Goal: Transaction & Acquisition: Purchase product/service

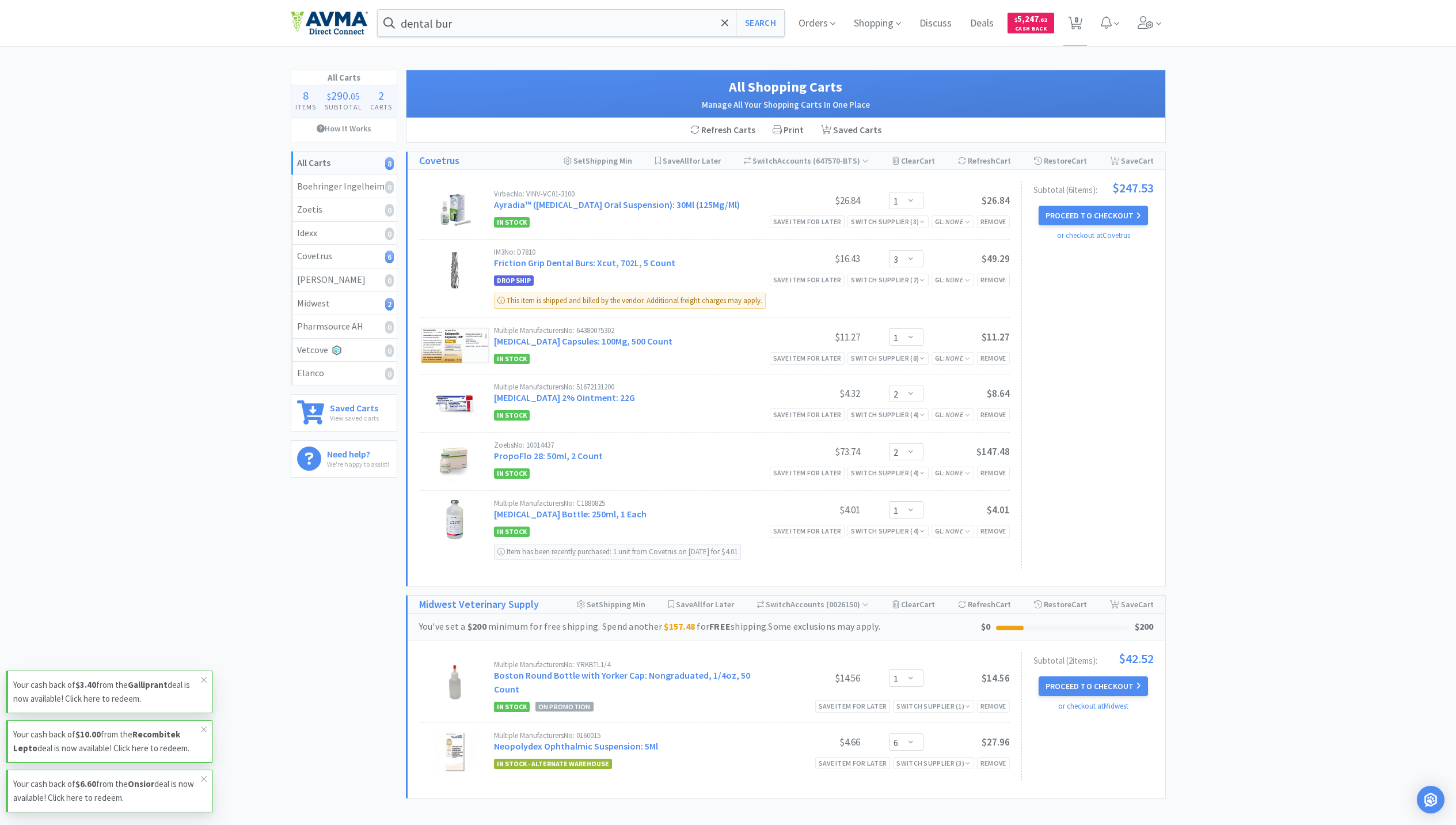
select select "1"
select select "3"
select select "1"
select select "2"
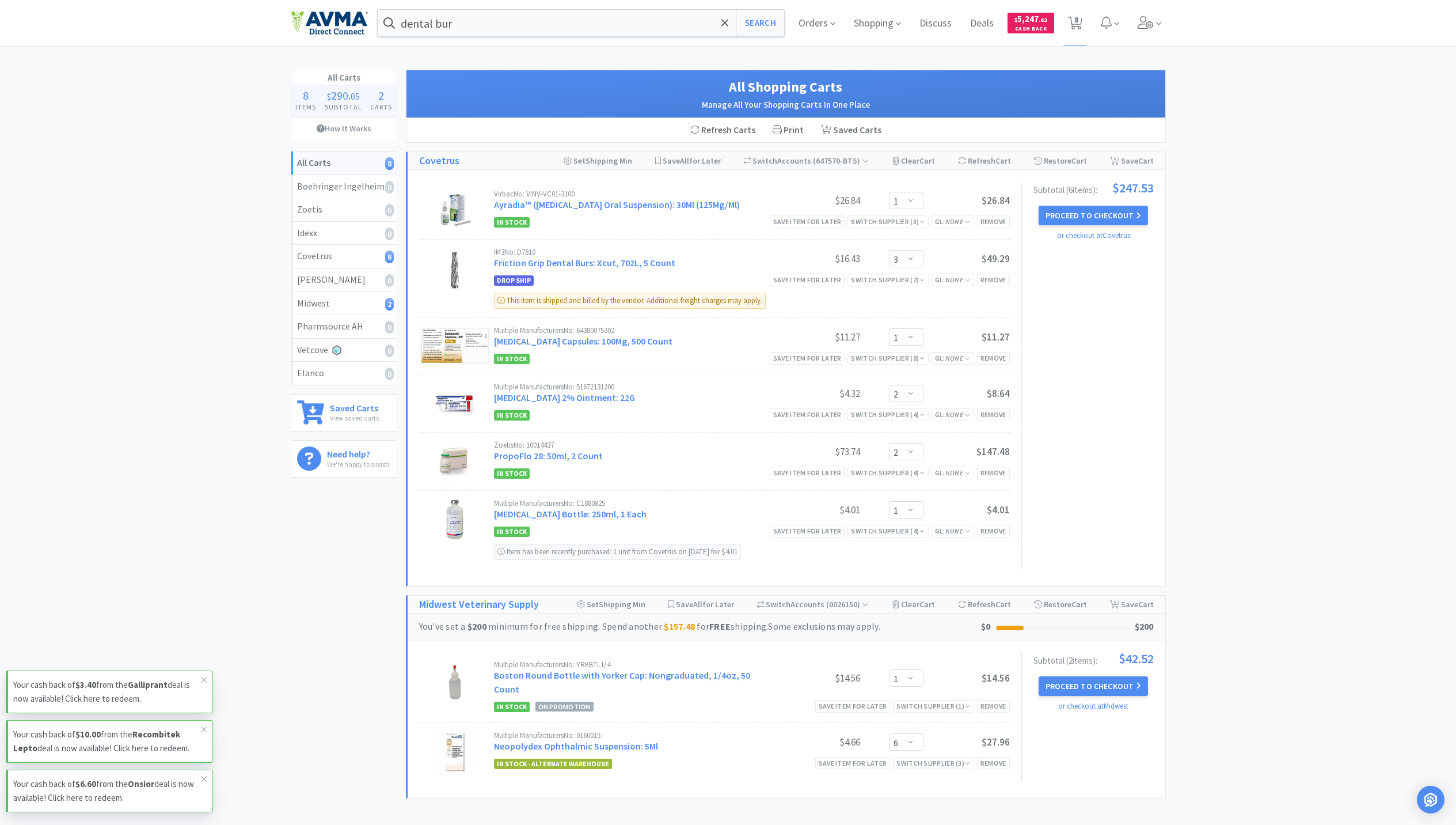
select select "1"
select select "6"
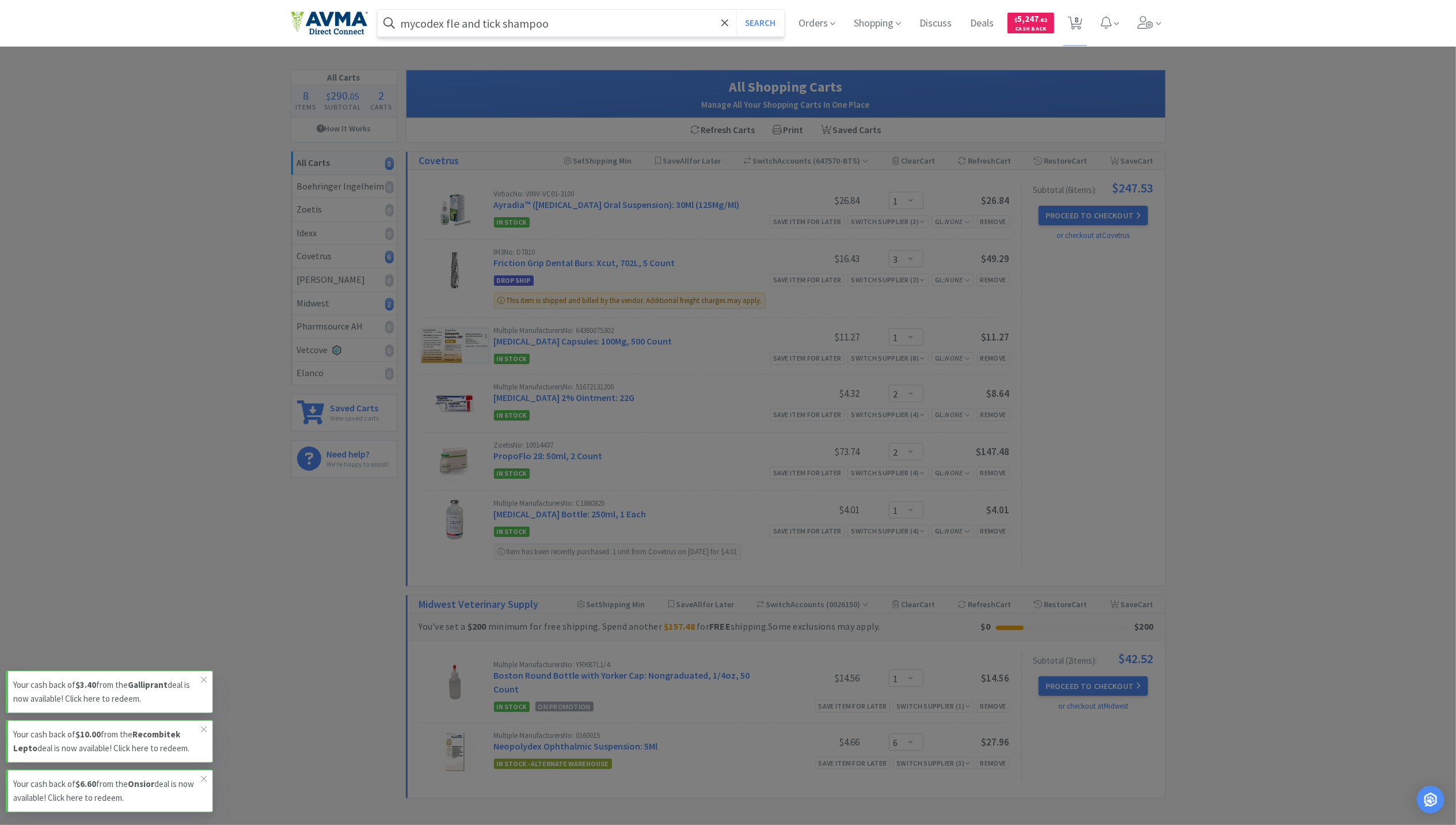
type input "mycodex fle and tick shampoo"
click at [737, 10] on button "Search" at bounding box center [760, 22] width 47 height 26
select select "1"
select select "3"
select select "1"
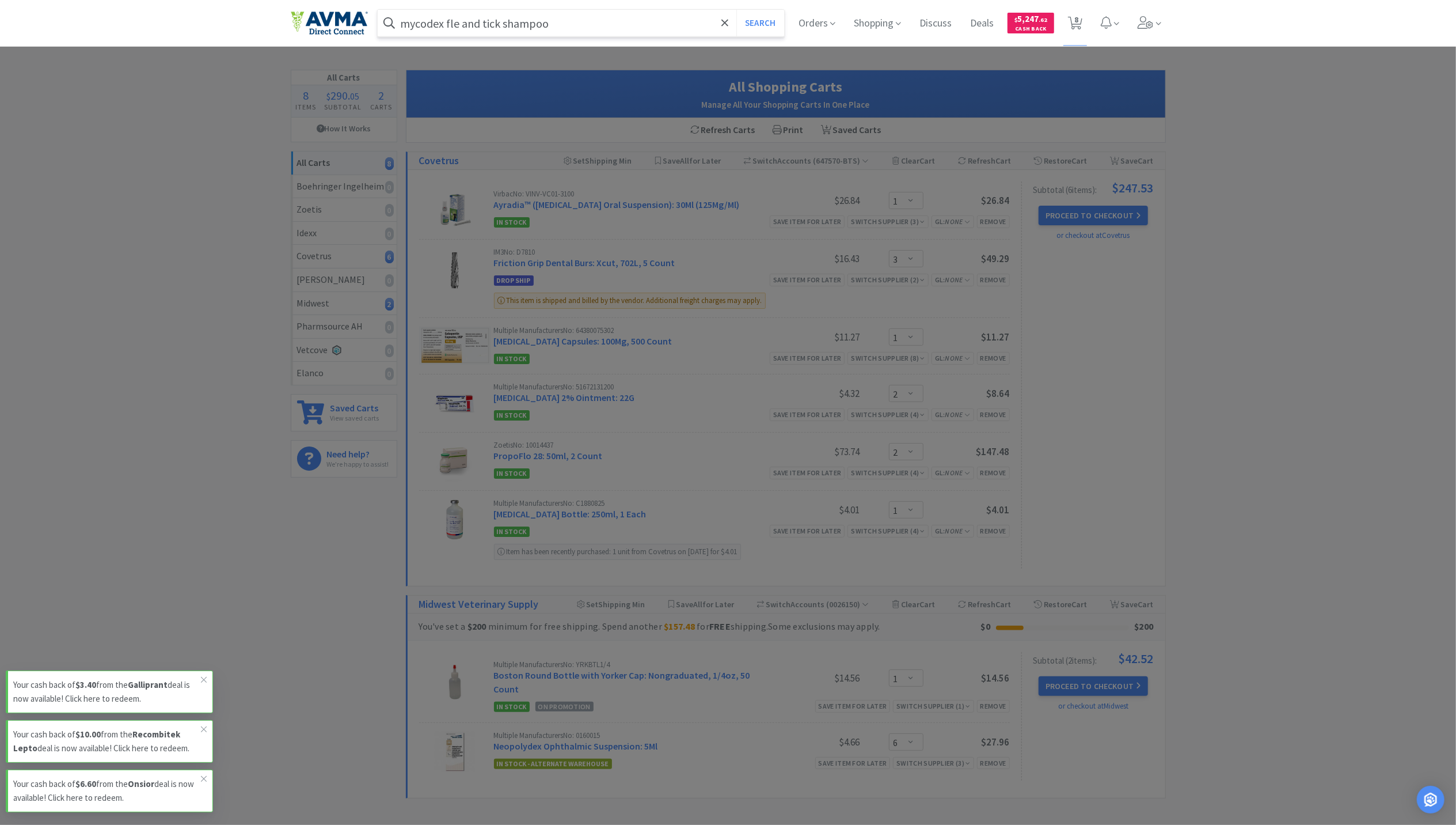
select select "2"
select select "1"
select select "6"
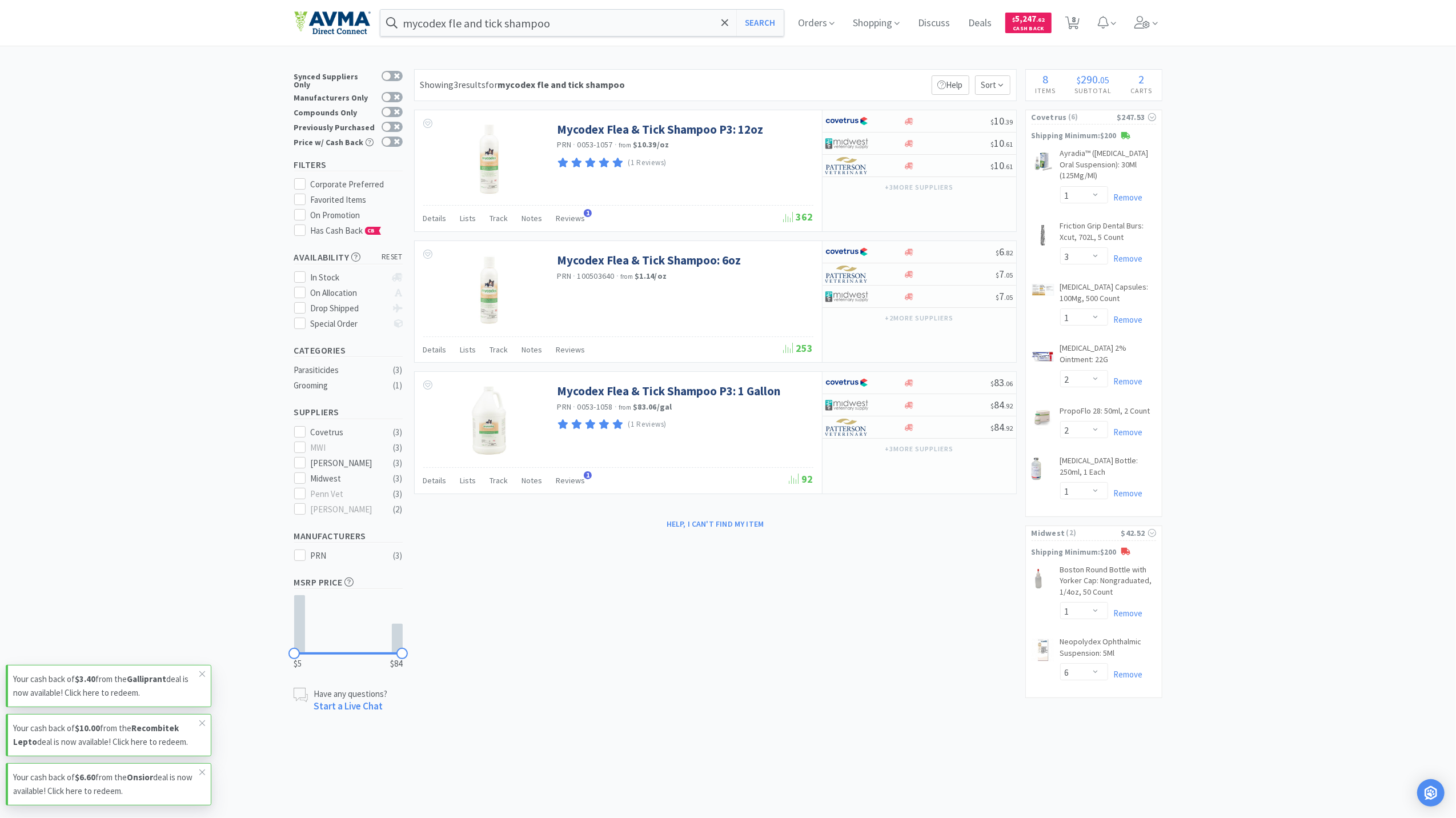
click at [1378, 423] on div "× Filter Results Synced Suppliers Only Manufacturers Only Compounds Only Previo…" at bounding box center [728, 391] width 1456 height 644
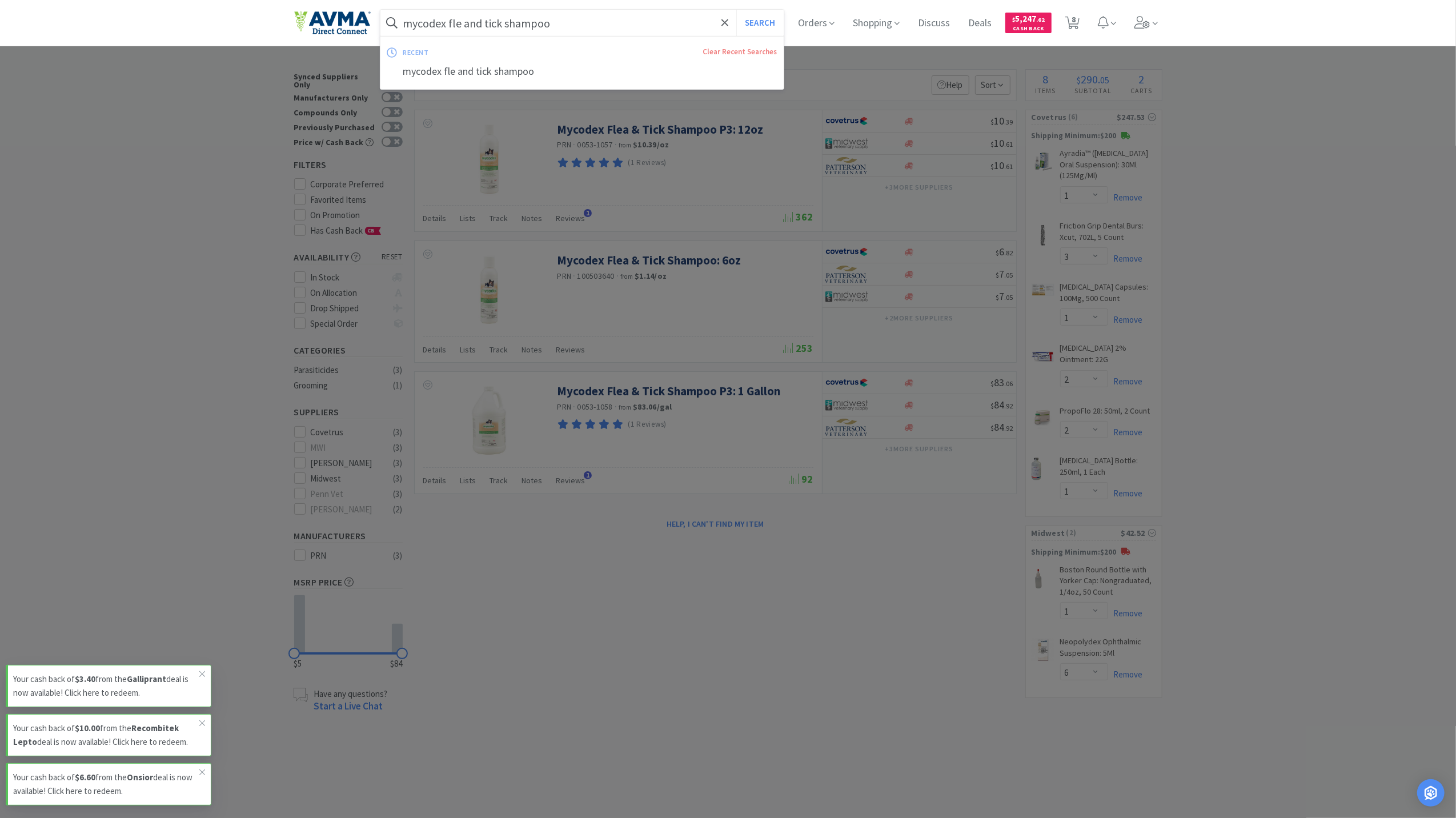
click at [449, 24] on input "mycodex fle and tick shampoo" at bounding box center [583, 22] width 404 height 26
click at [448, 23] on input "mycodex fle and tick shampoo" at bounding box center [583, 22] width 404 height 26
click at [448, 23] on input "mycodex fle and tick shampoo" at bounding box center [583, 22] width 404 height 26
click at [448, 22] on input "mycodex fle and tick shampoo" at bounding box center [583, 22] width 404 height 26
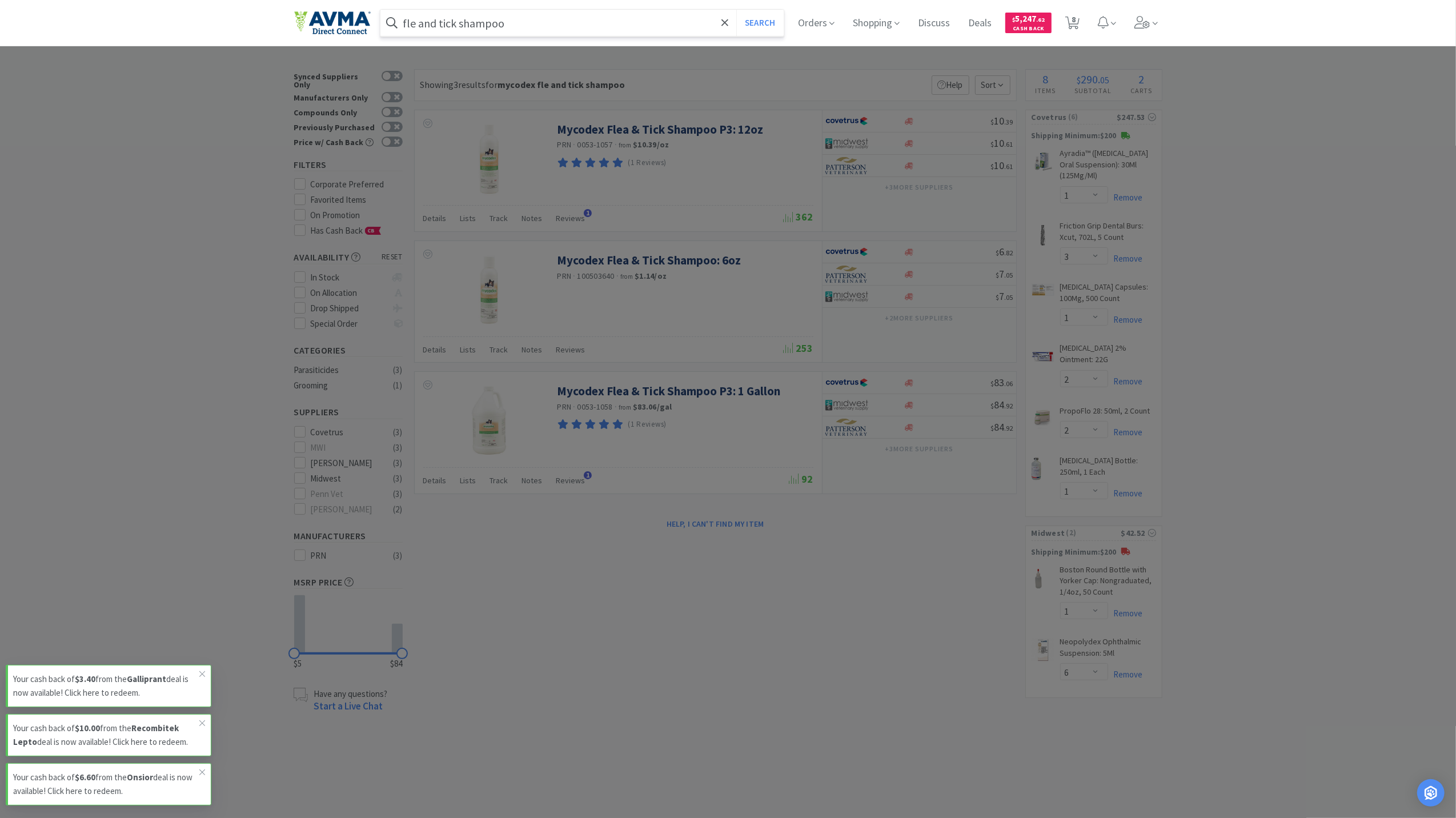
click at [416, 20] on input "fle and tick shampoo" at bounding box center [583, 22] width 404 height 26
click at [750, 24] on button "Search" at bounding box center [760, 22] width 47 height 26
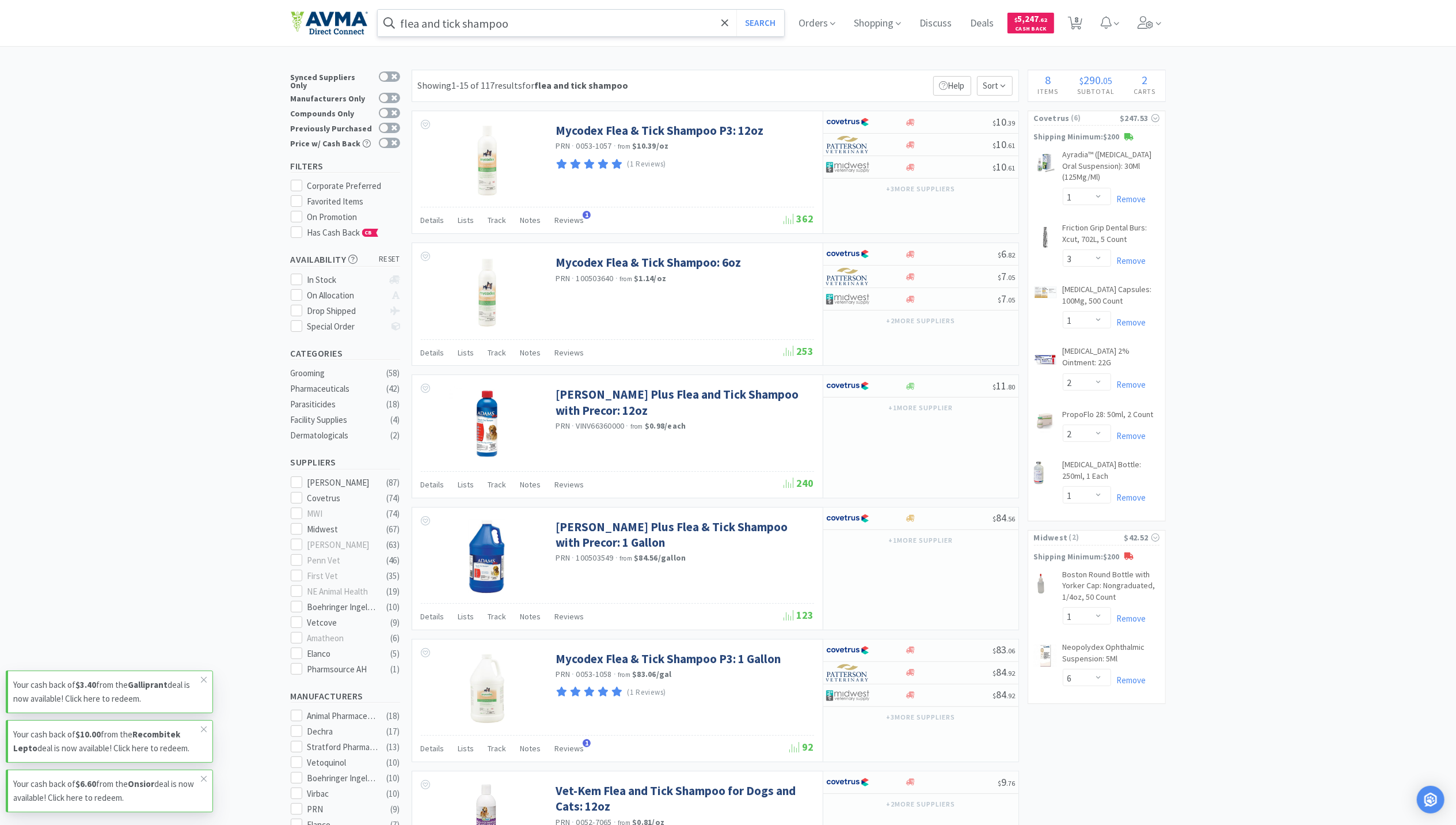
click at [579, 13] on input "flea and tick shampoo" at bounding box center [581, 22] width 407 height 26
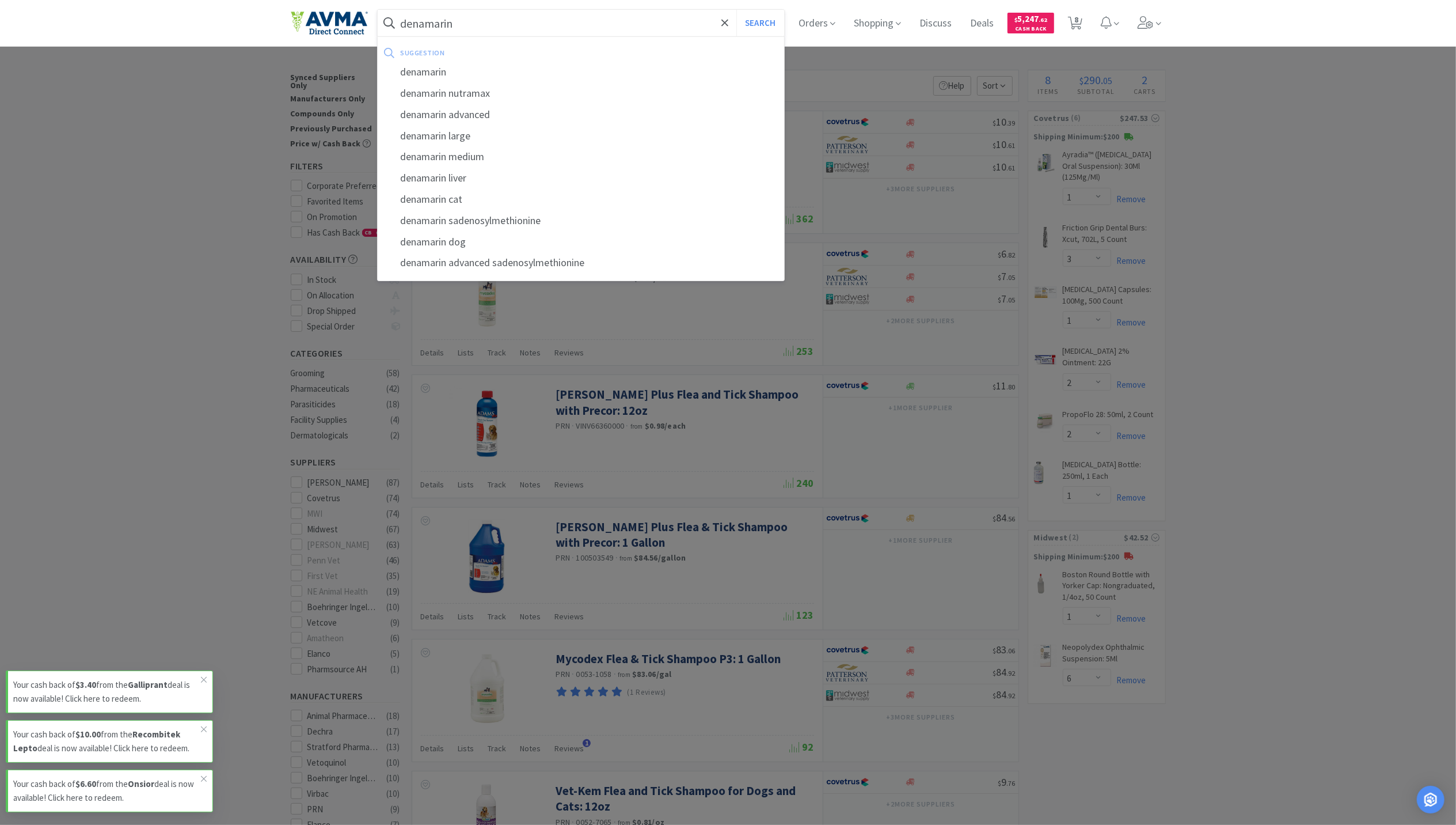
type input "denamarin"
click at [737, 10] on button "Search" at bounding box center [760, 22] width 47 height 26
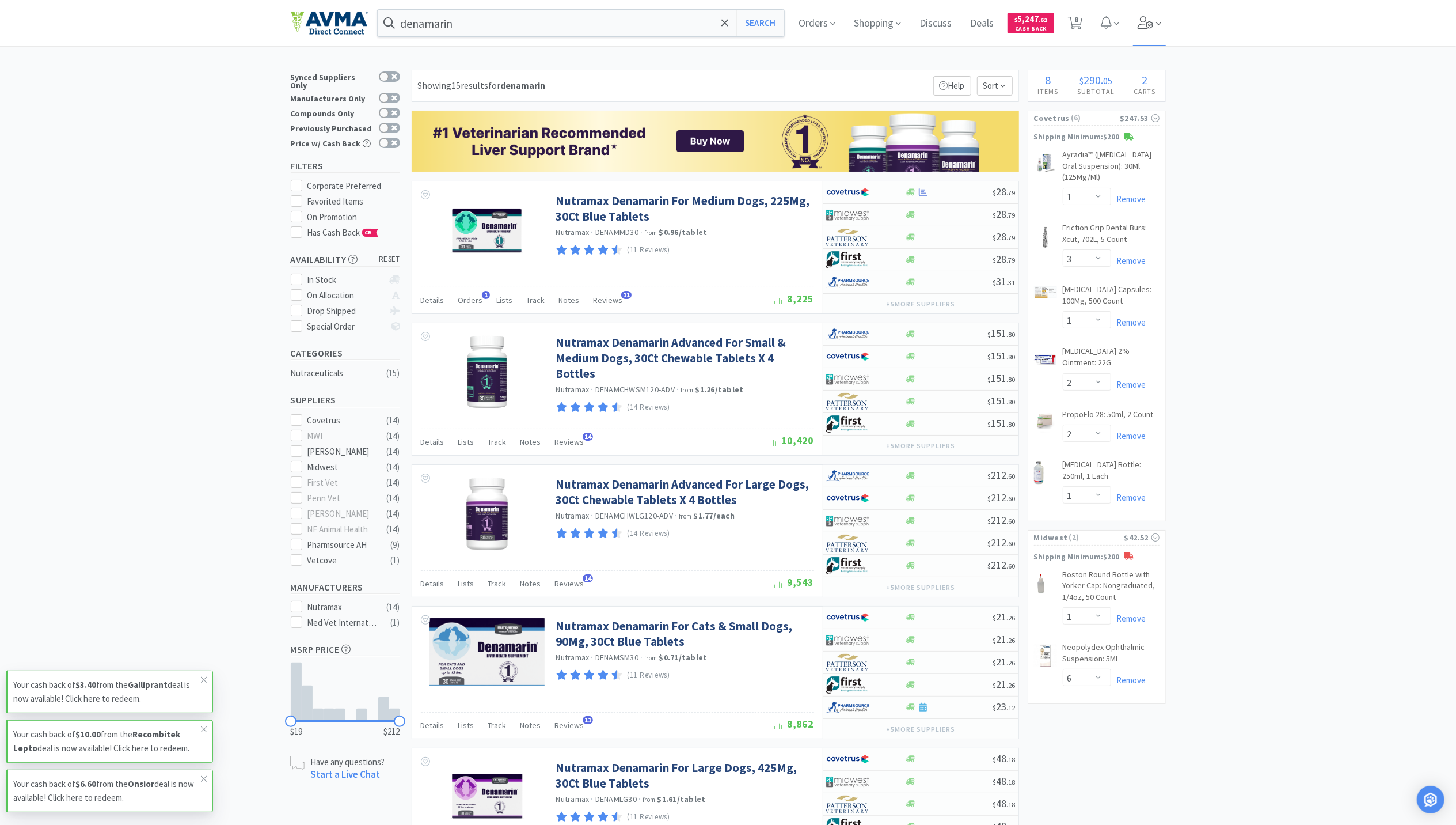
click at [1151, 21] on icon at bounding box center [1145, 22] width 16 height 13
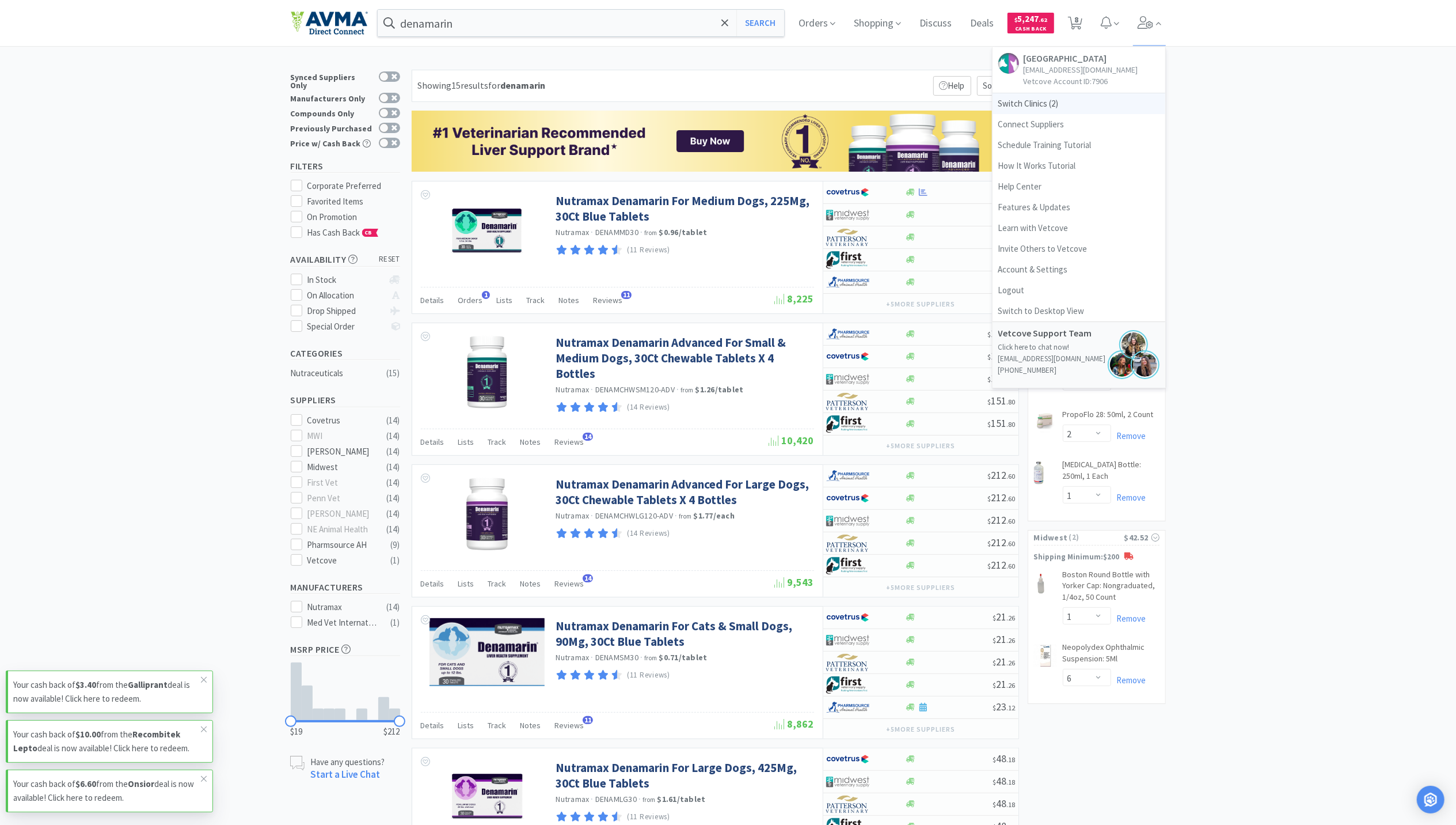
click at [1039, 99] on span "Switch Clinics ( 2 )" at bounding box center [1079, 103] width 173 height 21
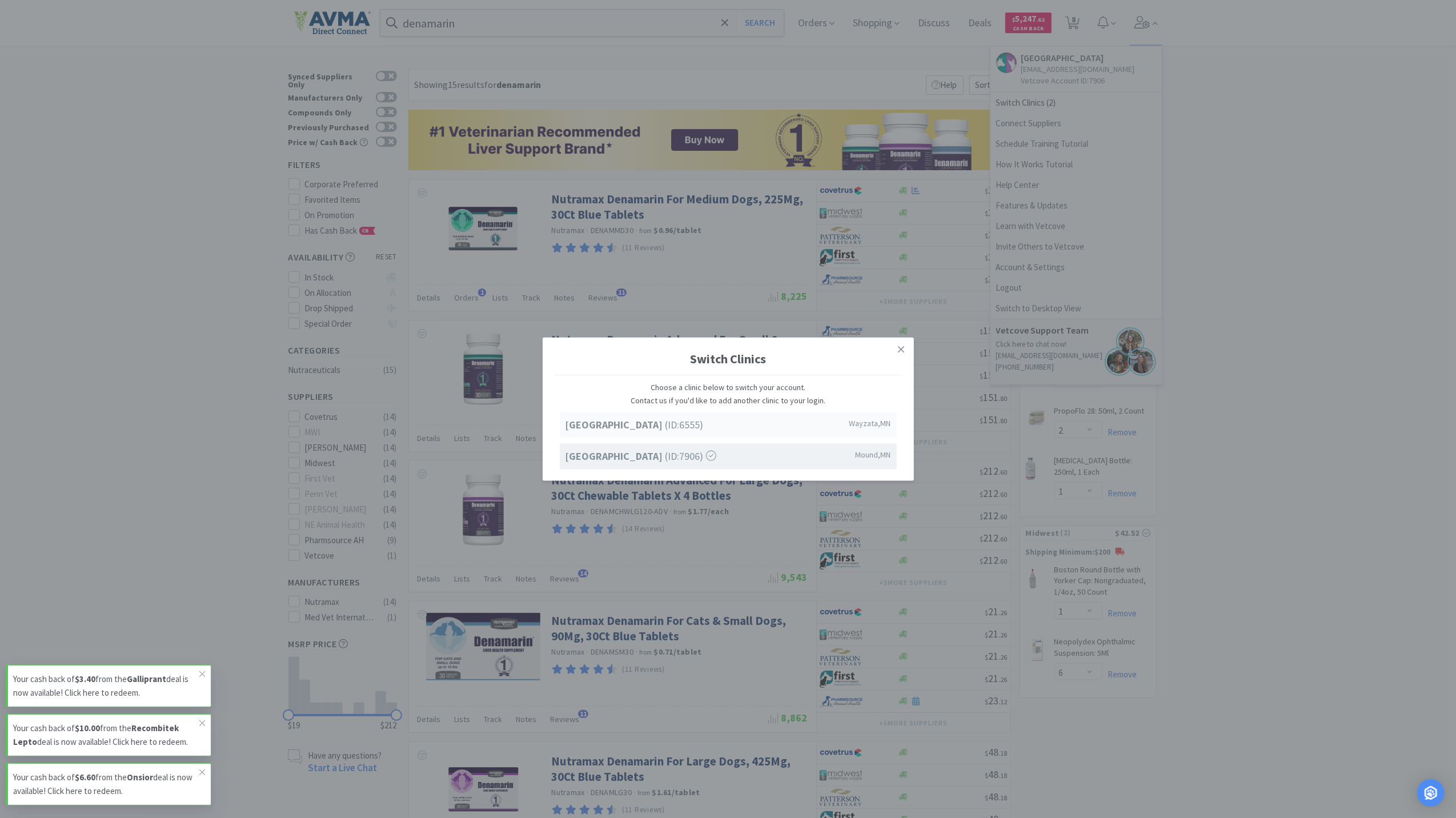
click at [586, 426] on strong "[GEOGRAPHIC_DATA]" at bounding box center [615, 425] width 100 height 13
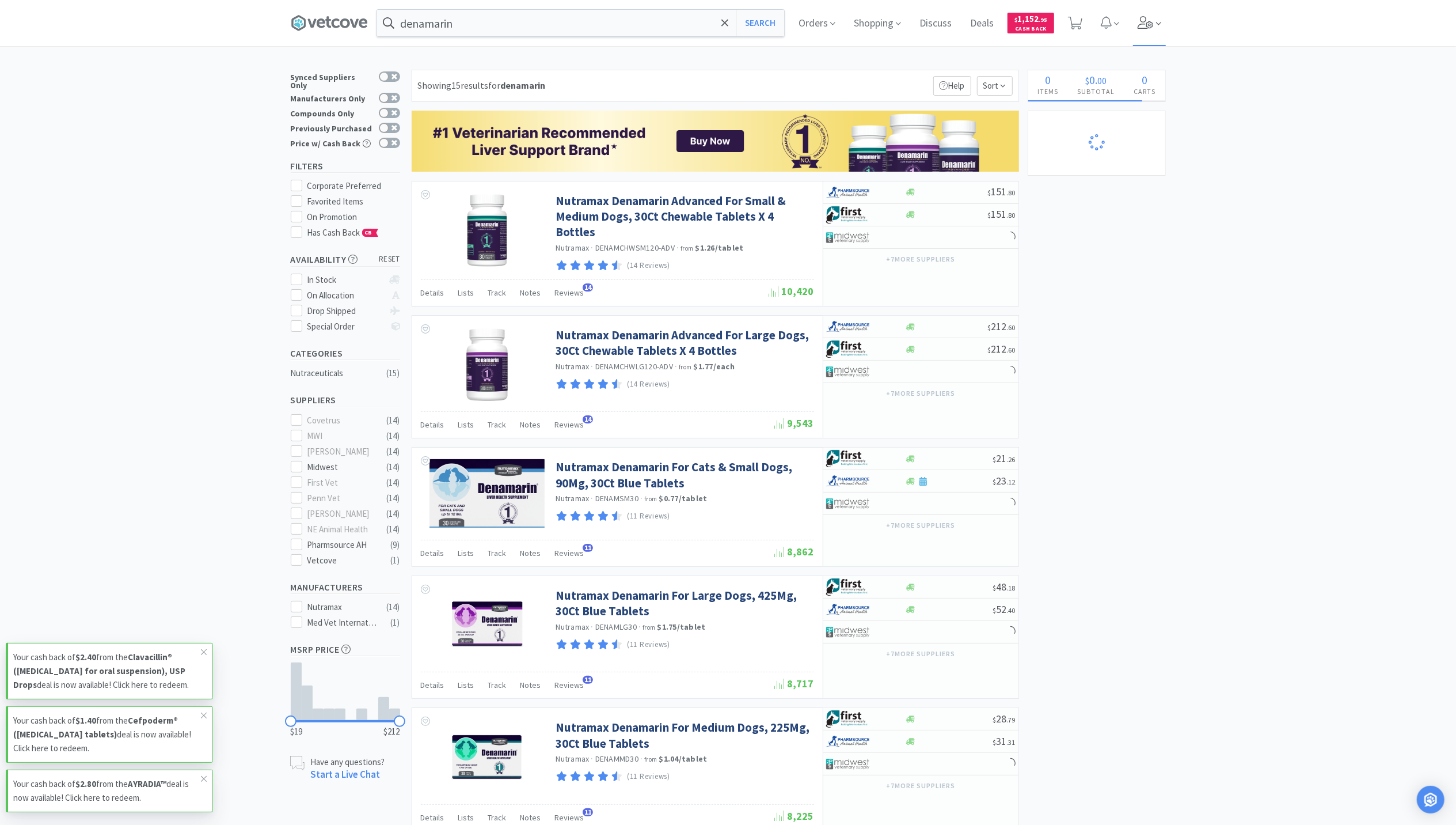
click at [1152, 19] on icon at bounding box center [1145, 22] width 16 height 13
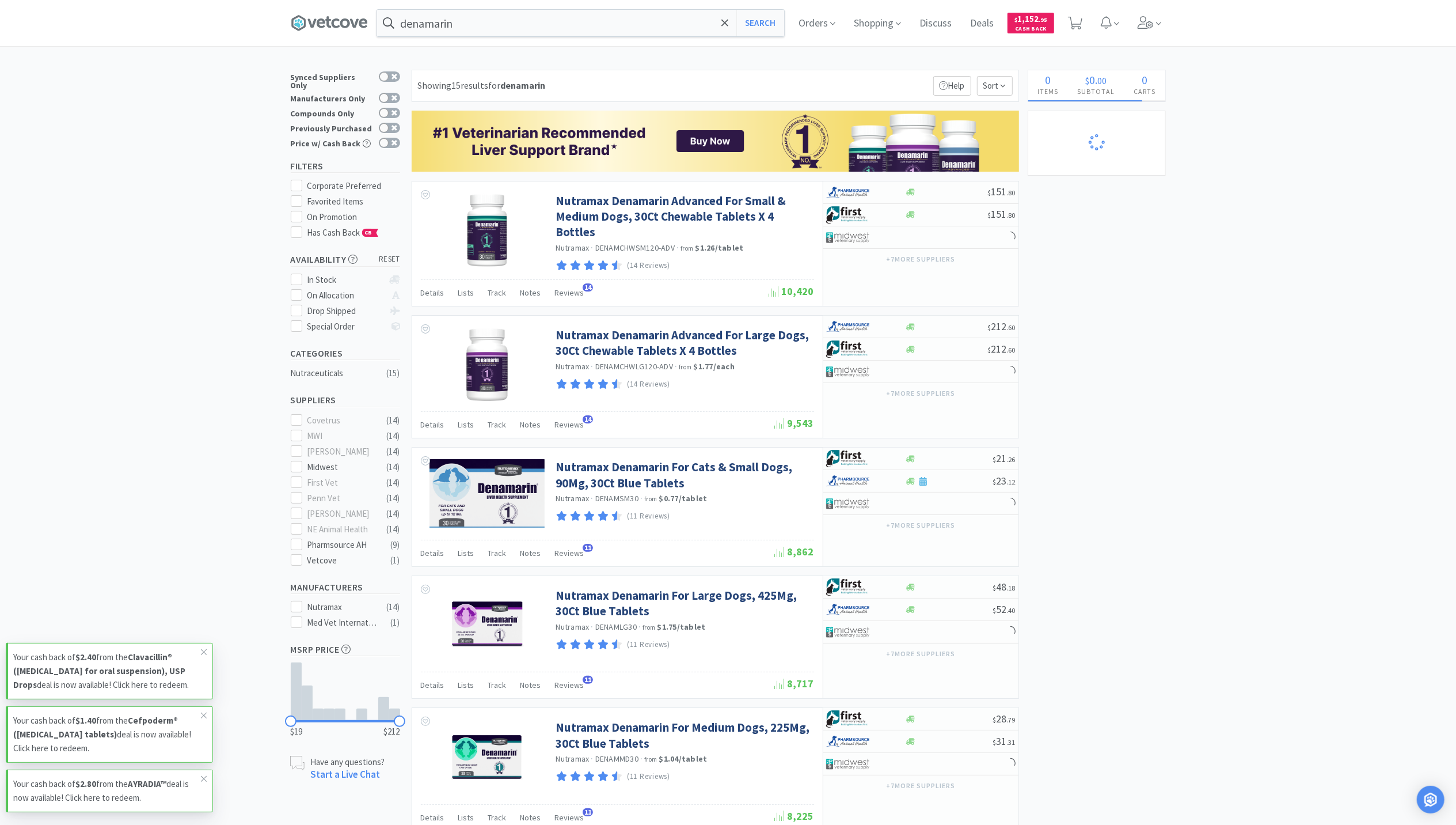
select select "1"
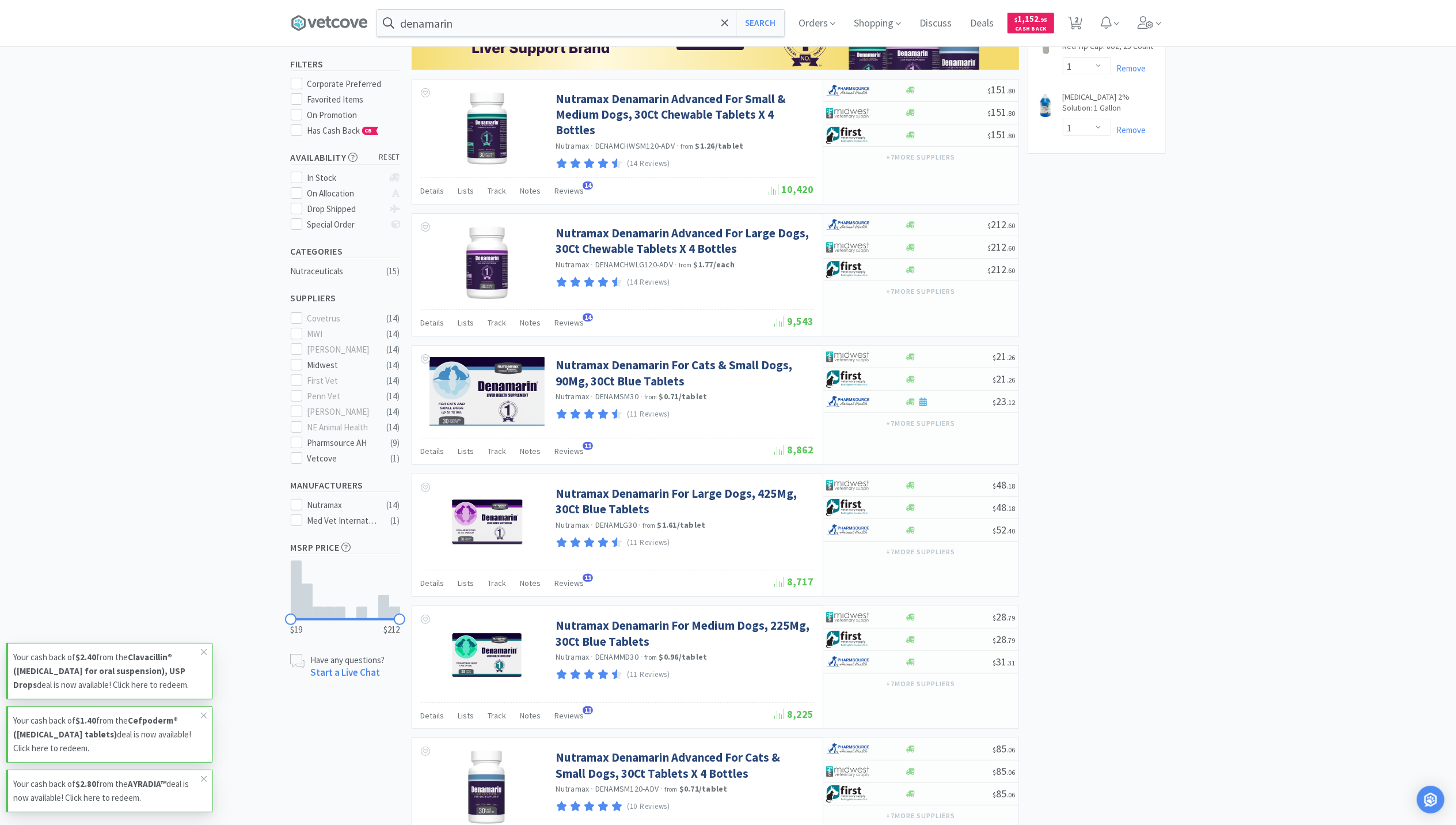
scroll to position [230, 0]
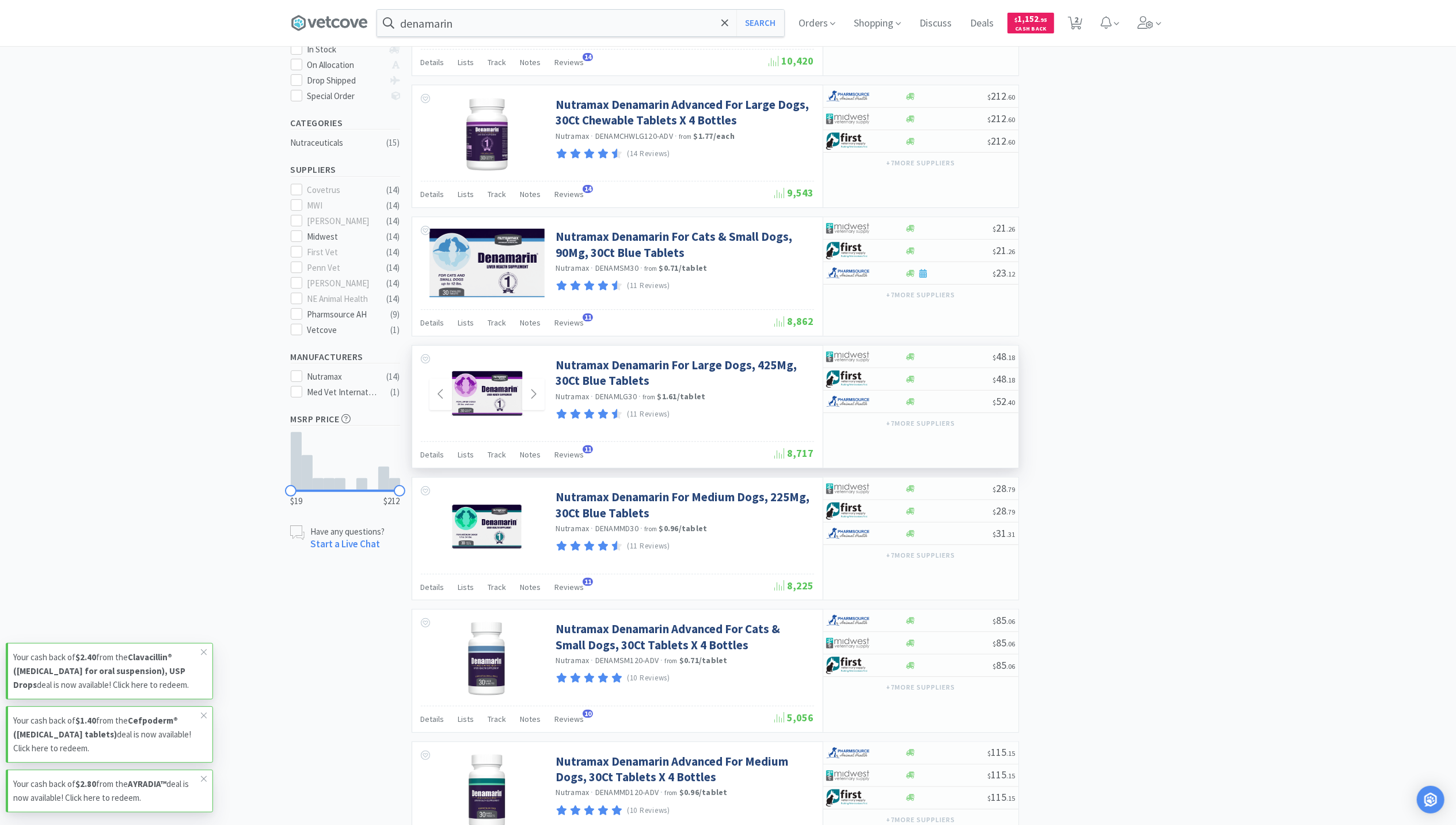
click at [490, 397] on img at bounding box center [487, 394] width 75 height 75
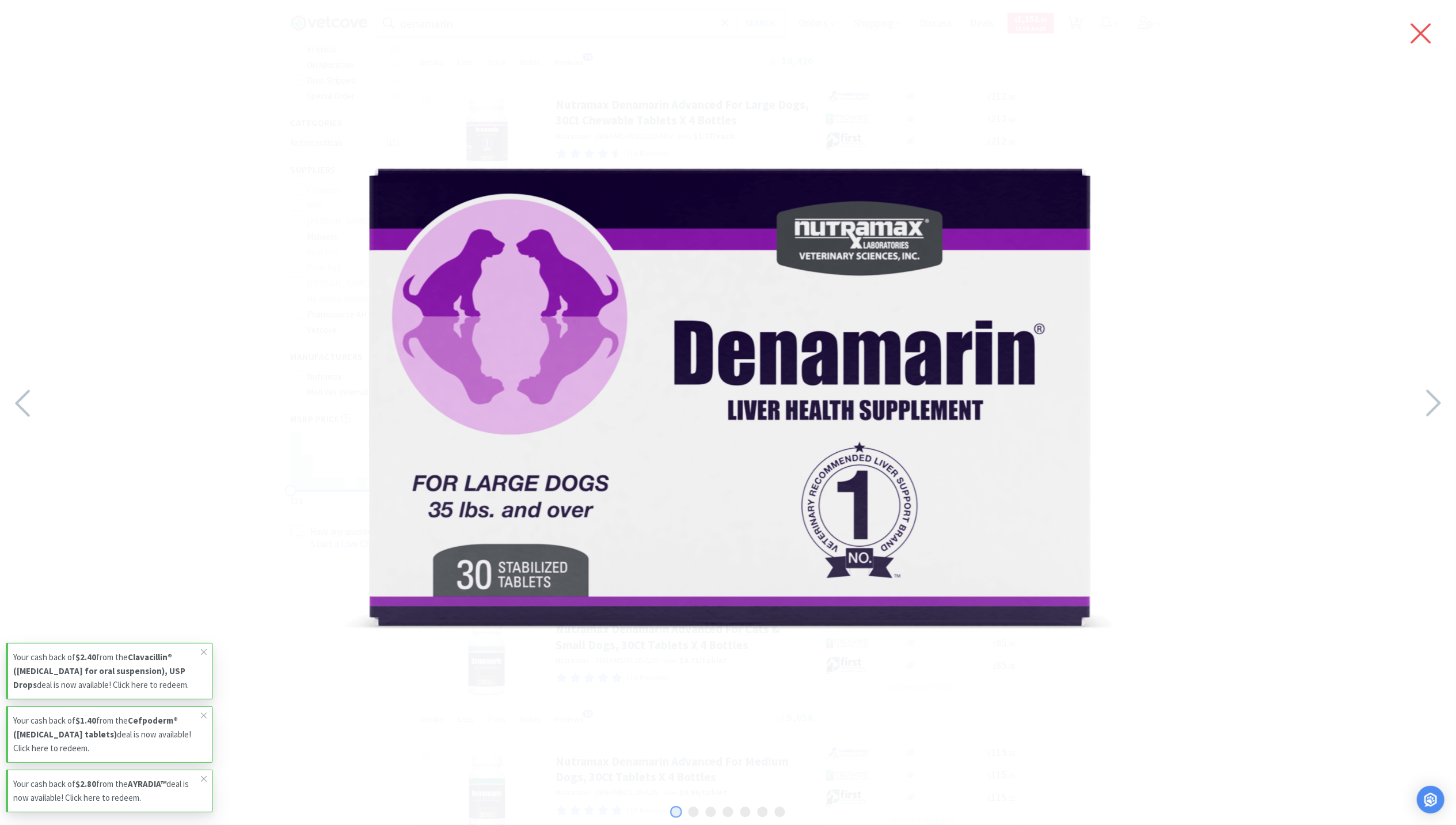
click at [1412, 33] on icon at bounding box center [1421, 33] width 24 height 32
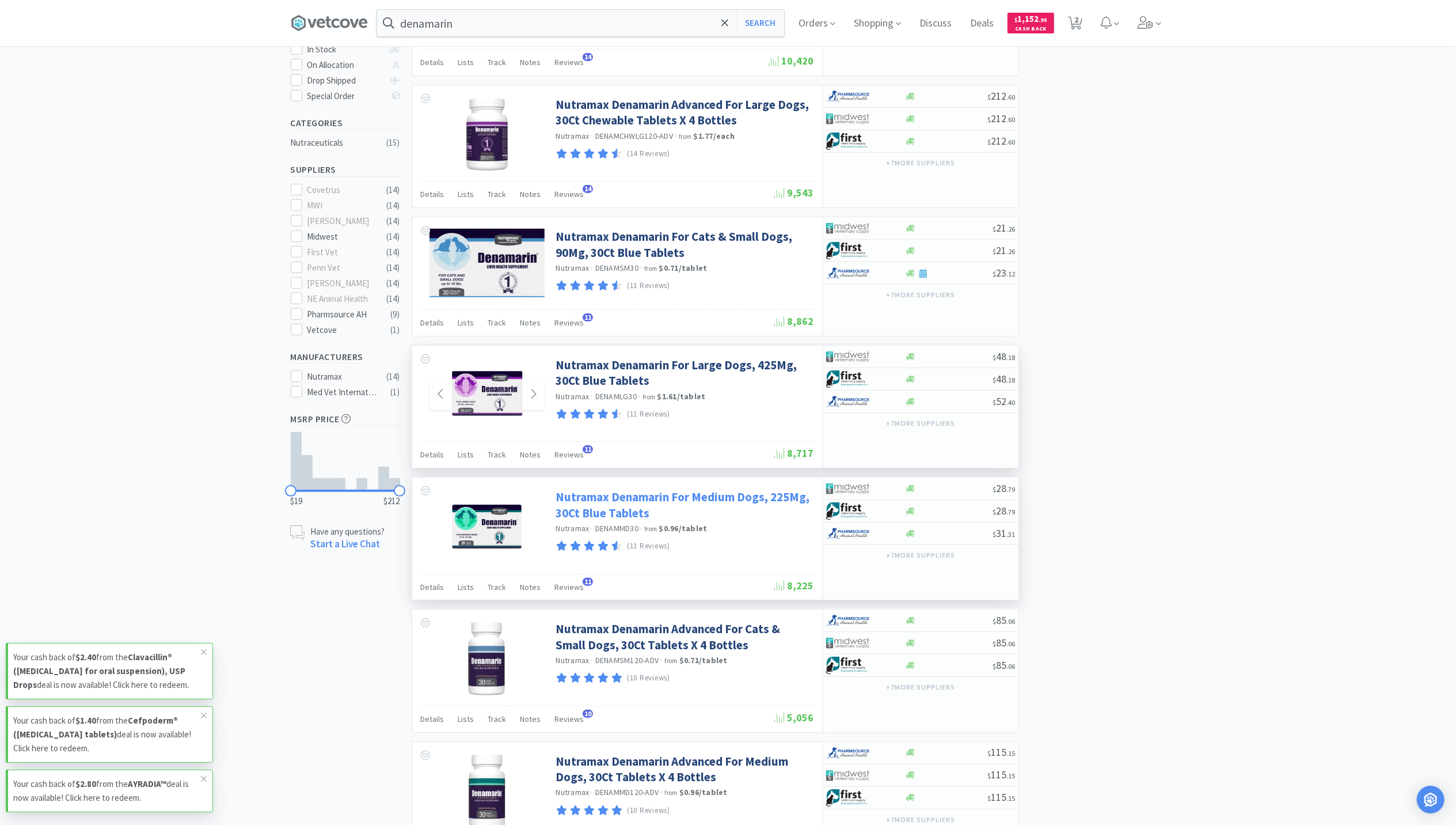
click at [606, 506] on link "Nutramax Denamarin For Medium Dogs, 225Mg, 30Ct Blue Tablets" at bounding box center [683, 505] width 255 height 31
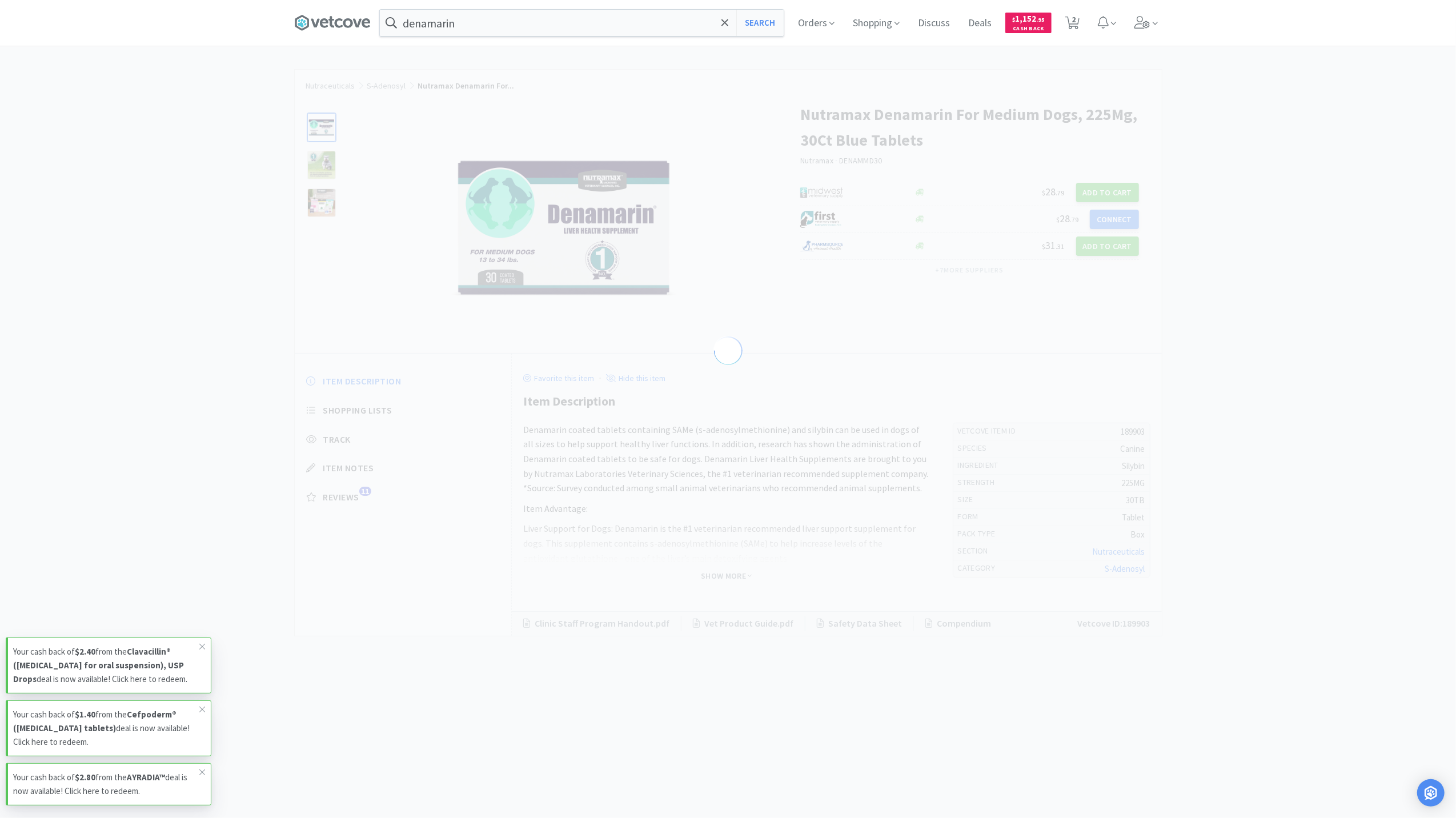
select select "189903"
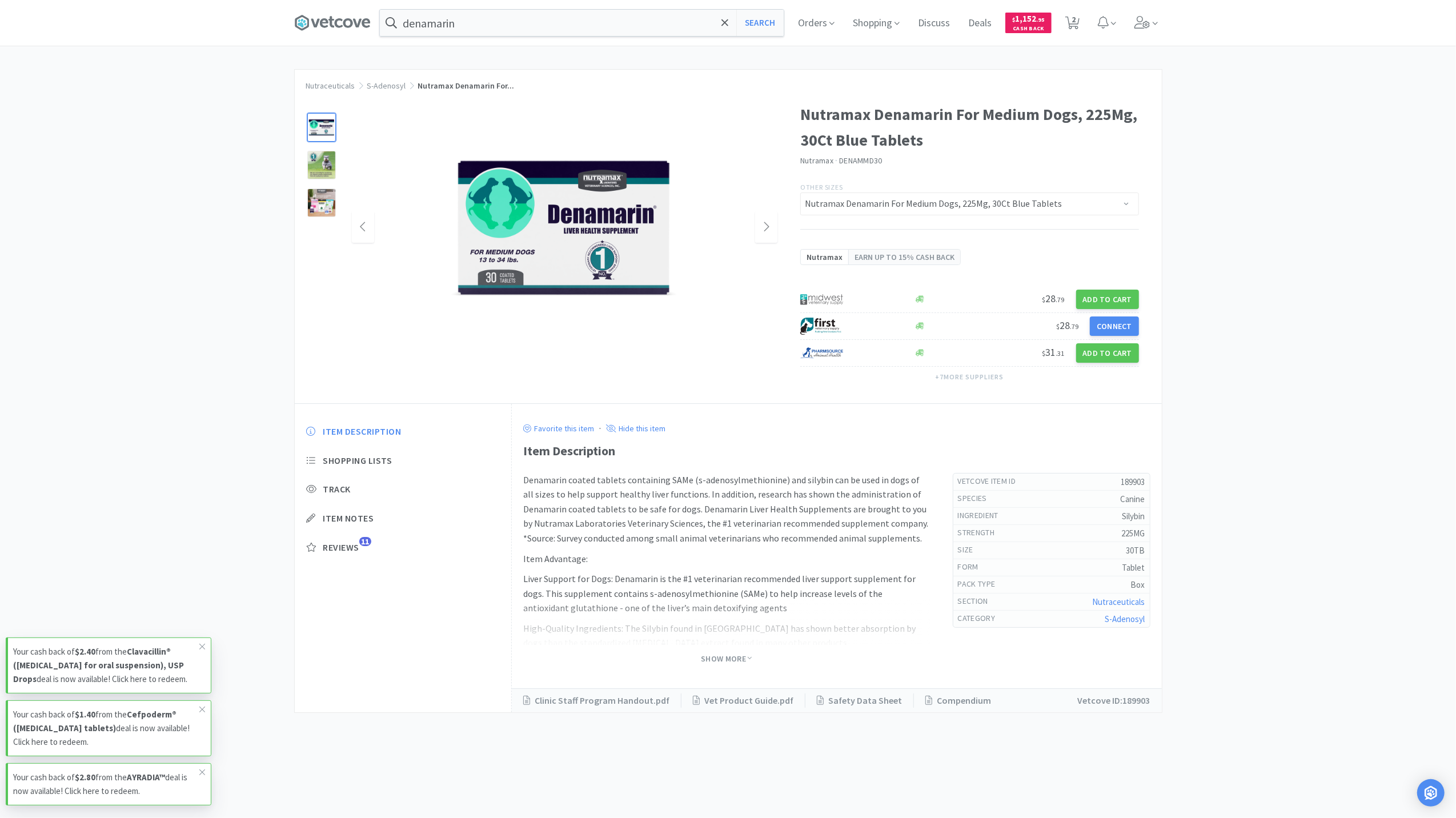
click at [519, 244] on img at bounding box center [564, 227] width 229 height 229
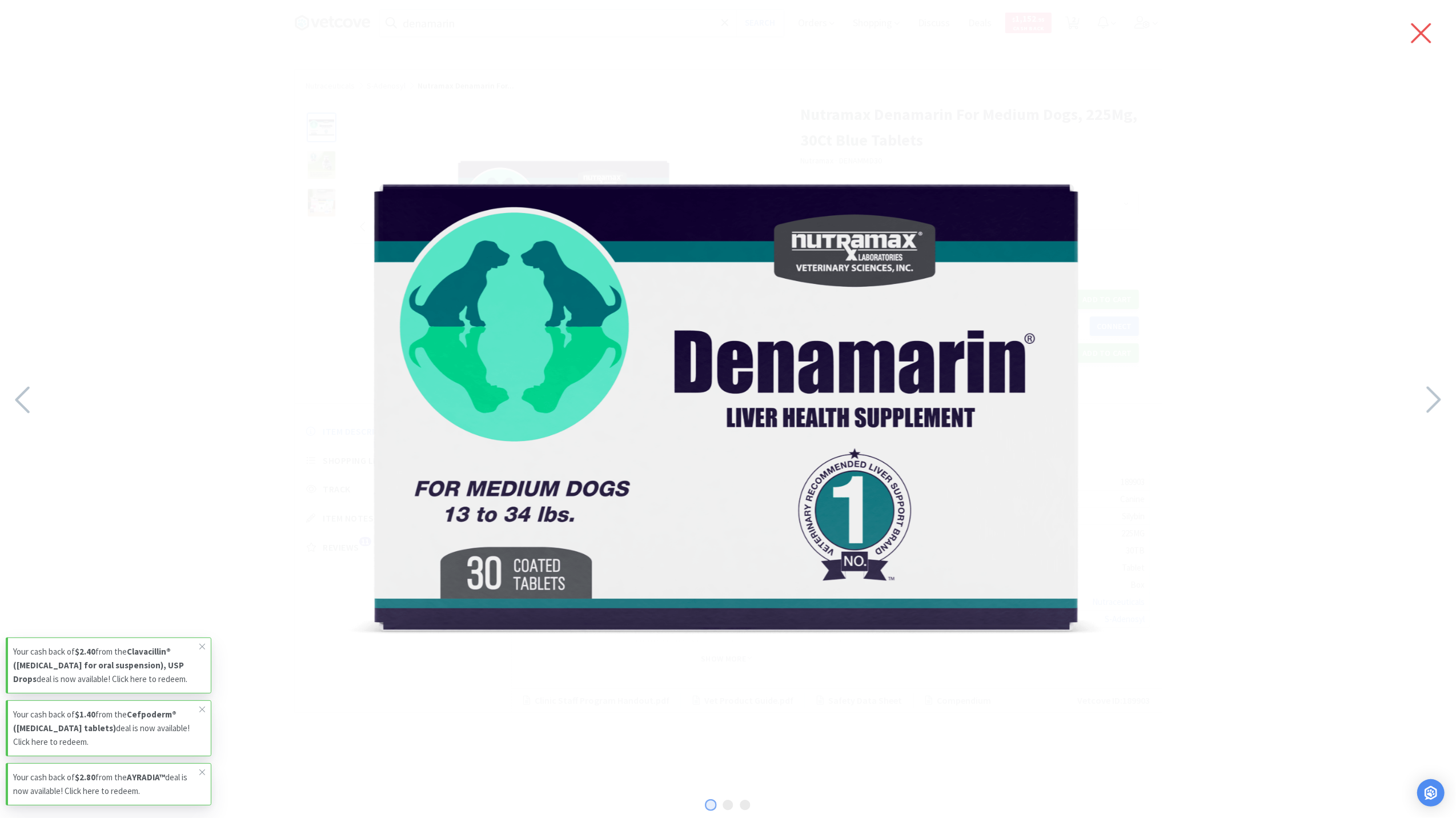
click at [1420, 35] on icon at bounding box center [1421, 33] width 20 height 20
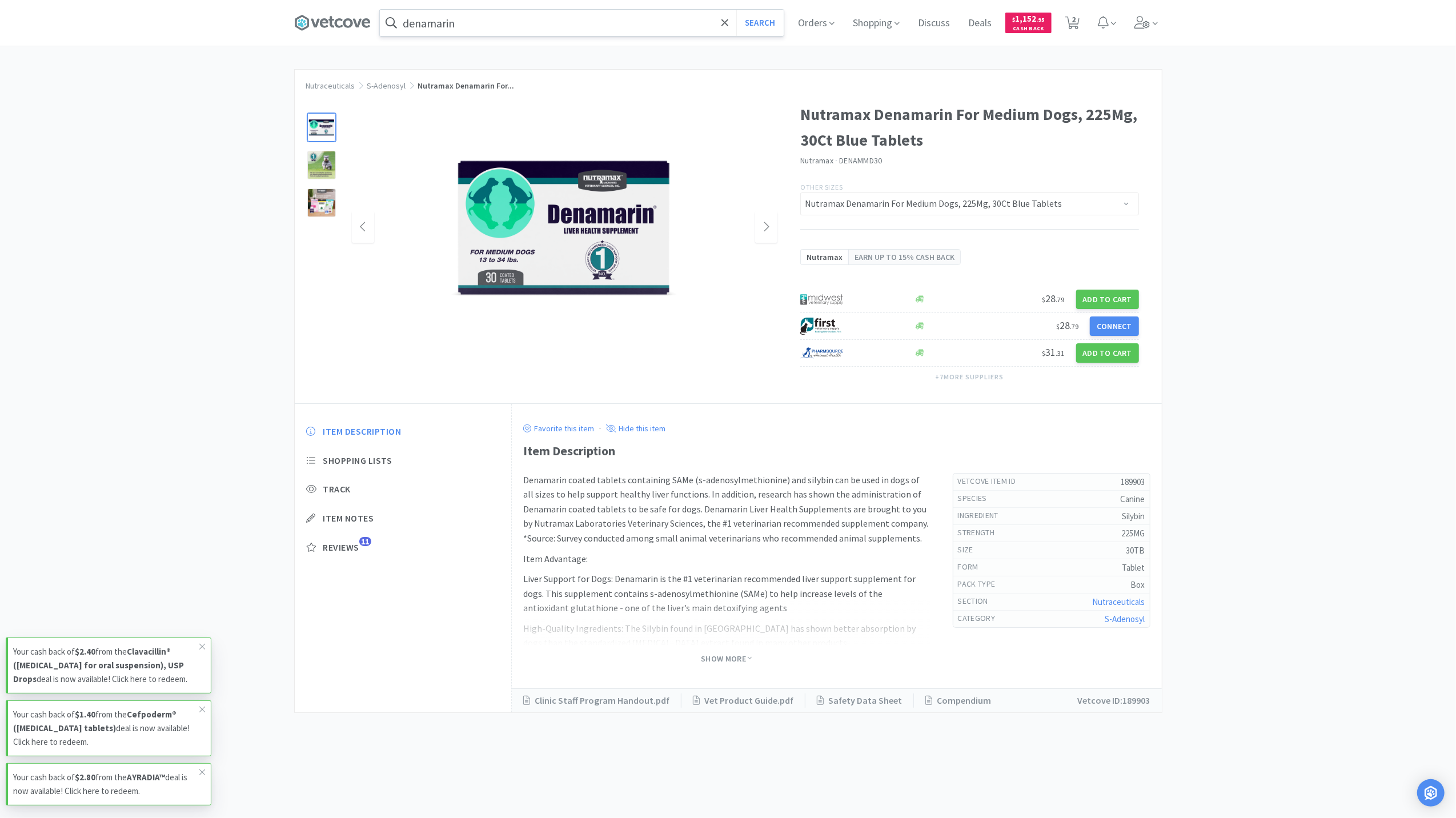
click at [464, 28] on input "denamarin" at bounding box center [582, 22] width 404 height 26
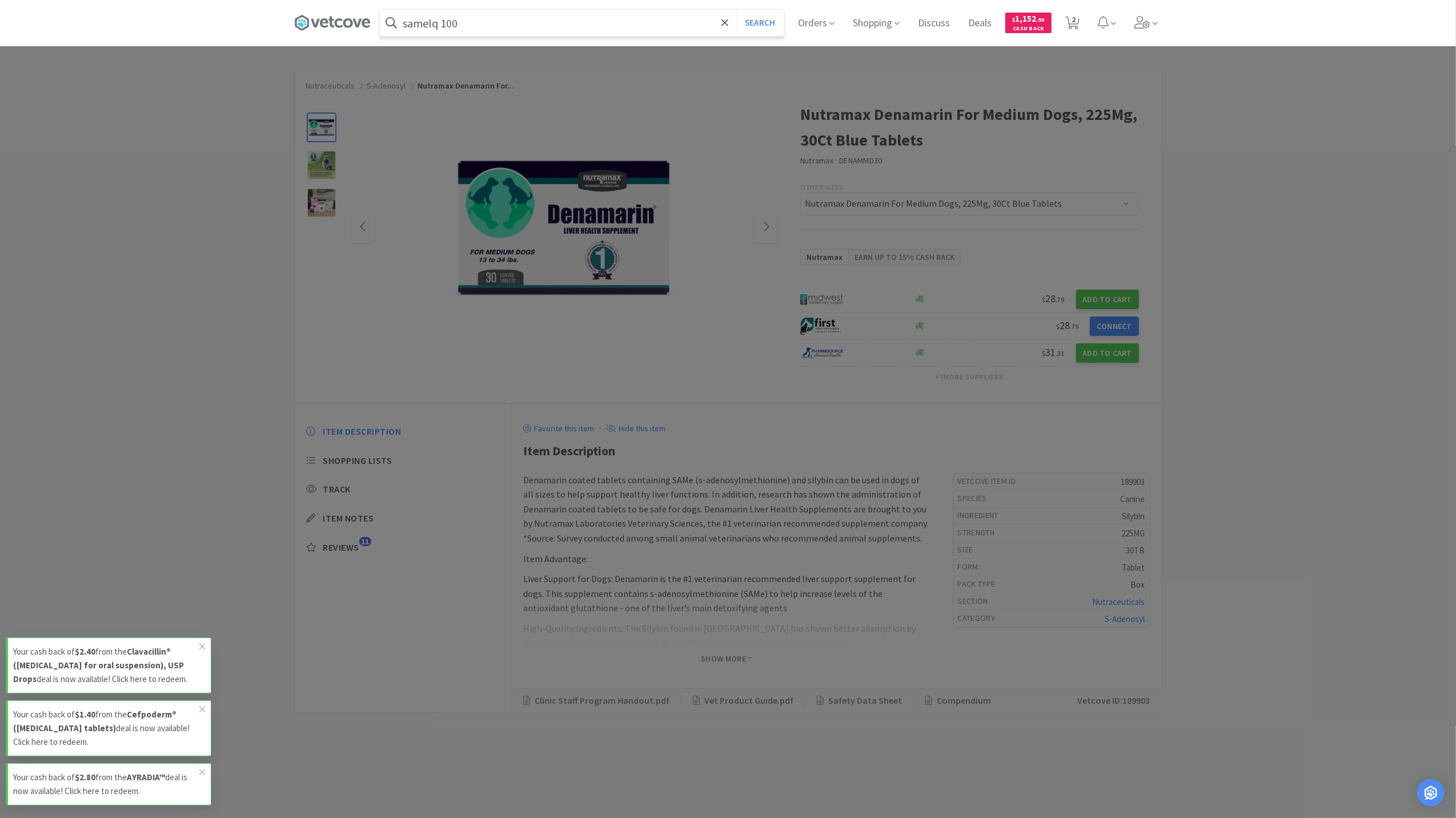
type input "samelq 100"
click at [737, 10] on button "Search" at bounding box center [760, 22] width 47 height 26
select select "1"
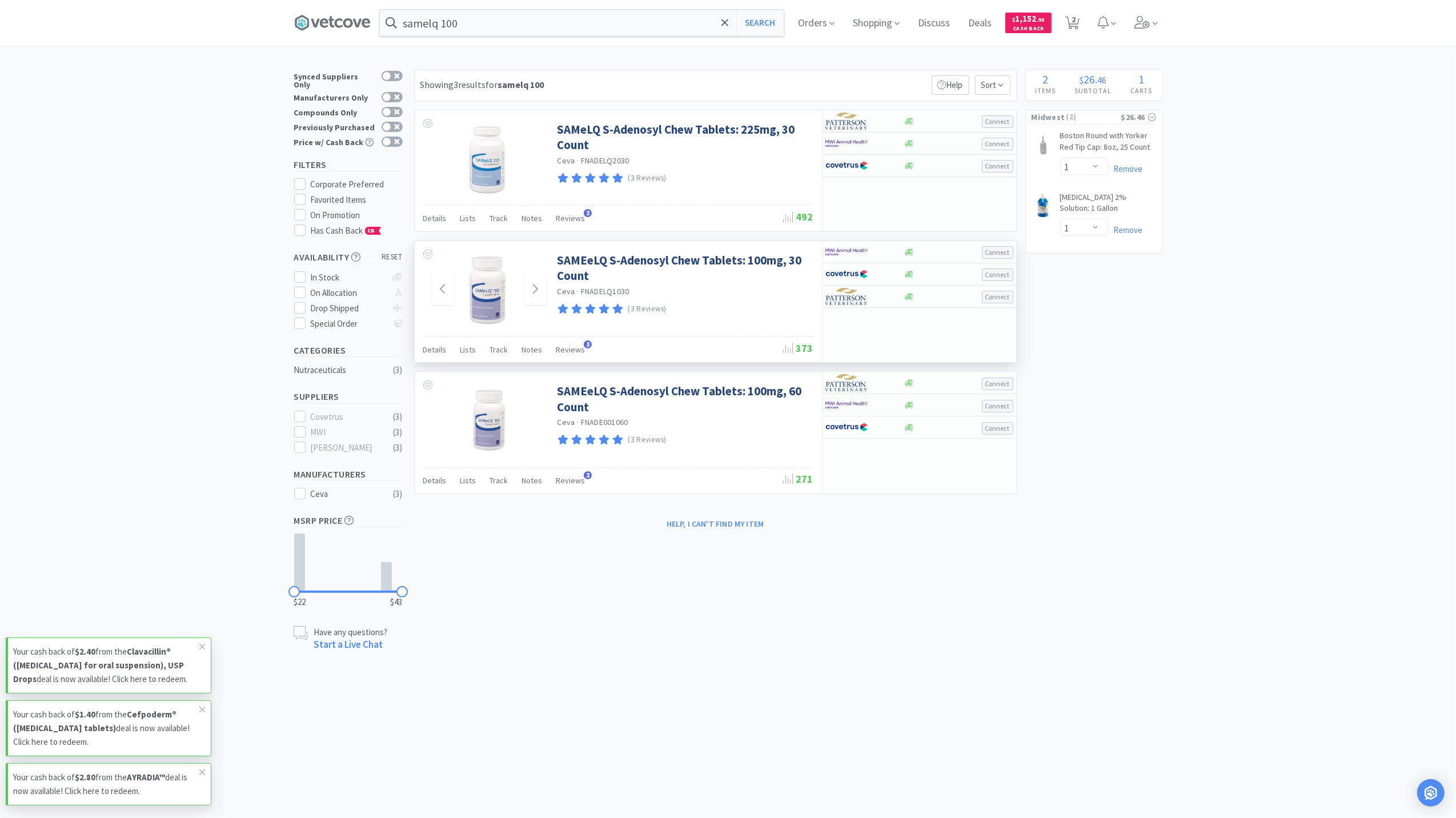
click at [490, 293] on img at bounding box center [488, 290] width 46 height 74
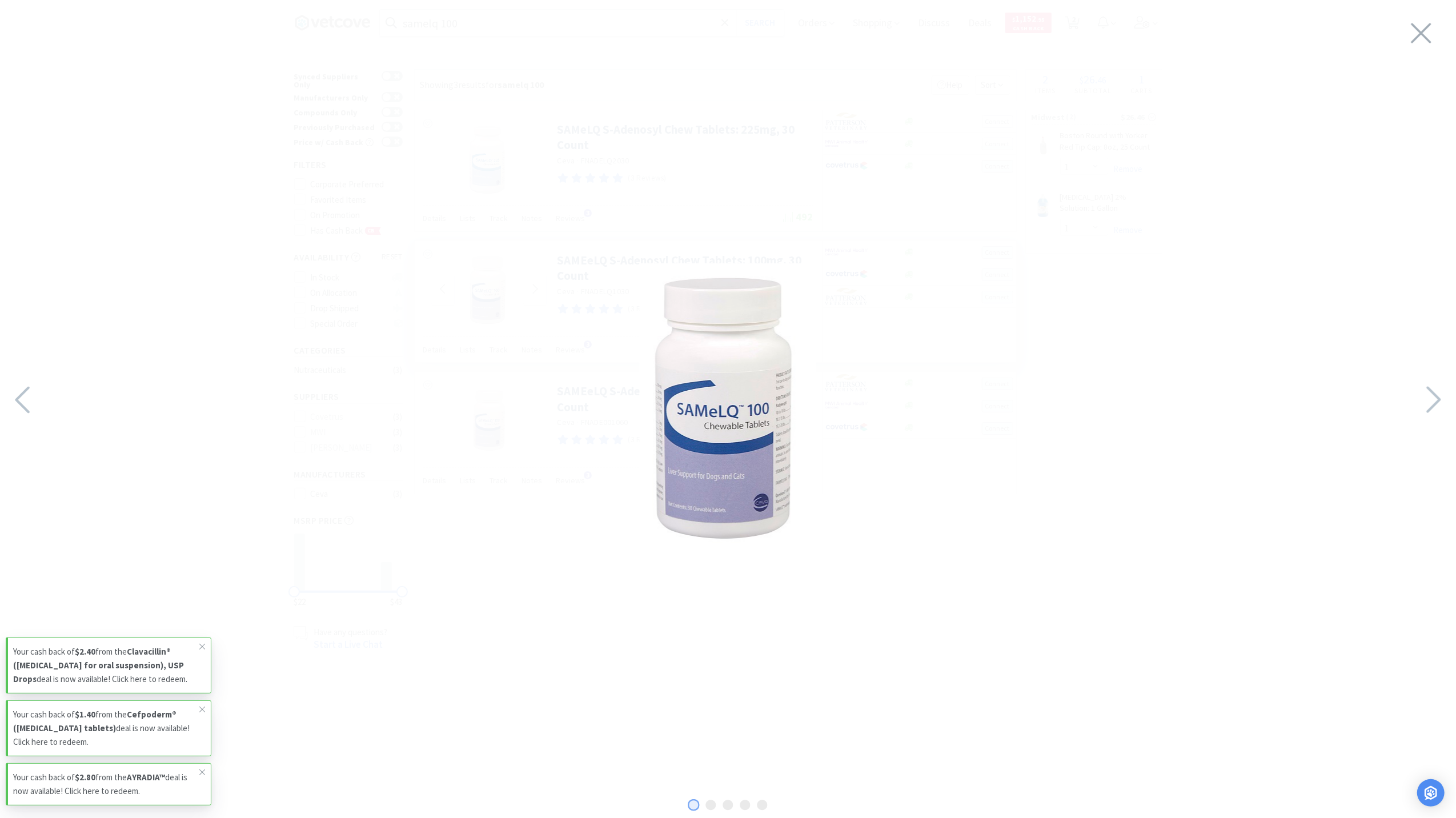
click at [766, 484] on img at bounding box center [728, 406] width 176 height 286
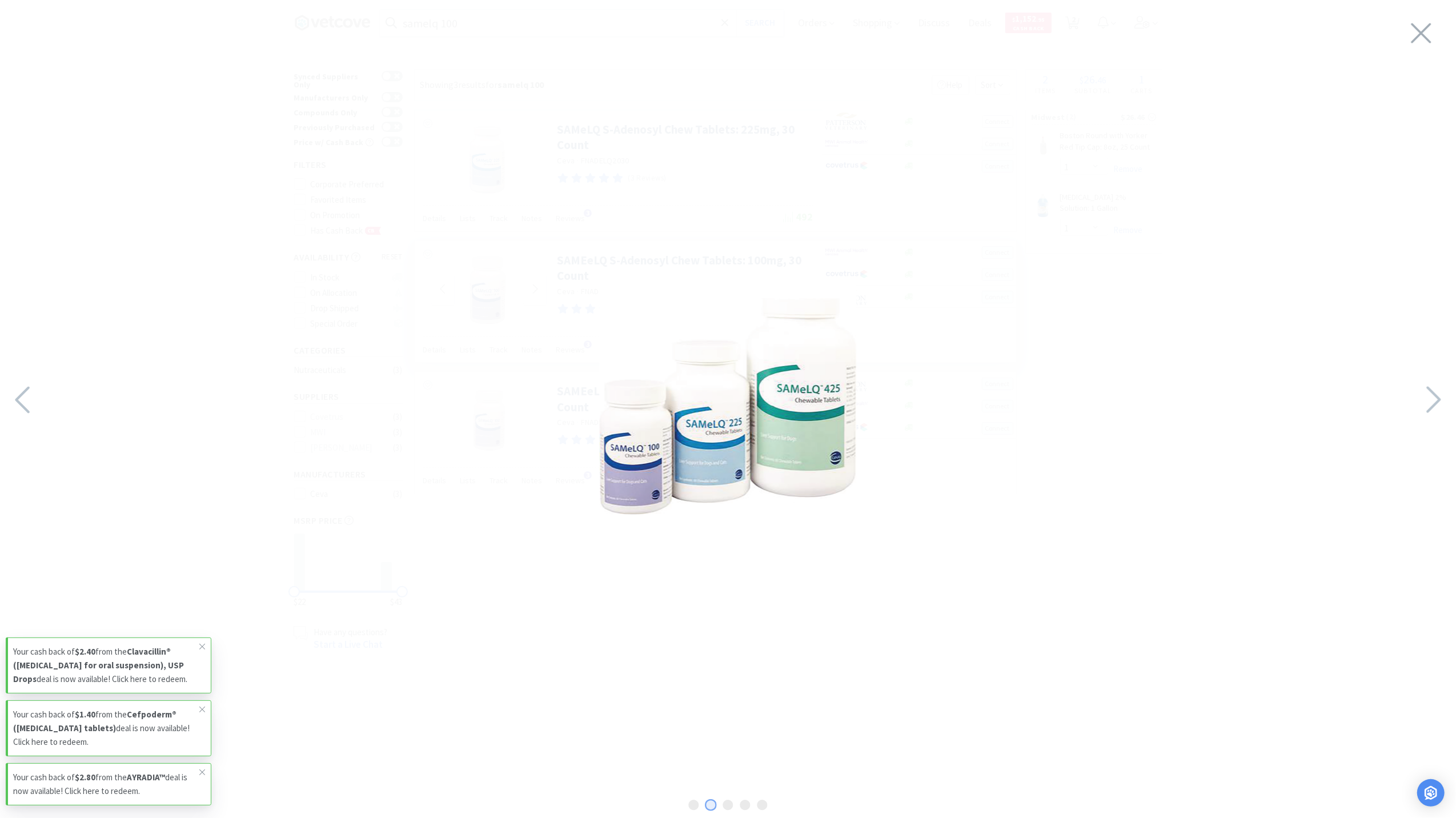
click at [763, 483] on img at bounding box center [728, 406] width 257 height 257
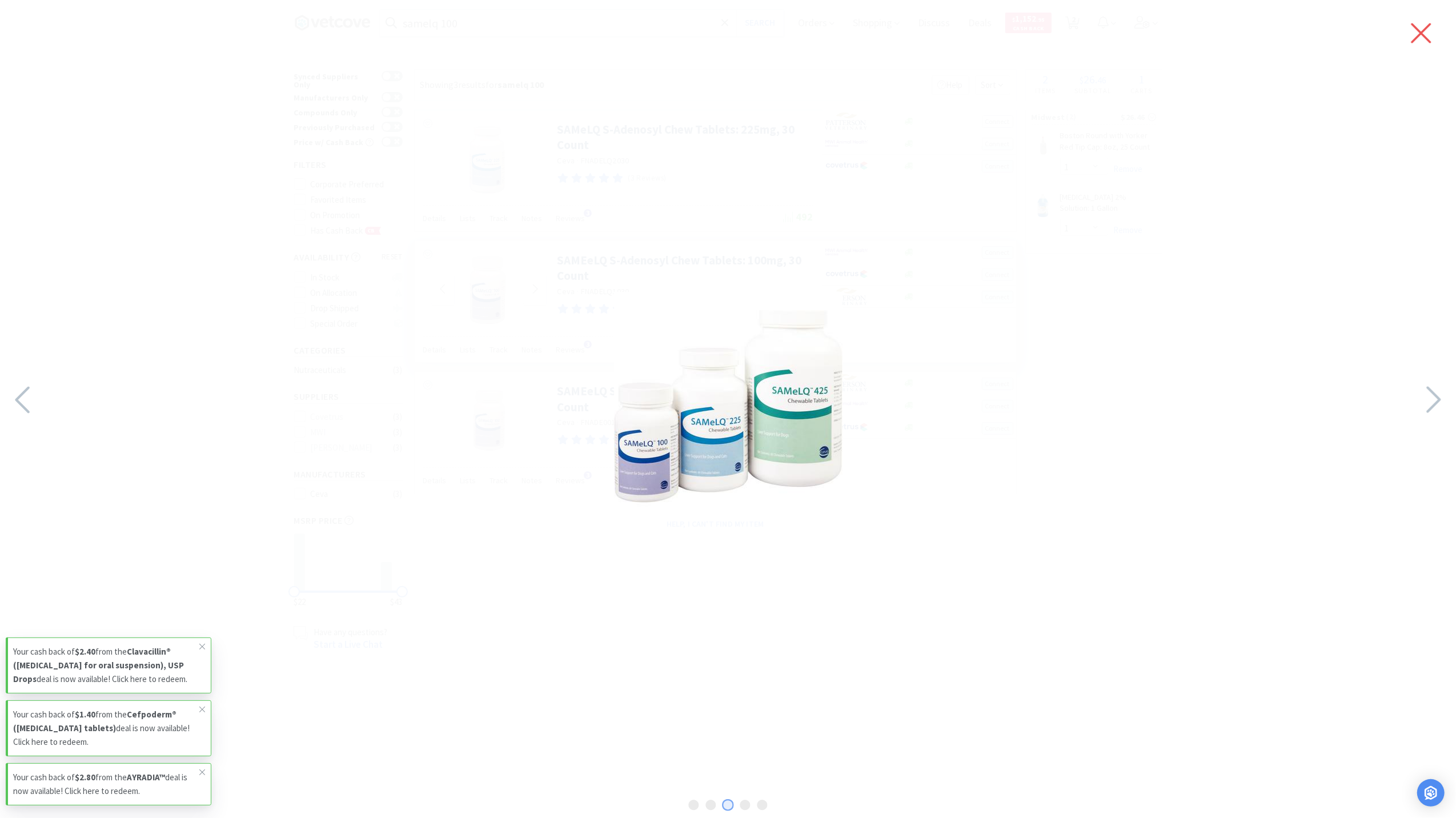
click at [1421, 34] on icon at bounding box center [1421, 33] width 20 height 20
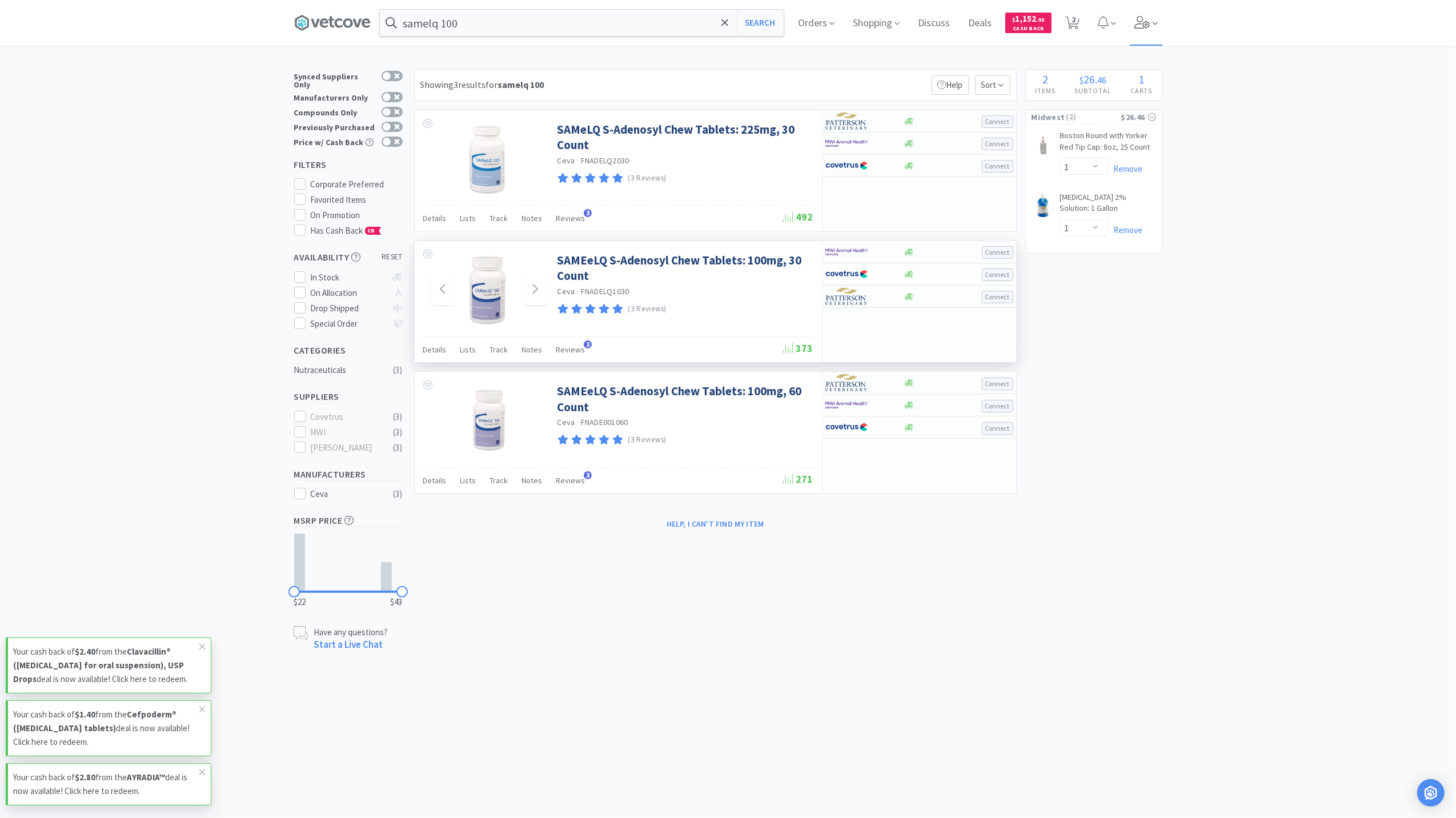
click at [1145, 41] on span at bounding box center [1146, 23] width 32 height 46
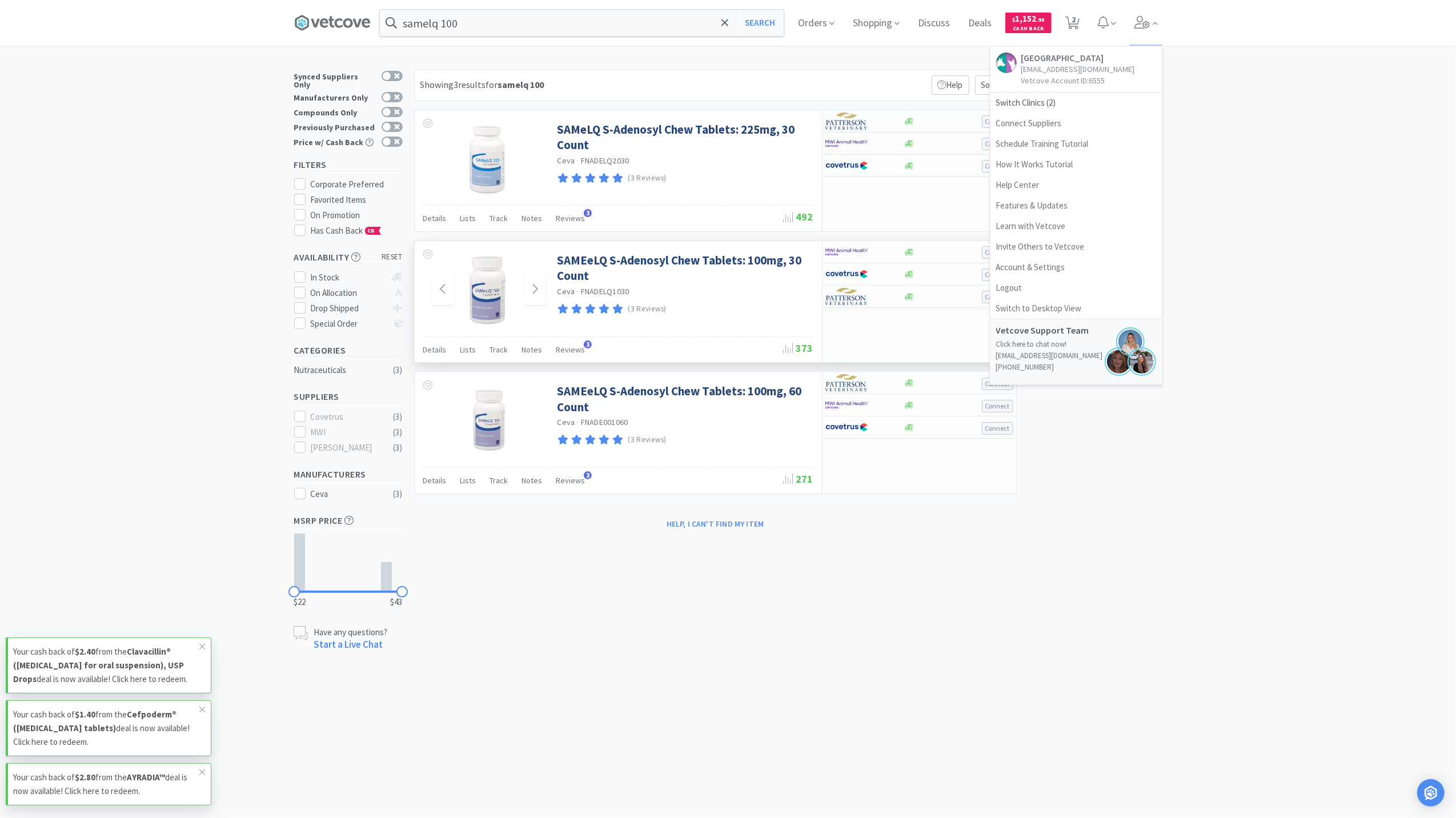
click at [1194, 118] on div "× Filter Results Synced Suppliers Only Manufacturers Only Compounds Only Previo…" at bounding box center [728, 360] width 1456 height 582
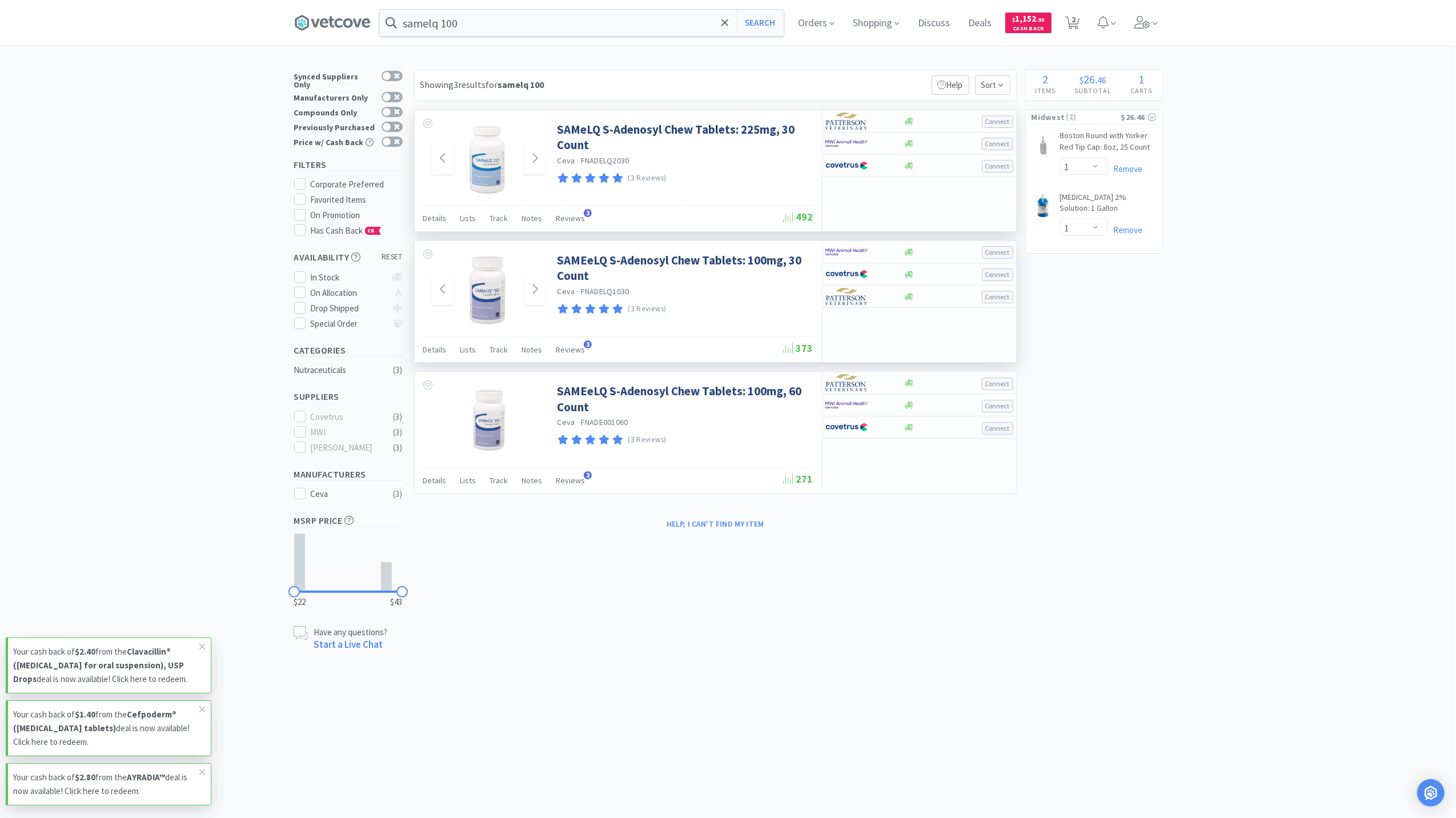
click at [478, 169] on img at bounding box center [489, 159] width 74 height 74
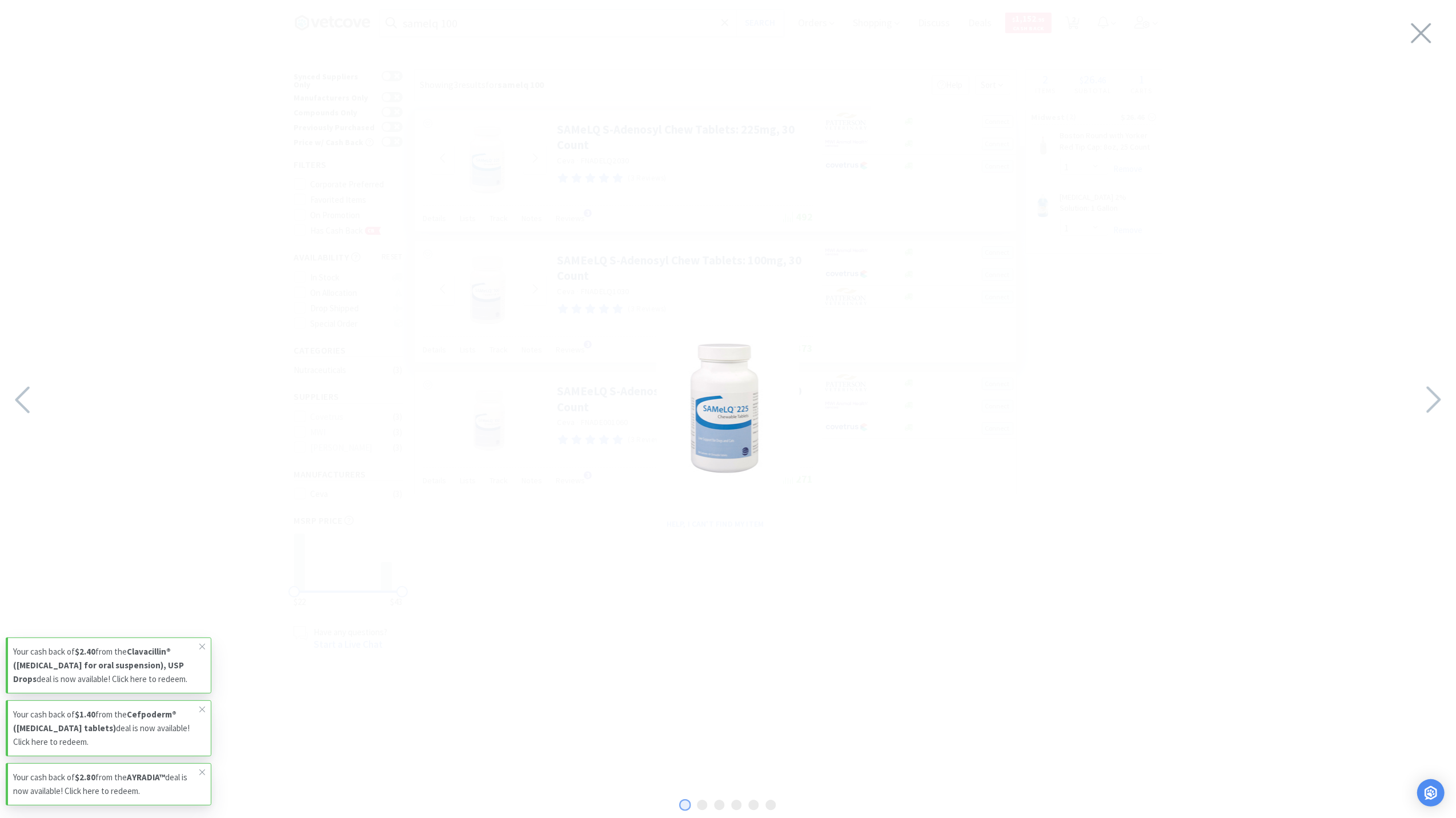
click at [1406, 42] on div at bounding box center [728, 406] width 1456 height 789
click at [1431, 47] on icon at bounding box center [1421, 33] width 24 height 32
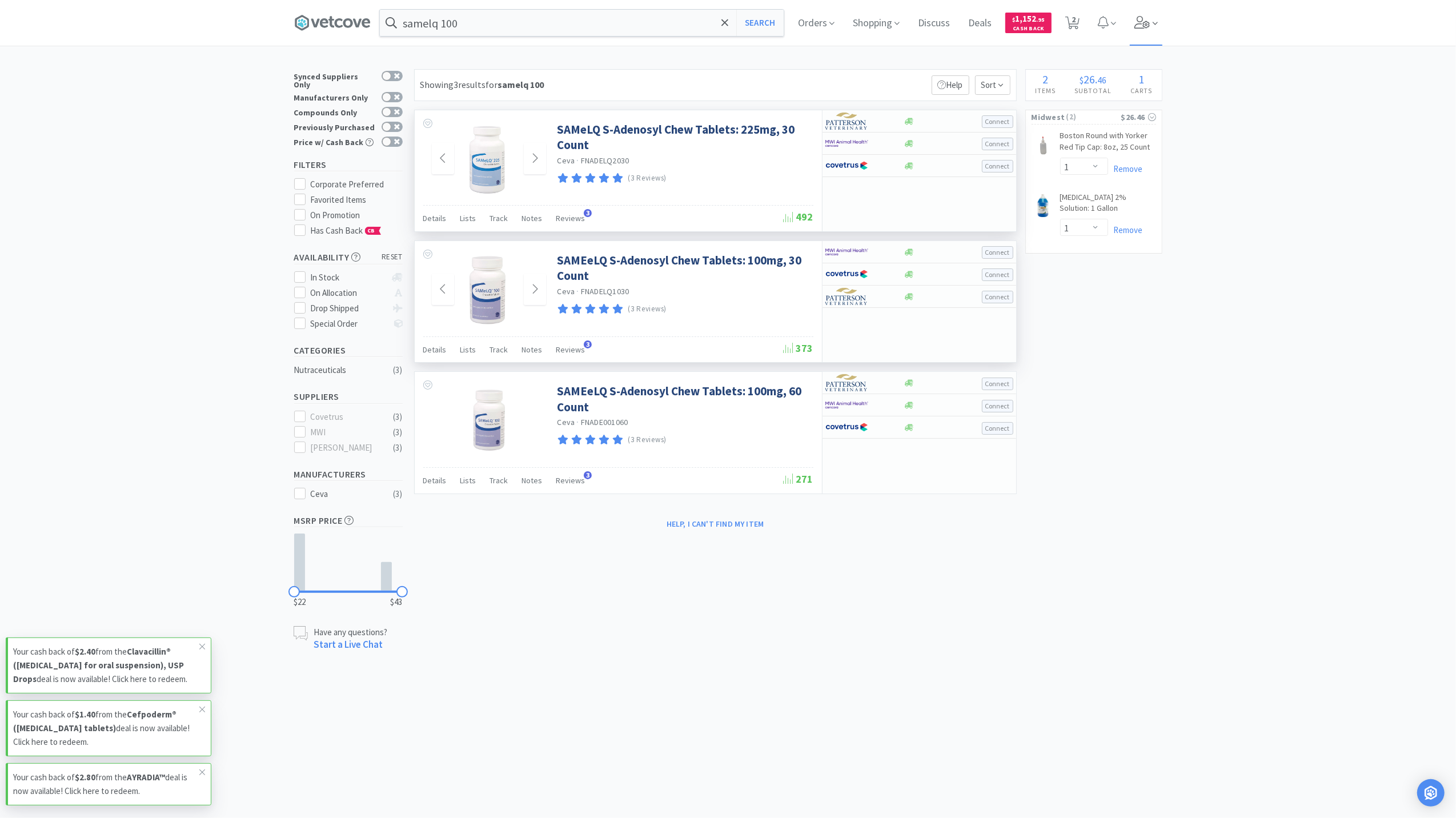
click at [1154, 14] on span at bounding box center [1146, 23] width 32 height 46
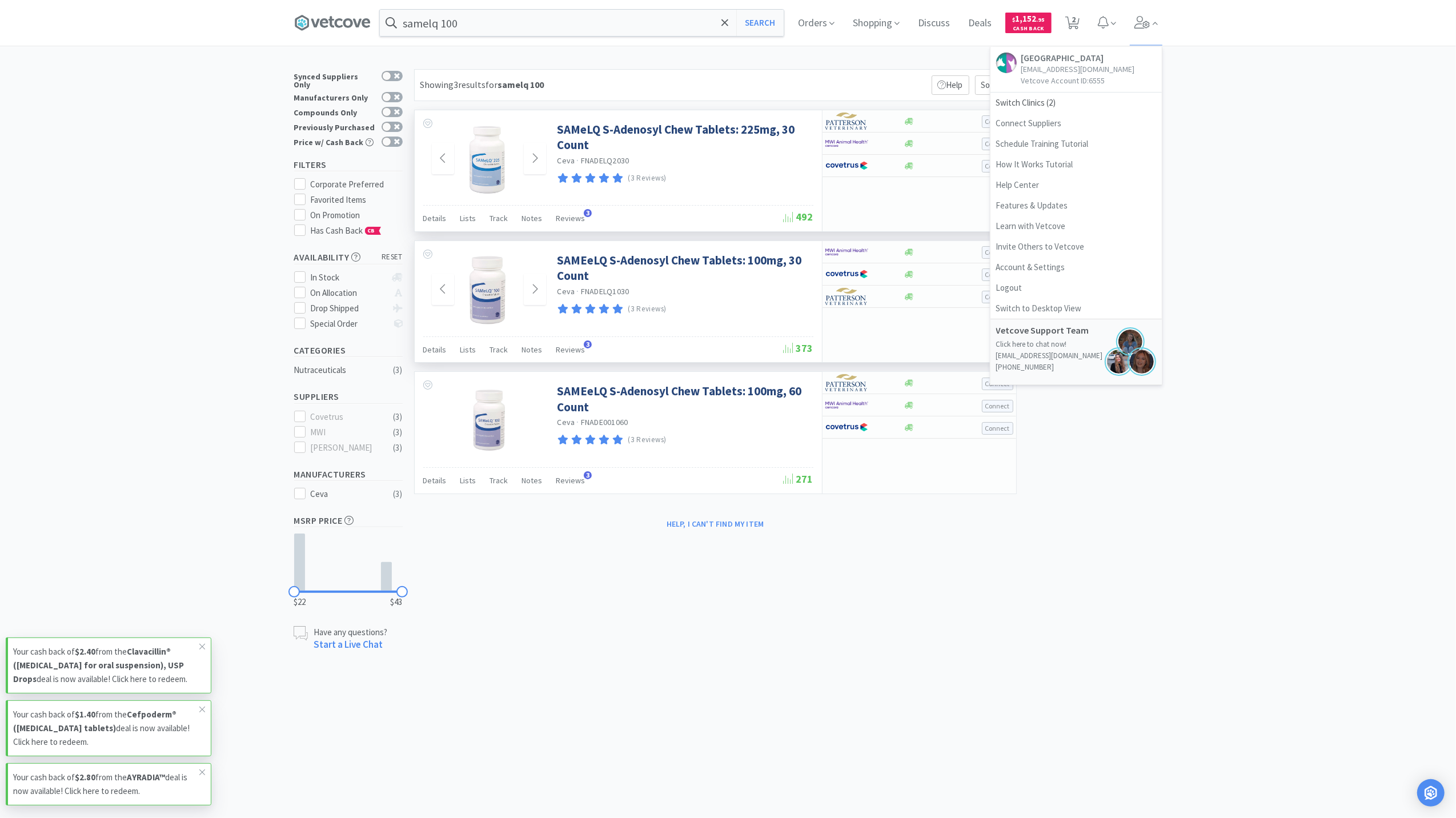
click at [1261, 479] on div "× Filter Results Synced Suppliers Only Manufacturers Only Compounds Only Previo…" at bounding box center [728, 360] width 1456 height 582
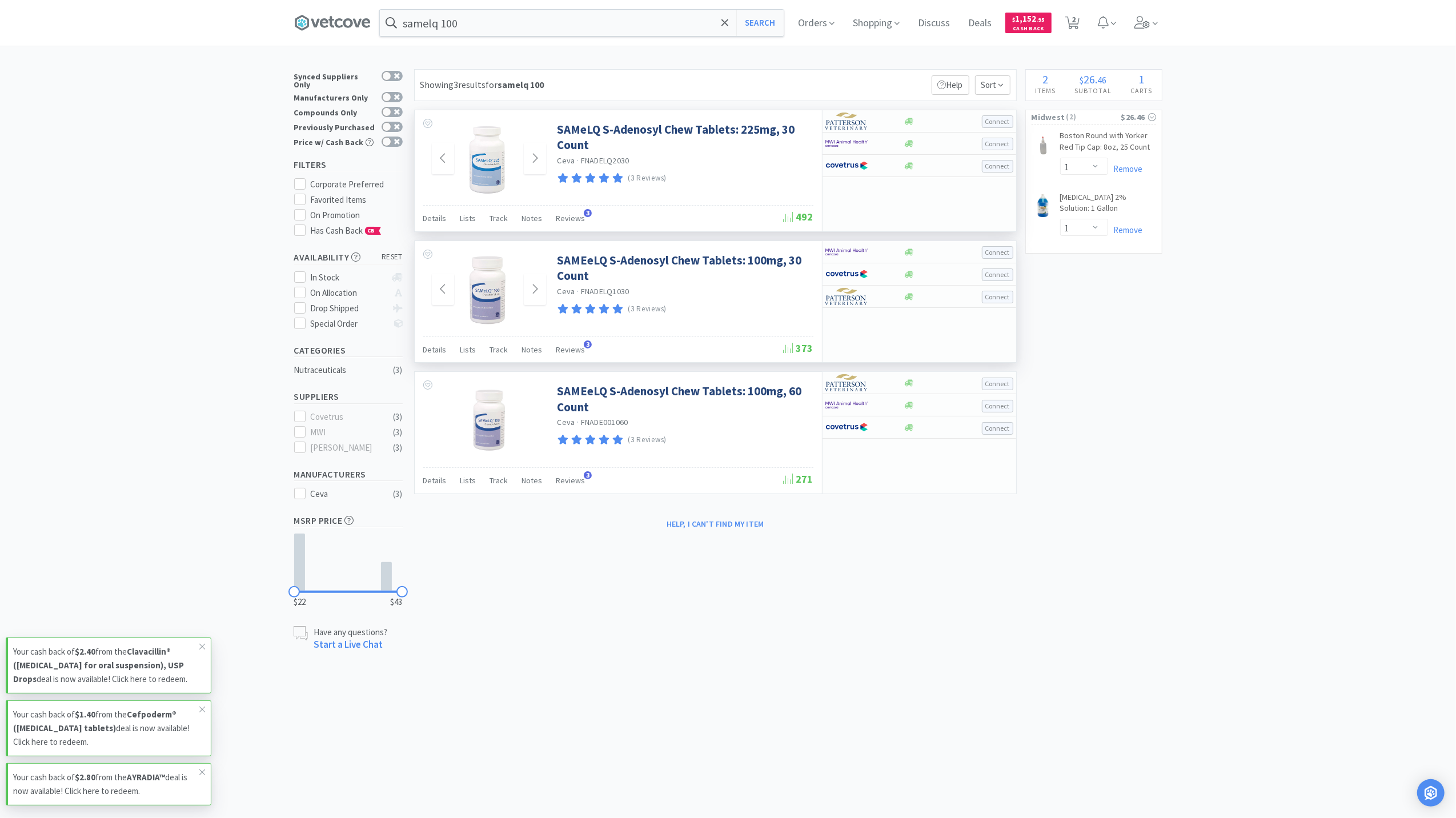
click at [1339, 512] on div "× Filter Results Synced Suppliers Only Manufacturers Only Compounds Only Previo…" at bounding box center [728, 360] width 1456 height 582
click at [1122, 466] on div "× Filter Results Synced Suppliers Only Manufacturers Only Compounds Only Previo…" at bounding box center [728, 360] width 868 height 582
click at [1134, 25] on icon at bounding box center [1142, 22] width 16 height 13
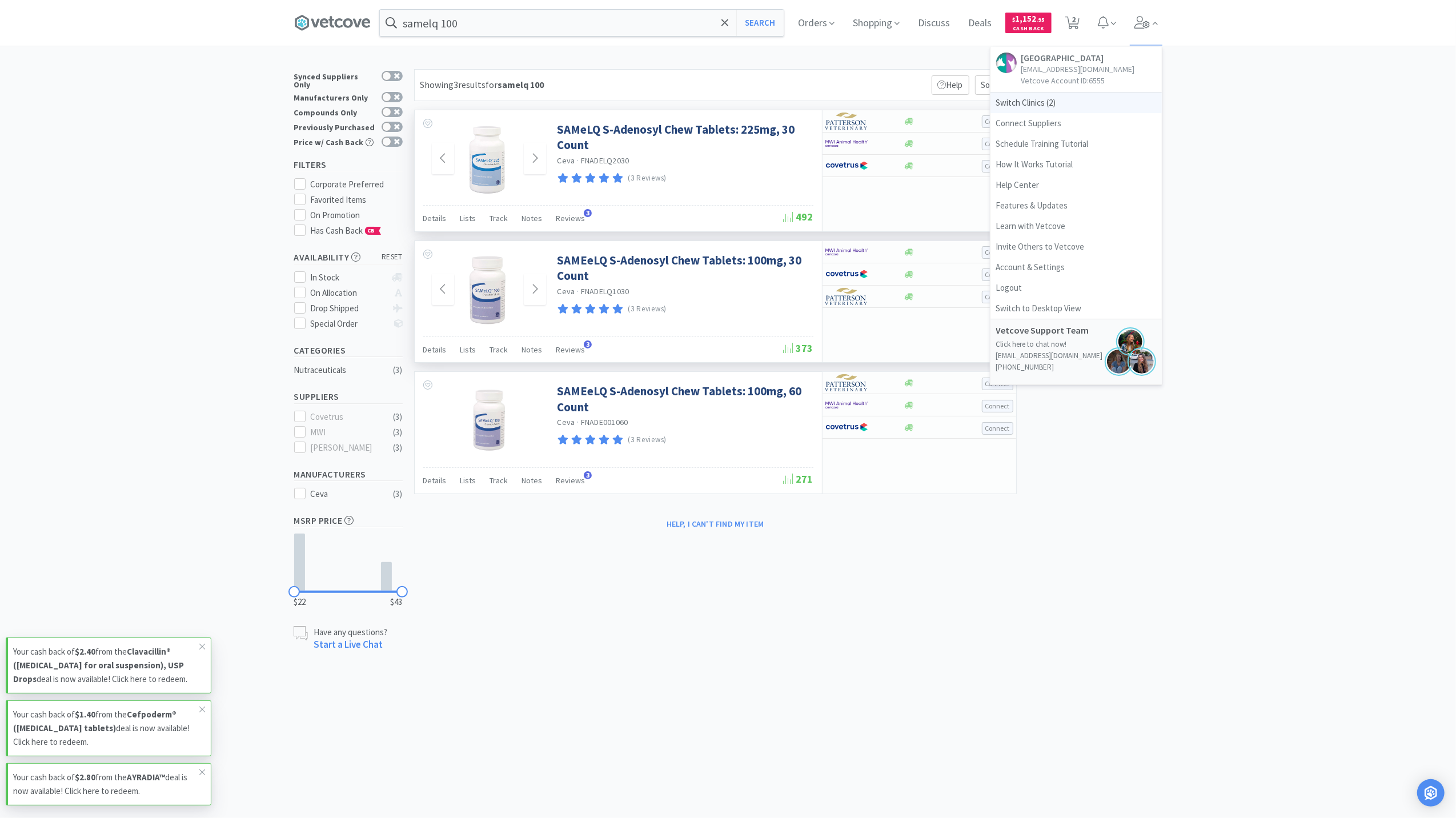
click at [1011, 113] on span "Switch Clinics ( 2 )" at bounding box center [1076, 102] width 171 height 20
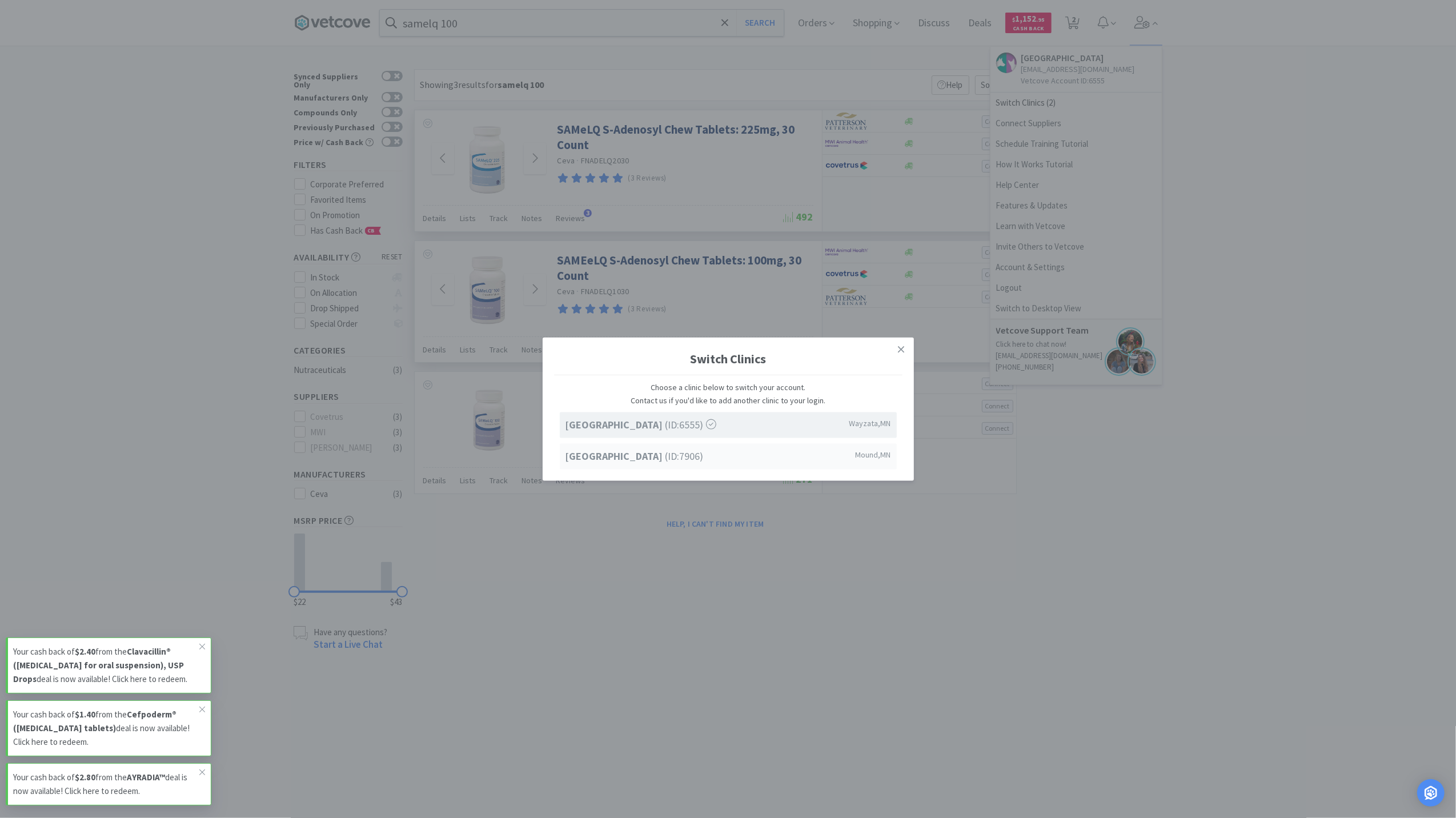
click at [630, 463] on span "Westonka Animal Hospital (ID: 7906 )" at bounding box center [634, 456] width 138 height 17
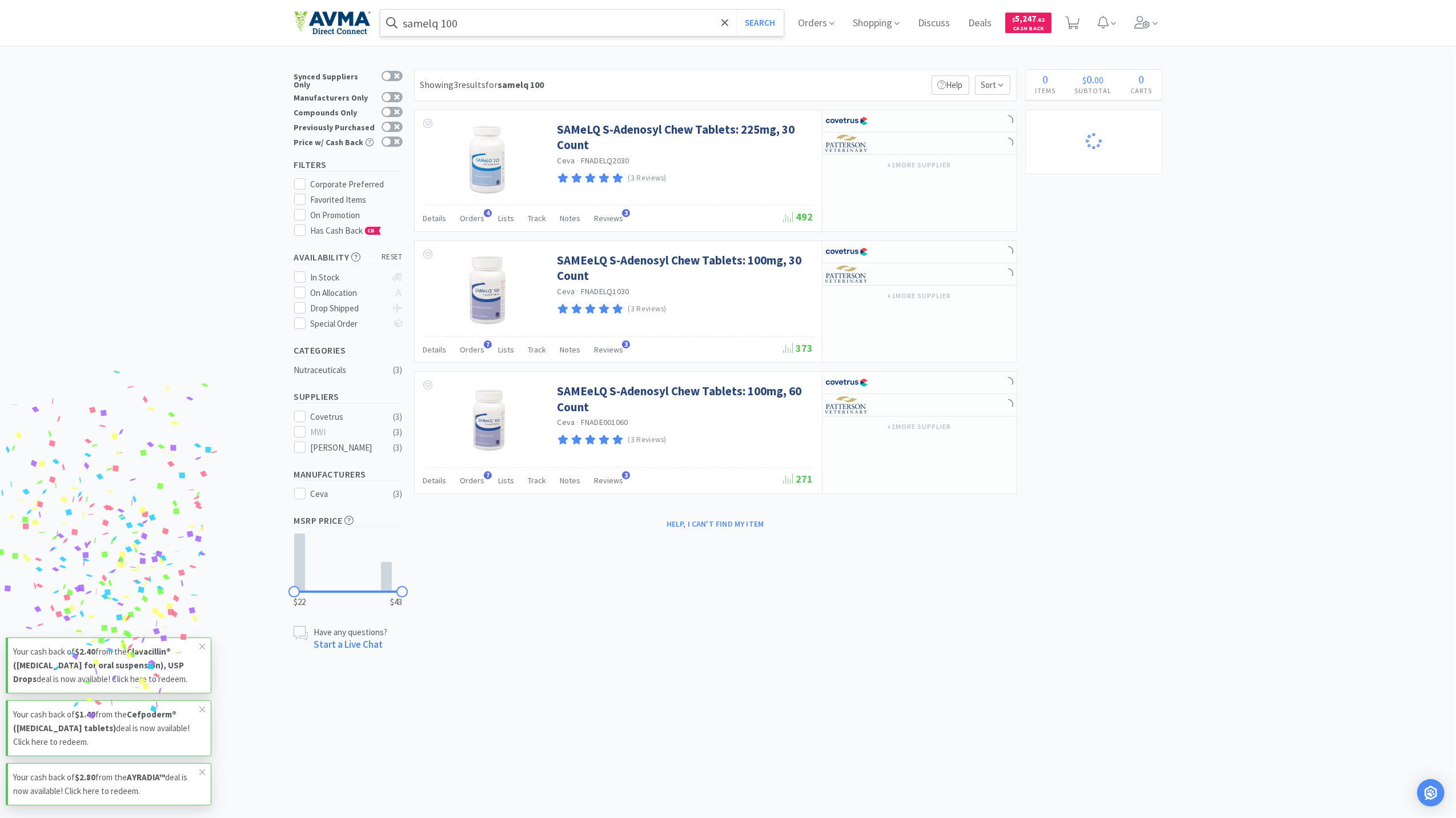
select select "1"
select select "6"
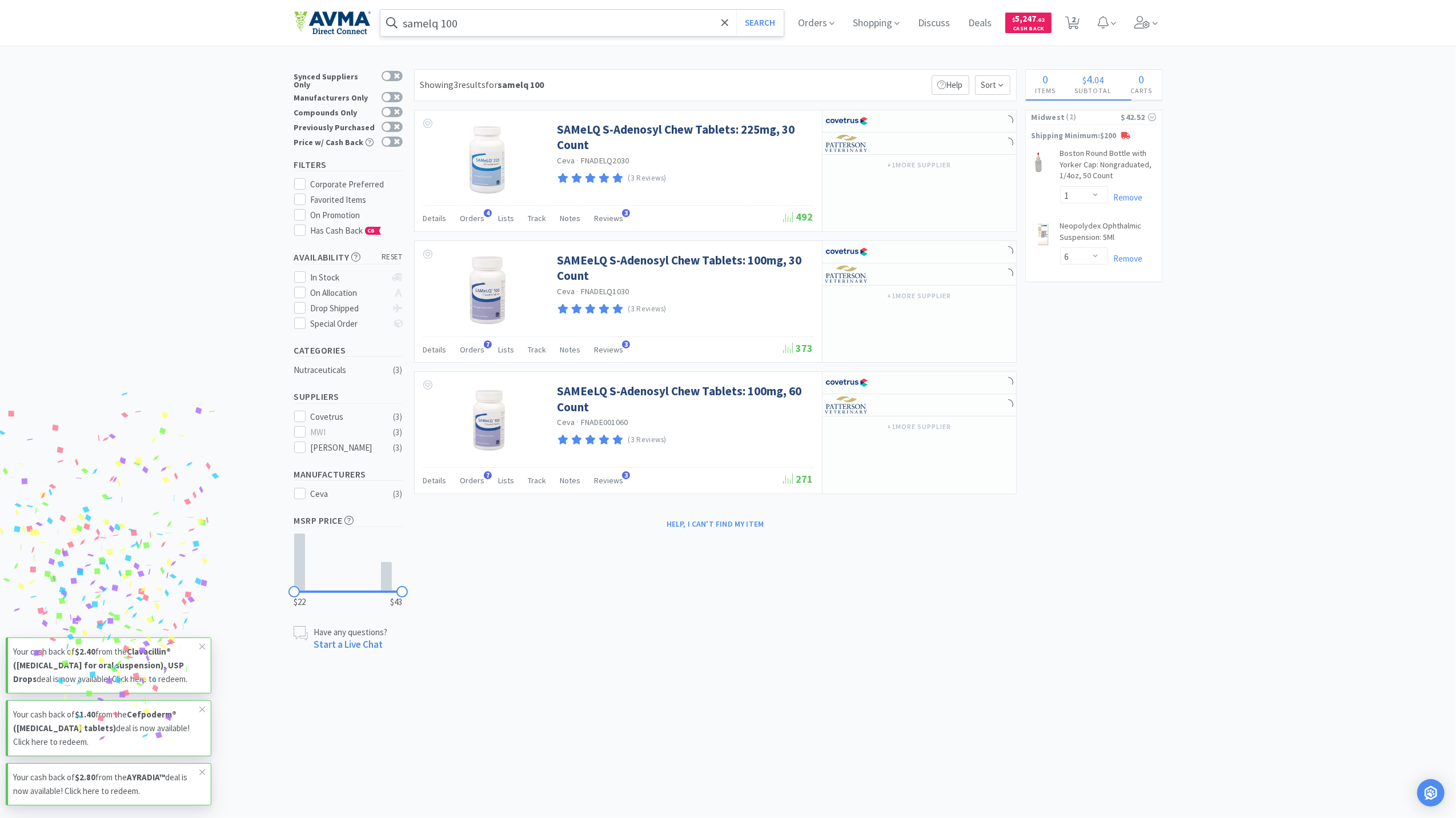
click at [568, 26] on input "samelq 100" at bounding box center [583, 22] width 404 height 26
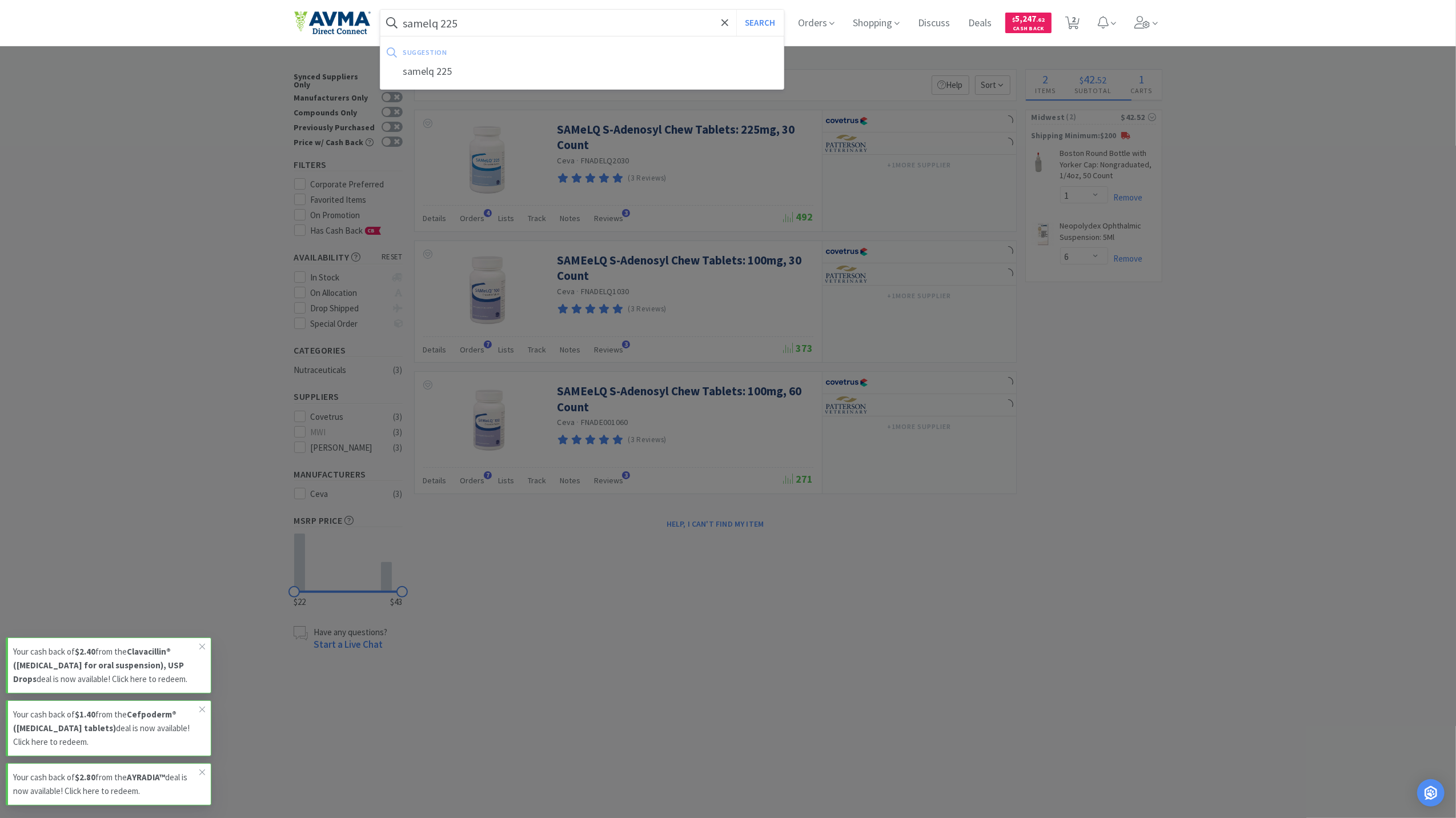
type input "samelq 225"
click at [737, 10] on button "Search" at bounding box center [760, 22] width 47 height 26
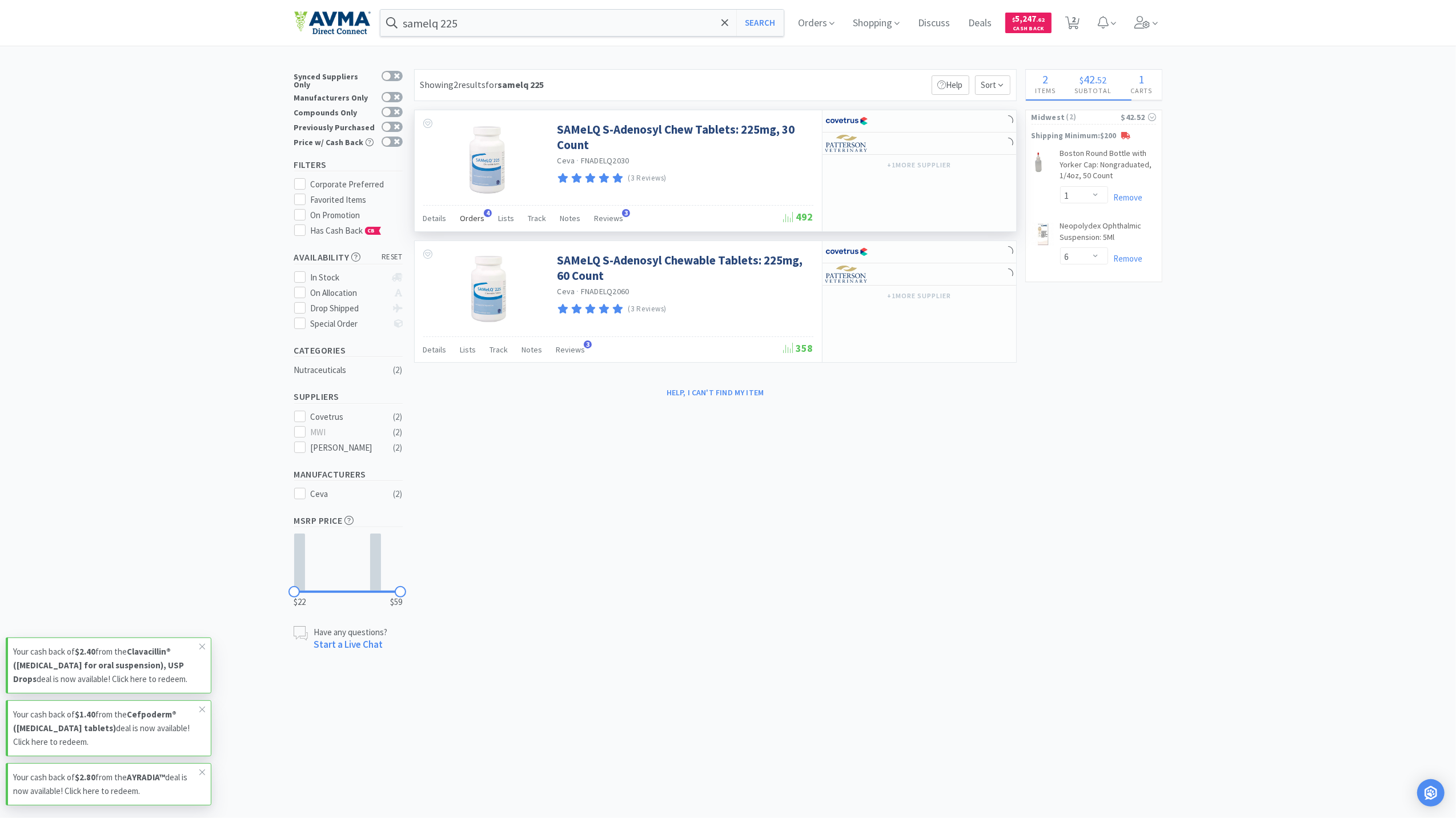
click at [469, 223] on span "Orders" at bounding box center [472, 218] width 25 height 10
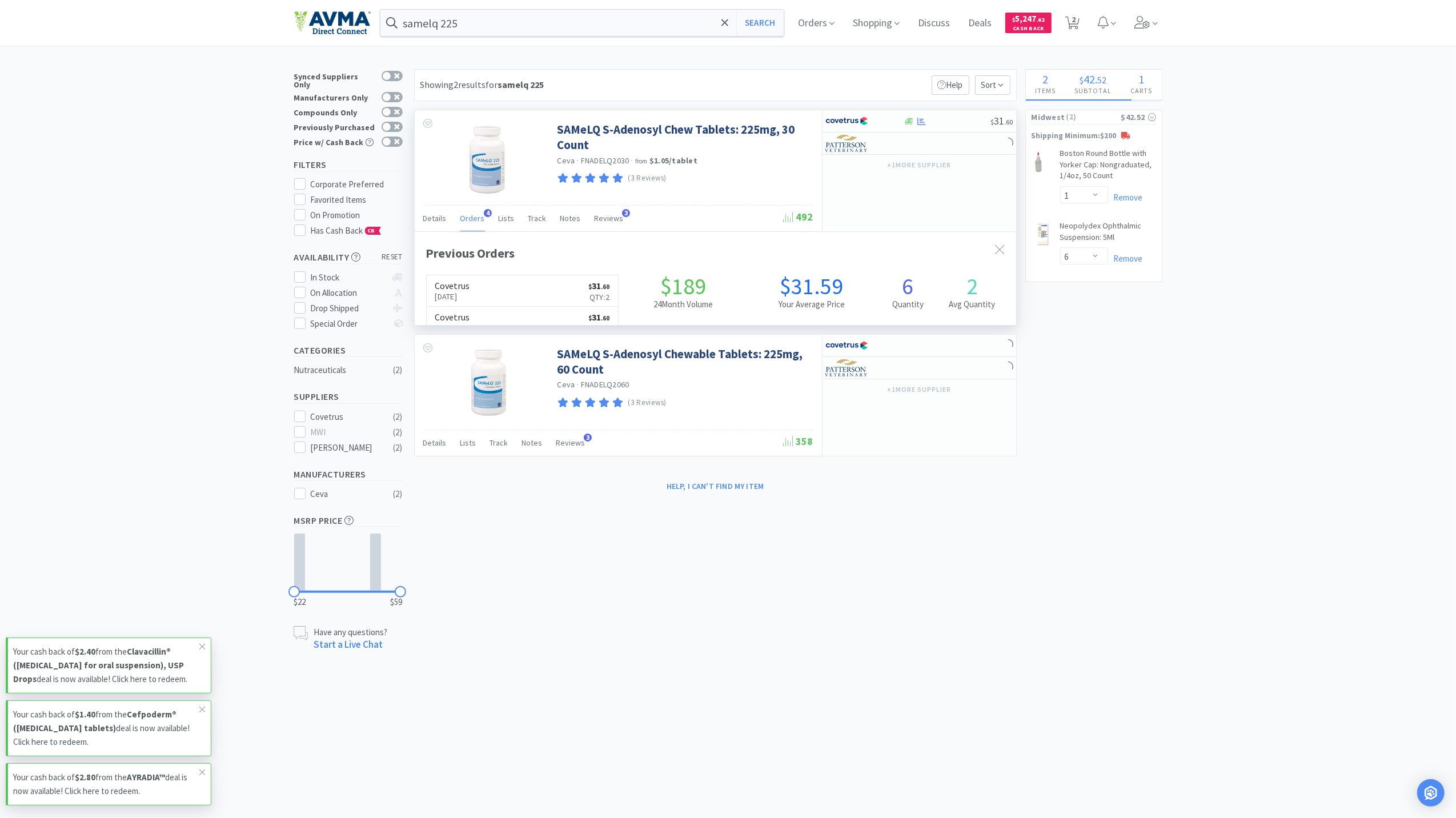
scroll to position [295, 602]
select select "1"
select select "3"
select select "1"
select select "2"
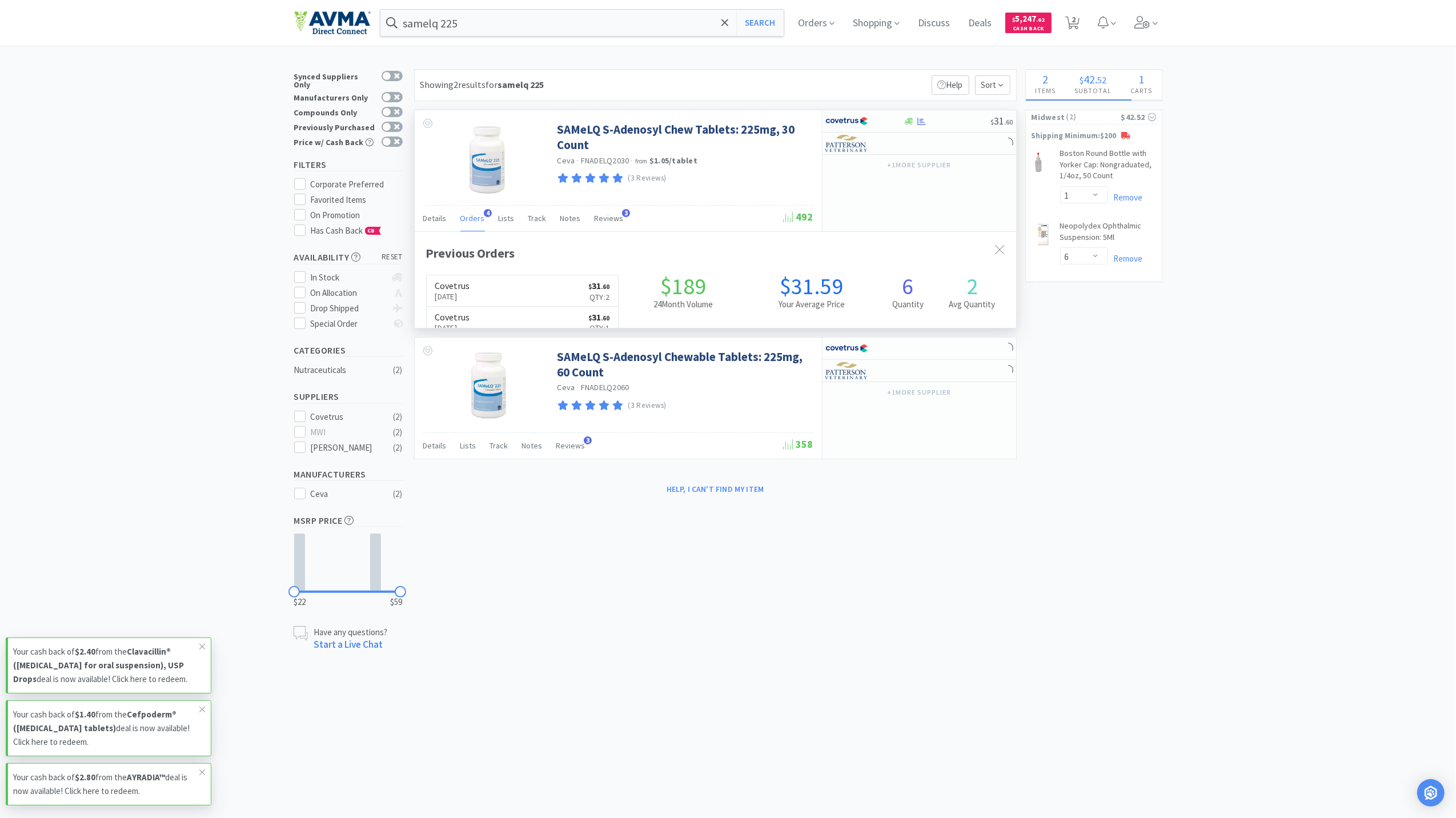
select select "2"
select select "1"
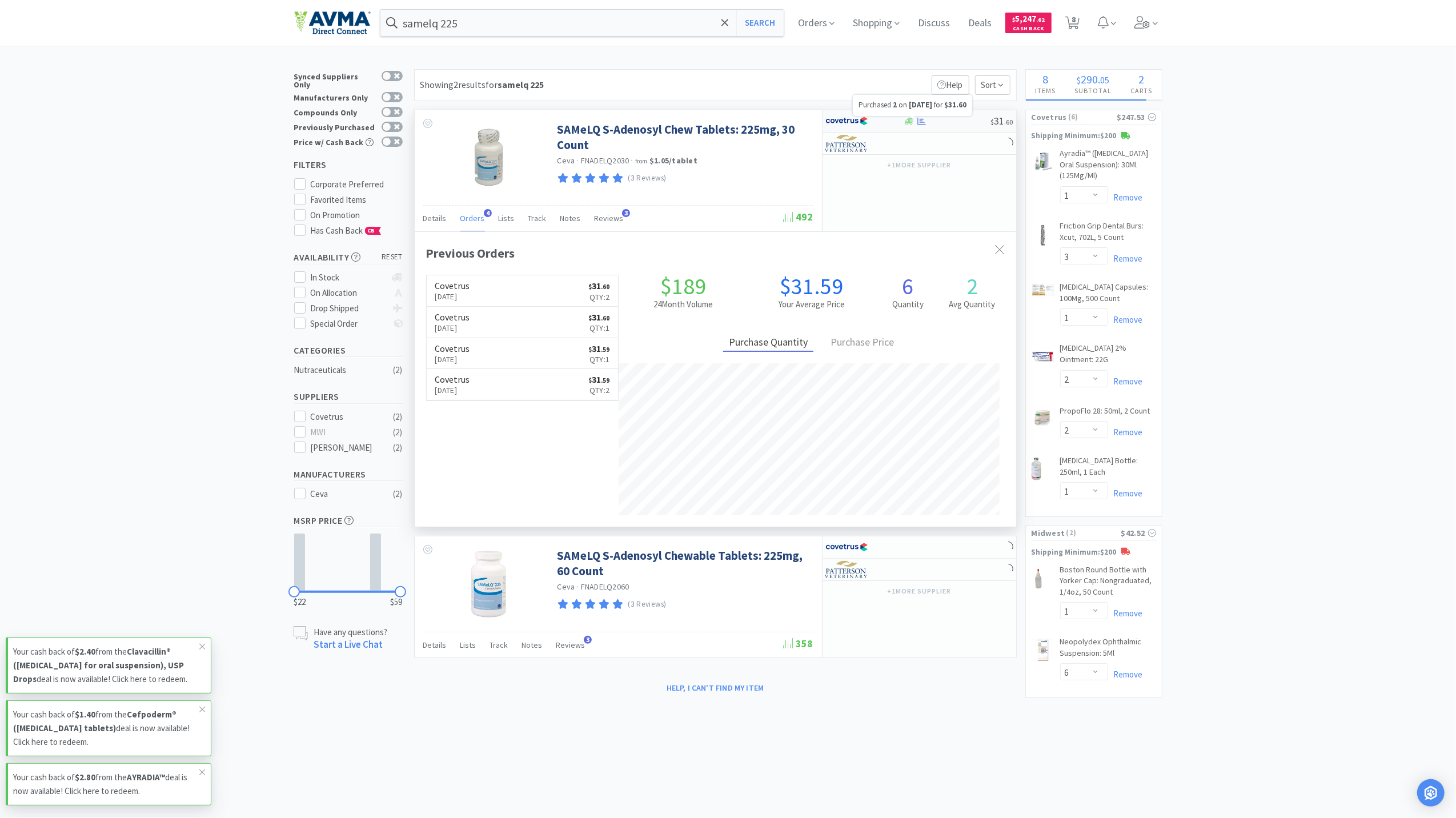
click at [921, 120] on icon at bounding box center [921, 121] width 8 height 8
select select "1"
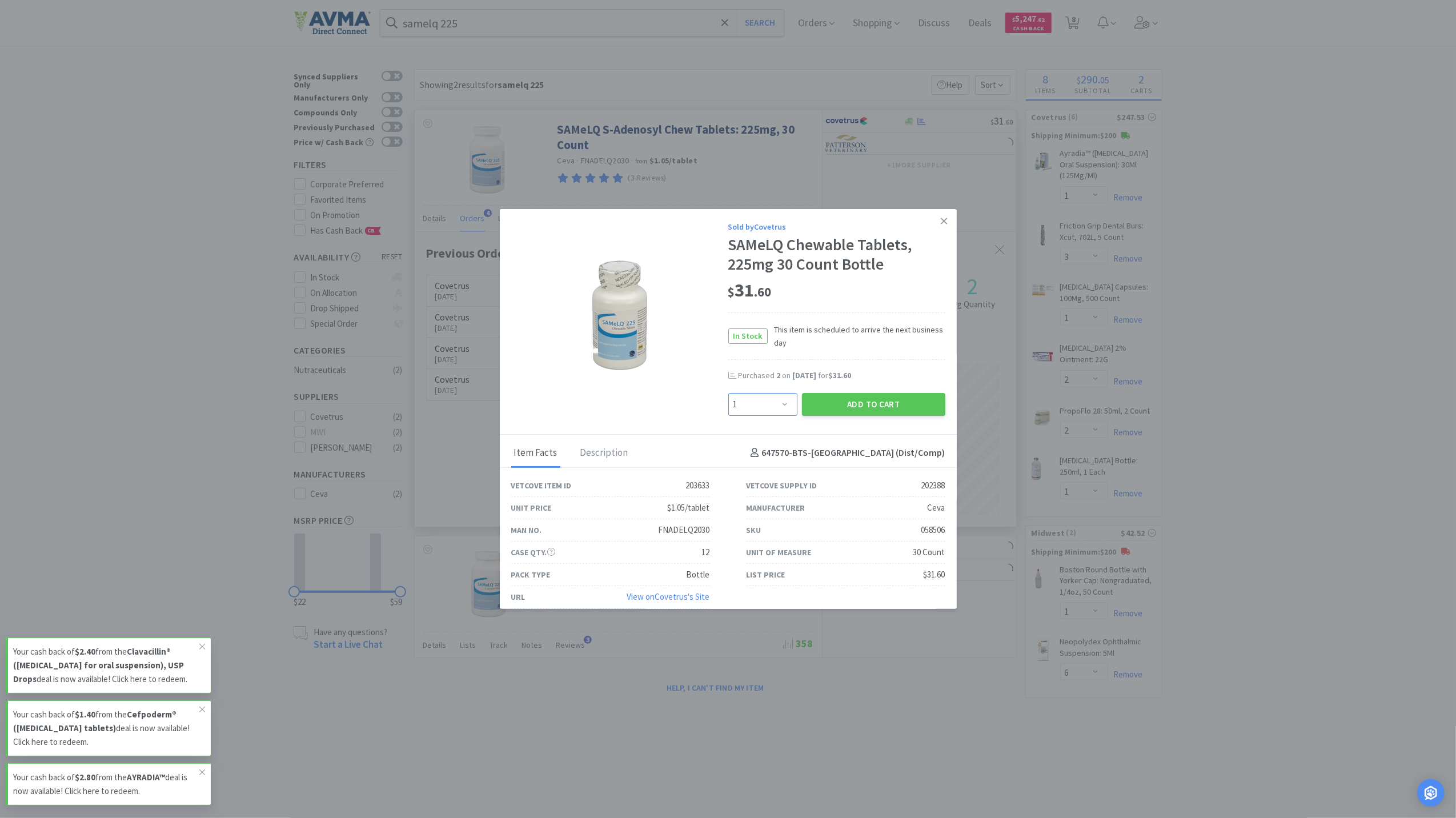
click at [775, 398] on select "Enter Quantity 1 2 3 4 5 6 7 8 9 10 11 12 13 14 15 16 17 18 19 20 Enter Quantity" at bounding box center [763, 404] width 69 height 23
click at [941, 222] on icon at bounding box center [944, 221] width 6 height 10
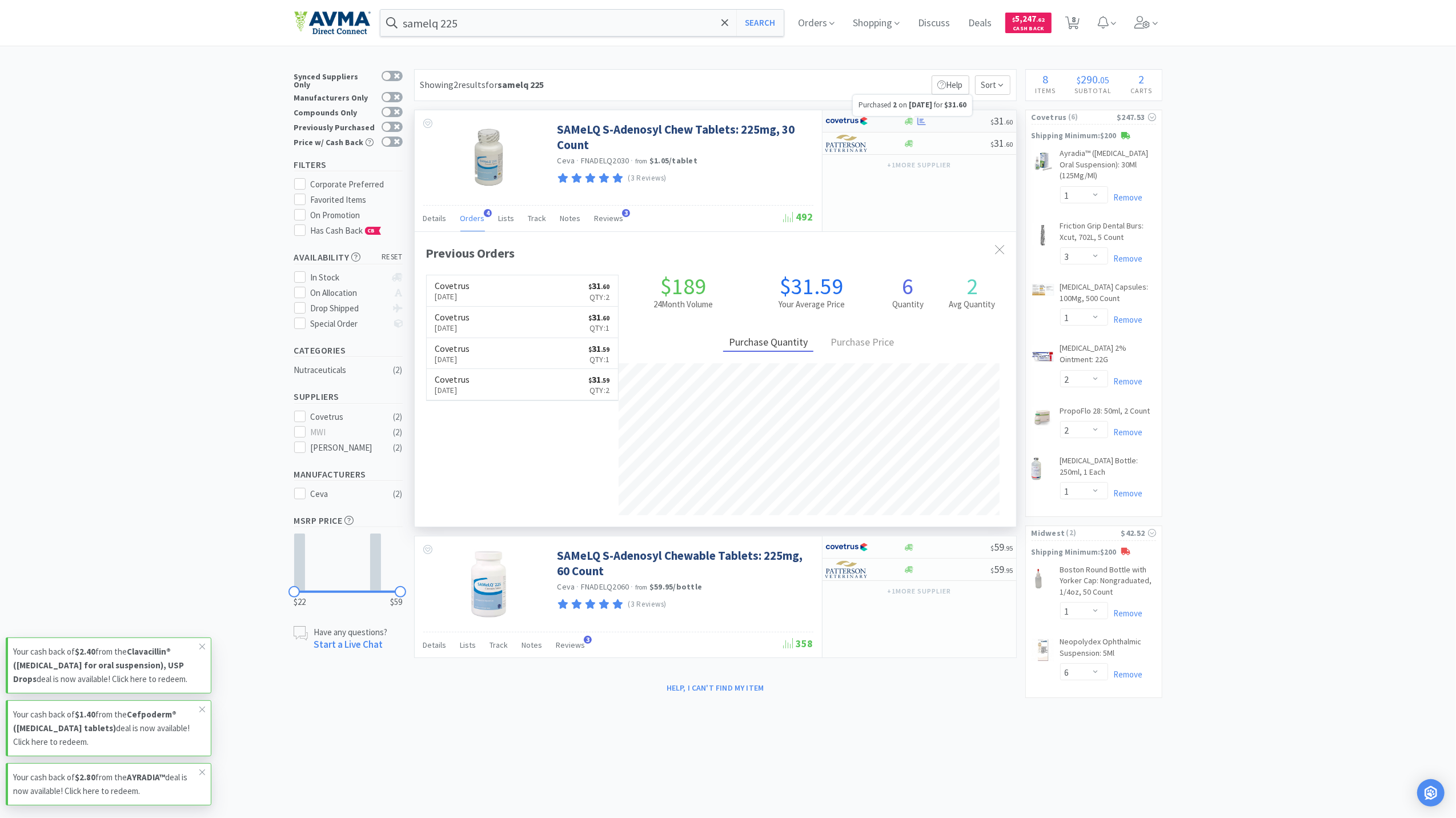
click at [917, 120] on icon at bounding box center [921, 121] width 8 height 8
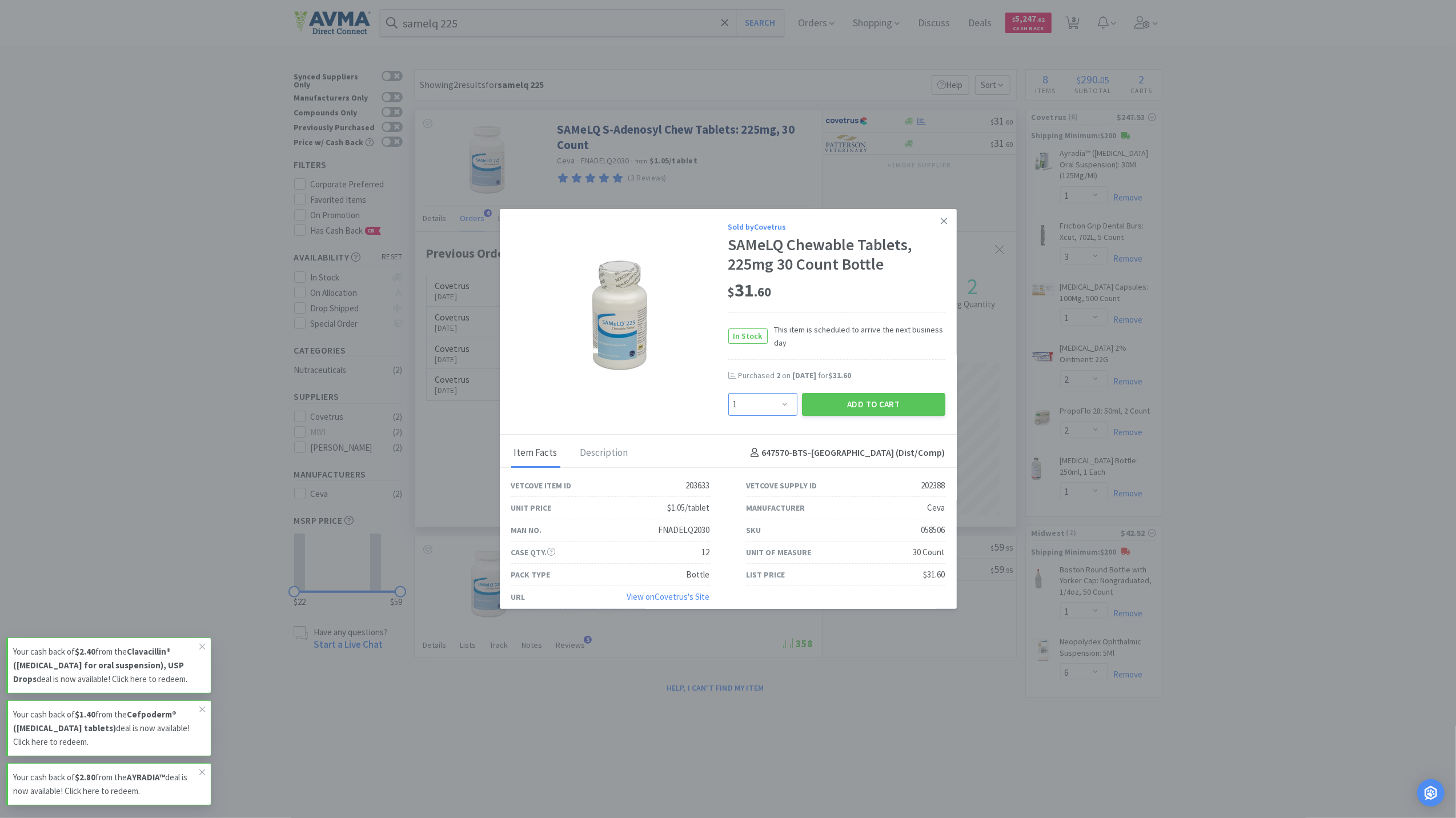
click at [759, 403] on select "Enter Quantity 1 2 3 4 5 6 7 8 9 10 11 12 13 14 15 16 17 18 19 20 Enter Quantity" at bounding box center [763, 404] width 69 height 23
select select "2"
click at [728, 393] on select "Enter Quantity 1 2 3 4 5 6 7 8 9 10 11 12 13 14 15 16 17 18 19 20 Enter Quantity" at bounding box center [763, 404] width 69 height 23
click at [898, 401] on button "Add to Cart" at bounding box center [873, 404] width 143 height 23
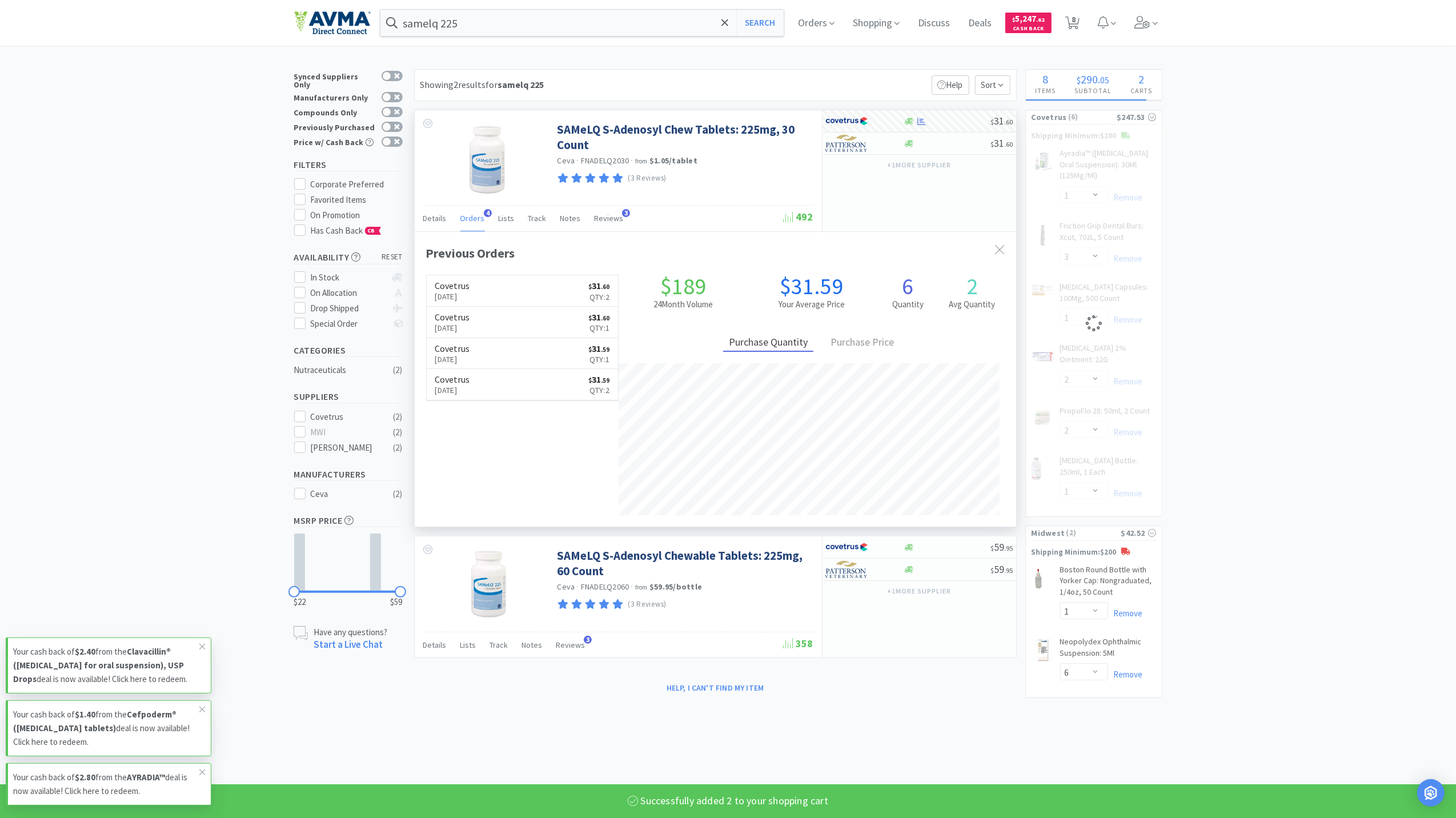
select select "2"
select select "1"
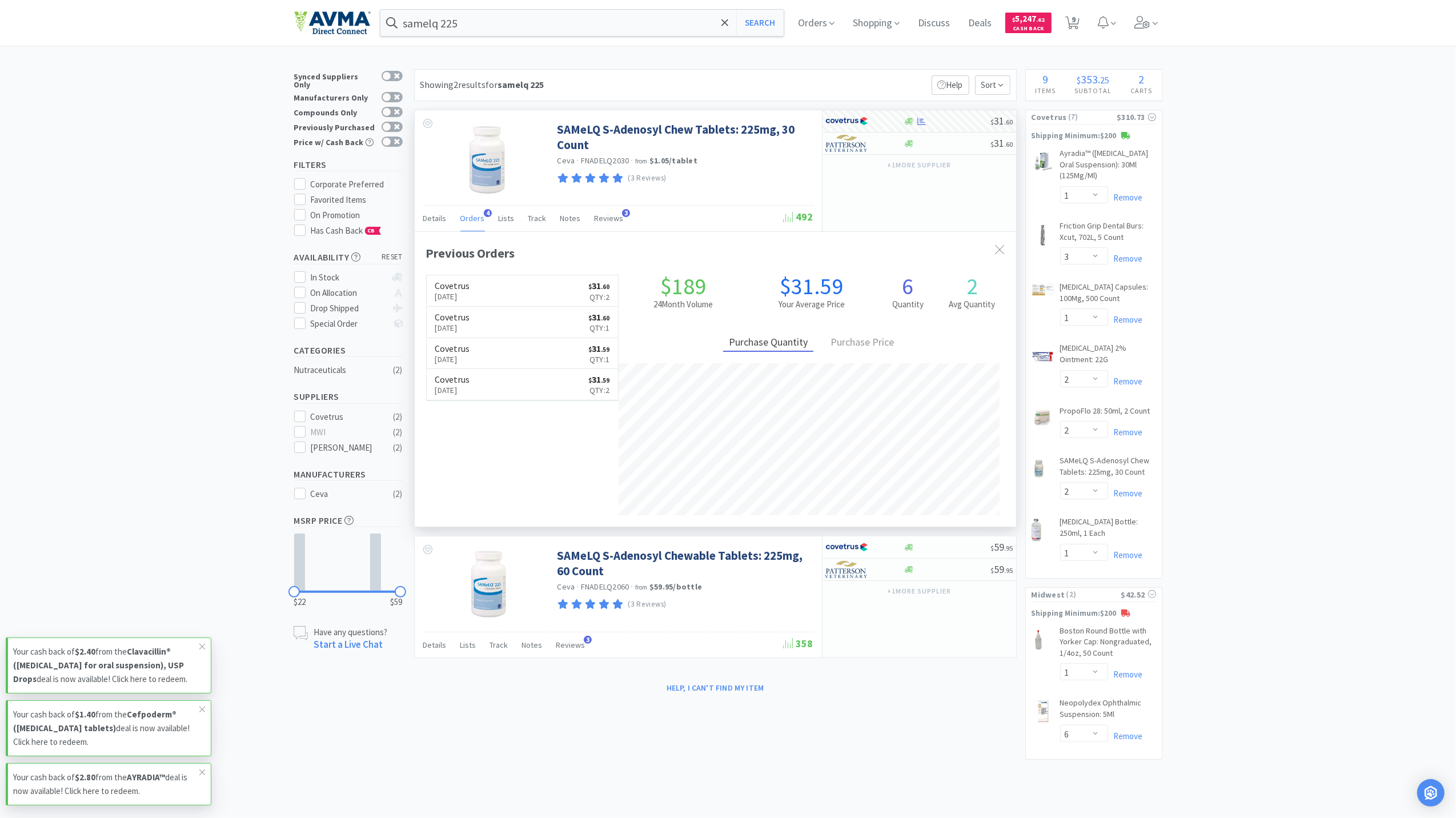
click at [210, 147] on div "× Filter Results Synced Suppliers Only Manufacturers Only Compounds Only Previo…" at bounding box center [728, 419] width 1456 height 699
click at [1152, 30] on span at bounding box center [1146, 23] width 32 height 46
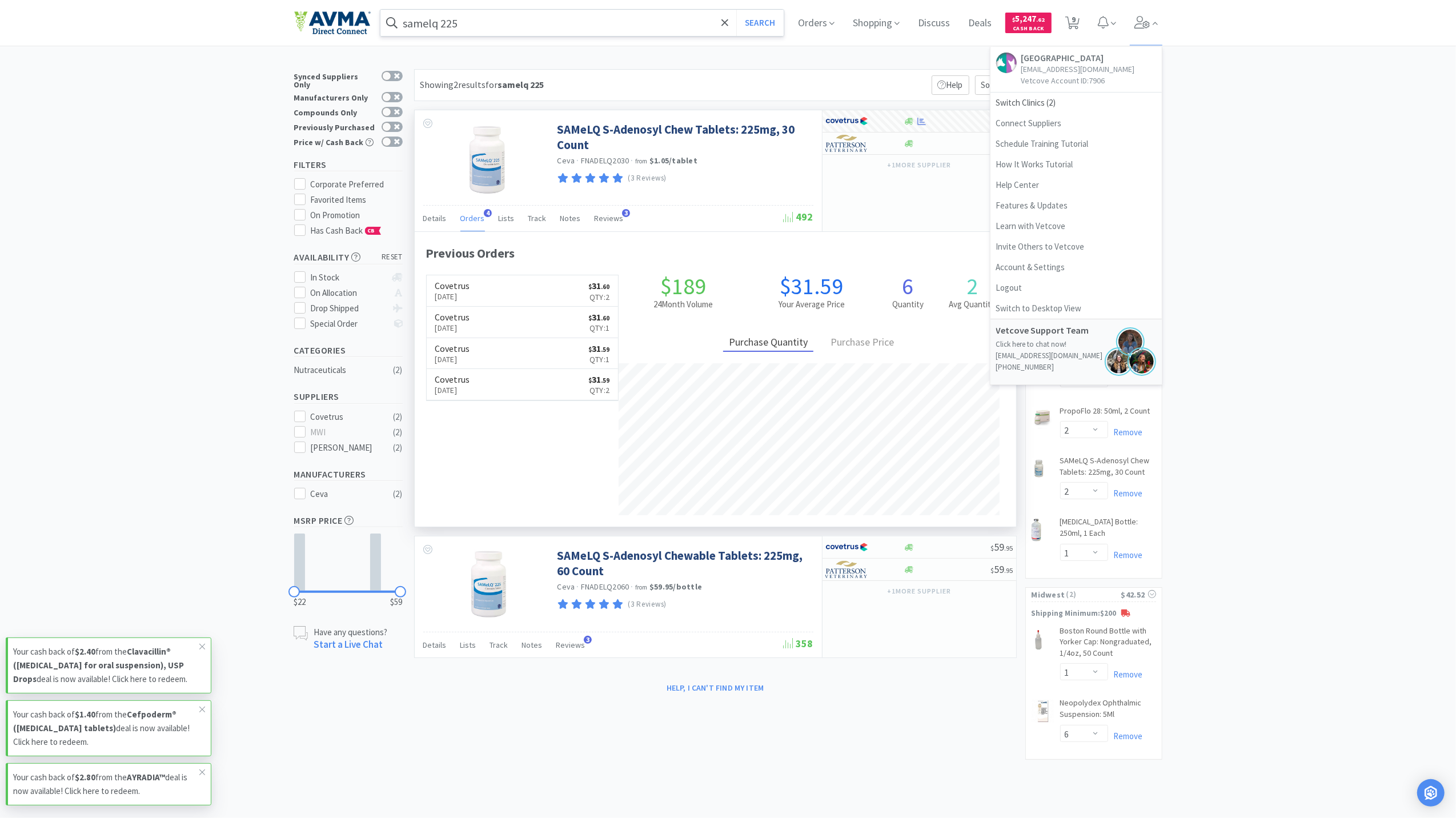
click at [509, 32] on input "samelq 225" at bounding box center [583, 22] width 404 height 26
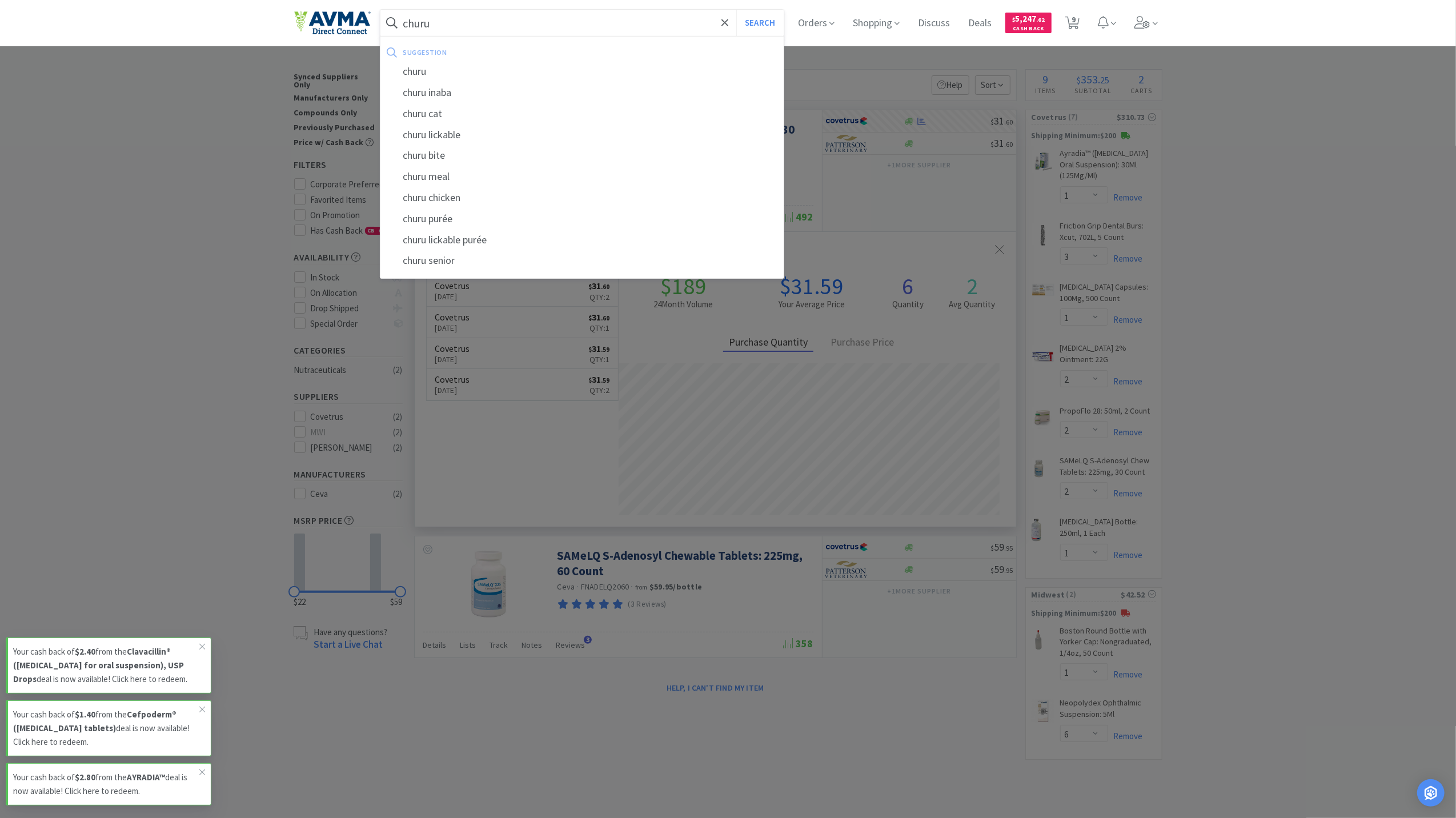
type input "churu"
click at [737, 10] on button "Search" at bounding box center [760, 22] width 47 height 26
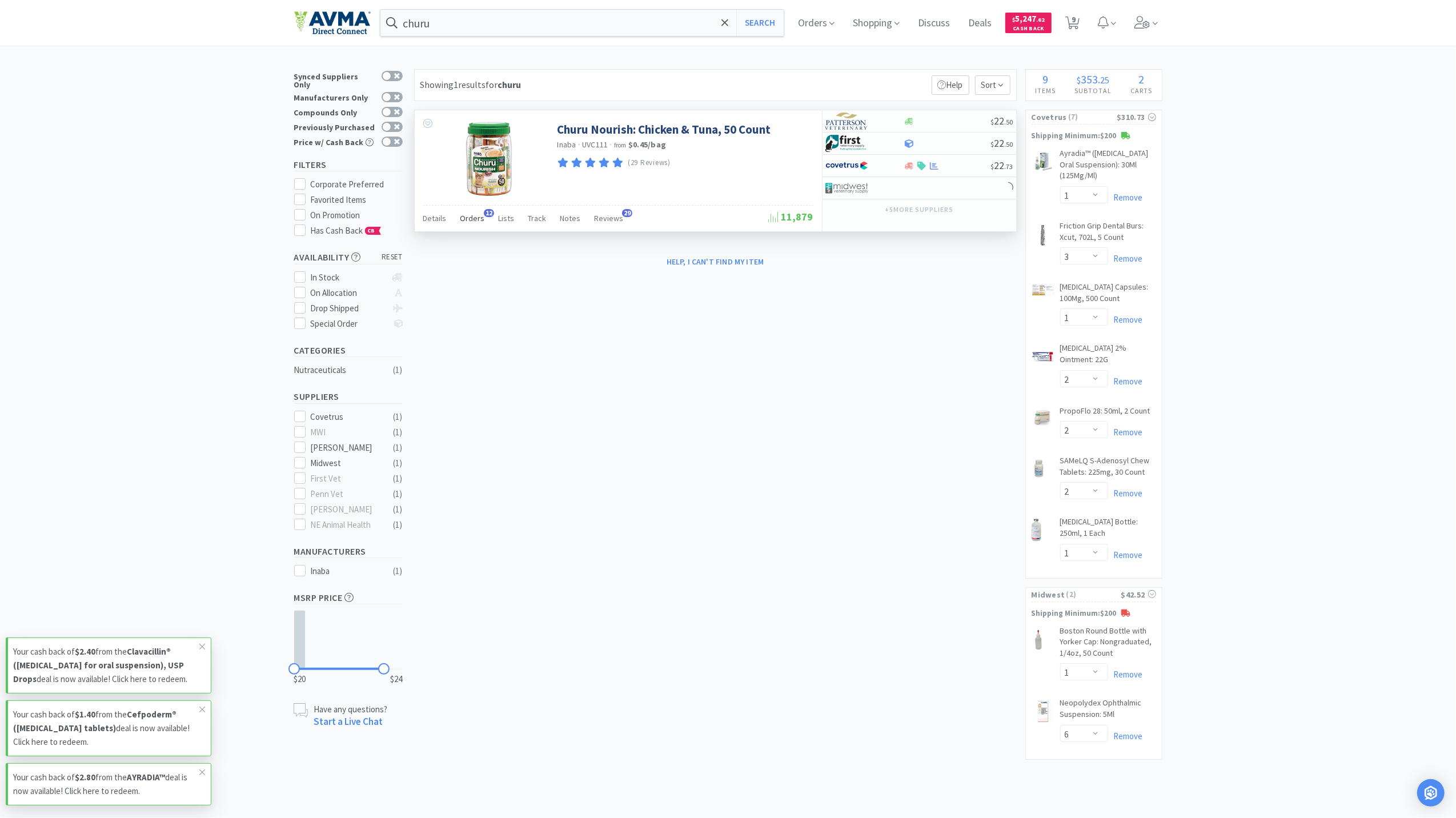
click at [484, 215] on span "12" at bounding box center [489, 213] width 10 height 8
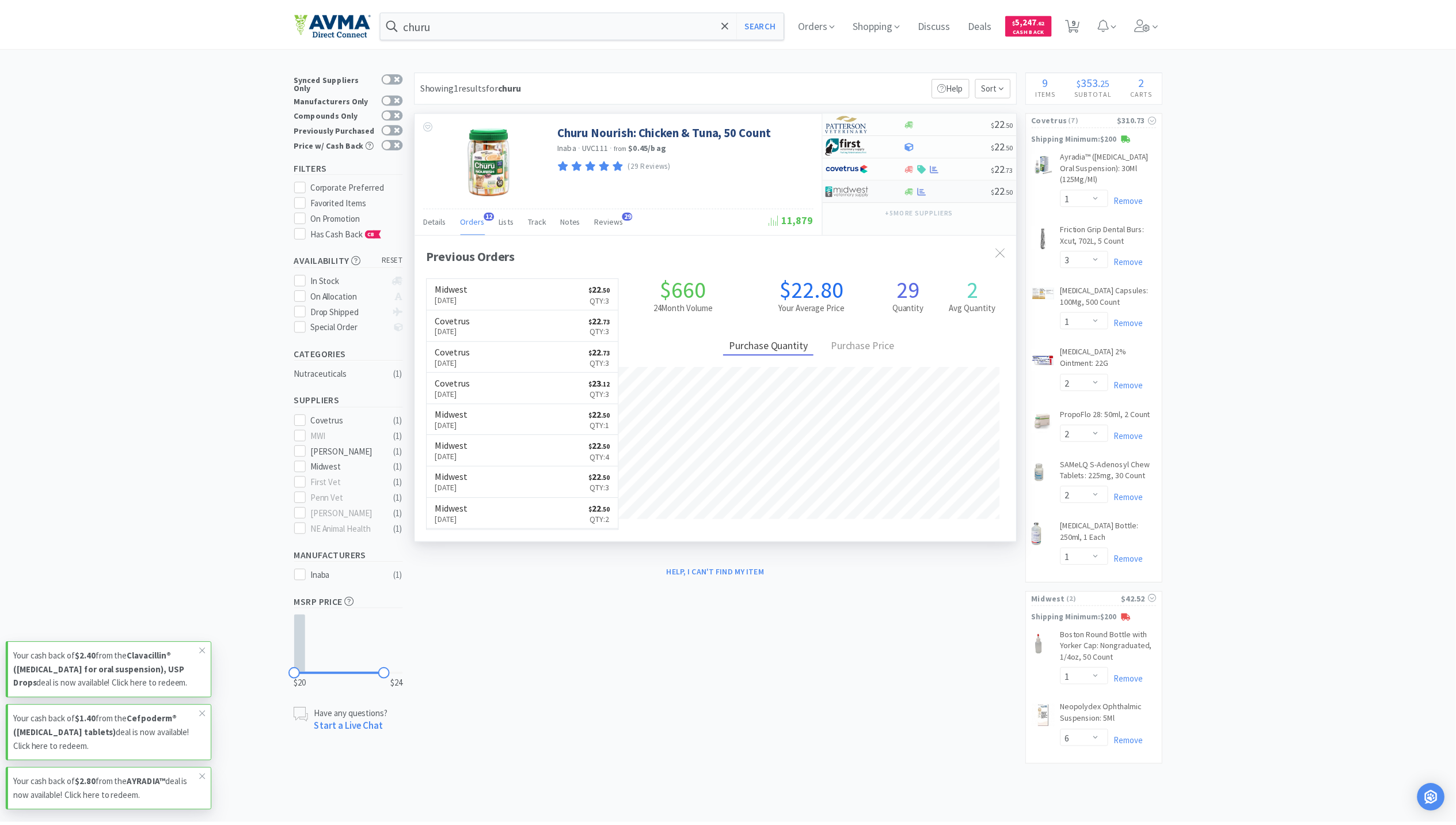
scroll to position [309, 606]
click at [932, 191] on icon at bounding box center [929, 189] width 8 height 8
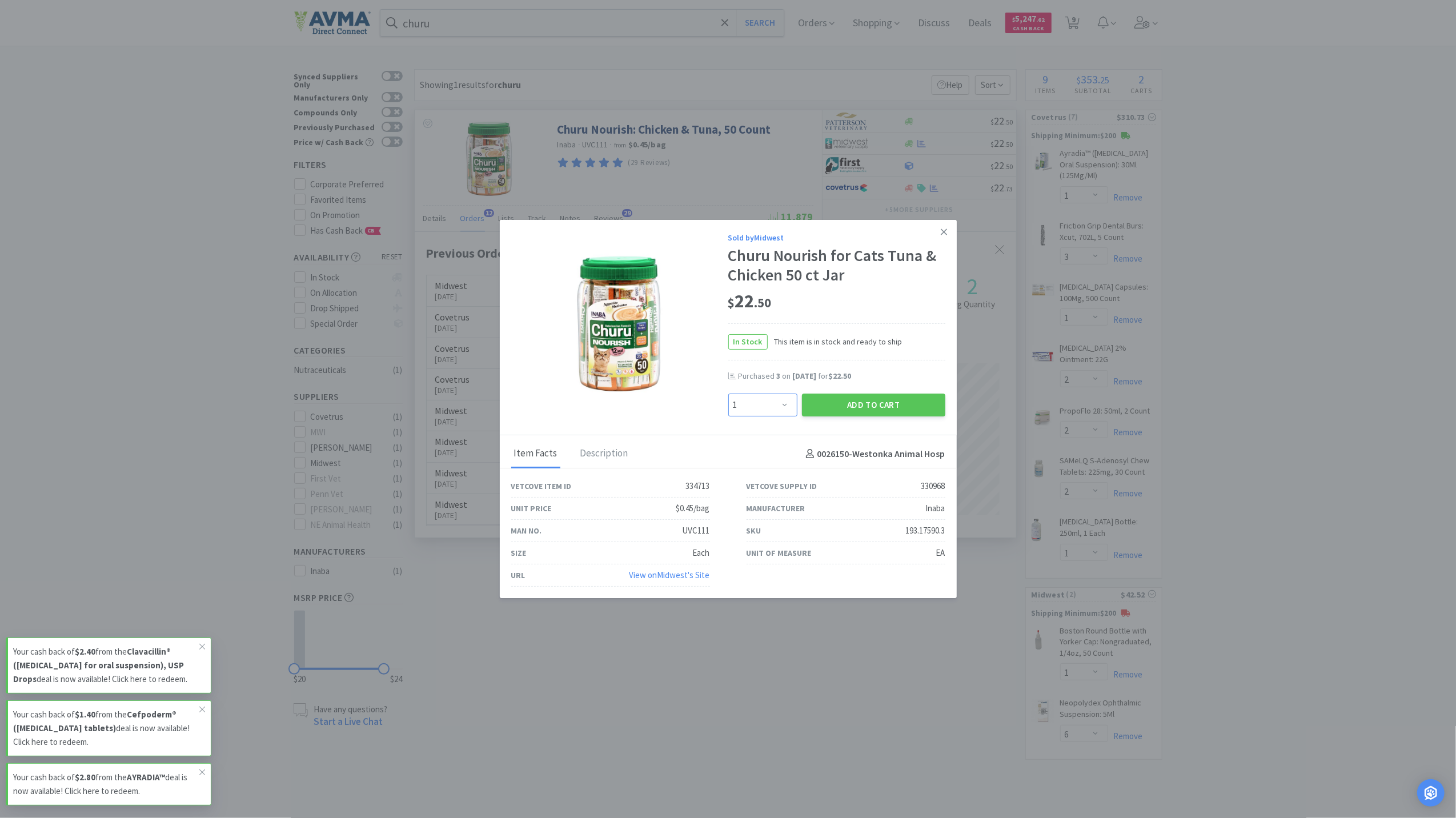
click at [779, 405] on select "Enter Quantity 1 2 3 4 5 6 7 8 9 10 11 12 13 14 15 16 17 18 19 20 Enter Quantity" at bounding box center [763, 405] width 69 height 23
select select "3"
click at [728, 393] on select "Enter Quantity 1 2 3 4 5 6 7 8 9 10 11 12 13 14 15 16 17 18 19 20 Enter Quantity" at bounding box center [763, 405] width 69 height 23
click at [892, 396] on button "Add to Cart" at bounding box center [873, 405] width 143 height 23
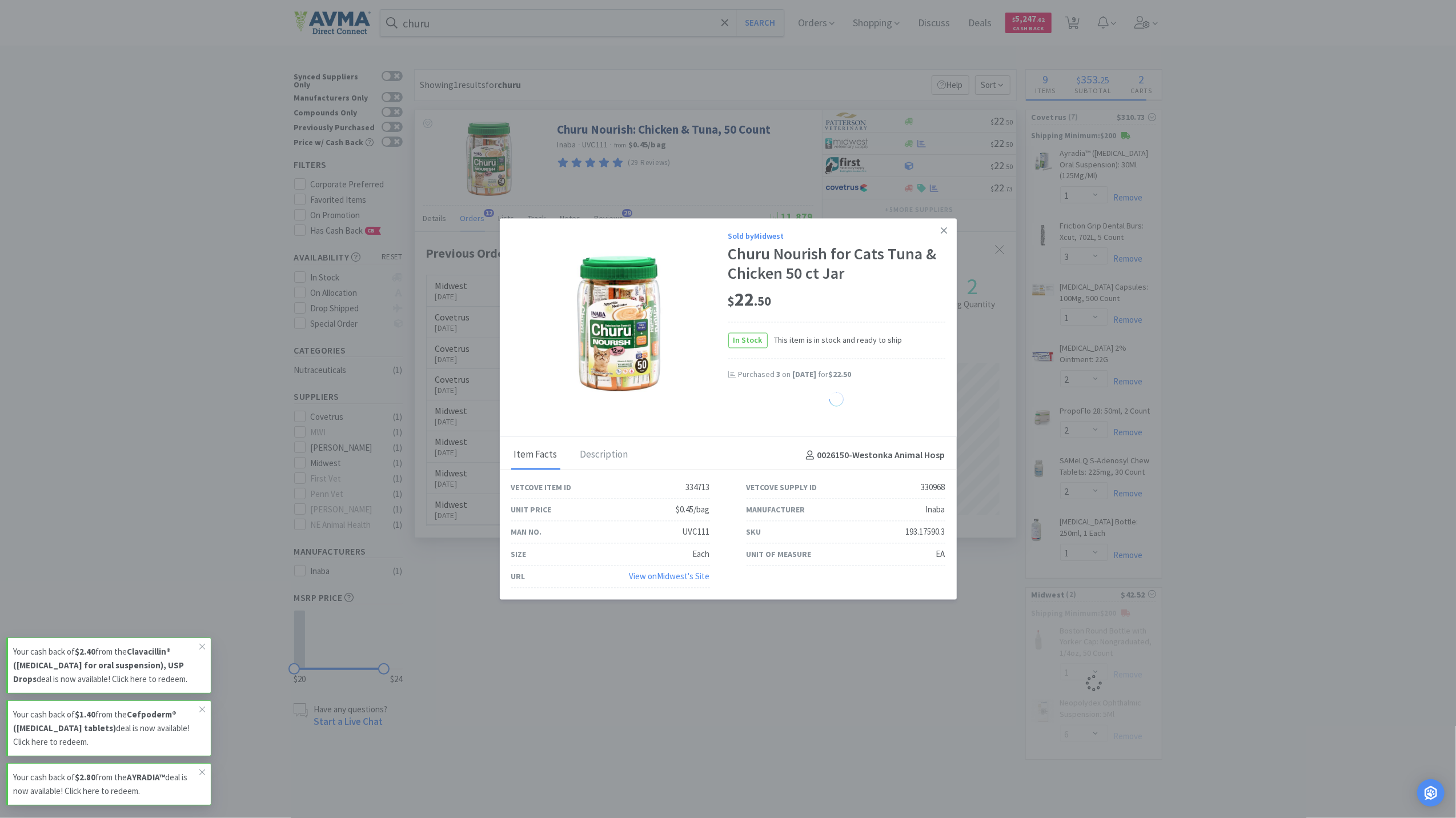
select select "3"
select select "6"
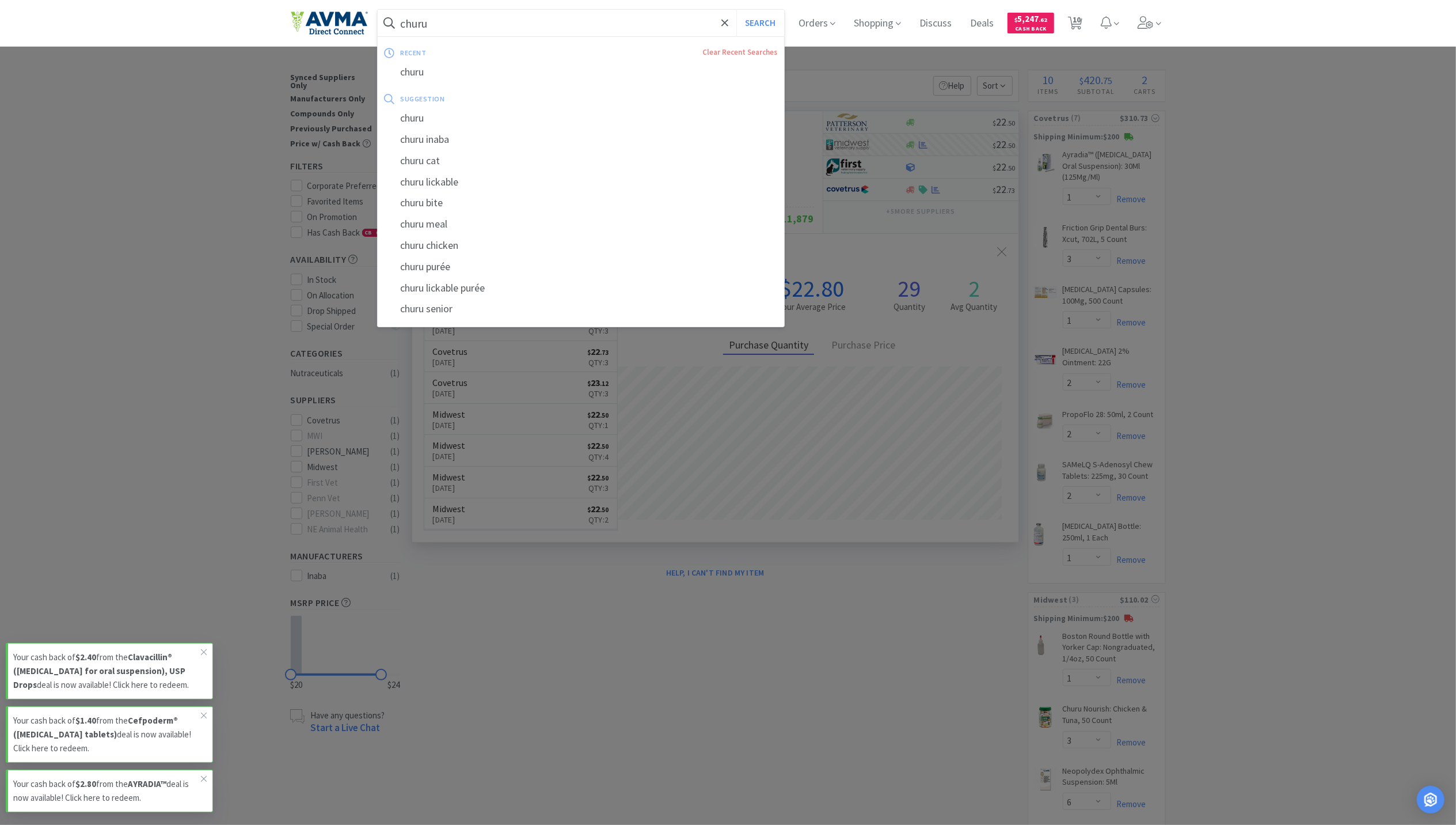
click at [563, 10] on input "churu" at bounding box center [581, 22] width 407 height 26
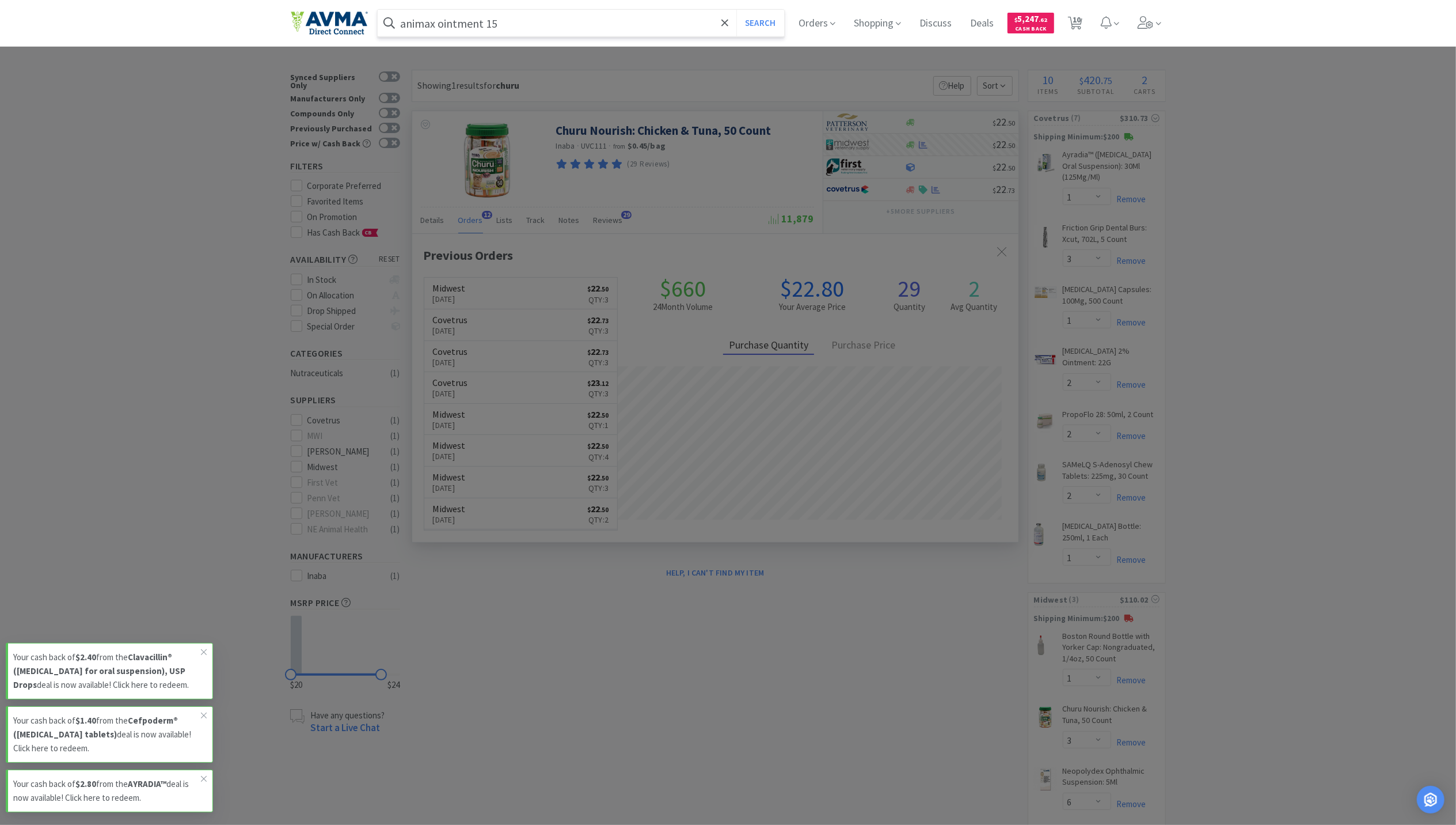
type input "animax ointment 15"
click at [737, 10] on button "Search" at bounding box center [760, 22] width 47 height 26
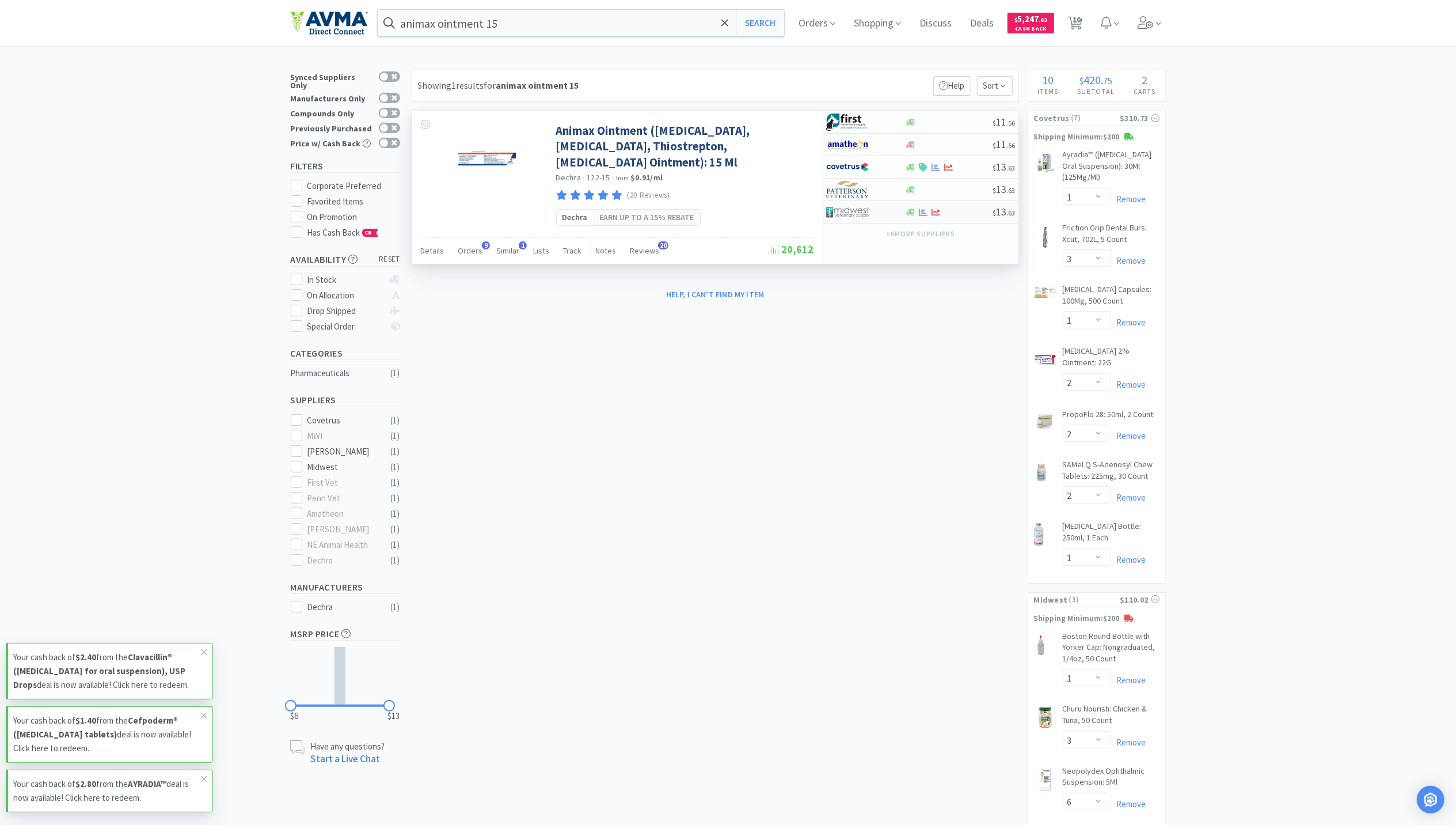
click at [921, 220] on div "$ 13 . 63" at bounding box center [921, 212] width 195 height 22
select select "1"
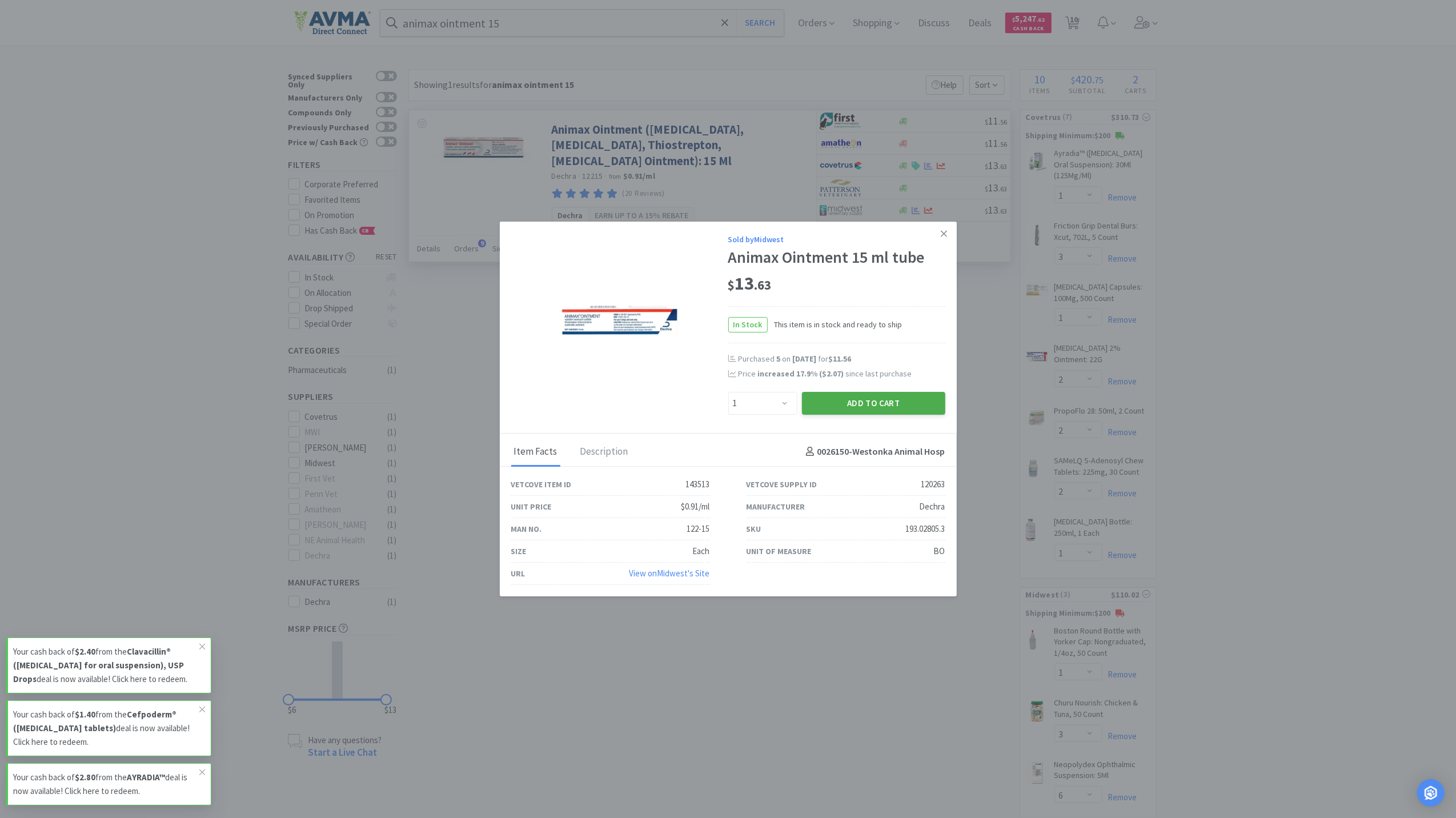
click at [896, 400] on button "Add to Cart" at bounding box center [873, 403] width 143 height 23
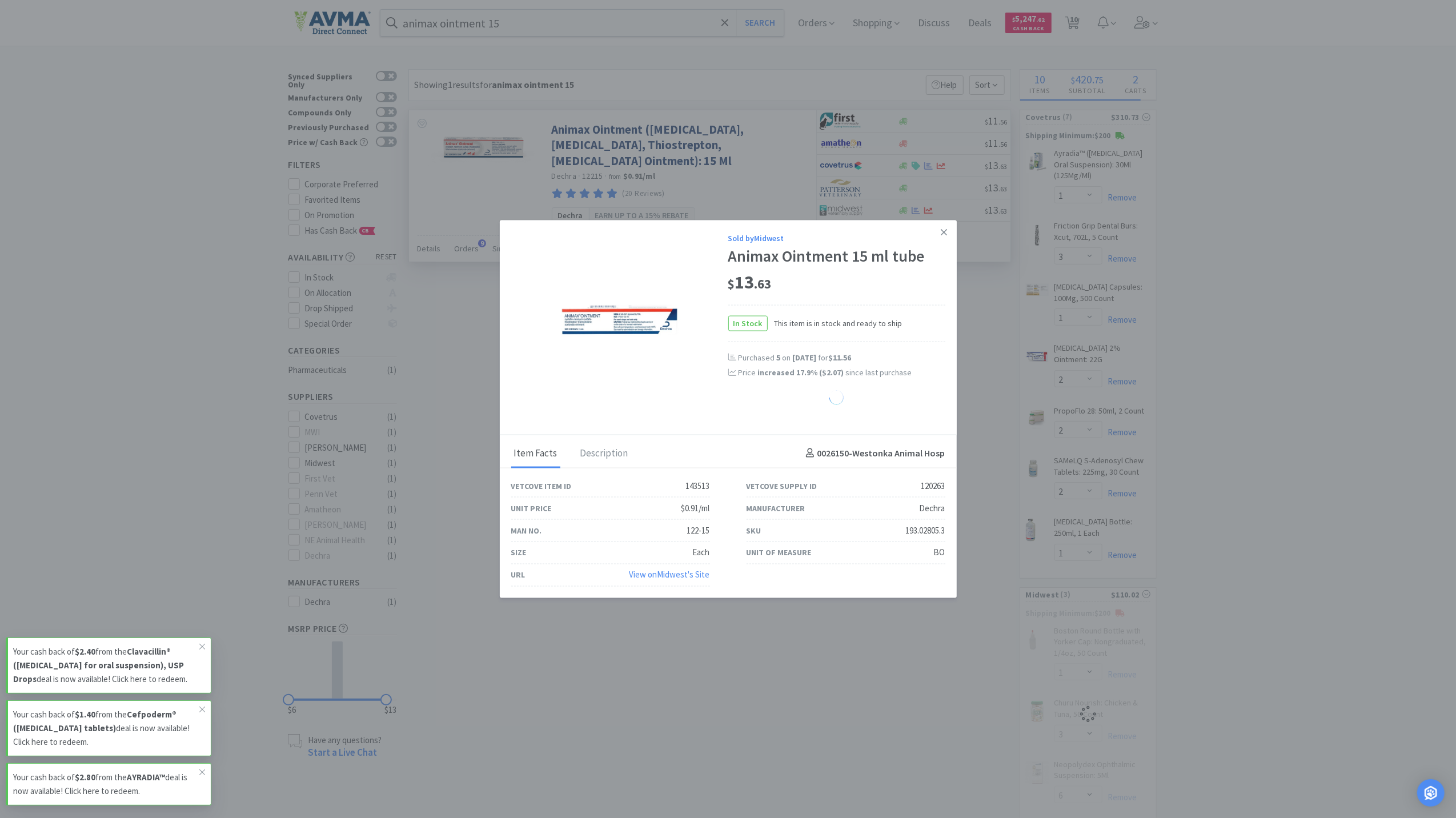
select select "1"
select select "3"
select select "6"
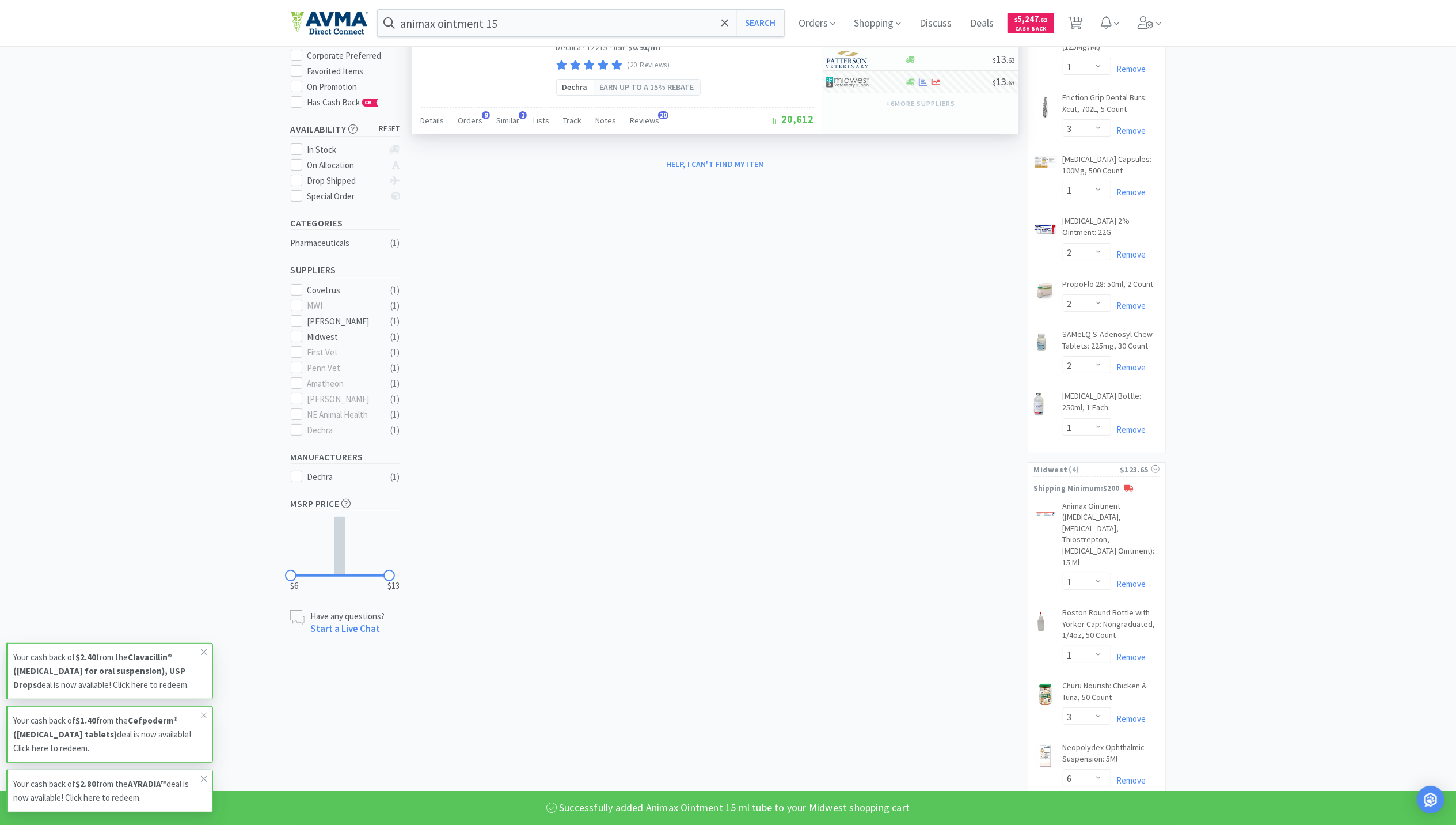
scroll to position [132, 0]
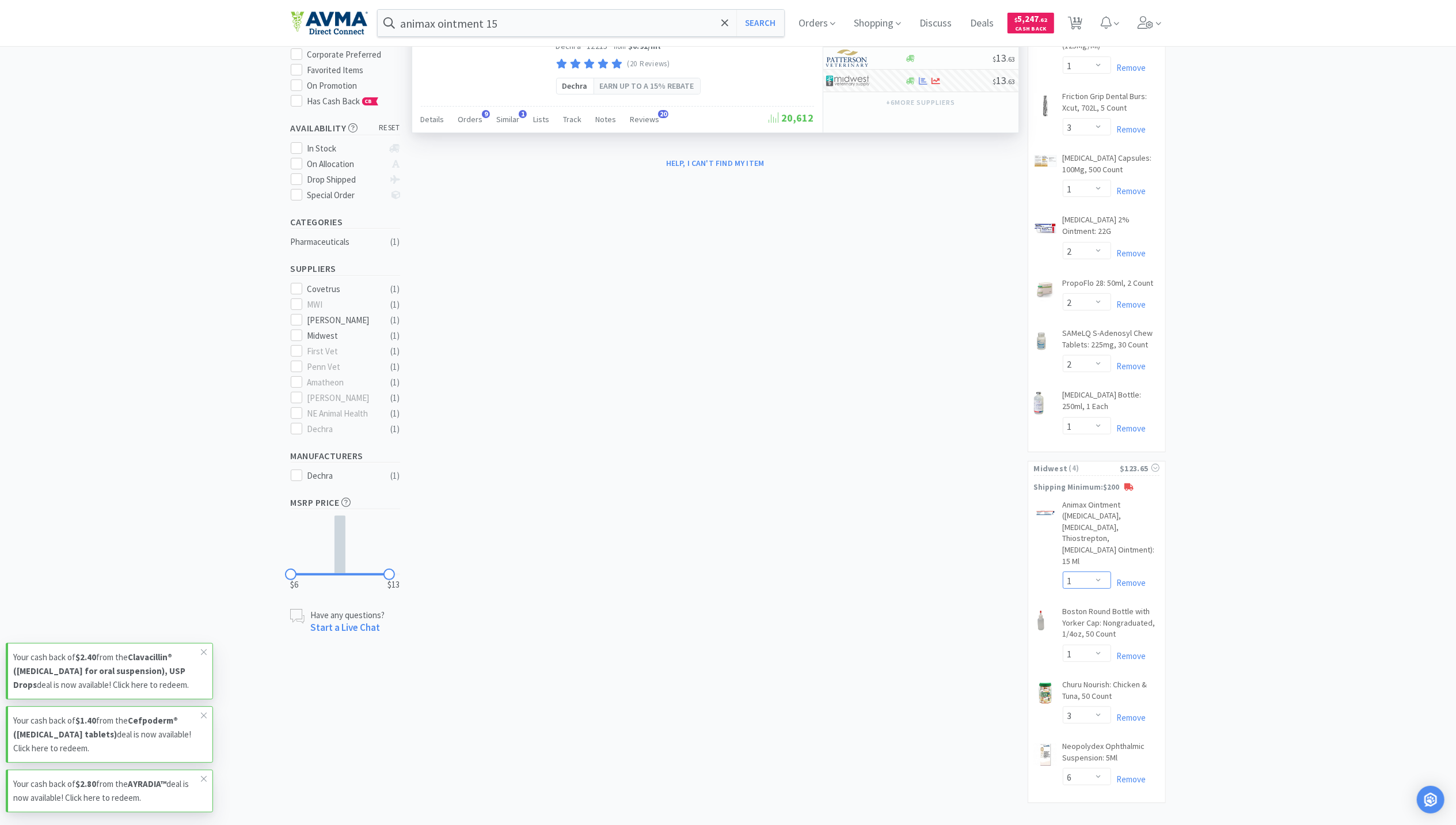
click at [1100, 571] on select "Enter Quantity 1 2 3 4 5 6 7 8 9 10 11 12 13 14 15 16 17 18 19 20 Enter Quantity" at bounding box center [1086, 580] width 48 height 17
click at [1063, 571] on select "Enter Quantity 1 2 3 4 5 6 7 8 9 10 11 12 13 14 15 16 17 18 19 20 Enter Quantity" at bounding box center [1086, 580] width 48 height 17
select select "5"
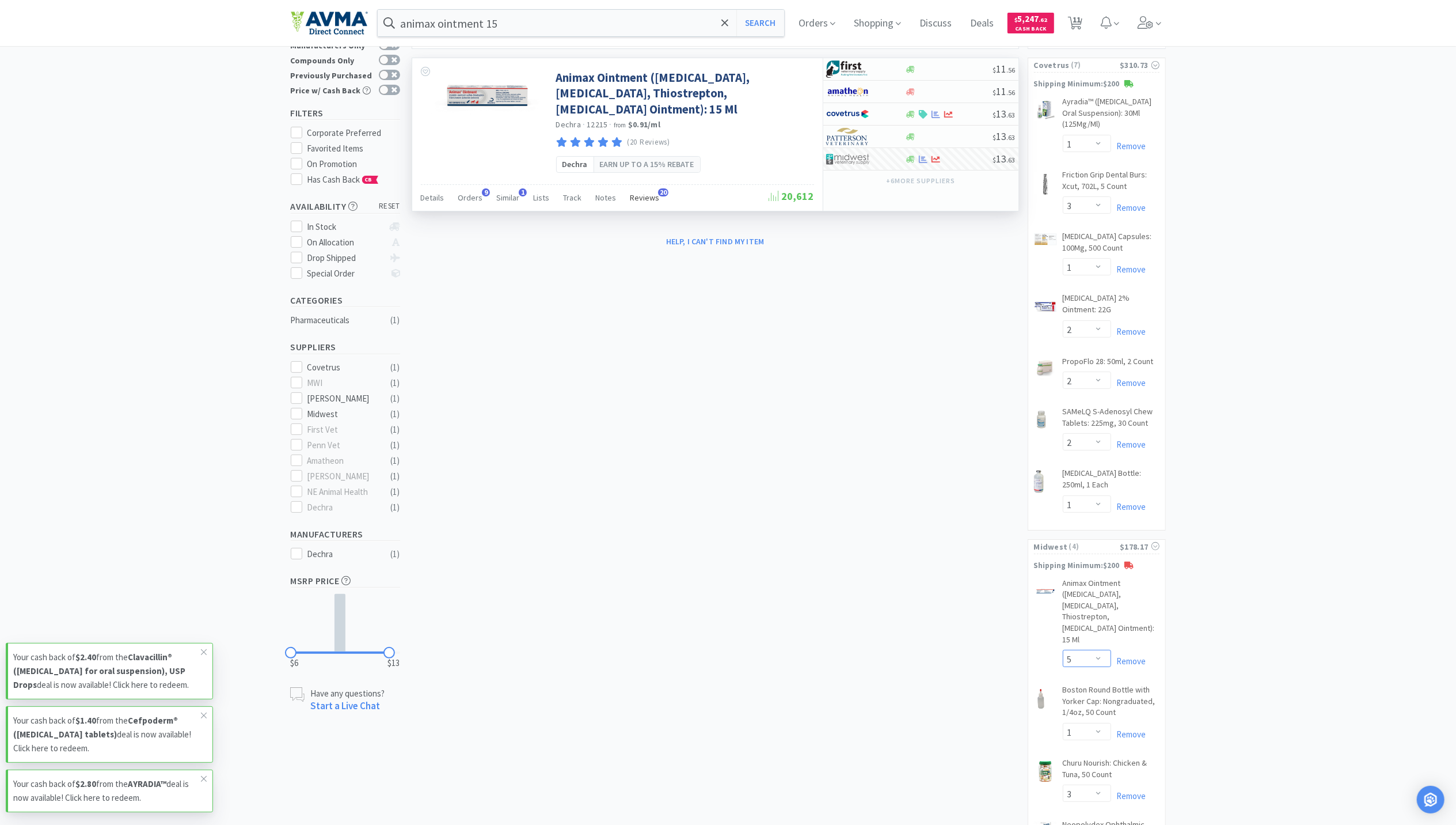
scroll to position [0, 0]
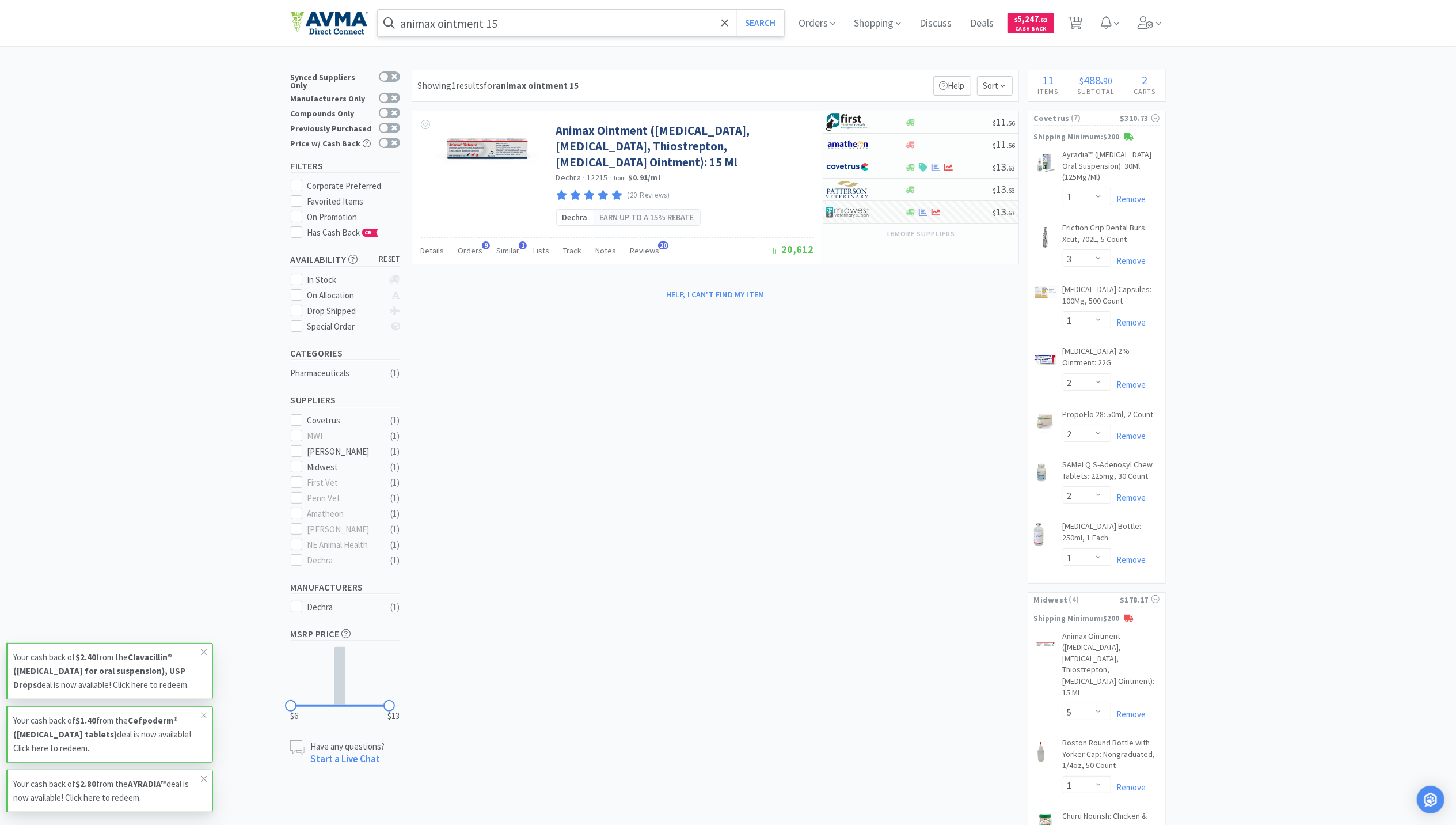
click at [544, 24] on input "animax ointment 15" at bounding box center [581, 22] width 407 height 26
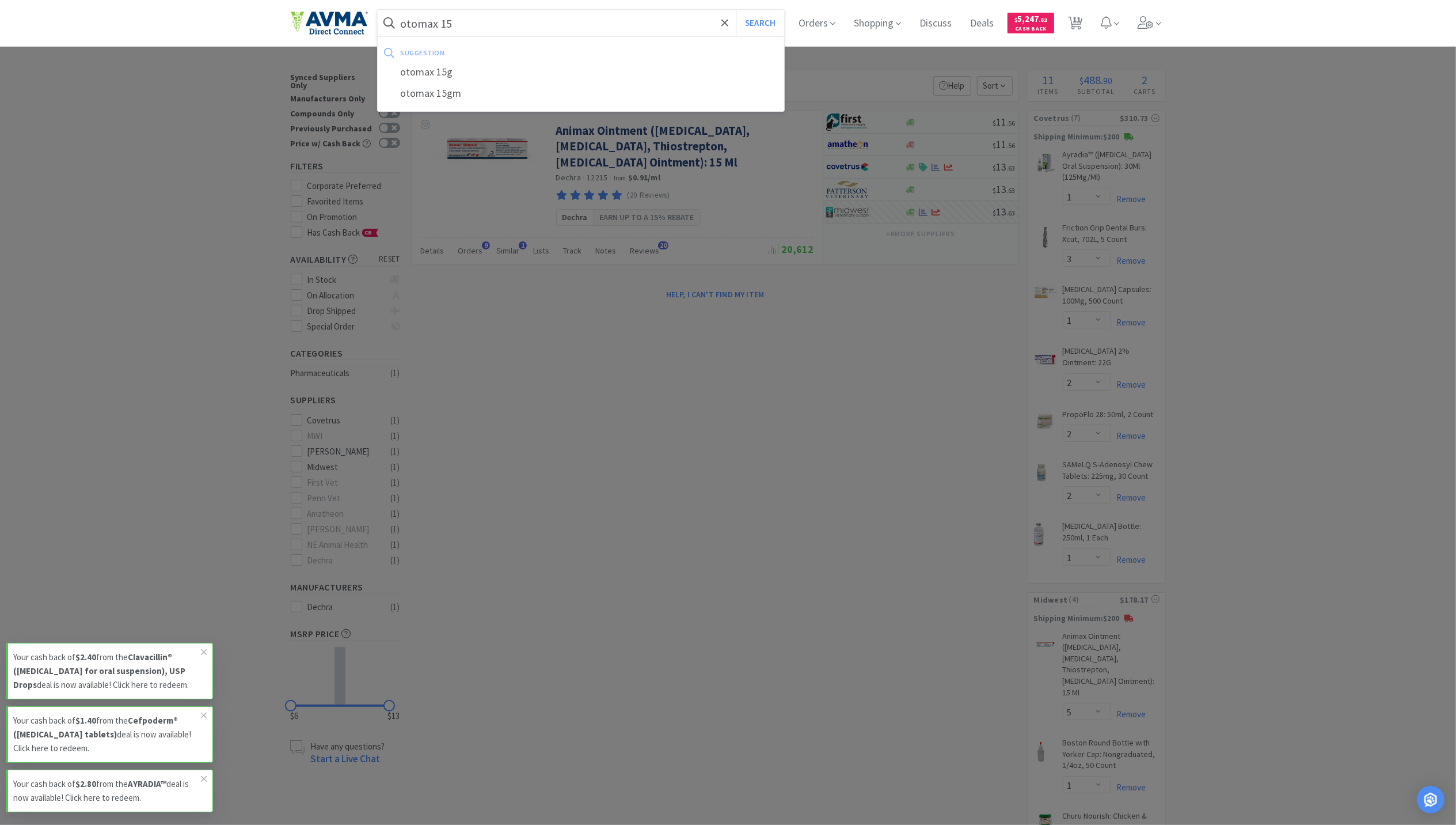
type input "otomax 15"
click at [737, 10] on button "Search" at bounding box center [760, 22] width 47 height 26
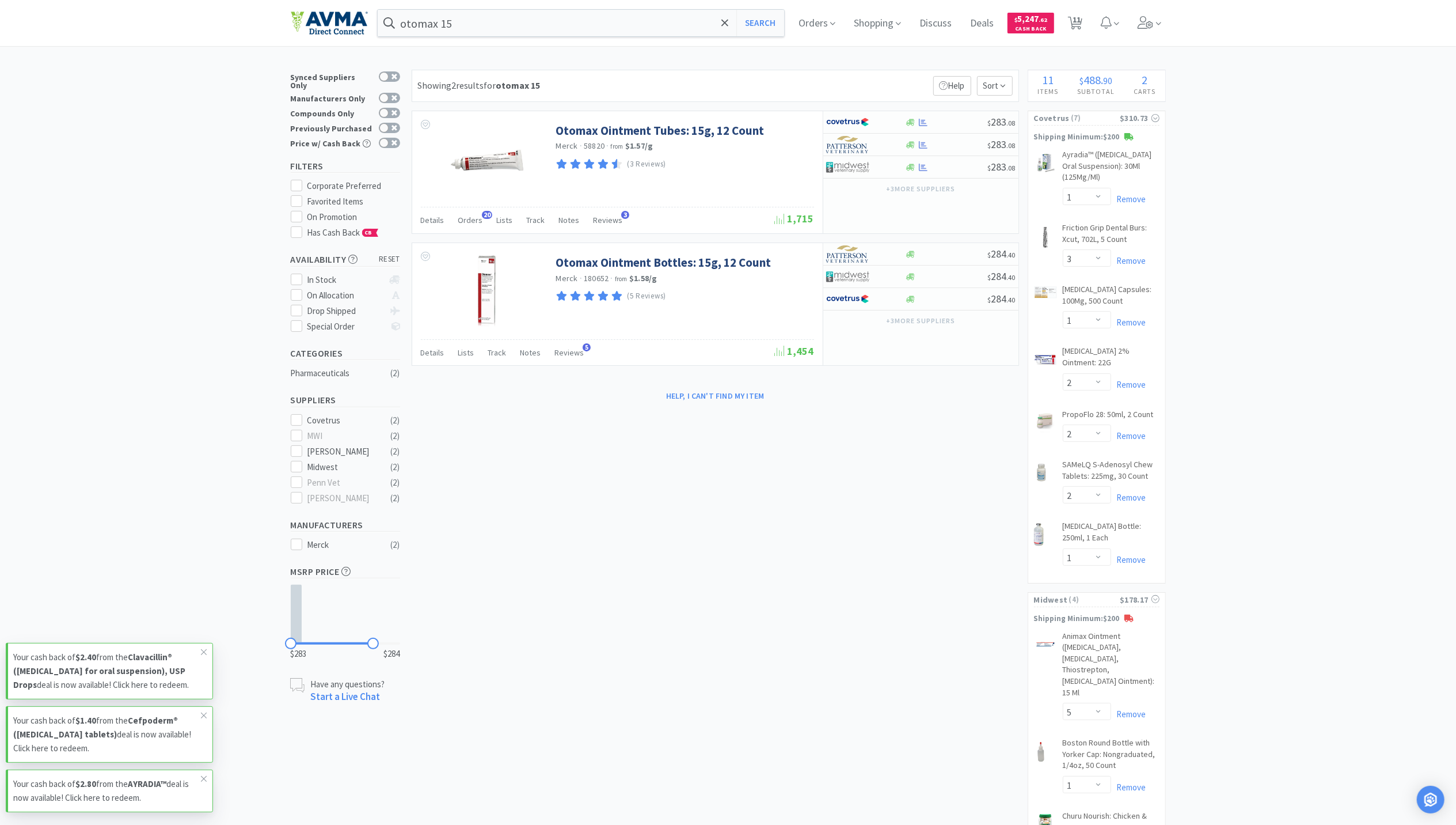
click at [715, 542] on div "× Filter Results Synced Suppliers Only Manufacturers Only Compounds Only Previo…" at bounding box center [728, 507] width 875 height 873
click at [927, 173] on div "$ 283 . 08" at bounding box center [921, 167] width 195 height 22
select select "1"
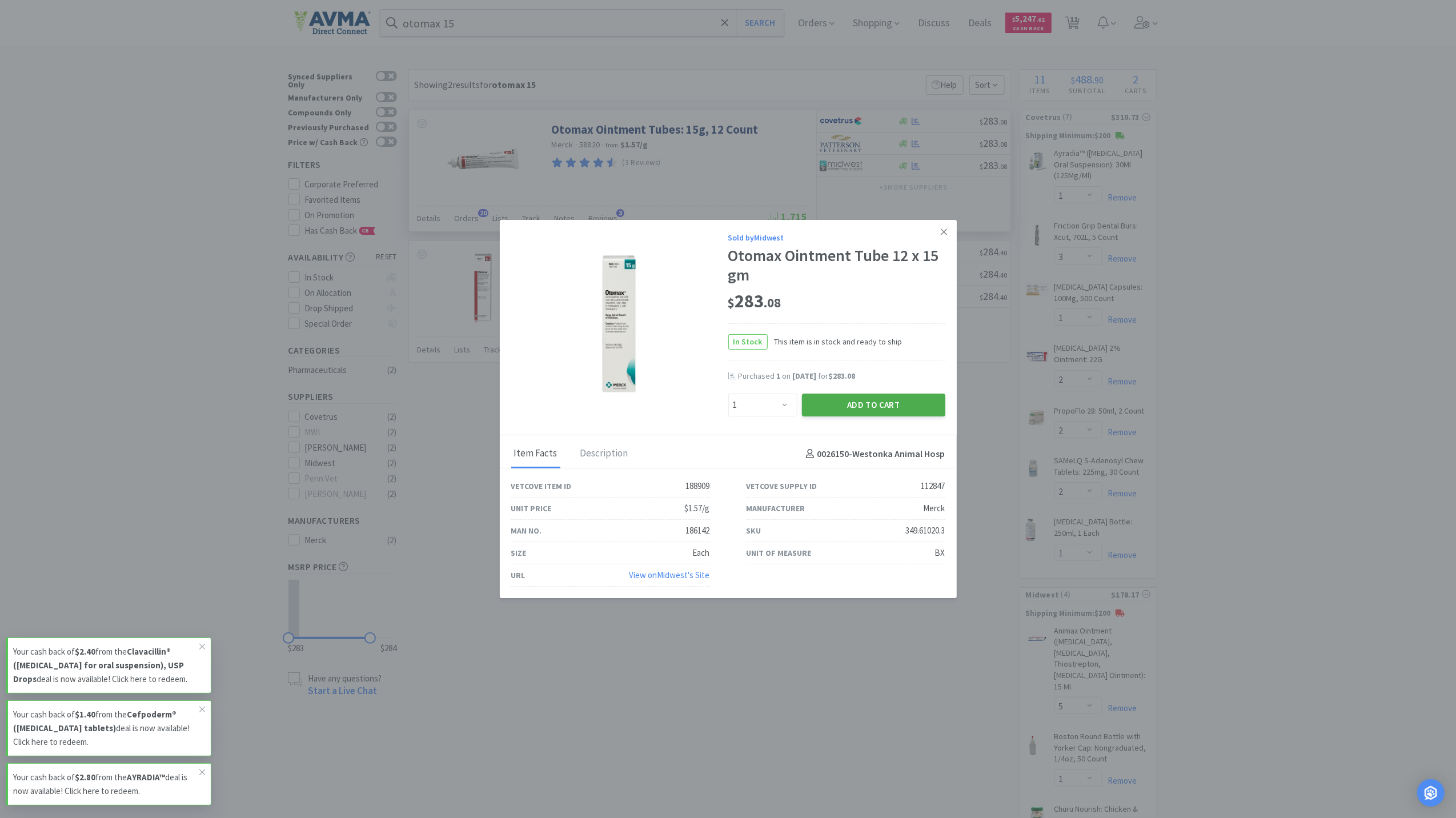
click at [908, 403] on button "Add to Cart" at bounding box center [873, 405] width 143 height 23
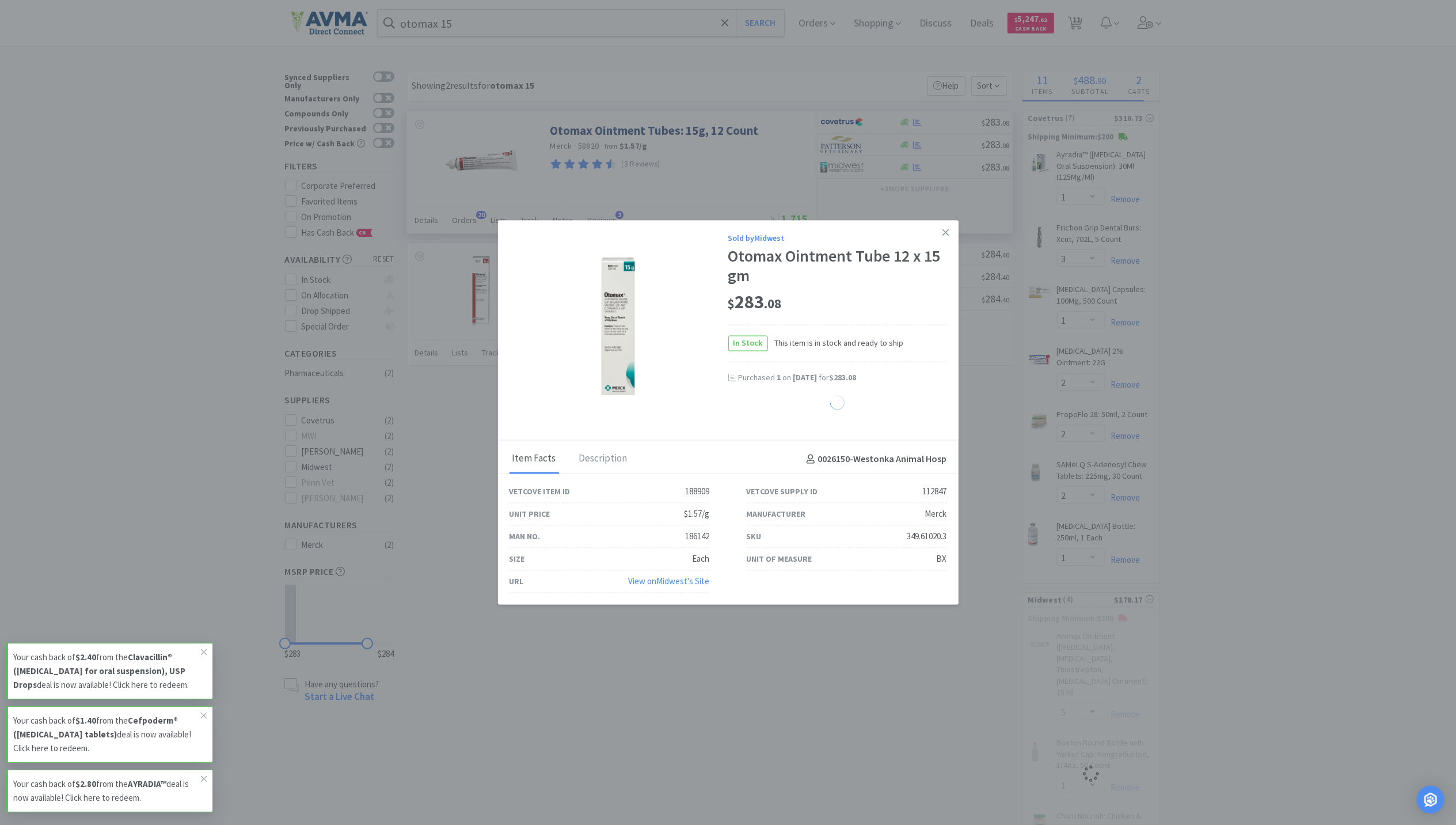
select select "1"
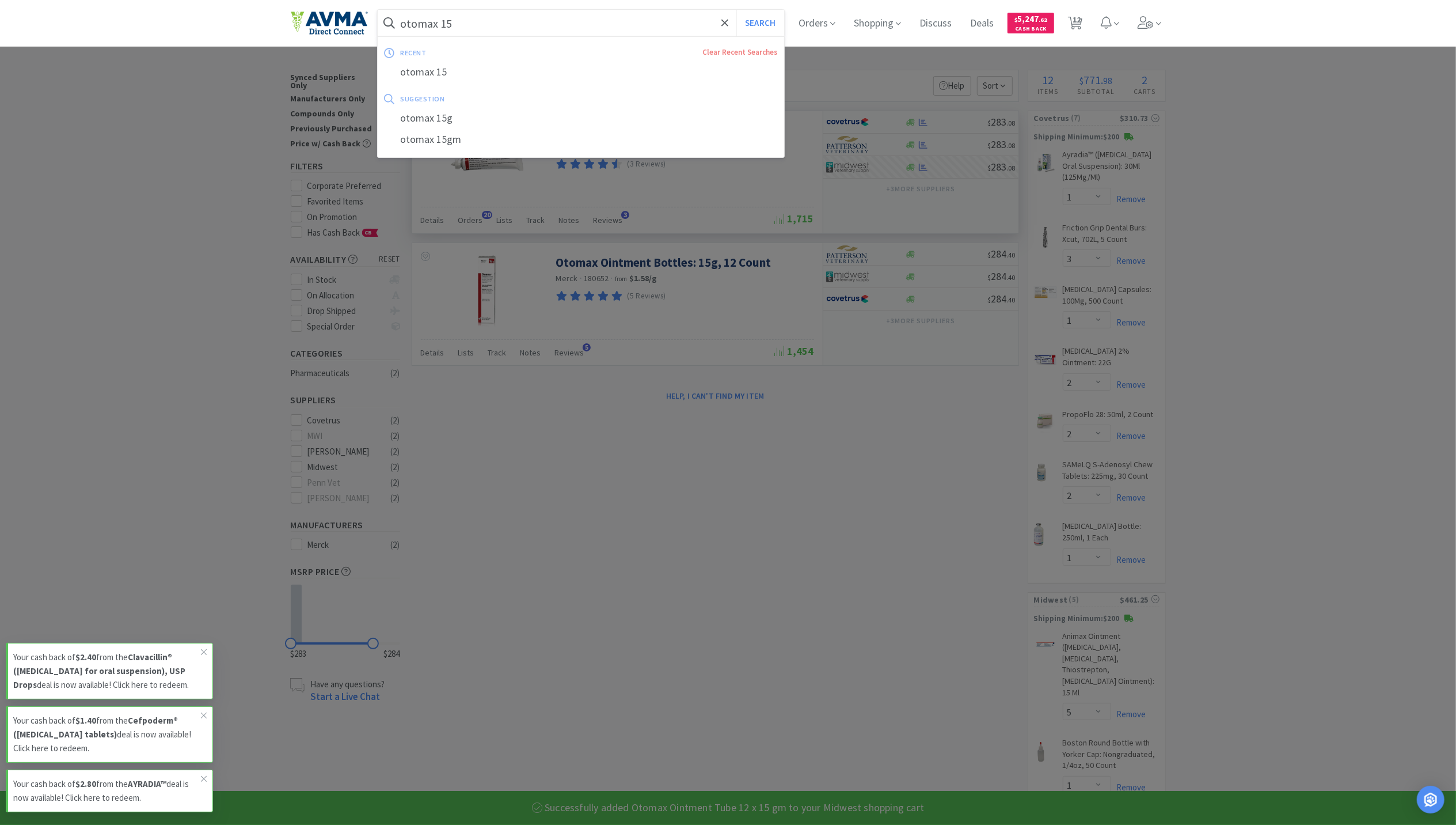
click at [461, 21] on input "otomax 15" at bounding box center [581, 22] width 407 height 26
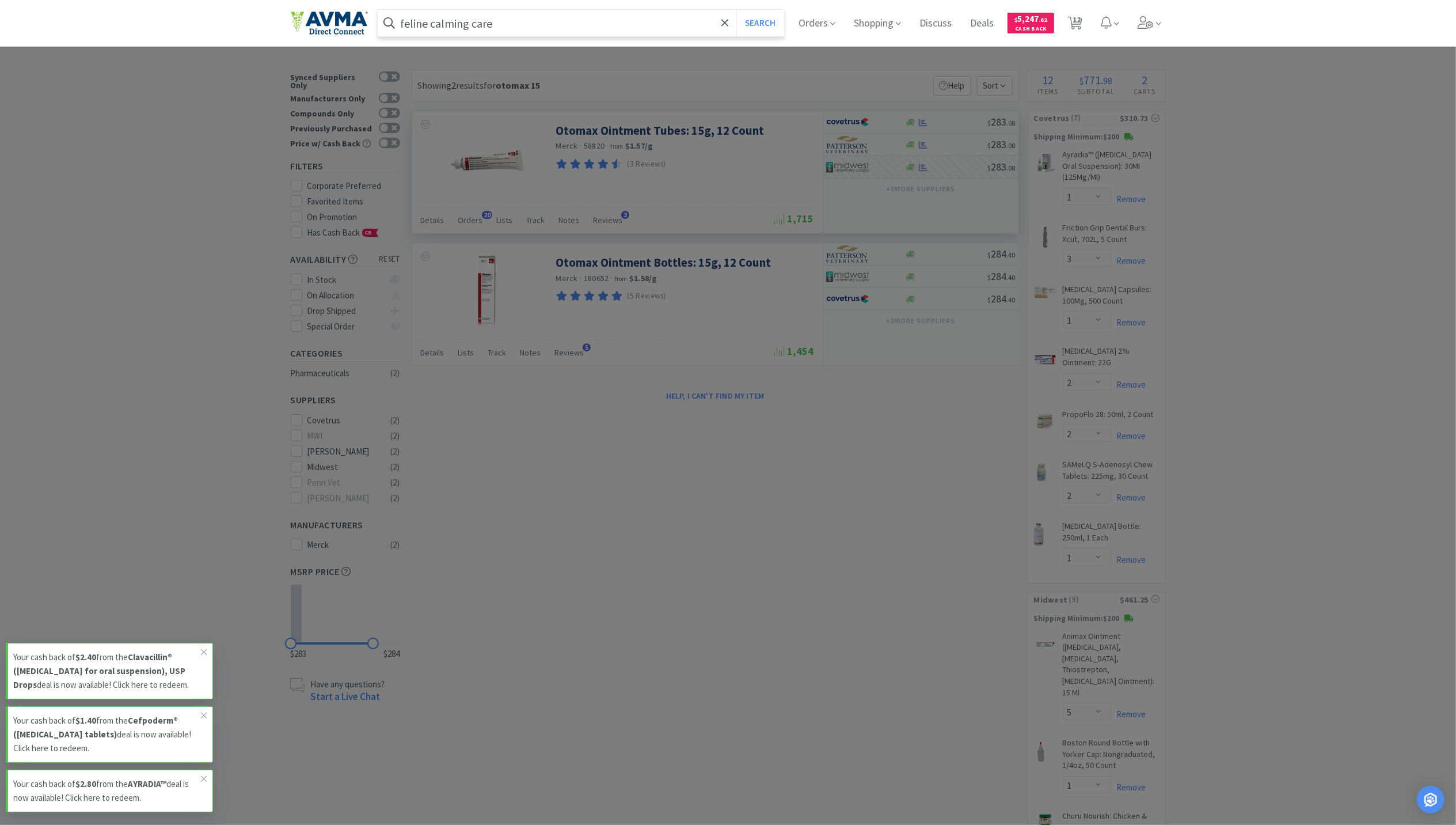
type input "feline calming care"
click at [737, 10] on button "Search" at bounding box center [760, 22] width 47 height 26
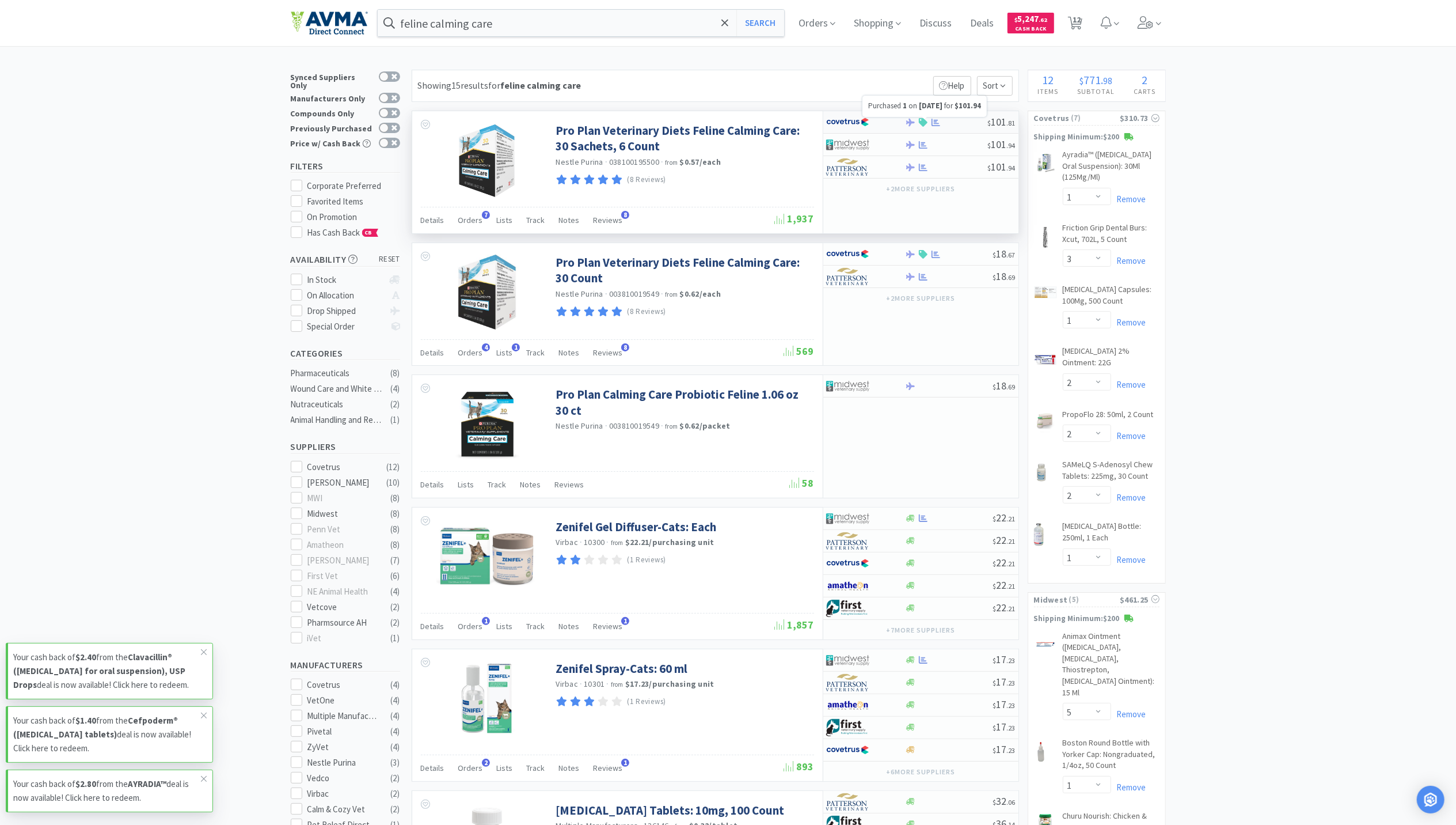
click at [939, 126] on icon at bounding box center [936, 122] width 8 height 8
select select "1"
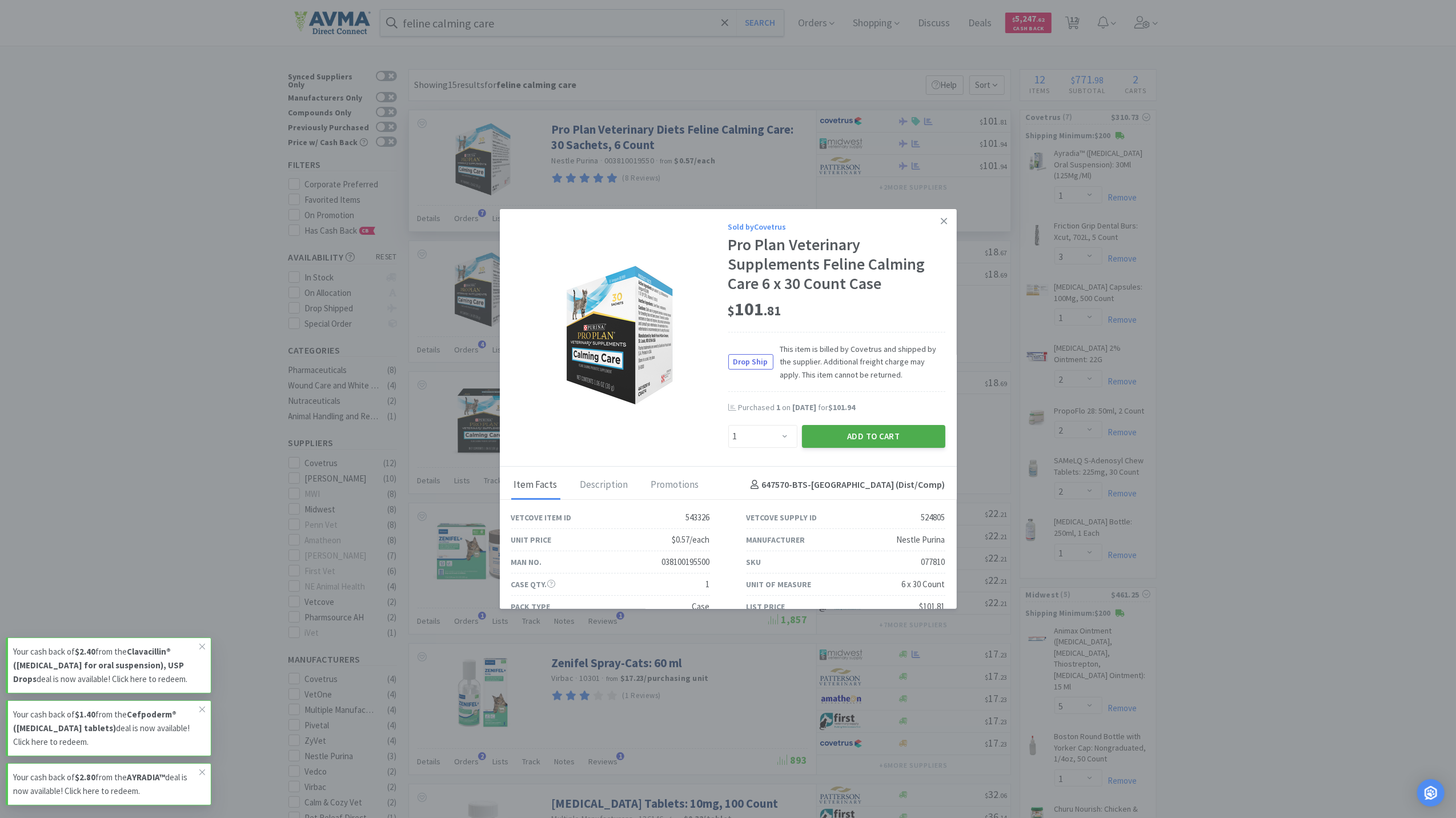
click at [864, 434] on button "Add to Cart" at bounding box center [873, 437] width 143 height 23
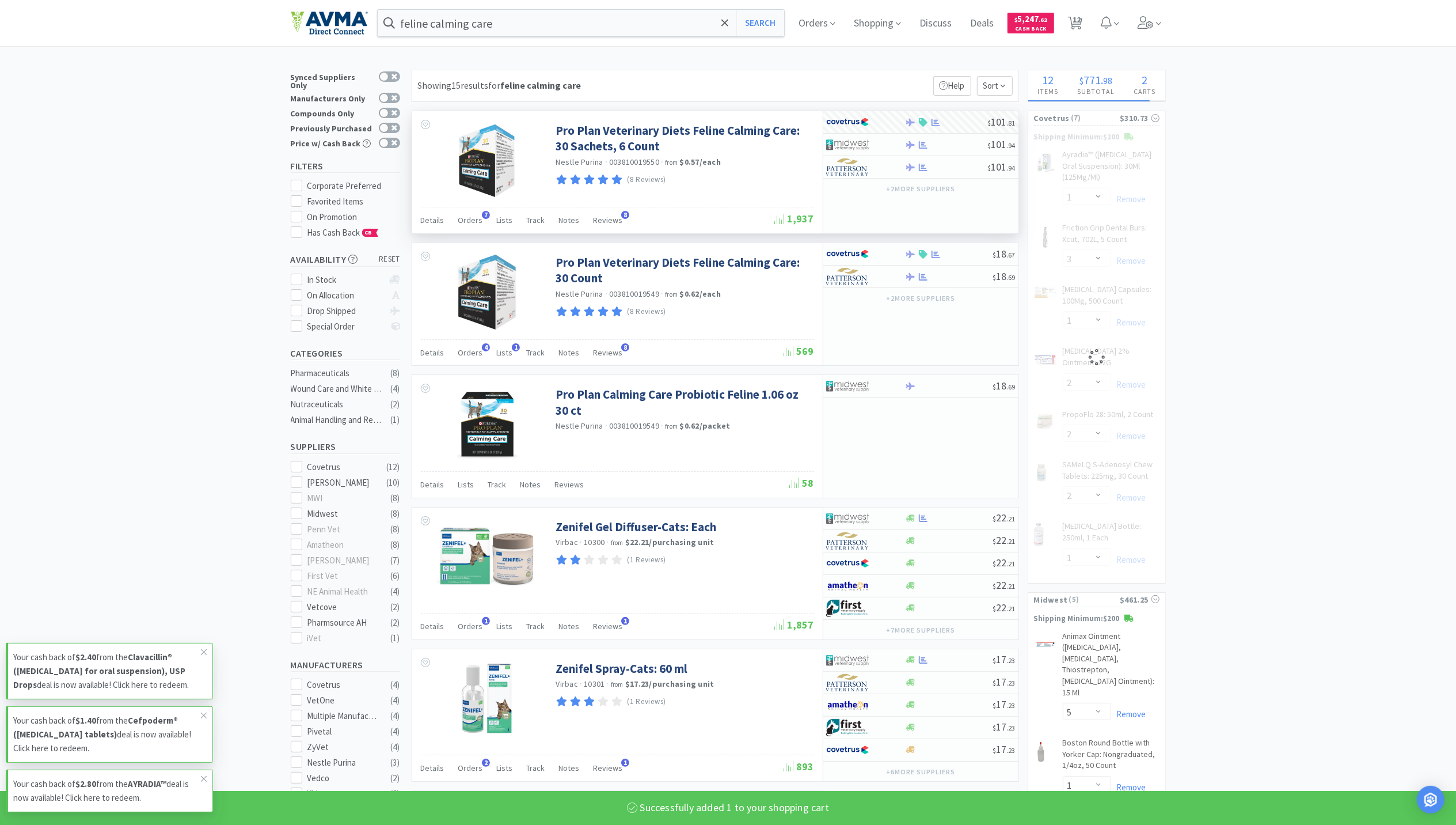
select select "1"
select select "2"
select select "1"
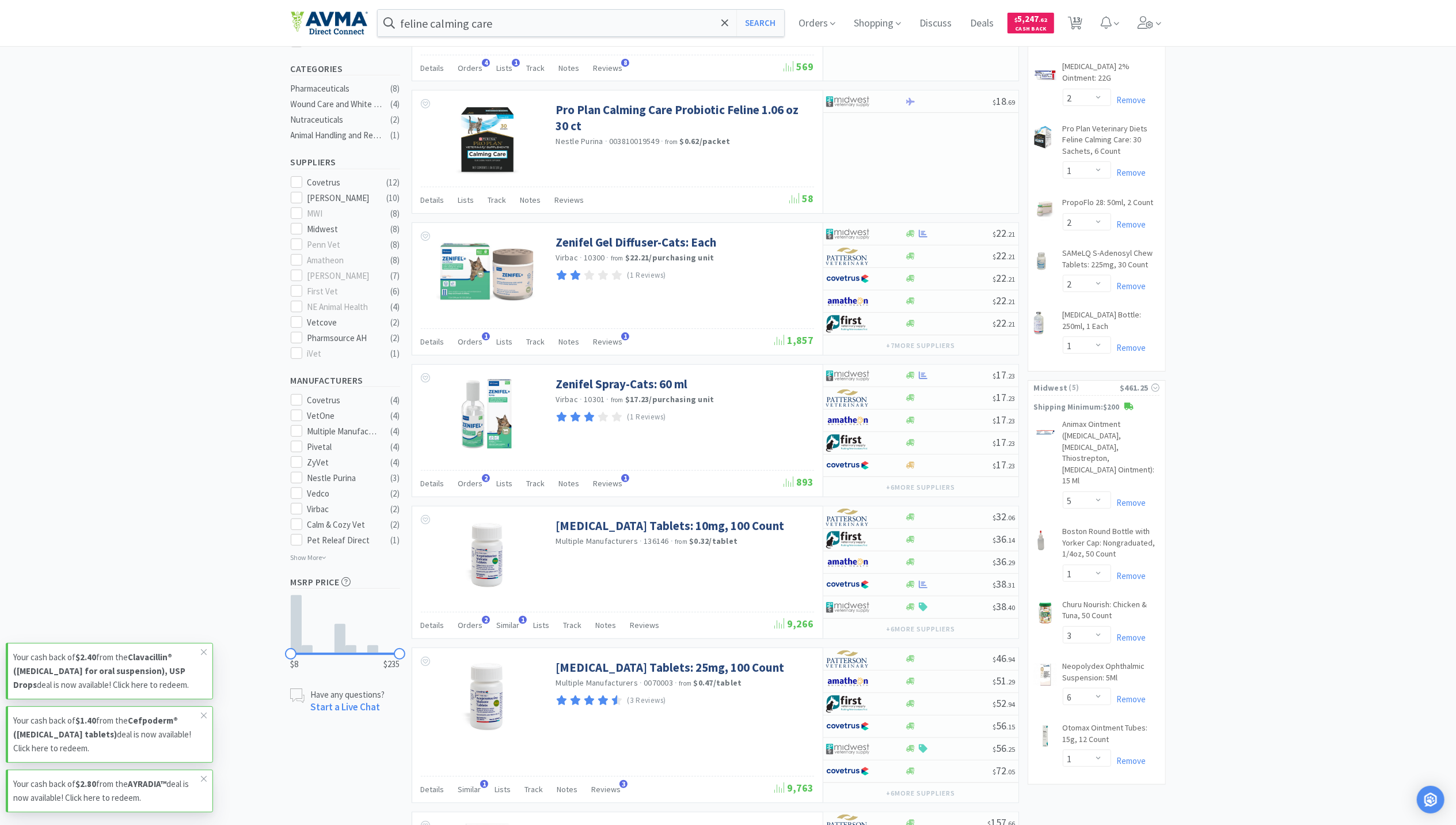
scroll to position [307, 0]
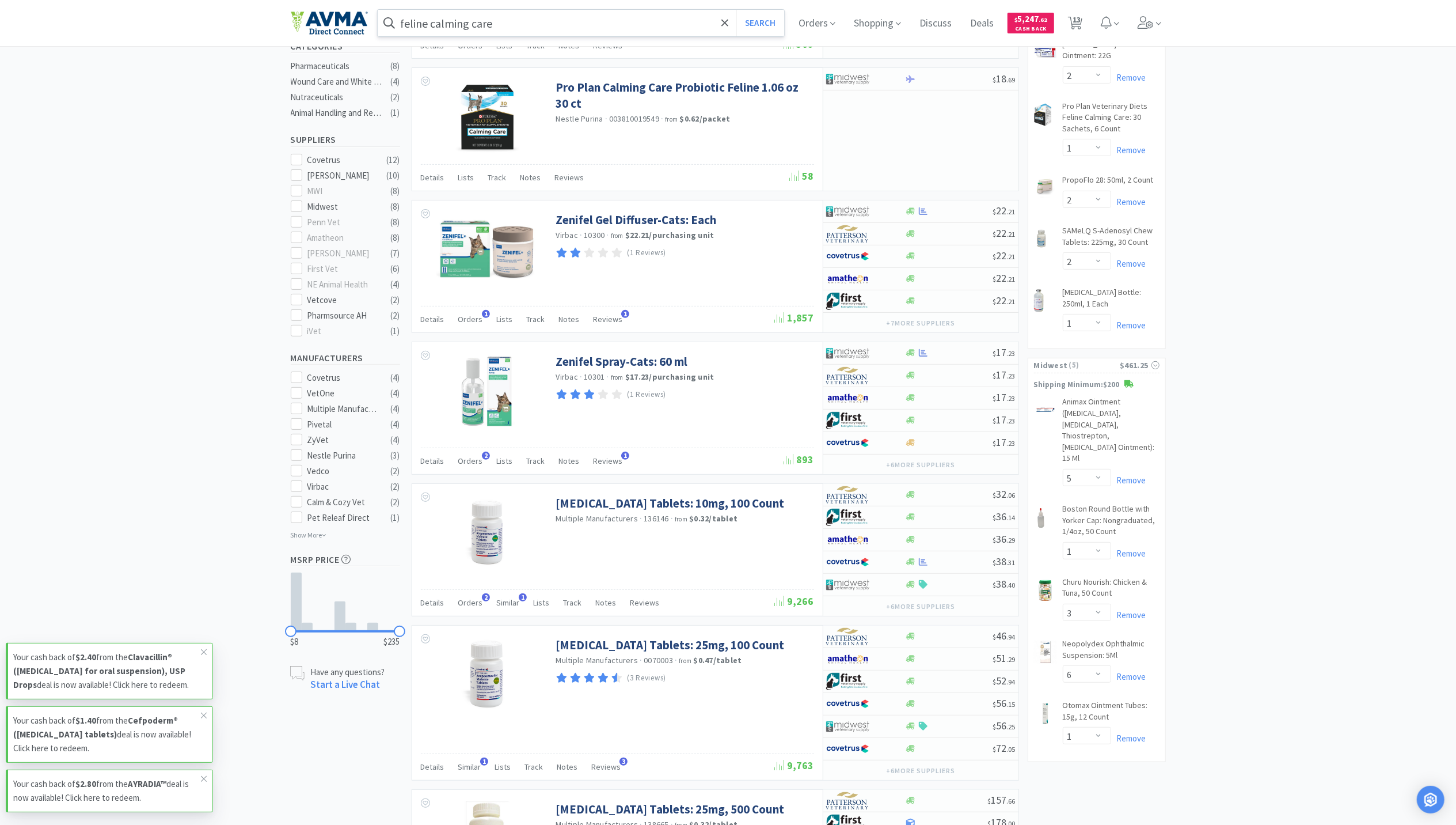
click at [517, 33] on input "feline calming care" at bounding box center [581, 22] width 407 height 26
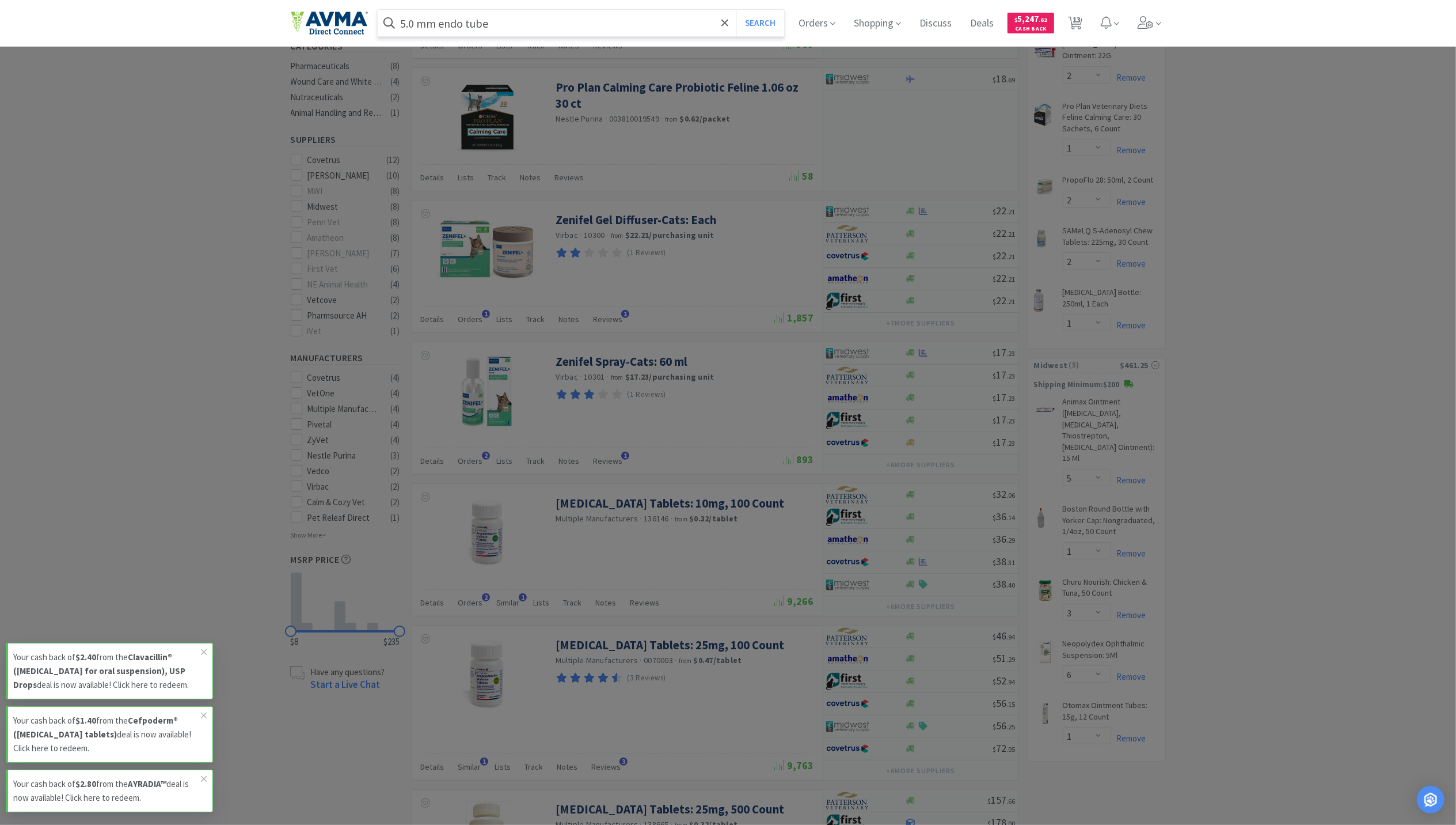
click at [737, 10] on button "Search" at bounding box center [760, 22] width 47 height 26
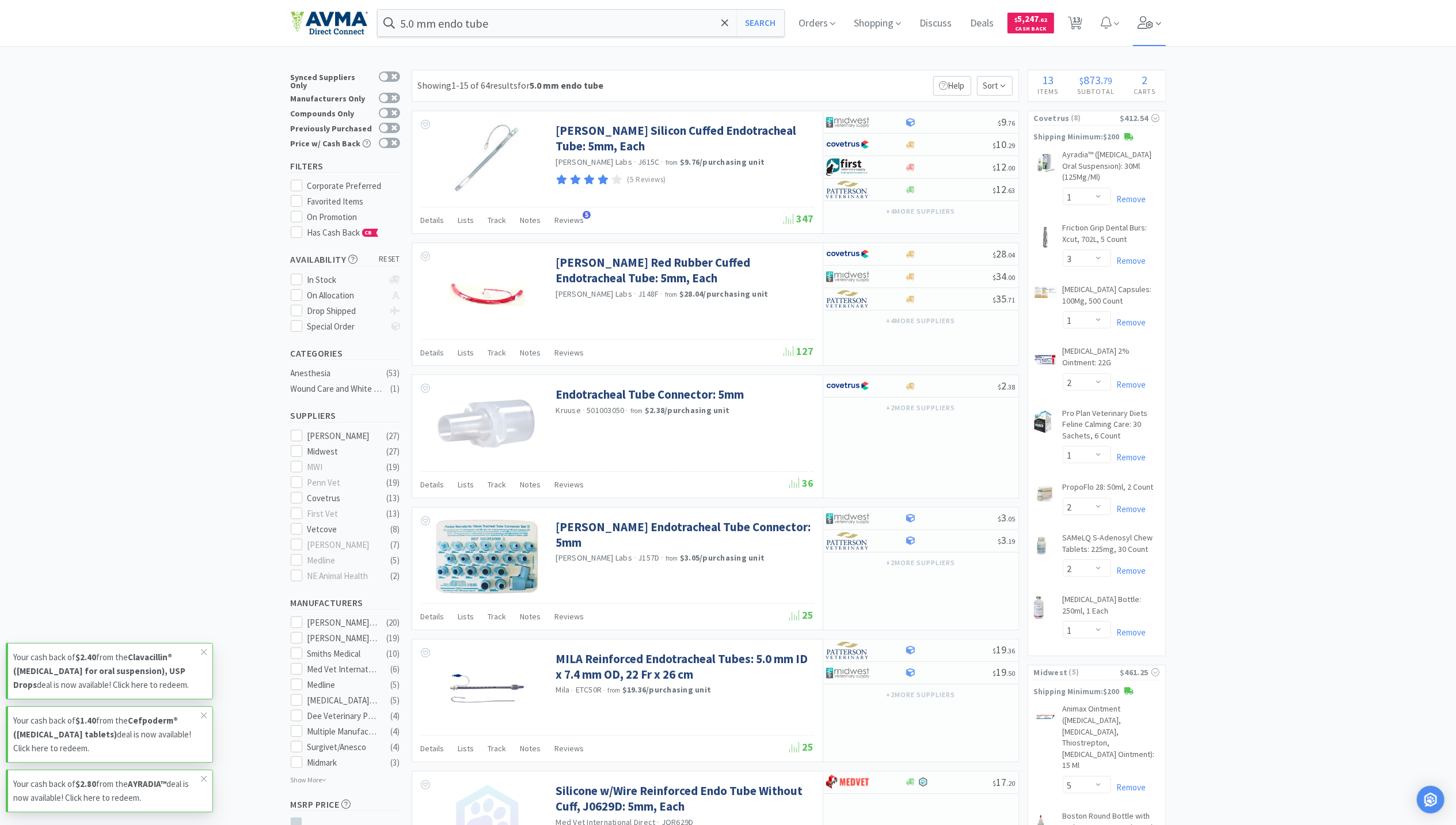
click at [1154, 21] on icon at bounding box center [1145, 22] width 16 height 13
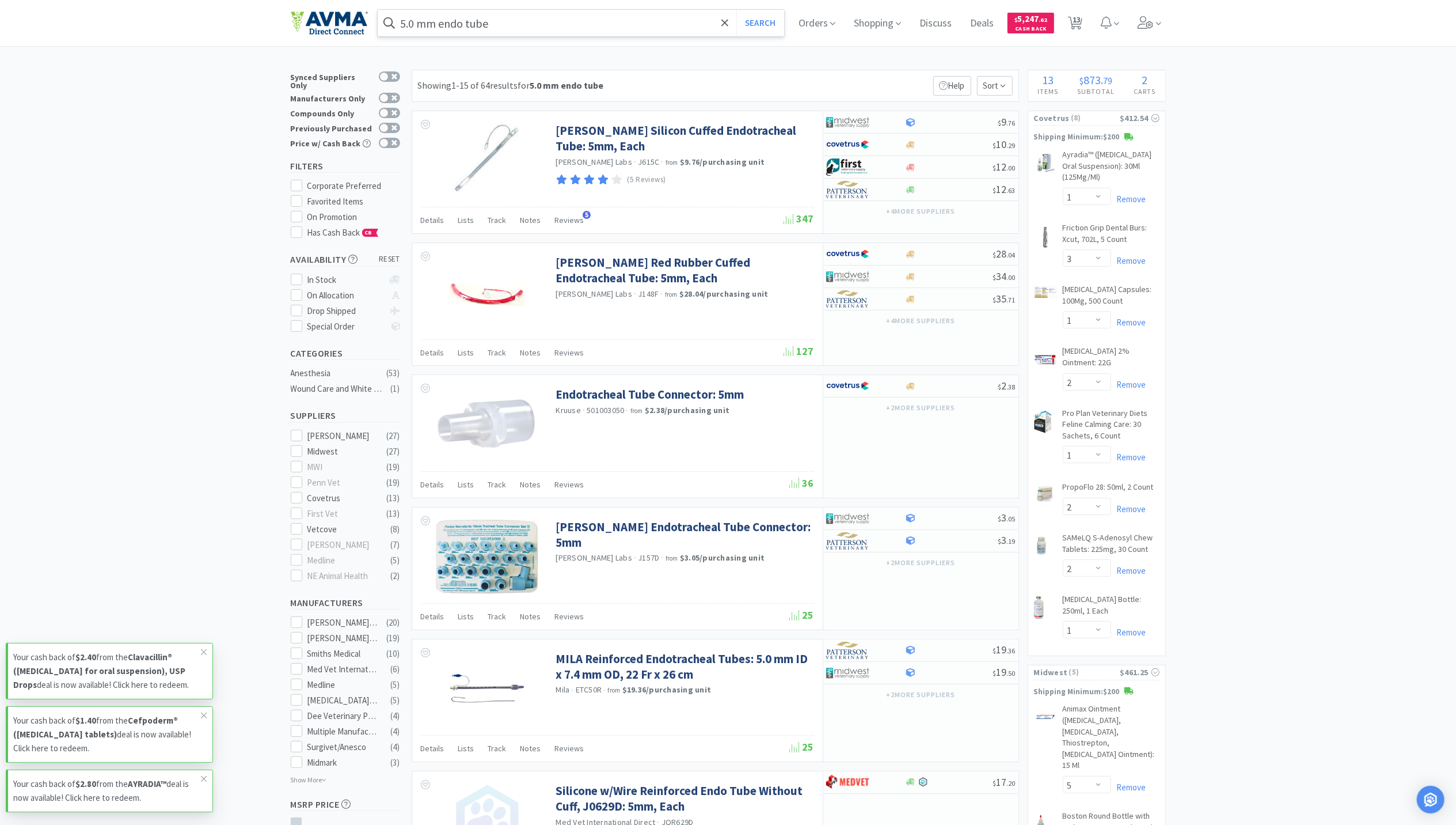
click at [463, 24] on input "5.0 mm endo tube" at bounding box center [581, 22] width 407 height 26
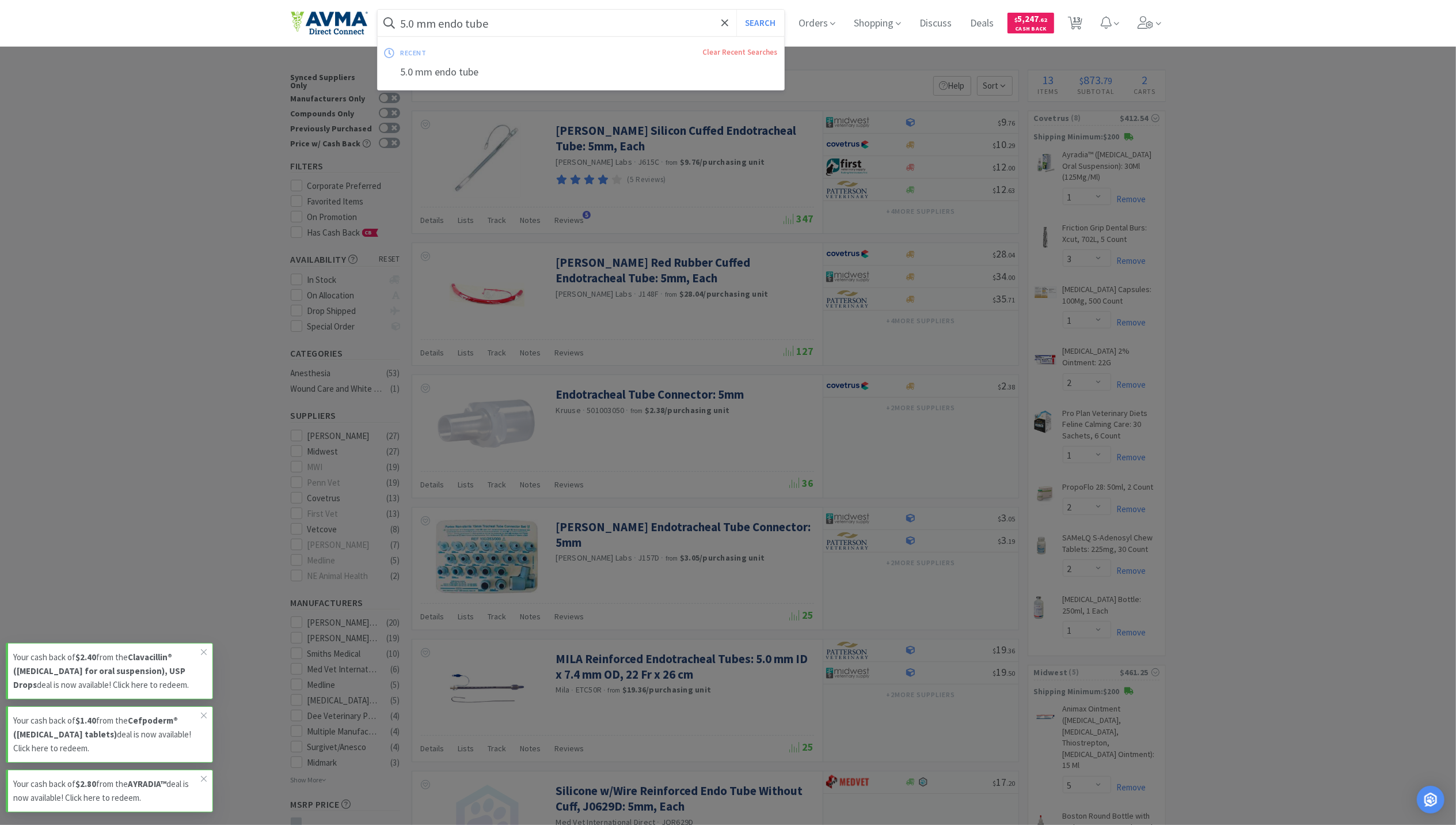
click at [466, 24] on input "5.0 mm endo tube" at bounding box center [581, 22] width 407 height 26
click at [468, 24] on input "5.0 mm endo tube" at bounding box center [581, 22] width 407 height 26
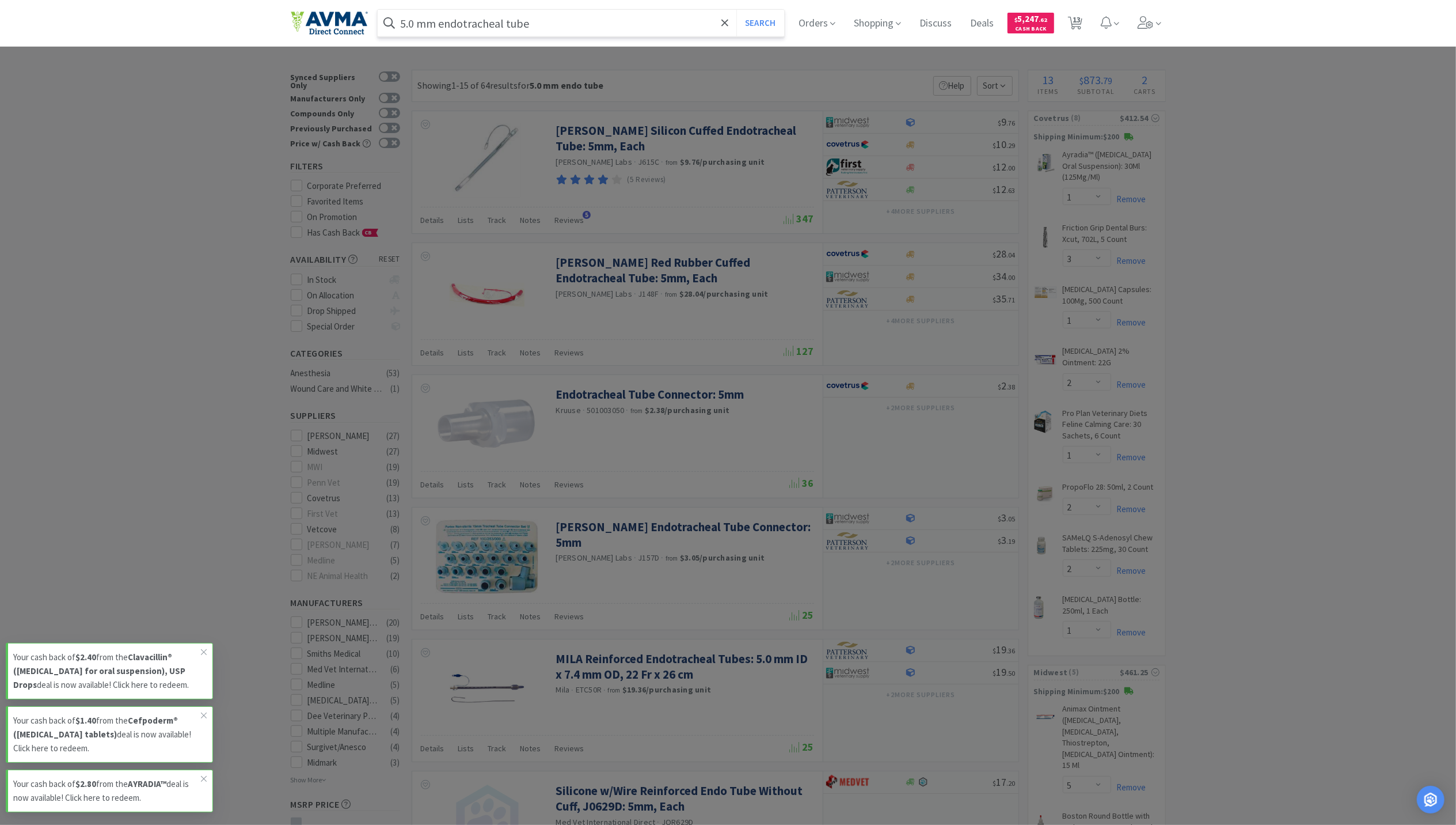
type input "5.0 mm endotracheal tube"
click at [737, 10] on button "Search" at bounding box center [760, 22] width 47 height 26
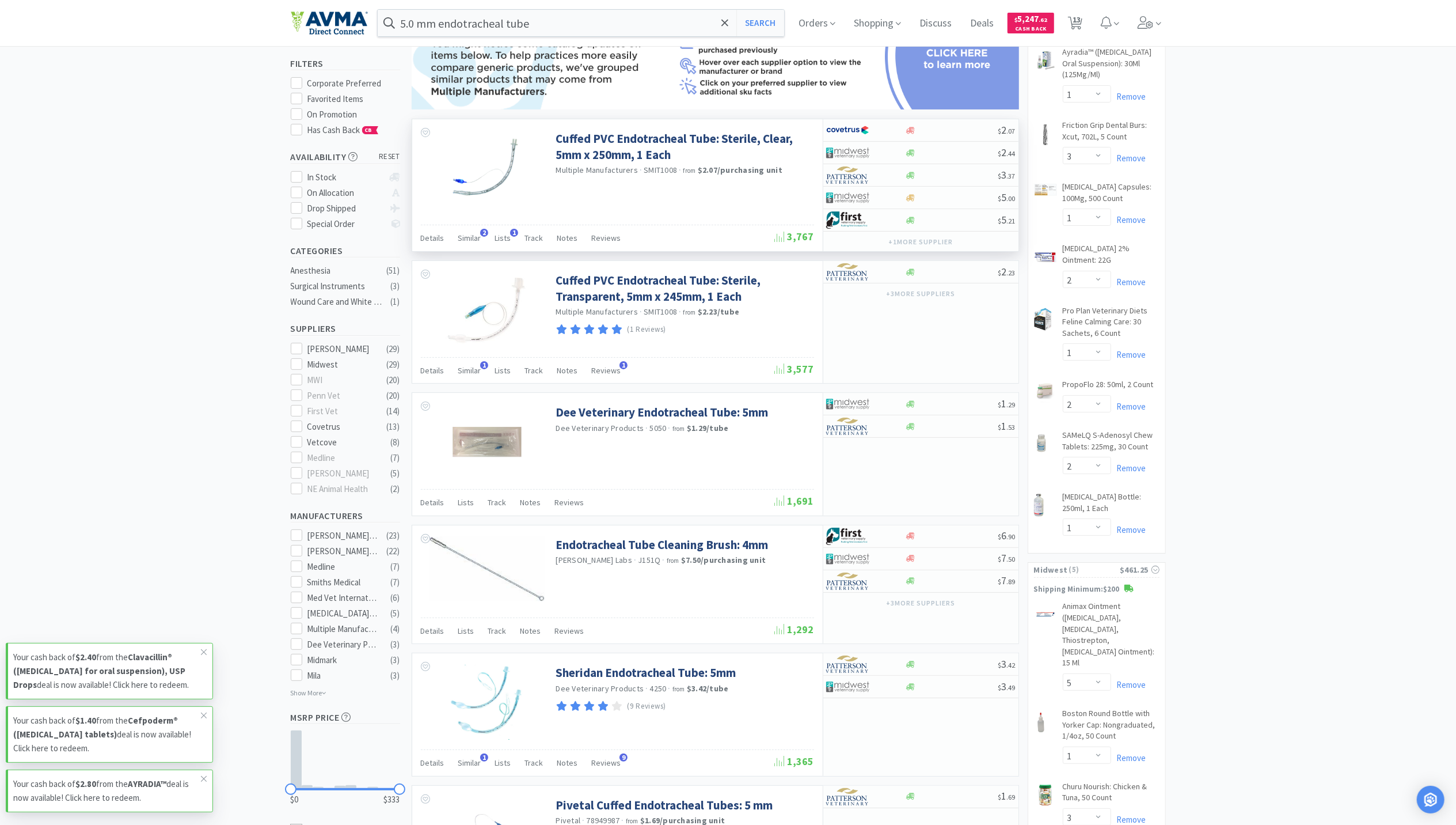
scroll to position [76, 0]
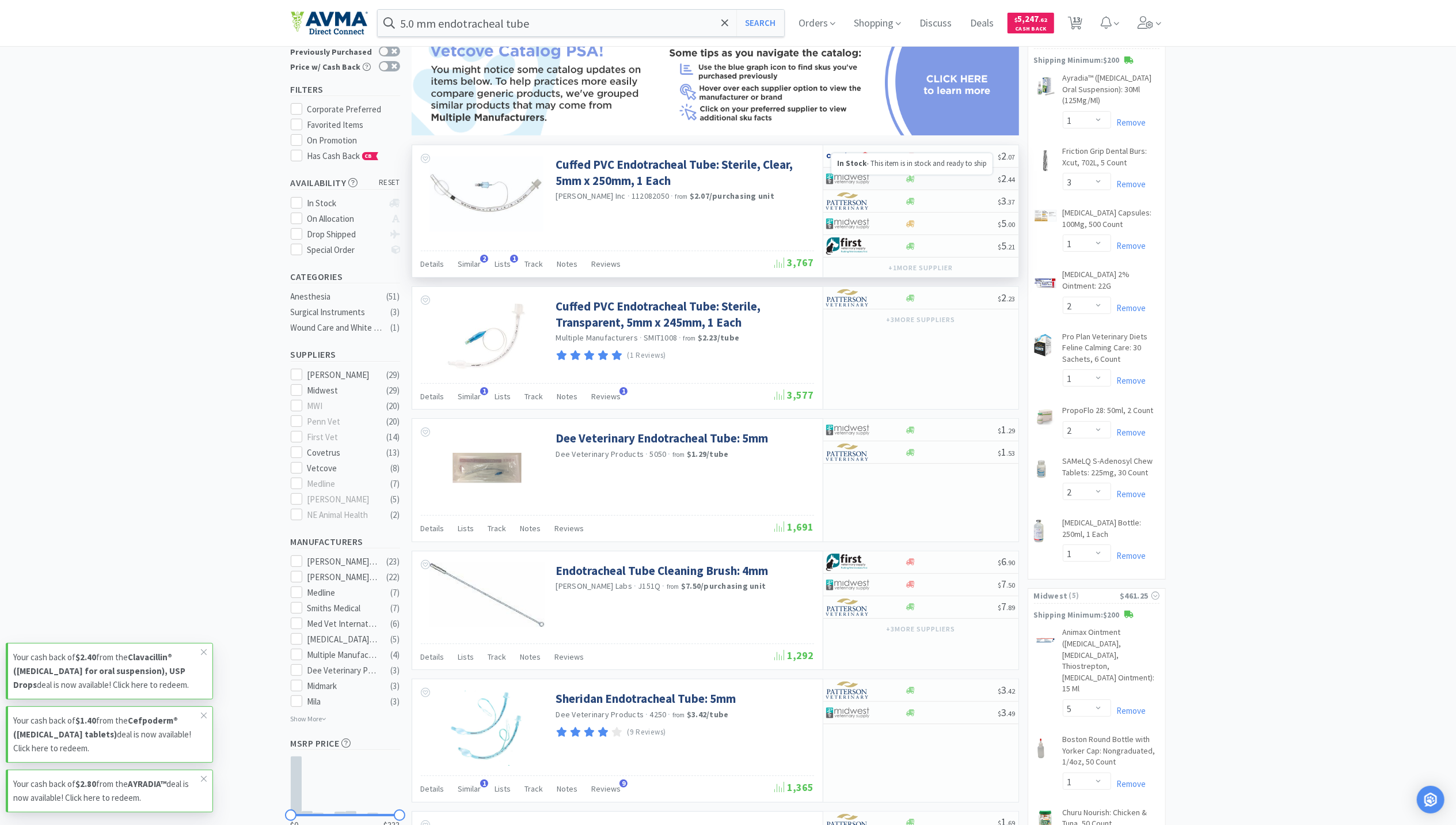
click at [908, 182] on icon at bounding box center [910, 178] width 8 height 7
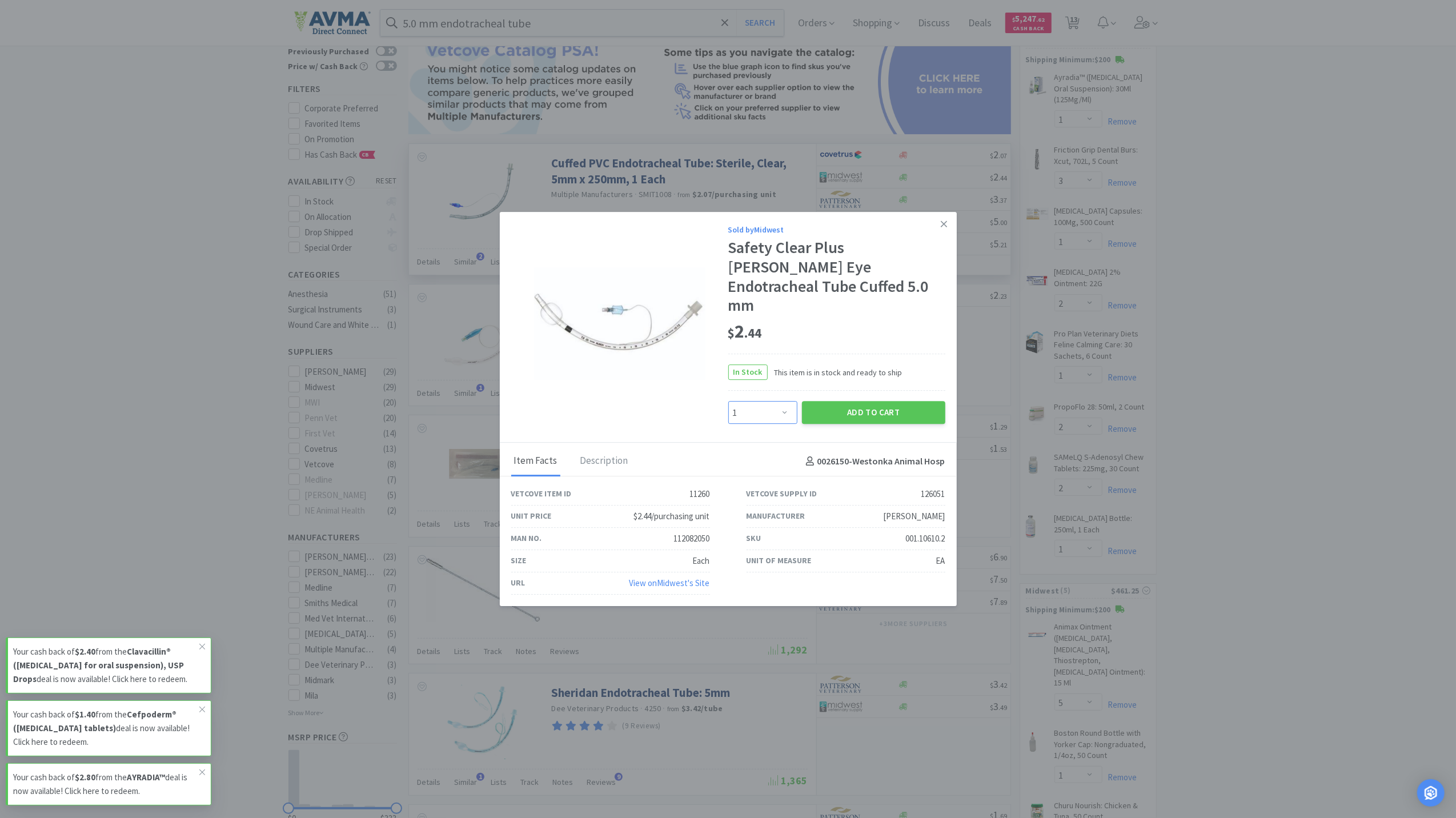
click at [788, 402] on select "Enter Quantity 1 2 3 4 5 6 7 8 9 10 11 12 13 14 15 16 17 18 19 20 Enter Quantity" at bounding box center [763, 413] width 69 height 23
click at [728, 402] on select "Enter Quantity 1 2 3 4 5 6 7 8 9 10 11 12 13 14 15 16 17 18 19 20 Enter Quantity" at bounding box center [763, 413] width 69 height 23
click at [765, 476] on div "Vetcove Item ID 11260 Vetcove Supply ID 126051 Unit Price $2.44/purchasing unit…" at bounding box center [728, 541] width 457 height 130
click at [779, 402] on select "Enter Quantity 1 2 3 4 5 6 7 8 9 10 11 12 13 14 15 16 17 18 19 20 Enter Quantity" at bounding box center [763, 413] width 69 height 23
select select "2"
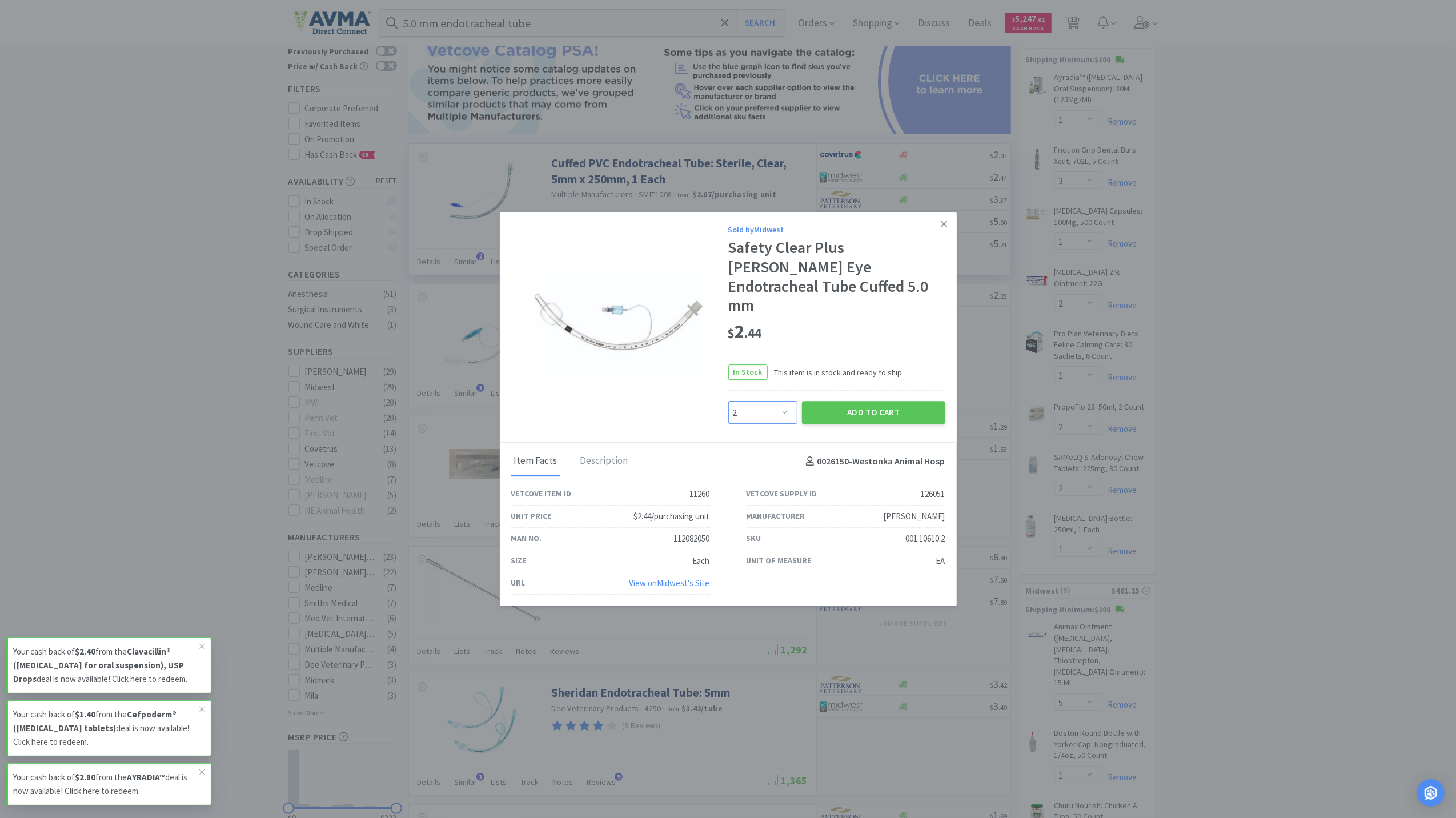
click at [728, 402] on select "Enter Quantity 1 2 3 4 5 6 7 8 9 10 11 12 13 14 15 16 17 18 19 20 Enter Quantity" at bounding box center [763, 413] width 69 height 23
click at [866, 404] on button "Add to Cart" at bounding box center [873, 413] width 143 height 23
select select "2"
select select "6"
select select "1"
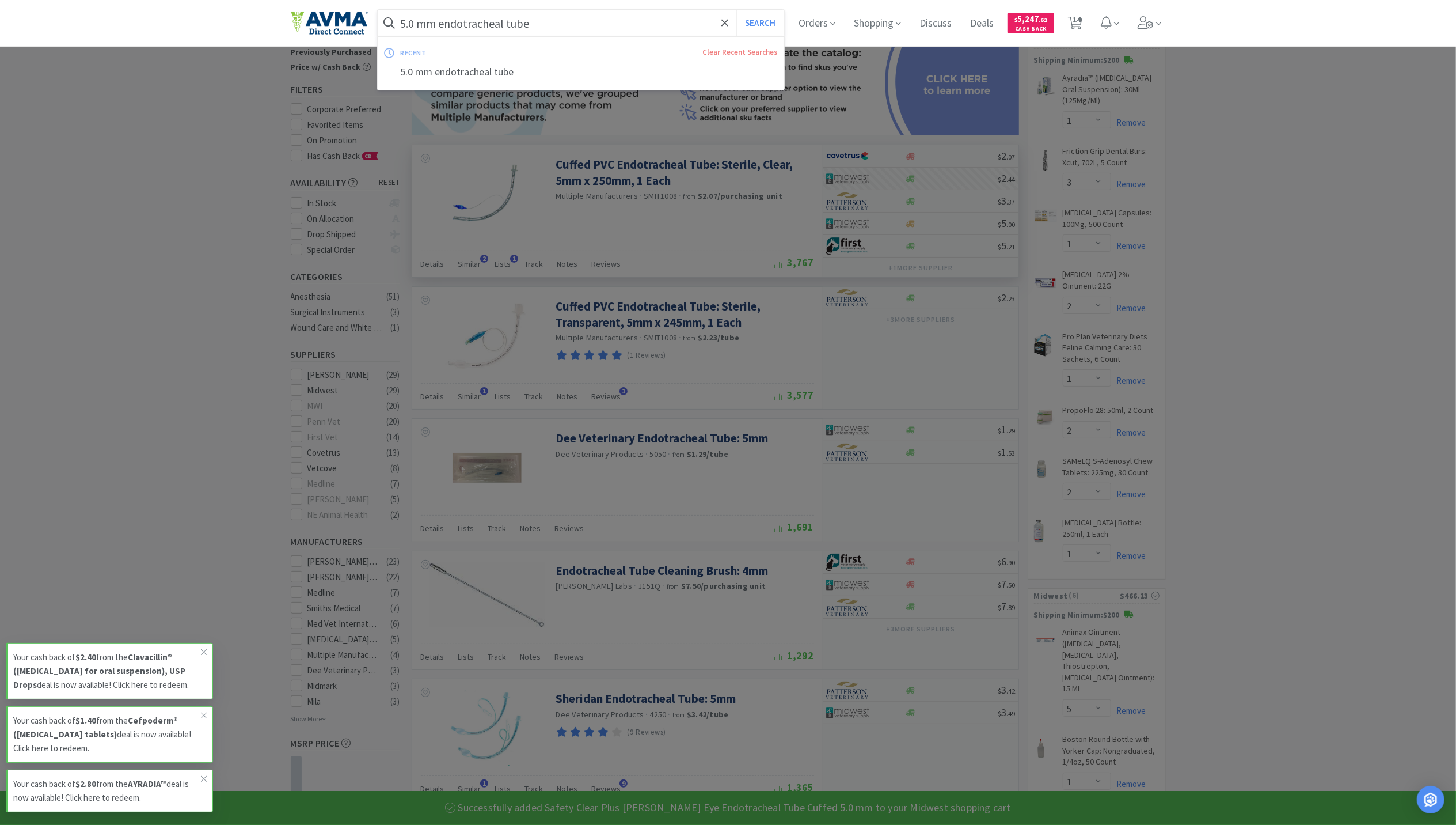
click at [615, 26] on input "5.0 mm endotracheal tube" at bounding box center [581, 22] width 407 height 26
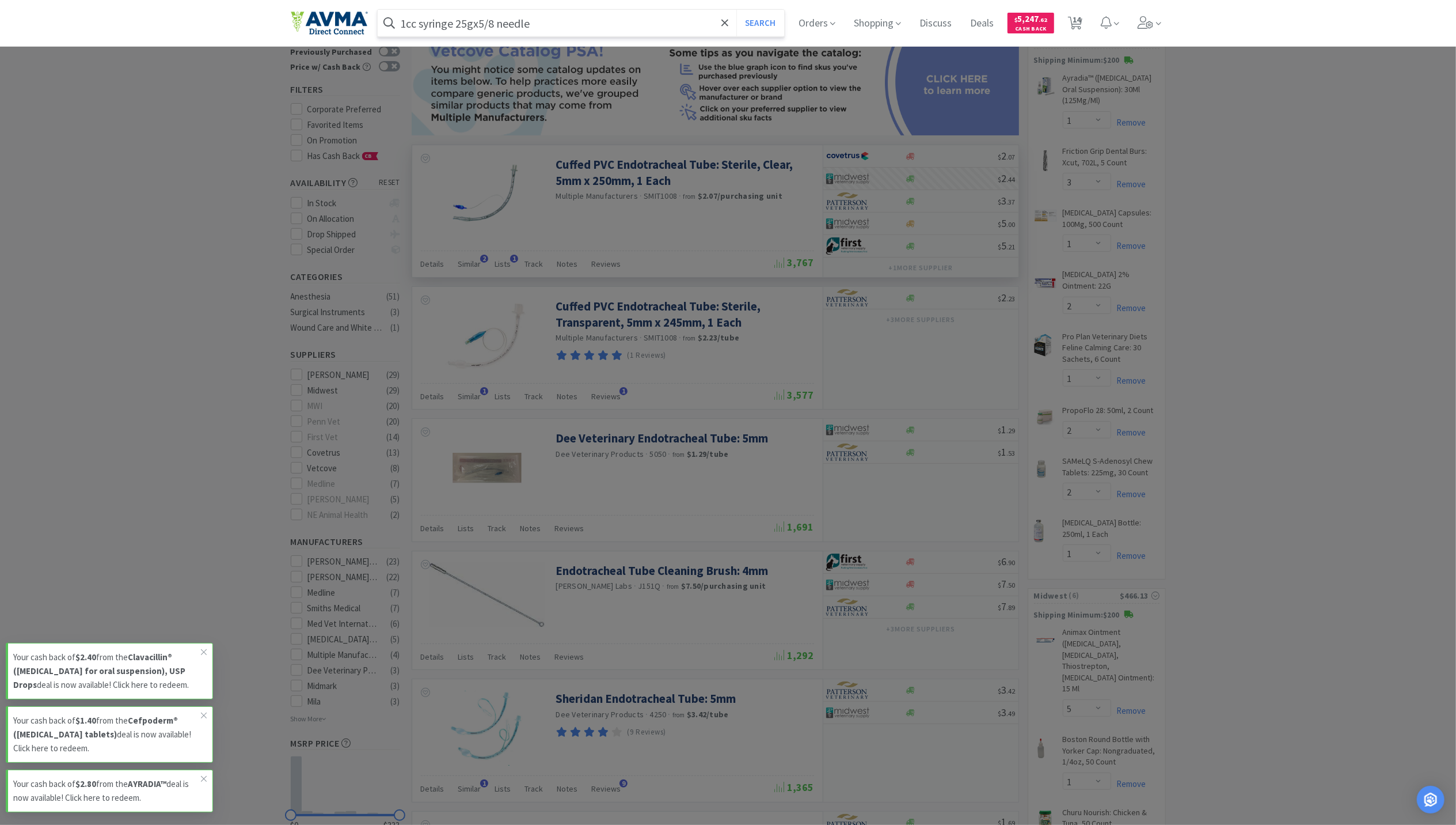
type input "1cc syringe 25gx5/8 needle"
click at [737, 10] on button "Search" at bounding box center [760, 22] width 47 height 26
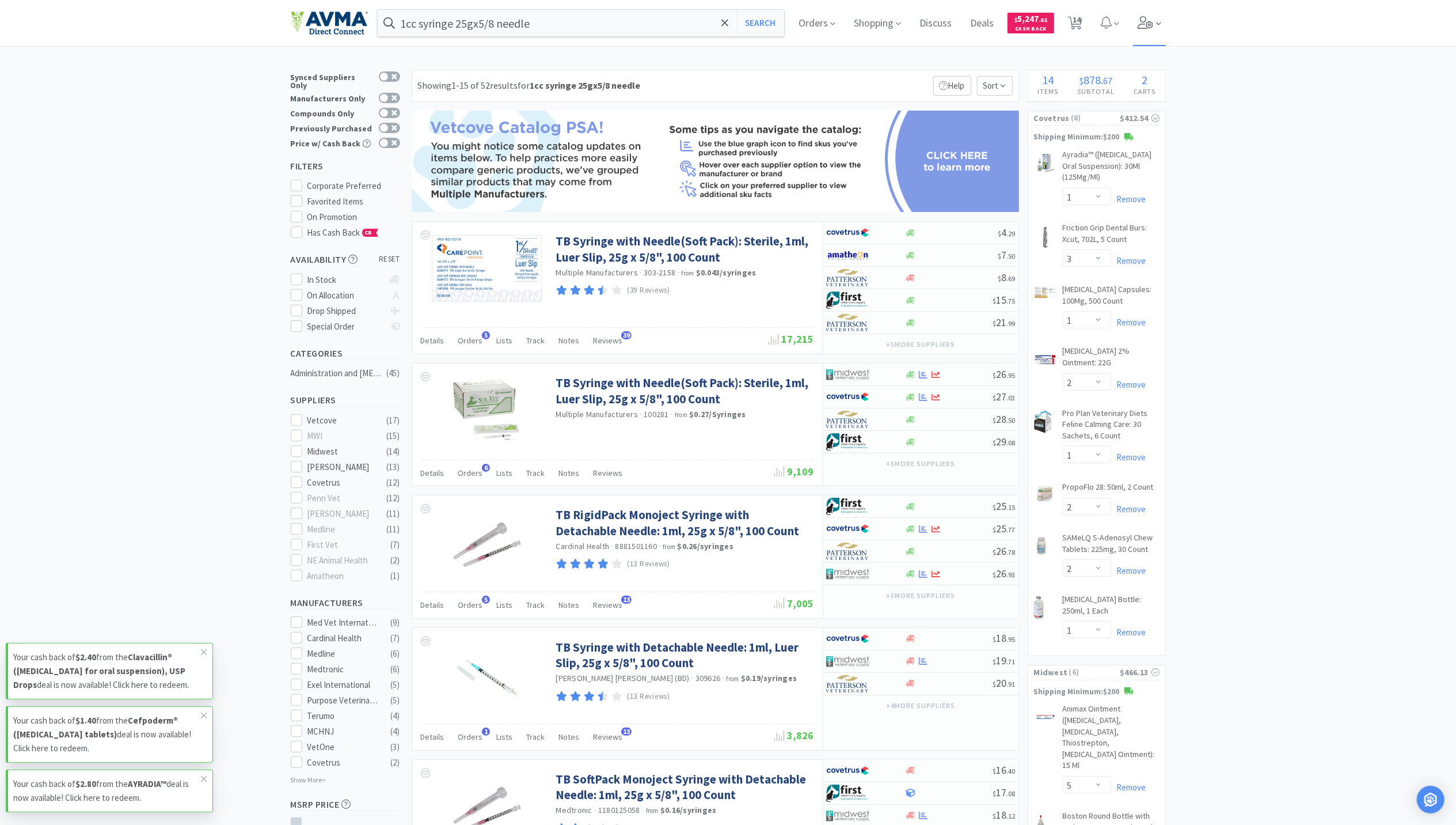
click at [1148, 24] on icon at bounding box center [1145, 22] width 15 height 13
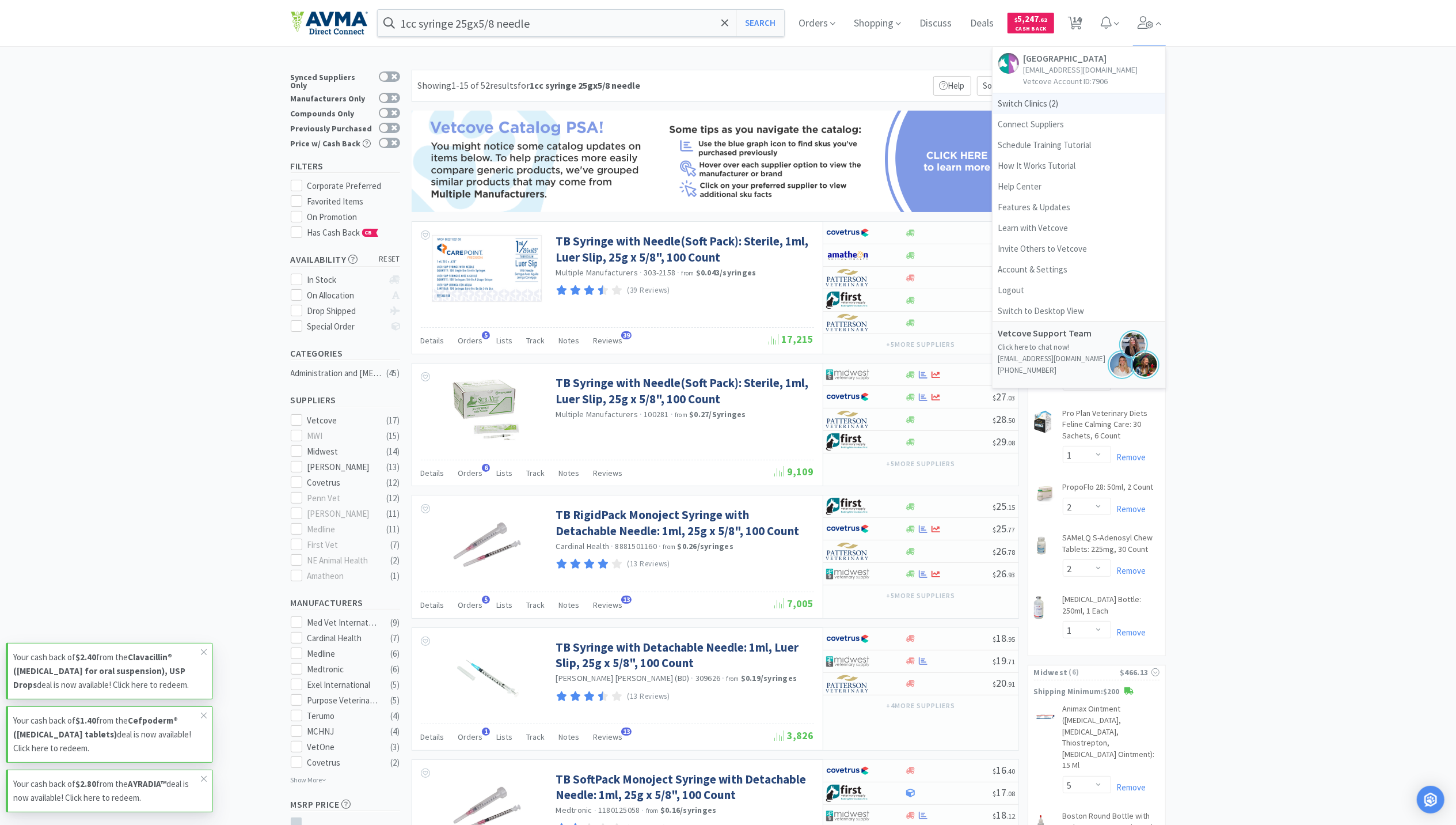
click at [1049, 106] on span "Switch Clinics ( 2 )" at bounding box center [1079, 103] width 173 height 21
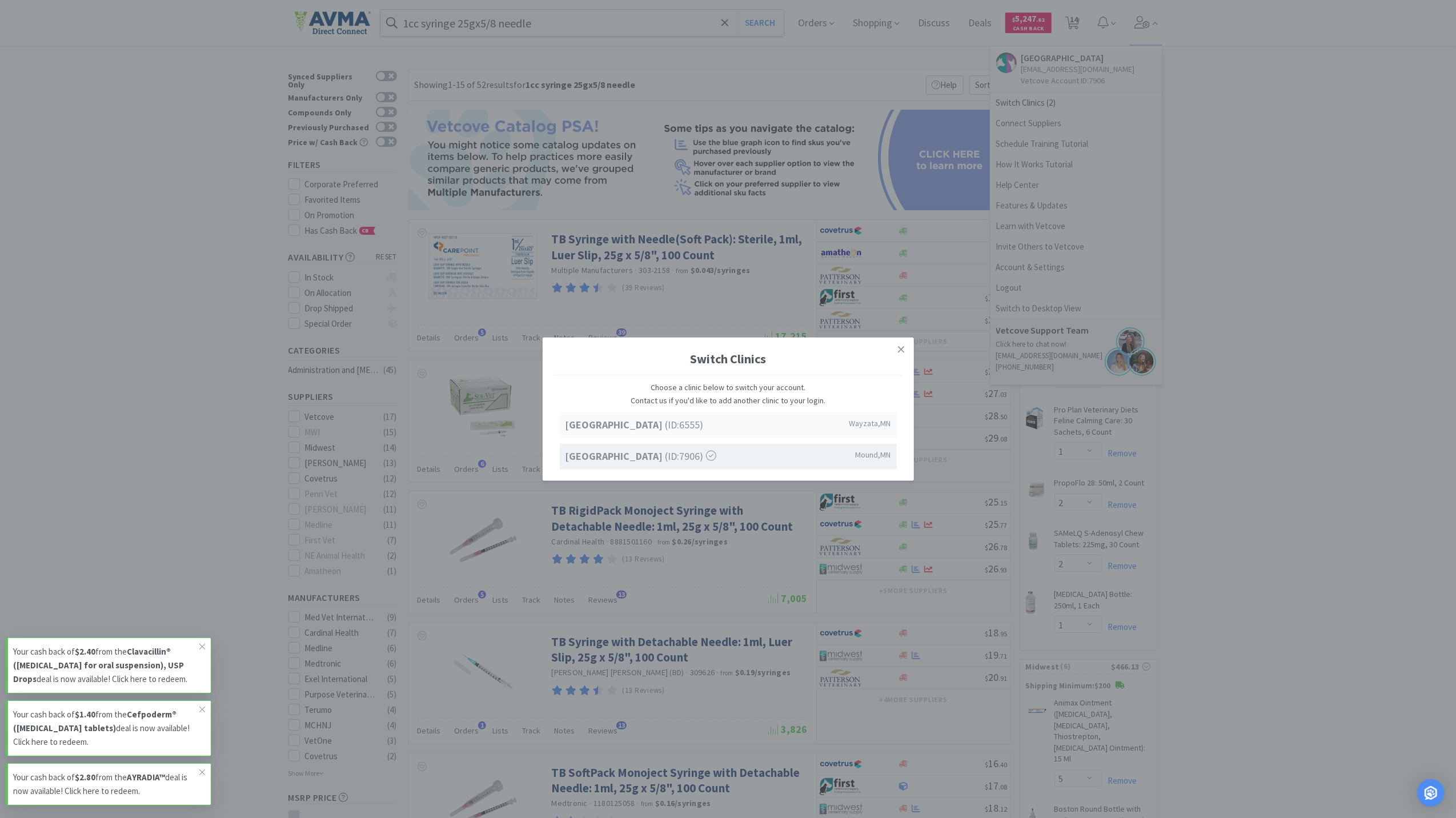
click at [665, 428] on strong "Lake Minnetonka Pet Wellness Center" at bounding box center [615, 425] width 100 height 13
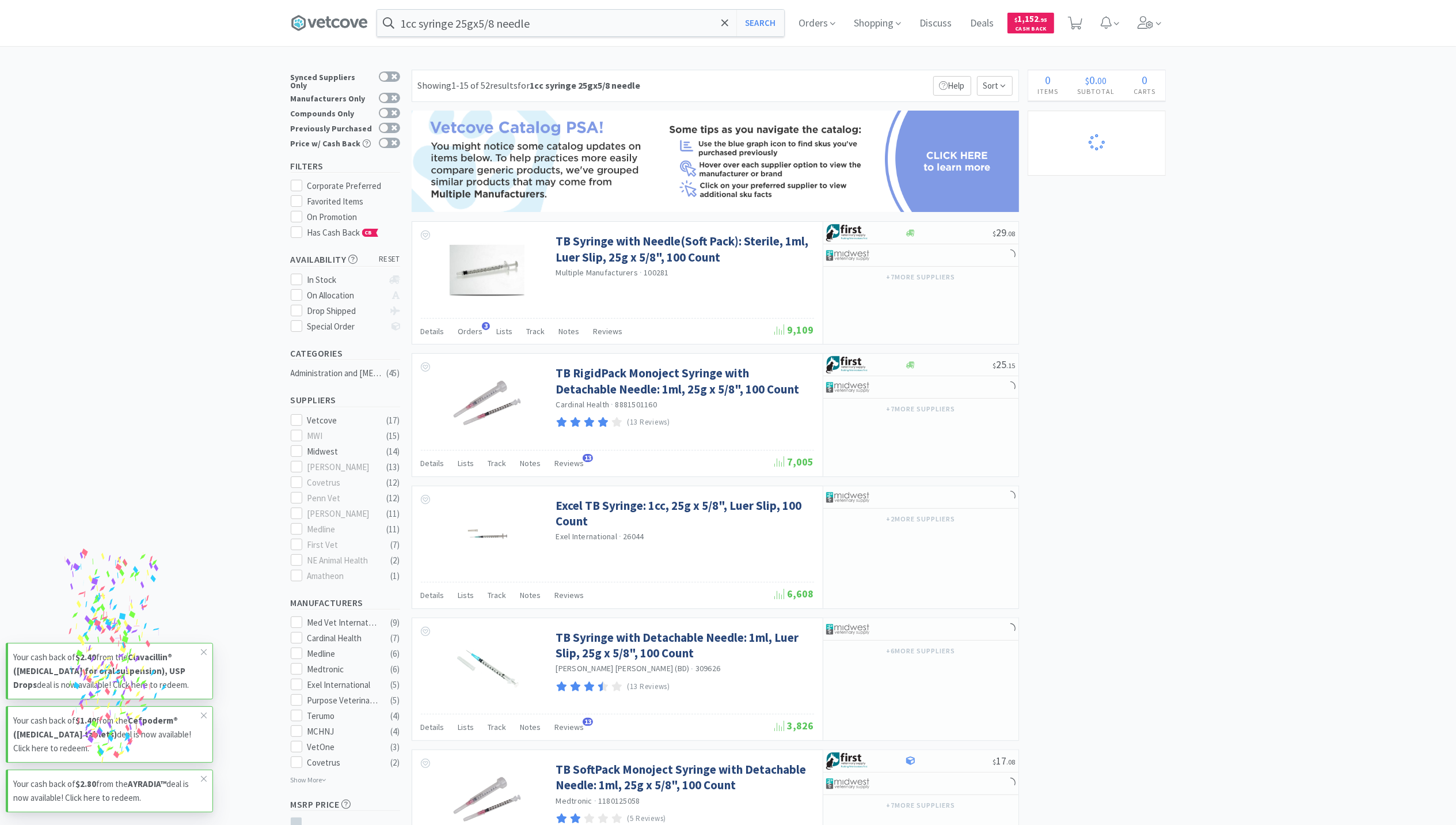
select select "1"
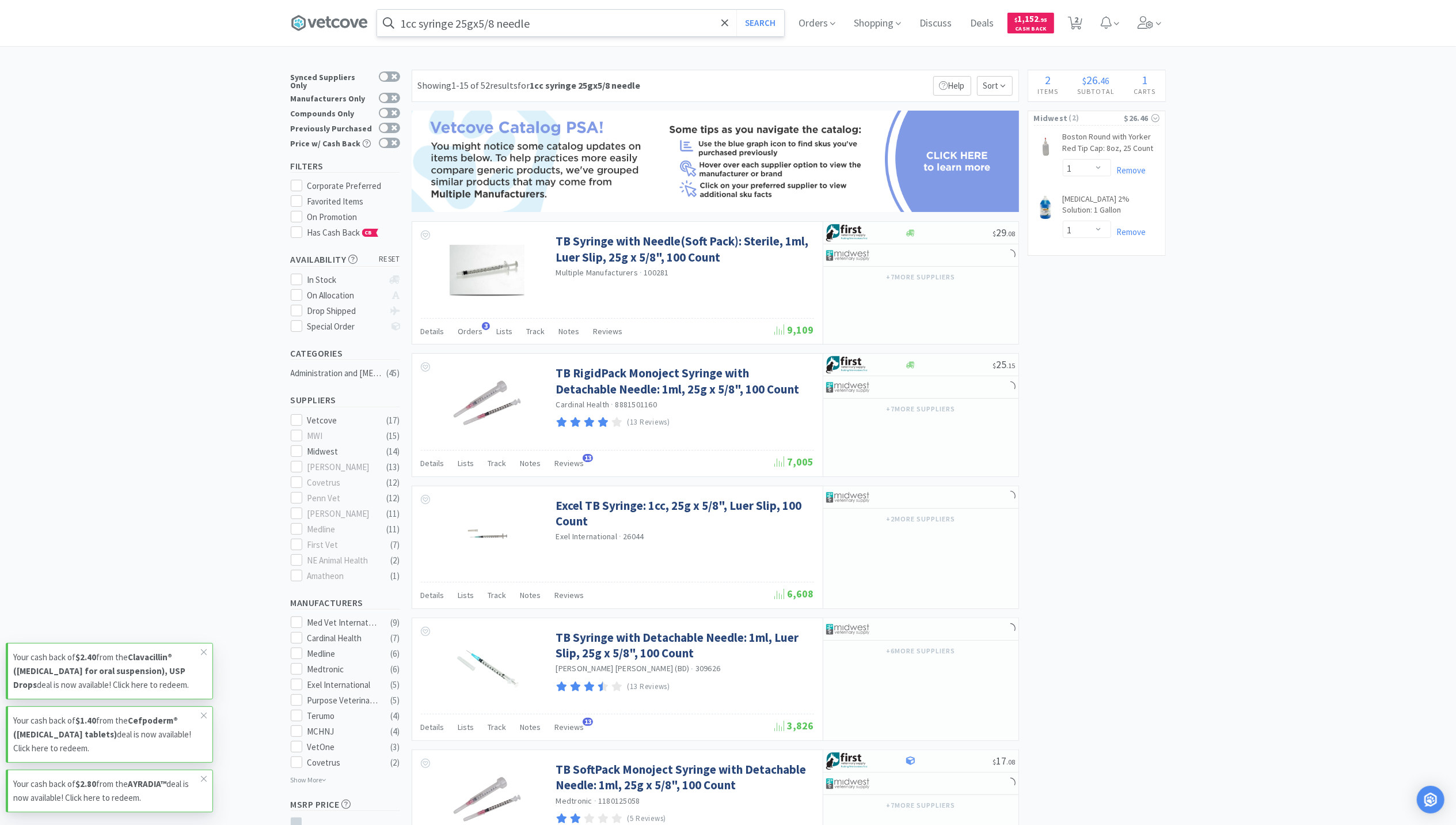
click at [477, 23] on input "1cc syringe 25gx5/8 needle" at bounding box center [581, 22] width 407 height 26
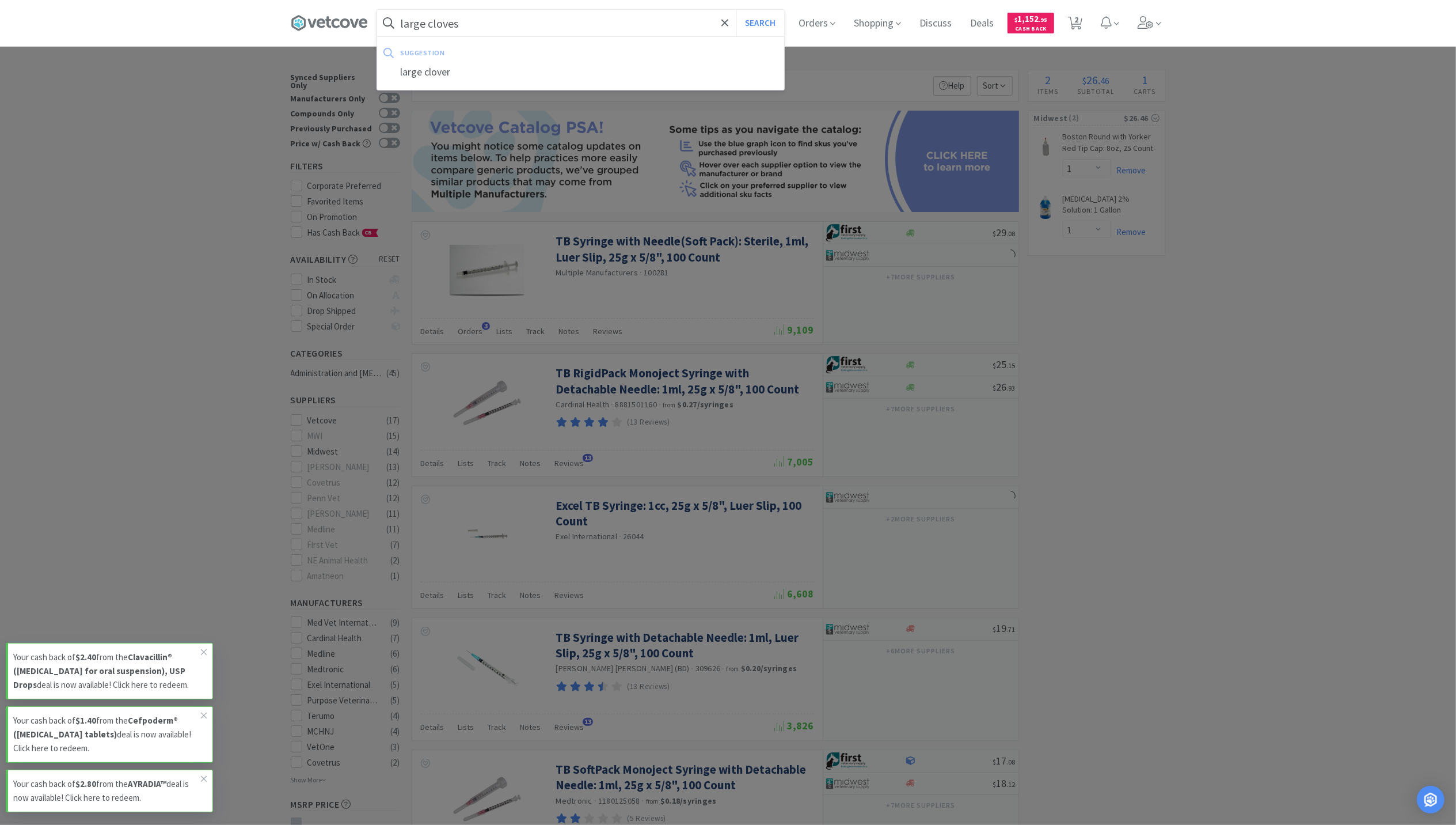
click at [737, 10] on button "Search" at bounding box center [760, 22] width 47 height 26
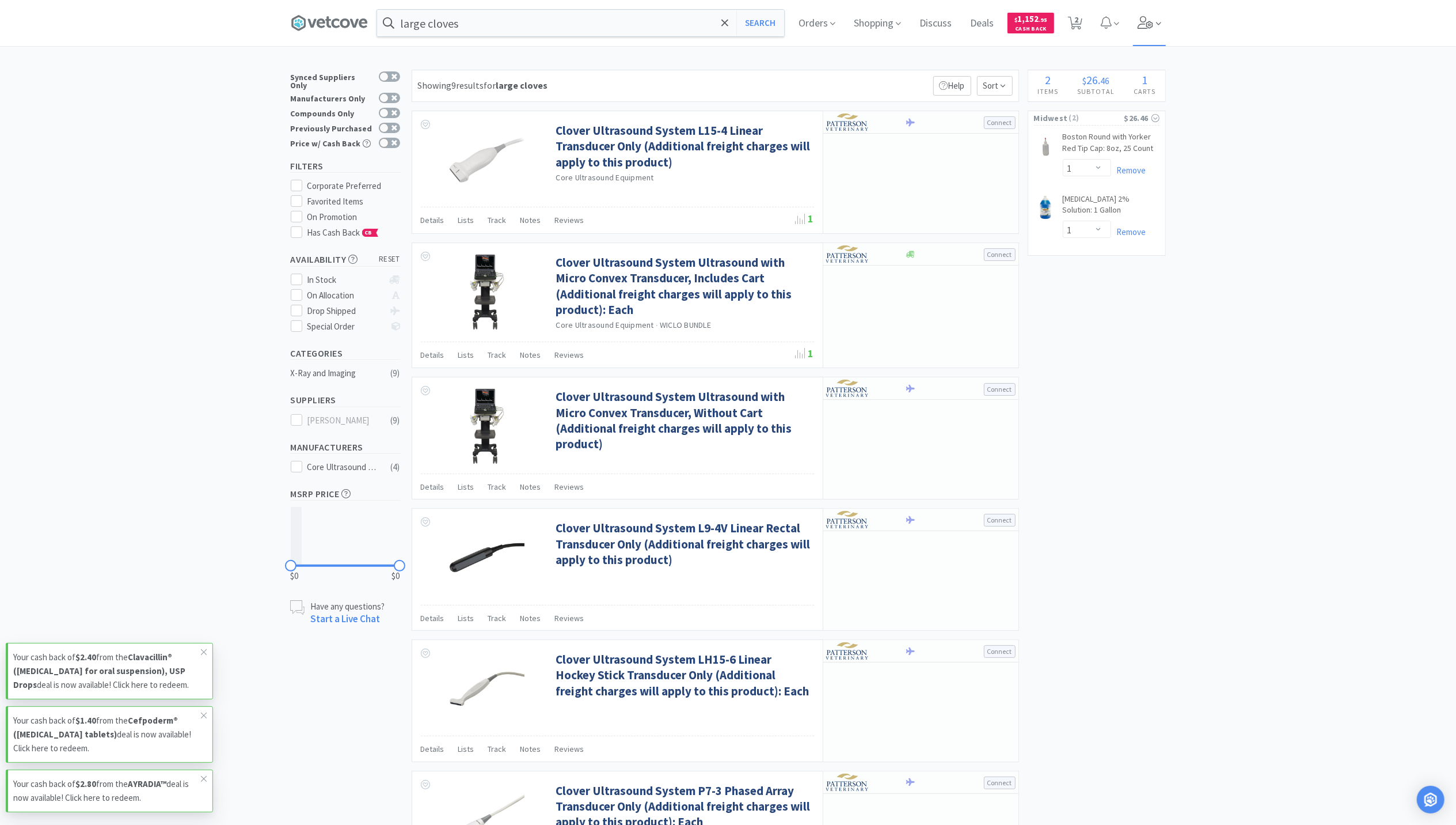
click at [1148, 20] on icon at bounding box center [1145, 22] width 16 height 13
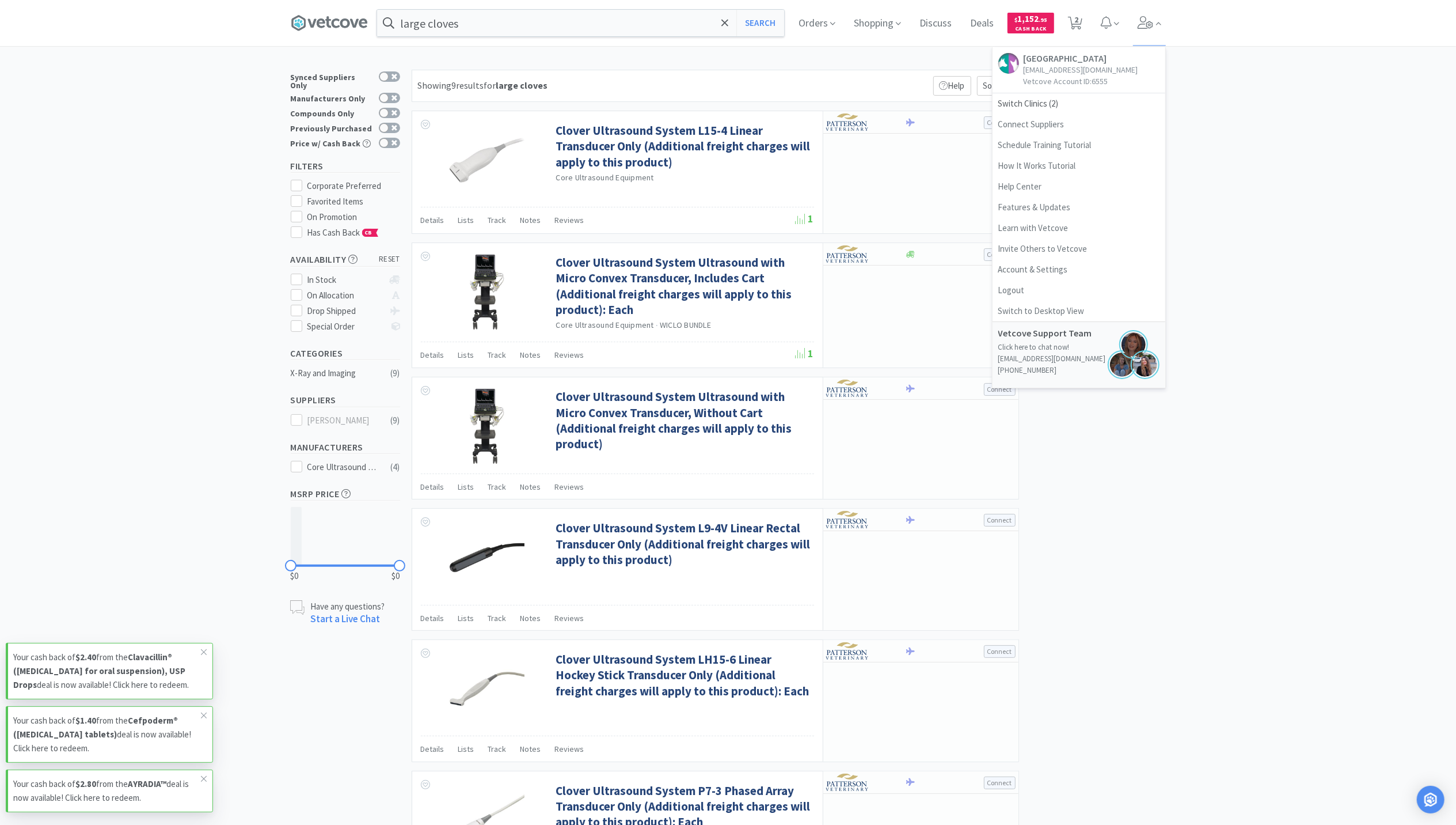
click at [1215, 164] on div "× Filter Results Synced Suppliers Only Manufacturers Only Compounds Only Previo…" at bounding box center [728, 699] width 1456 height 1257
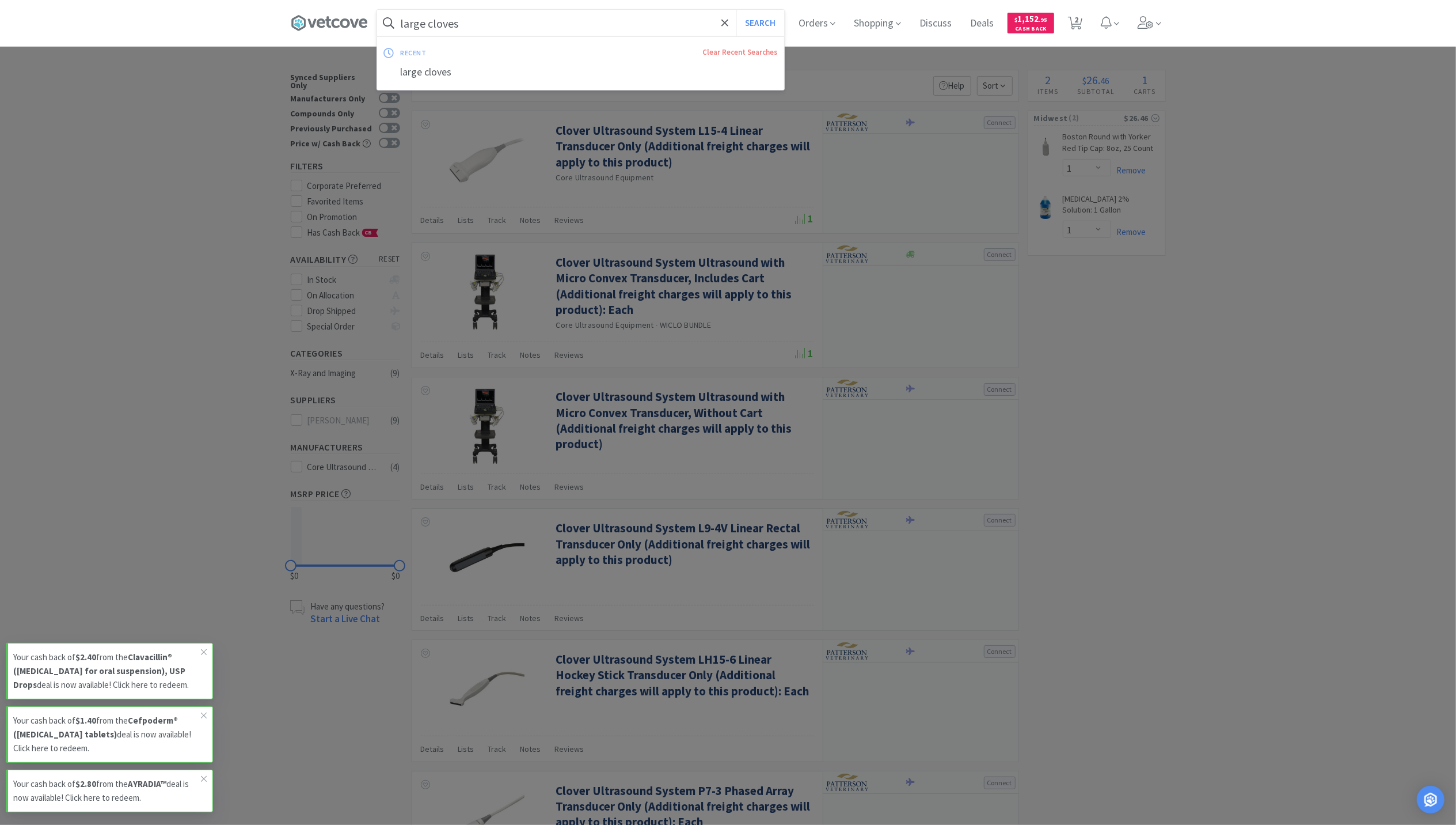
click at [507, 24] on input "large cloves" at bounding box center [581, 22] width 407 height 26
click at [436, 21] on input "large cloves" at bounding box center [581, 22] width 407 height 26
type input "large gloves"
click at [737, 10] on button "Search" at bounding box center [760, 22] width 47 height 26
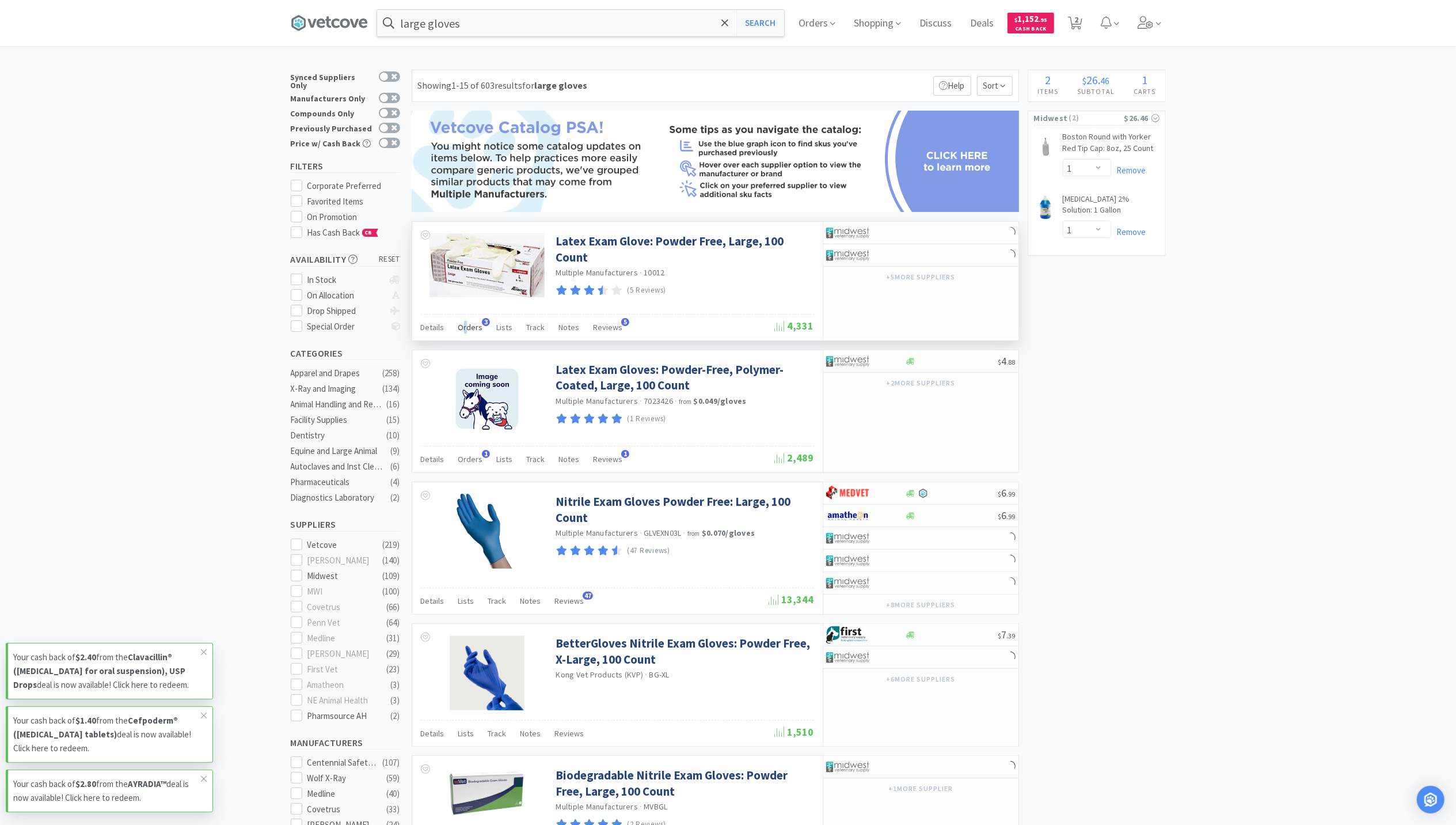
click at [464, 331] on span "Orders" at bounding box center [470, 327] width 25 height 10
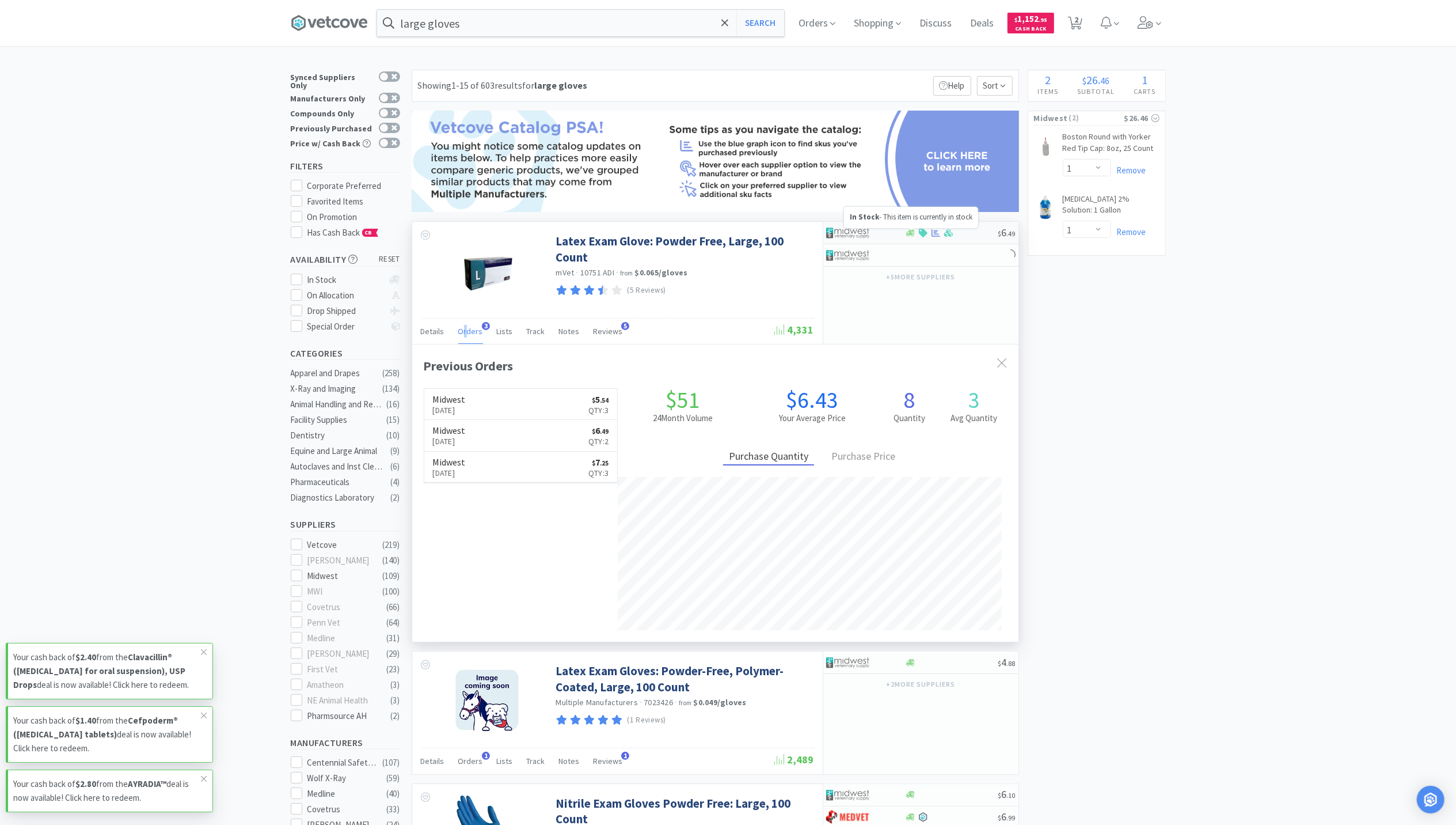
scroll to position [298, 606]
click at [938, 235] on icon at bounding box center [936, 232] width 8 height 8
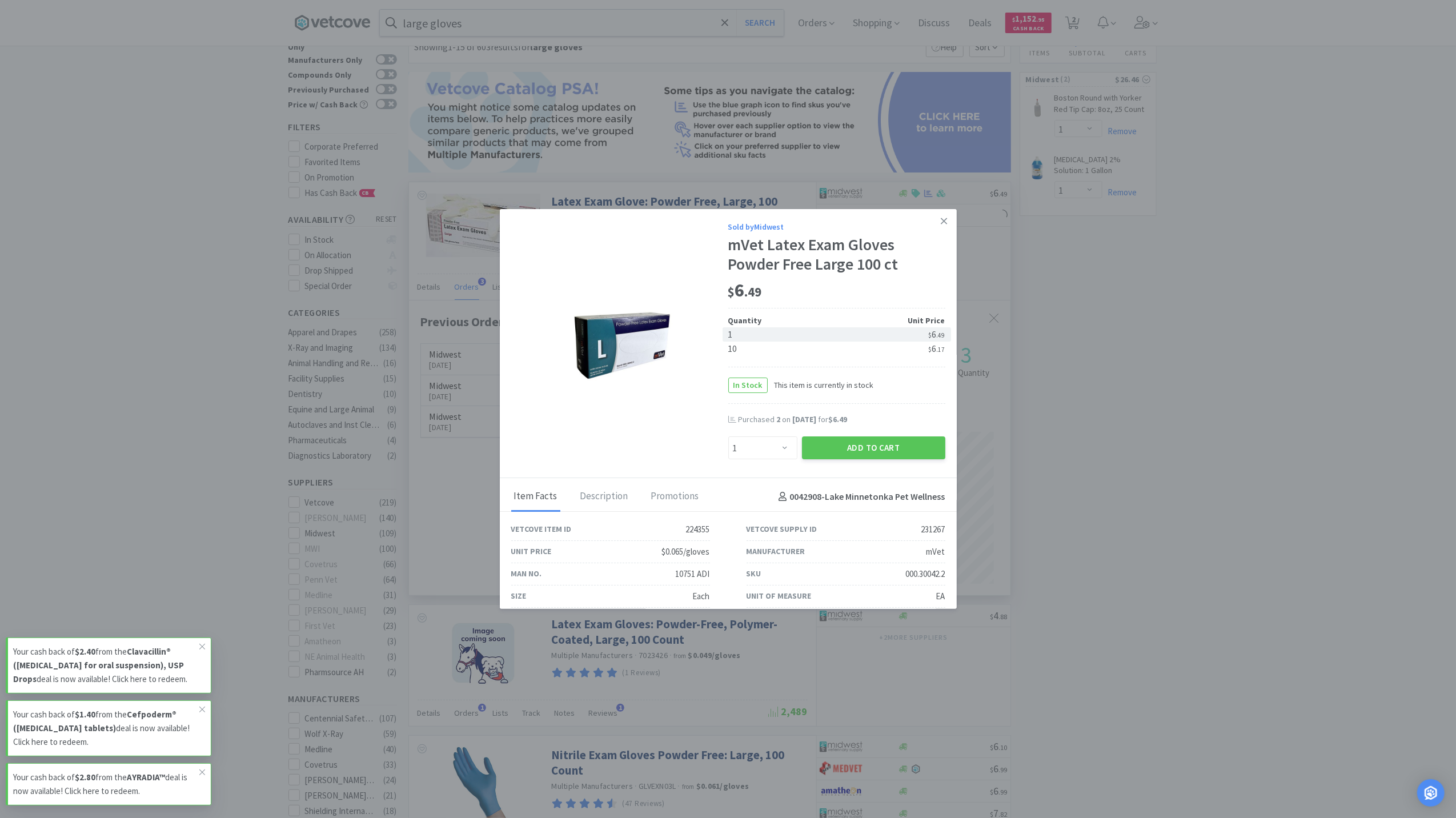
scroll to position [76, 0]
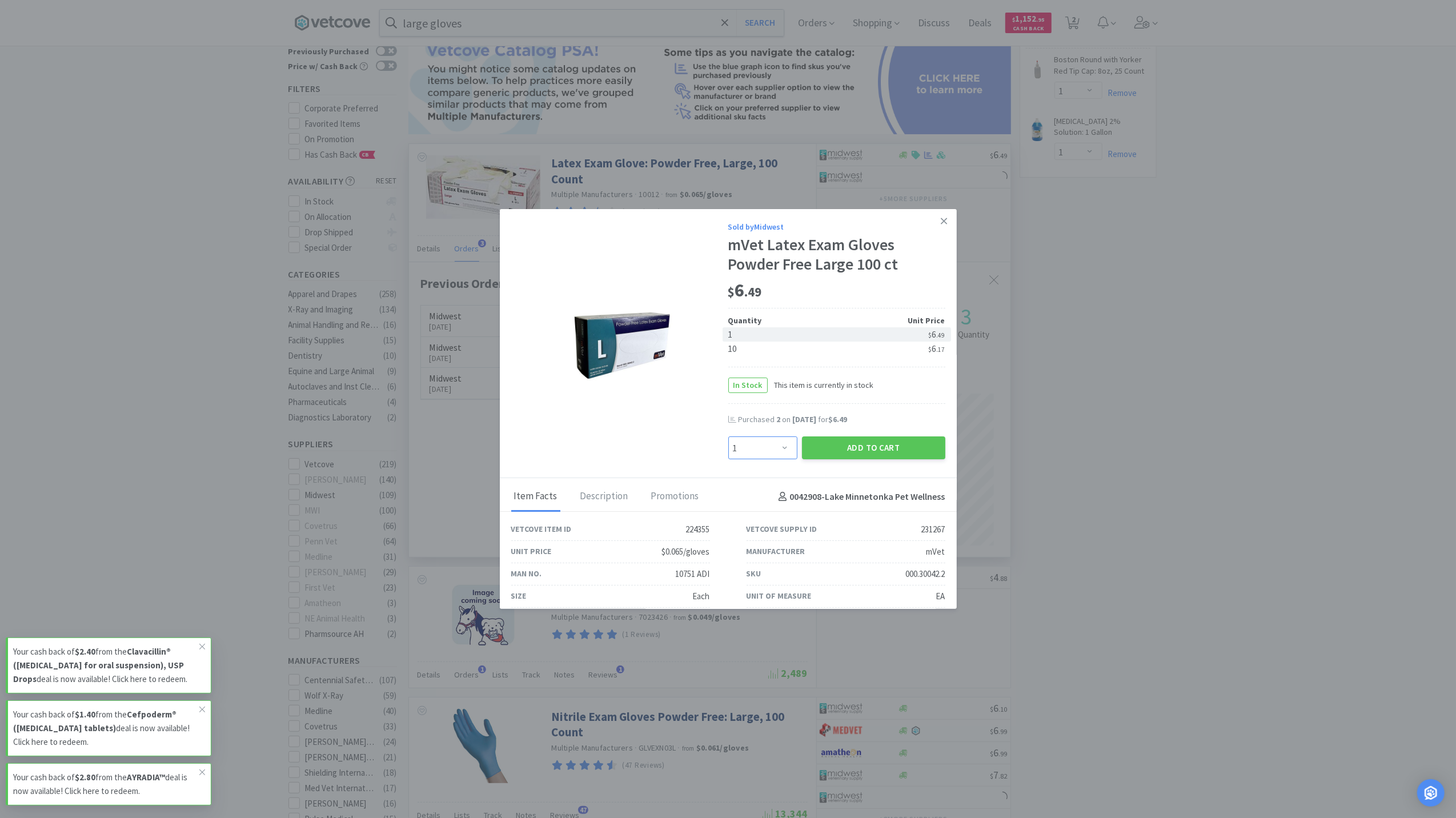
click at [770, 441] on select "Enter Quantity 1 2 3 4 5 6 7 8 9 10 11 12 13 14 15 16 17 18 19 20 Enter Quantity" at bounding box center [763, 448] width 69 height 23
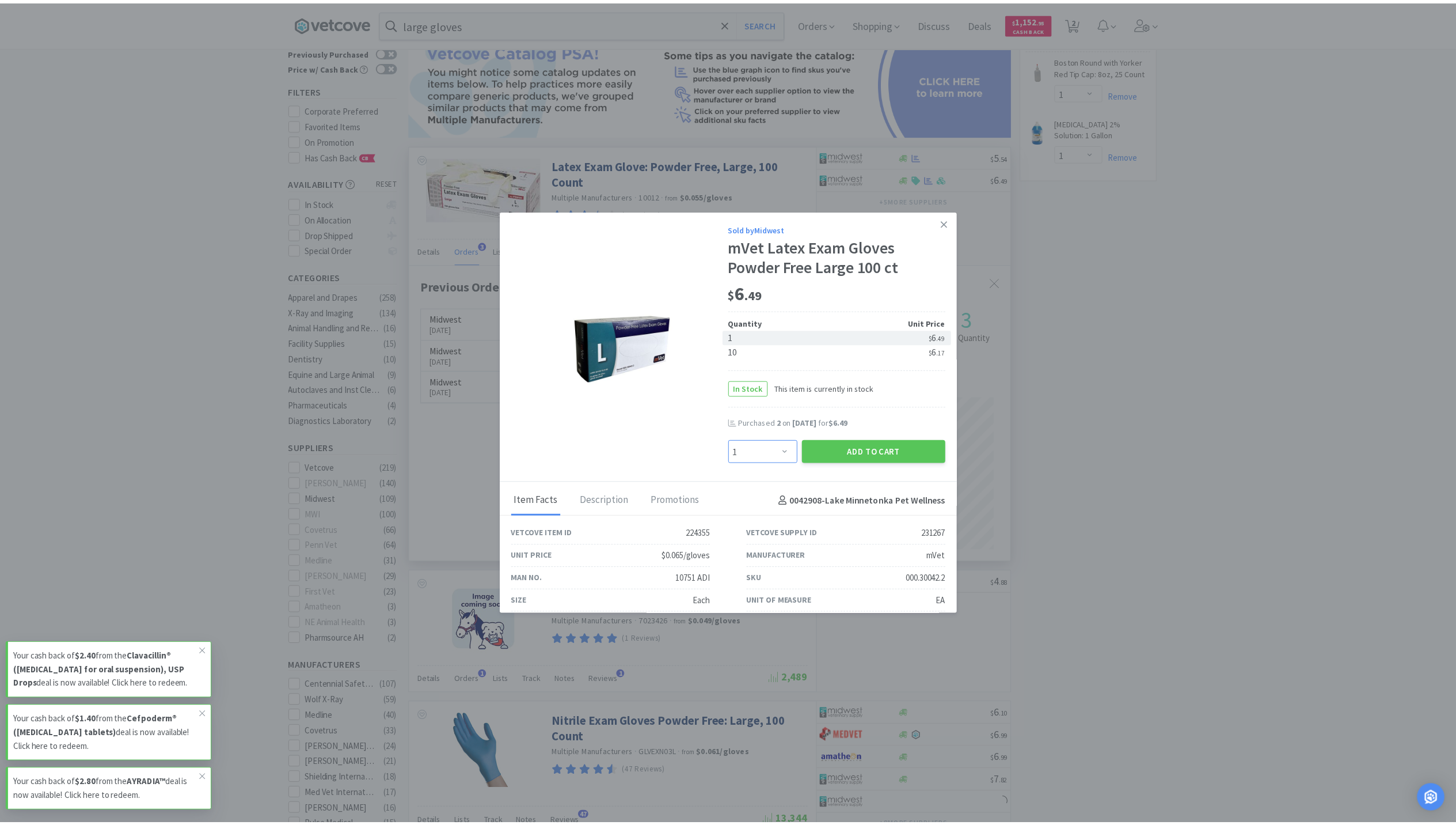
scroll to position [298, 606]
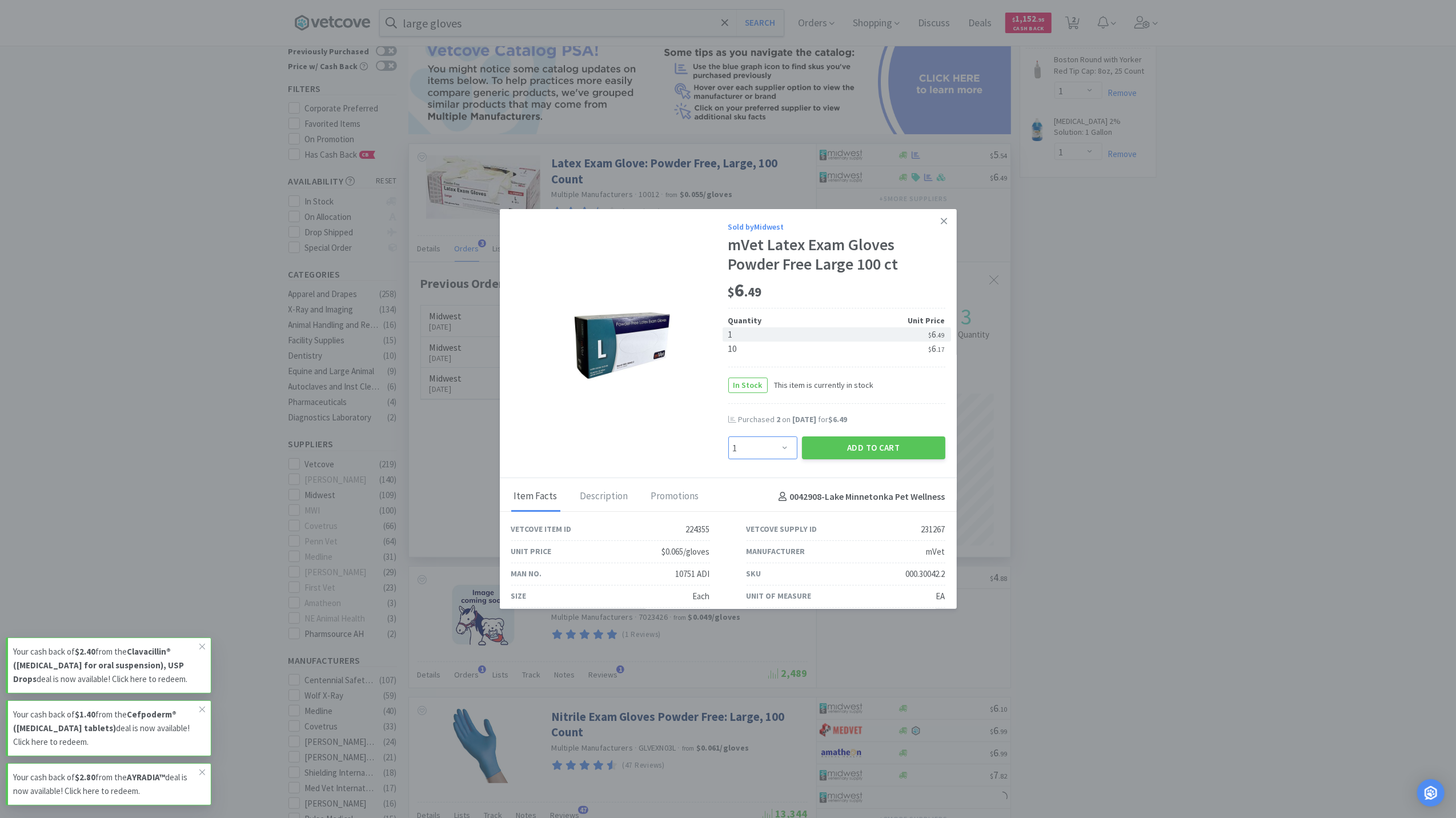
select select "3"
click at [728, 437] on select "Enter Quantity 1 2 3 4 5 6 7 8 9 10 11 12 13 14 15 16 17 18 19 20 Enter Quantity" at bounding box center [763, 448] width 69 height 23
click at [864, 453] on button "Add to Cart" at bounding box center [873, 448] width 143 height 23
select select "3"
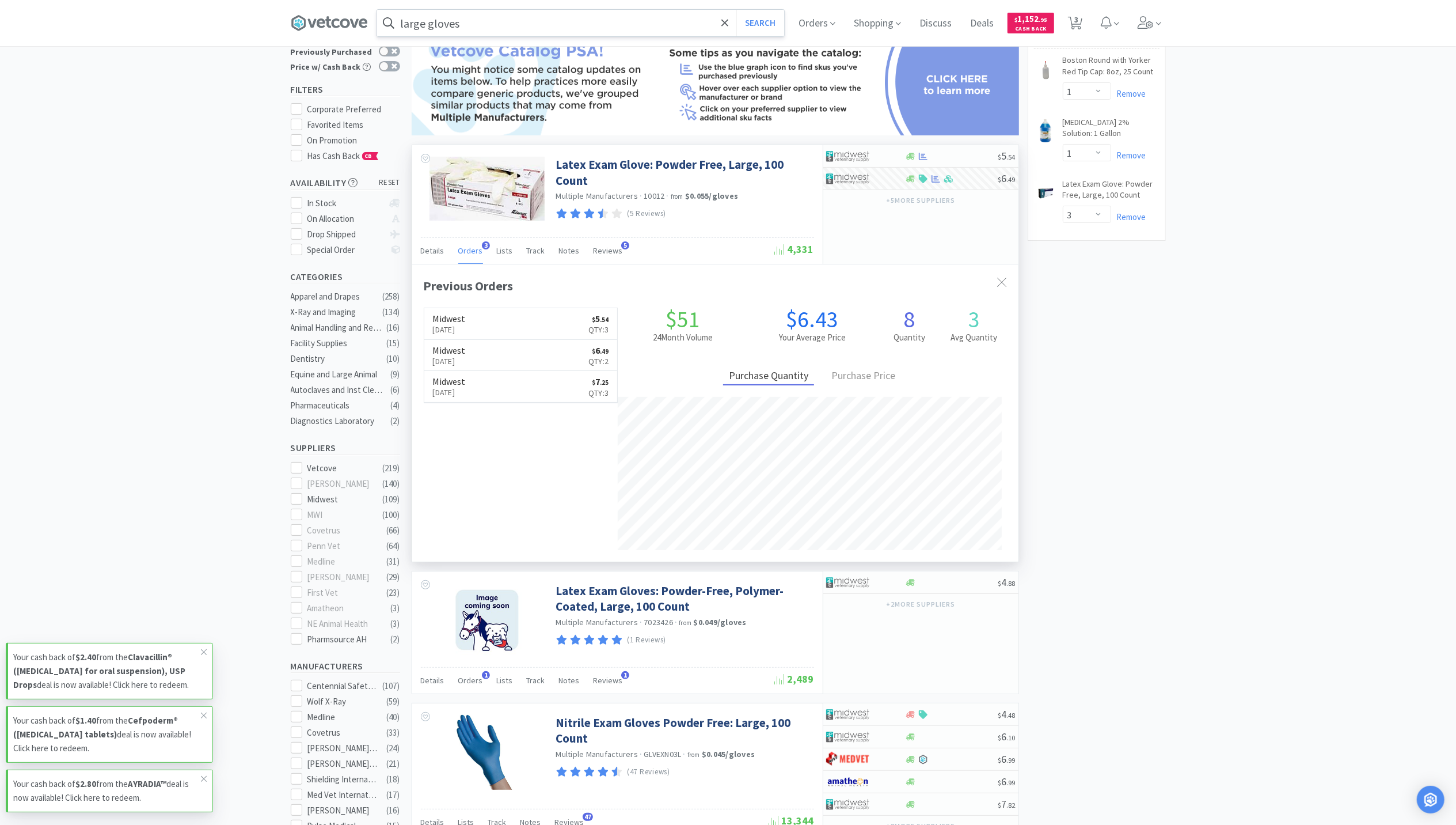
click at [505, 24] on input "large gloves" at bounding box center [581, 22] width 407 height 26
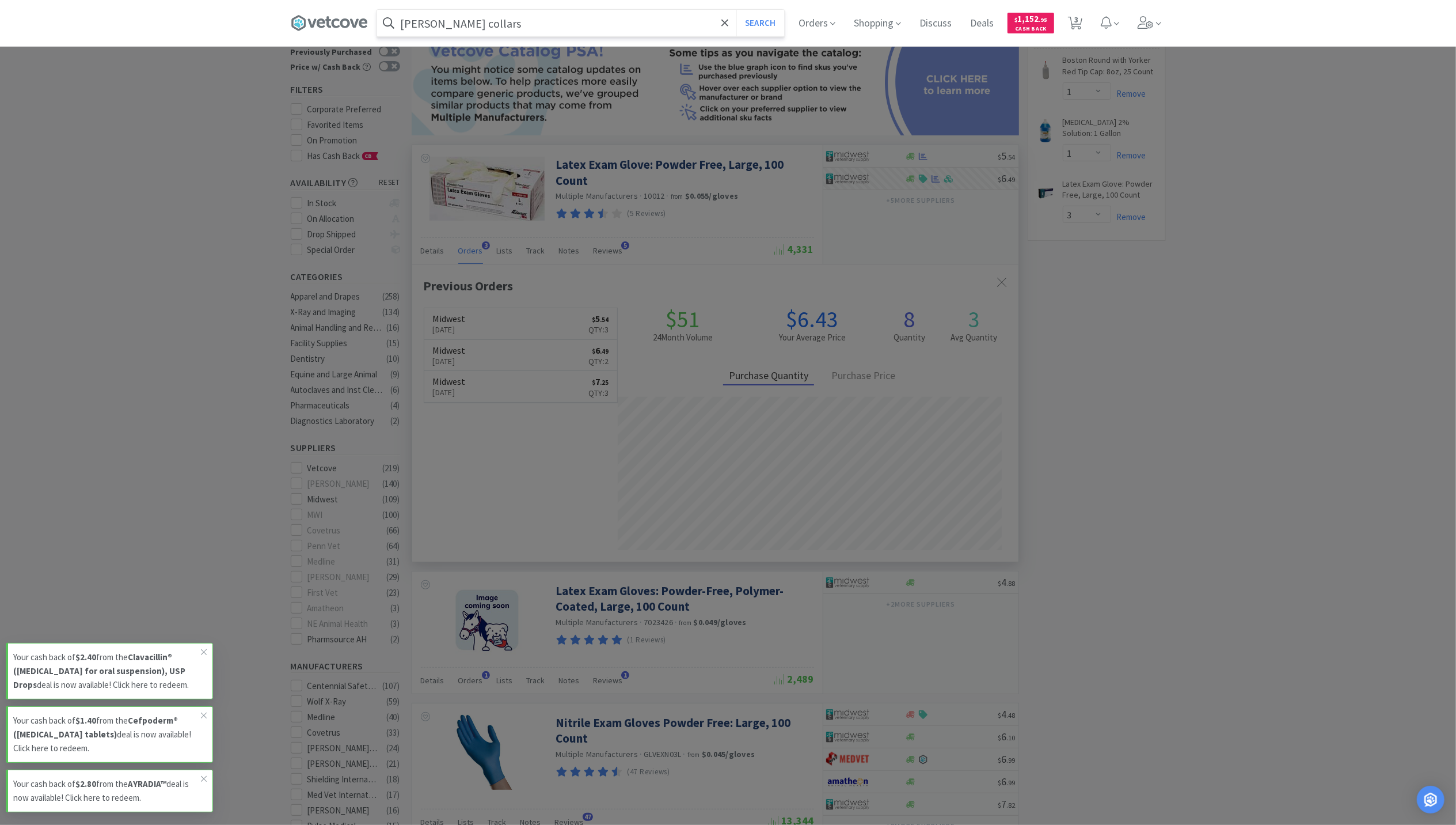
type input "genia collars"
click at [737, 10] on button "Search" at bounding box center [760, 22] width 47 height 26
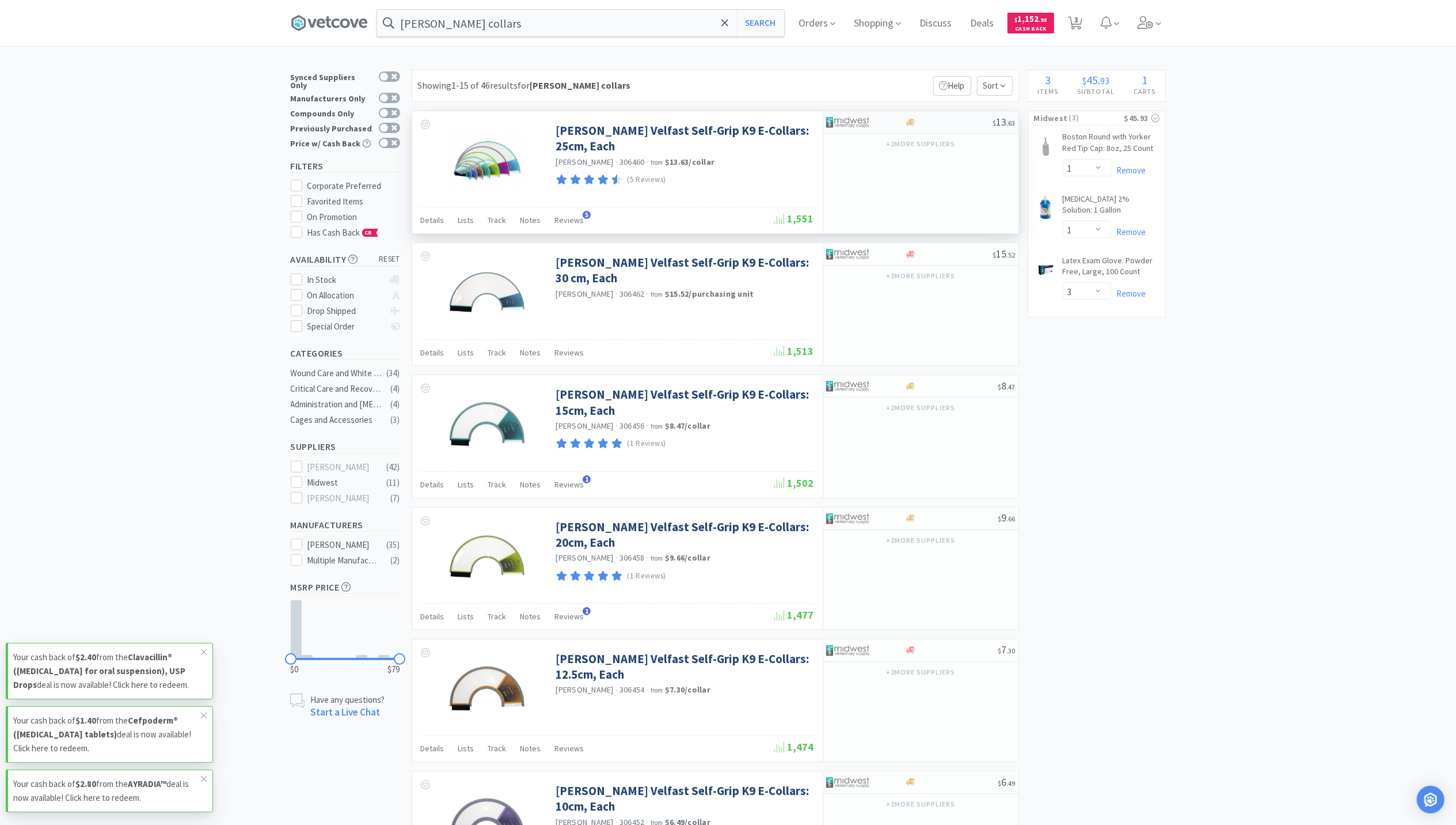
click at [920, 122] on div at bounding box center [948, 122] width 88 height 8
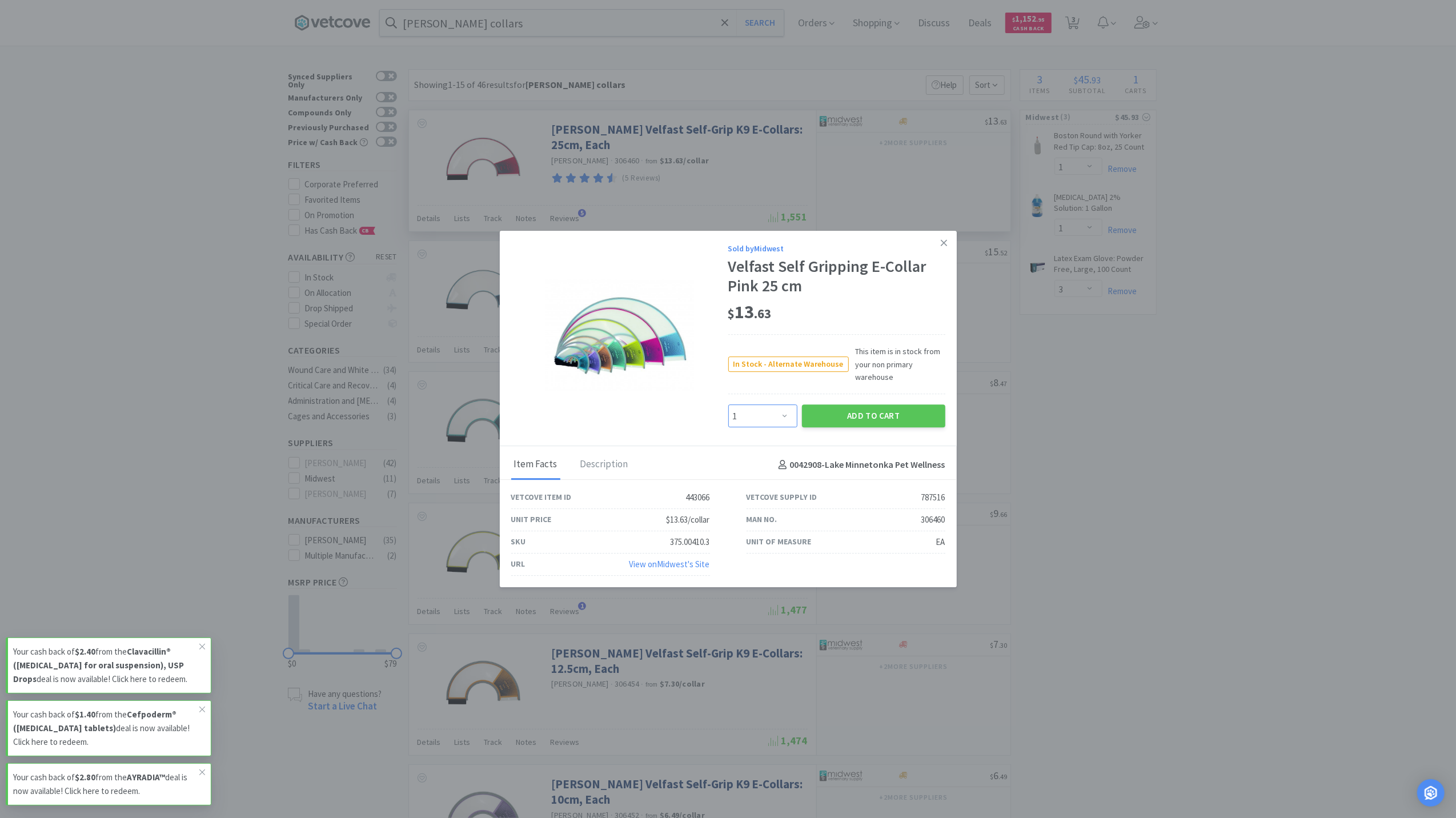
click at [779, 416] on select "Enter Quantity 1 2 3 4 5 6 7 8 9 10 11 12 13 14 15 16 17 18 19 20 Enter Quantity" at bounding box center [763, 416] width 69 height 23
select select "2"
click at [728, 405] on select "Enter Quantity 1 2 3 4 5 6 7 8 9 10 11 12 13 14 15 16 17 18 19 20 Enter Quantity" at bounding box center [763, 416] width 69 height 23
click at [871, 409] on button "Add to Cart" at bounding box center [873, 416] width 143 height 23
select select "2"
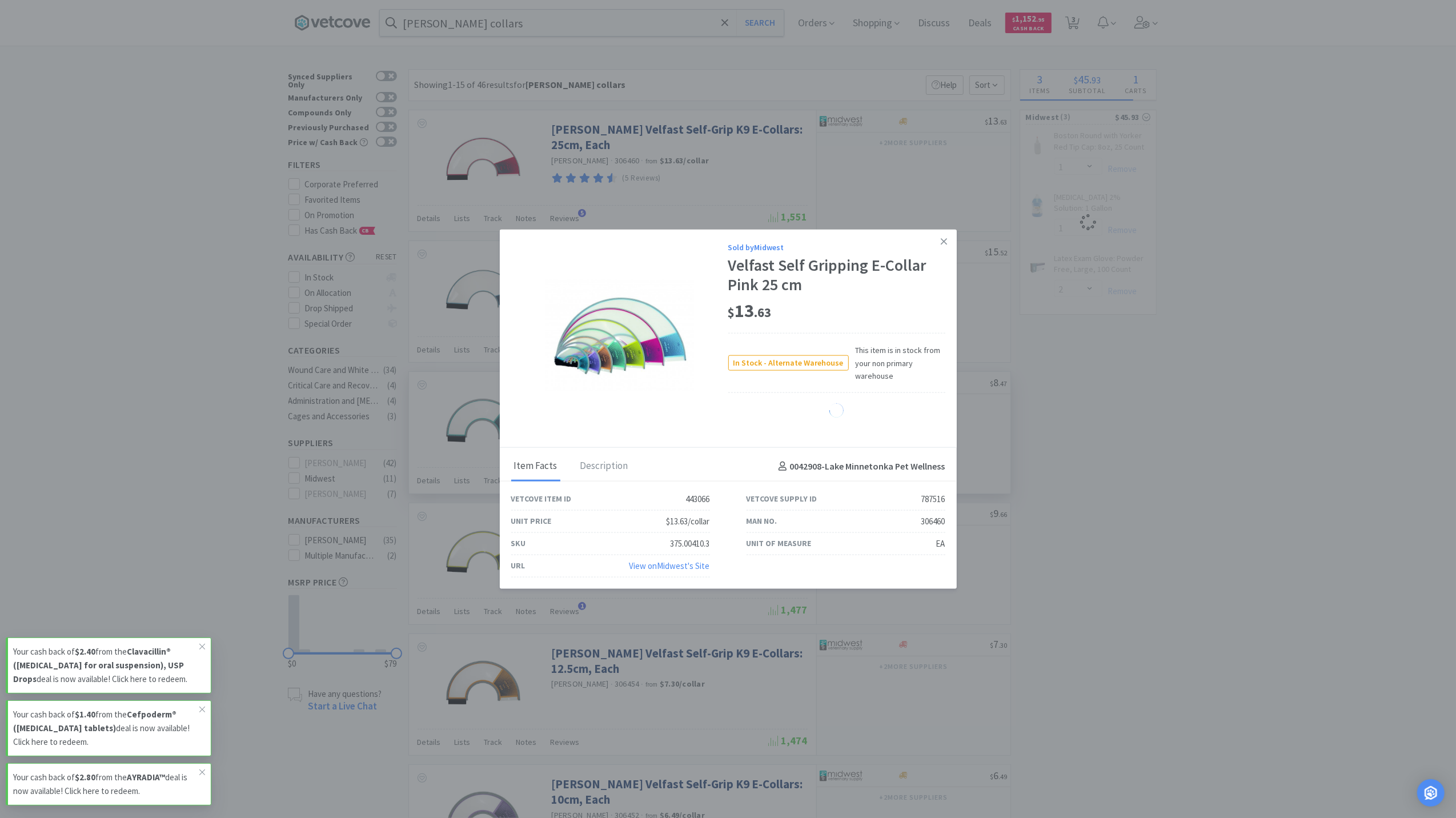
select select "3"
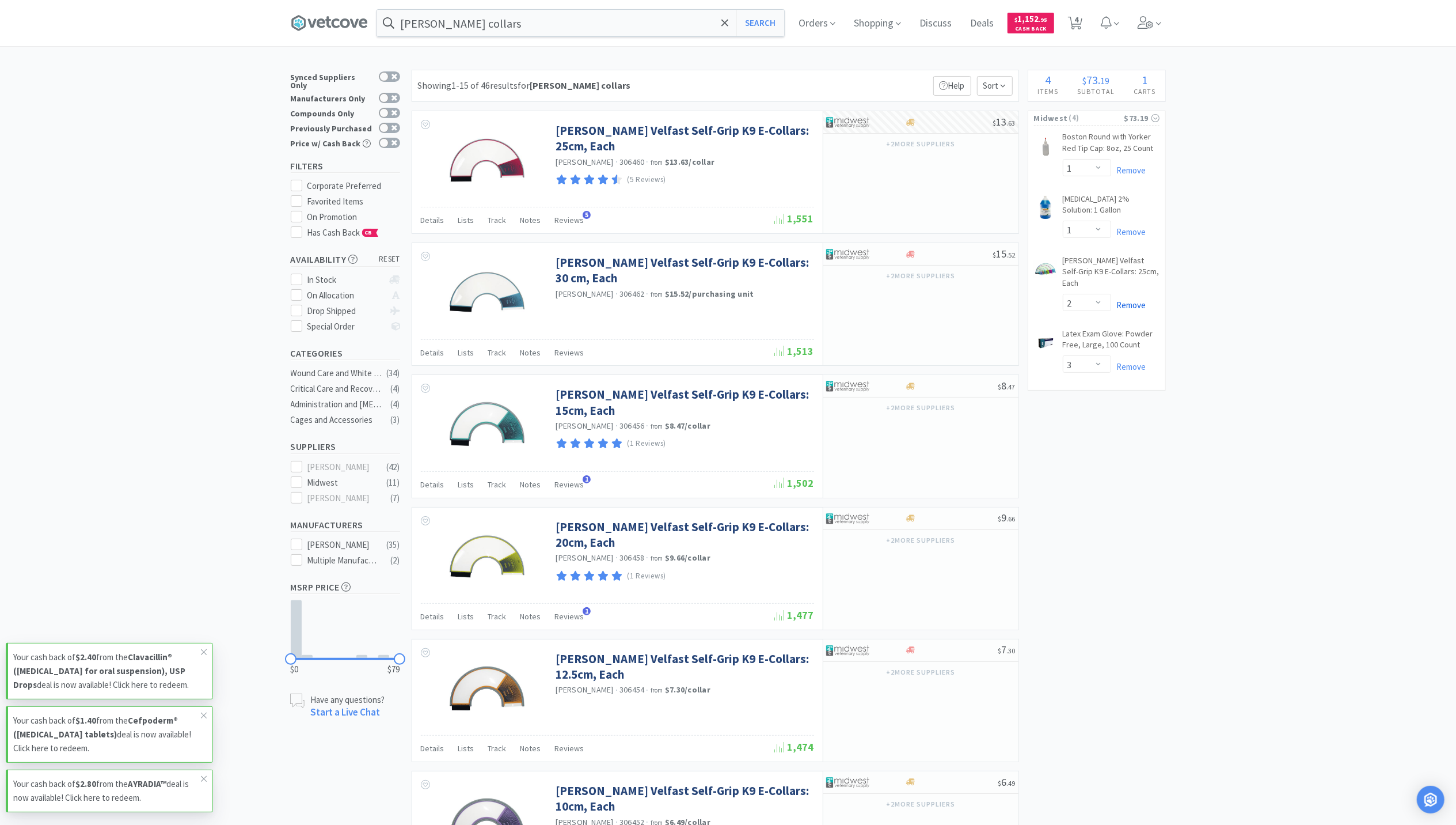
click at [1129, 300] on link "Remove" at bounding box center [1129, 305] width 35 height 11
select select "3"
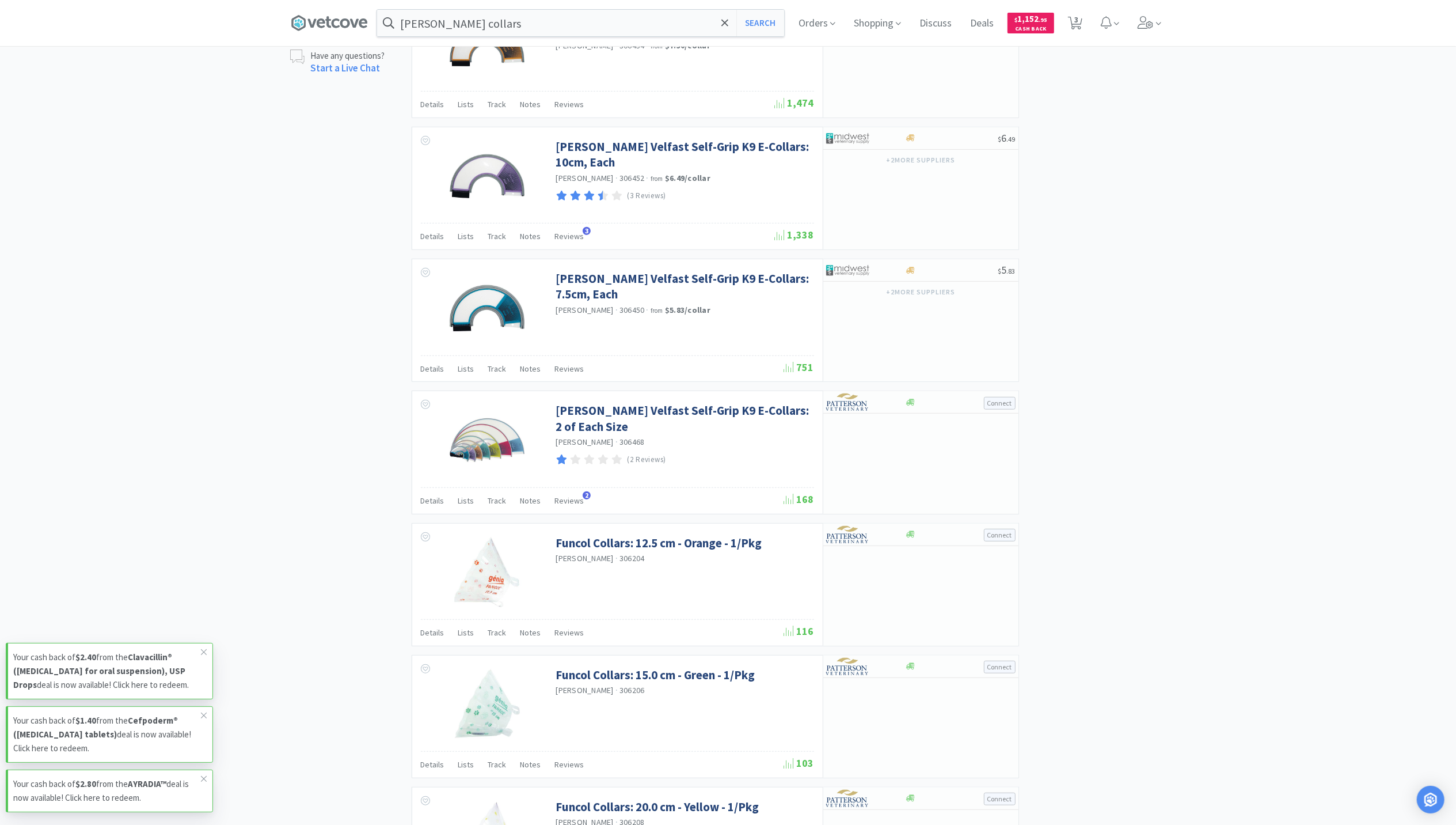
scroll to position [768, 0]
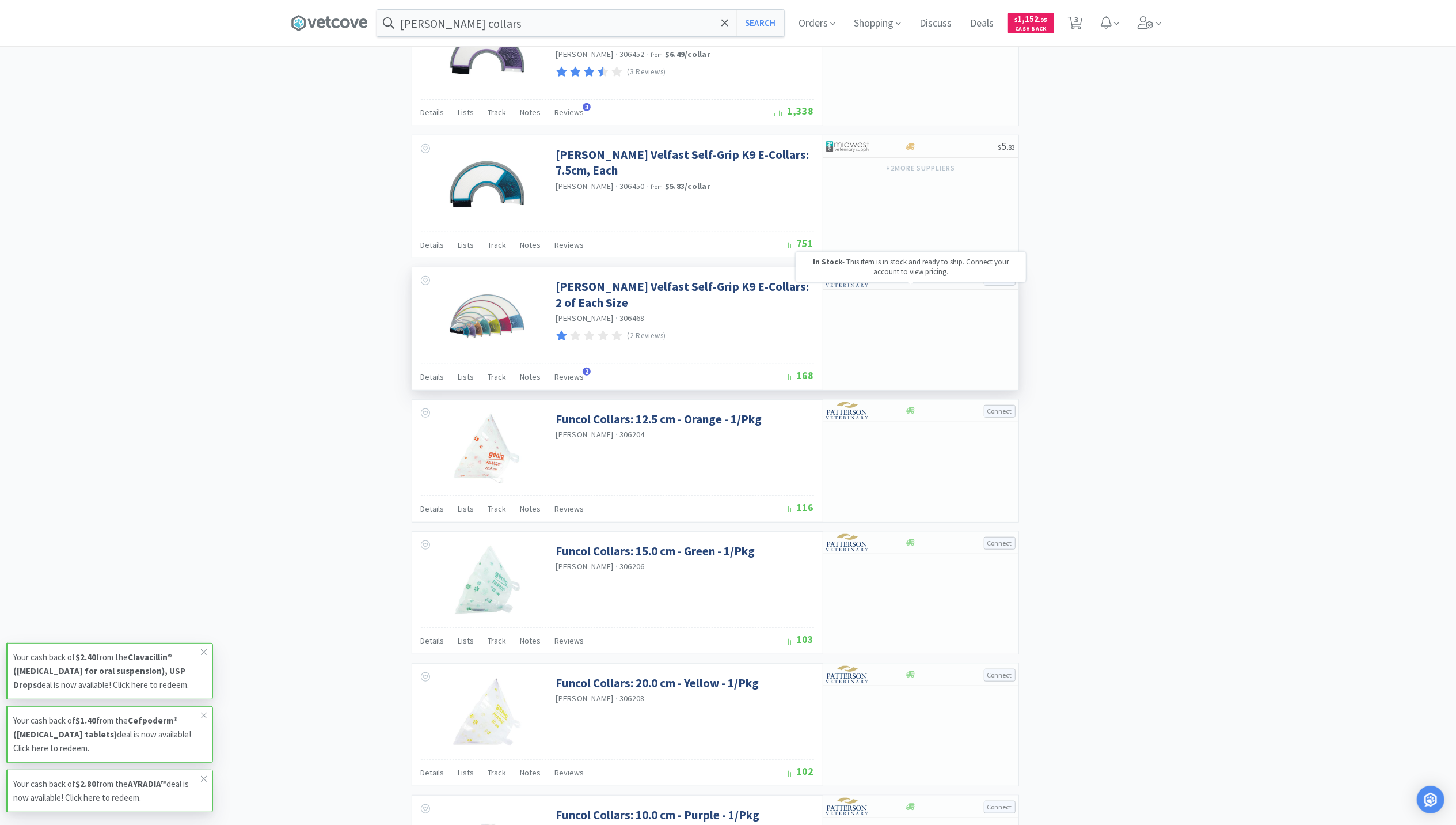
click at [914, 283] on icon at bounding box center [910, 278] width 8 height 8
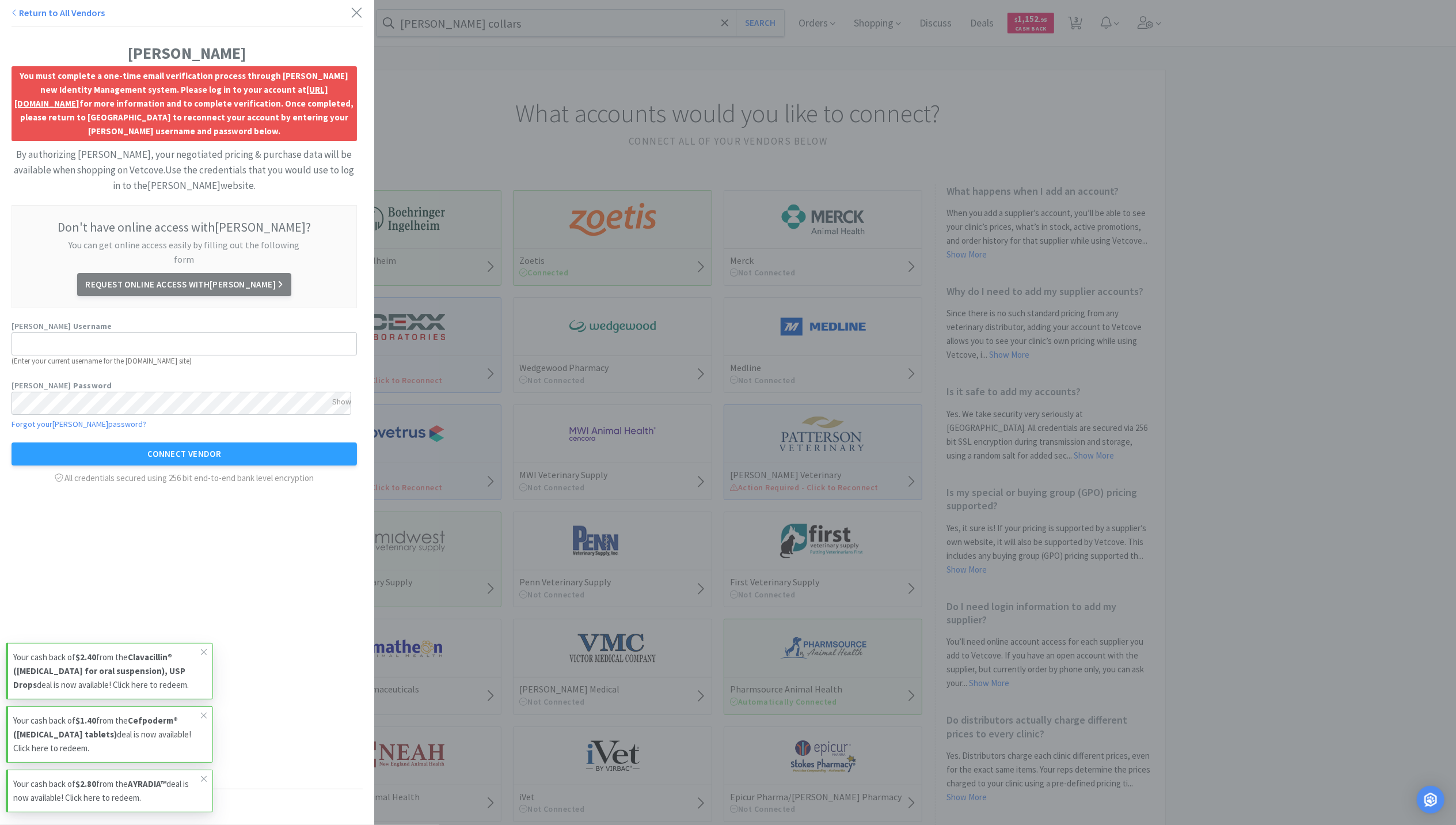
click at [350, 12] on icon at bounding box center [356, 12] width 12 height 16
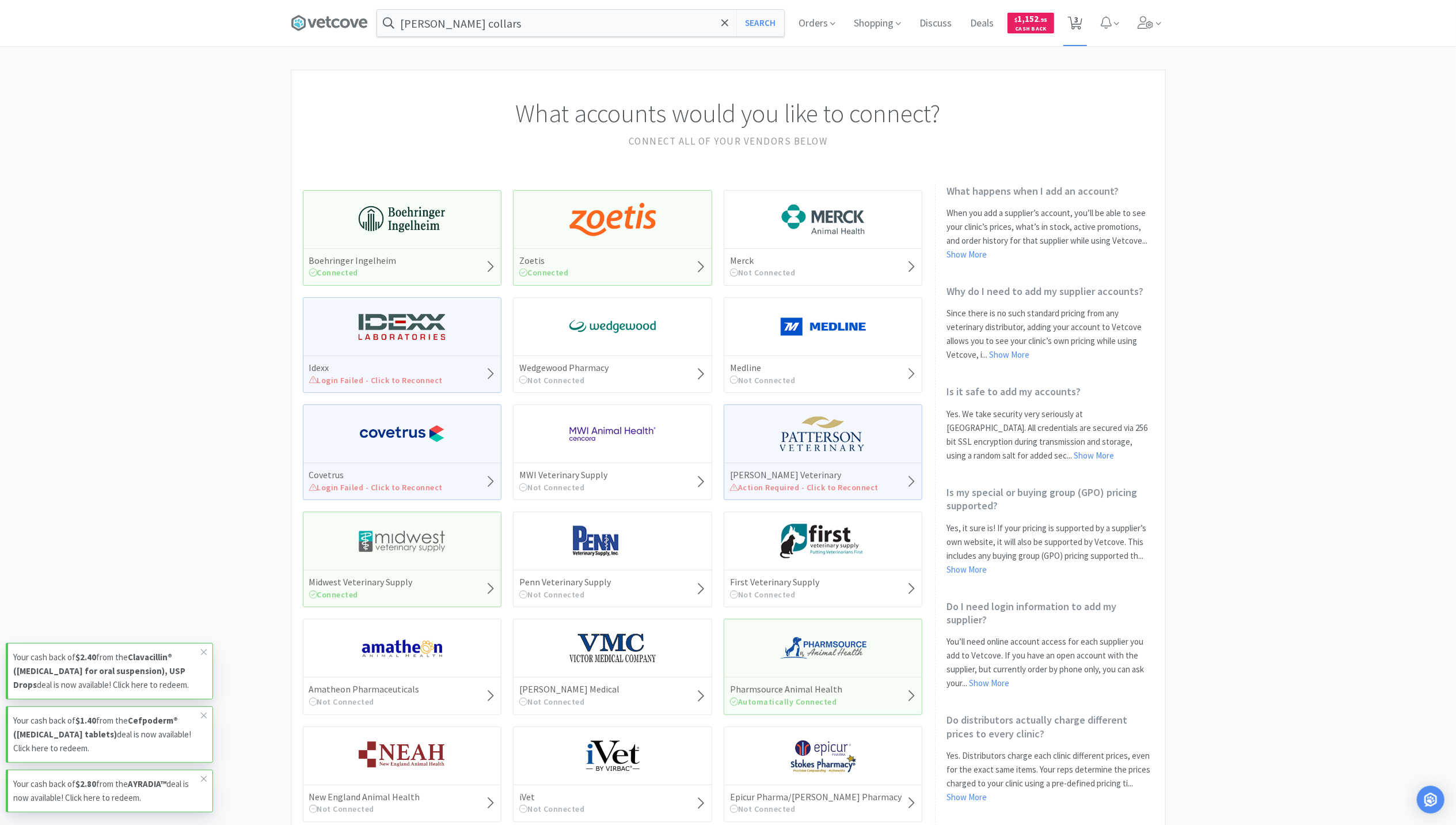
click at [1080, 26] on icon at bounding box center [1075, 23] width 14 height 13
select select "1"
select select "3"
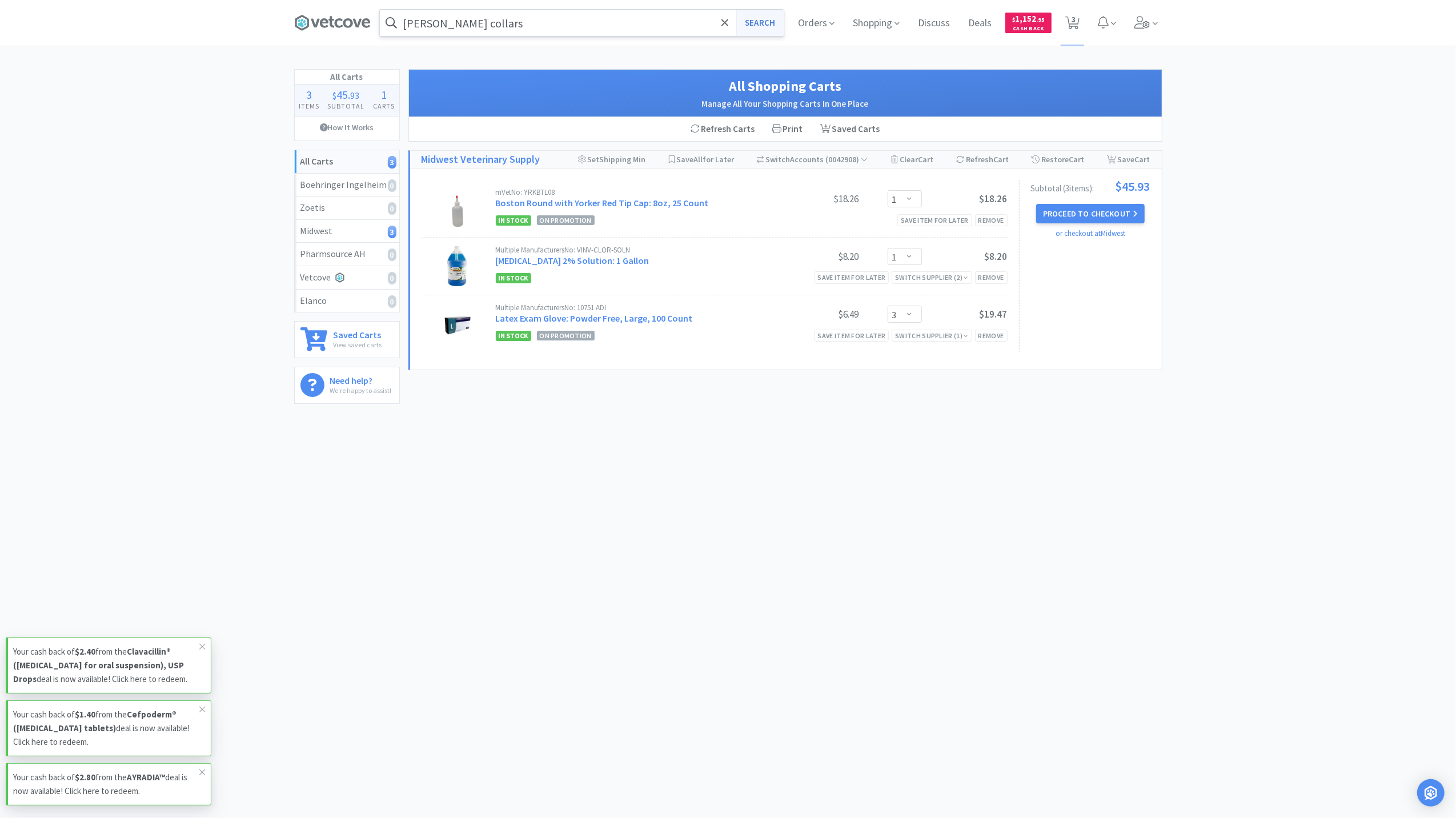
click at [764, 21] on button "Search" at bounding box center [760, 22] width 47 height 26
select select "1"
select select "3"
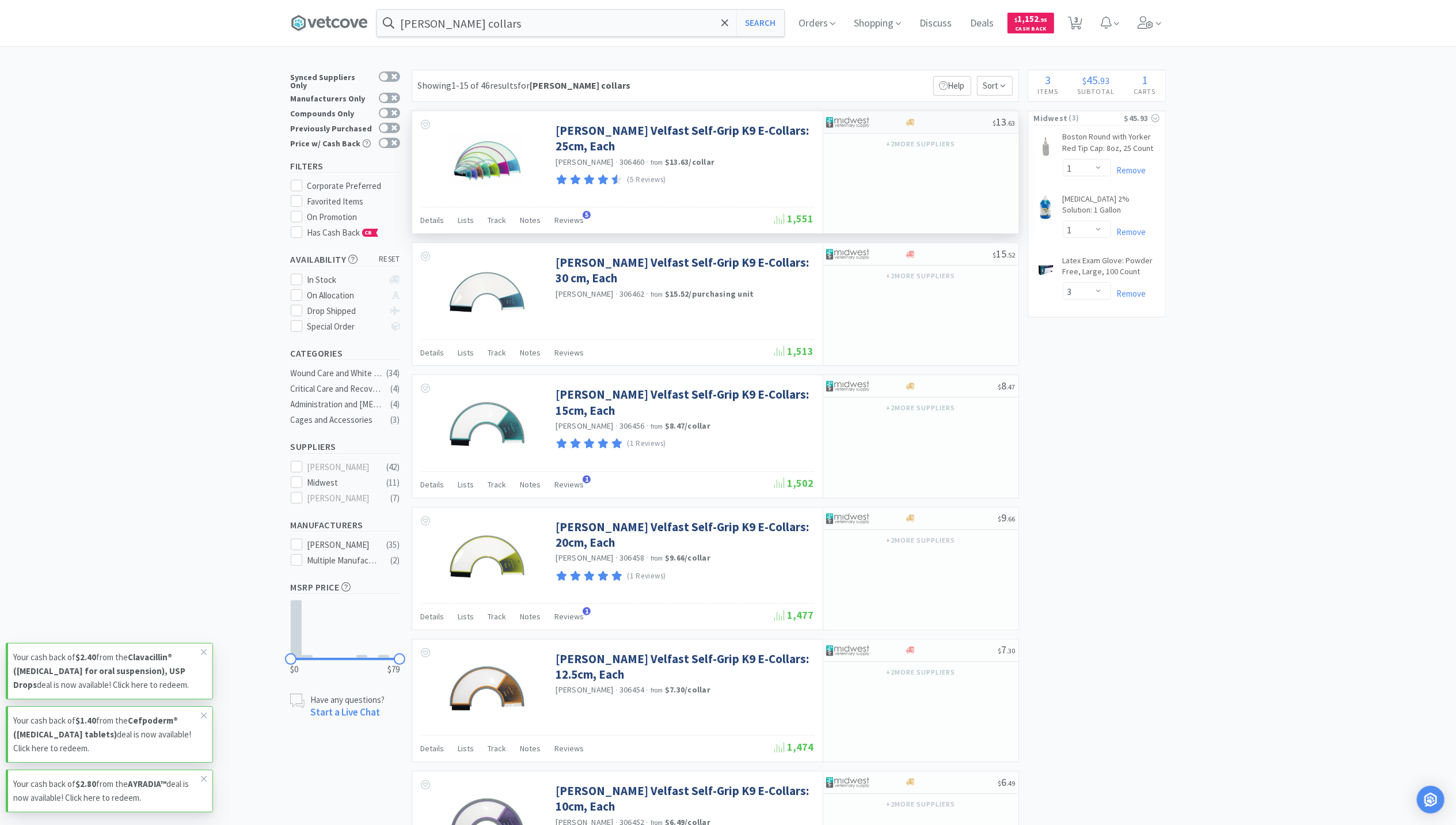
click at [912, 132] on div "$ 13 . 63" at bounding box center [921, 122] width 195 height 22
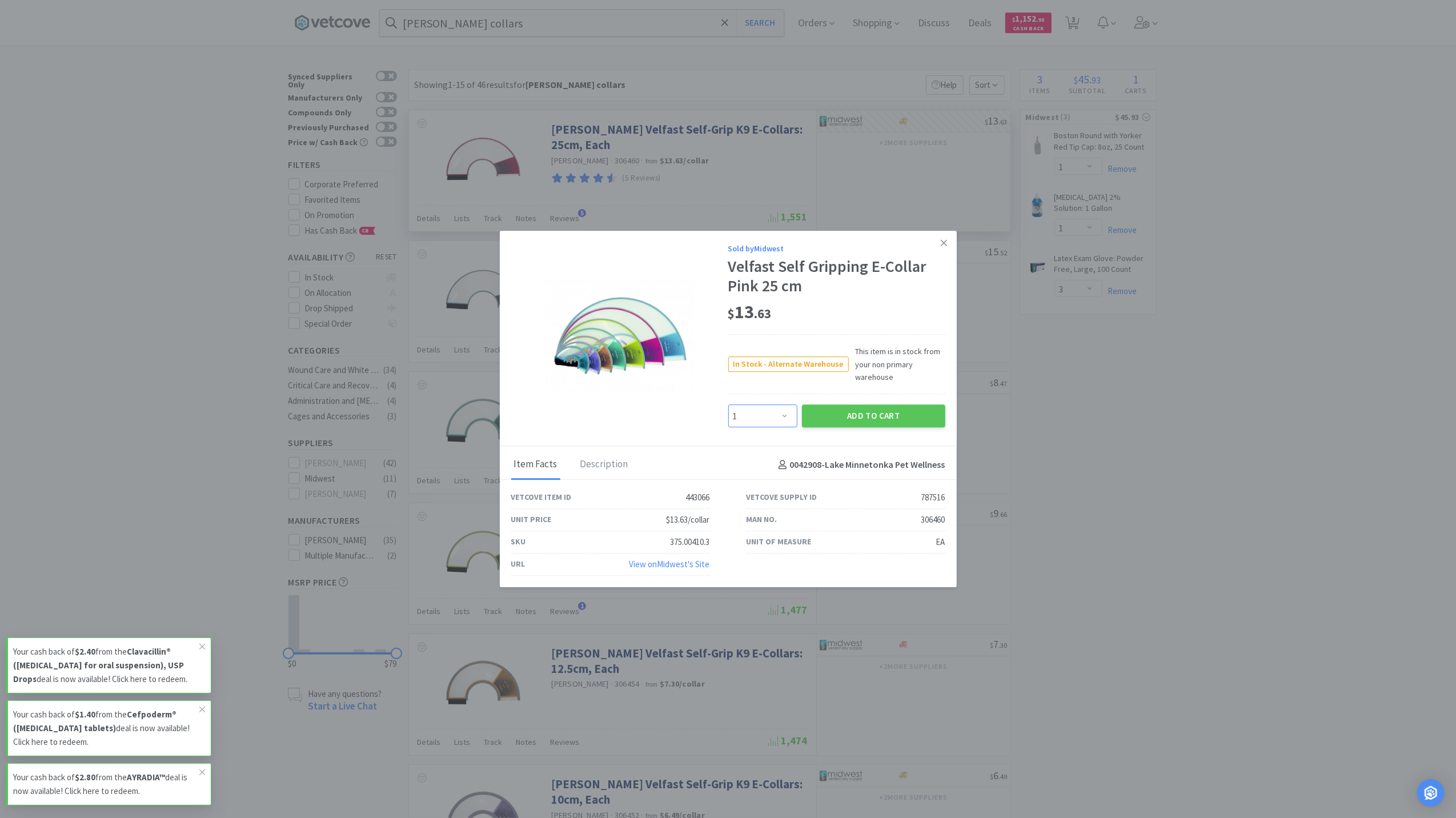
click at [761, 405] on select "Enter Quantity 1 2 3 4 5 6 7 8 9 10 11 12 13 14 15 16 17 18 19 20 Enter Quantity" at bounding box center [763, 416] width 69 height 23
select select "2"
click at [728, 405] on select "Enter Quantity 1 2 3 4 5 6 7 8 9 10 11 12 13 14 15 16 17 18 19 20 Enter Quantity" at bounding box center [763, 416] width 69 height 23
click at [864, 409] on button "Add to Cart" at bounding box center [873, 416] width 143 height 23
select select "2"
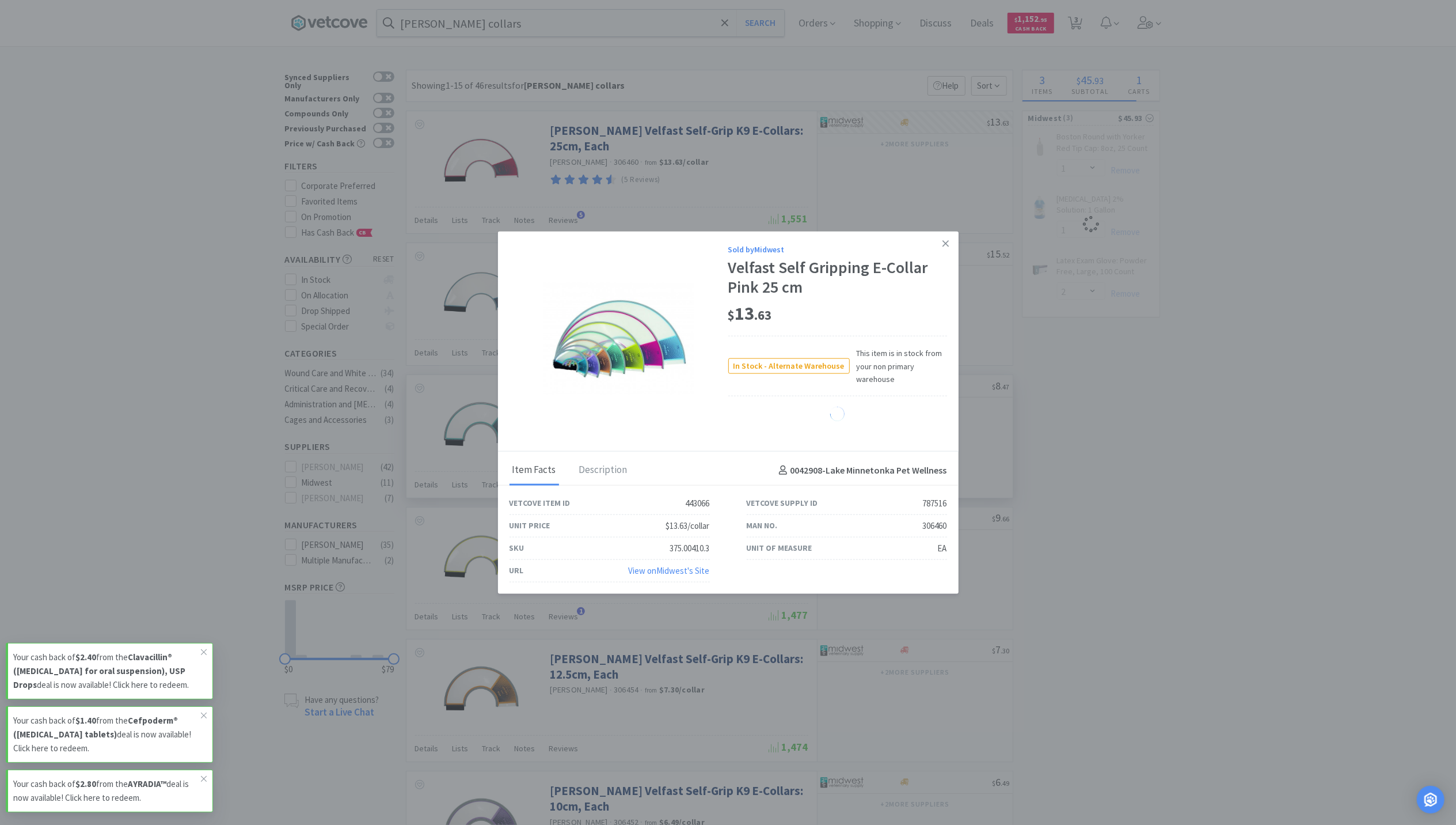
select select "3"
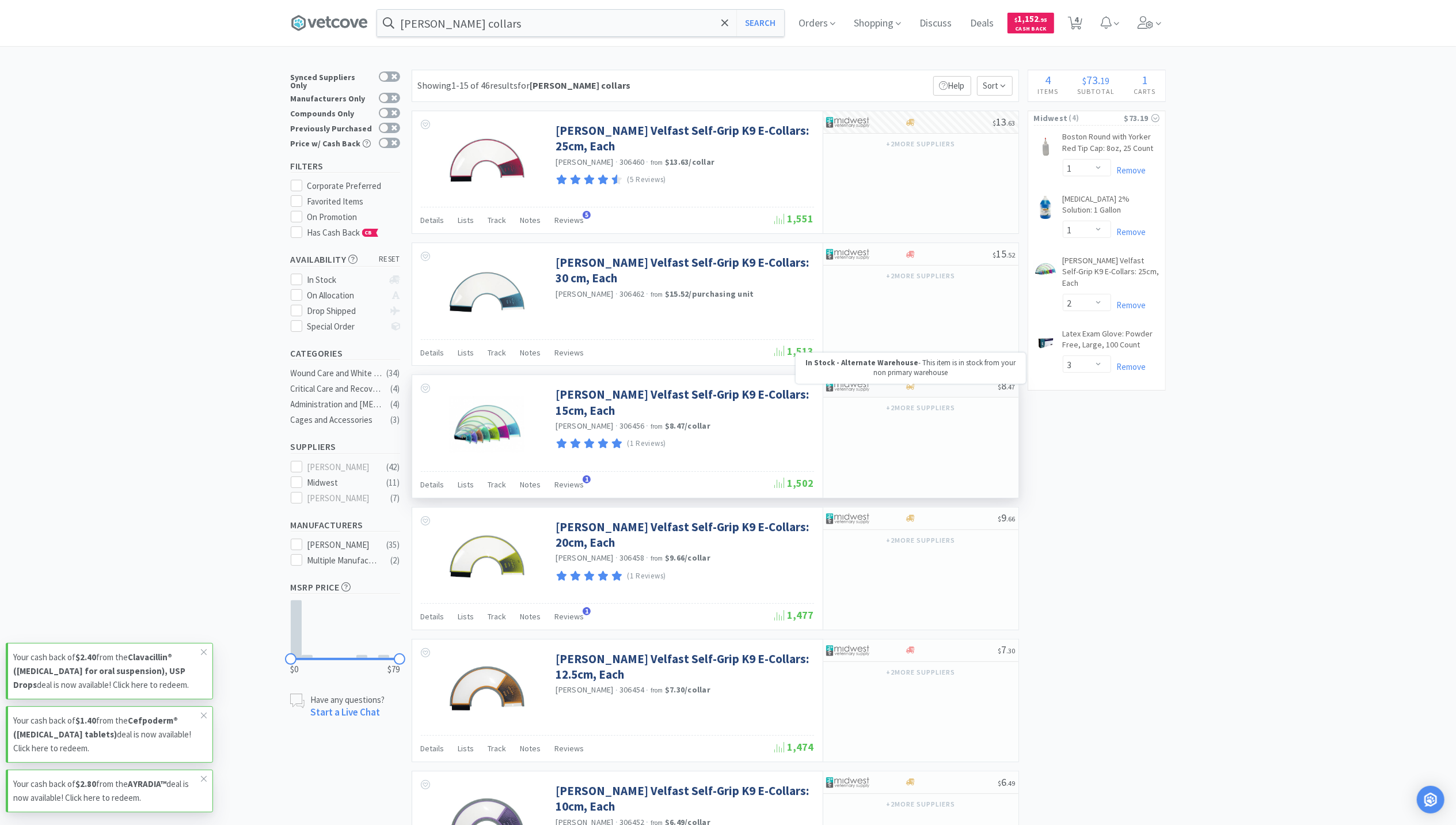
click at [913, 390] on icon at bounding box center [910, 386] width 8 height 7
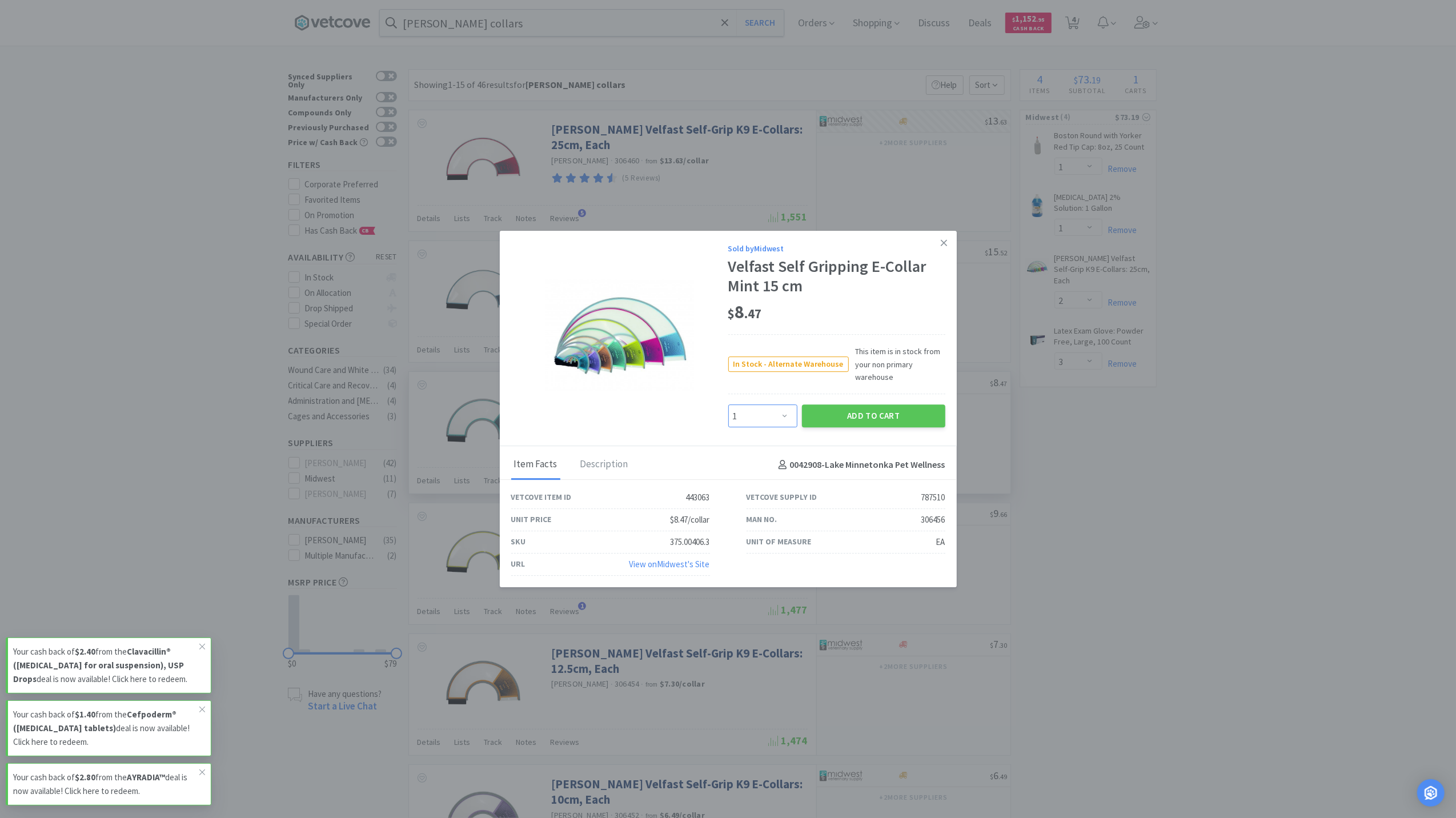
click at [770, 419] on select "Enter Quantity 1 2 3 4 5 6 7 8 9 10 11 12 13 14 15 16 17 18 19 20 Enter Quantity" at bounding box center [763, 416] width 69 height 23
select select "2"
click at [728, 405] on select "Enter Quantity 1 2 3 4 5 6 7 8 9 10 11 12 13 14 15 16 17 18 19 20 Enter Quantity" at bounding box center [763, 416] width 69 height 23
click at [870, 421] on button "Add to Cart" at bounding box center [873, 416] width 143 height 23
select select "2"
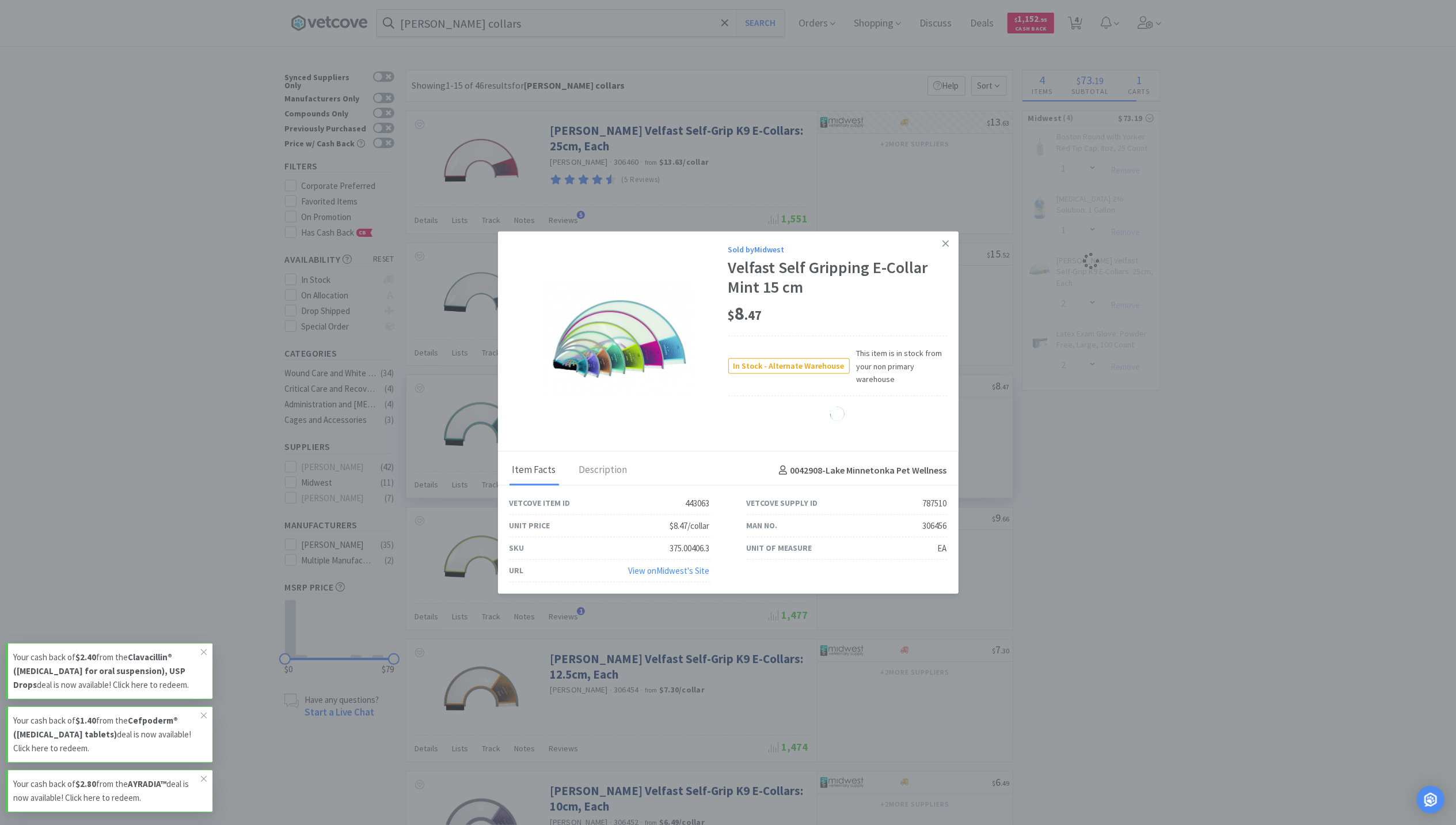
select select "3"
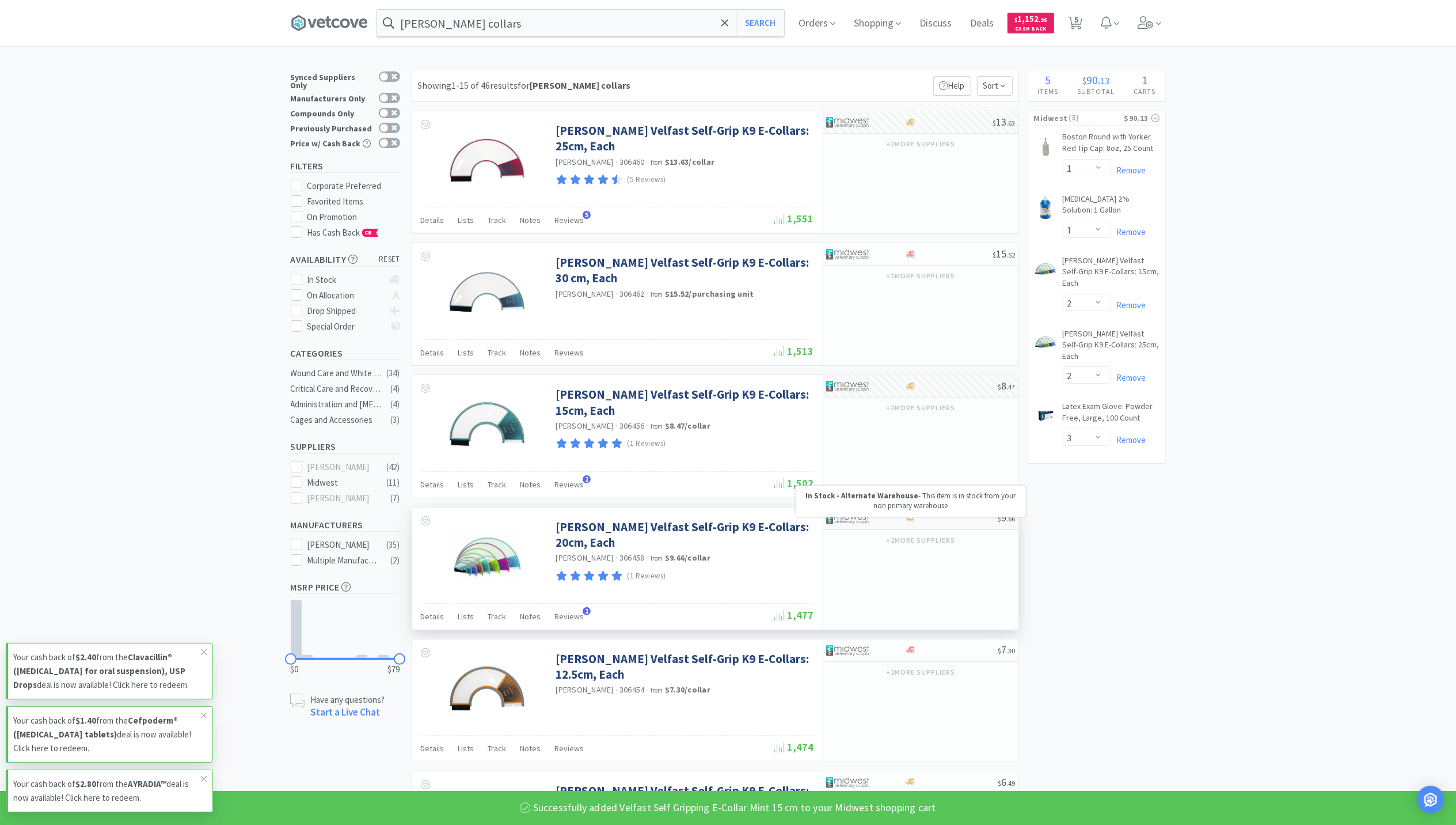
click at [919, 522] on div at bounding box center [951, 517] width 93 height 8
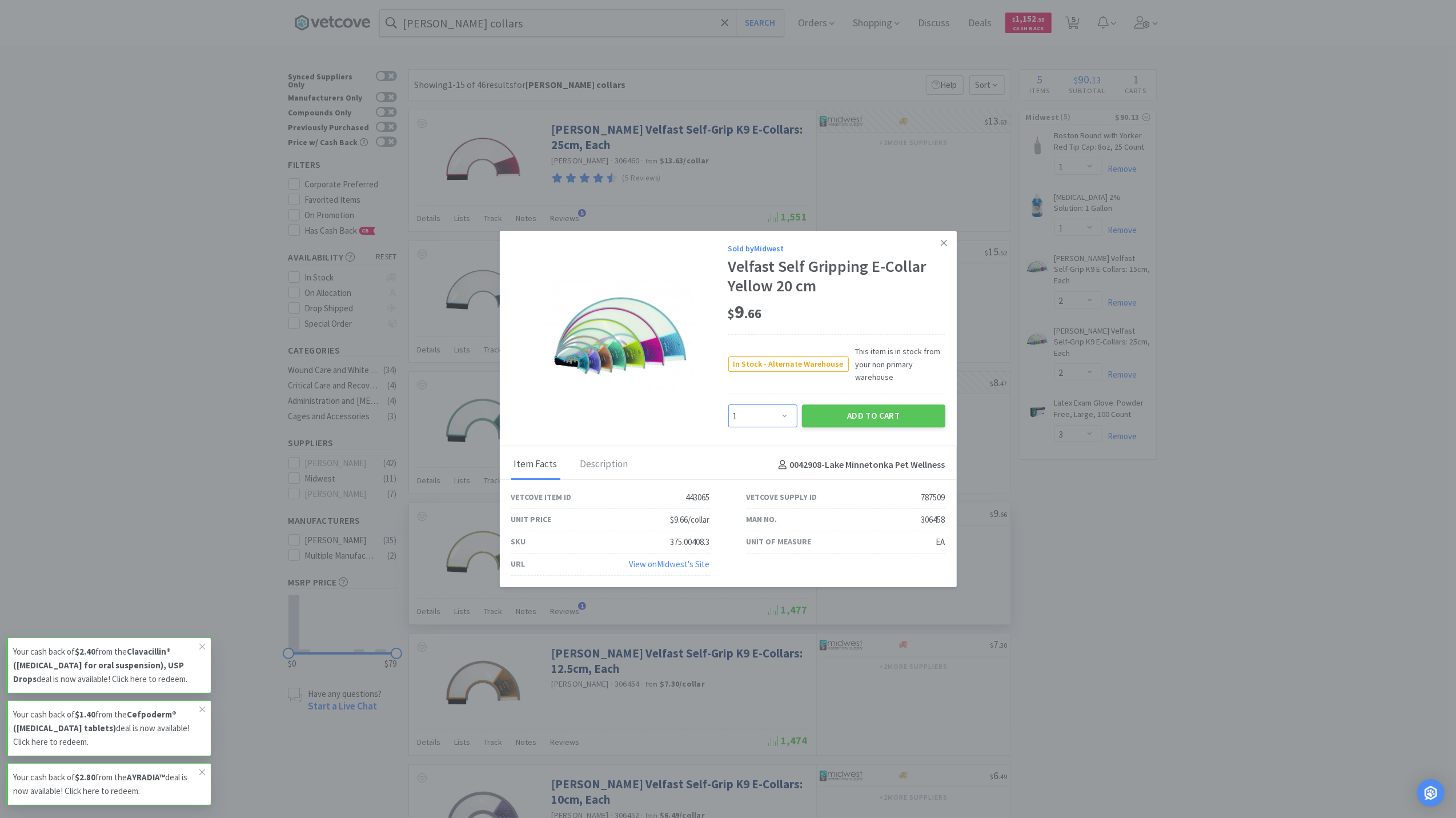
drag, startPoint x: 739, startPoint y: 417, endPoint x: 746, endPoint y: 418, distance: 7.1
click at [743, 418] on select "Enter Quantity 1 2 3 4 5 6 7 8 9 10 11 12 13 14 15 16 17 18 19 20 Enter Quantity" at bounding box center [763, 416] width 69 height 23
select select "2"
click at [728, 405] on select "Enter Quantity 1 2 3 4 5 6 7 8 9 10 11 12 13 14 15 16 17 18 19 20 Enter Quantity" at bounding box center [763, 416] width 69 height 23
click at [901, 409] on button "Add to Cart" at bounding box center [873, 416] width 143 height 23
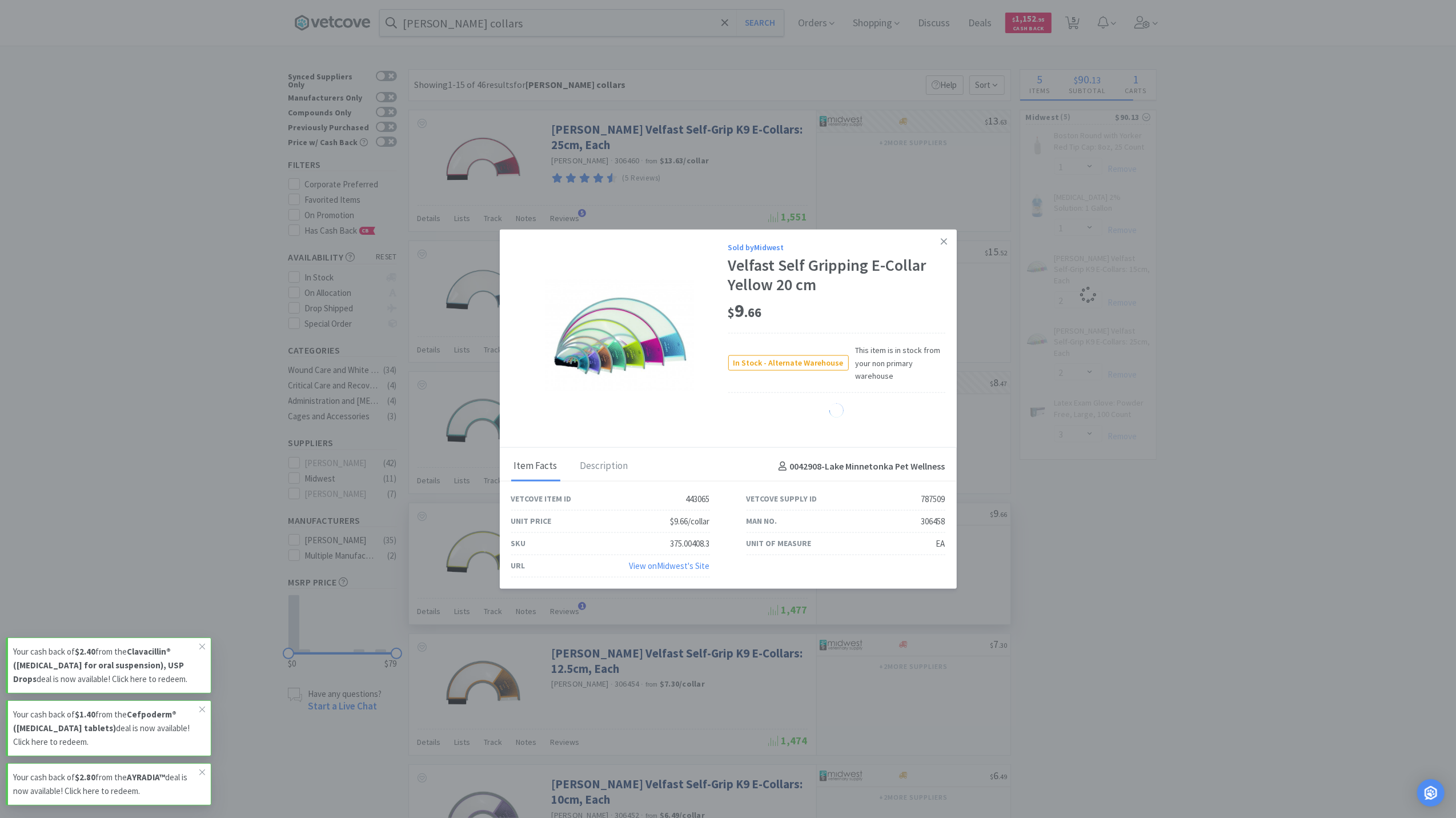
select select "2"
select select "3"
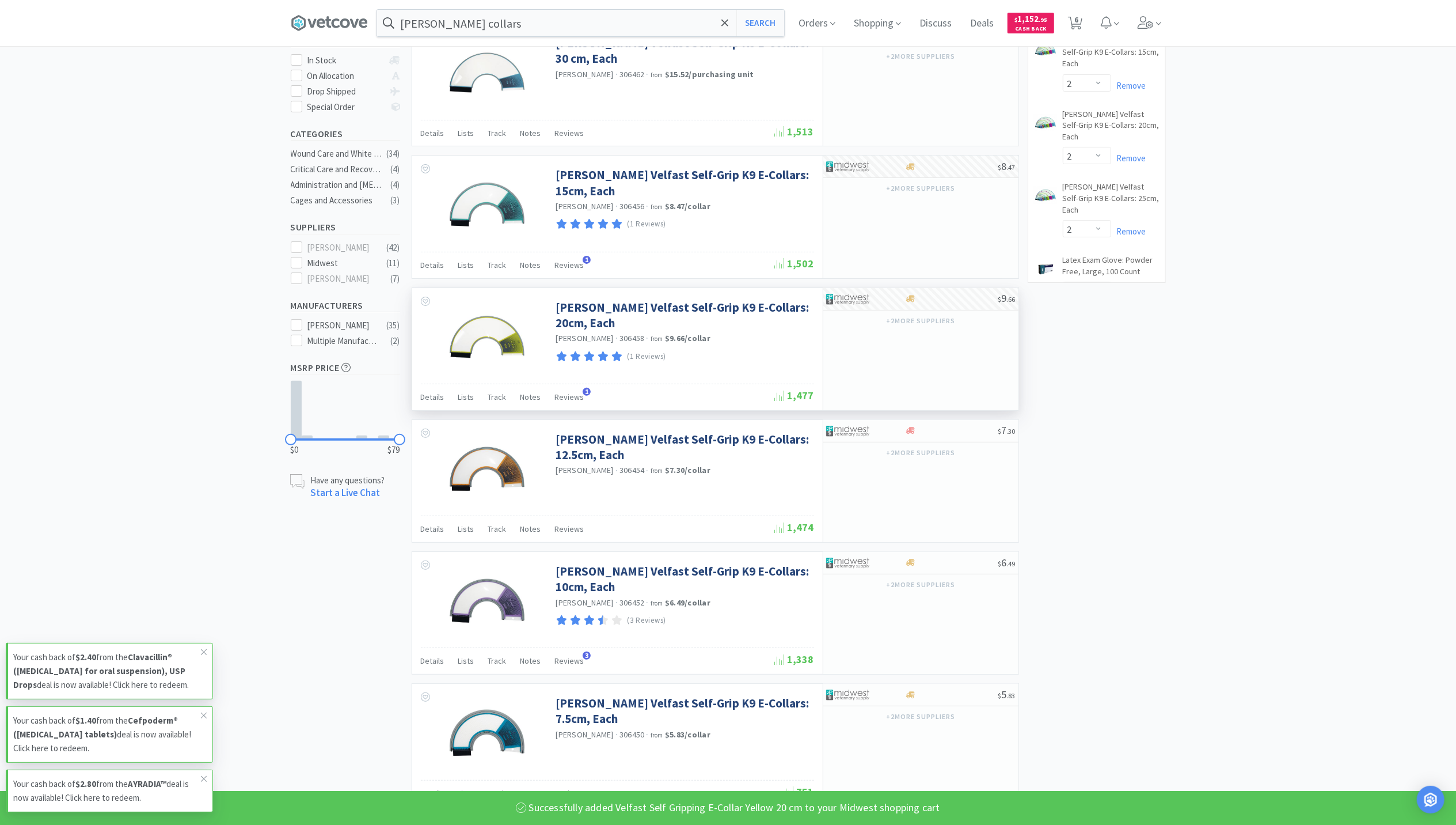
scroll to position [307, 0]
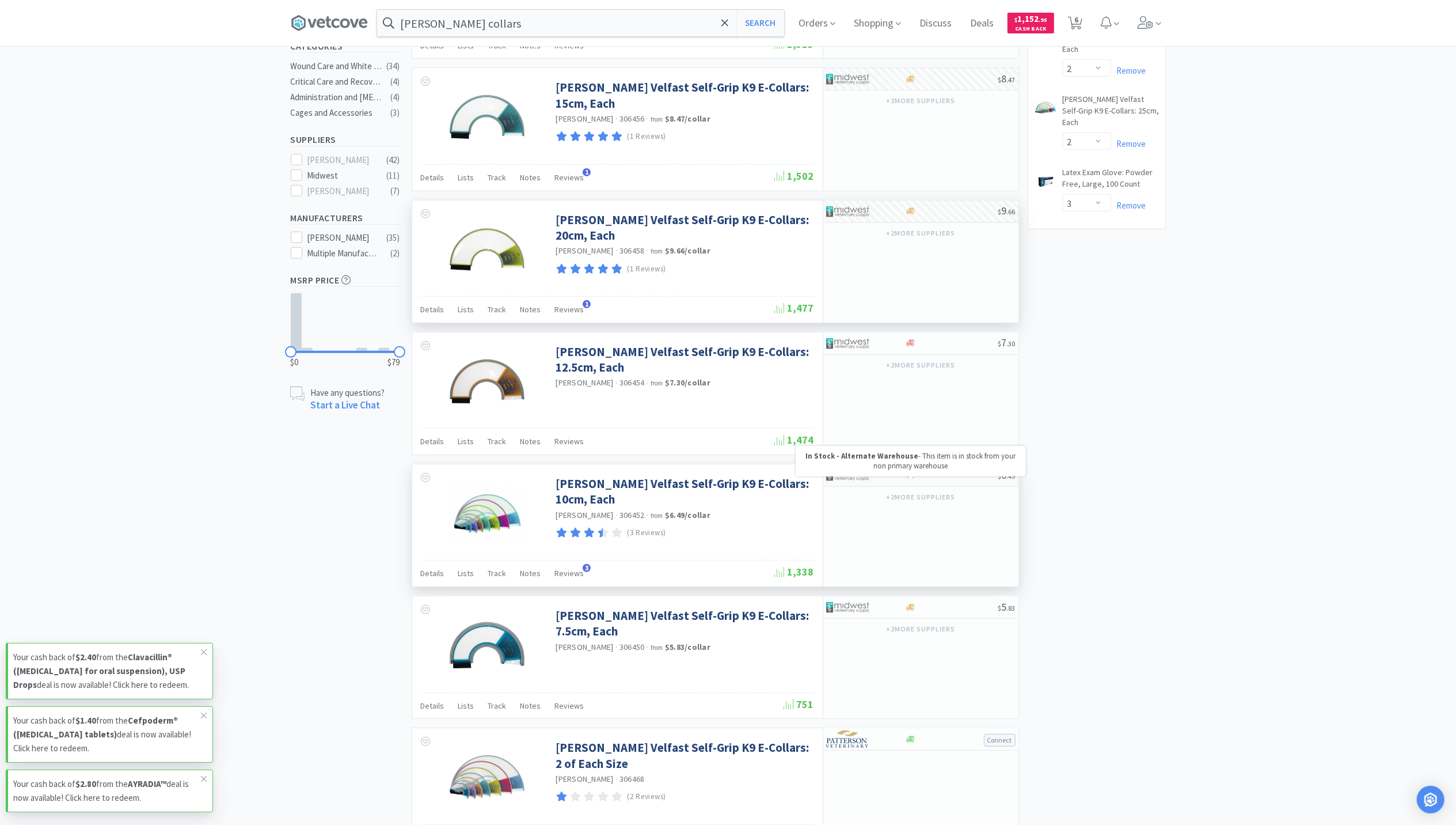
click at [908, 479] on icon at bounding box center [910, 475] width 8 height 7
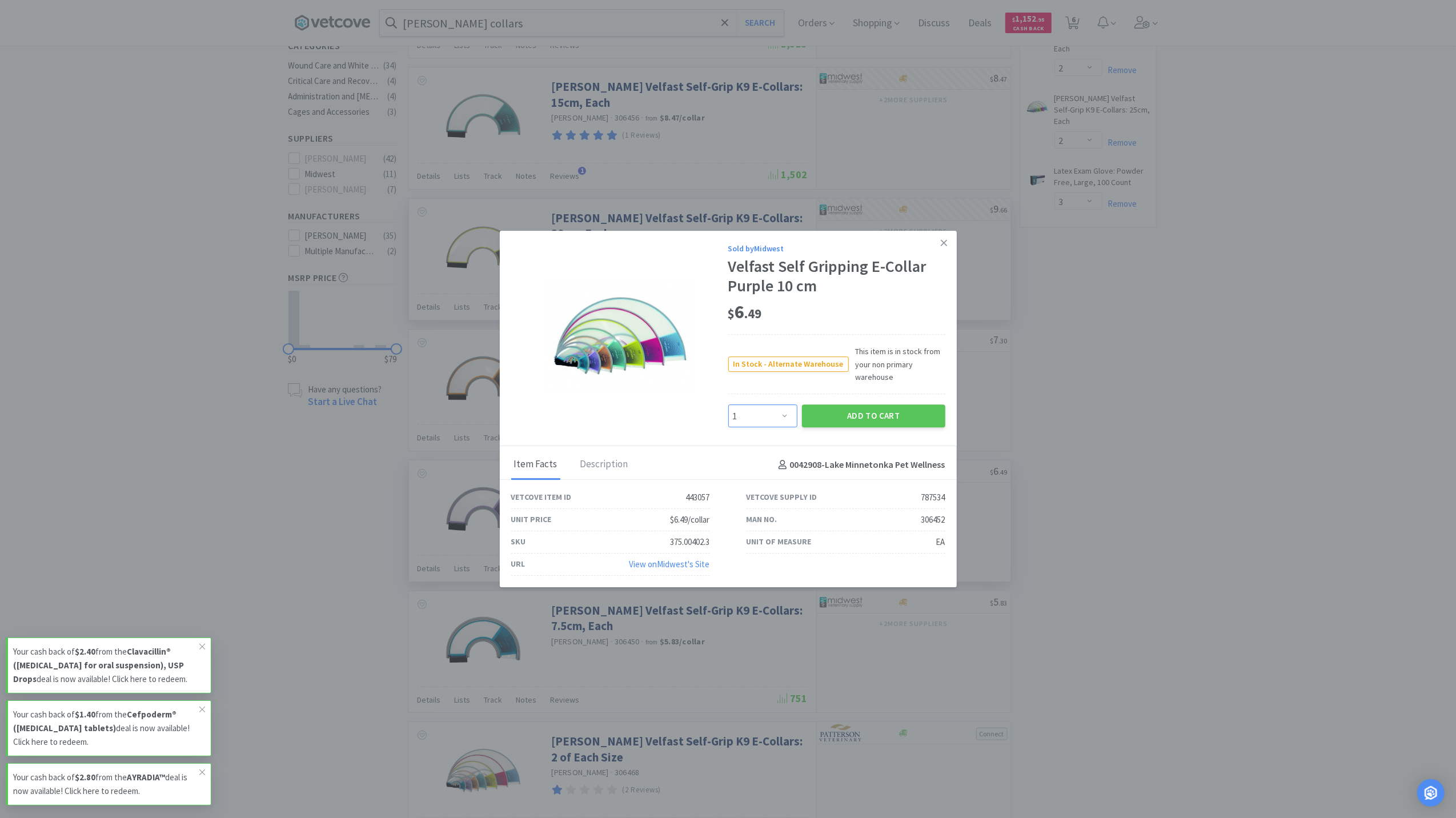
click at [777, 417] on select "Enter Quantity 1 2 3 4 5 6 7 8 9 10 11 12 13 14 15 16 17 18 19 20 Enter Quantity" at bounding box center [763, 416] width 69 height 23
select select "2"
click at [728, 405] on select "Enter Quantity 1 2 3 4 5 6 7 8 9 10 11 12 13 14 15 16 17 18 19 20 Enter Quantity" at bounding box center [763, 416] width 69 height 23
click at [889, 412] on button "Add to Cart" at bounding box center [873, 416] width 143 height 23
select select "2"
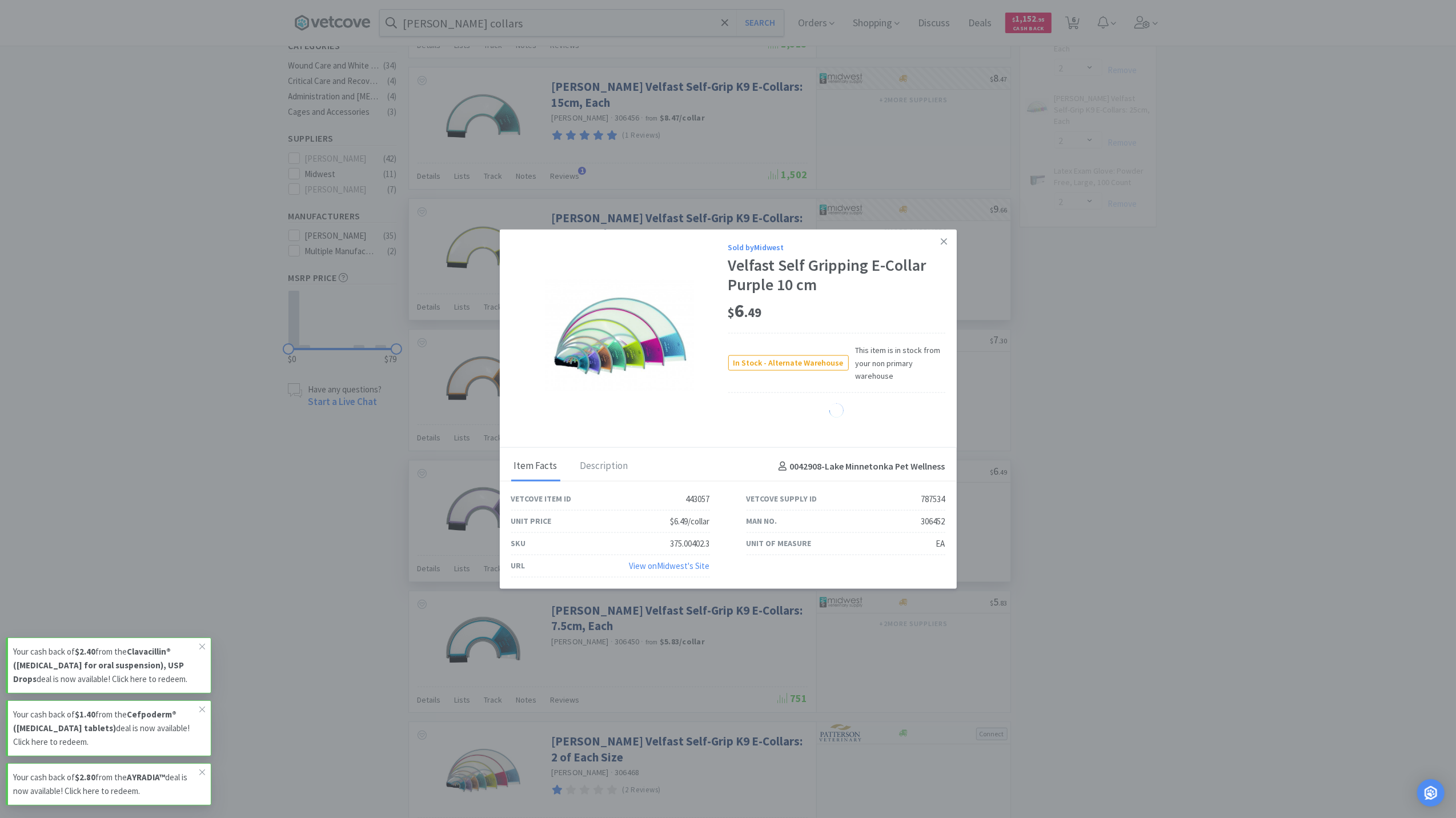
select select "3"
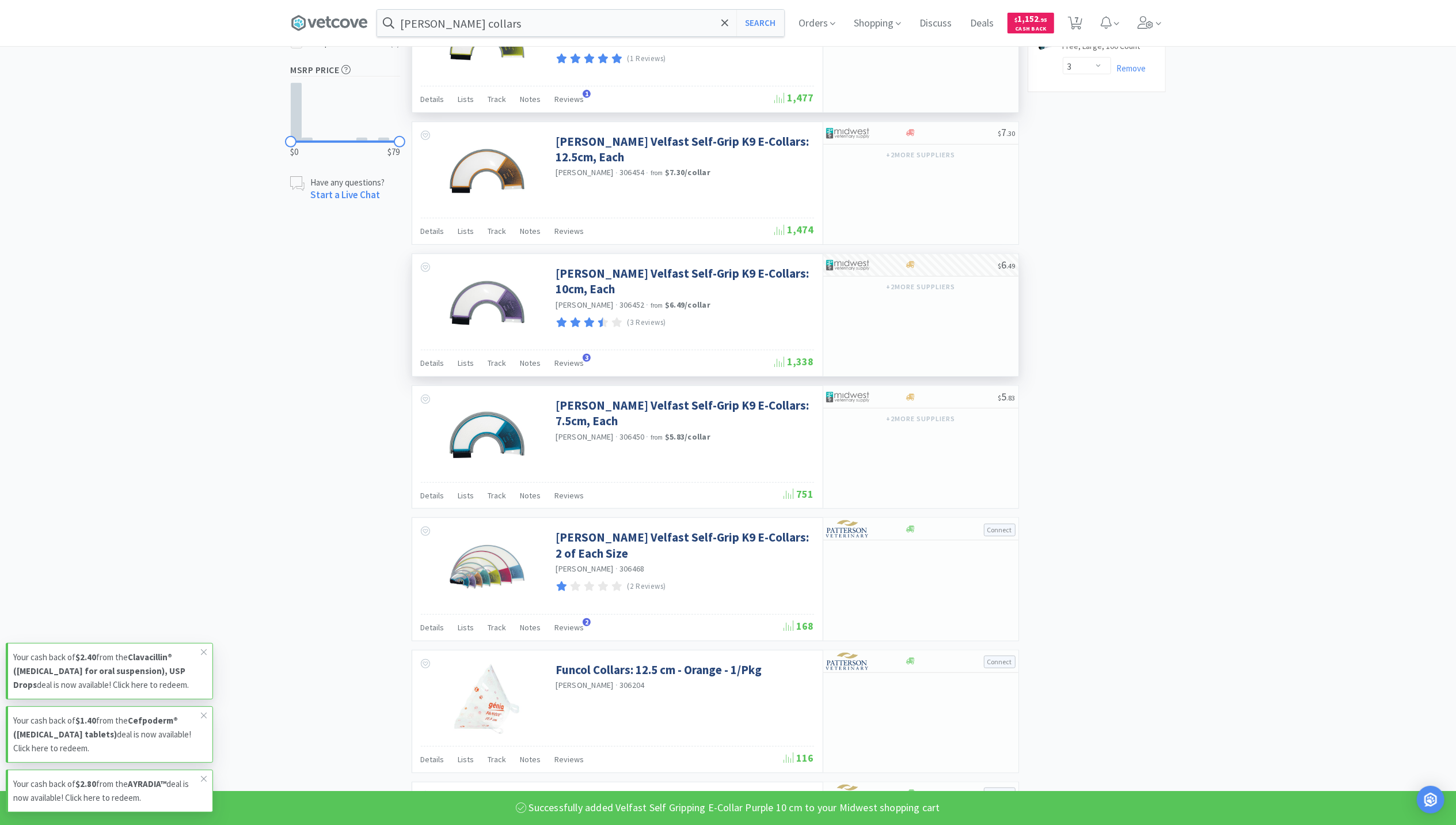
scroll to position [537, 0]
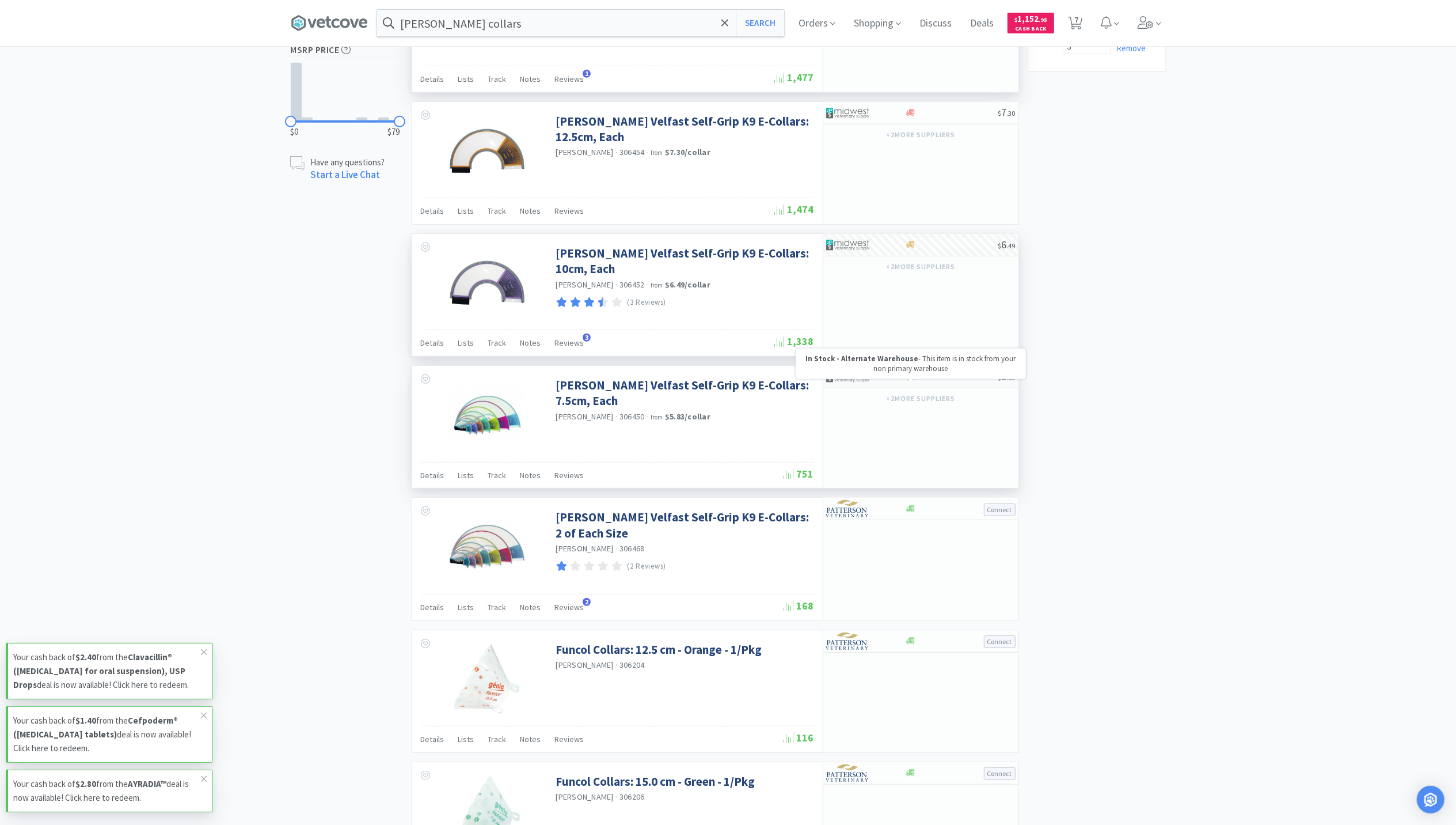
click at [913, 381] on icon at bounding box center [910, 376] width 8 height 8
select select "1"
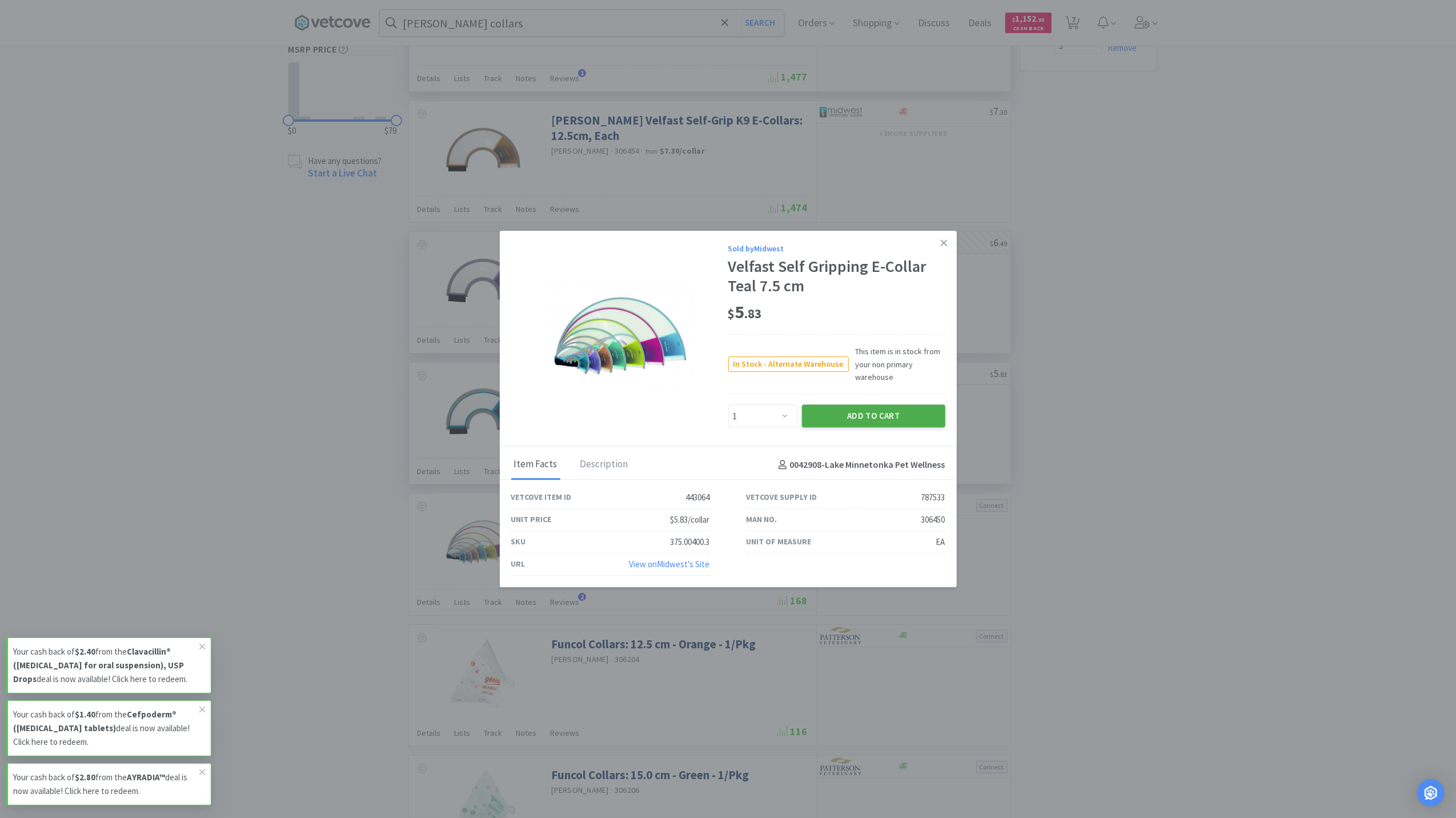
click at [864, 416] on button "Add to Cart" at bounding box center [873, 416] width 143 height 23
select select "1"
select select "3"
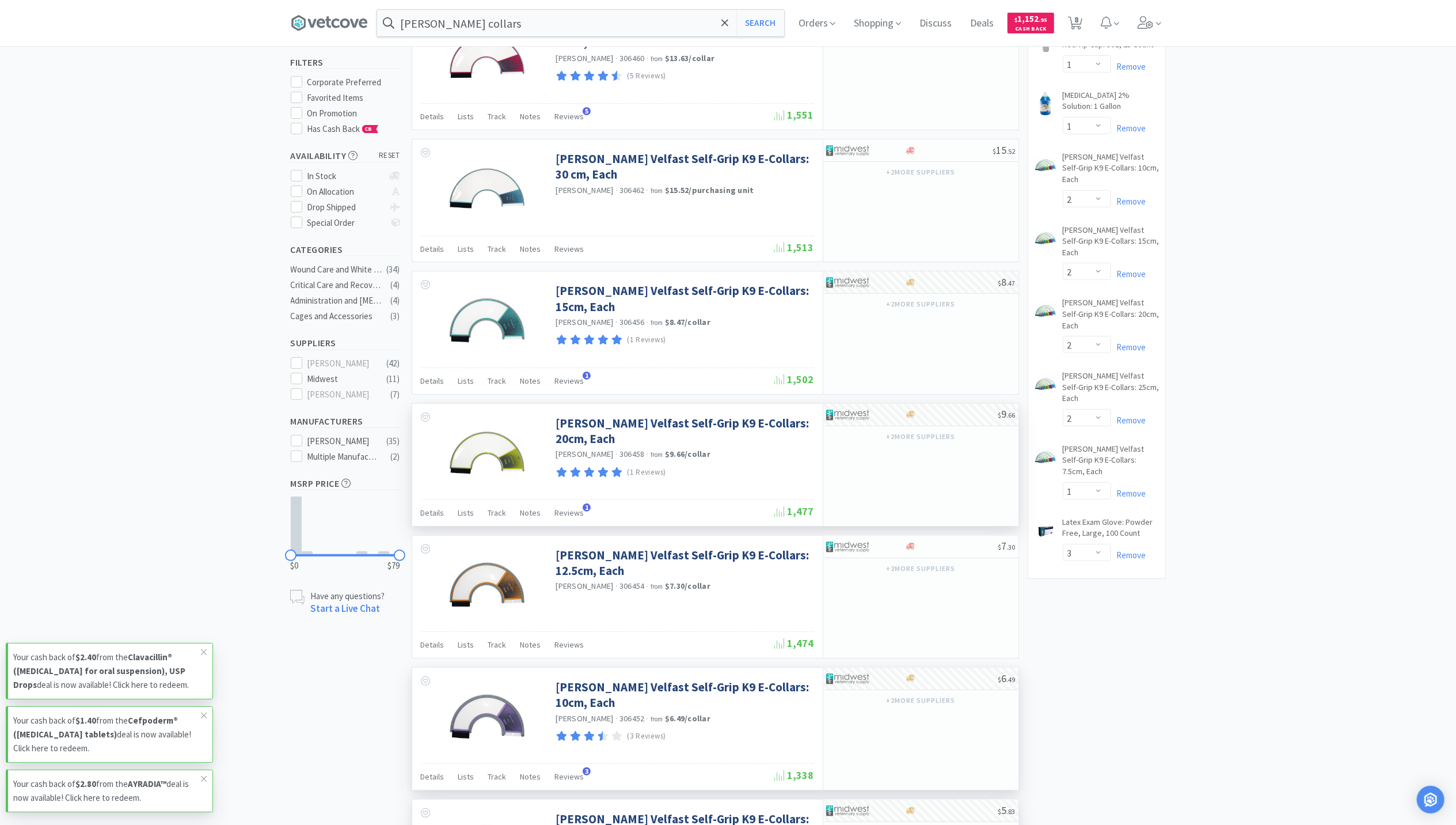
scroll to position [76, 0]
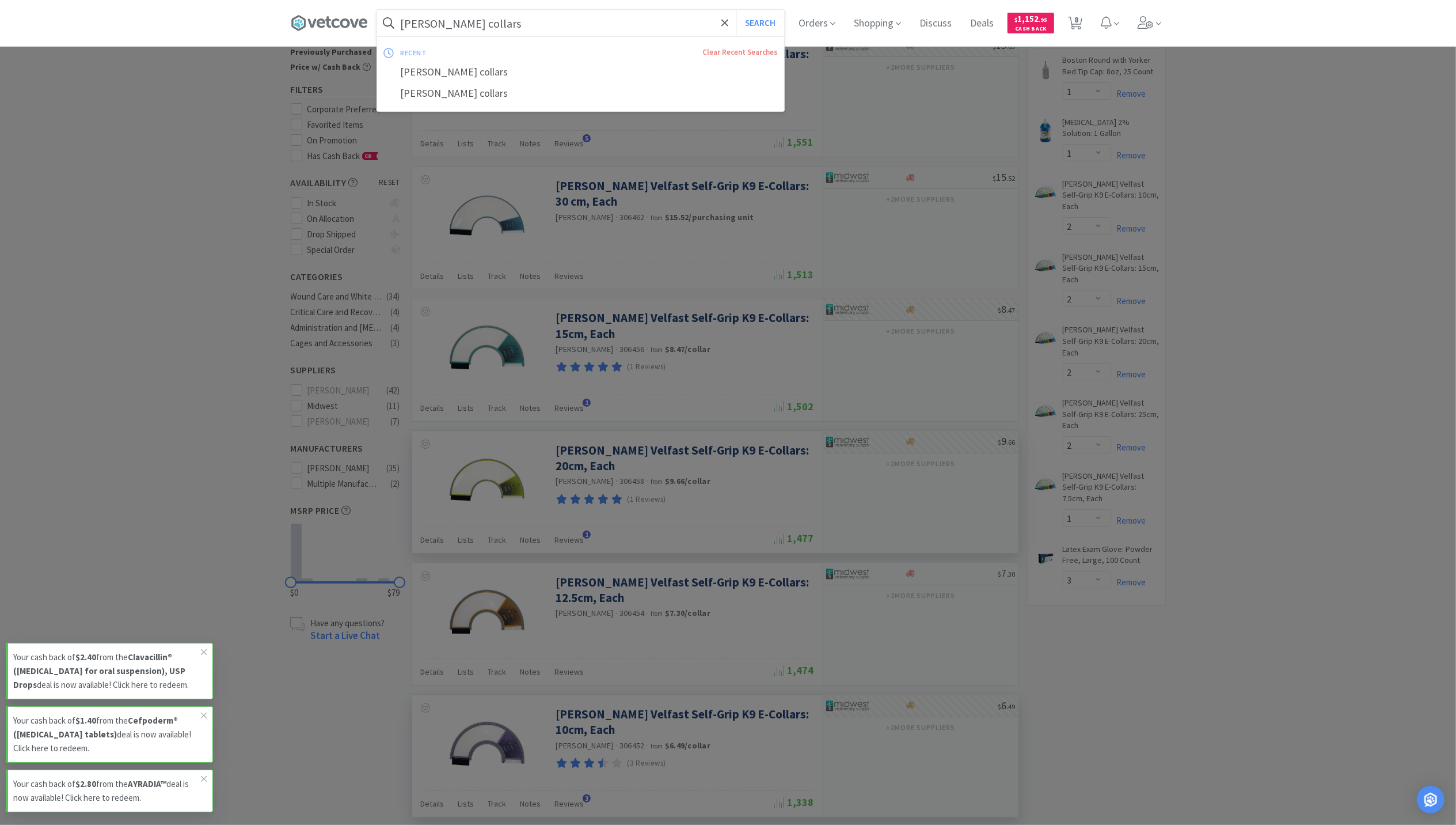
click at [571, 28] on input "genia collars" at bounding box center [581, 22] width 407 height 26
paste input "Convenia"
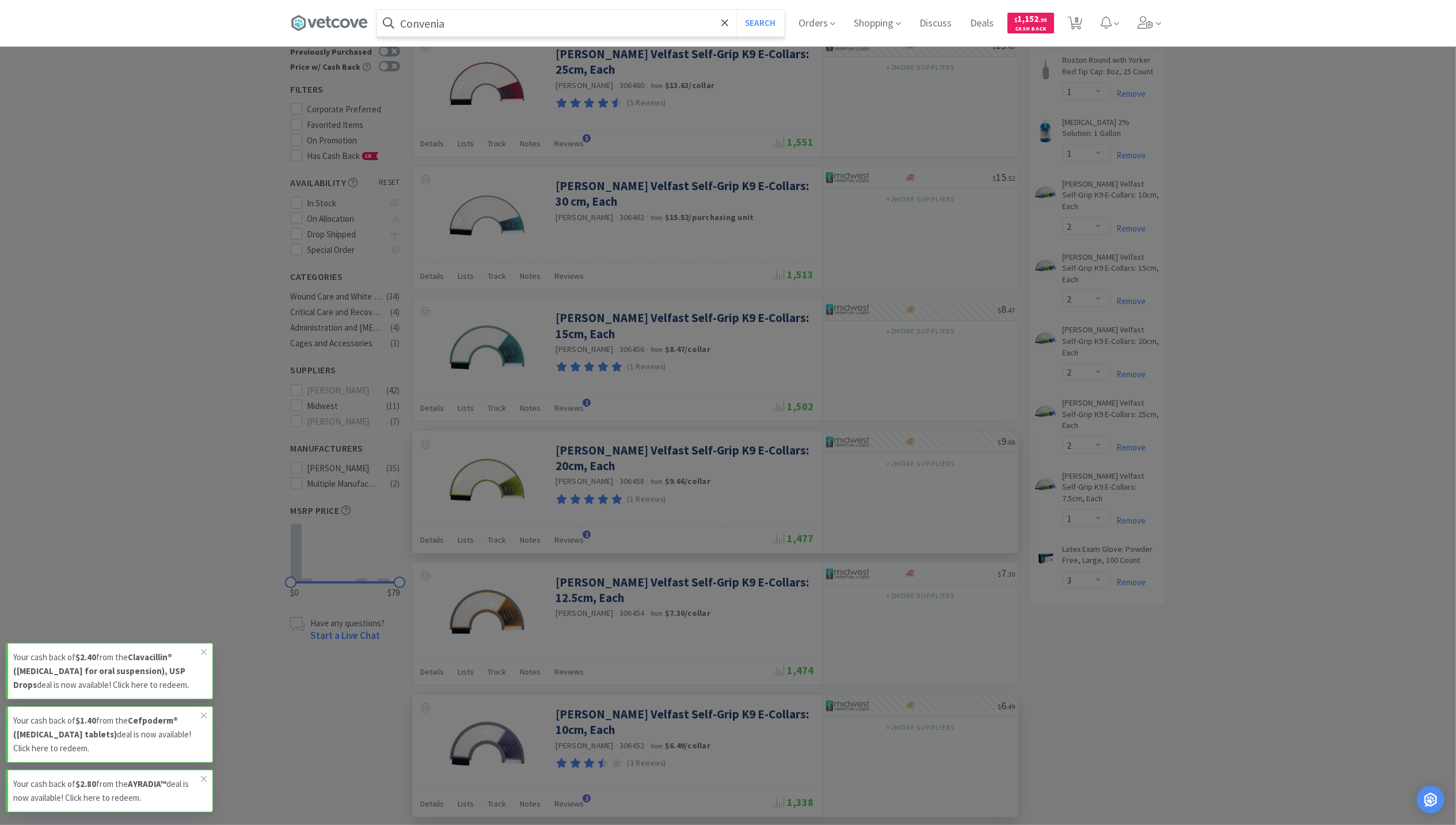
type input "Convenia"
click at [737, 10] on button "Search" at bounding box center [760, 22] width 47 height 26
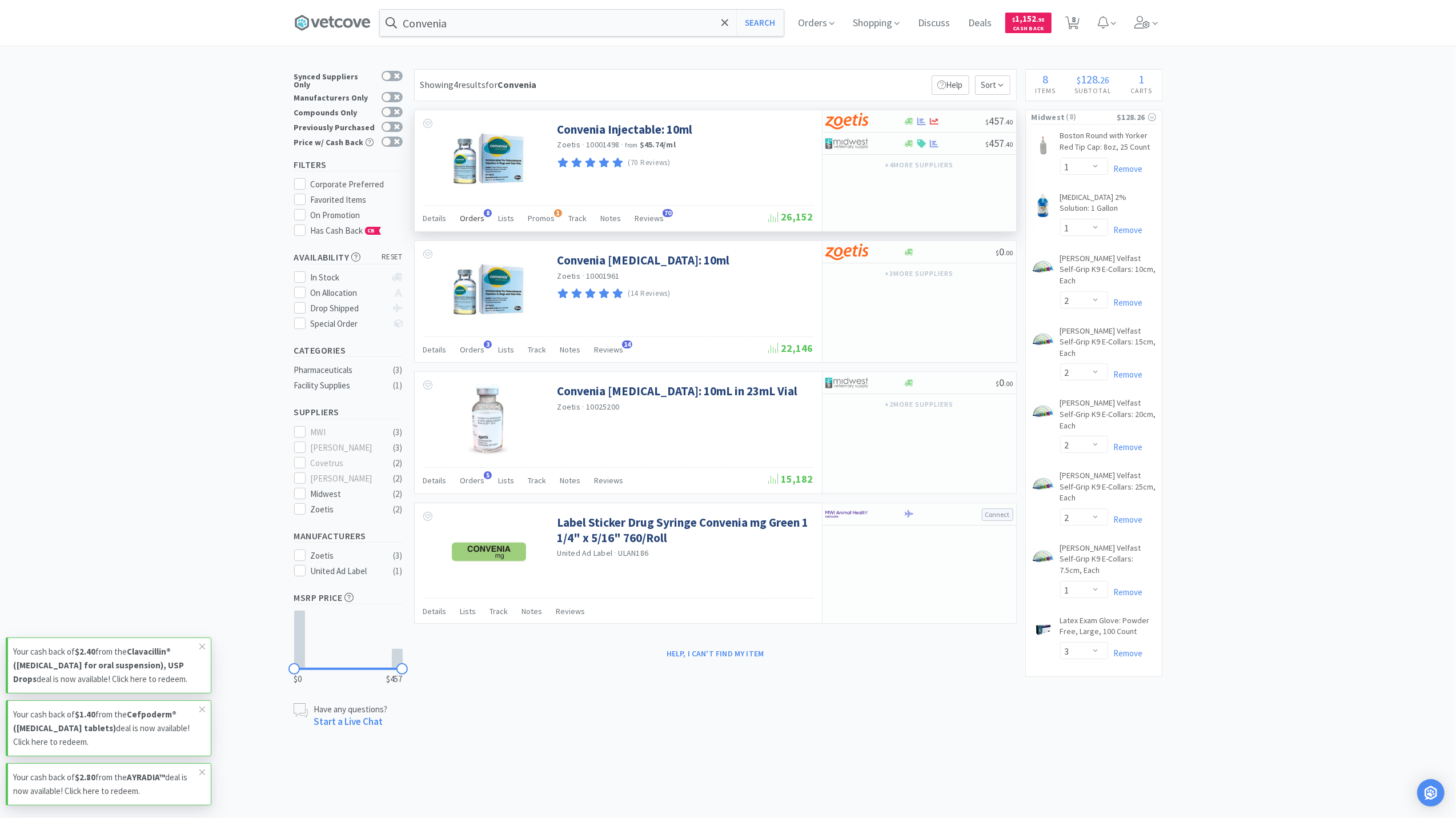
click at [460, 213] on div "Orders 8" at bounding box center [472, 220] width 25 height 22
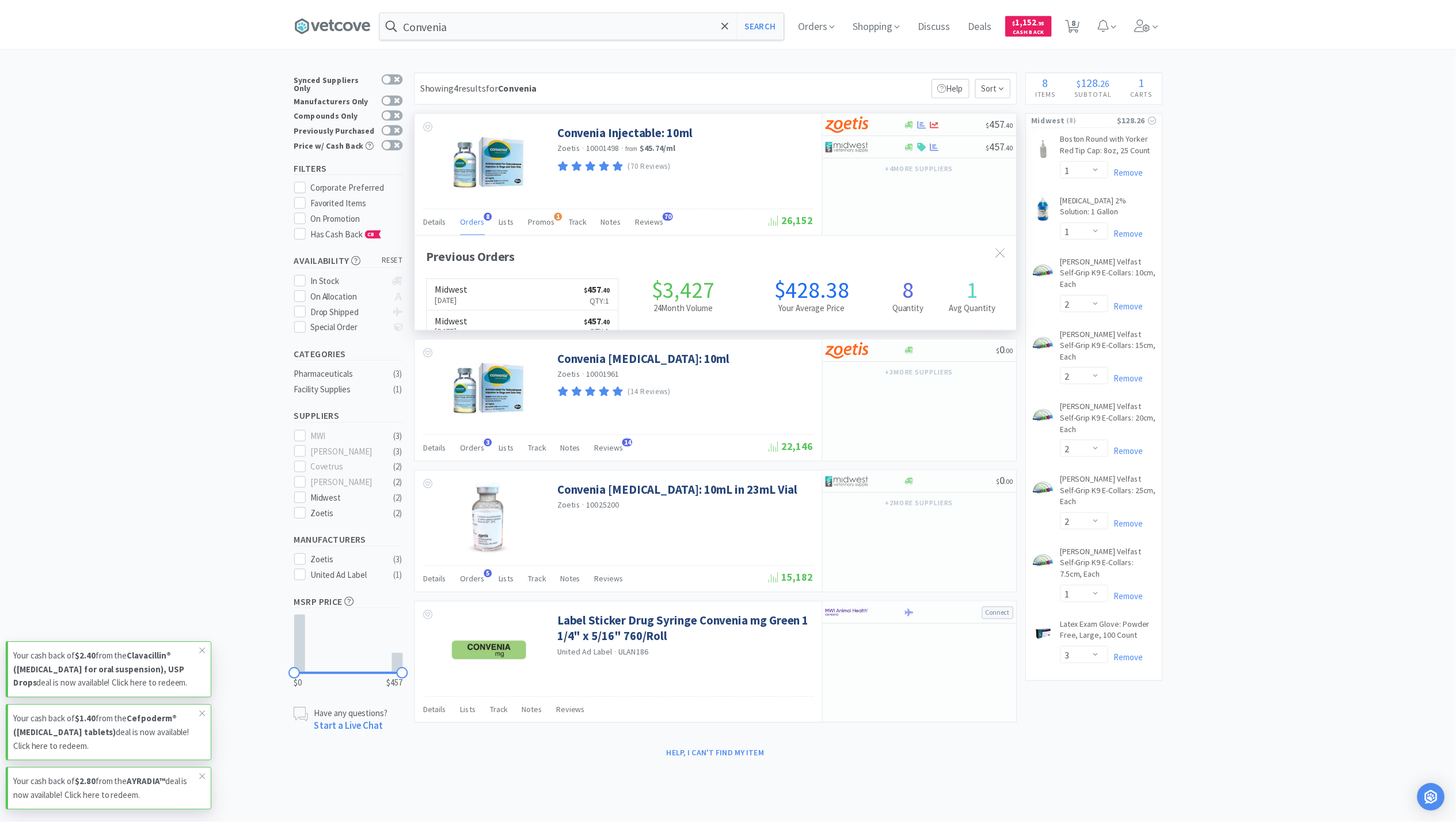
scroll to position [309, 606]
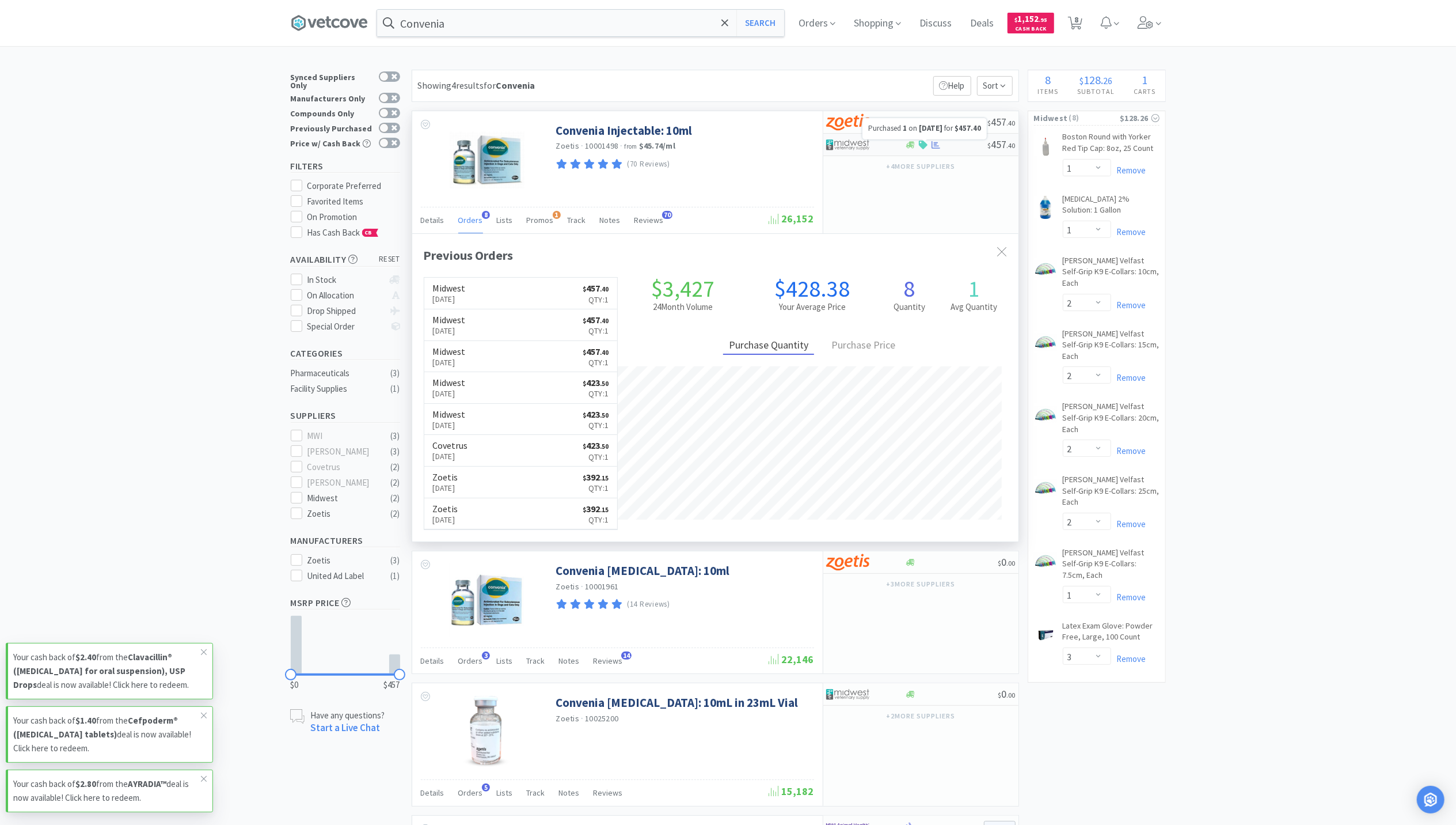
click at [936, 143] on icon at bounding box center [936, 144] width 8 height 8
select select "1"
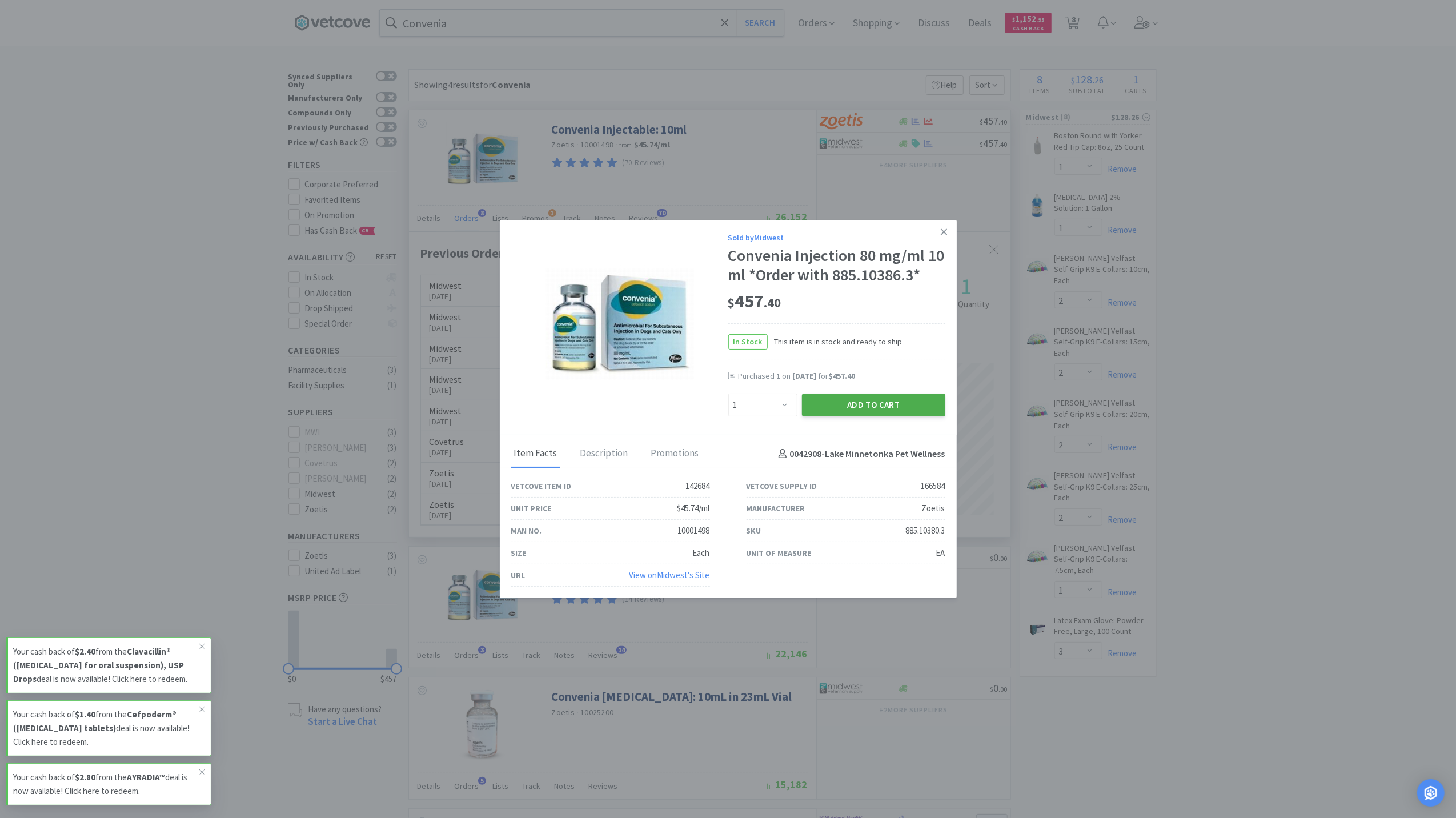
click at [826, 410] on button "Add to Cart" at bounding box center [873, 405] width 143 height 23
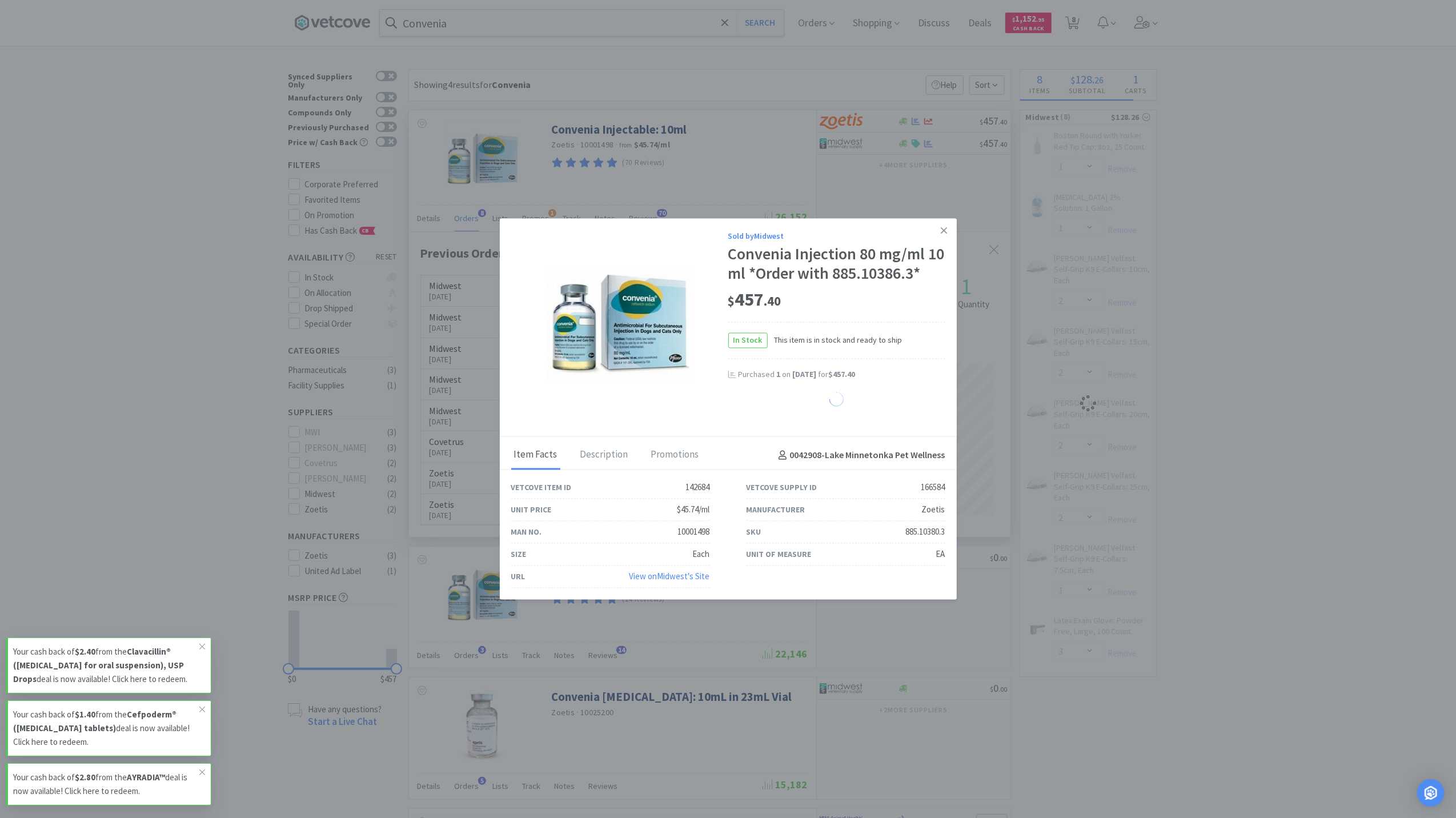
select select "1"
select select "2"
select select "1"
select select "3"
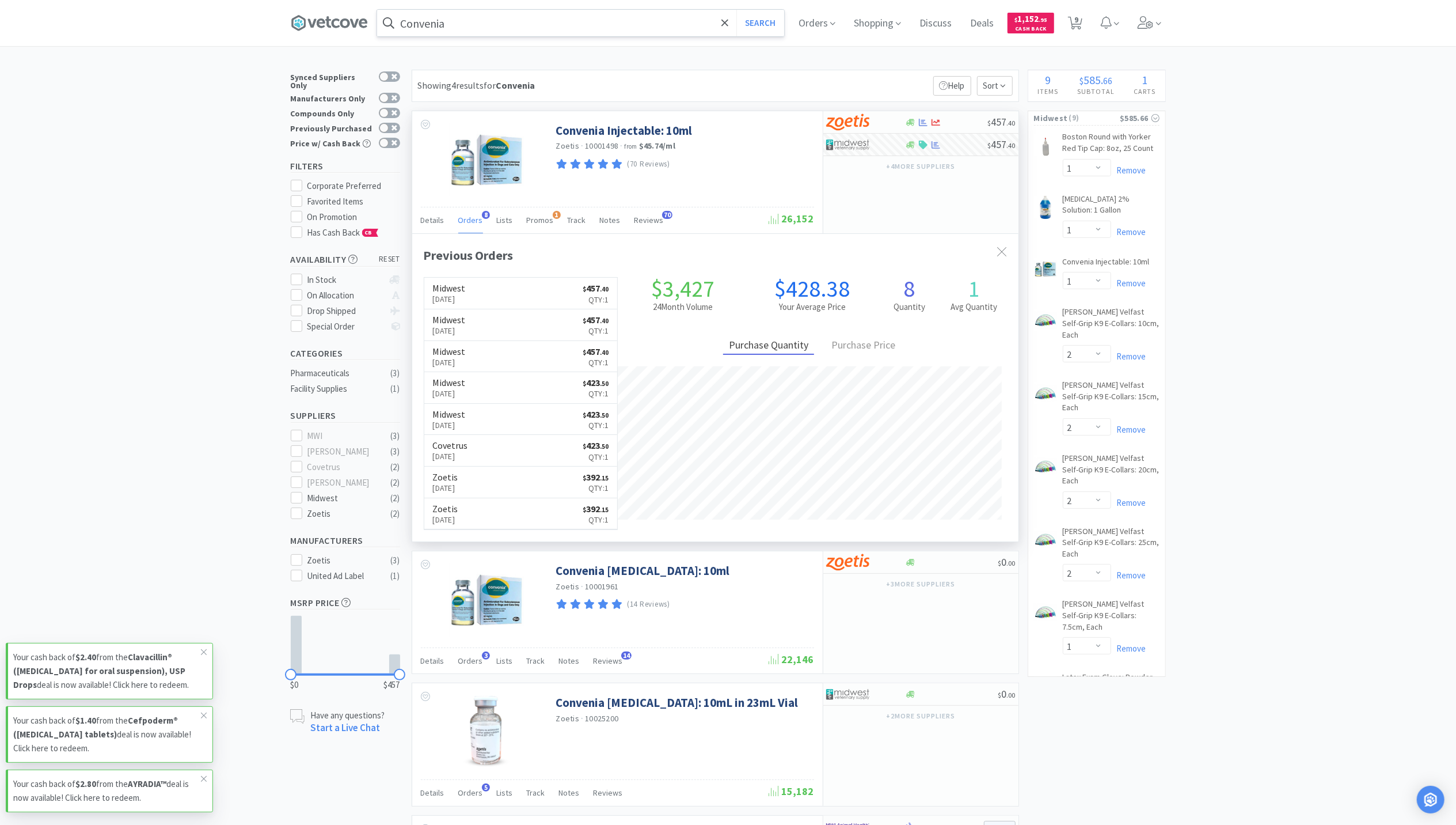
click at [576, 31] on input "Convenia" at bounding box center [581, 22] width 407 height 26
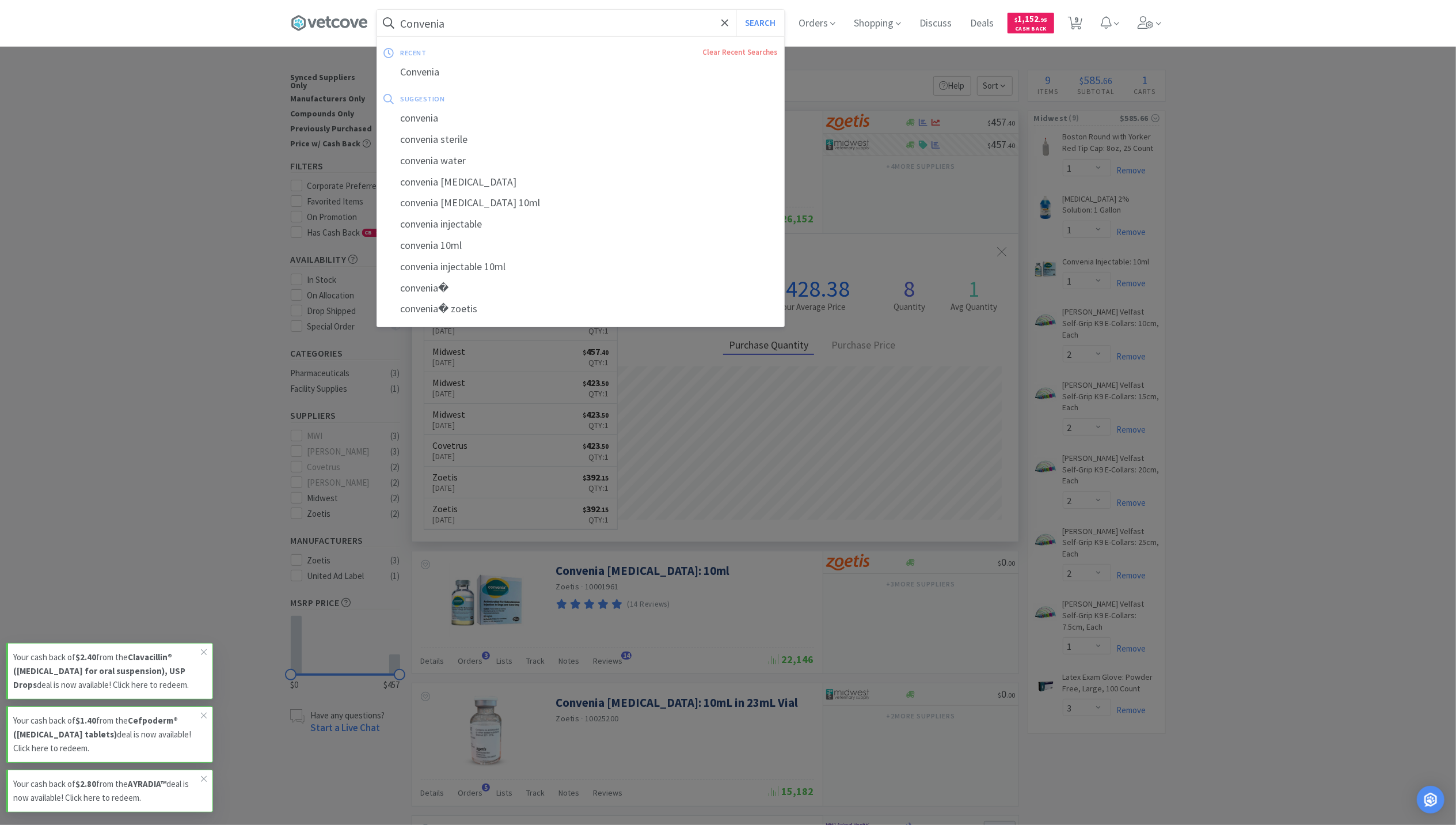
paste input "Revolution puppy kitten"
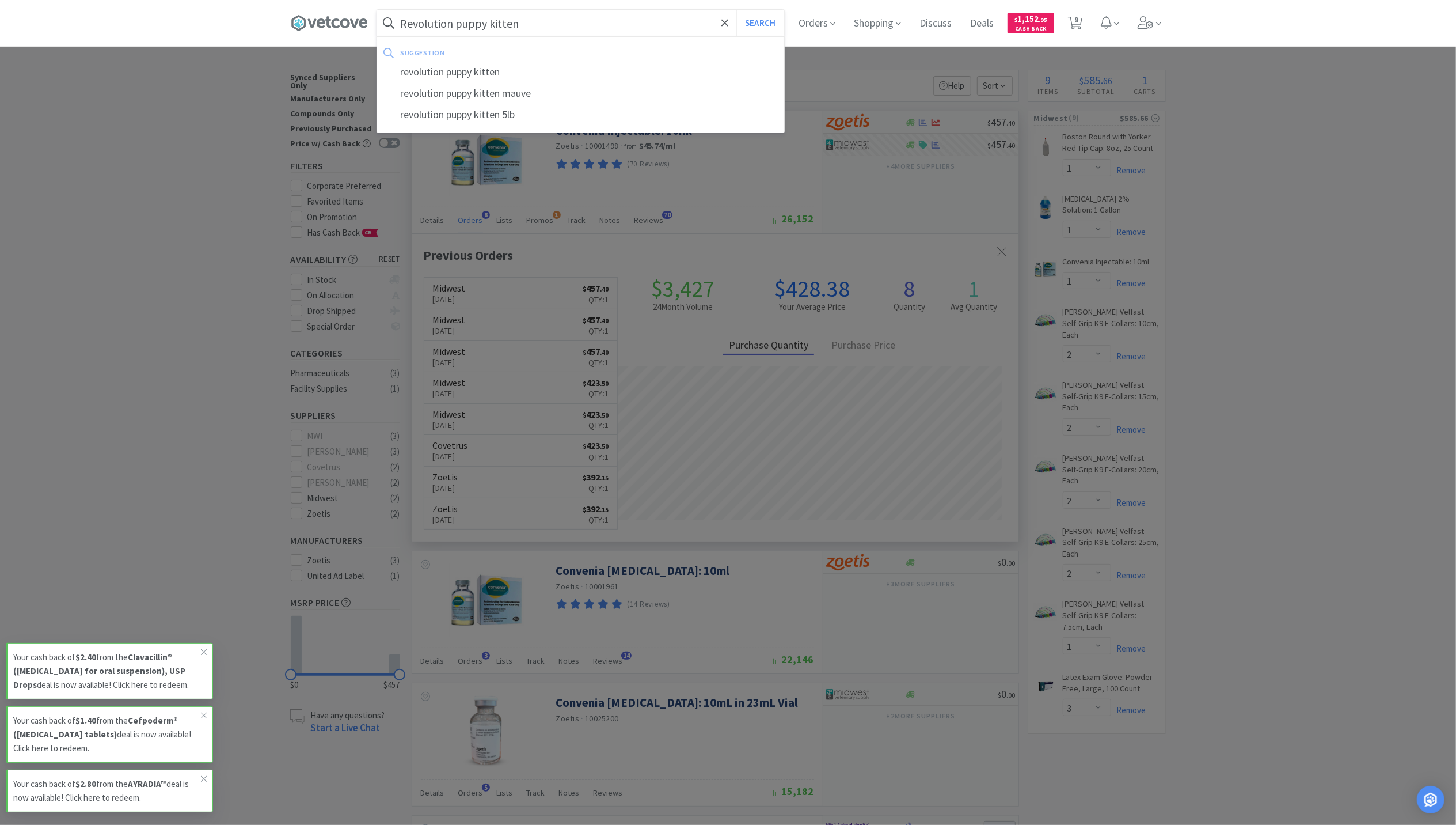
type input "Revolution puppy kitten"
click at [737, 10] on button "Search" at bounding box center [760, 22] width 47 height 26
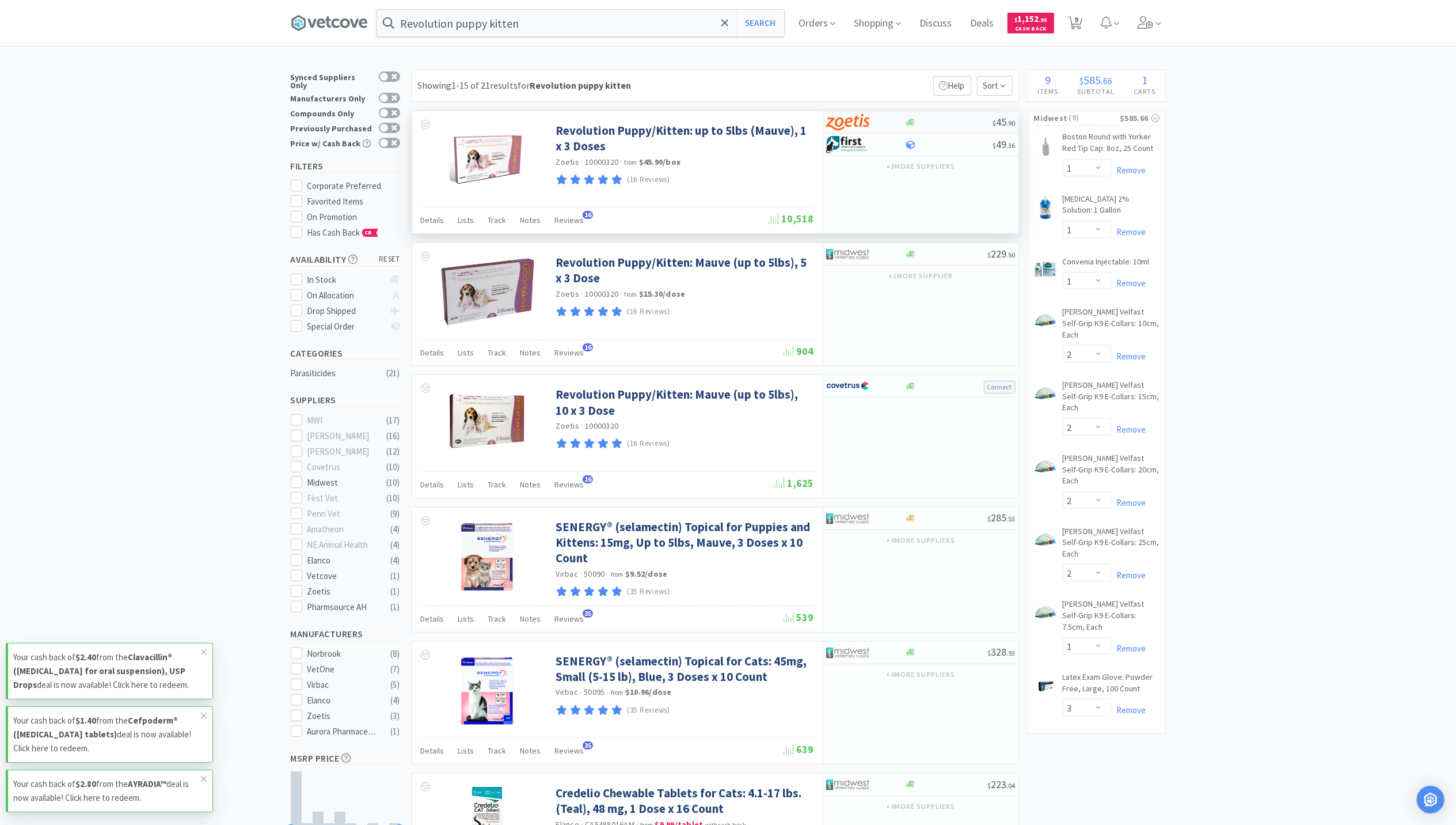
click at [917, 120] on div at bounding box center [948, 122] width 88 height 8
select select "5"
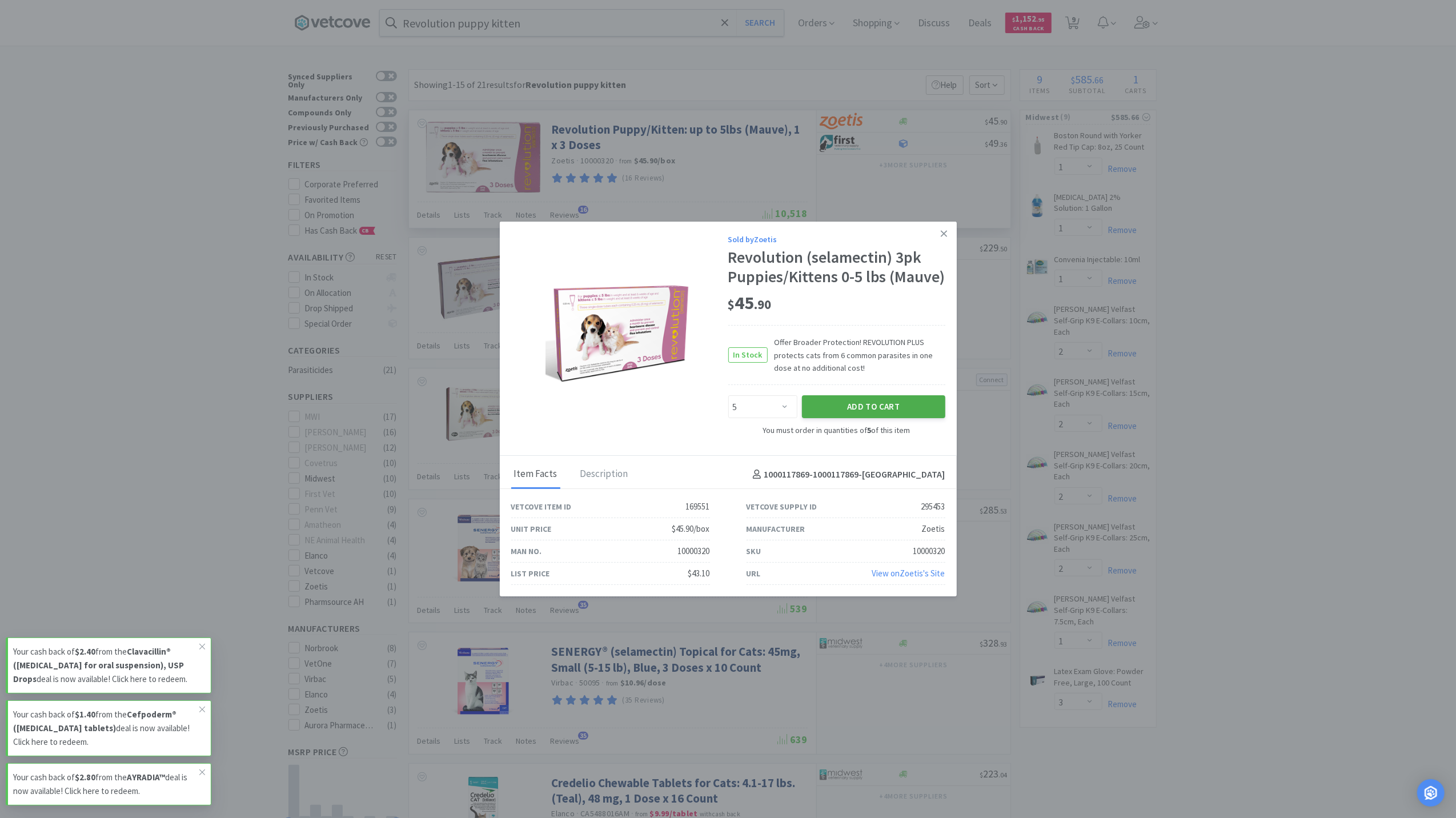
click at [867, 414] on button "Add to Cart" at bounding box center [873, 407] width 143 height 23
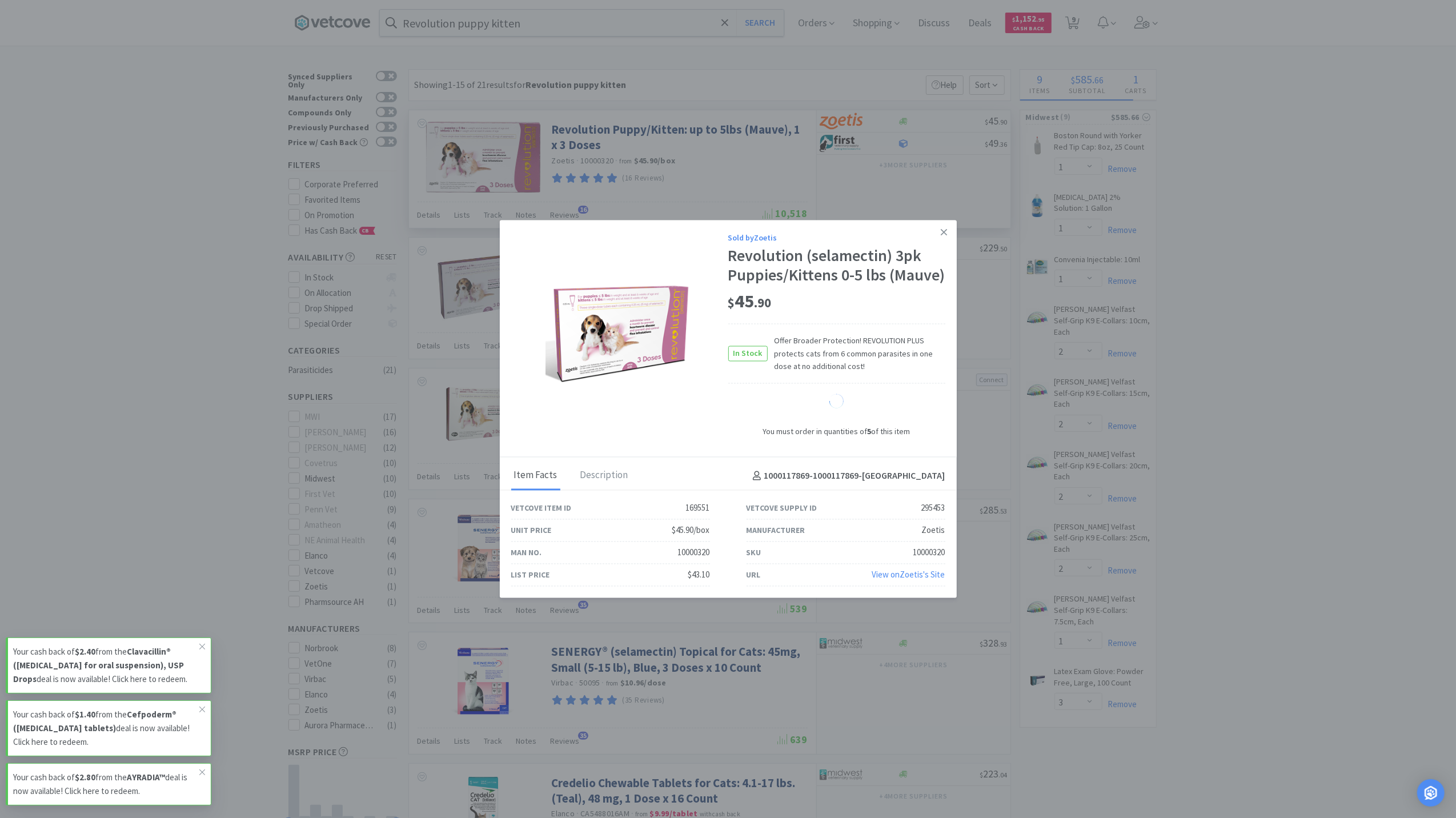
select select "5"
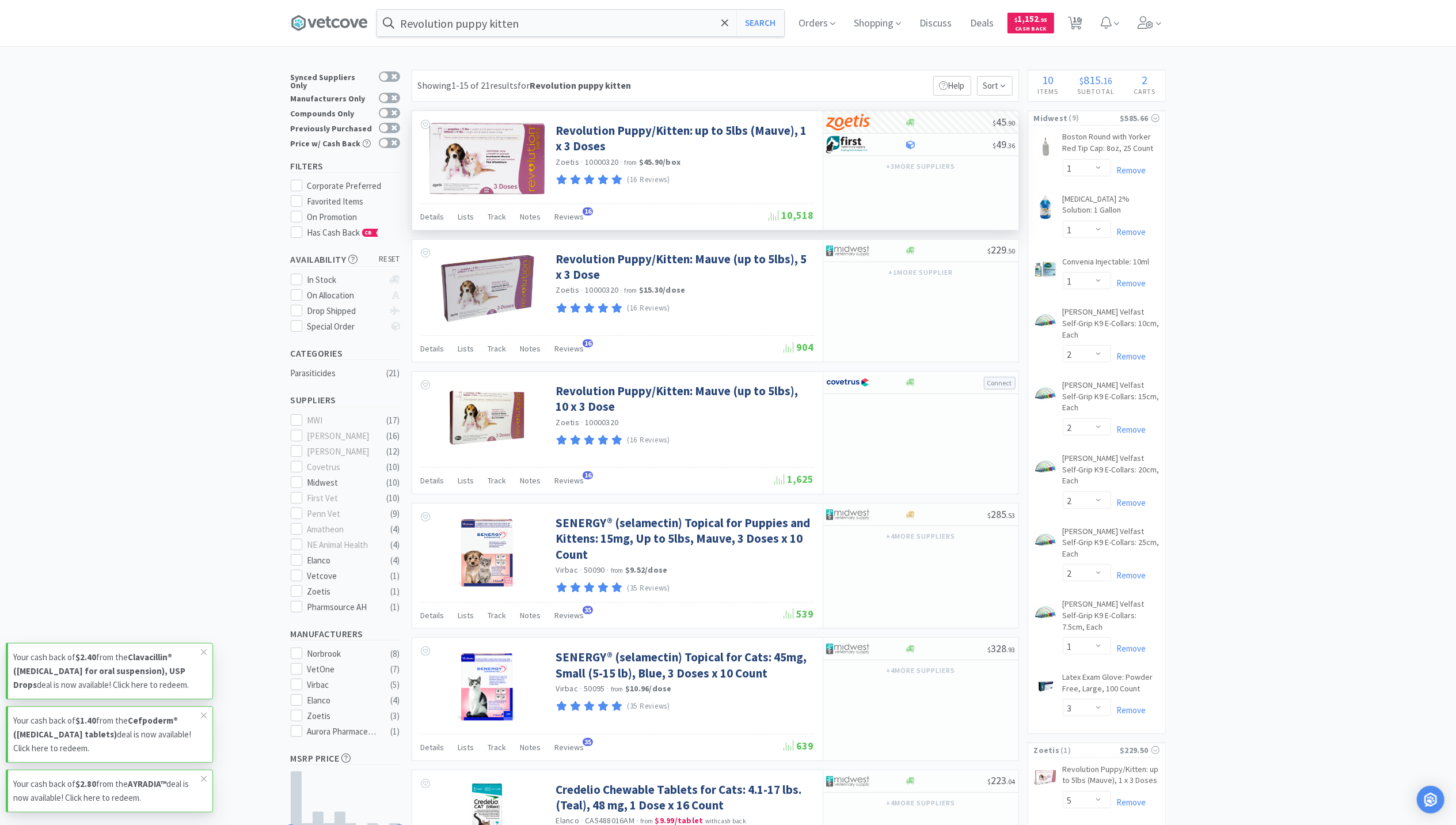
click at [1152, 28] on span at bounding box center [1149, 23] width 33 height 46
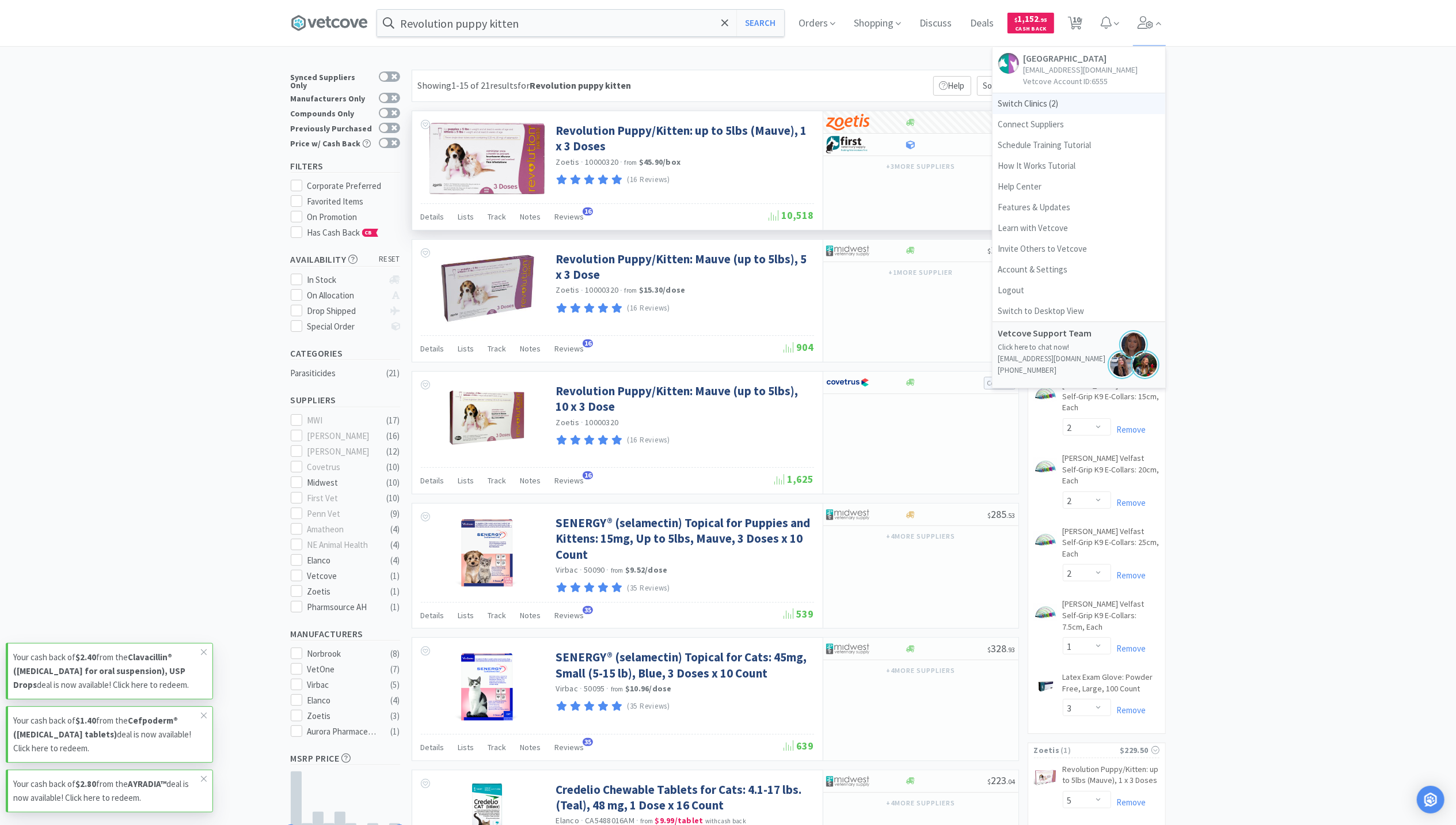
click at [1038, 114] on span "Switch Clinics ( 2 )" at bounding box center [1079, 103] width 173 height 21
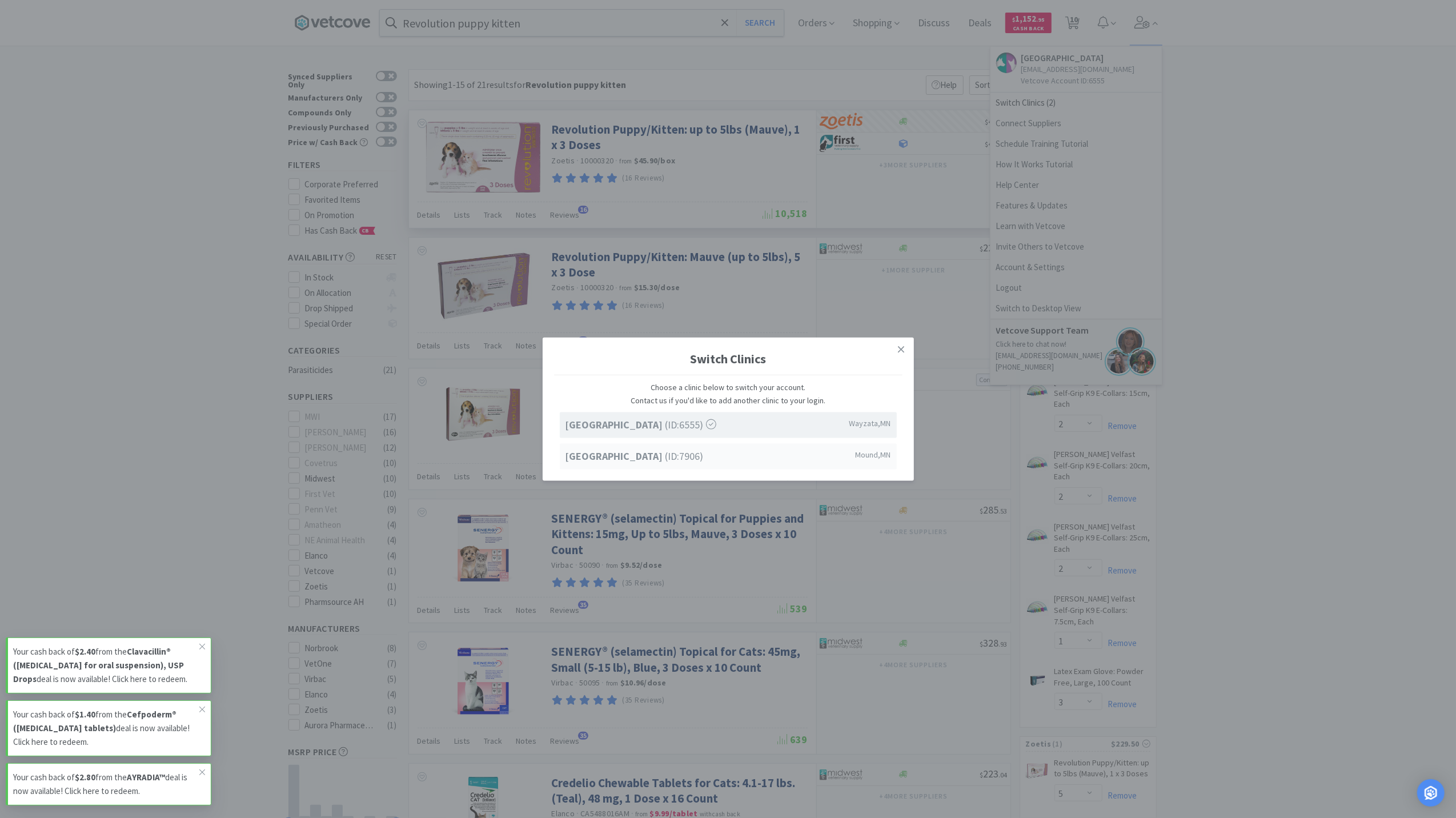
click at [586, 458] on strong "[GEOGRAPHIC_DATA]" at bounding box center [615, 455] width 100 height 13
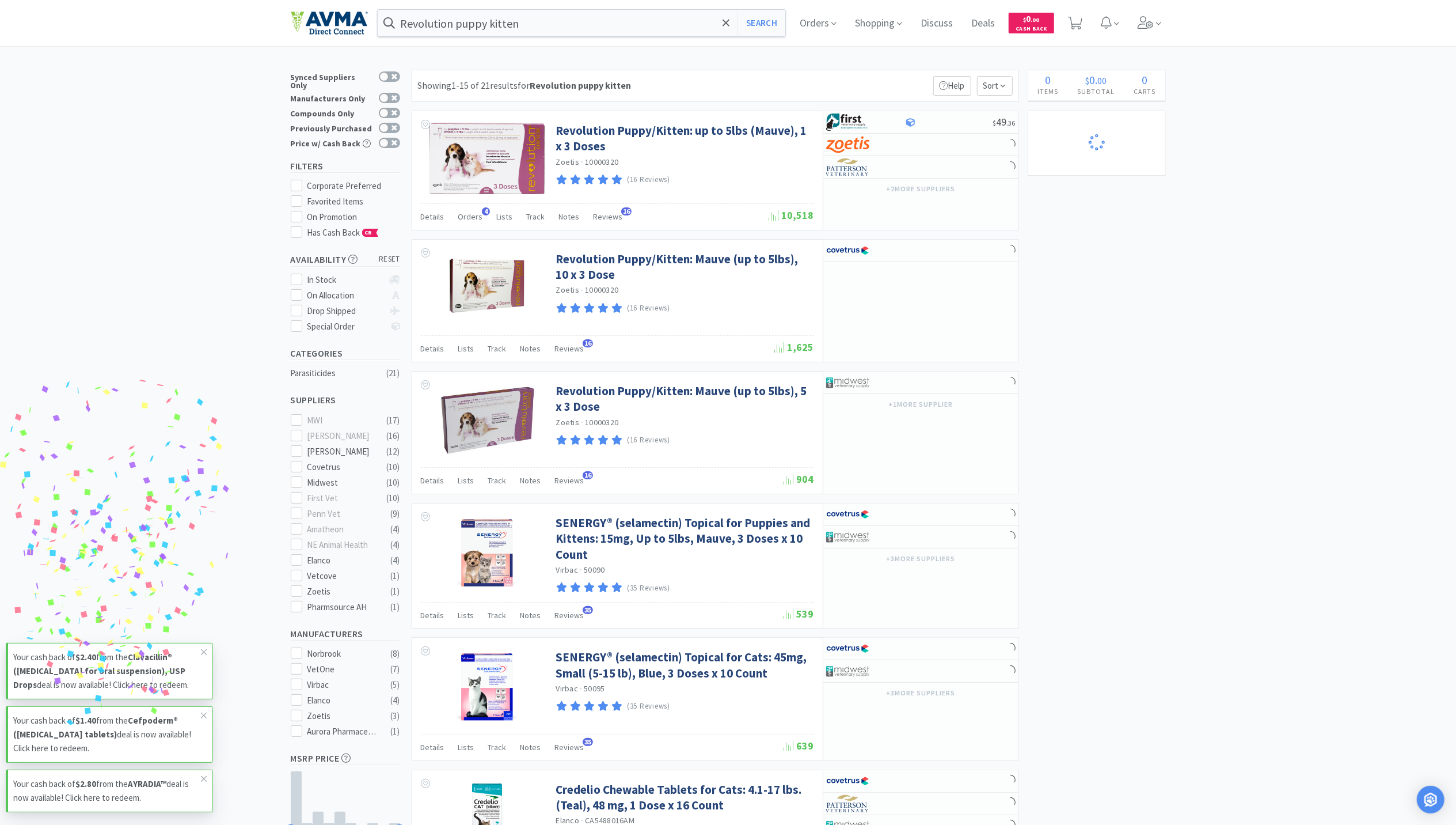
select select "5"
select select "1"
select select "3"
select select "2"
select select "6"
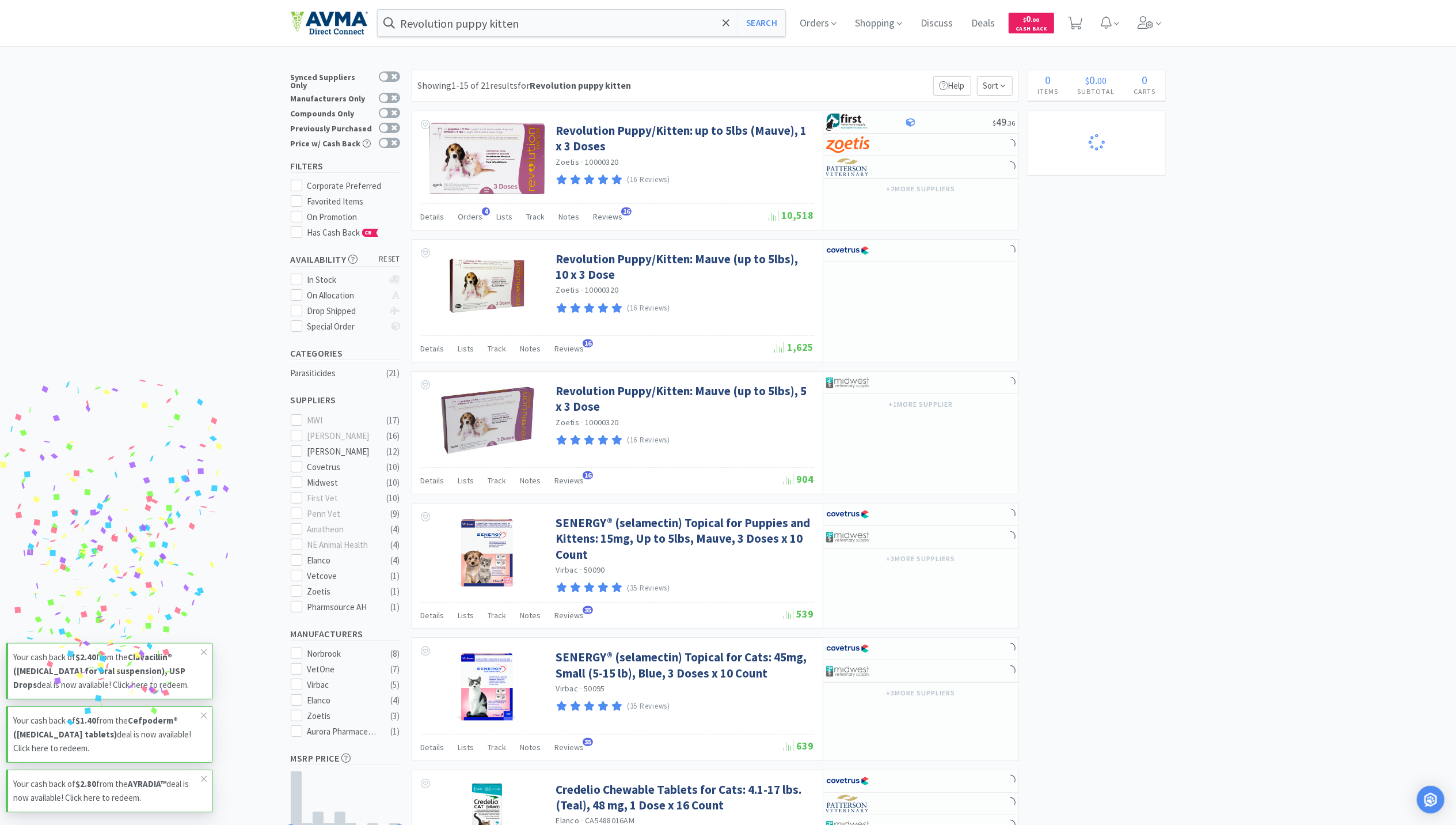
select select "1"
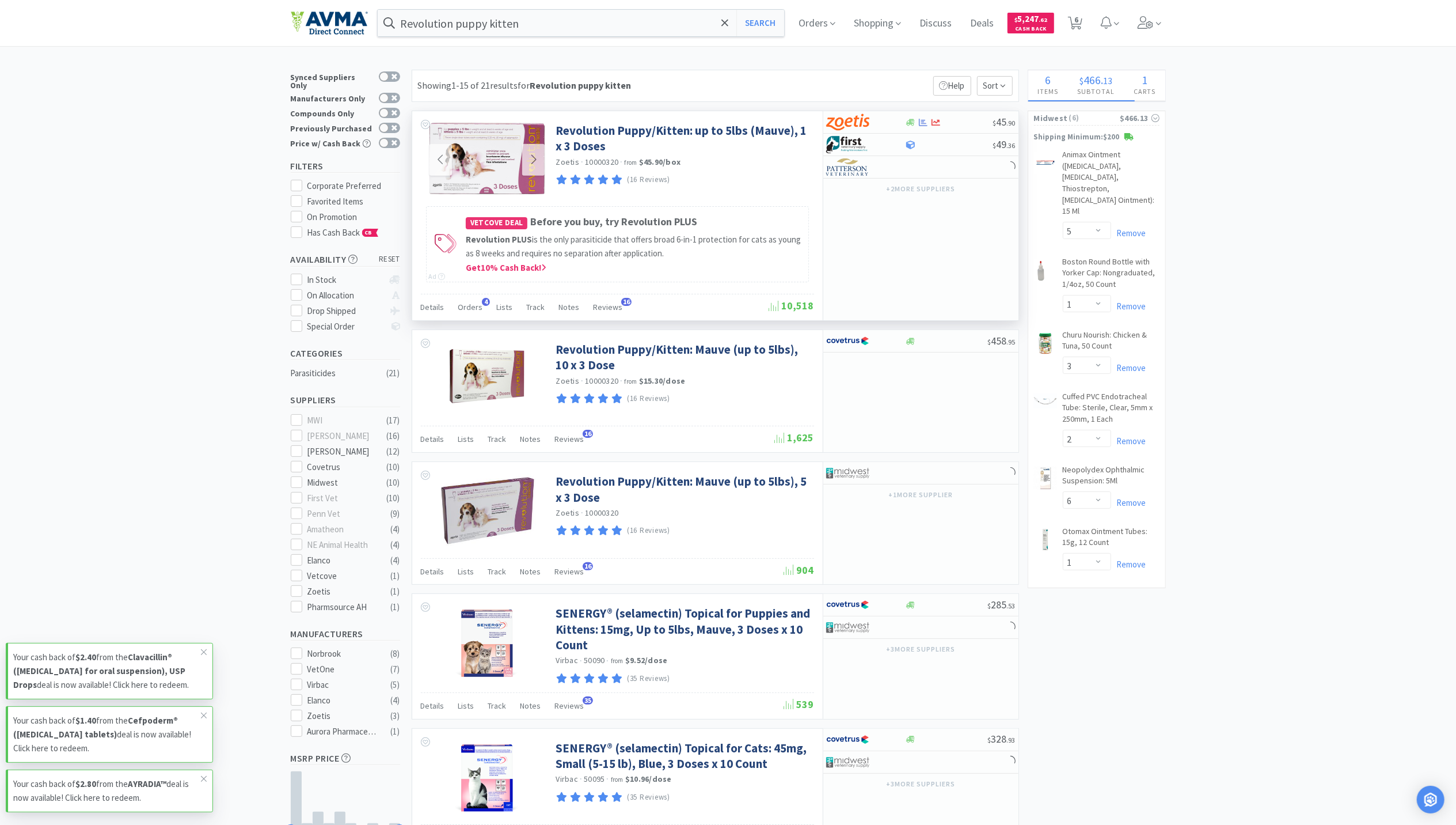
select select "1"
select select "3"
select select "1"
select select "2"
select select "1"
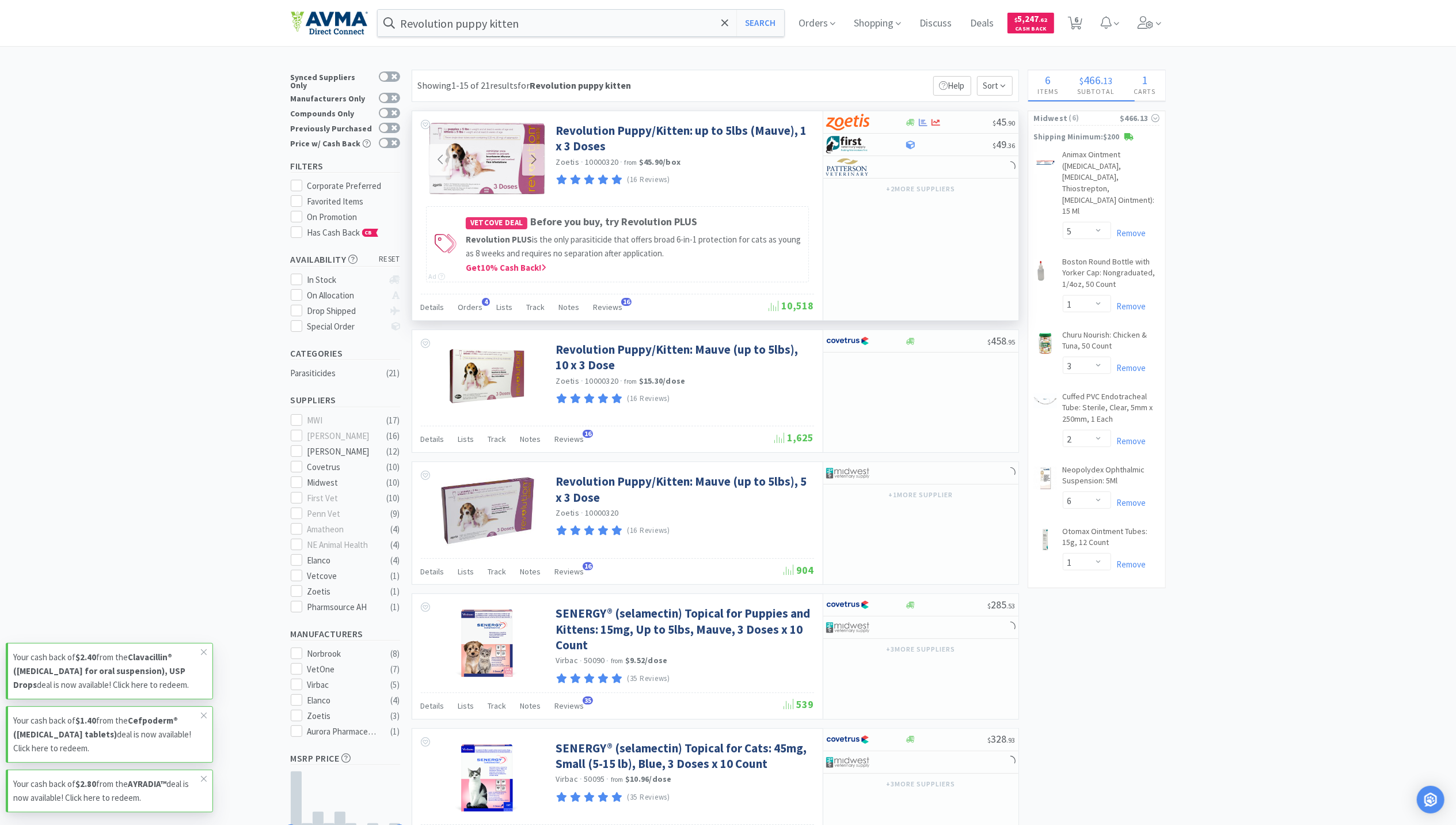
select select "2"
select select "1"
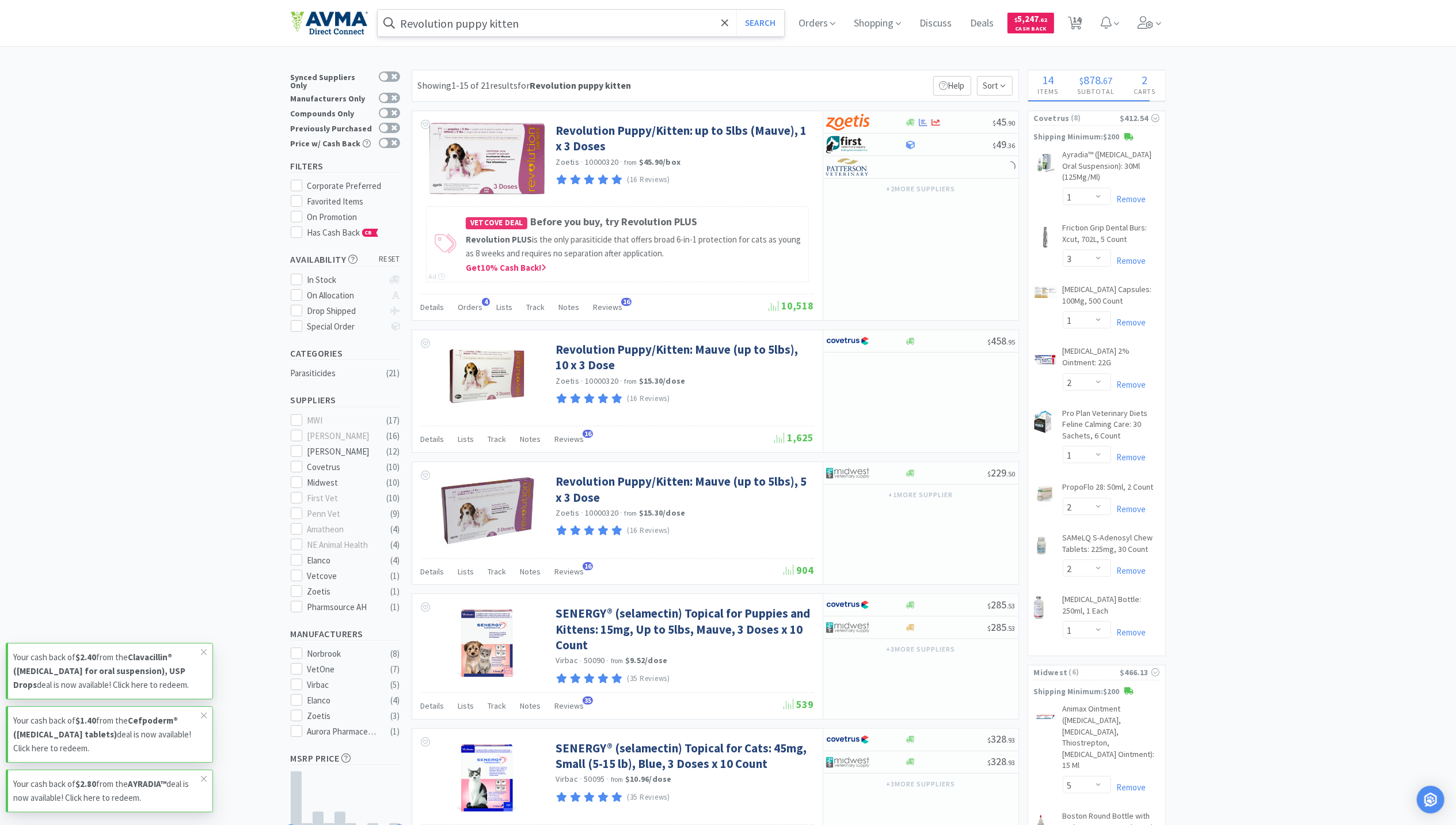
click at [551, 9] on div "Revolution puppy kitten Search Orders Shopping Discuss Discuss Deals Deals $ 5,…" at bounding box center [728, 23] width 875 height 46
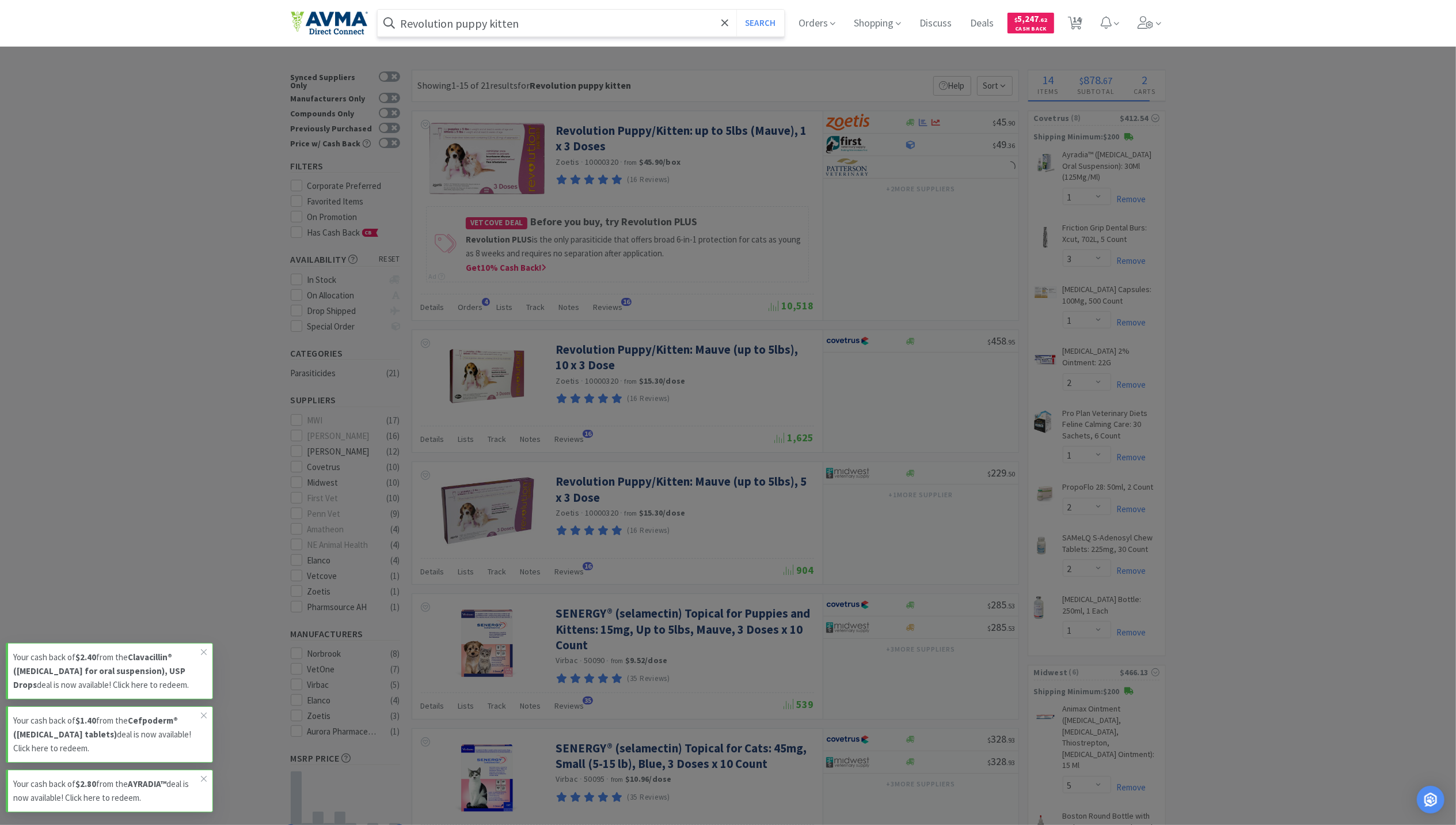
click at [551, 19] on input "Revolution puppy kitten" at bounding box center [581, 22] width 407 height 26
type input "canine calming care"
click at [737, 10] on button "Search" at bounding box center [760, 22] width 47 height 26
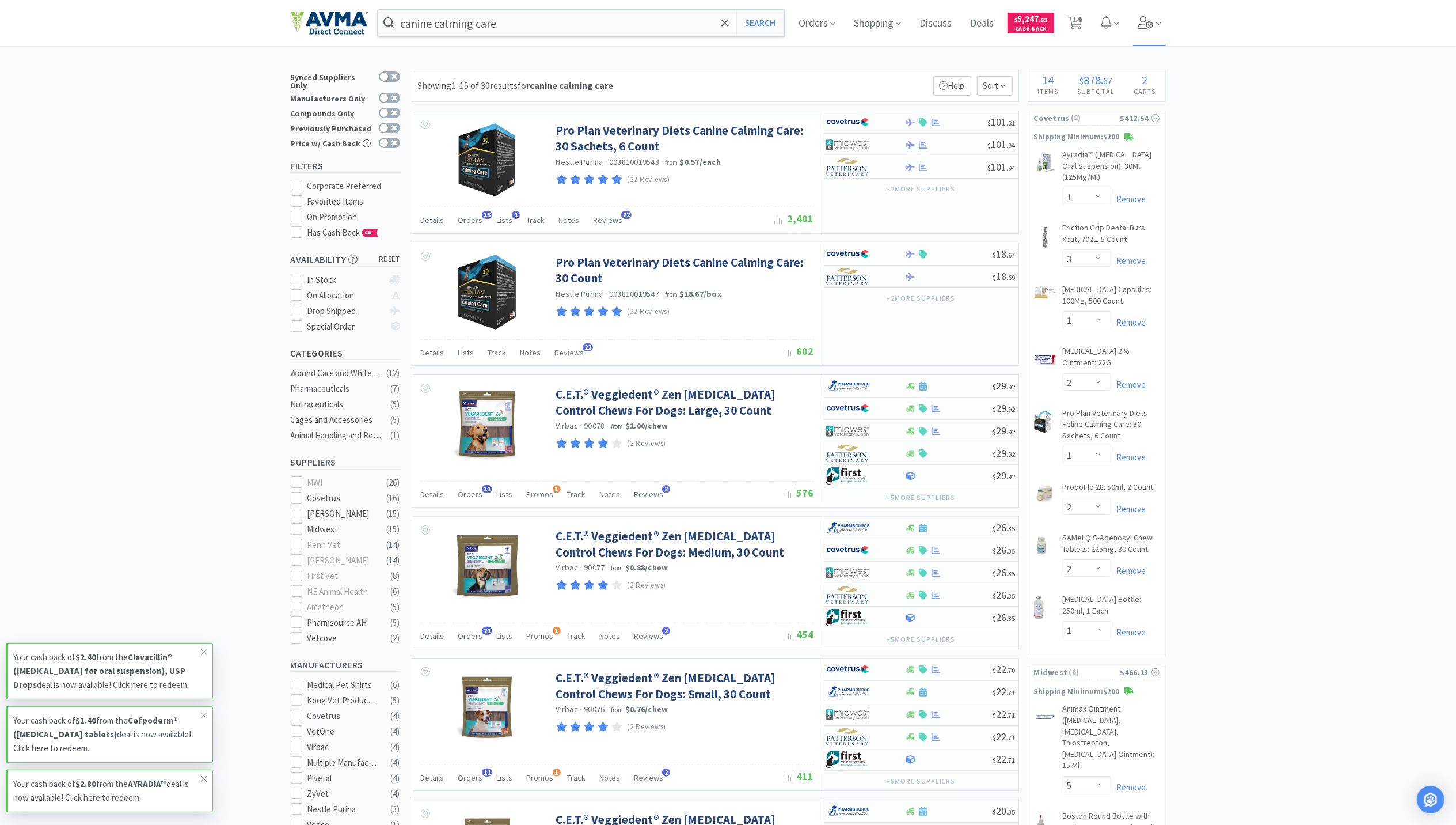
click at [1160, 21] on span at bounding box center [1149, 23] width 33 height 46
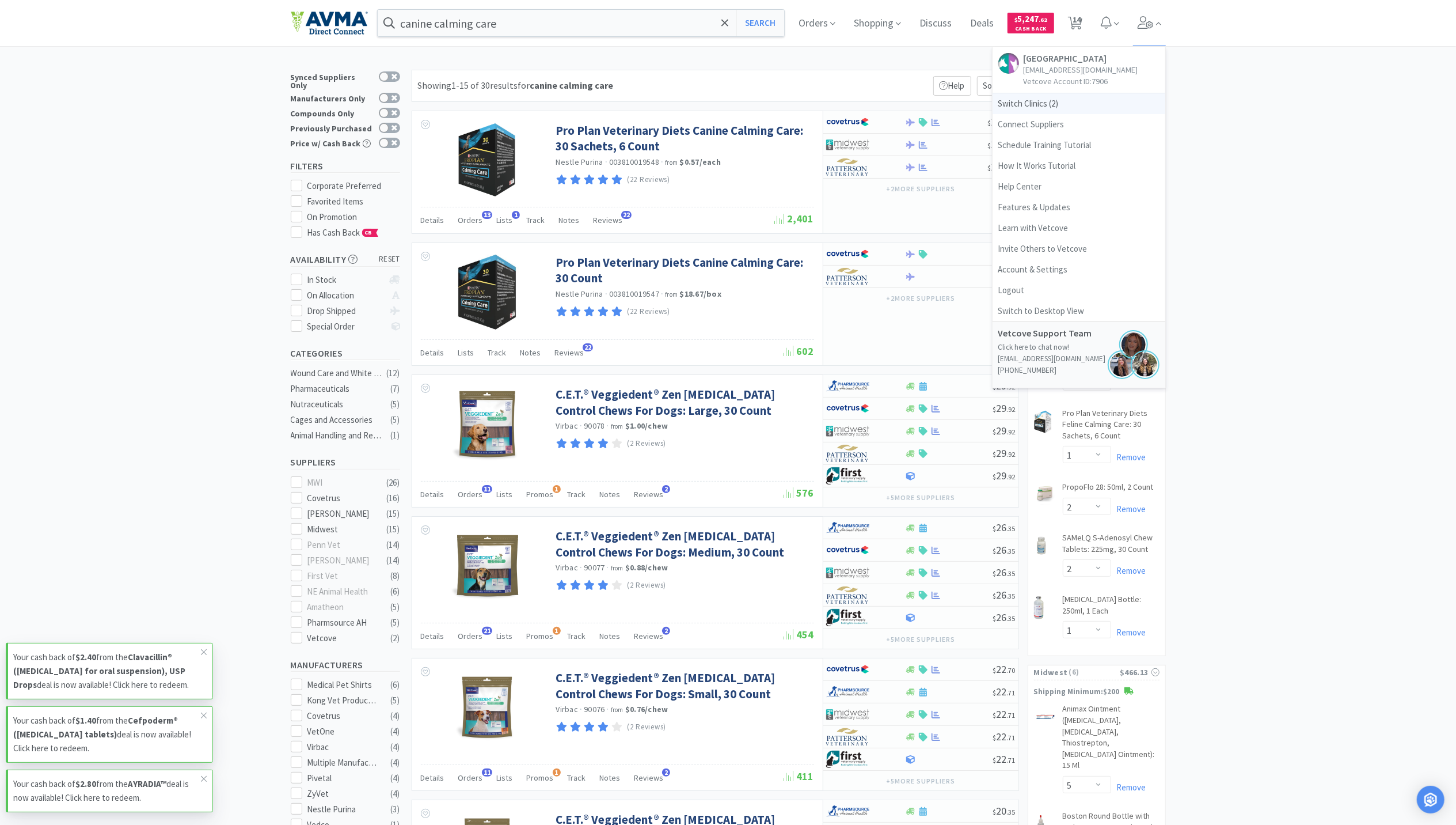
click at [1048, 102] on span "Switch Clinics ( 2 )" at bounding box center [1079, 103] width 173 height 21
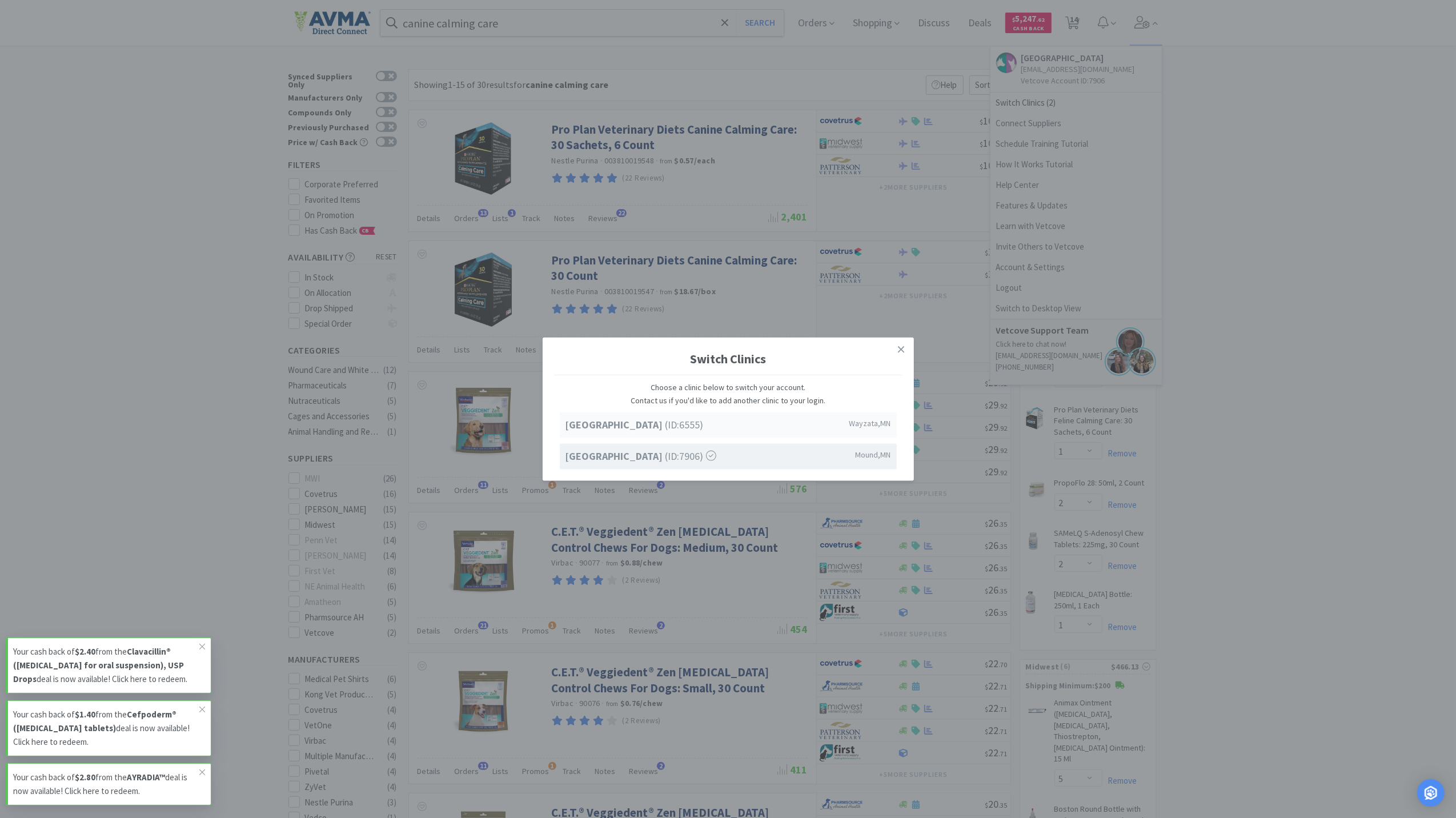
click at [665, 430] on strong "[GEOGRAPHIC_DATA]" at bounding box center [615, 425] width 100 height 13
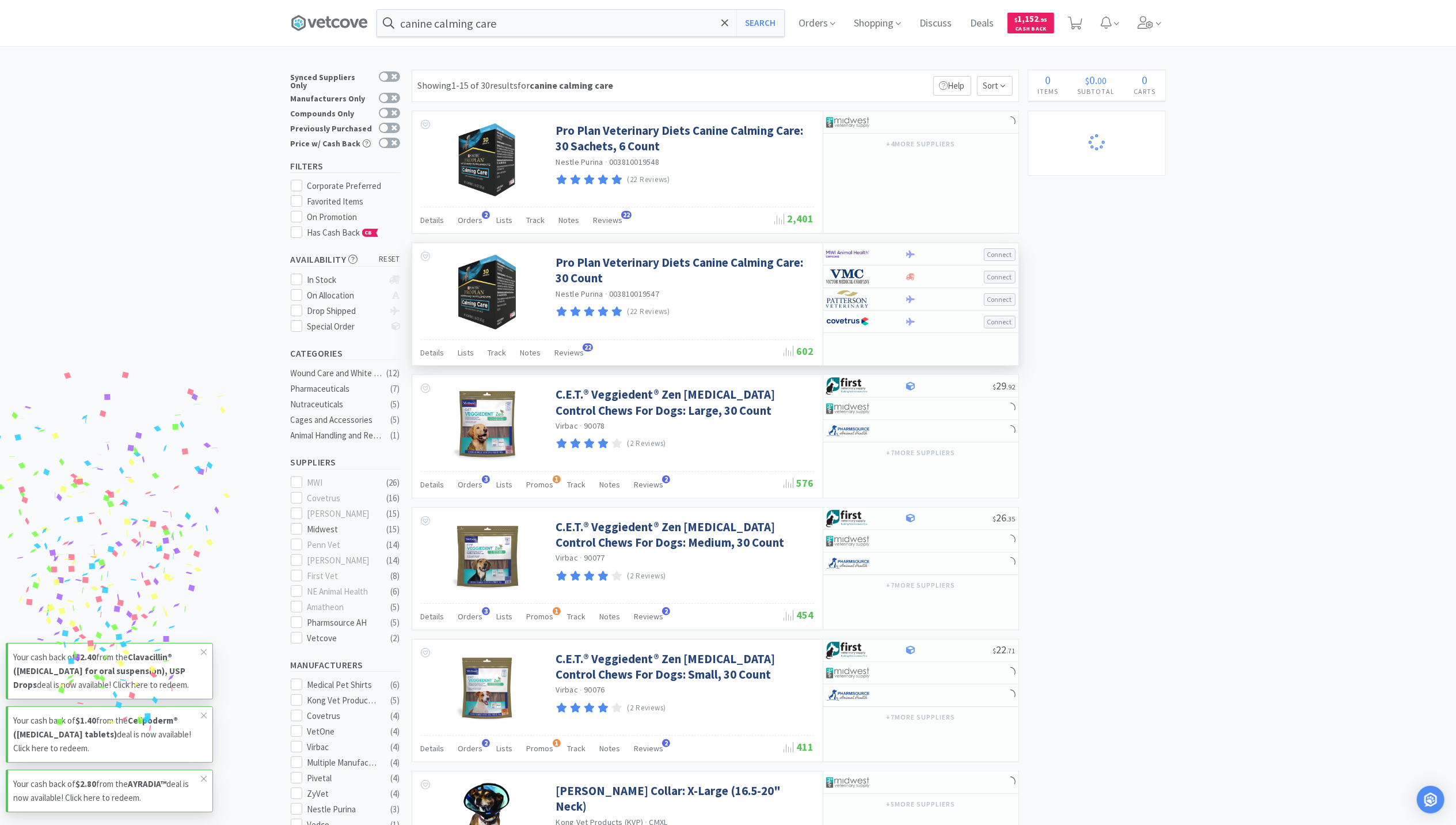
select select "1"
select select "2"
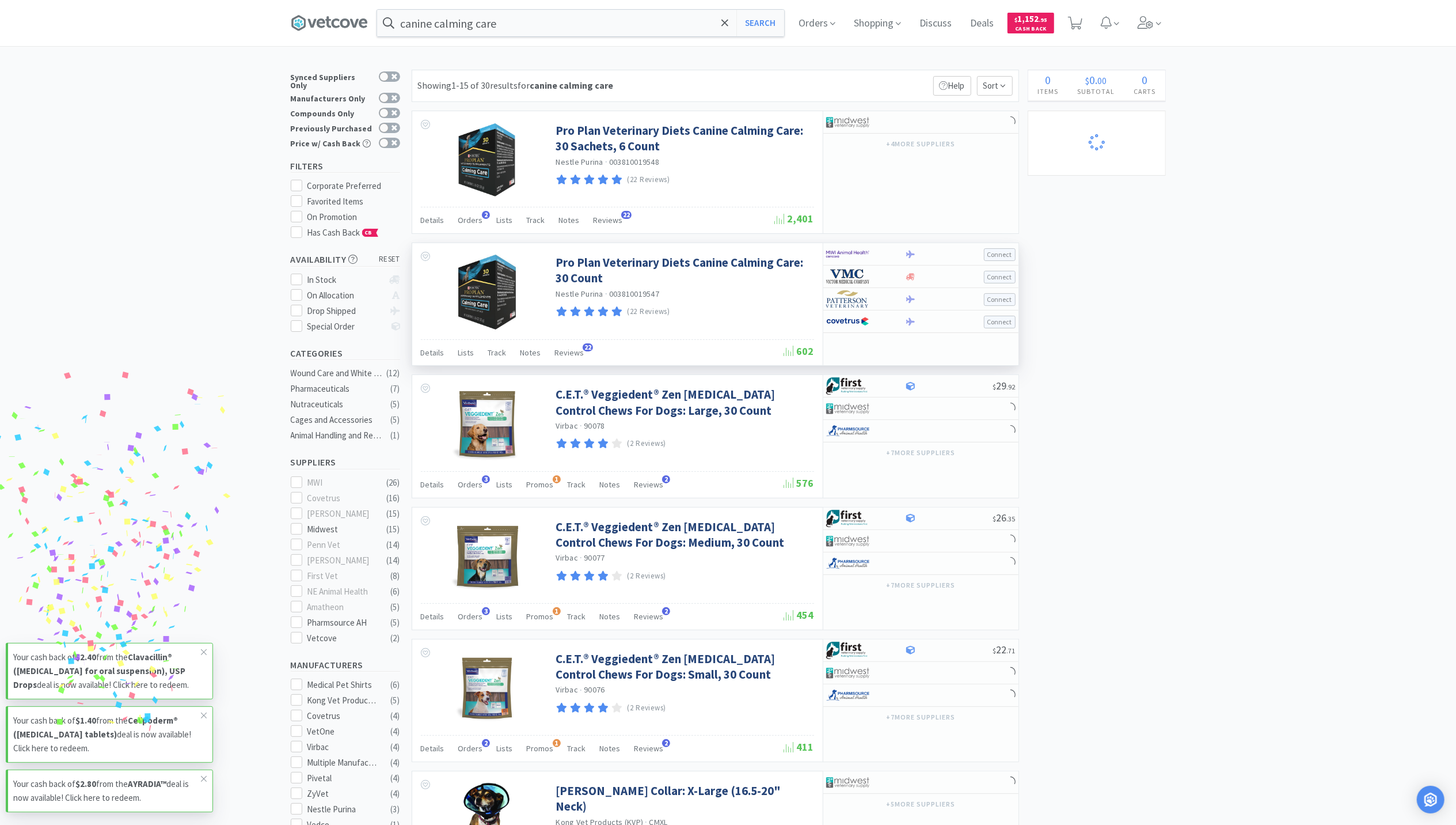
select select "2"
select select "1"
select select "3"
select select "5"
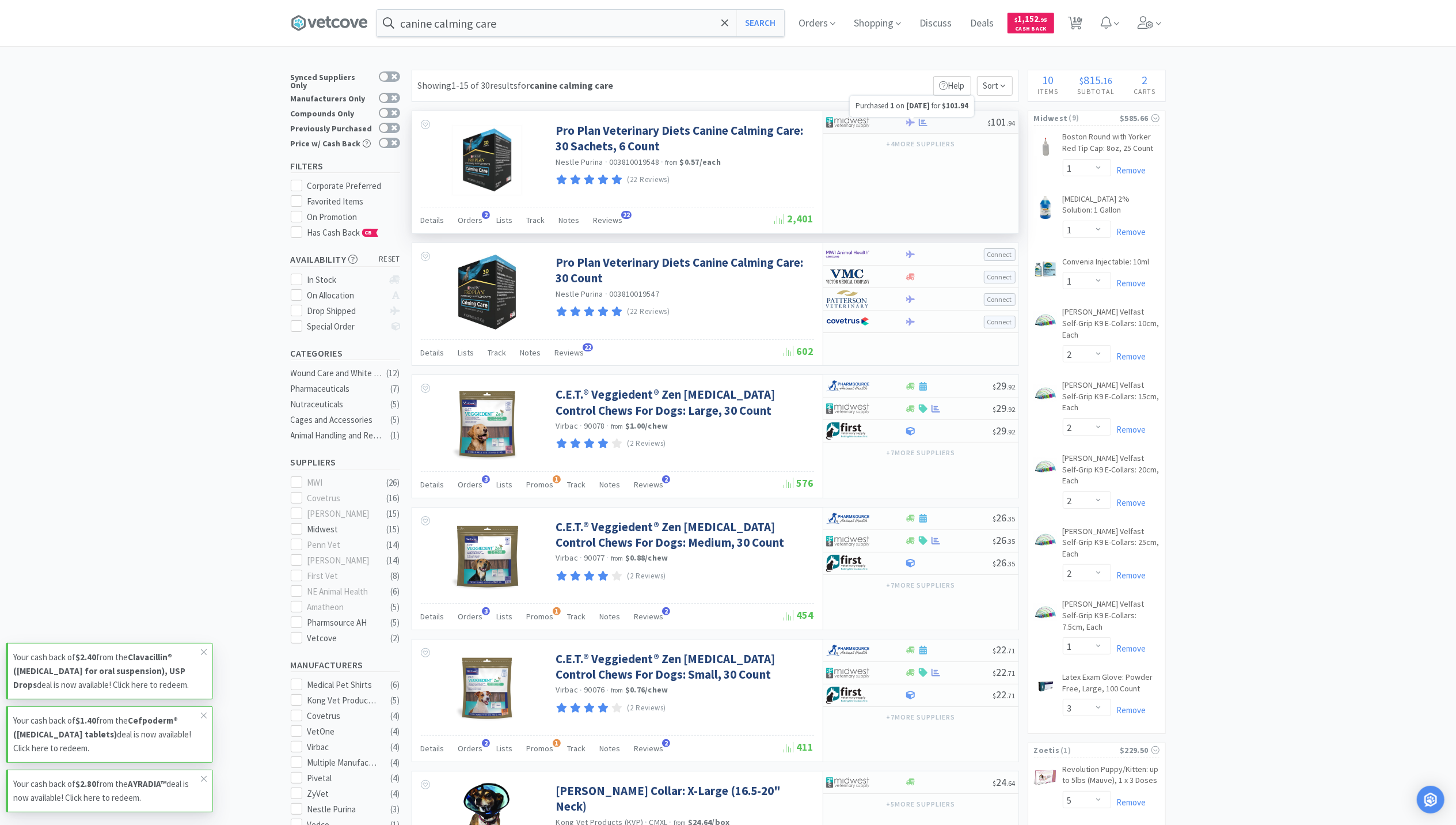
click at [924, 123] on icon at bounding box center [923, 122] width 8 height 8
select select "1"
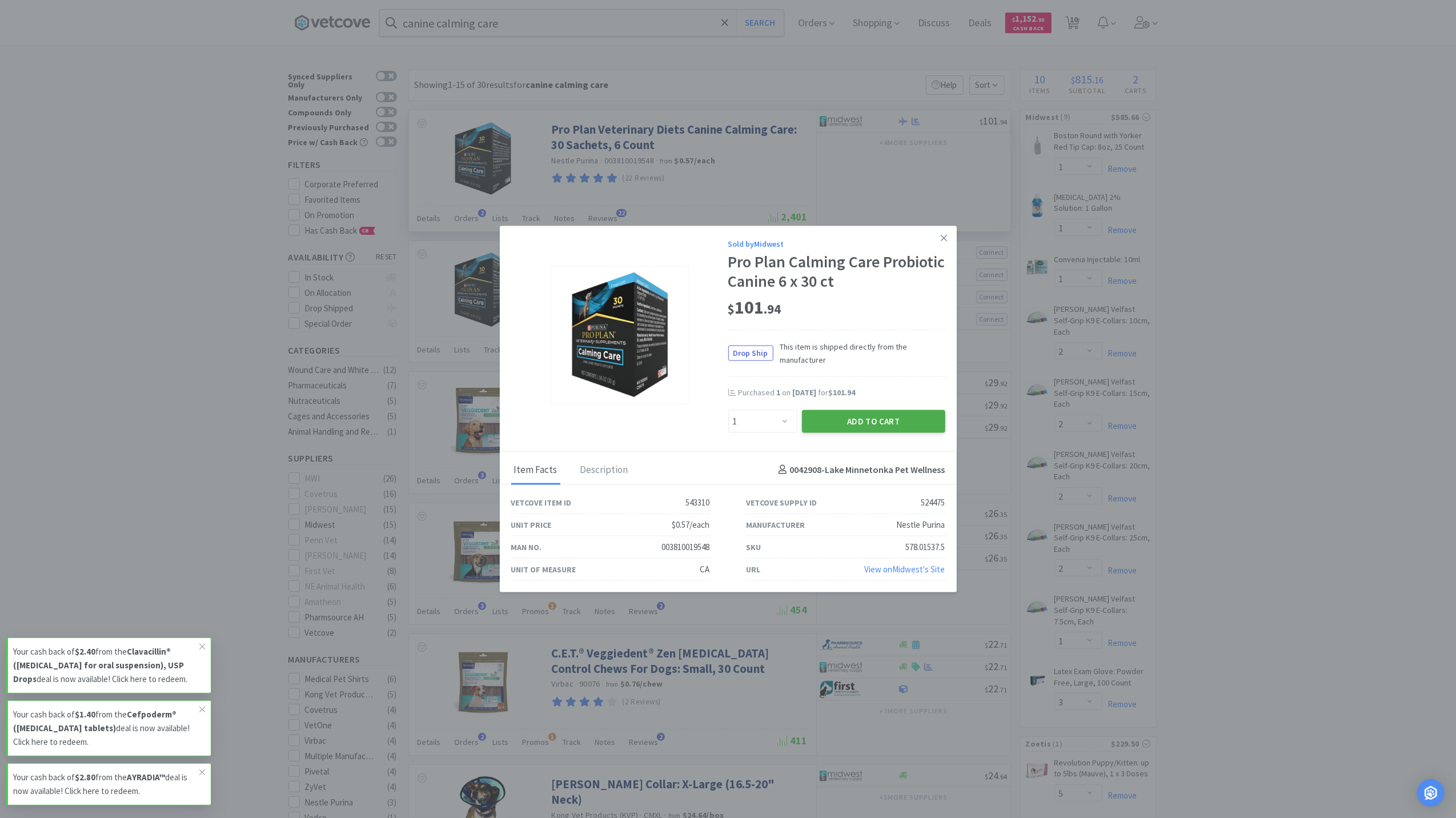
click at [912, 417] on button "Add to Cart" at bounding box center [873, 421] width 143 height 23
select select "1"
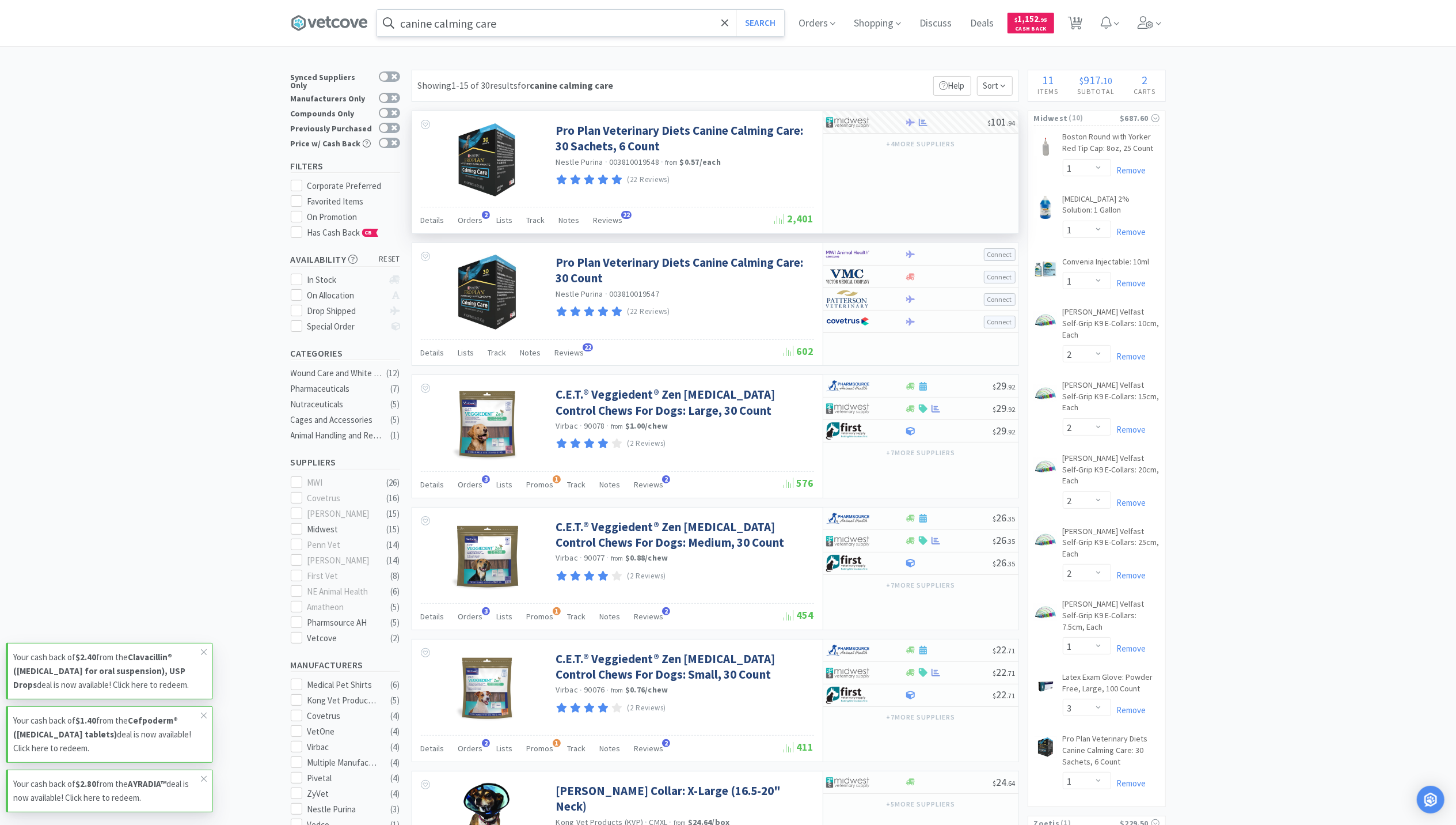
click at [549, 21] on input "canine calming care" at bounding box center [581, 22] width 407 height 26
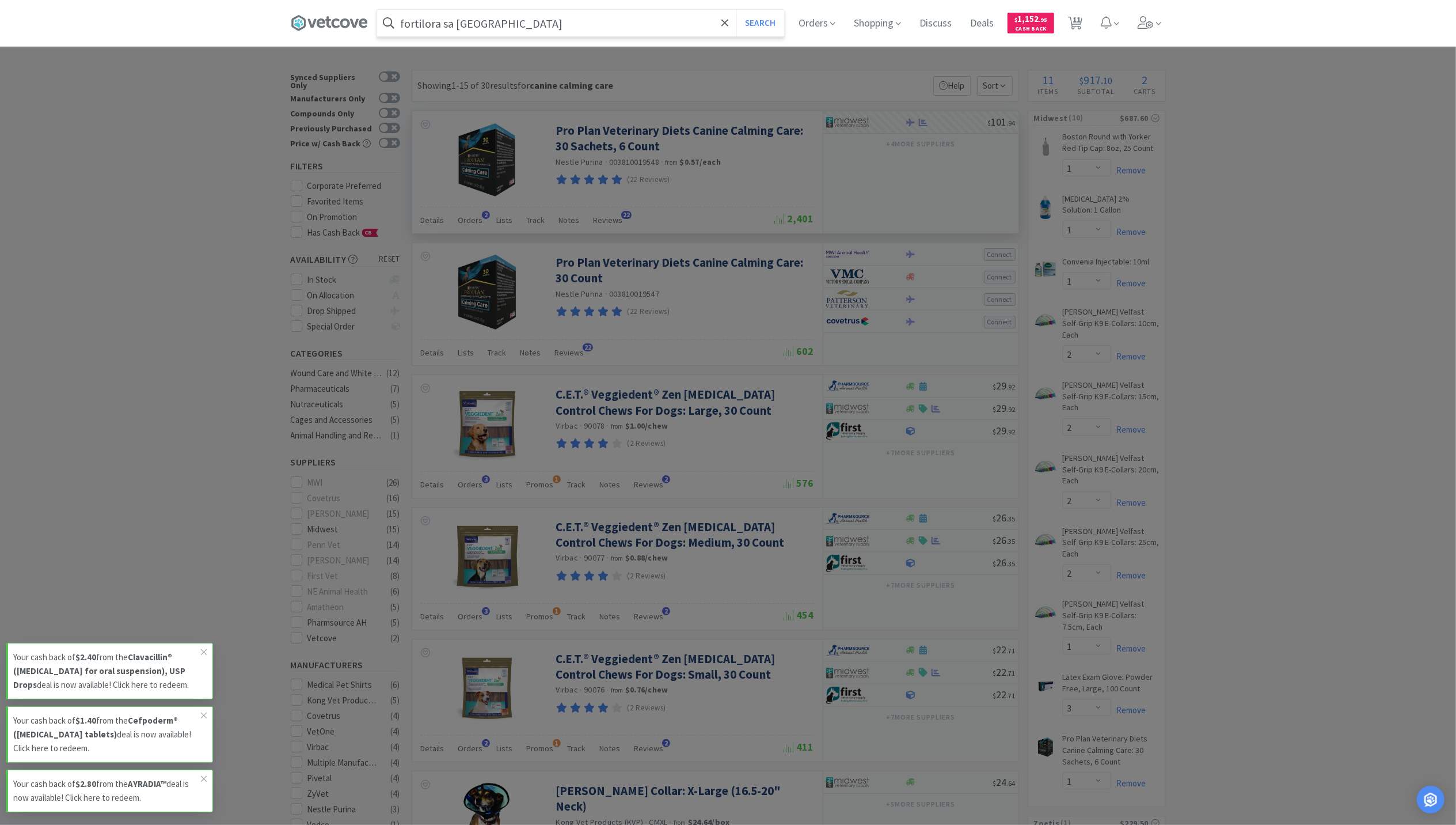
type input "fortilora sa canine"
click at [737, 10] on button "Search" at bounding box center [760, 22] width 47 height 26
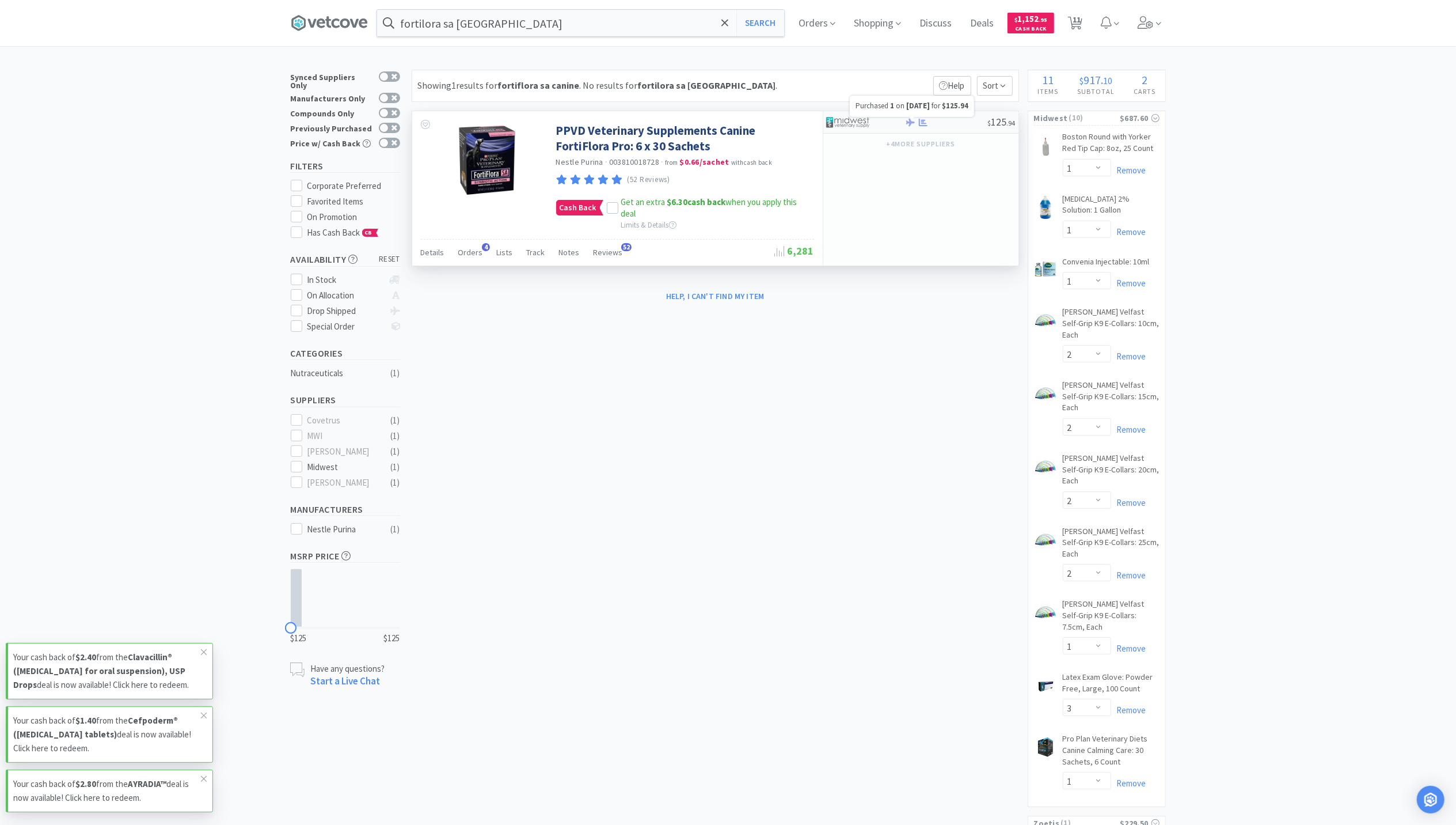
click at [924, 123] on icon at bounding box center [923, 122] width 8 height 8
select select "1"
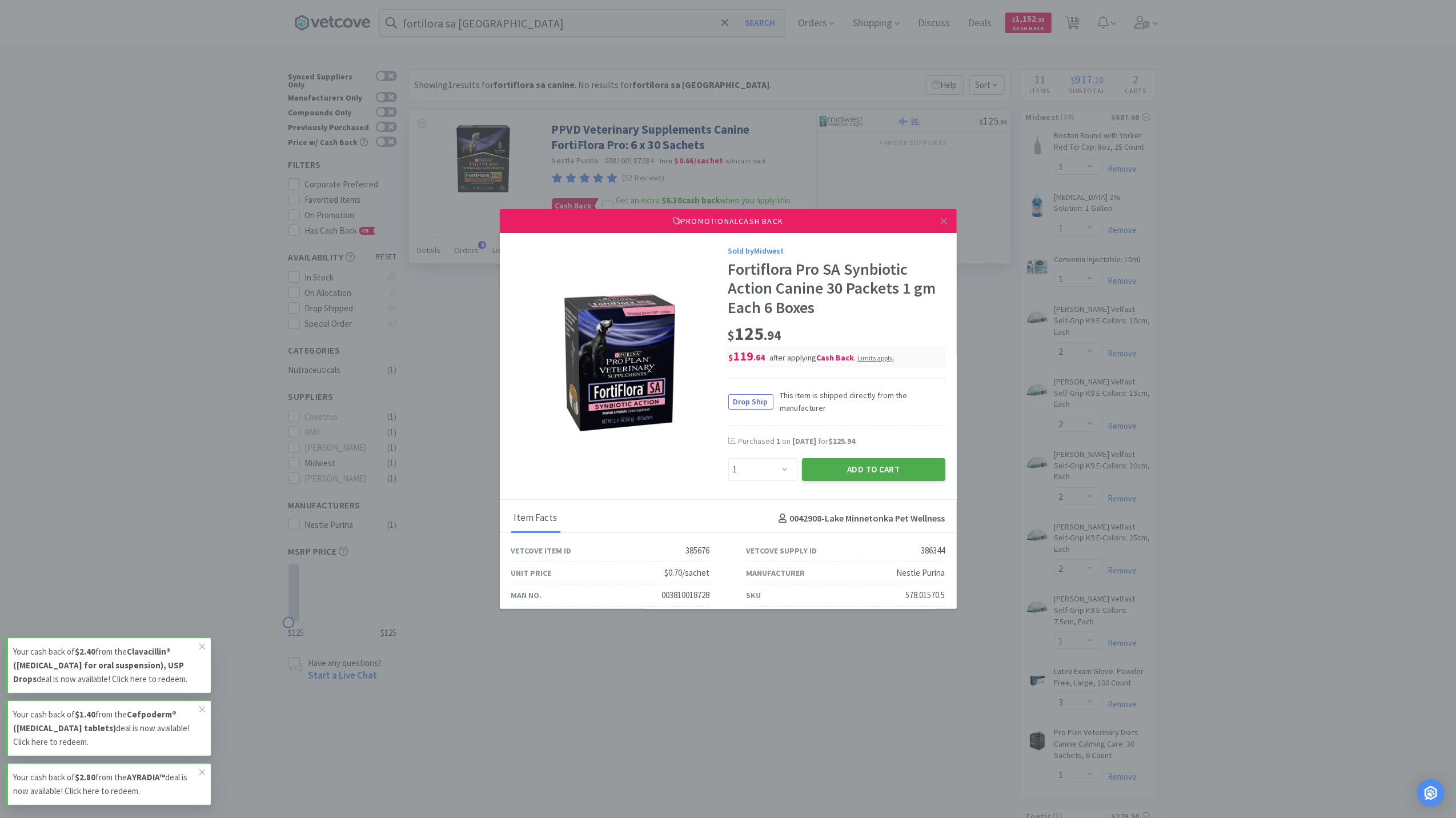
click at [866, 467] on button "Add to Cart" at bounding box center [873, 470] width 143 height 23
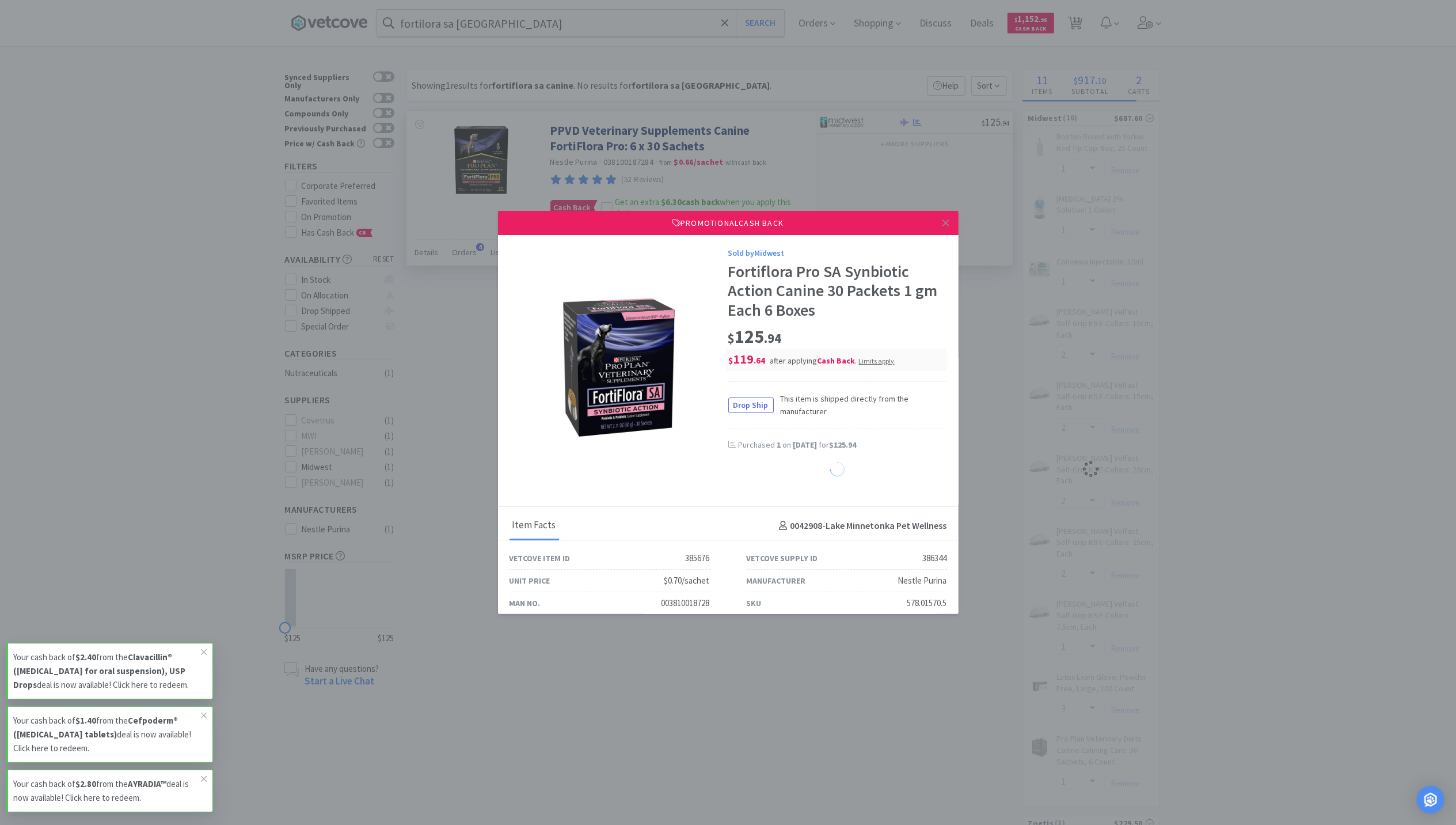
select select "1"
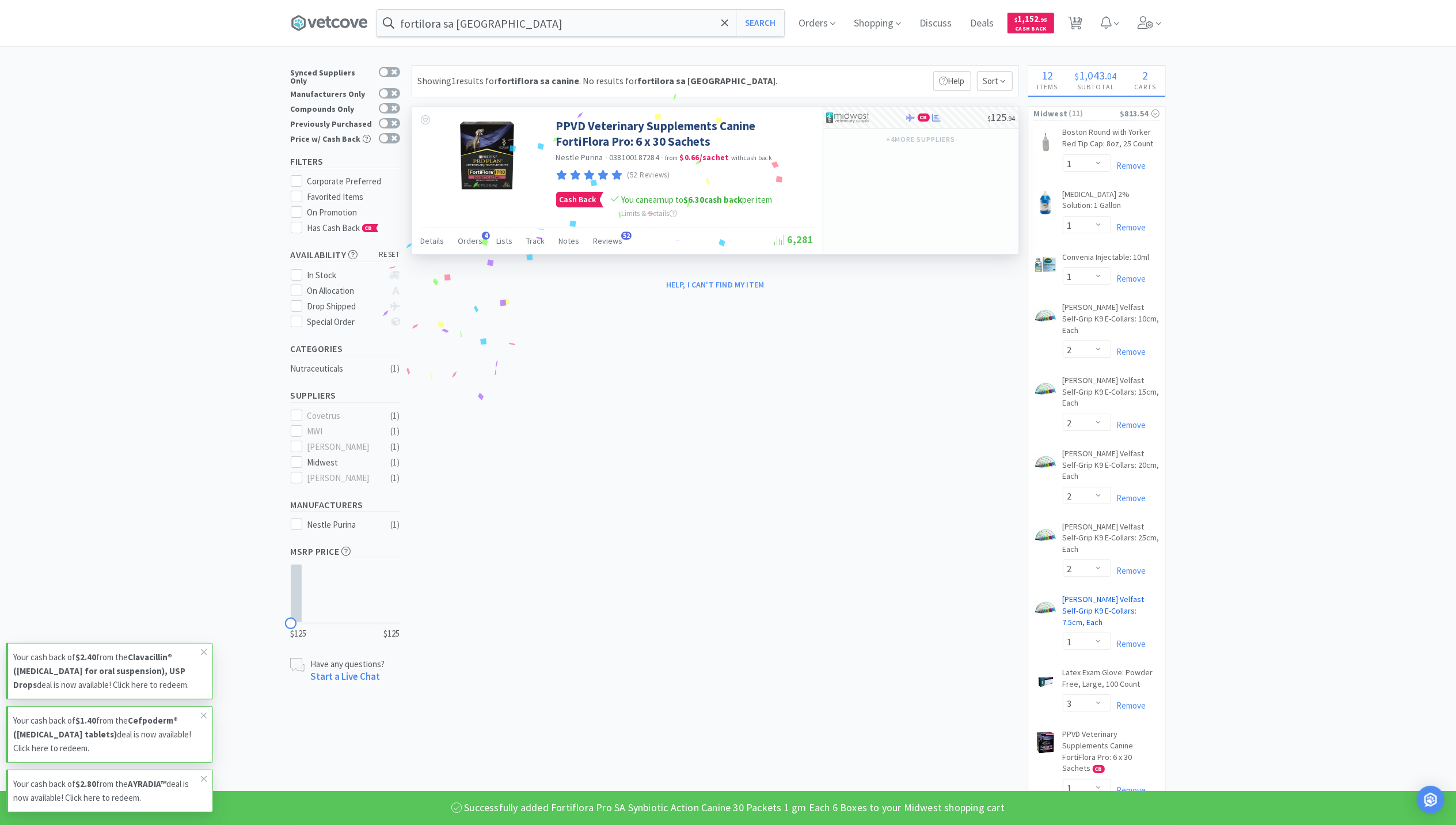
scroll to position [146, 0]
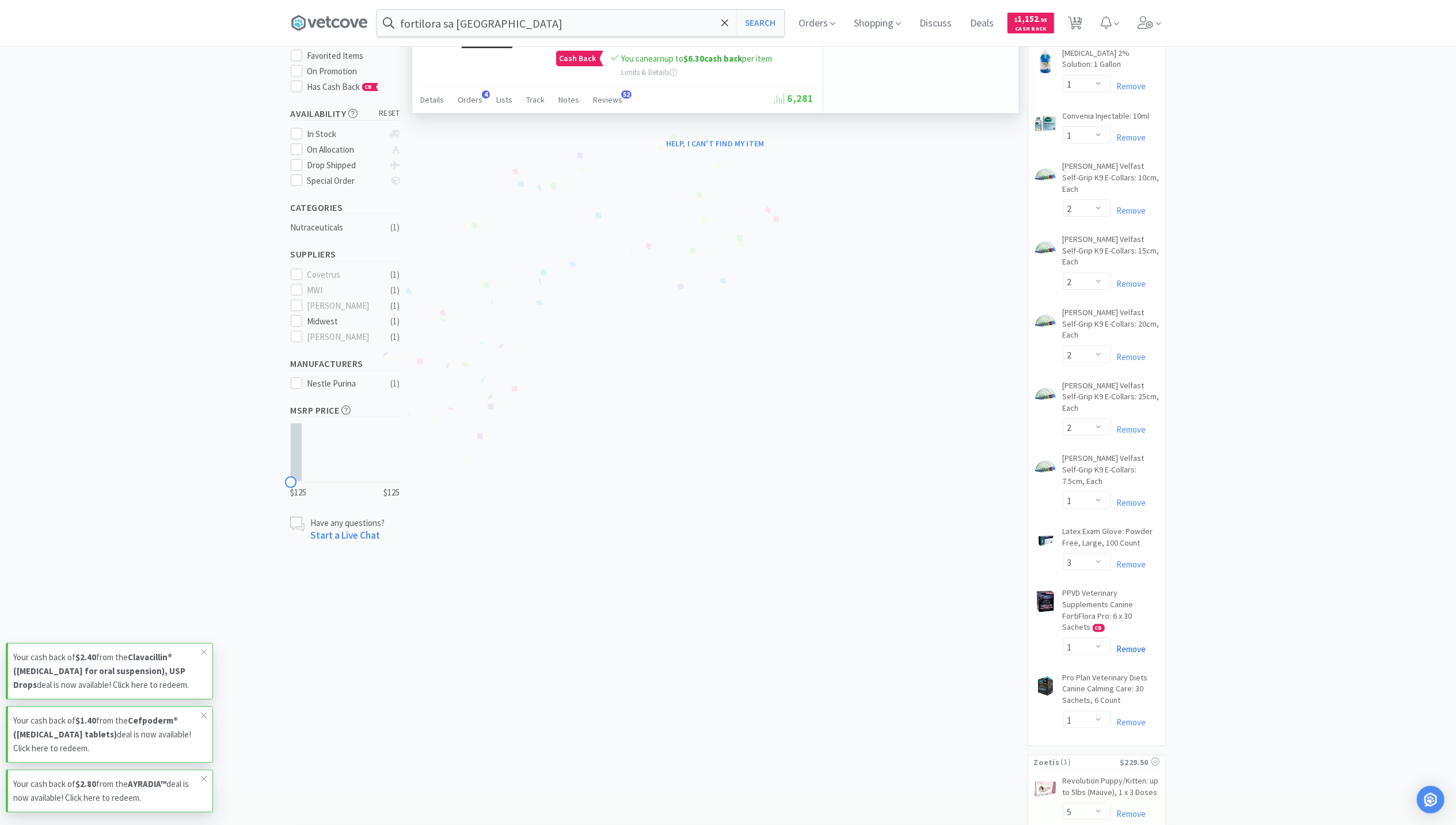
click at [1136, 643] on link "Remove" at bounding box center [1129, 648] width 35 height 11
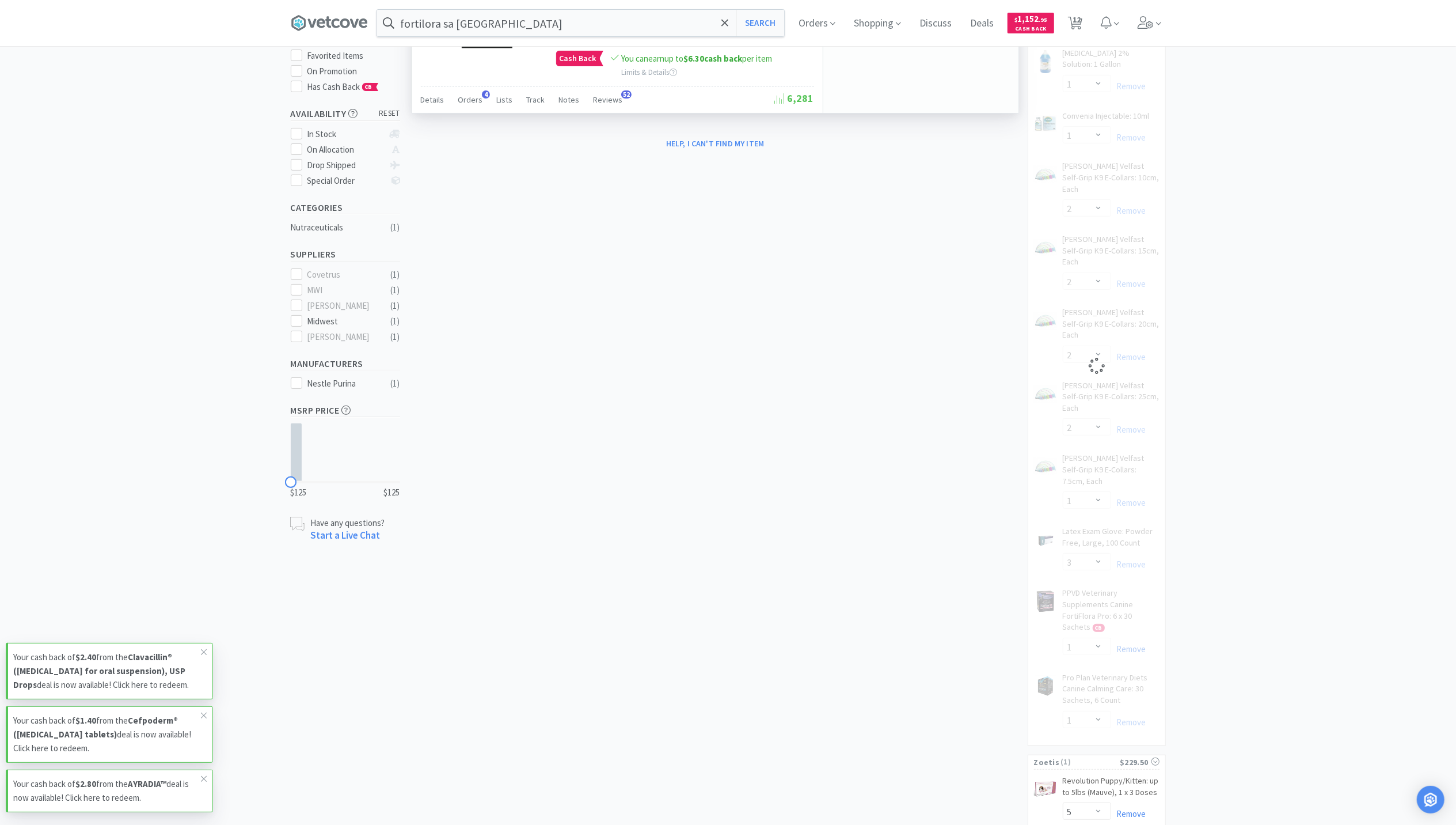
select select "1"
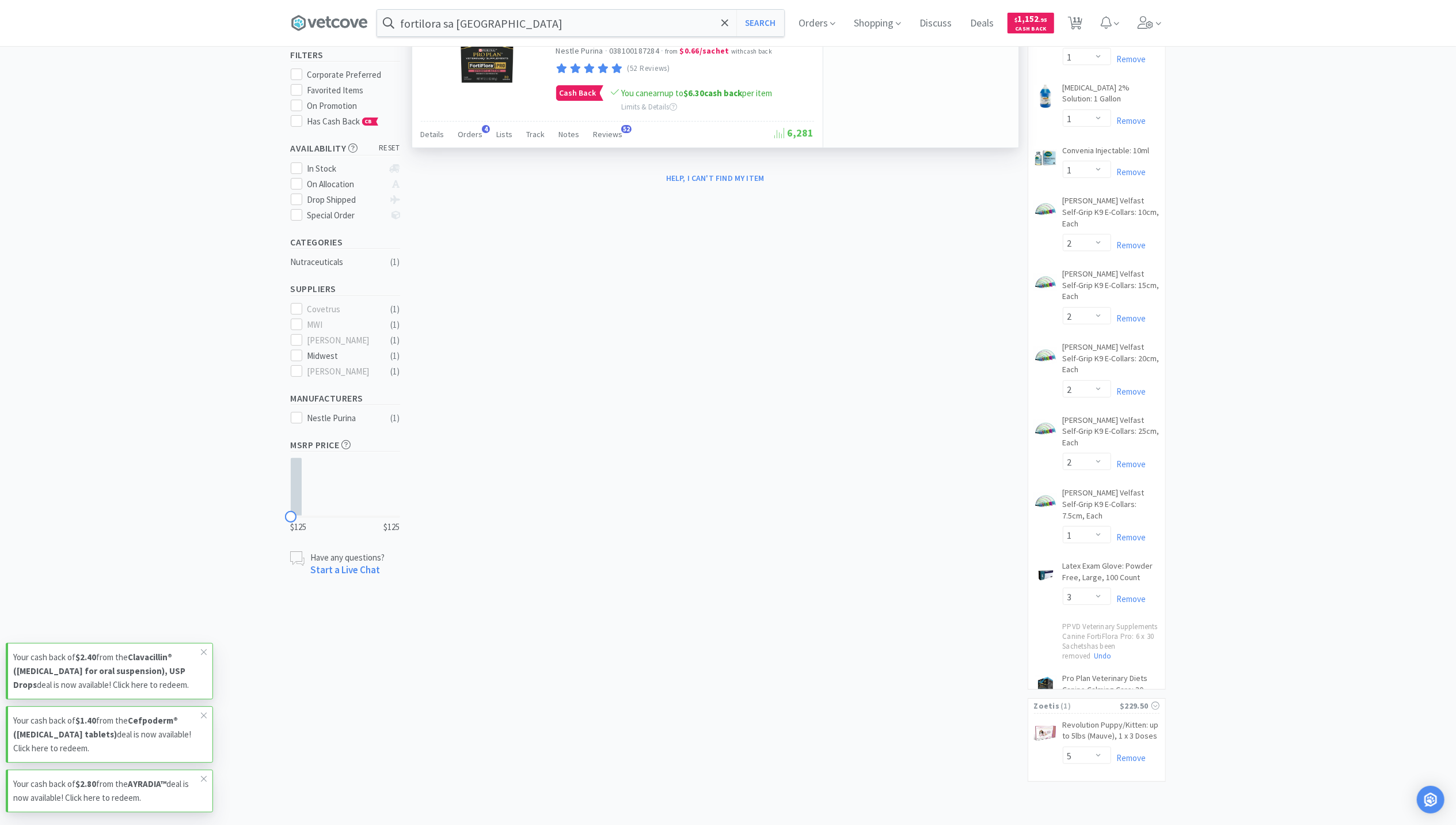
scroll to position [112, 0]
click at [1136, 716] on link "Remove" at bounding box center [1129, 722] width 35 height 11
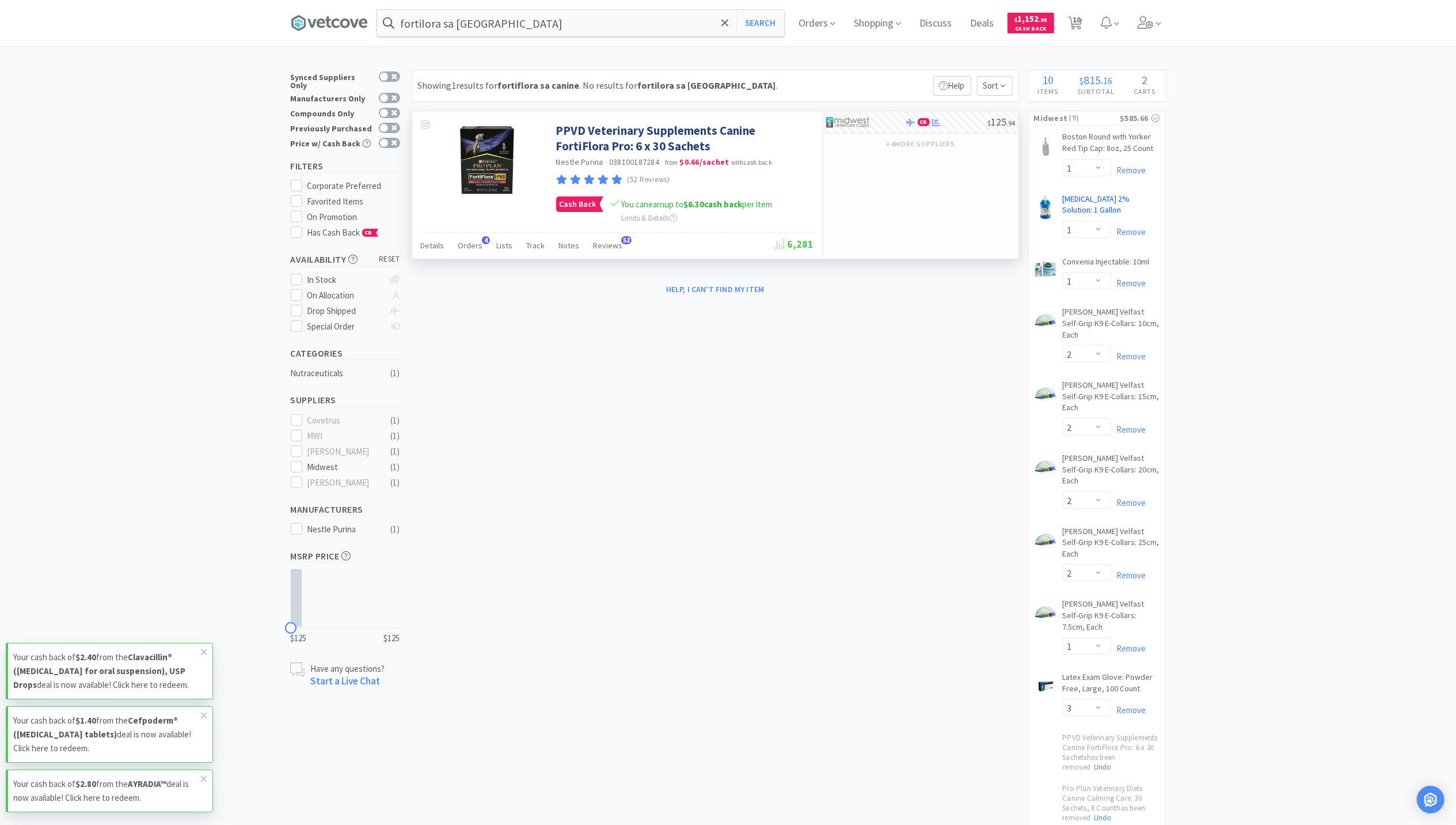
scroll to position [76, 0]
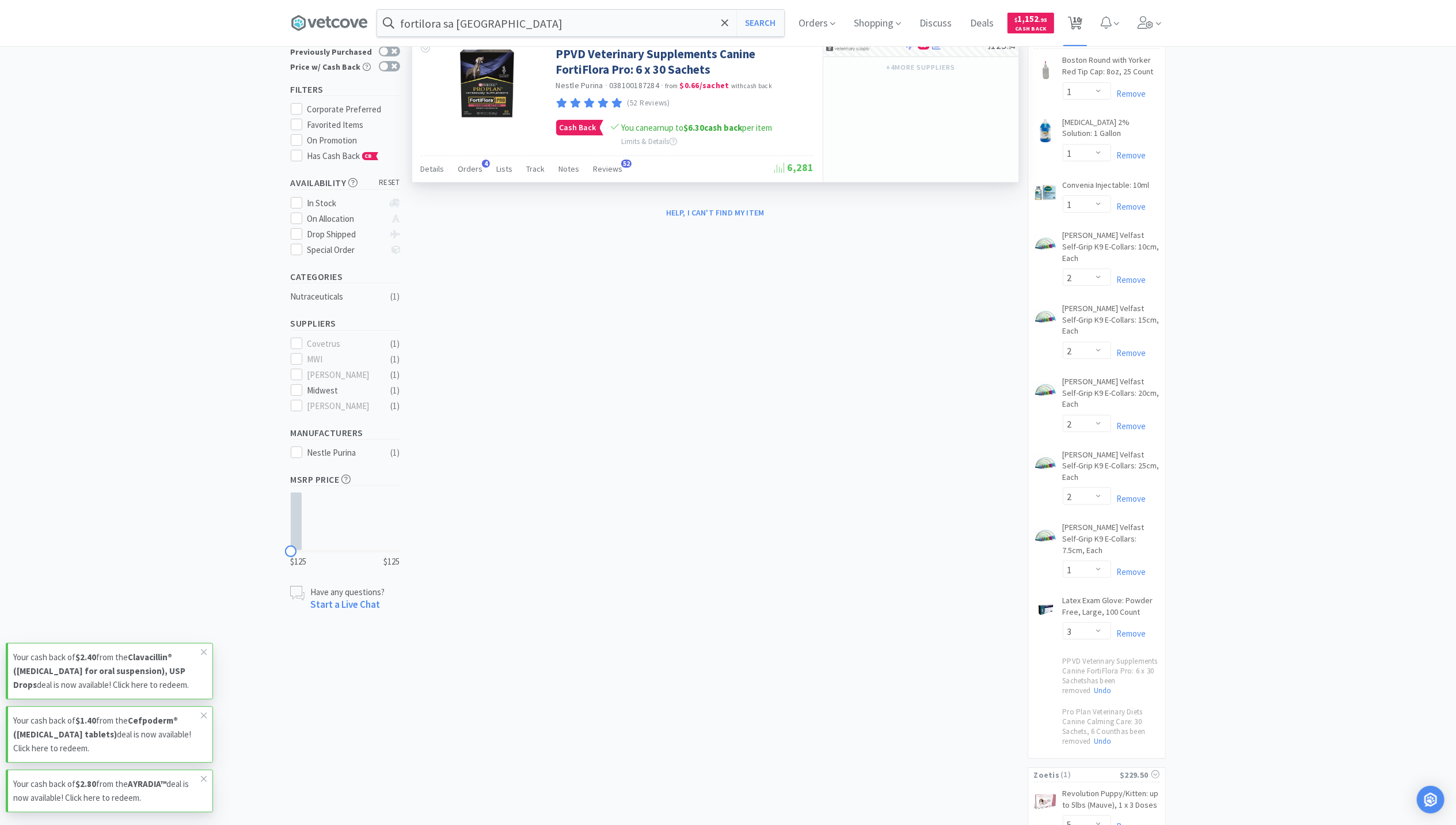
click at [1078, 17] on span "10" at bounding box center [1077, 20] width 8 height 46
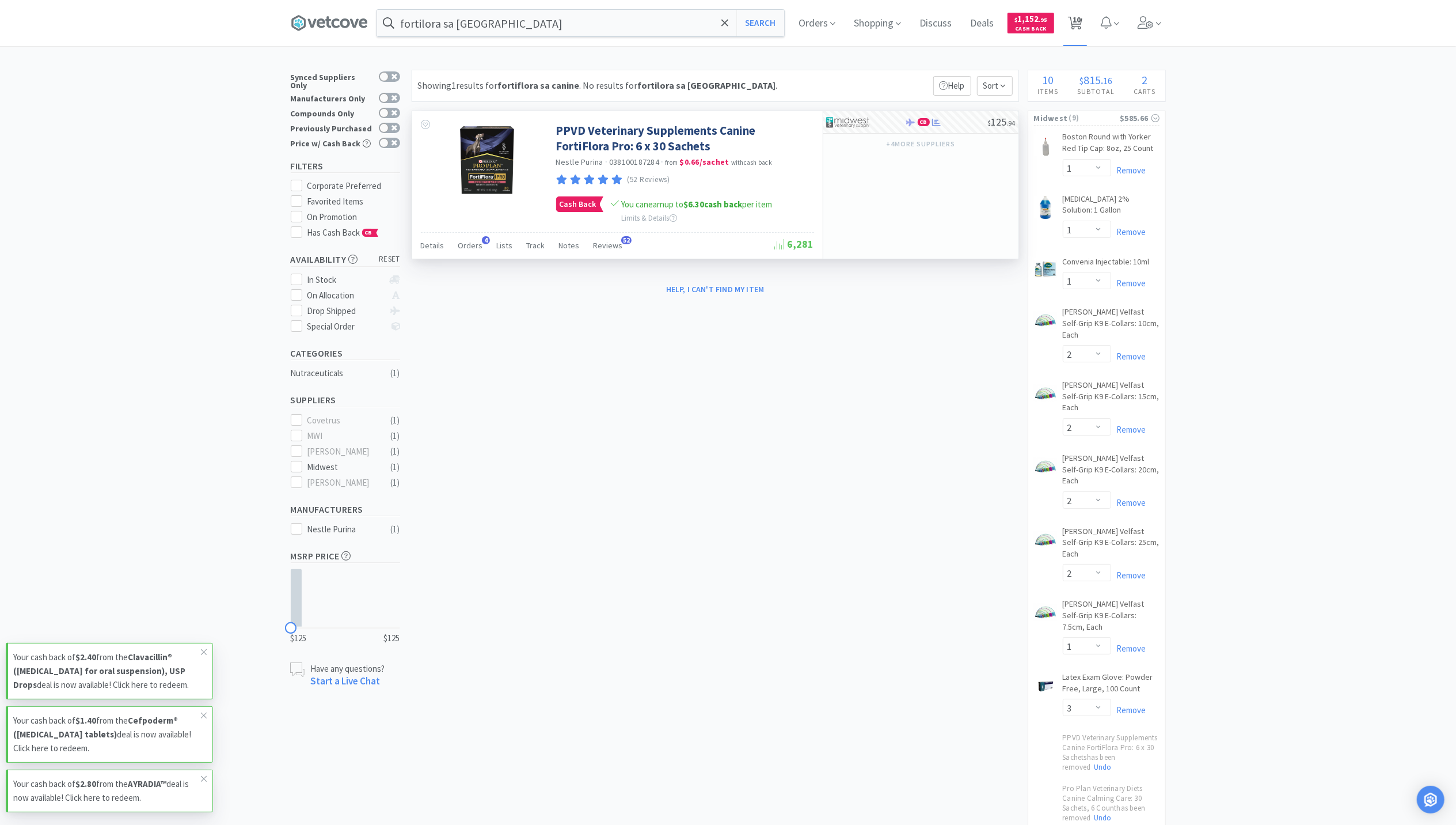
select select "5"
select select "1"
select select "2"
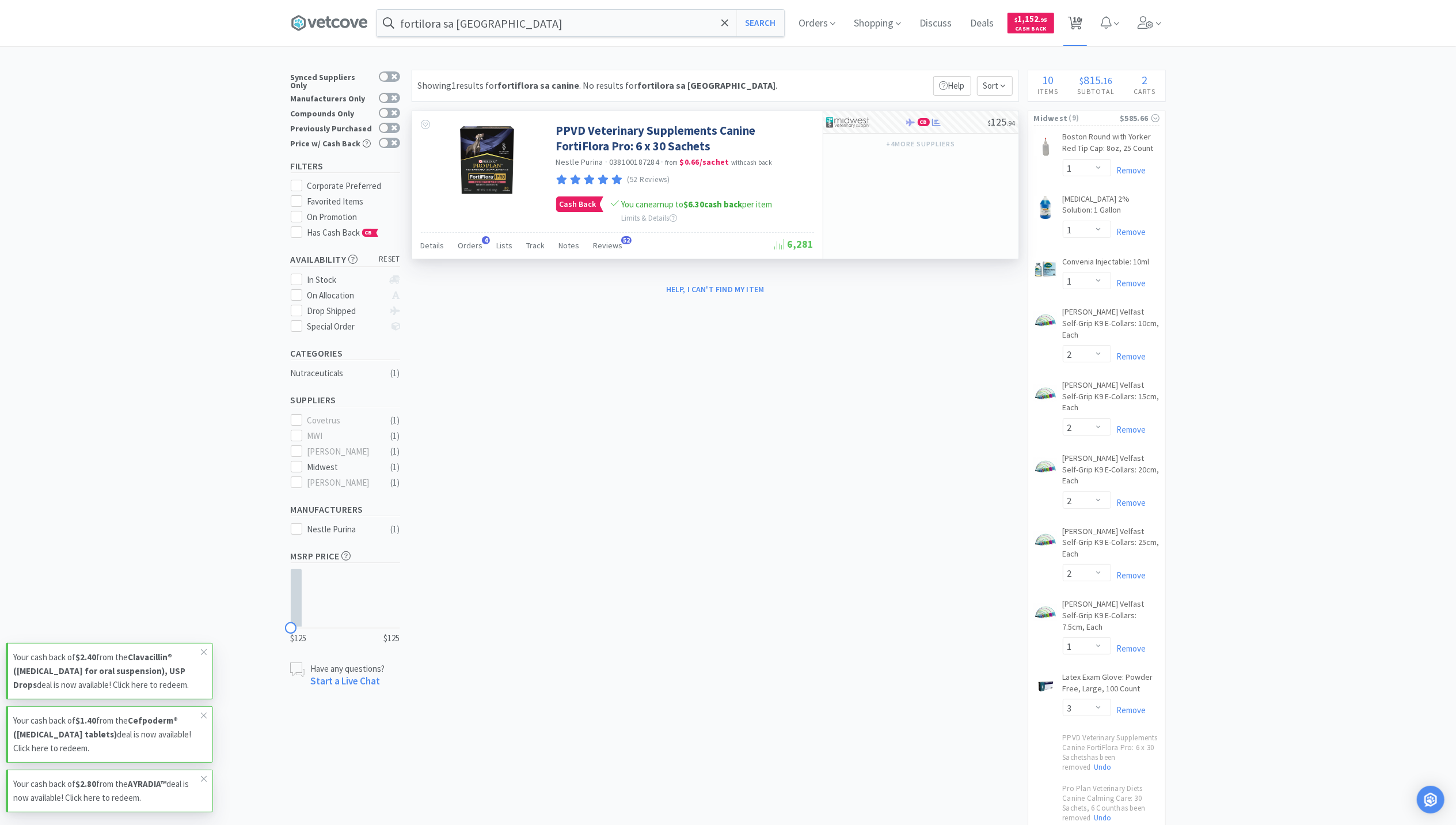
select select "2"
select select "1"
select select "3"
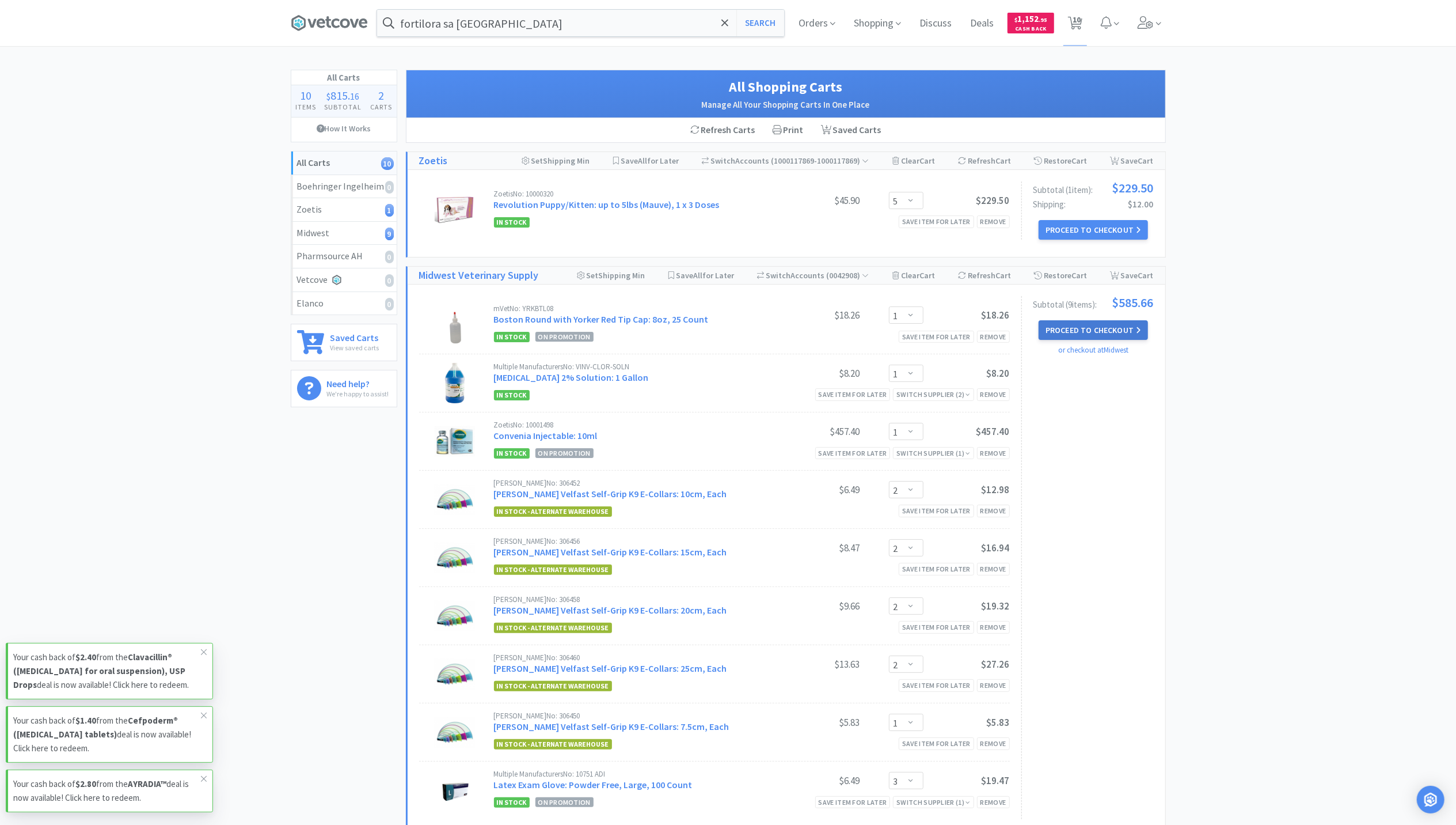
click at [1085, 327] on button "Proceed to Checkout" at bounding box center [1093, 330] width 109 height 20
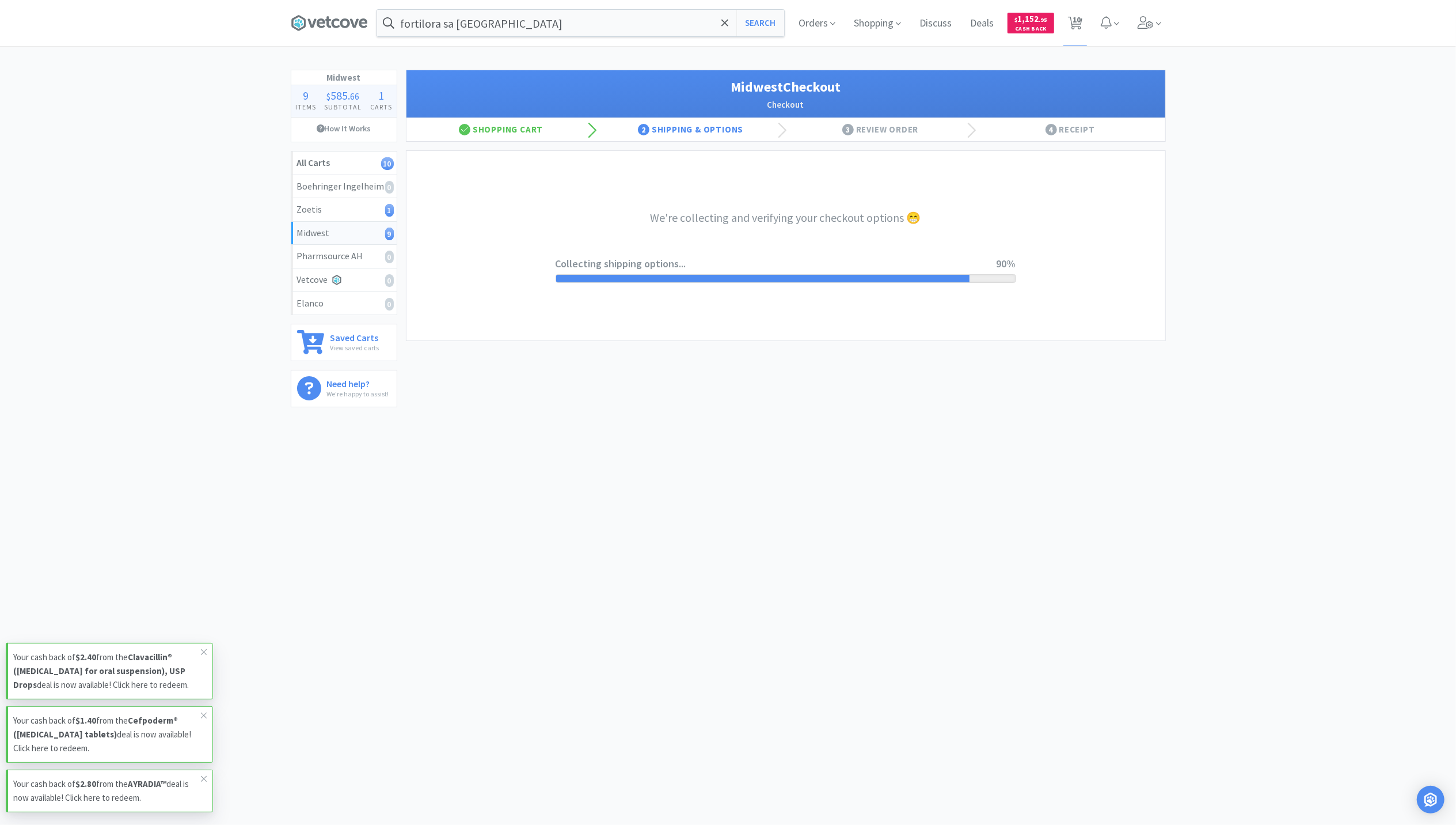
select select "3"
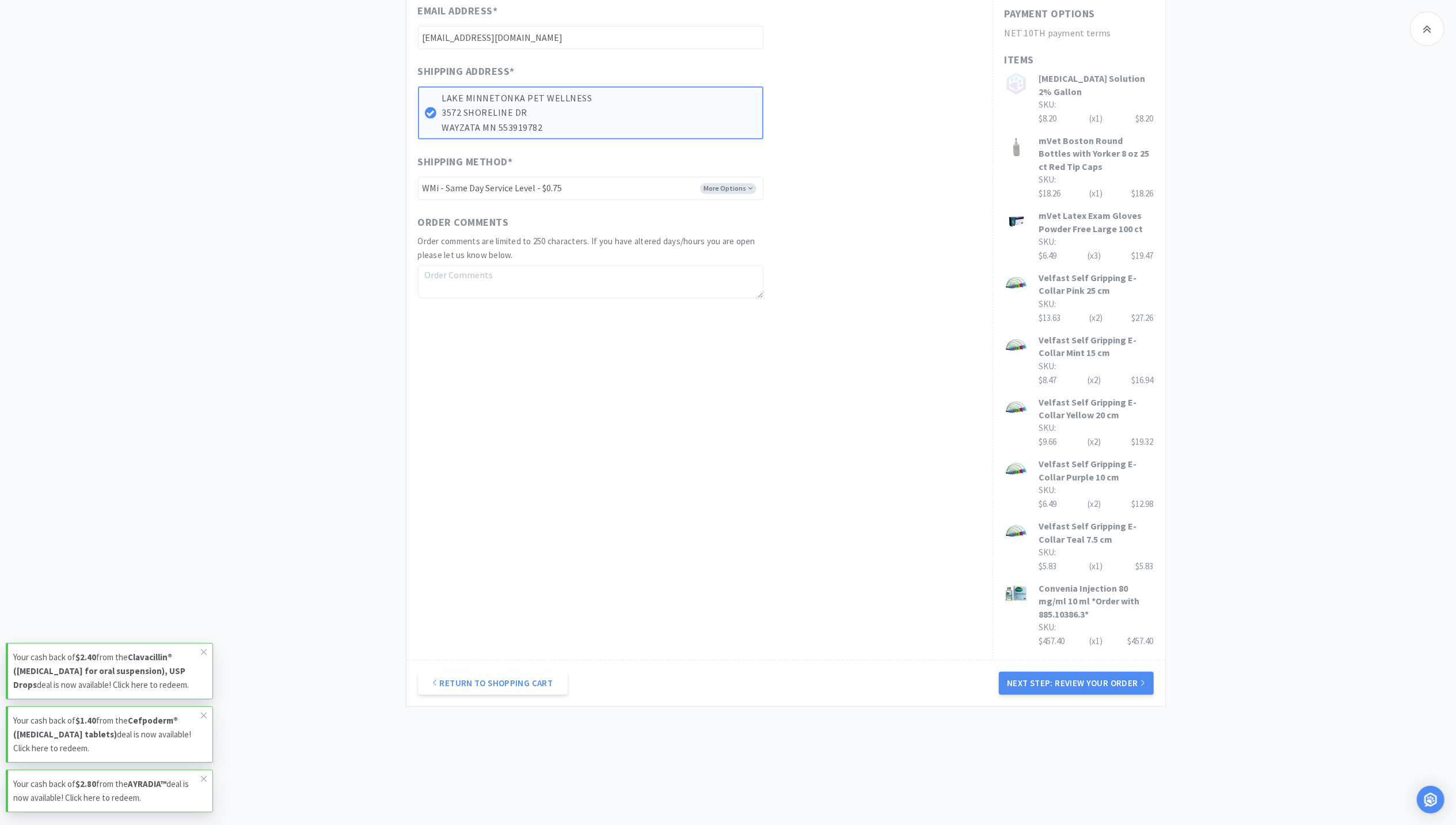
scroll to position [461, 0]
click at [1055, 681] on button "Next Step: Review Your Order" at bounding box center [1076, 683] width 154 height 23
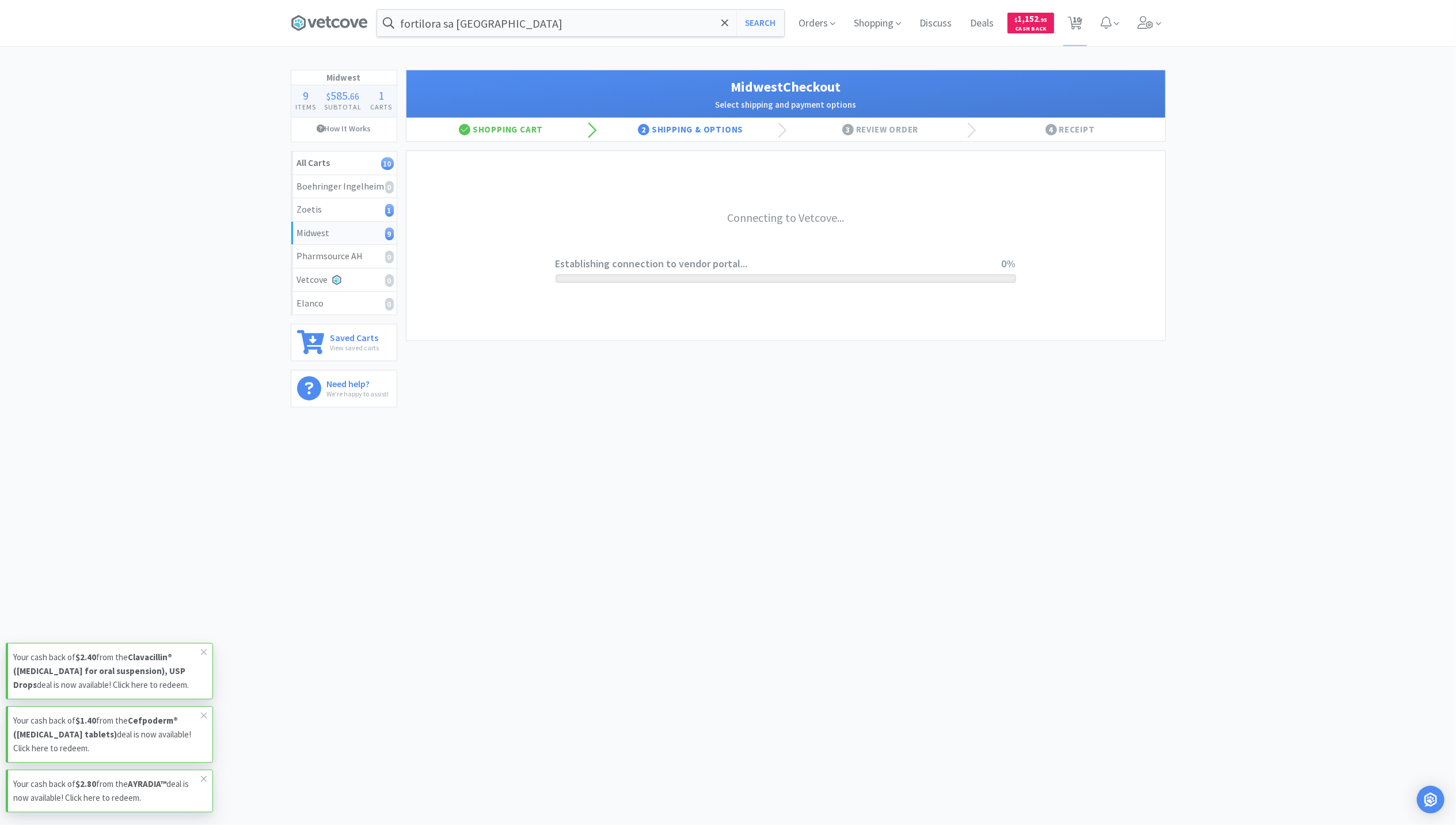
scroll to position [0, 0]
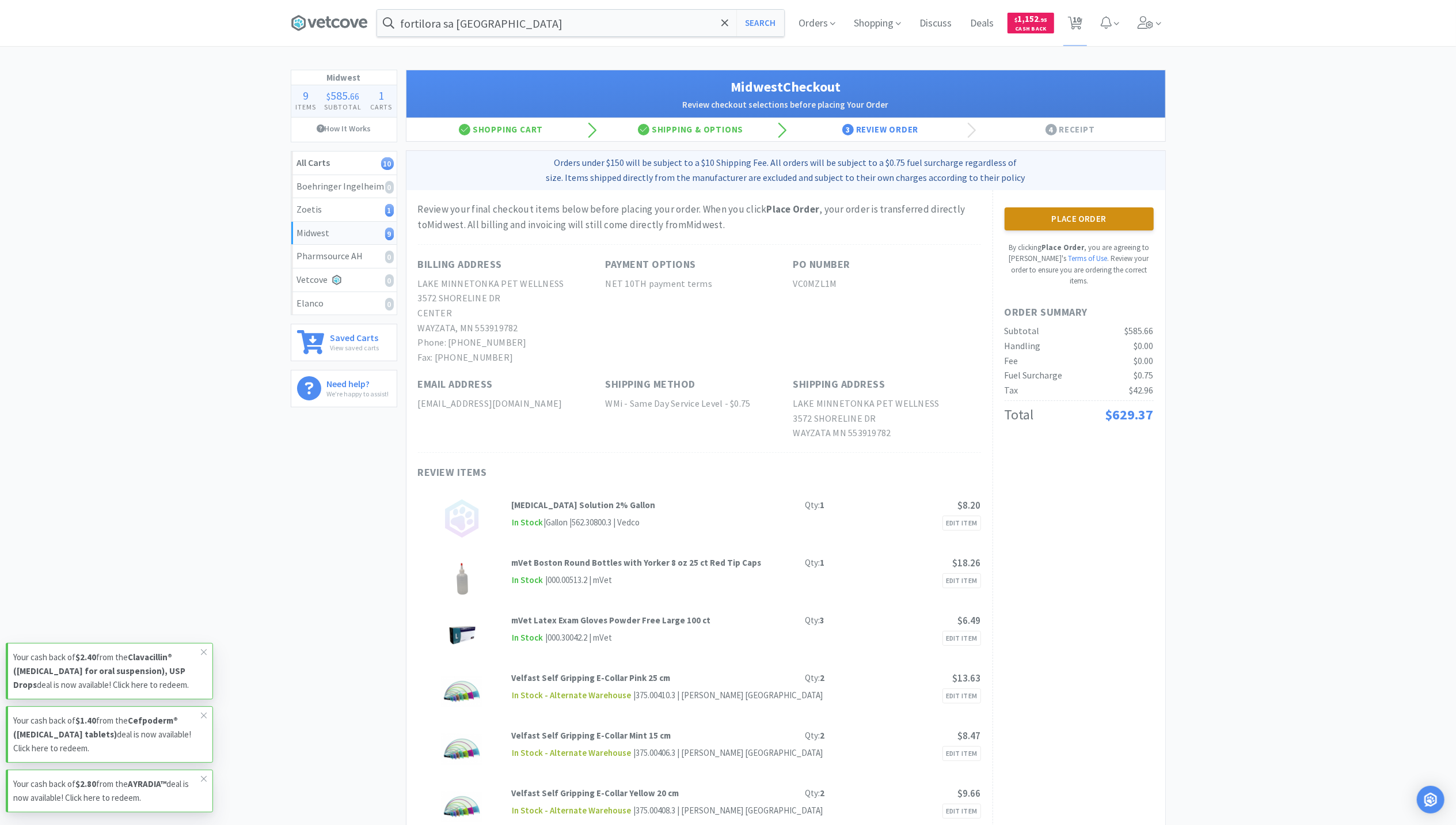
click at [1108, 215] on button "Place Order" at bounding box center [1079, 219] width 149 height 23
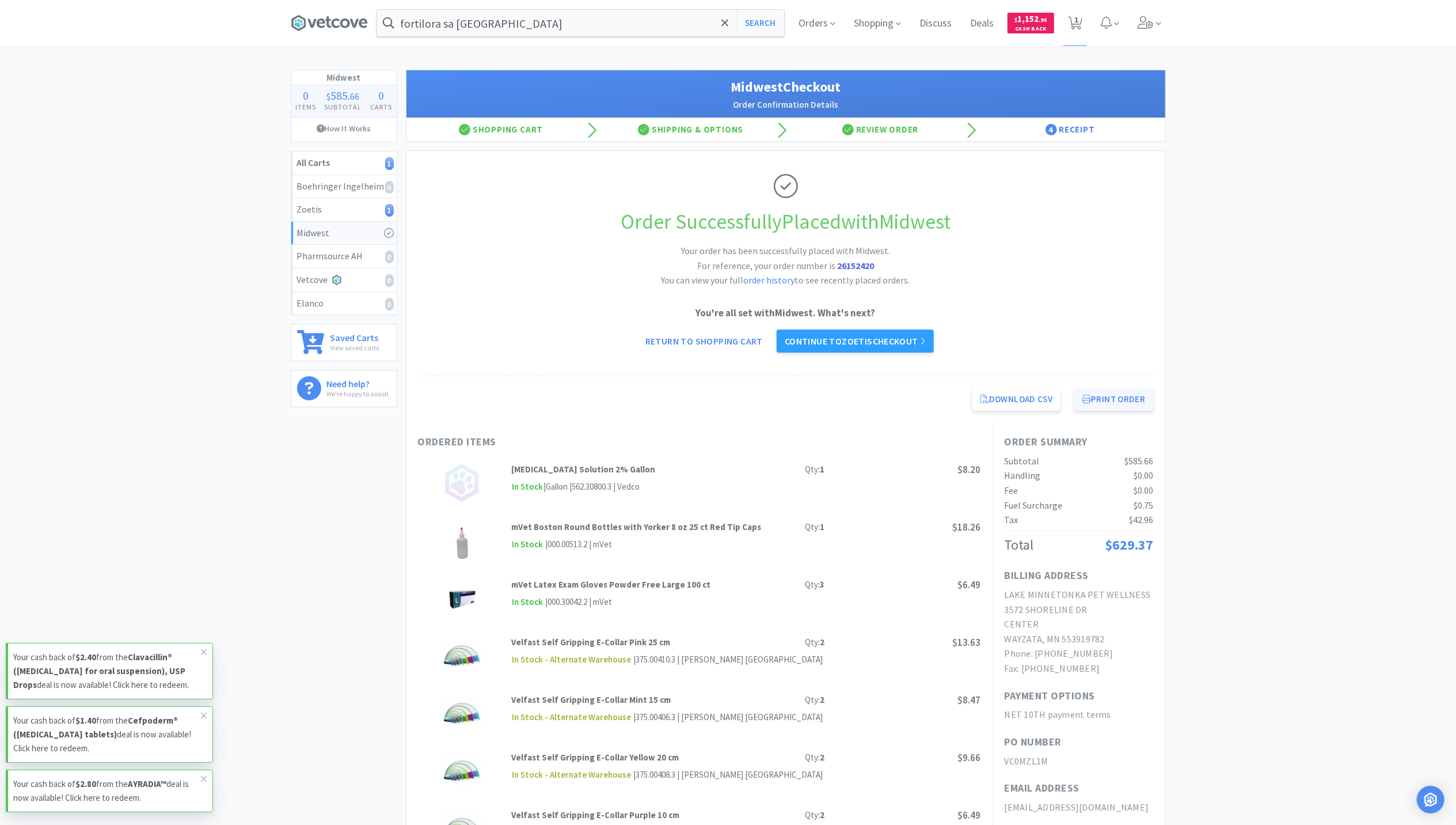
click at [1138, 408] on button "Print Order" at bounding box center [1113, 399] width 79 height 23
click at [1081, 31] on span "1" at bounding box center [1075, 23] width 24 height 46
select select "5"
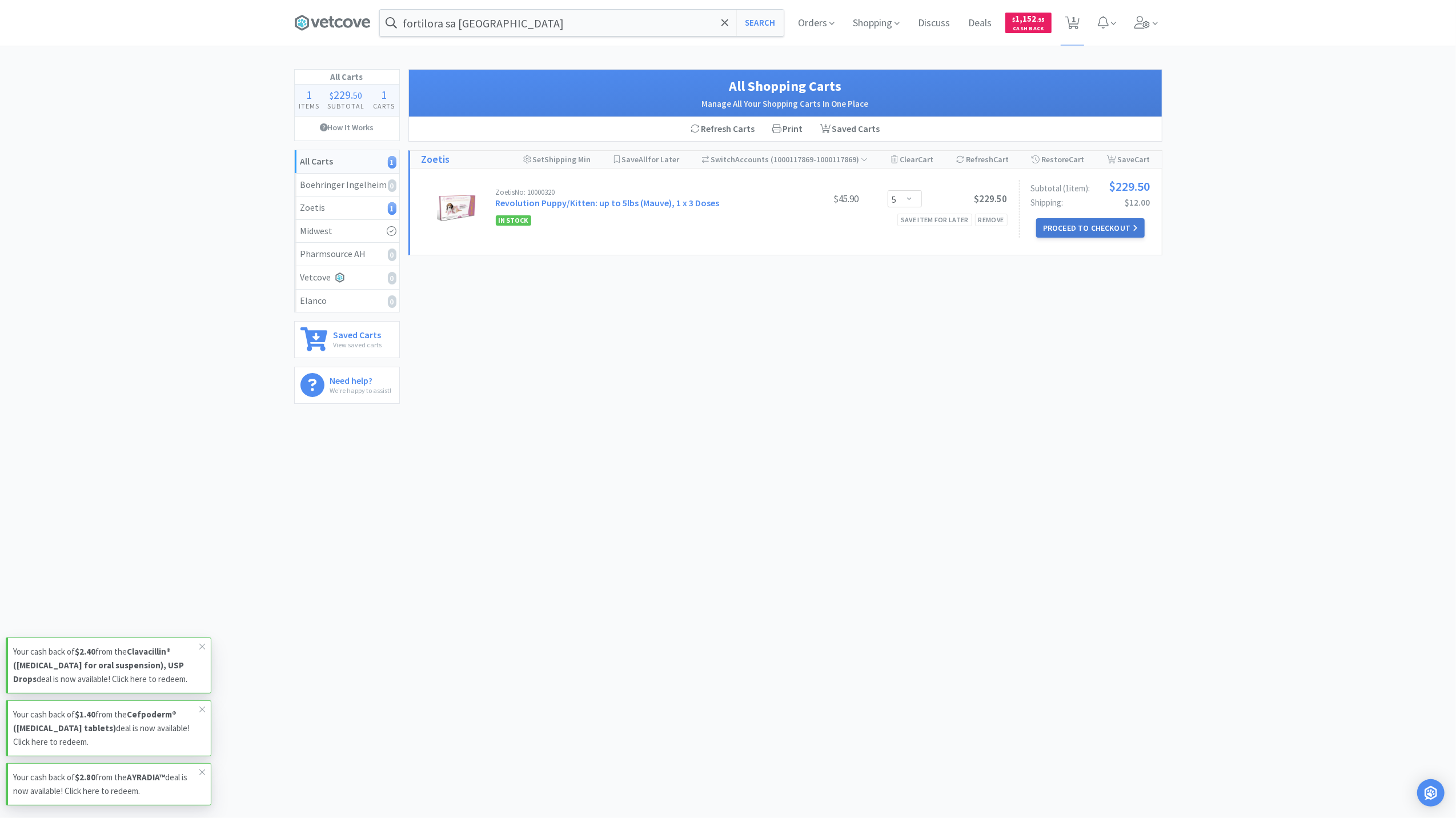
click at [1113, 226] on button "Proceed to Checkout" at bounding box center [1091, 228] width 108 height 20
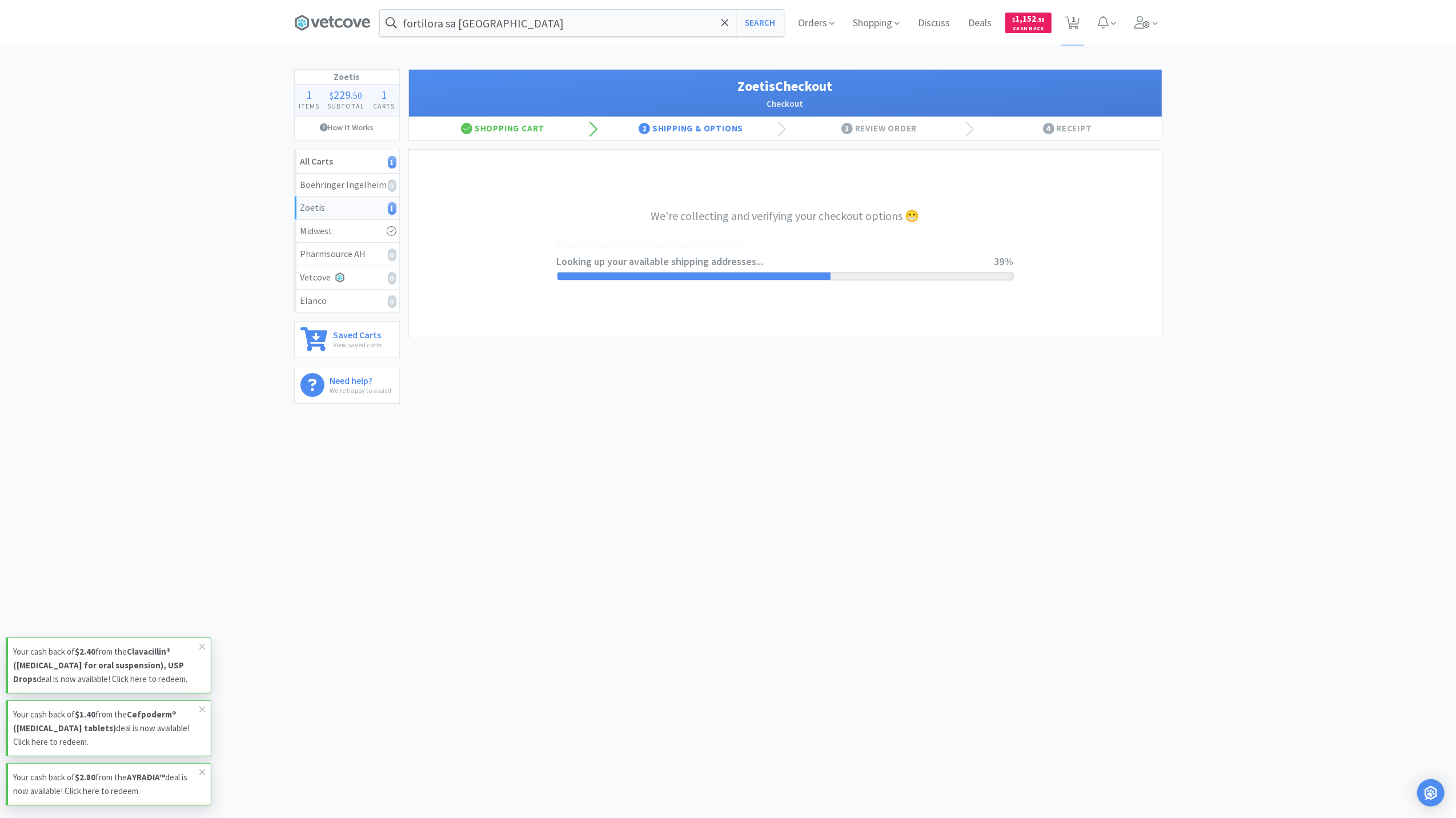
select select "invoice"
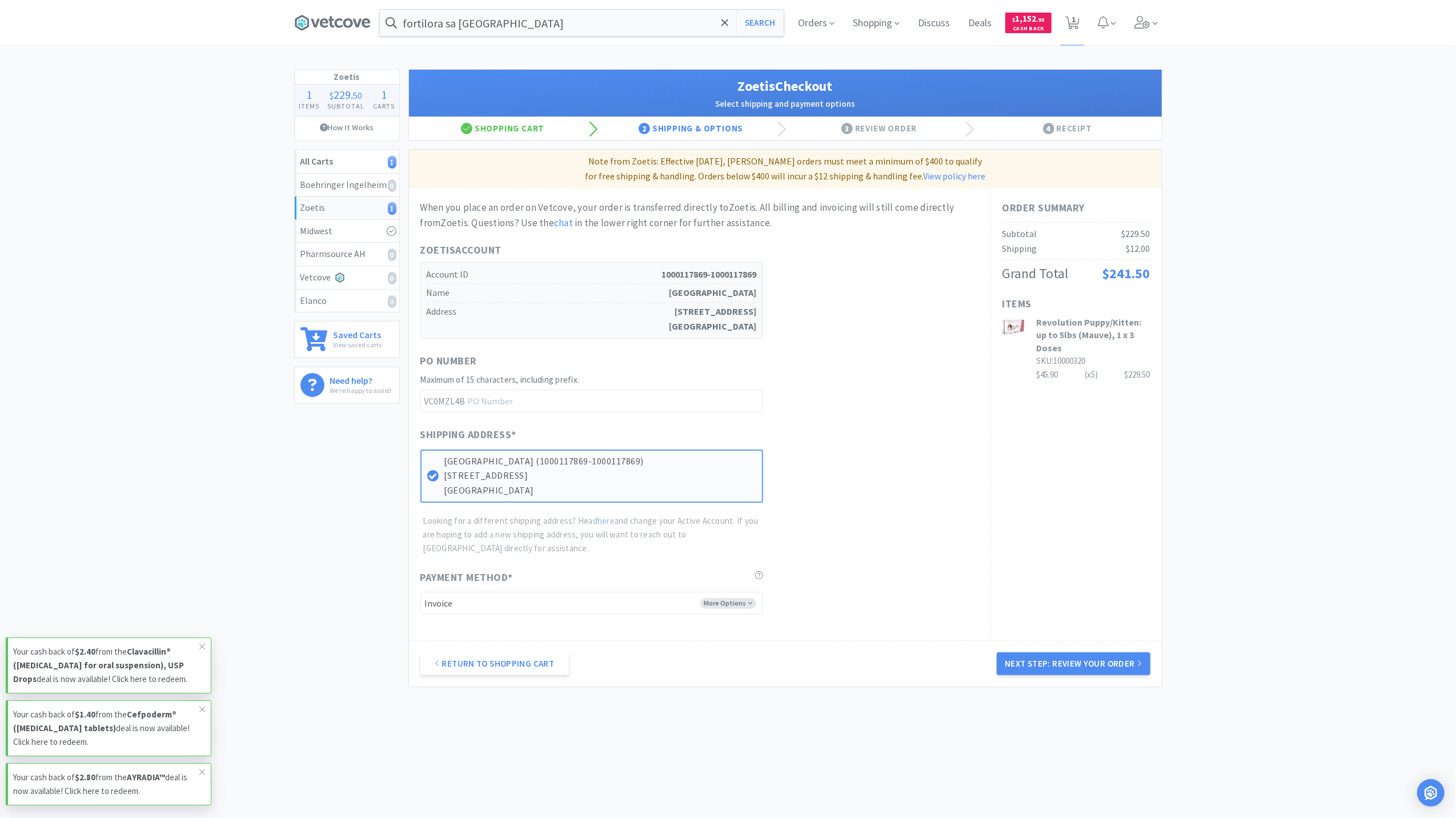
drag, startPoint x: 1075, startPoint y: 661, endPoint x: 1070, endPoint y: 656, distance: 7.1
click at [1074, 661] on button "Next Step: Review Your Order" at bounding box center [1073, 664] width 153 height 23
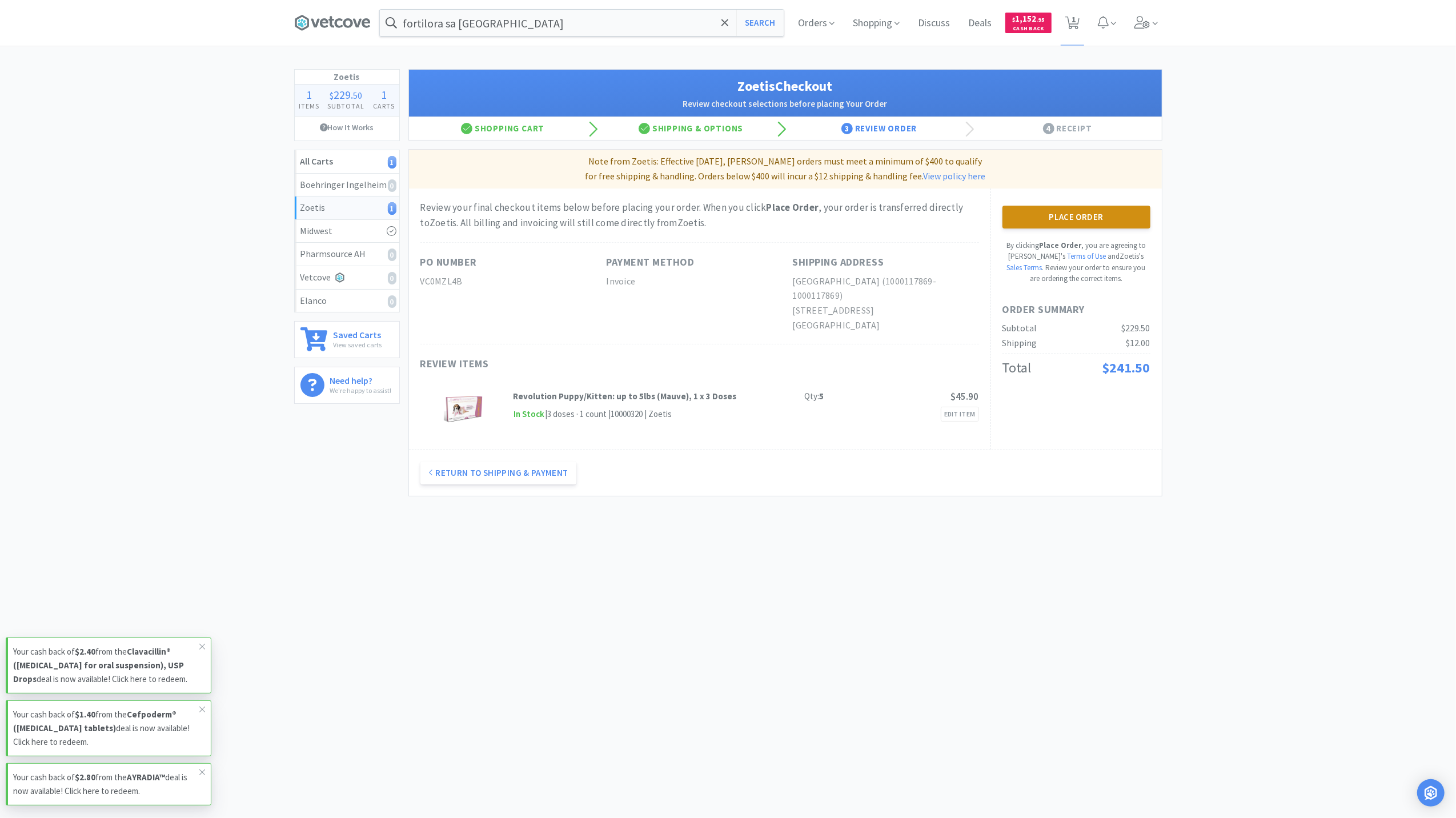
click at [1075, 213] on button "Place Order" at bounding box center [1077, 217] width 148 height 23
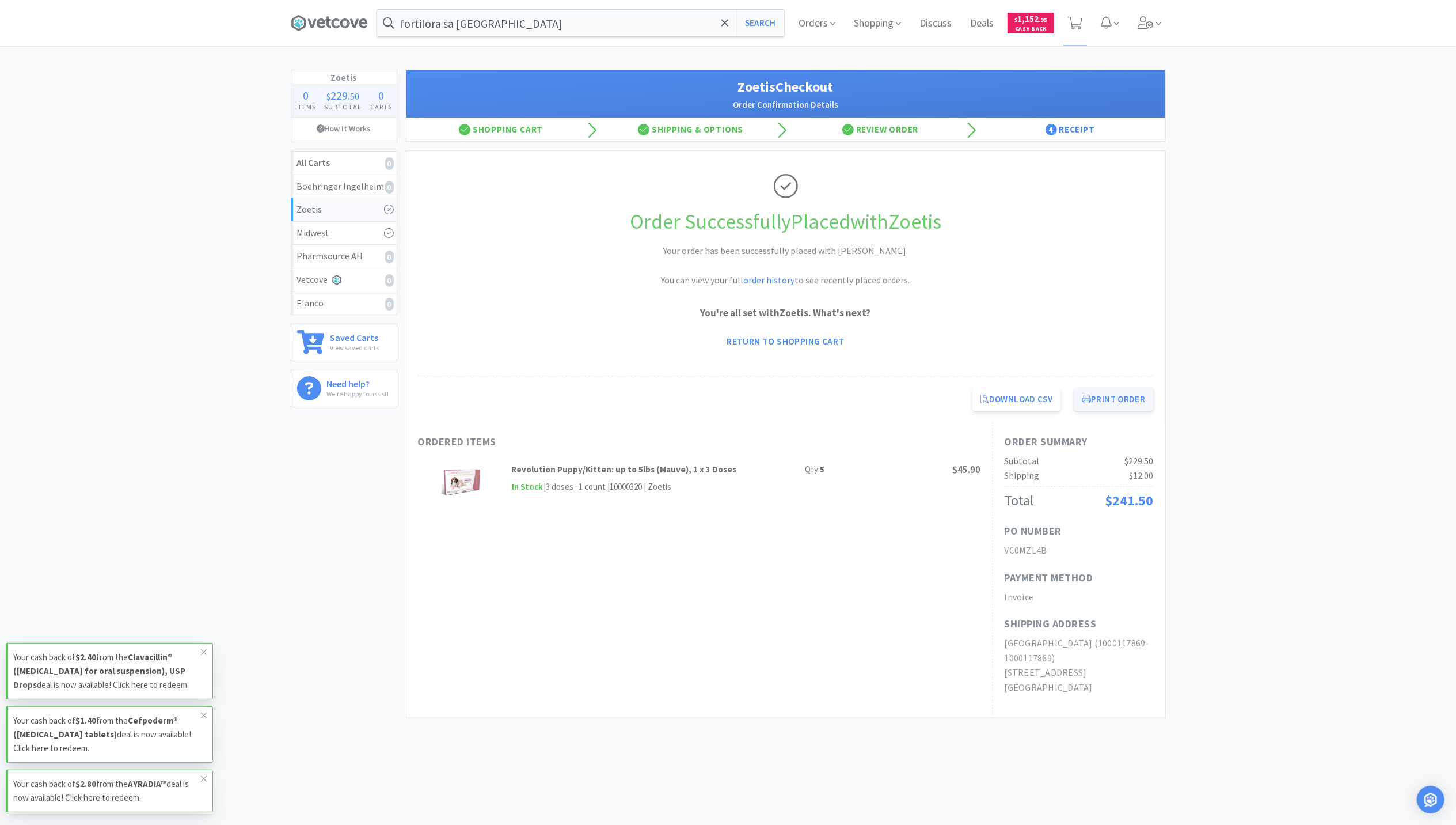
click at [1110, 395] on button "Print Order" at bounding box center [1113, 399] width 79 height 23
click at [1156, 25] on icon at bounding box center [1159, 24] width 5 height 10
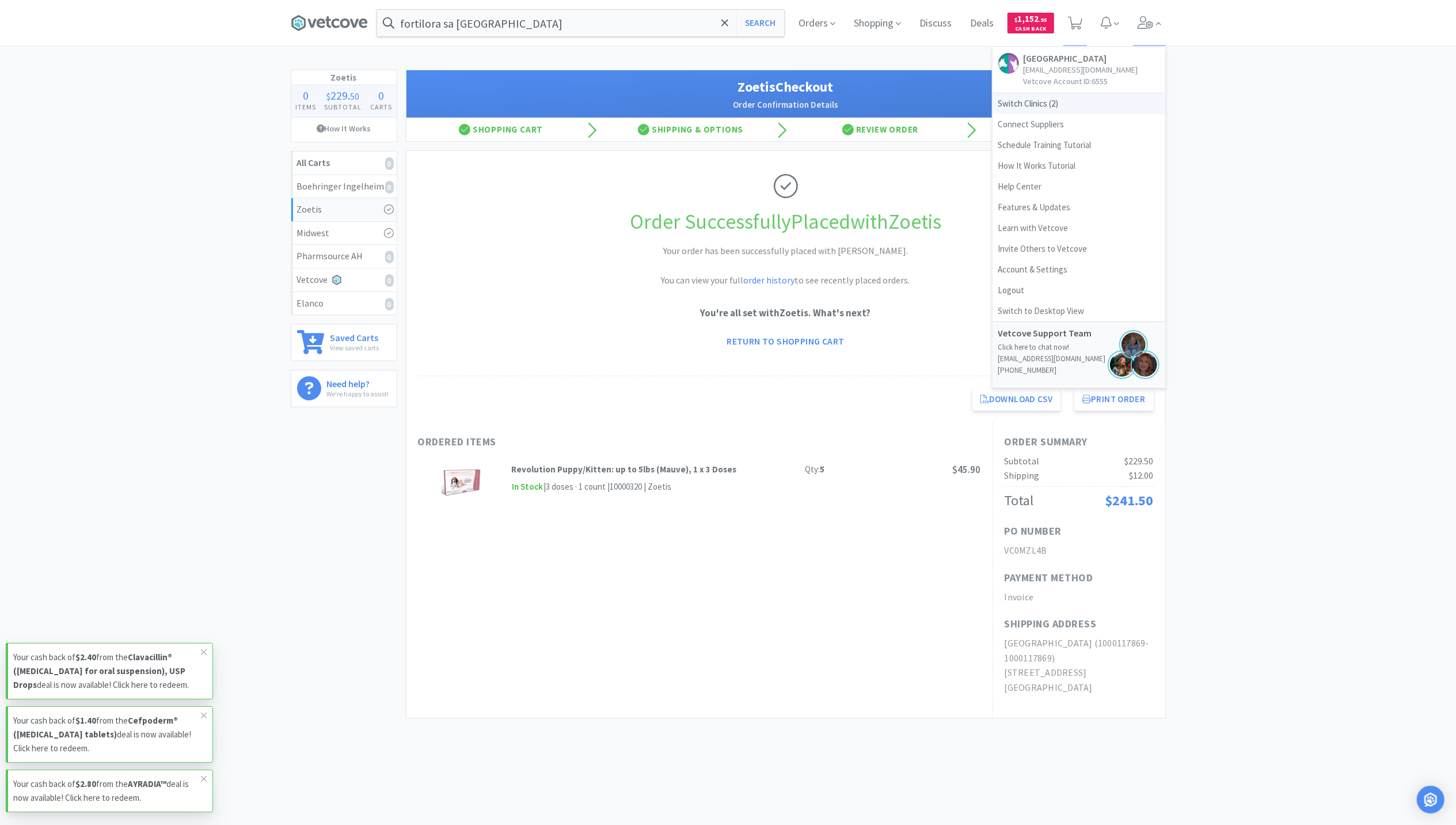
click at [1011, 112] on span "Switch Clinics ( 2 )" at bounding box center [1079, 103] width 173 height 21
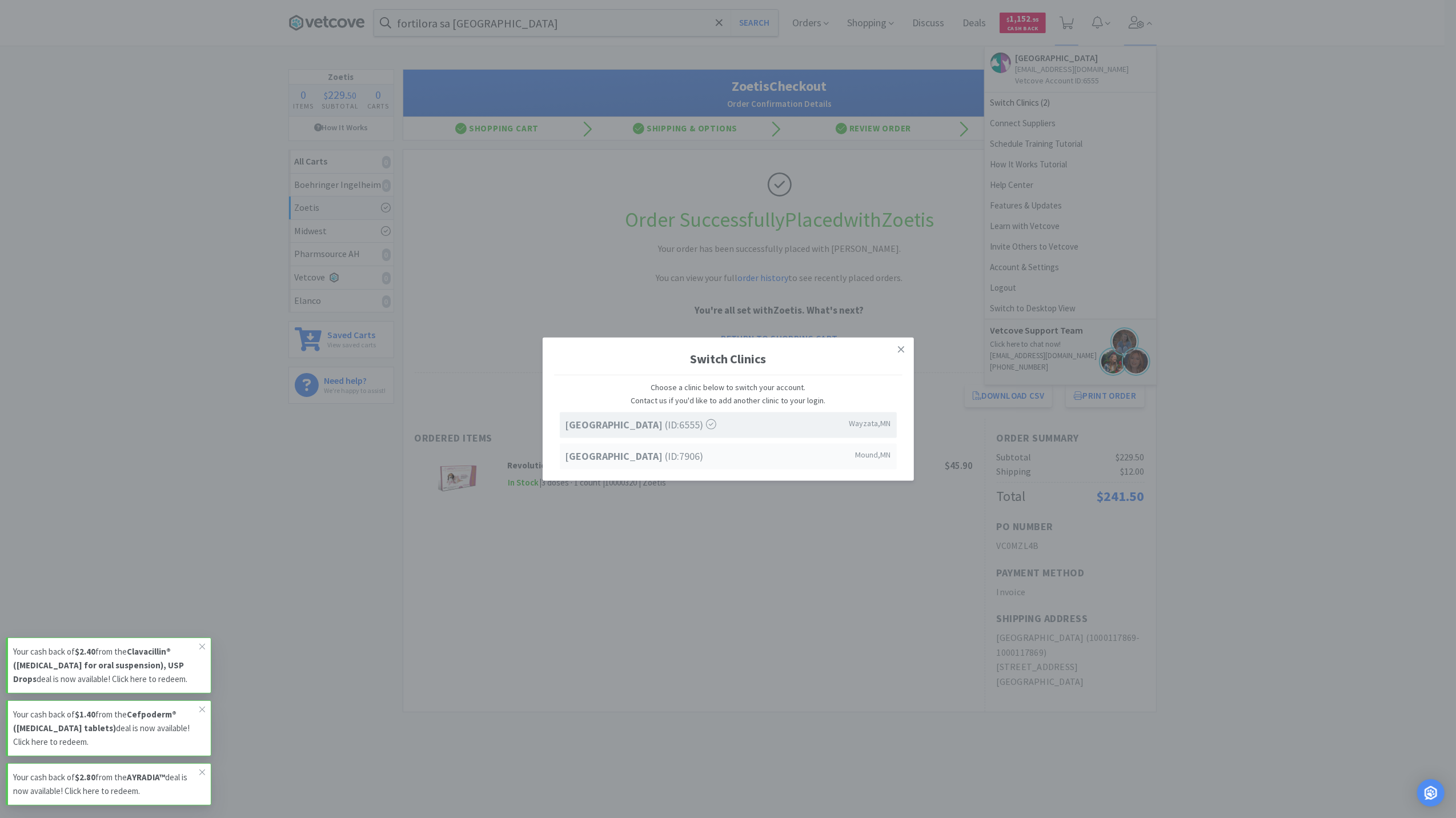
click at [599, 459] on strong "[GEOGRAPHIC_DATA]" at bounding box center [615, 455] width 100 height 13
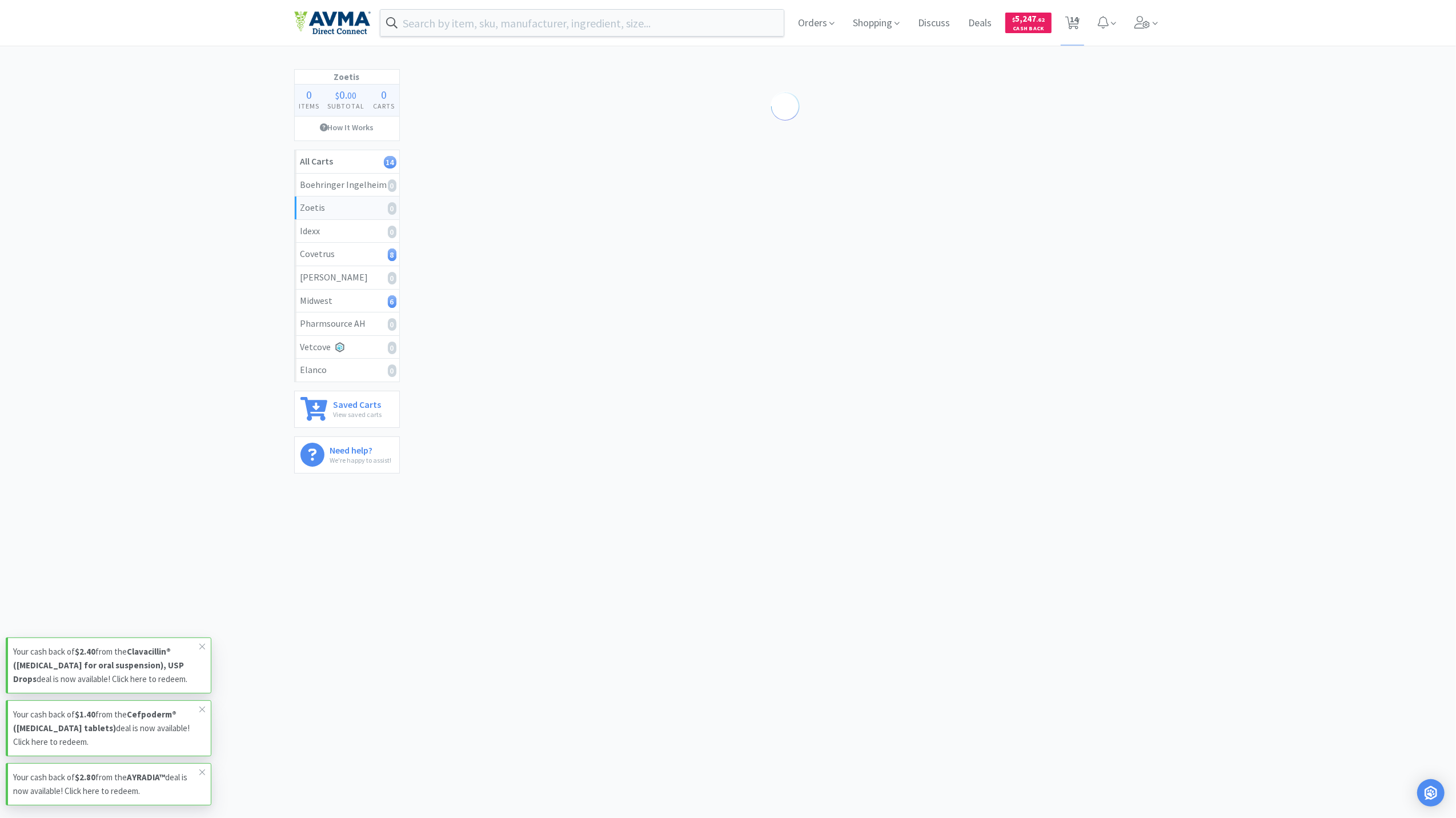
click at [320, 28] on img at bounding box center [332, 23] width 76 height 24
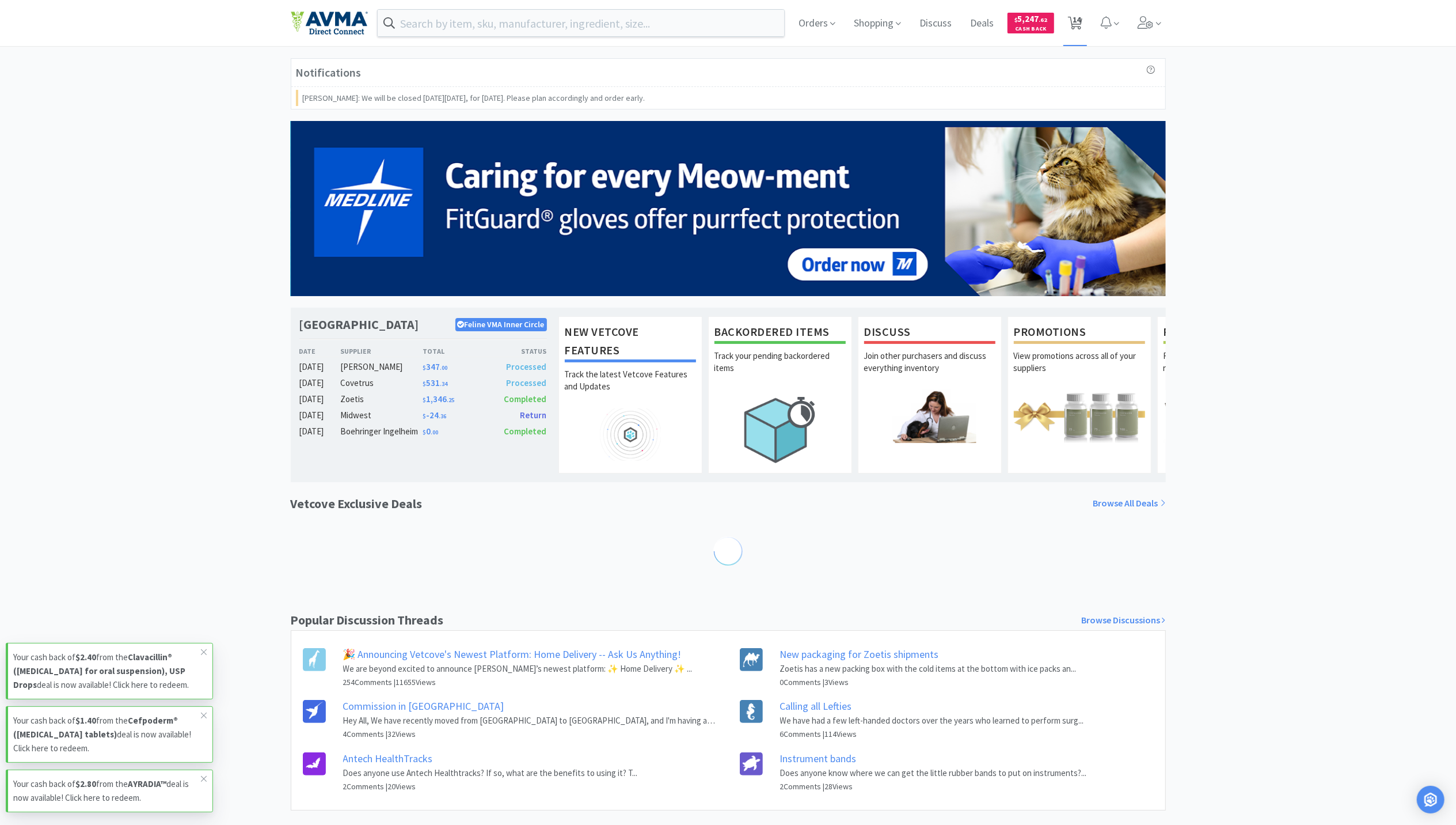
click at [1081, 21] on span "14" at bounding box center [1077, 20] width 8 height 46
select select "1"
select select "3"
select select "1"
select select "2"
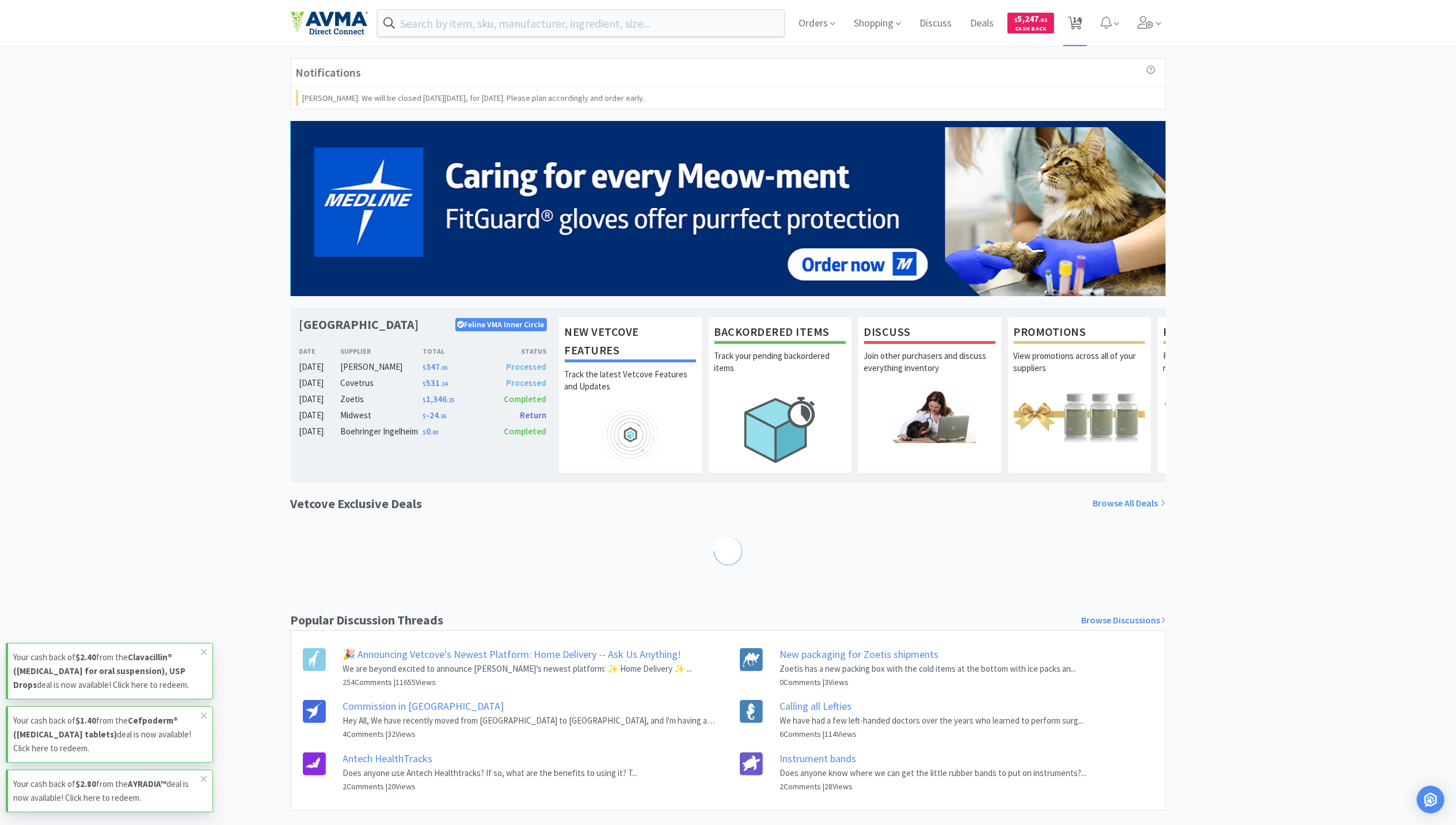
select select "1"
select select "2"
select select "1"
select select "5"
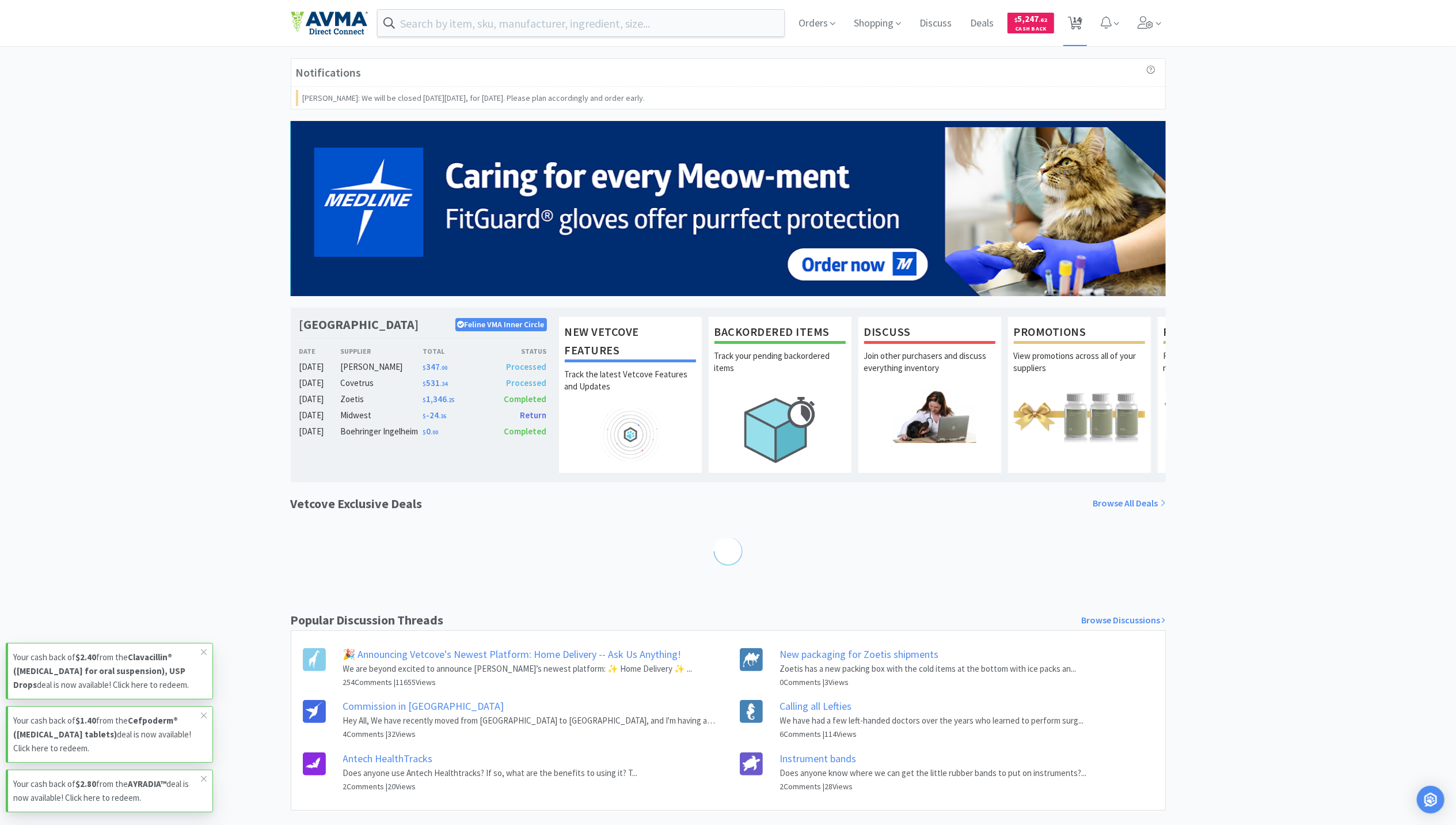
select select "1"
select select "3"
select select "2"
select select "6"
select select "1"
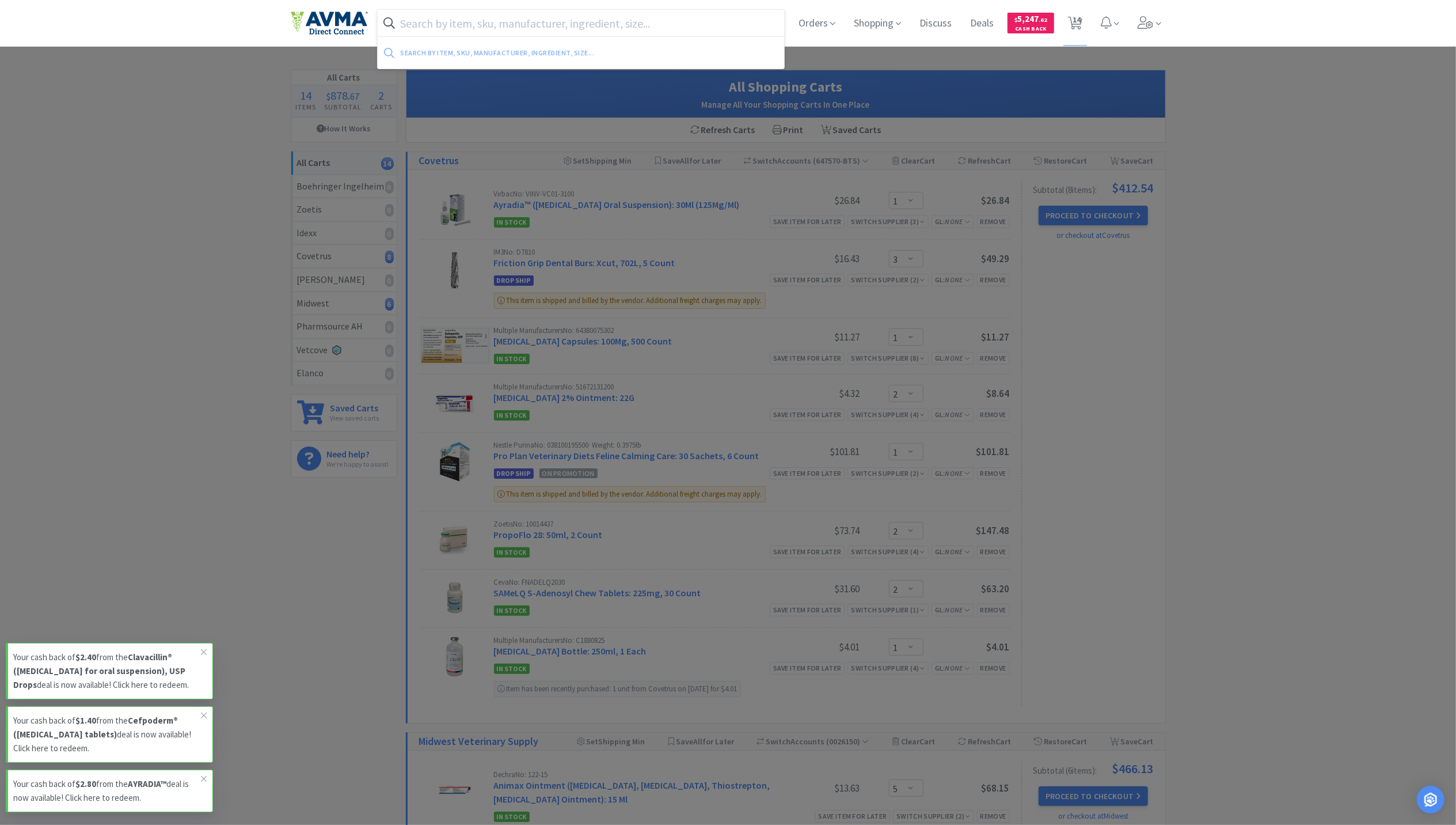
click at [537, 31] on input "text" at bounding box center [581, 22] width 407 height 26
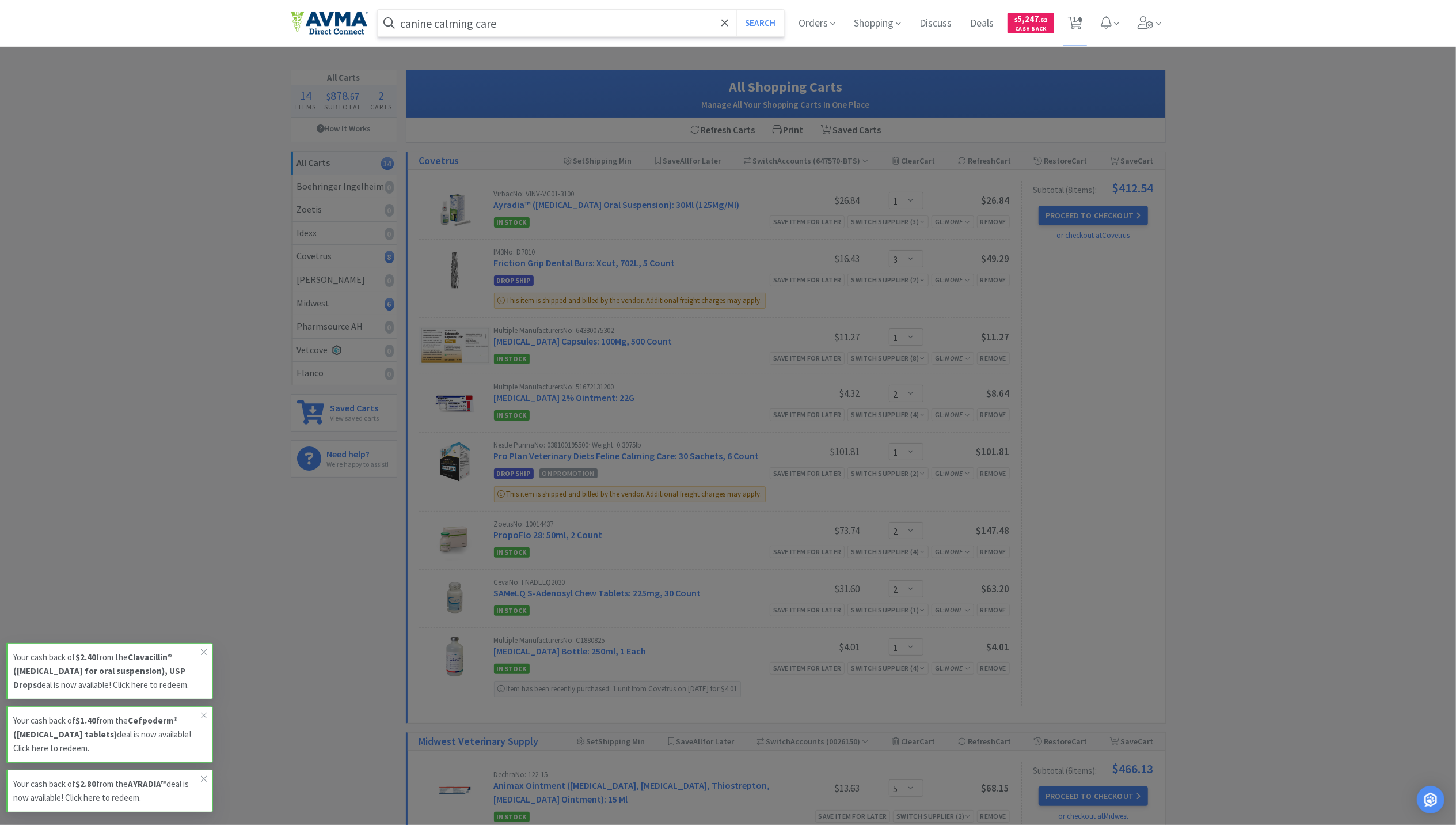
type input "canine calming care"
click at [737, 10] on button "Search" at bounding box center [760, 22] width 47 height 26
select select "1"
select select "3"
select select "1"
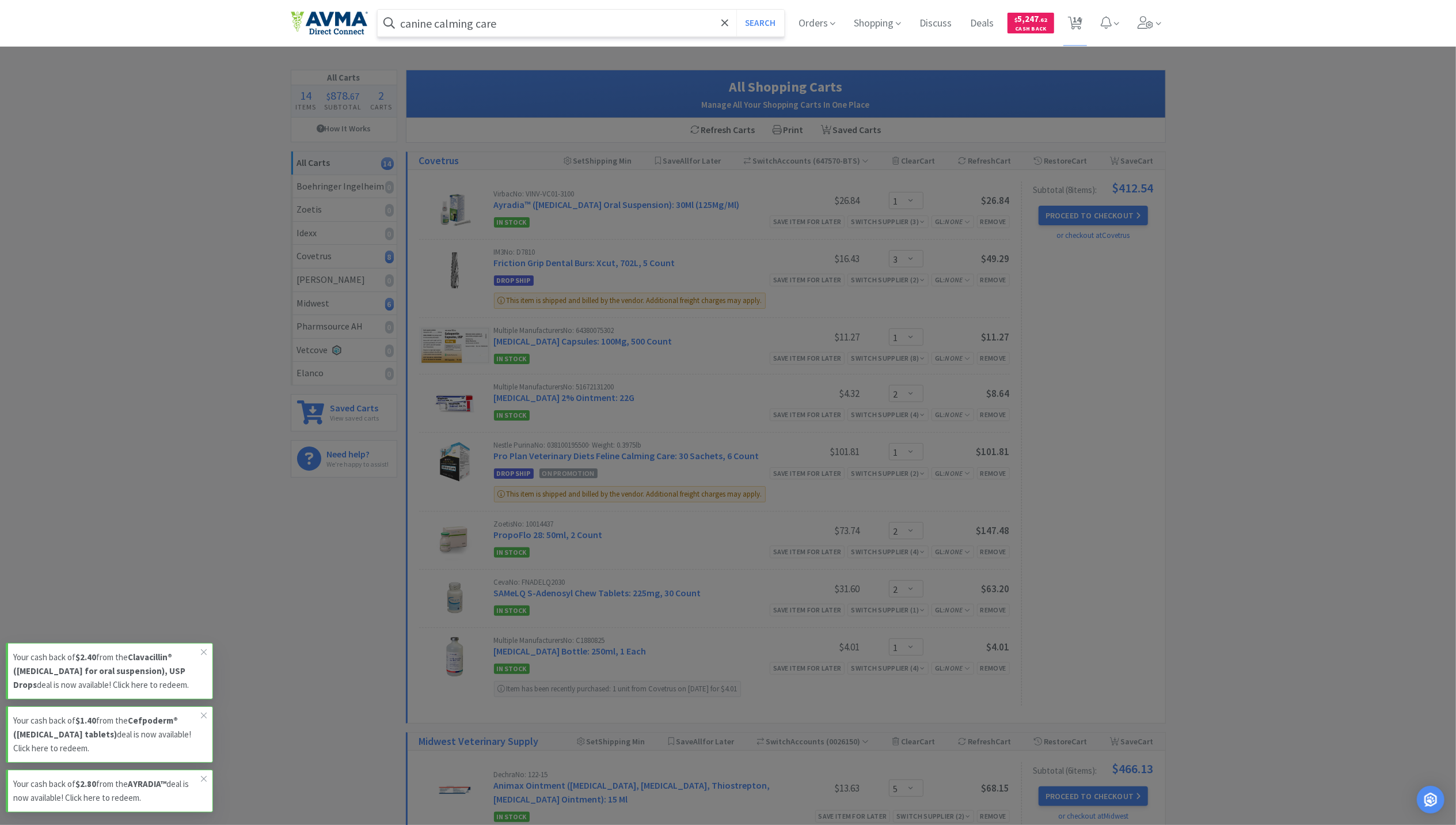
select select "2"
select select "1"
select select "2"
select select "1"
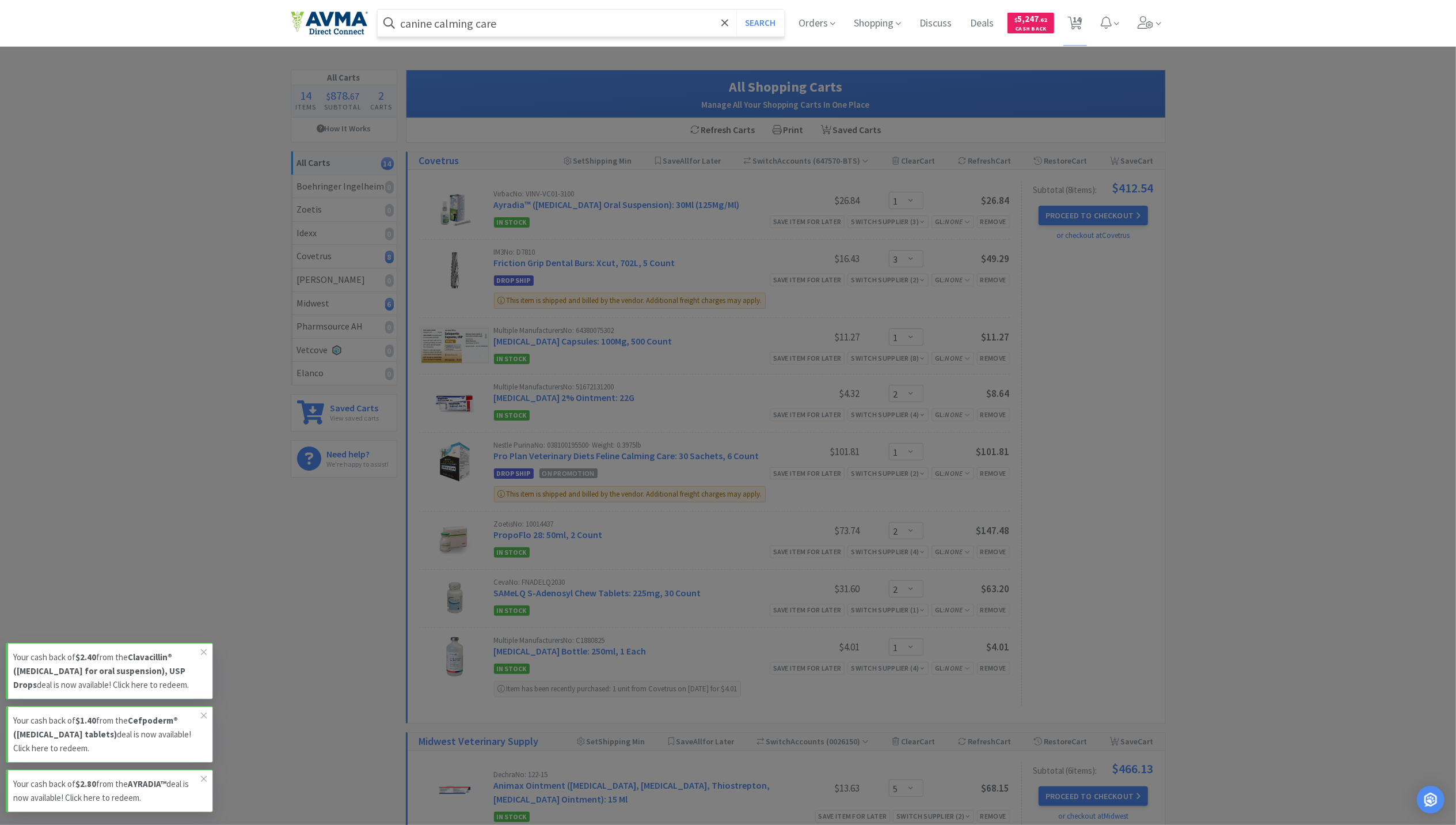
select select "5"
select select "1"
select select "3"
select select "2"
select select "6"
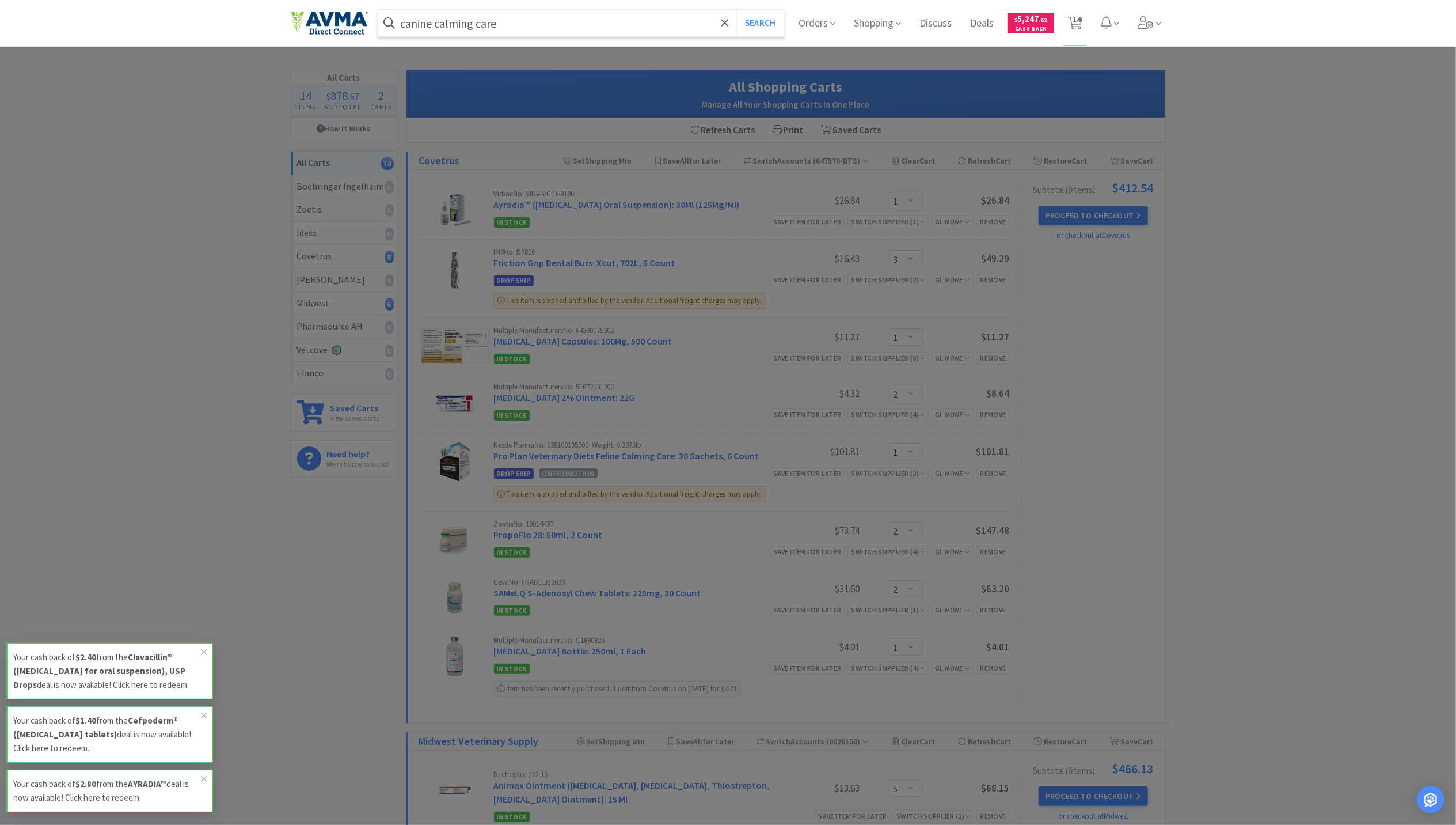
select select "1"
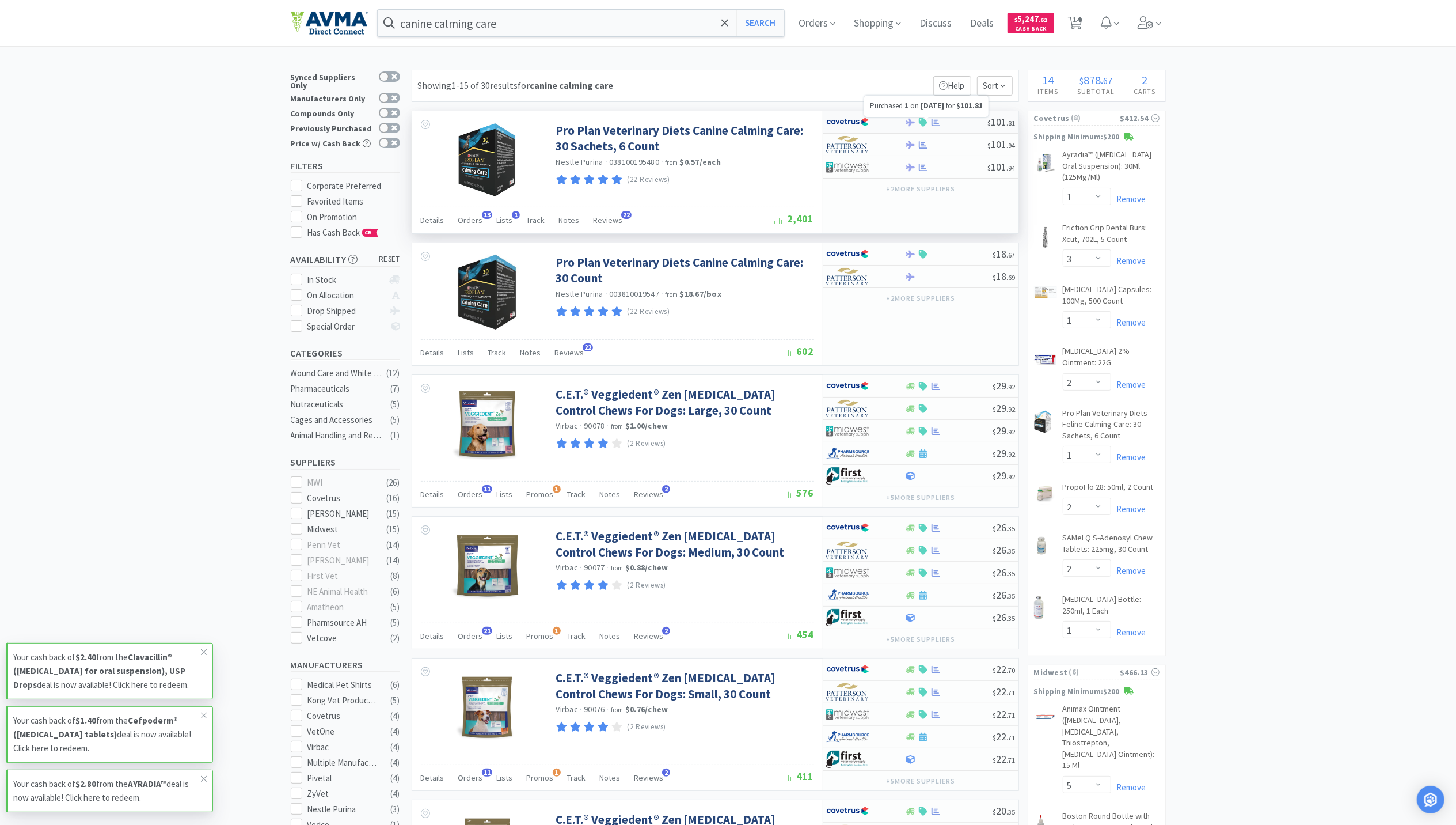
click at [938, 125] on icon at bounding box center [936, 122] width 8 height 8
select select "1"
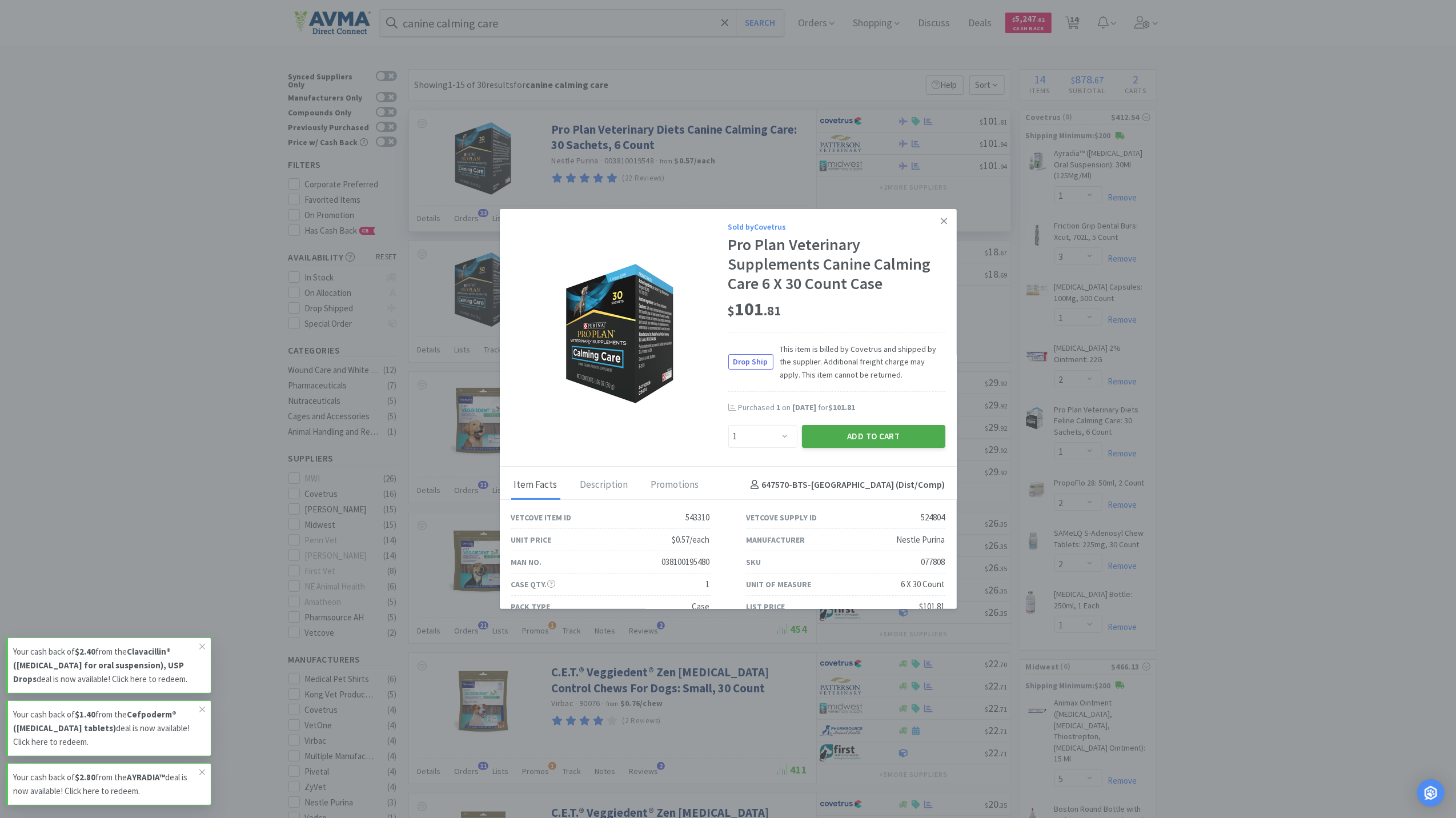
click at [837, 430] on button "Add to Cart" at bounding box center [873, 437] width 143 height 23
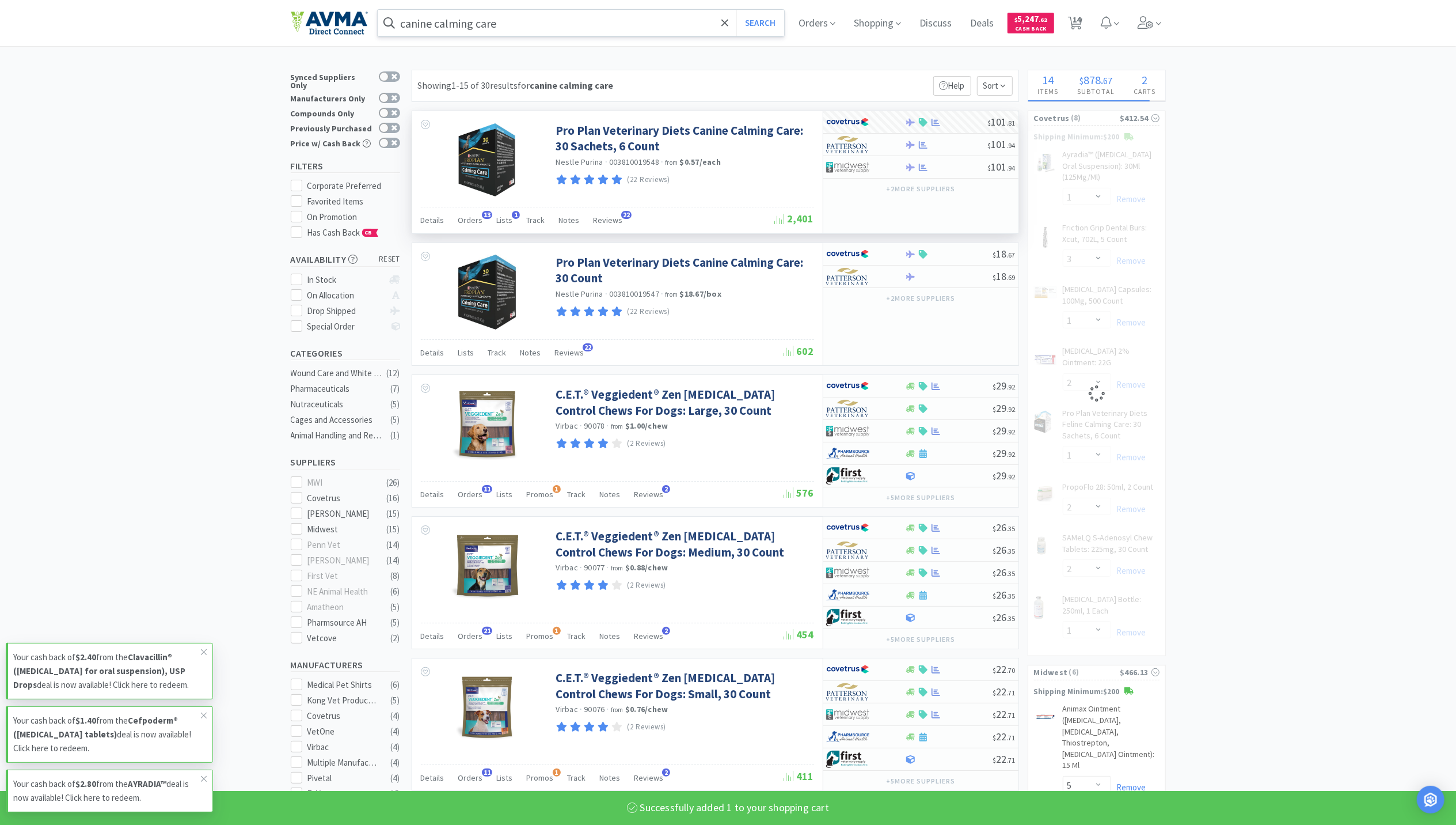
select select "1"
select select "2"
select select "1"
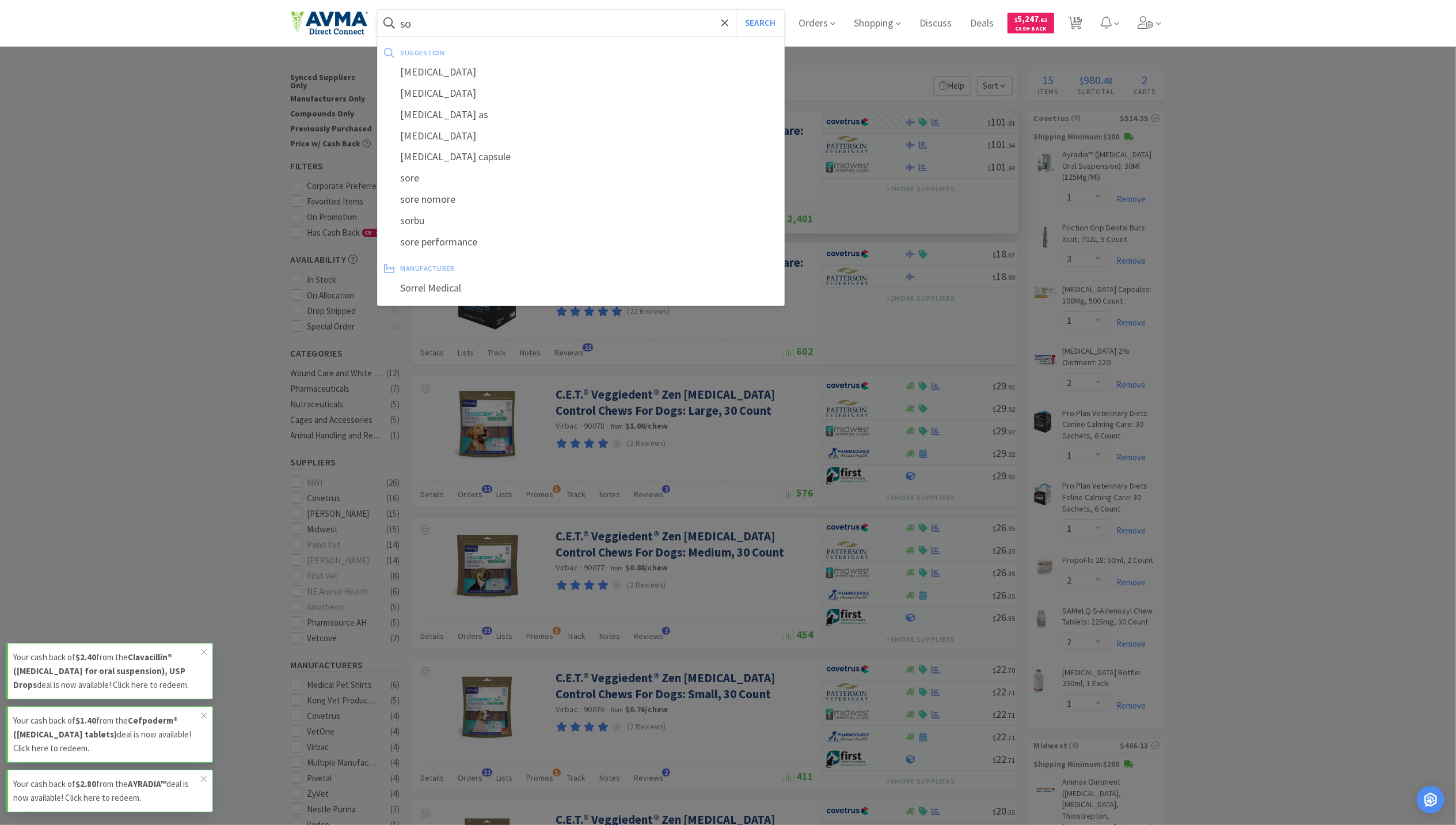
type input "s"
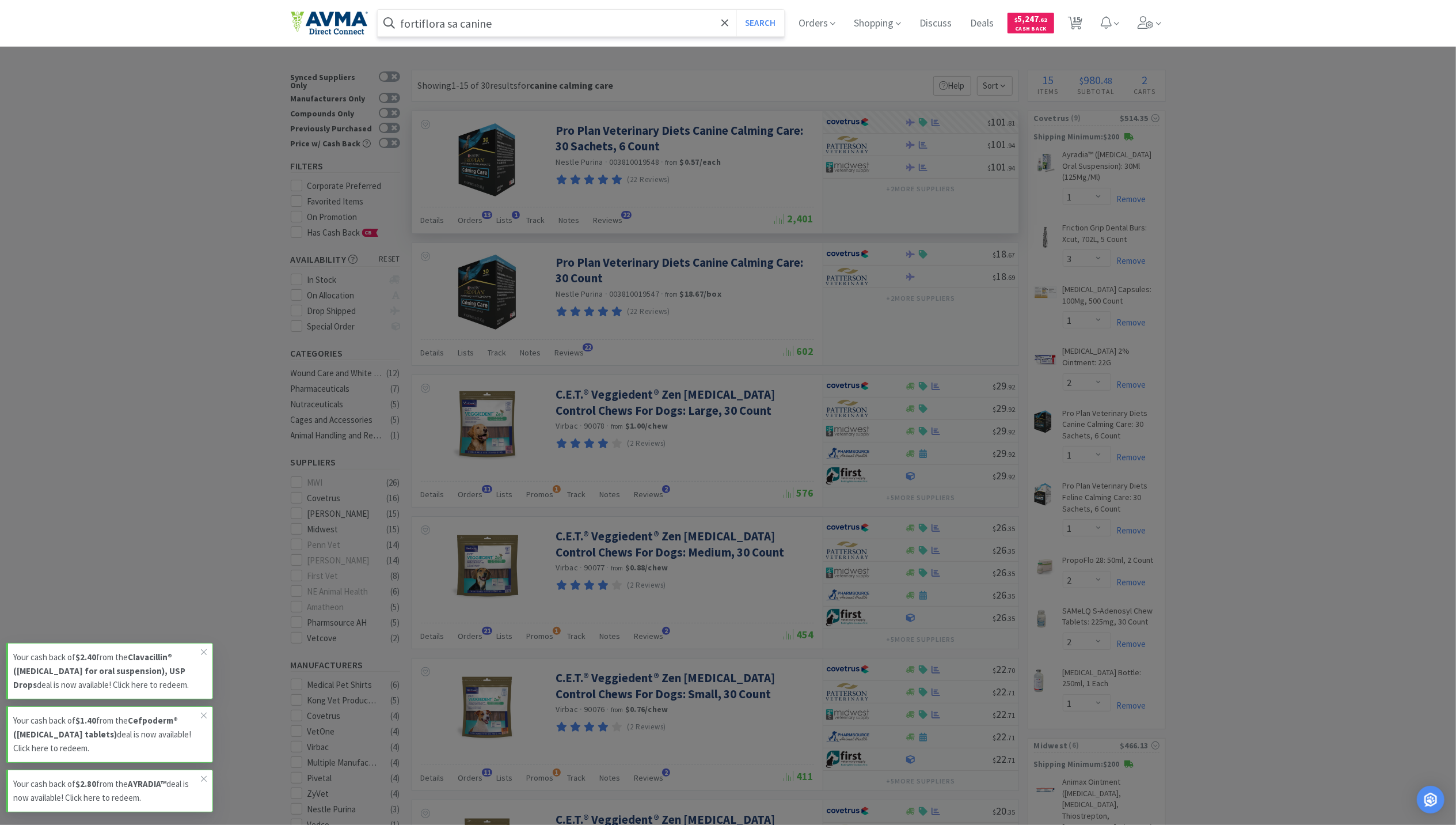
type input "fortiflora sa canine"
click at [737, 10] on button "Search" at bounding box center [760, 22] width 47 height 26
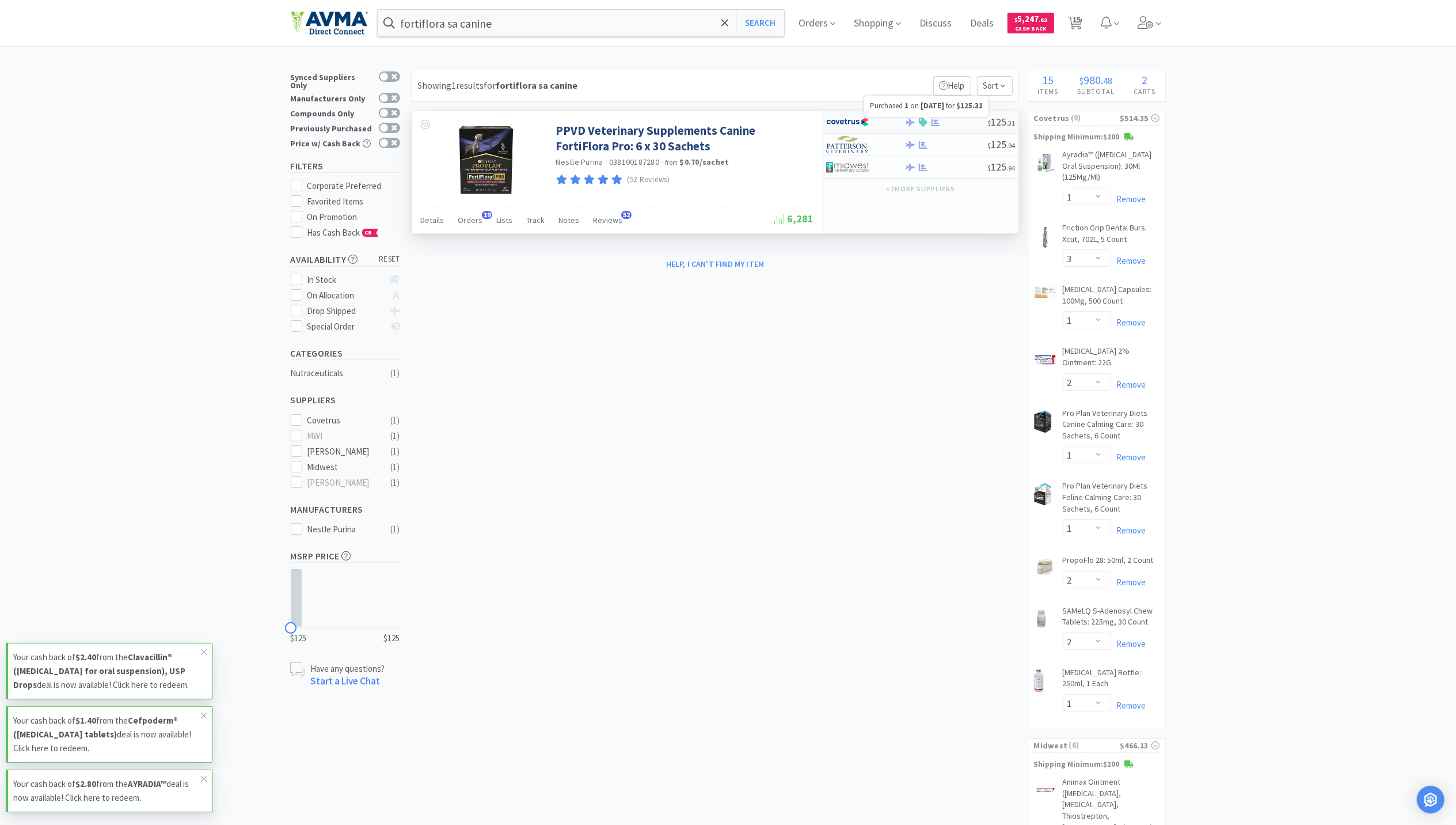
click at [933, 123] on icon at bounding box center [936, 122] width 8 height 8
select select "1"
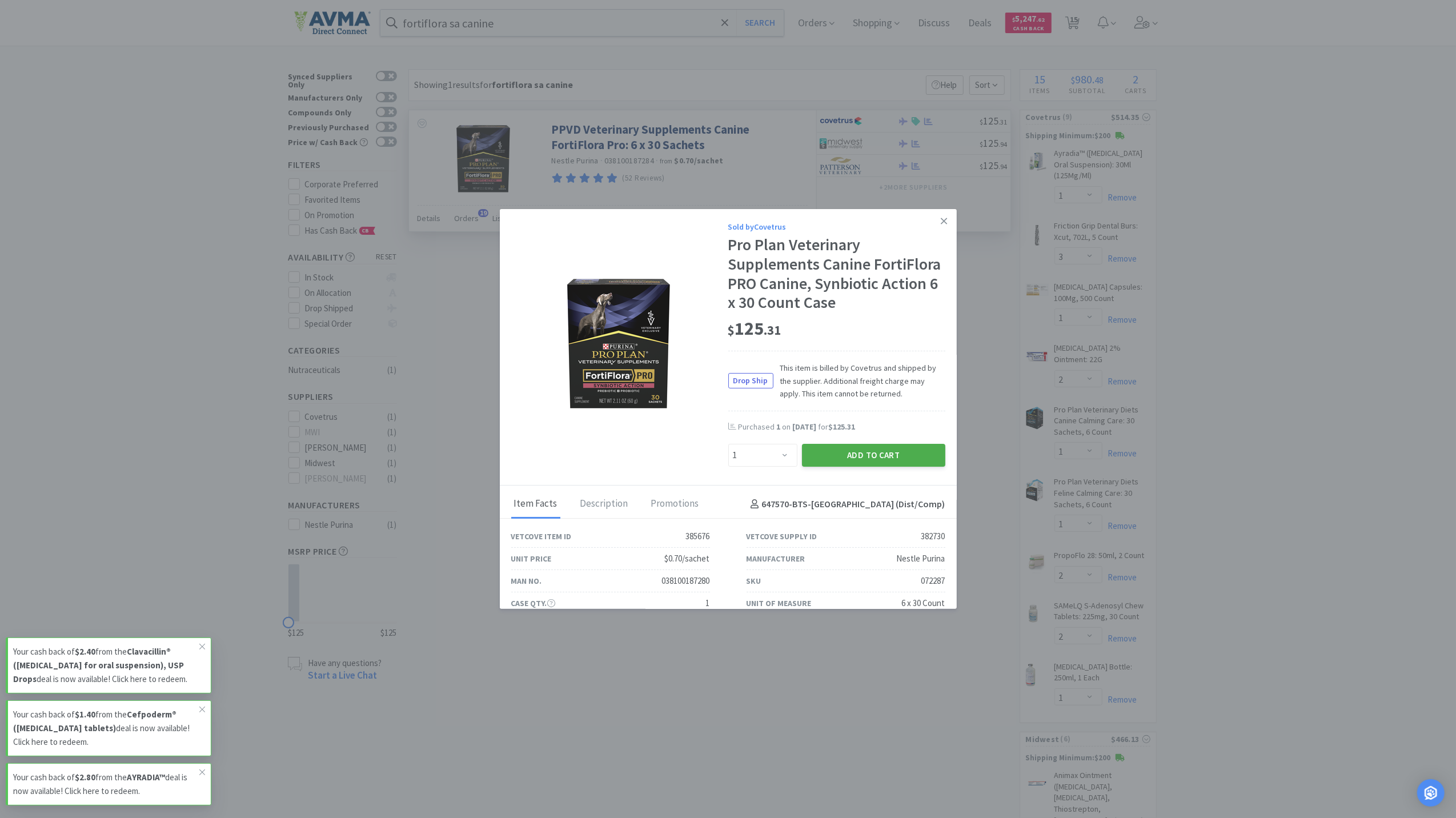
click at [898, 467] on button "Add to Cart" at bounding box center [873, 455] width 143 height 23
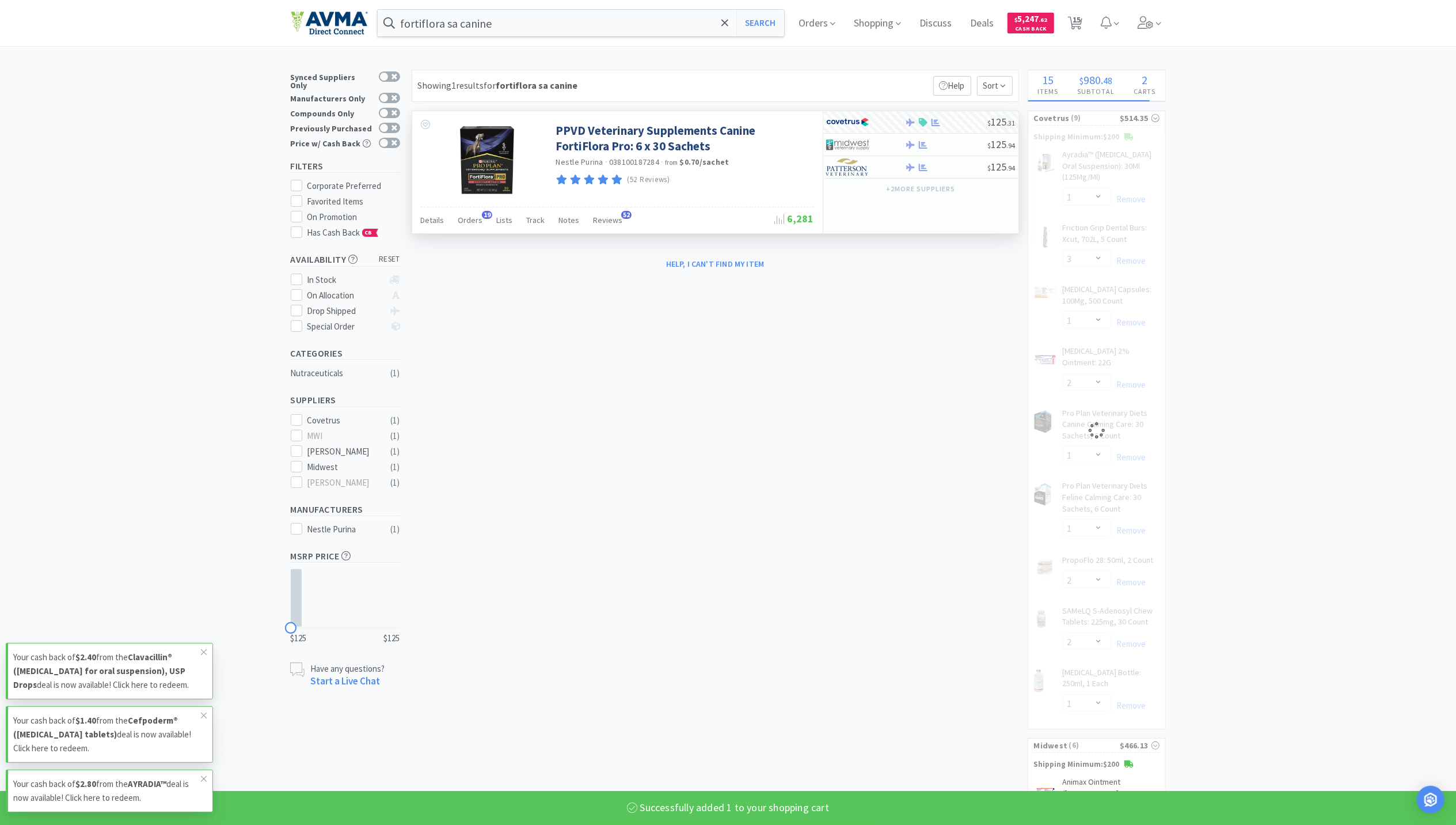
select select "1"
select select "2"
select select "1"
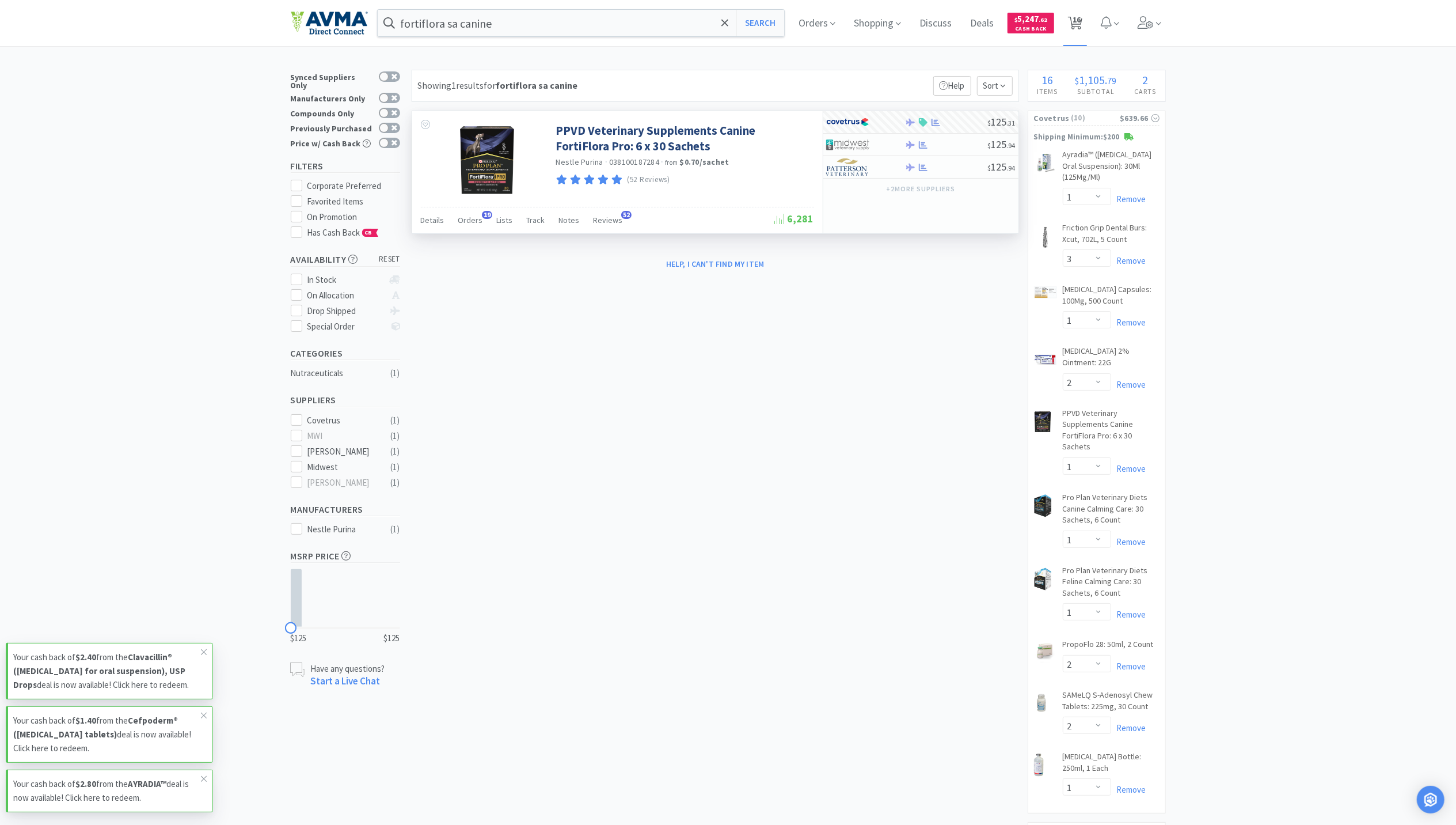
click at [1080, 14] on span "16" at bounding box center [1077, 20] width 8 height 46
select select "1"
select select "3"
select select "1"
select select "2"
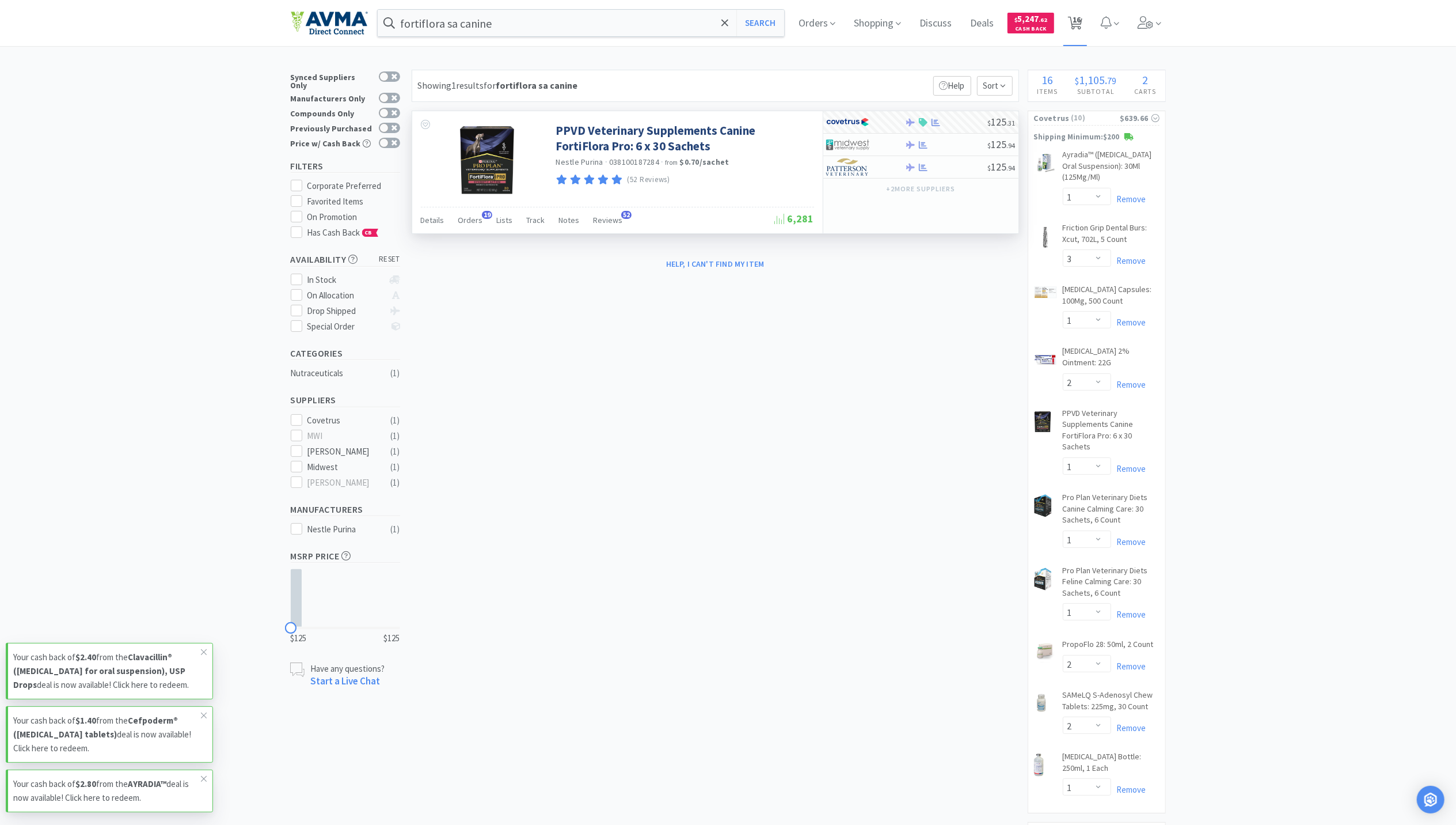
select select "1"
select select "2"
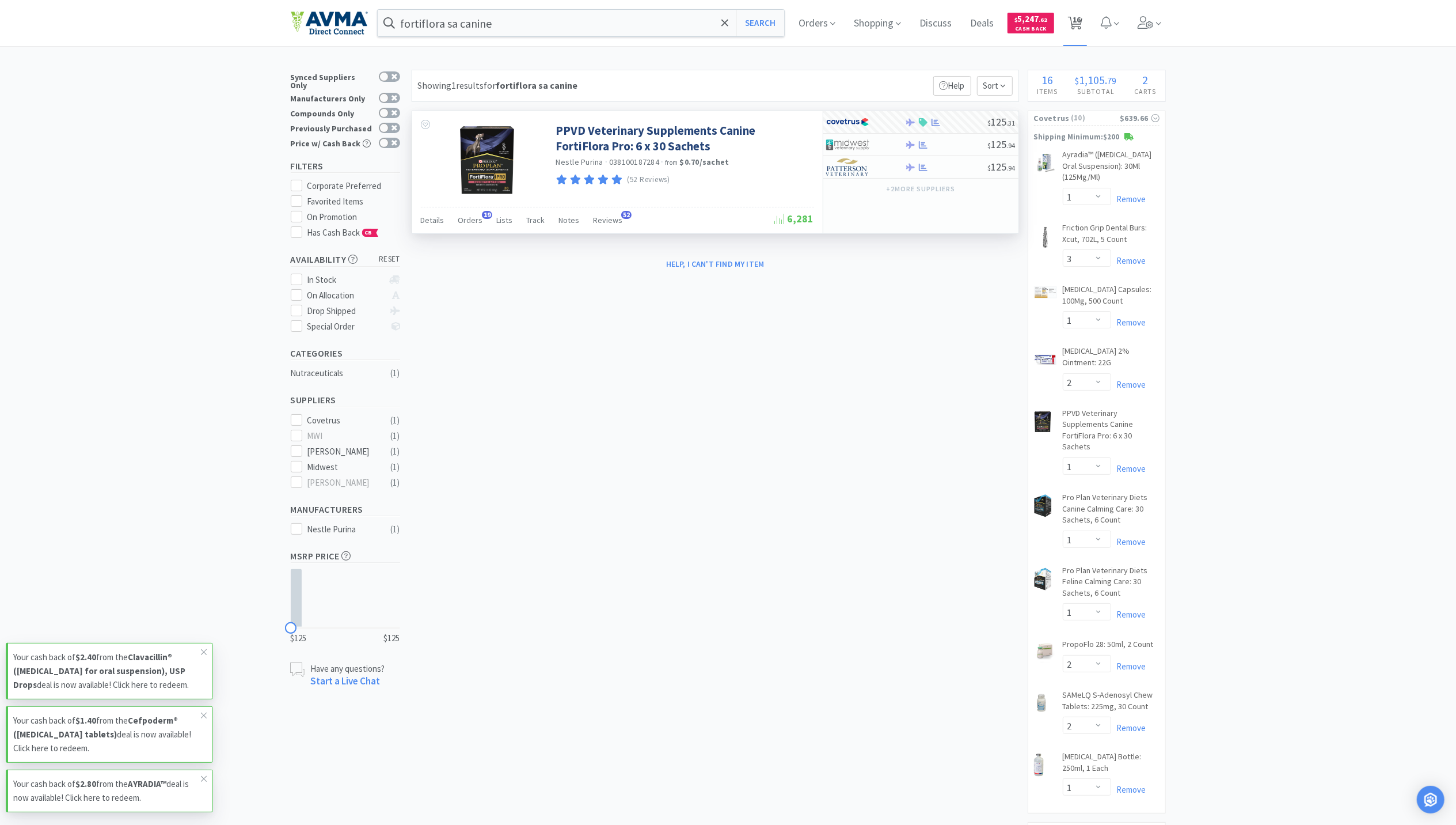
select select "1"
select select "5"
select select "1"
select select "3"
select select "2"
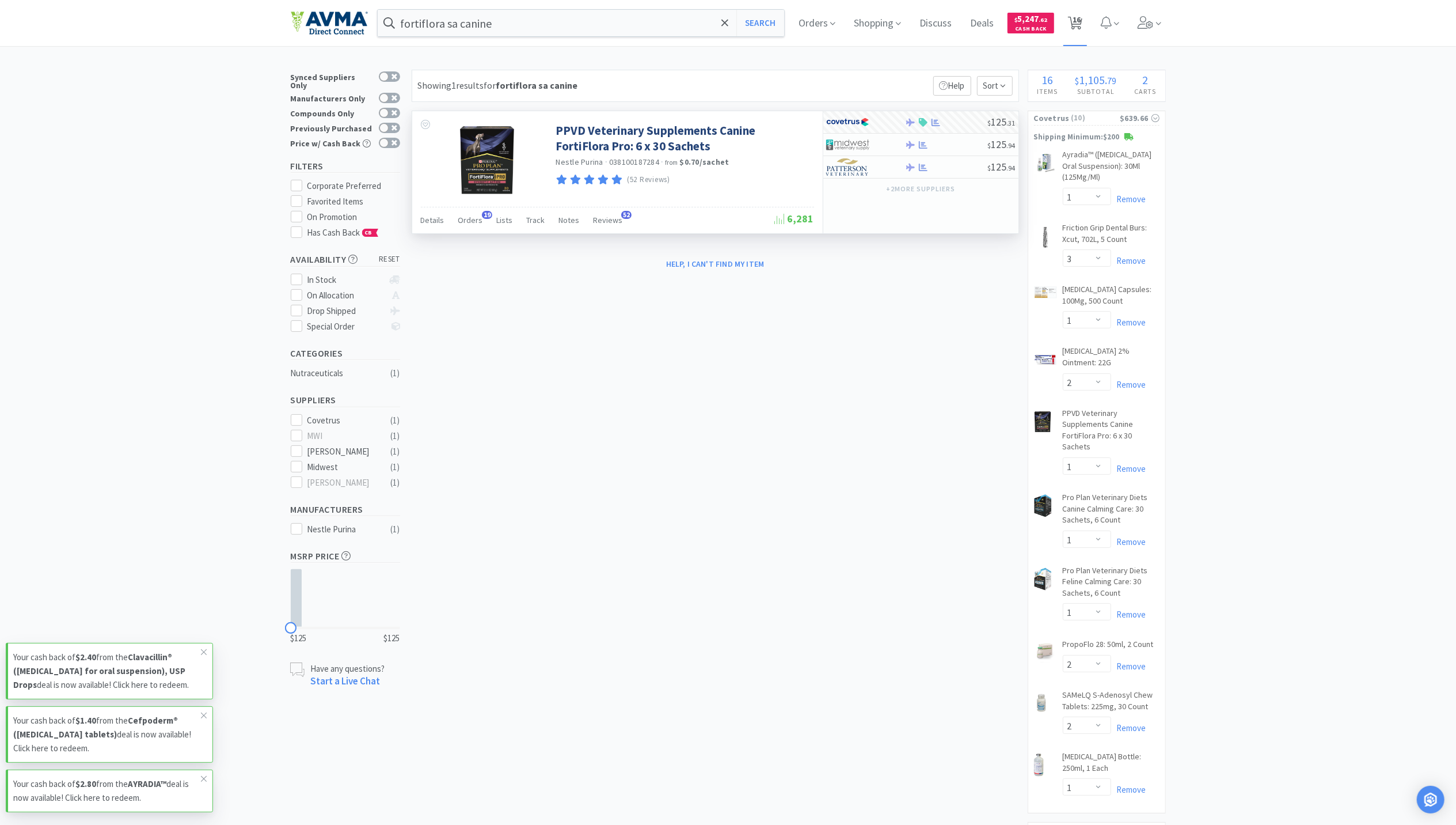
select select "6"
select select "1"
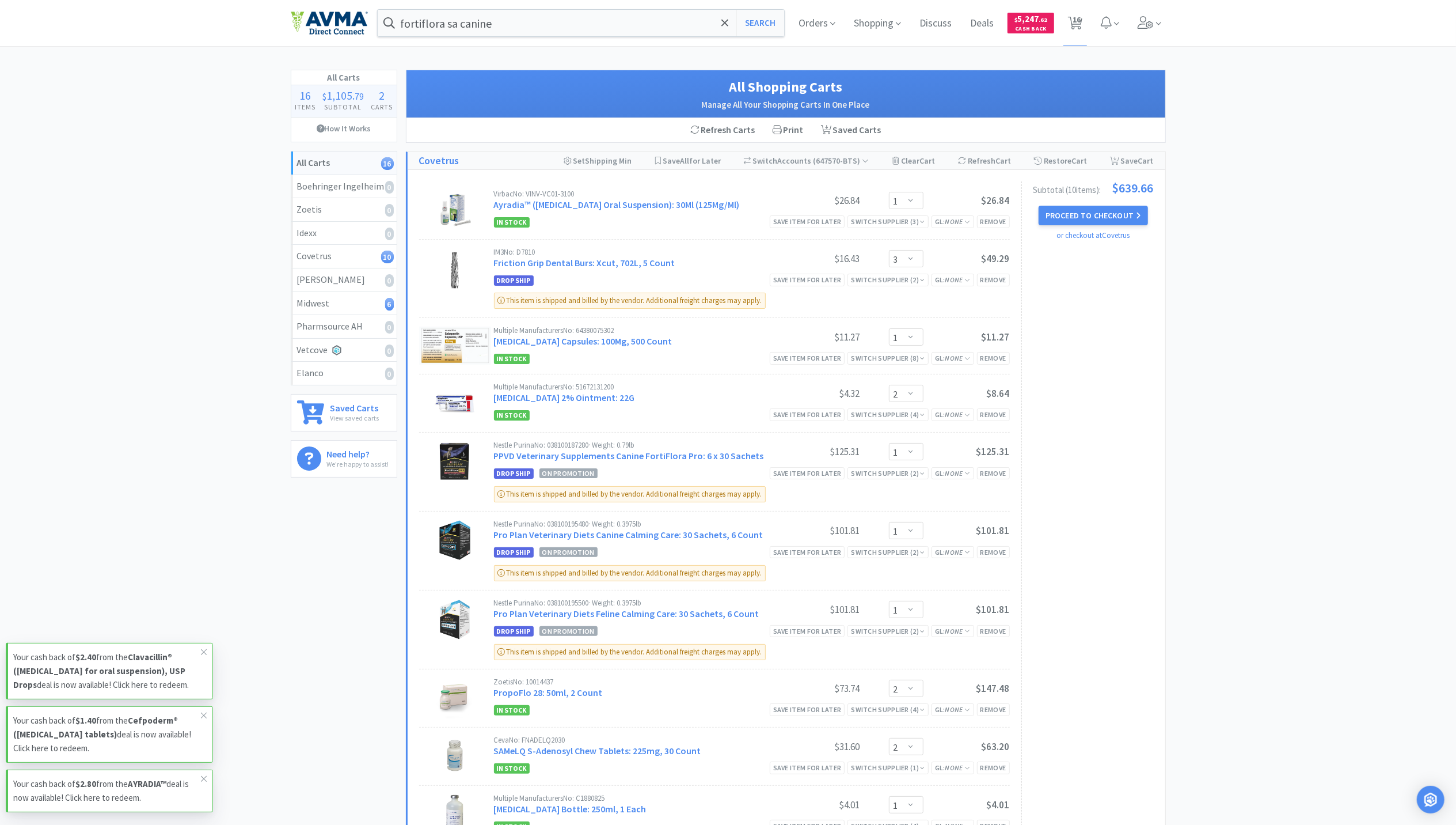
click at [1248, 199] on div "All Carts 16 Items $ 1,105 . 79 Subtotal 2 Carts How It Works All Carts 16 Boeh…" at bounding box center [728, 700] width 1456 height 1262
click at [1164, 676] on div "Virbac No: VINV-VC01-3100 Ayradia™ ([MEDICAL_DATA] Oral Suspension): 30Ml (125M…" at bounding box center [786, 525] width 758 height 711
click at [1219, 415] on div "All Carts 16 Items $ 1,105 . 79 Subtotal 2 Carts How It Works All Carts 16 Boeh…" at bounding box center [728, 700] width 1456 height 1262
click at [542, 26] on input "fortiflora sa canine" at bounding box center [581, 22] width 407 height 26
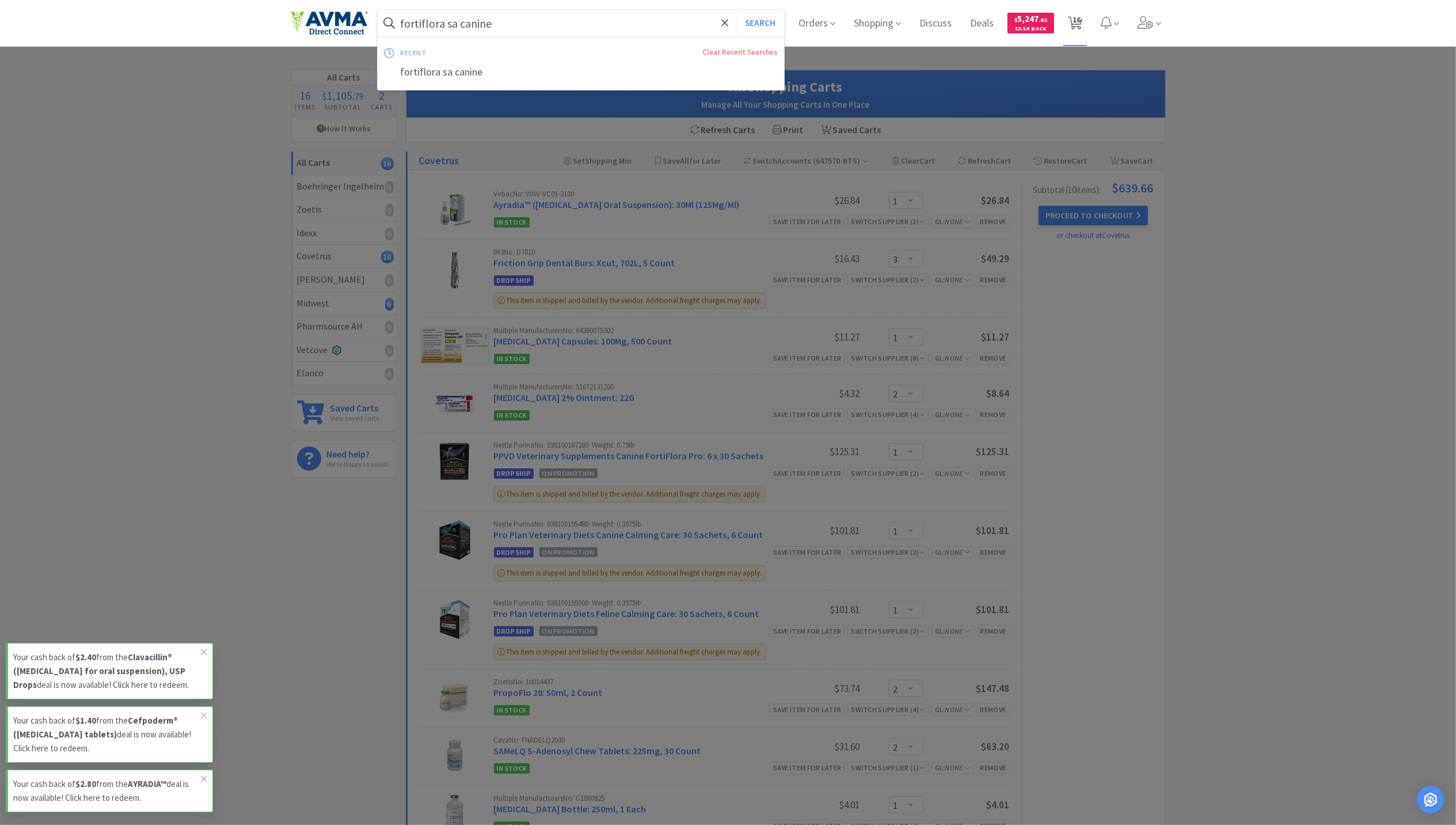
click at [1078, 9] on span "16" at bounding box center [1077, 20] width 8 height 46
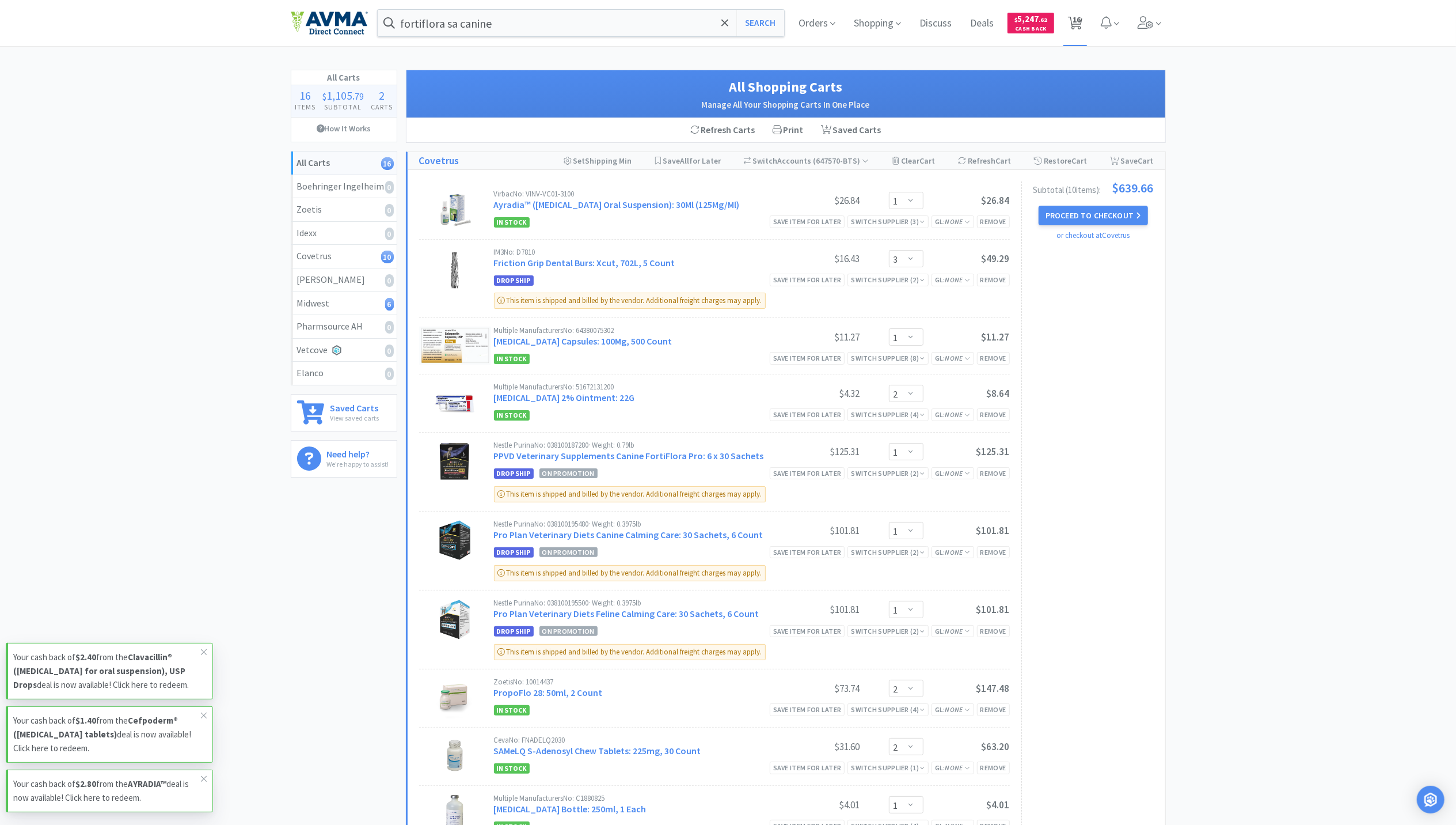
click at [1081, 32] on span "16" at bounding box center [1075, 23] width 24 height 46
click at [1073, 26] on span "16" at bounding box center [1077, 20] width 8 height 46
click at [1205, 193] on div "All Carts 16 Items $ 1,105 . 79 Subtotal 2 Carts How It Works All Carts 16 Boeh…" at bounding box center [728, 700] width 1456 height 1262
click at [1081, 35] on span "16" at bounding box center [1077, 20] width 8 height 46
click at [362, 13] on img at bounding box center [329, 23] width 77 height 24
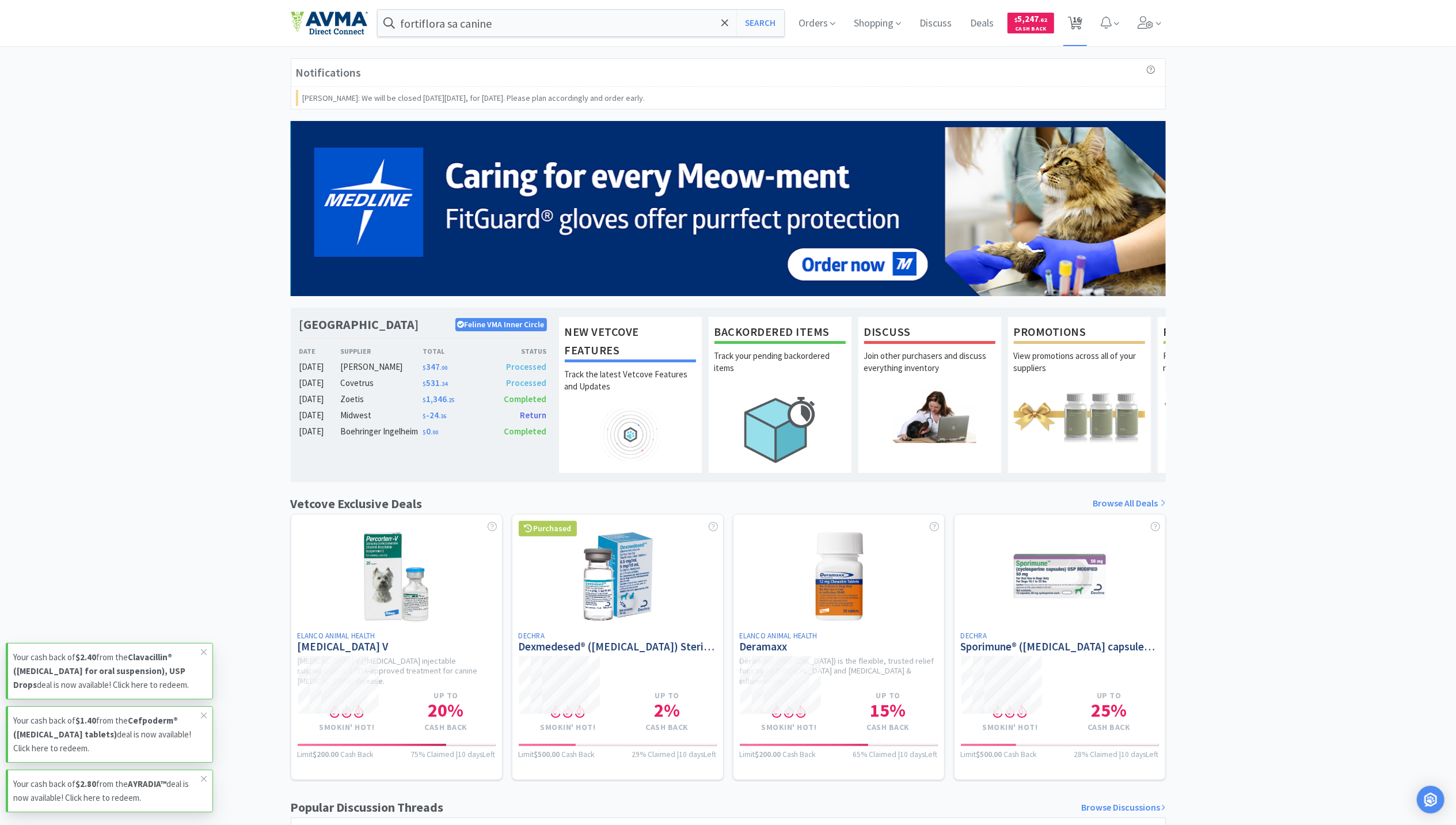
click at [1081, 17] on span "16" at bounding box center [1077, 20] width 8 height 46
select select "1"
select select "3"
select select "1"
select select "2"
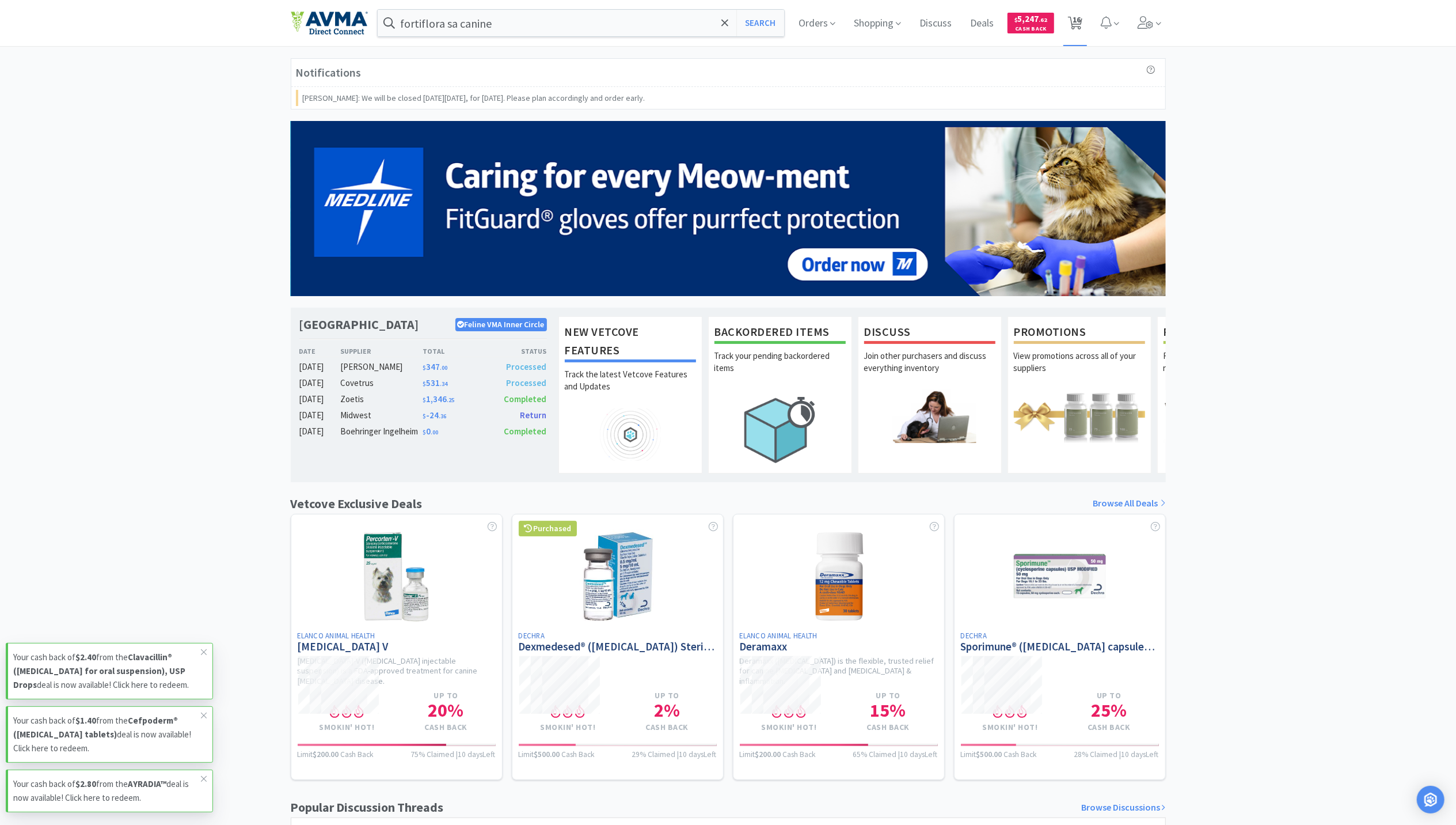
select select "1"
select select "2"
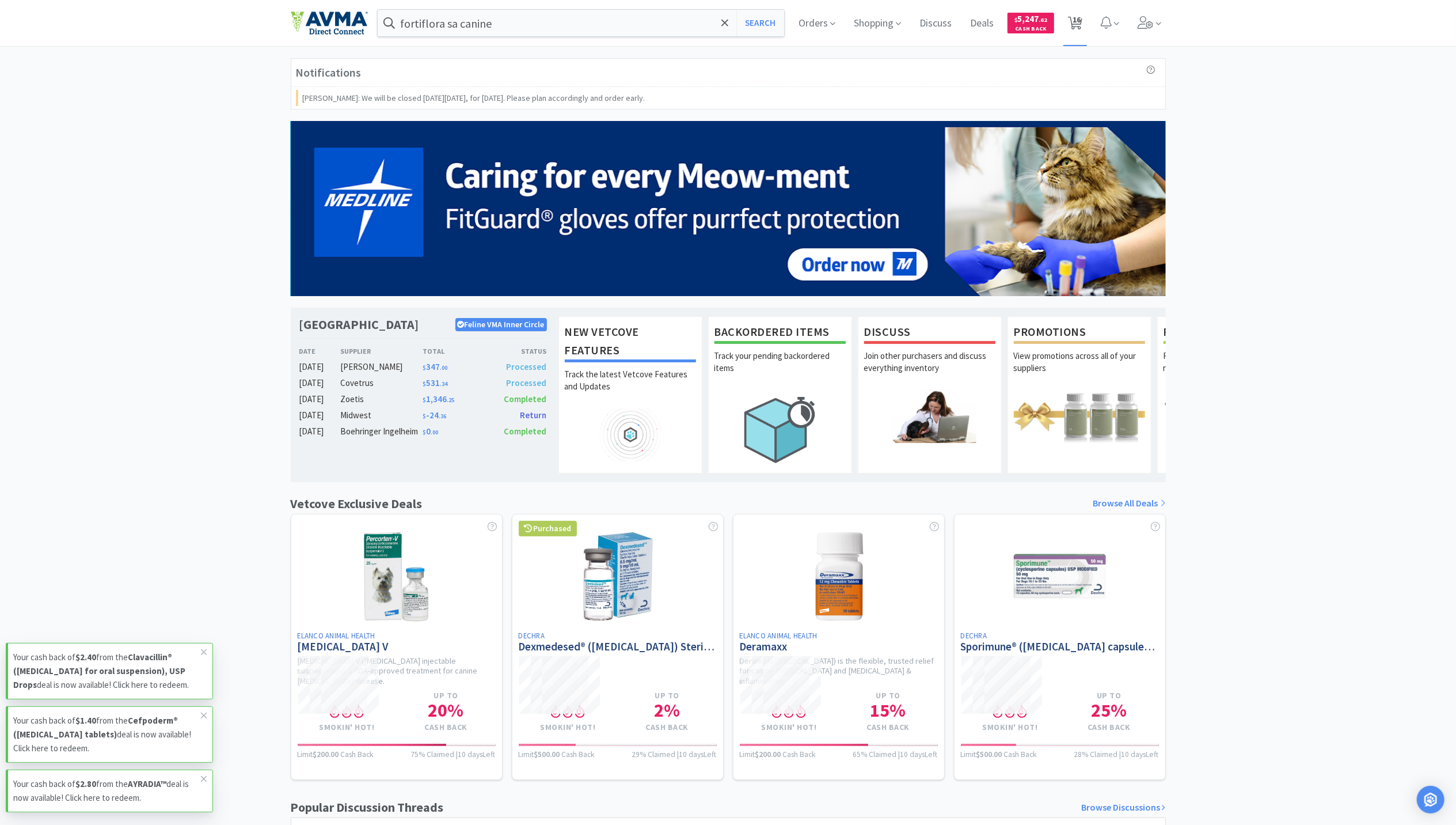
select select "1"
select select "5"
select select "1"
select select "3"
select select "2"
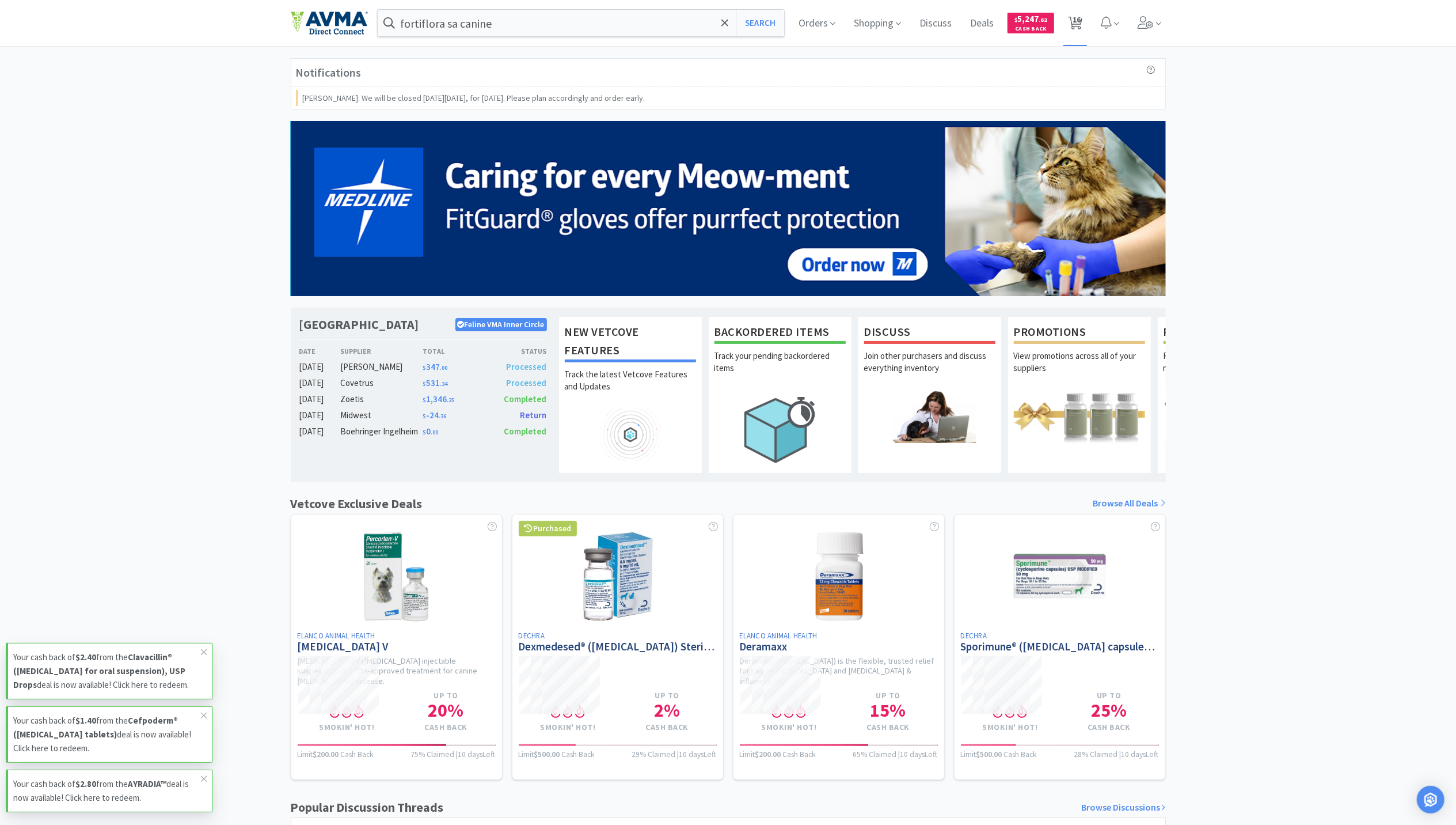
select select "6"
select select "1"
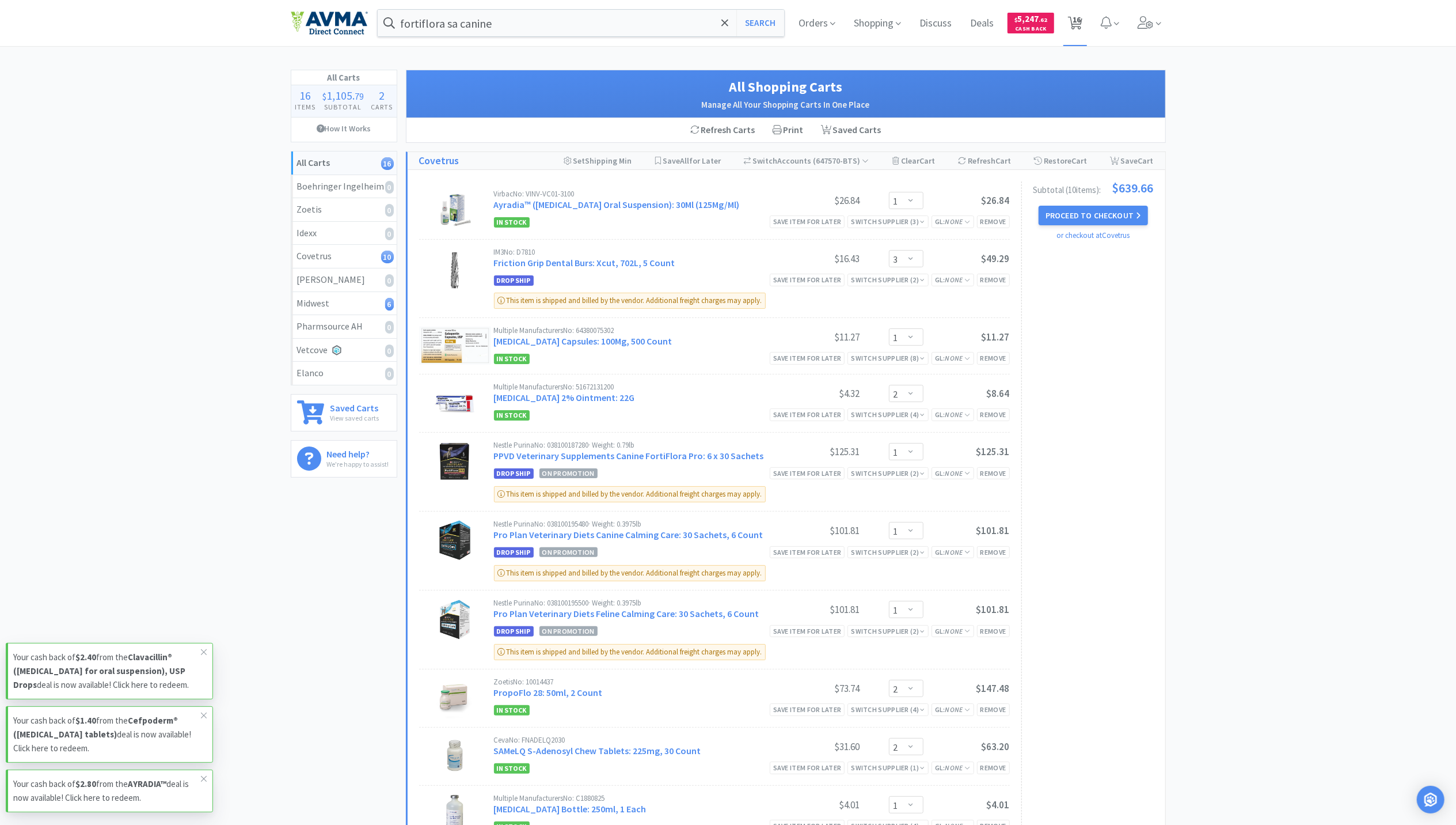
click at [1080, 21] on span "16" at bounding box center [1077, 20] width 8 height 46
click at [1078, 22] on span "16" at bounding box center [1077, 20] width 8 height 46
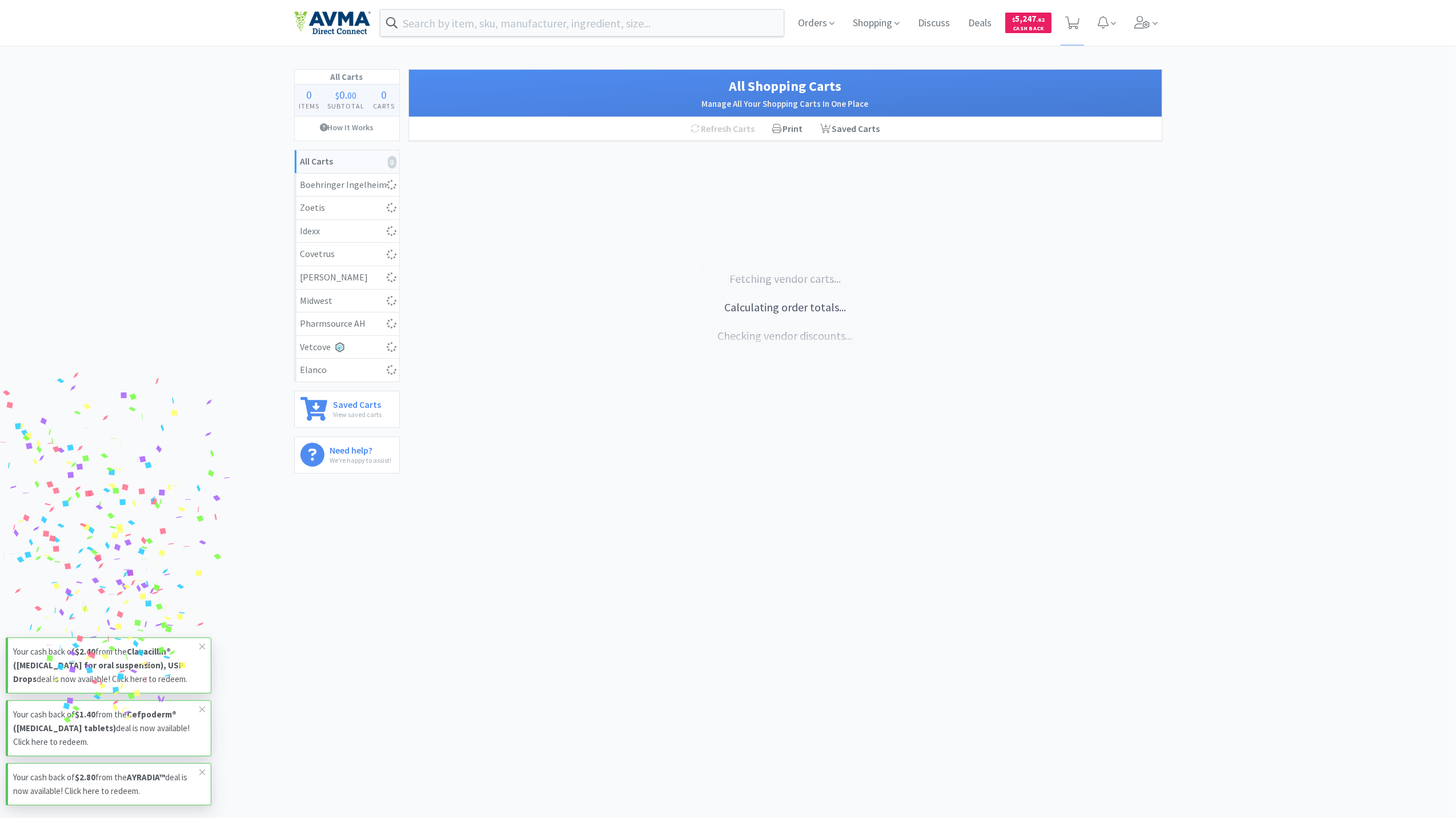
select select "5"
select select "1"
select select "3"
select select "2"
select select "6"
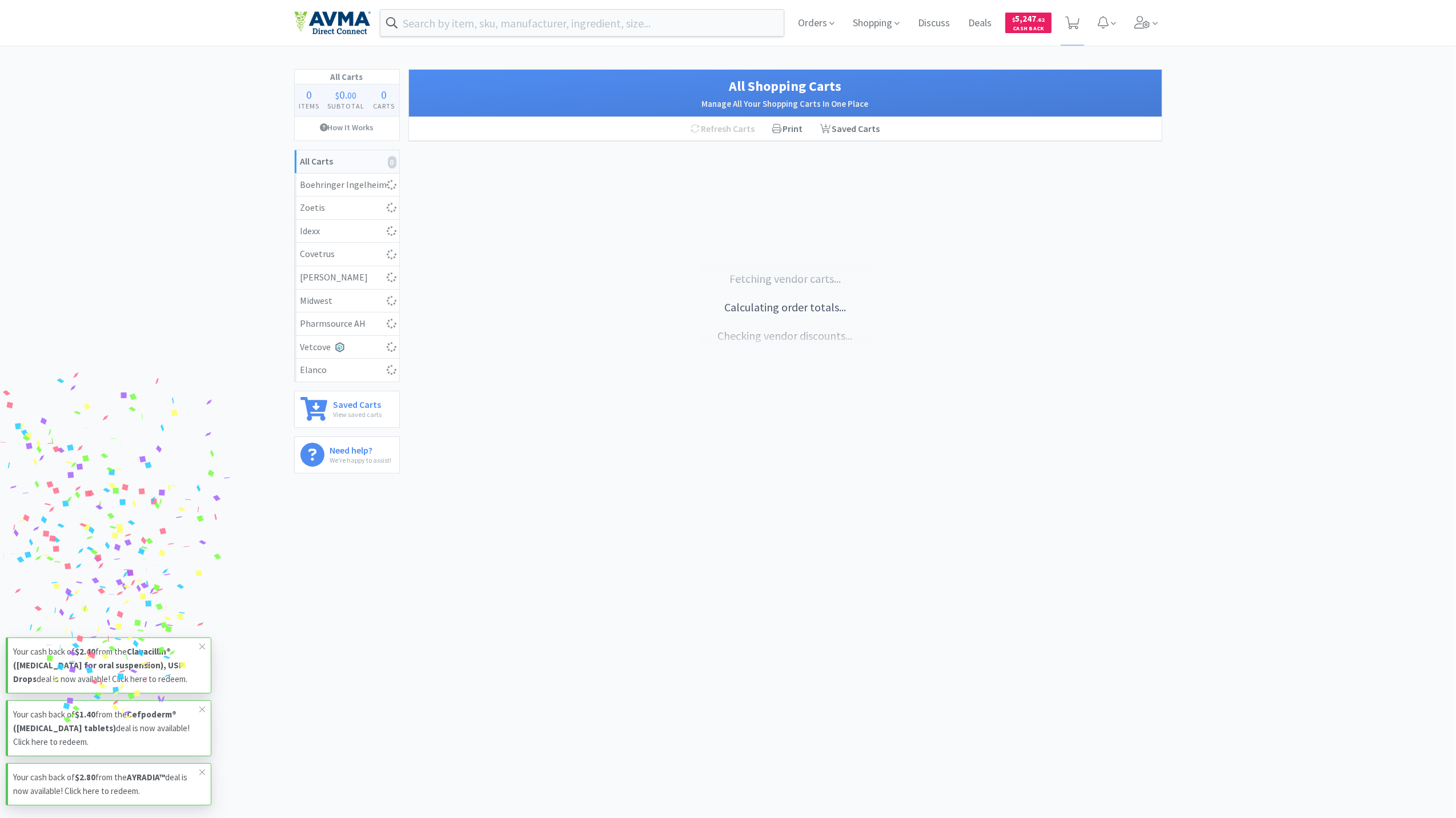
select select "1"
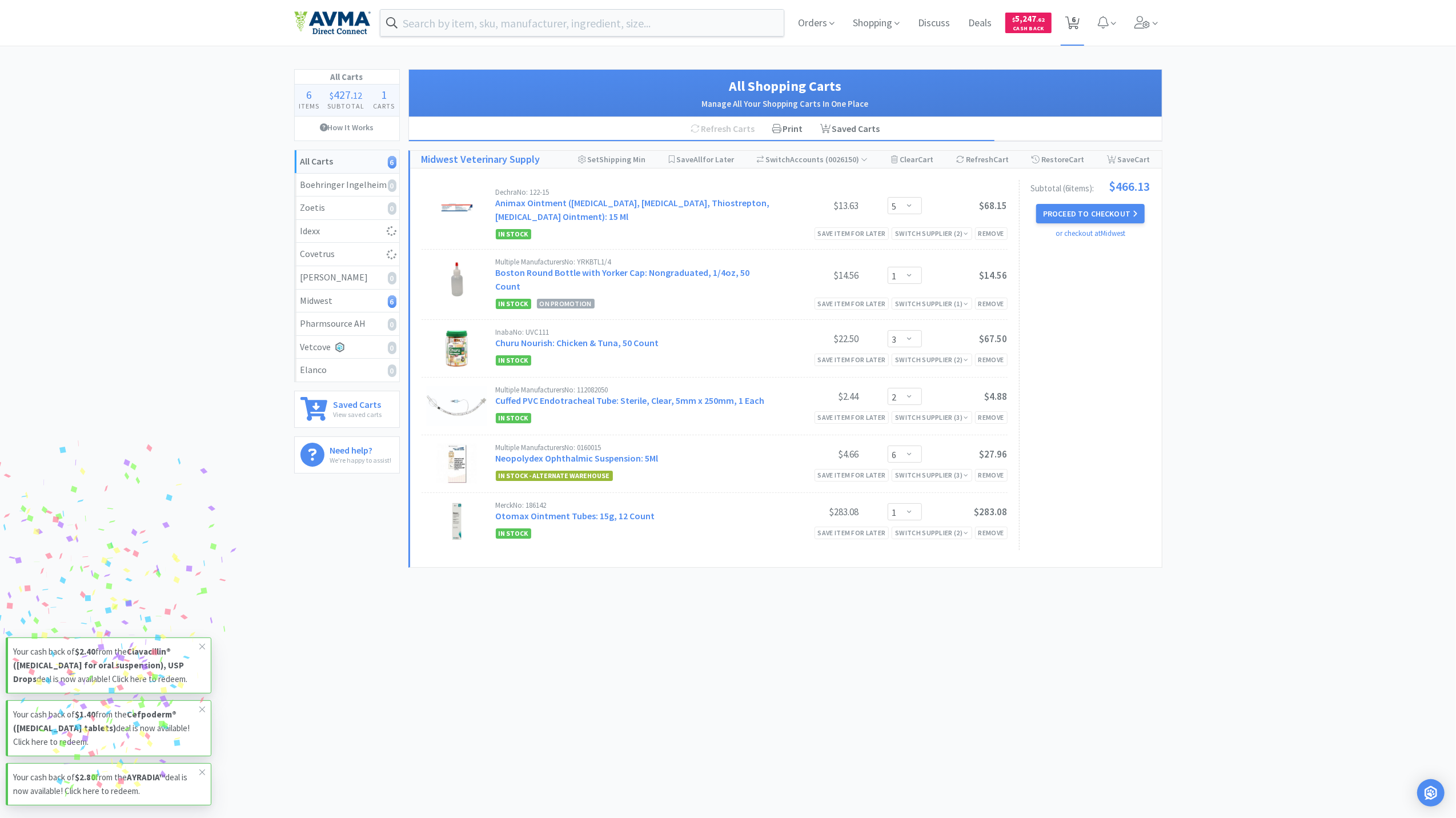
click at [1082, 19] on span "6" at bounding box center [1072, 23] width 24 height 46
click at [1150, 31] on span at bounding box center [1146, 23] width 32 height 46
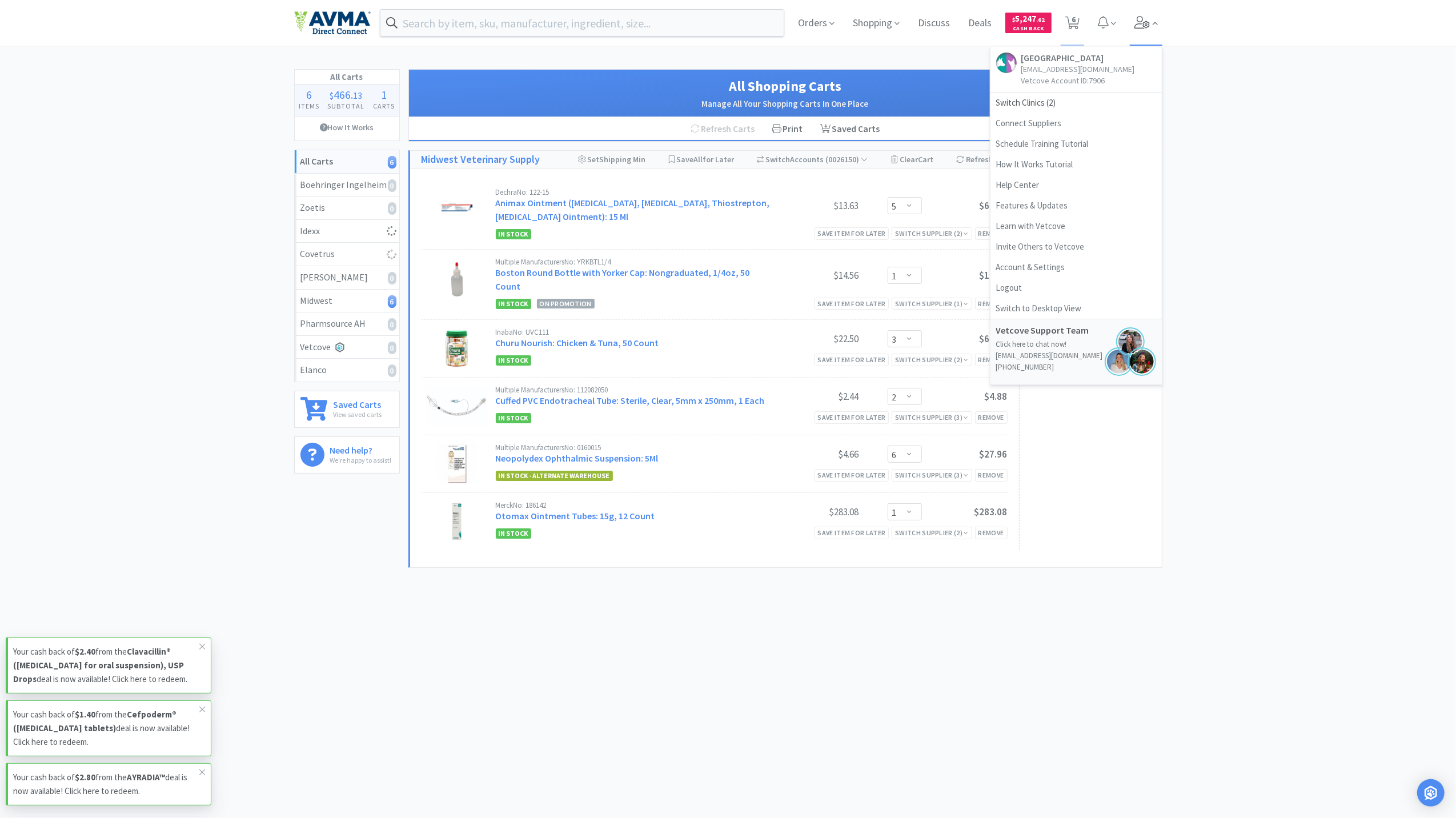
select select "1"
select select "3"
select select "1"
select select "2"
select select "1"
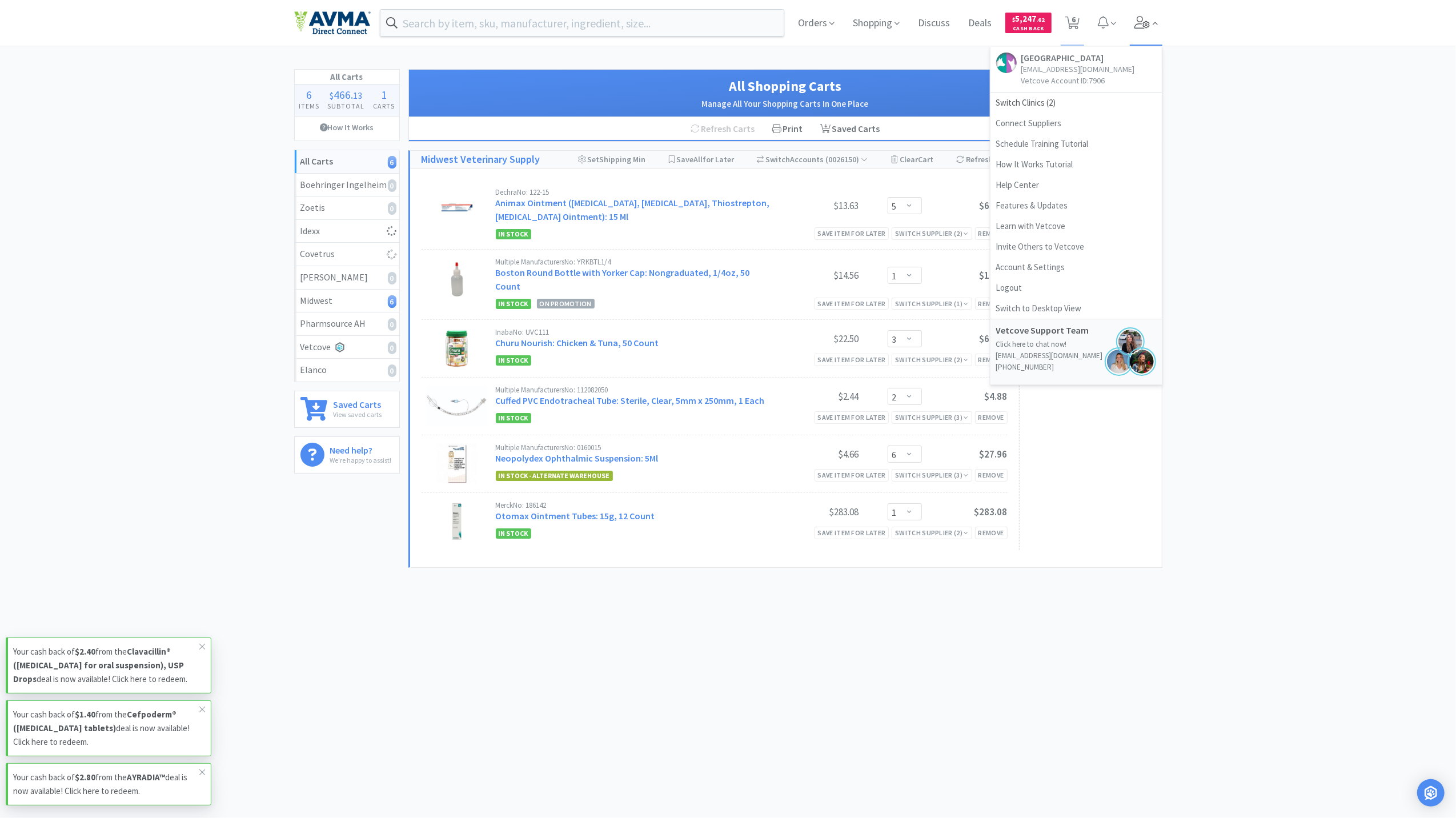
select select "1"
select select "2"
select select "1"
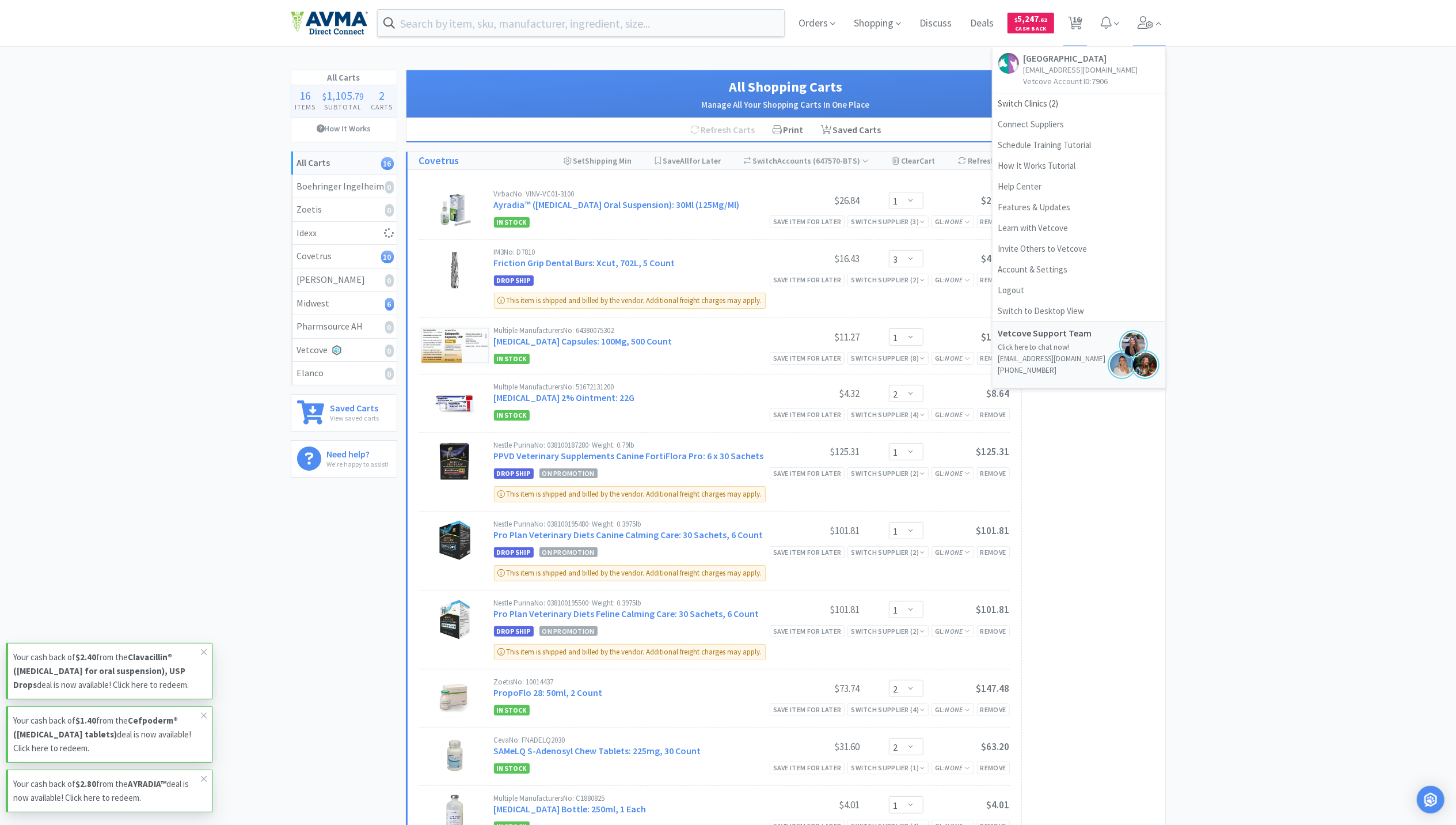
click at [1228, 218] on div "All Carts 16 Items $ 1,105 . 79 Subtotal 2 Carts How It Works All Carts 16 Boeh…" at bounding box center [728, 700] width 1456 height 1262
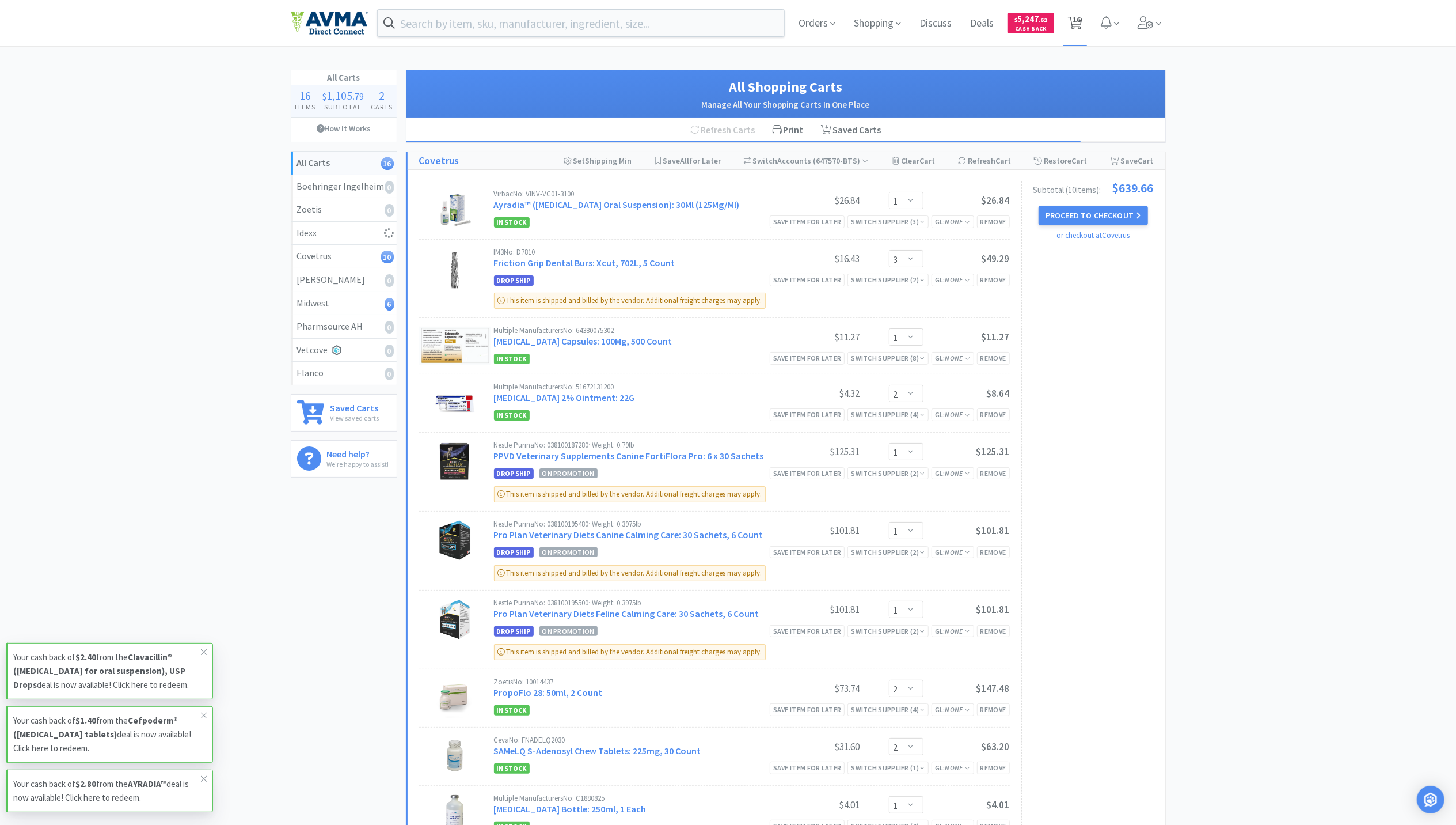
click at [1076, 31] on span "16" at bounding box center [1077, 20] width 8 height 46
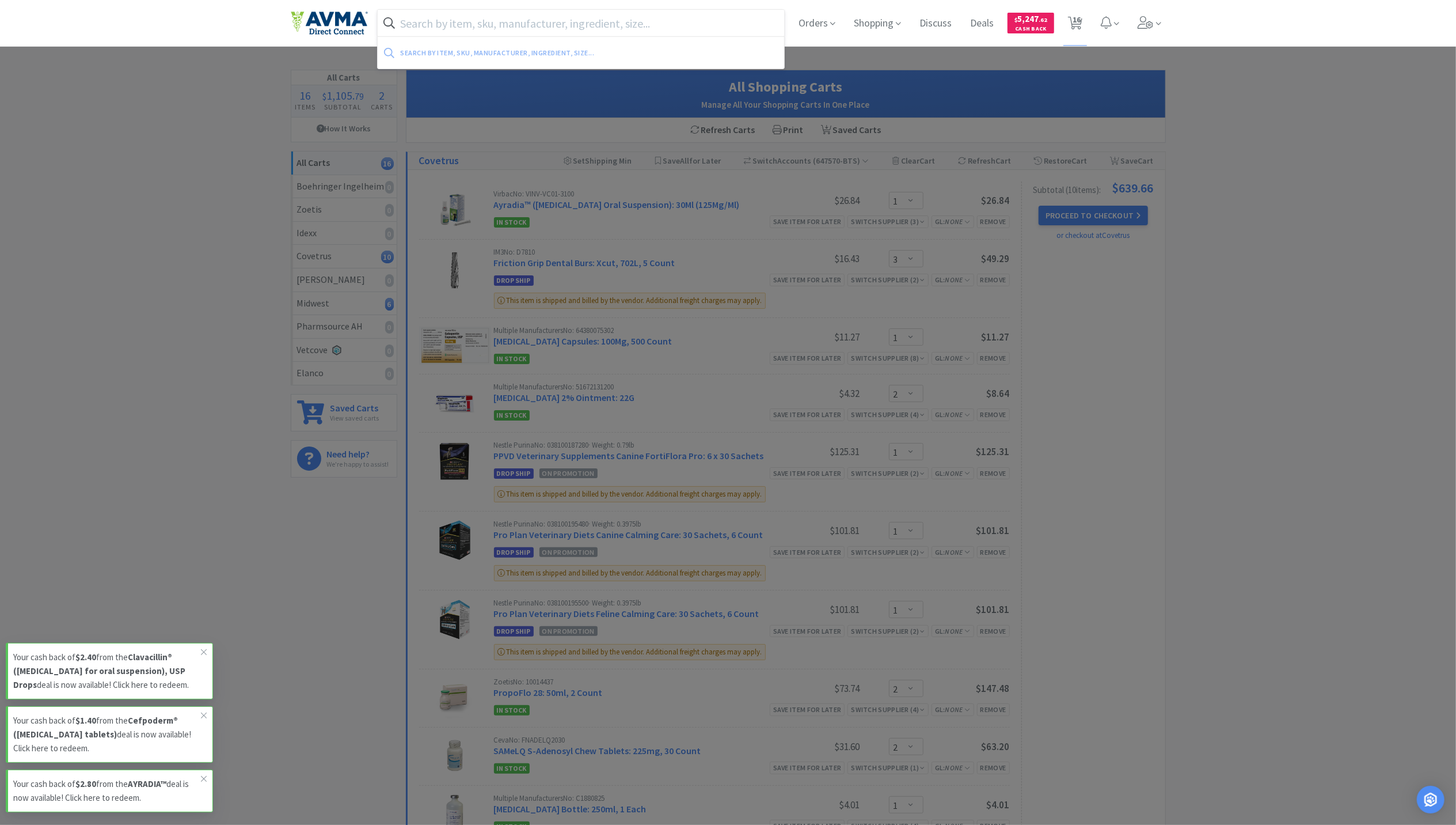
click at [429, 25] on input "text" at bounding box center [581, 22] width 407 height 26
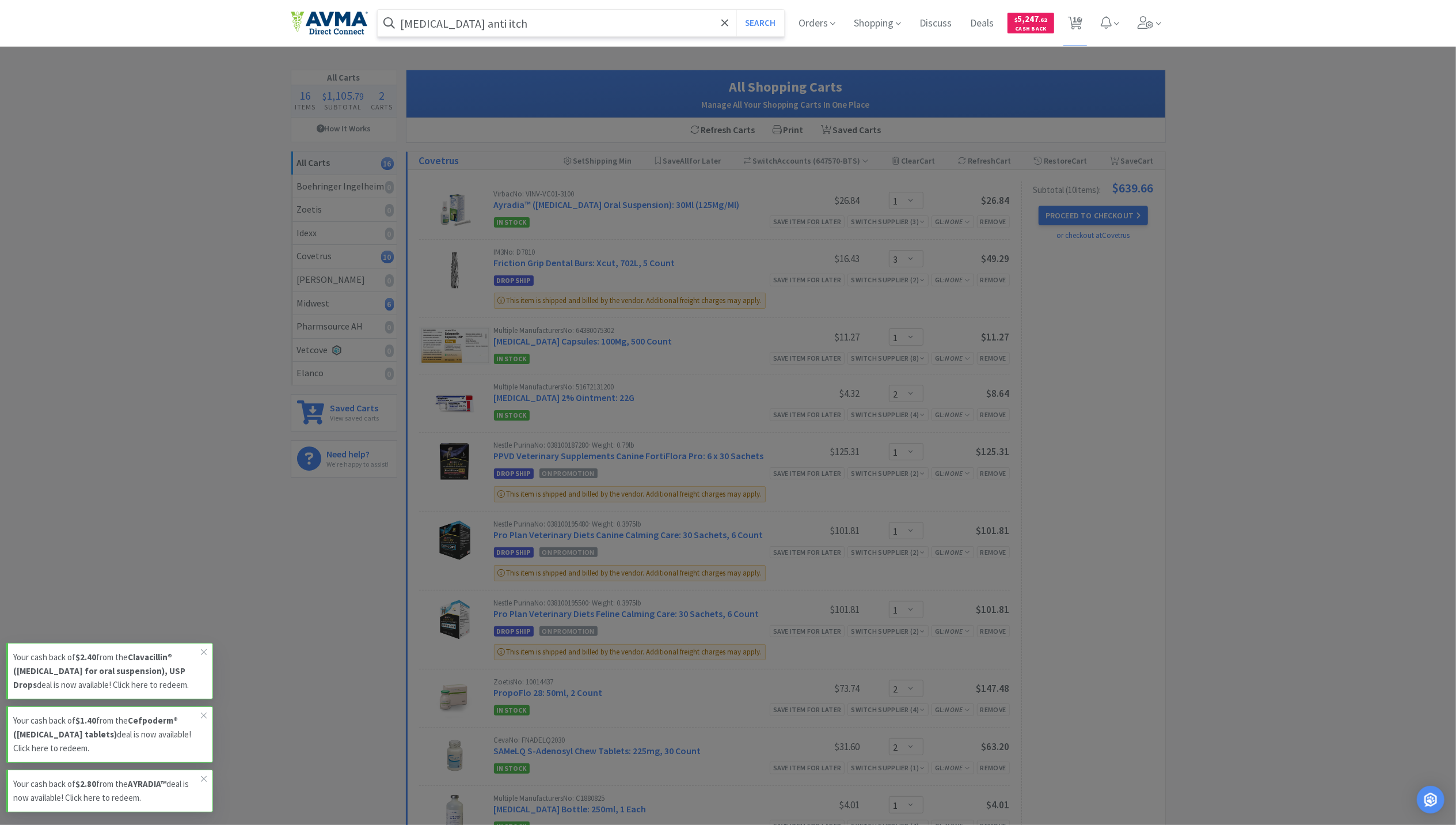
type input "[MEDICAL_DATA] anti itch"
click at [737, 10] on button "Search" at bounding box center [760, 22] width 47 height 26
select select "1"
select select "3"
select select "1"
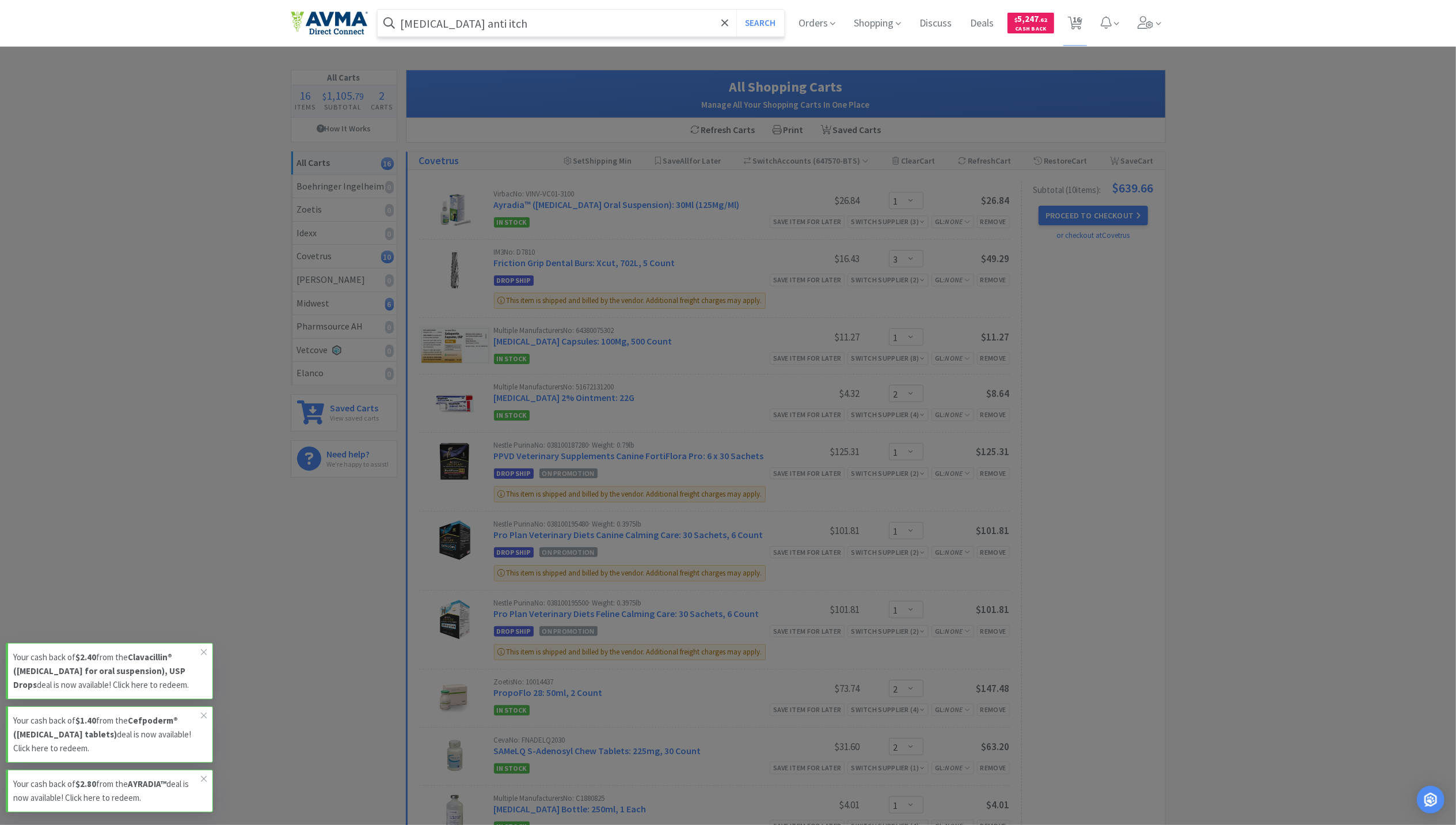
select select "2"
select select "1"
select select "2"
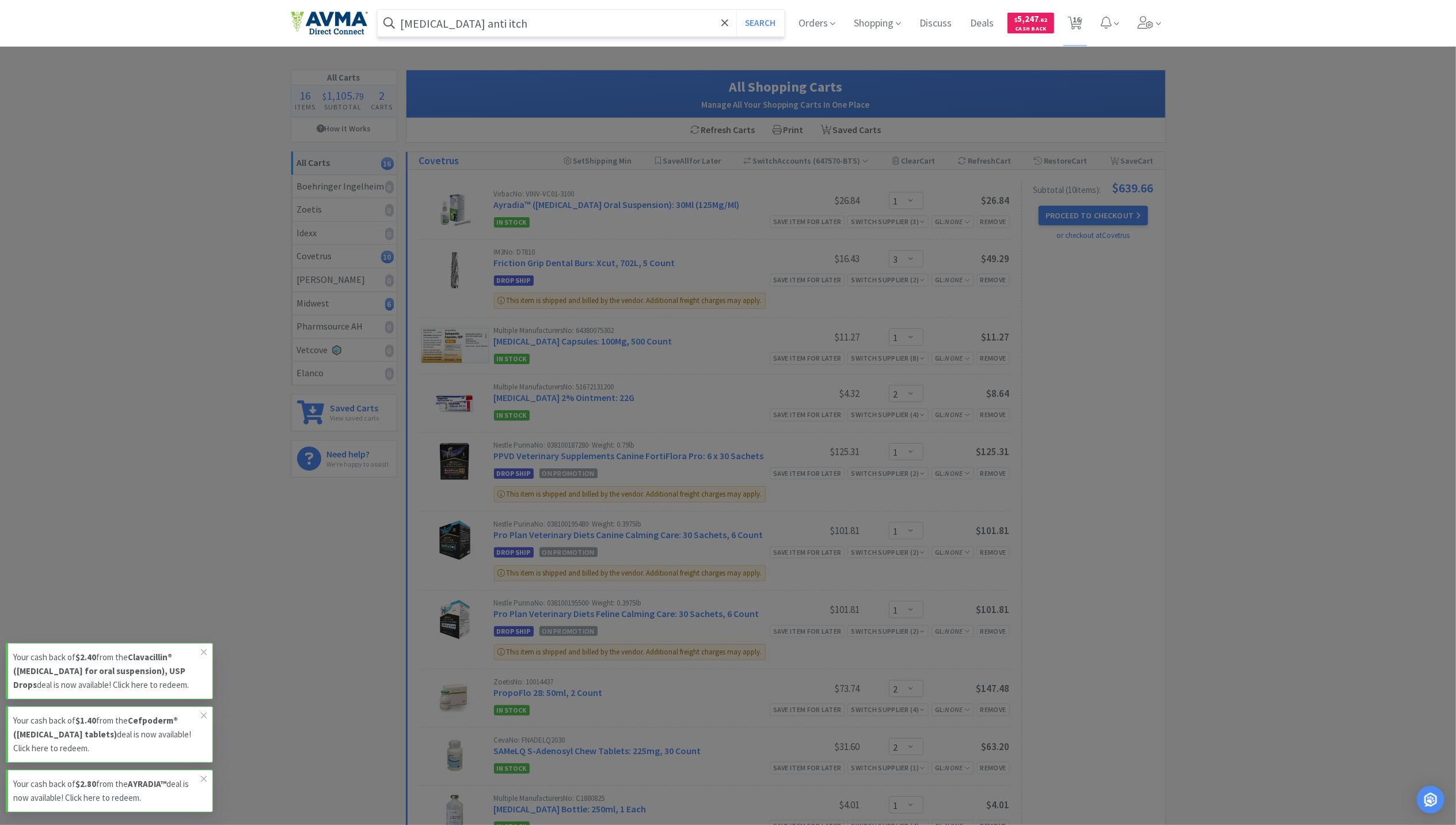
select select "2"
select select "1"
select select "5"
select select "1"
select select "3"
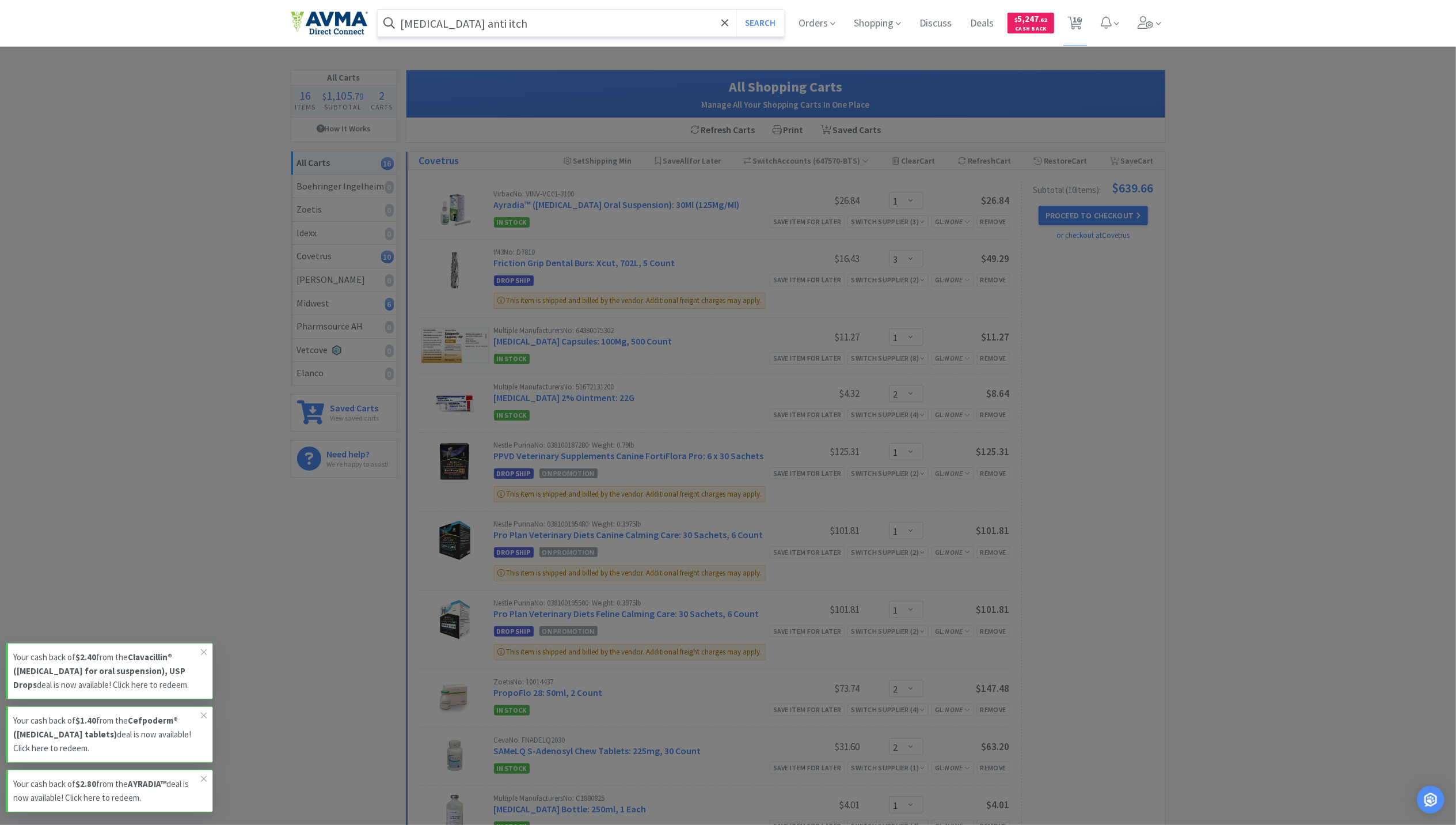
select select "2"
select select "6"
select select "1"
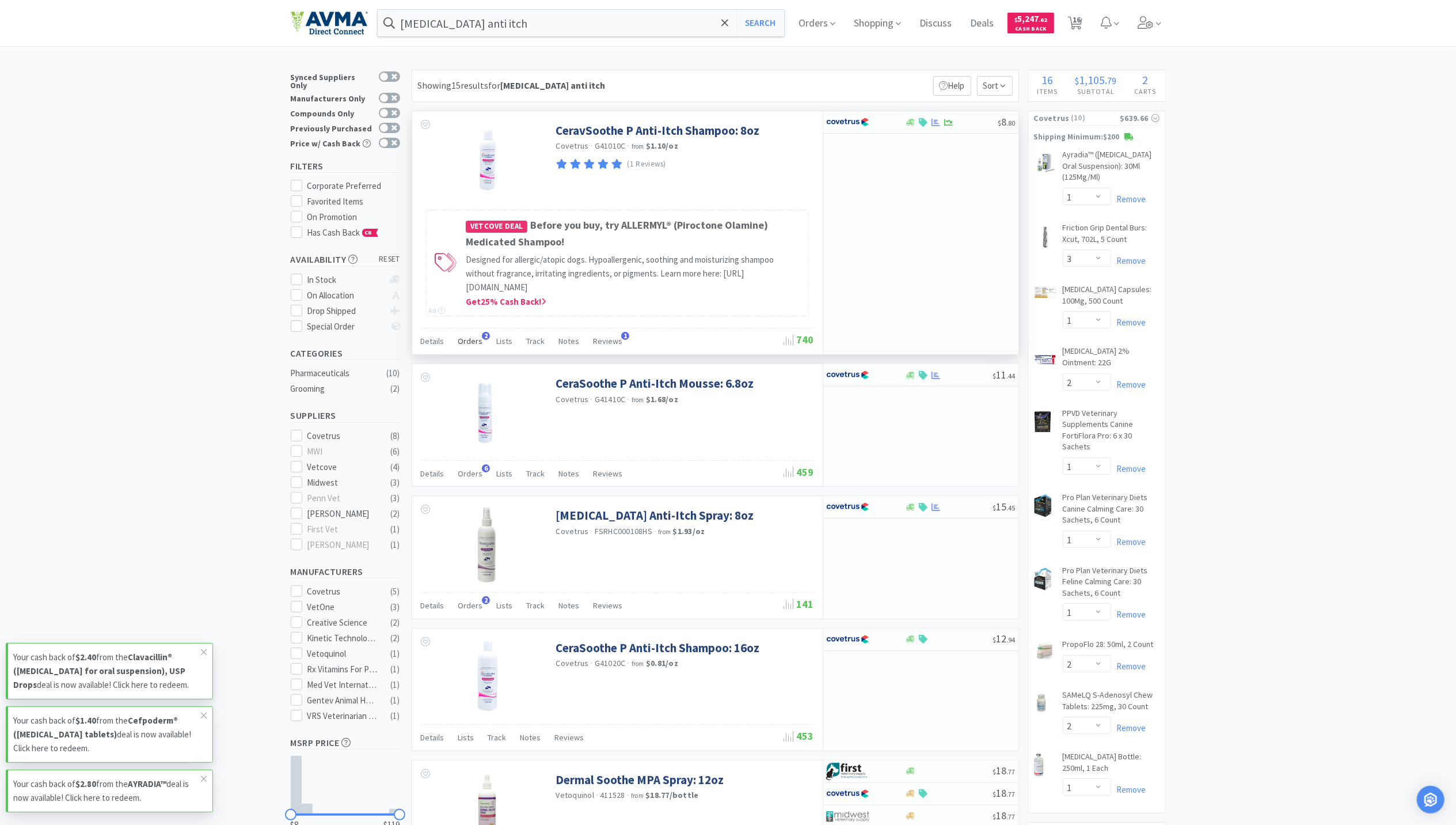
click at [474, 339] on span "Orders" at bounding box center [470, 341] width 25 height 10
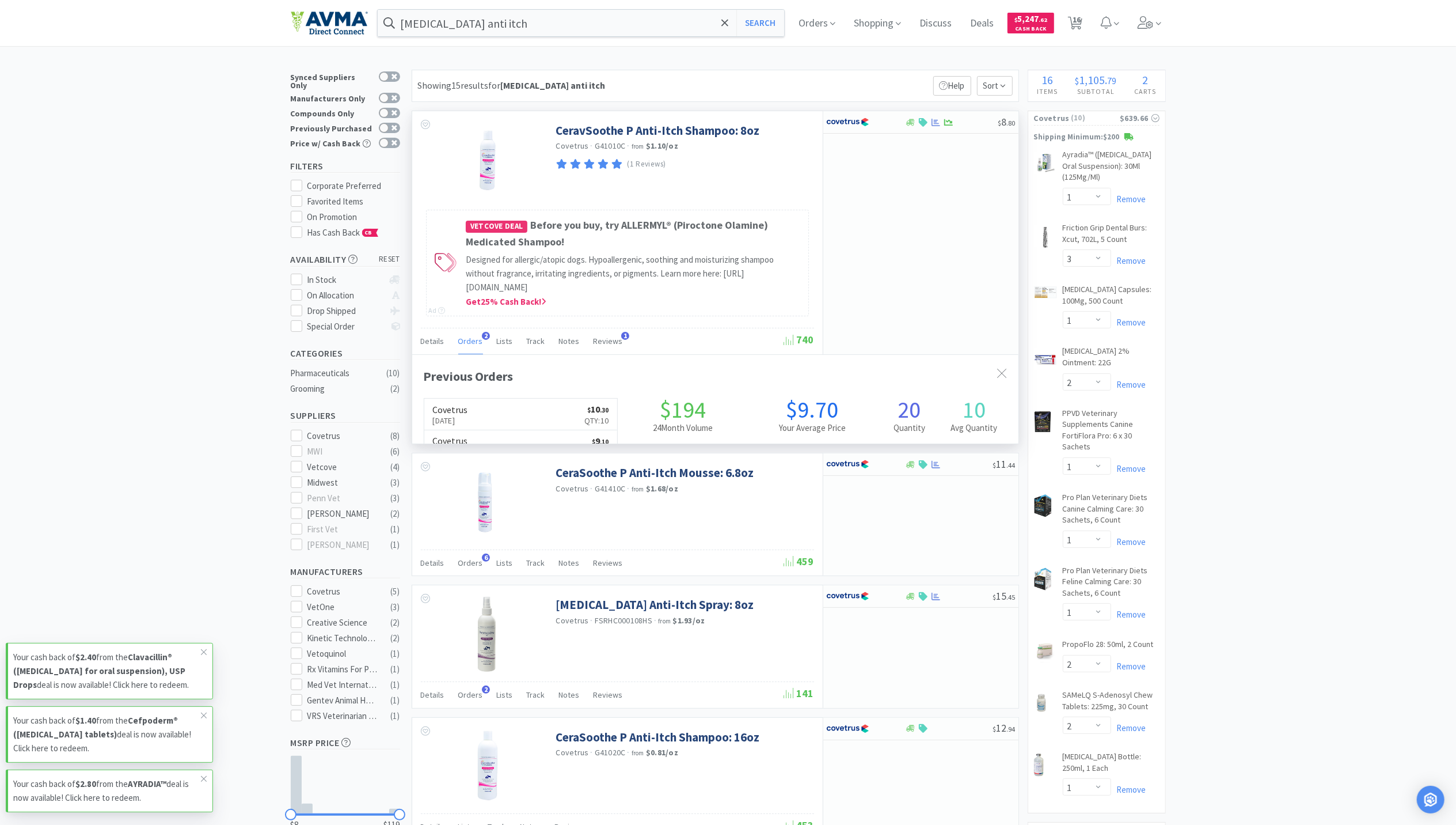
scroll to position [298, 606]
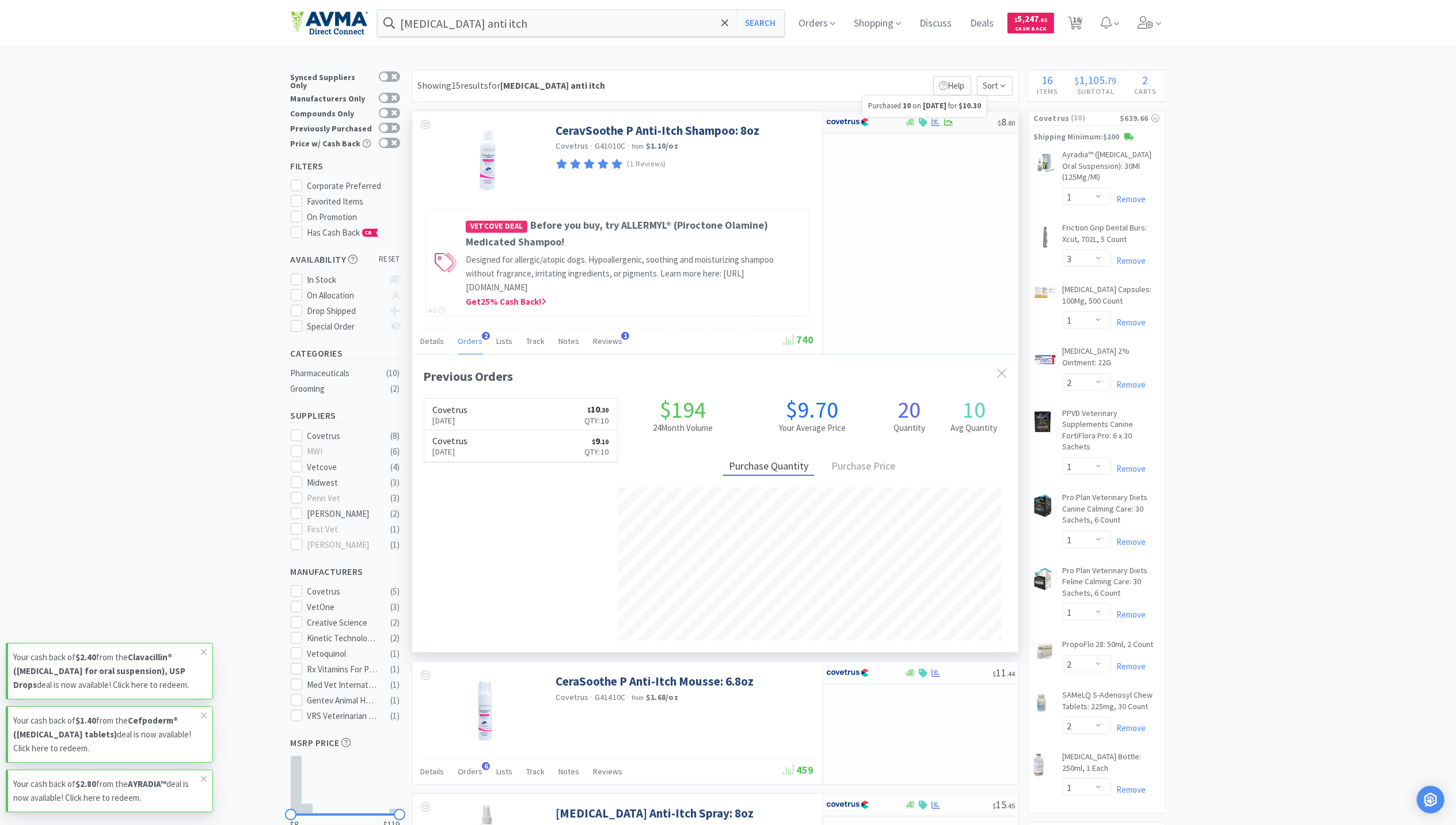
click at [938, 121] on icon at bounding box center [936, 122] width 8 height 8
select select "1"
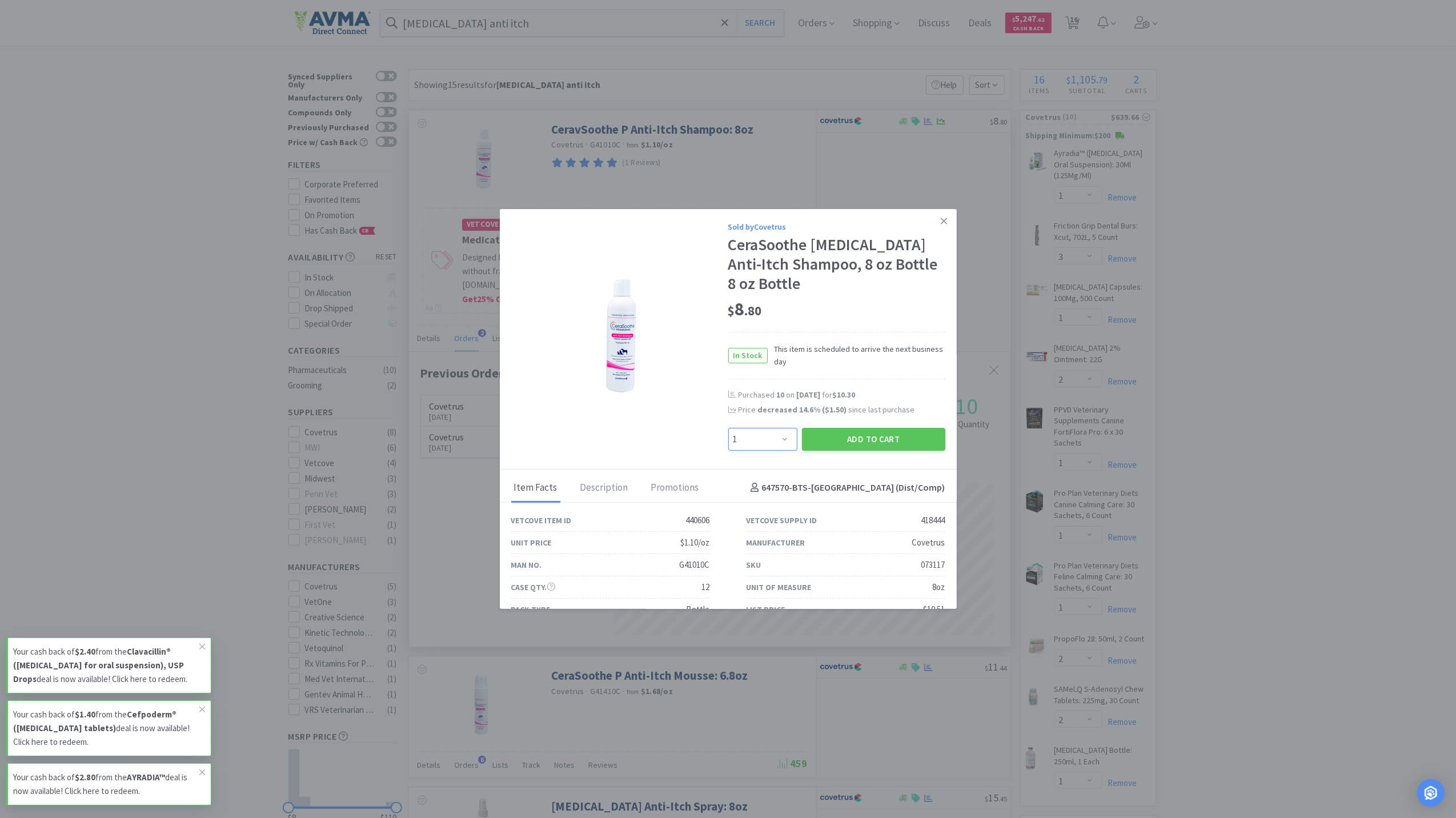
click at [771, 439] on select "Enter Quantity 1 2 3 4 5 6 7 8 9 10 11 12 13 14 15 16 17 18 19 20 Enter Quantity" at bounding box center [763, 439] width 69 height 23
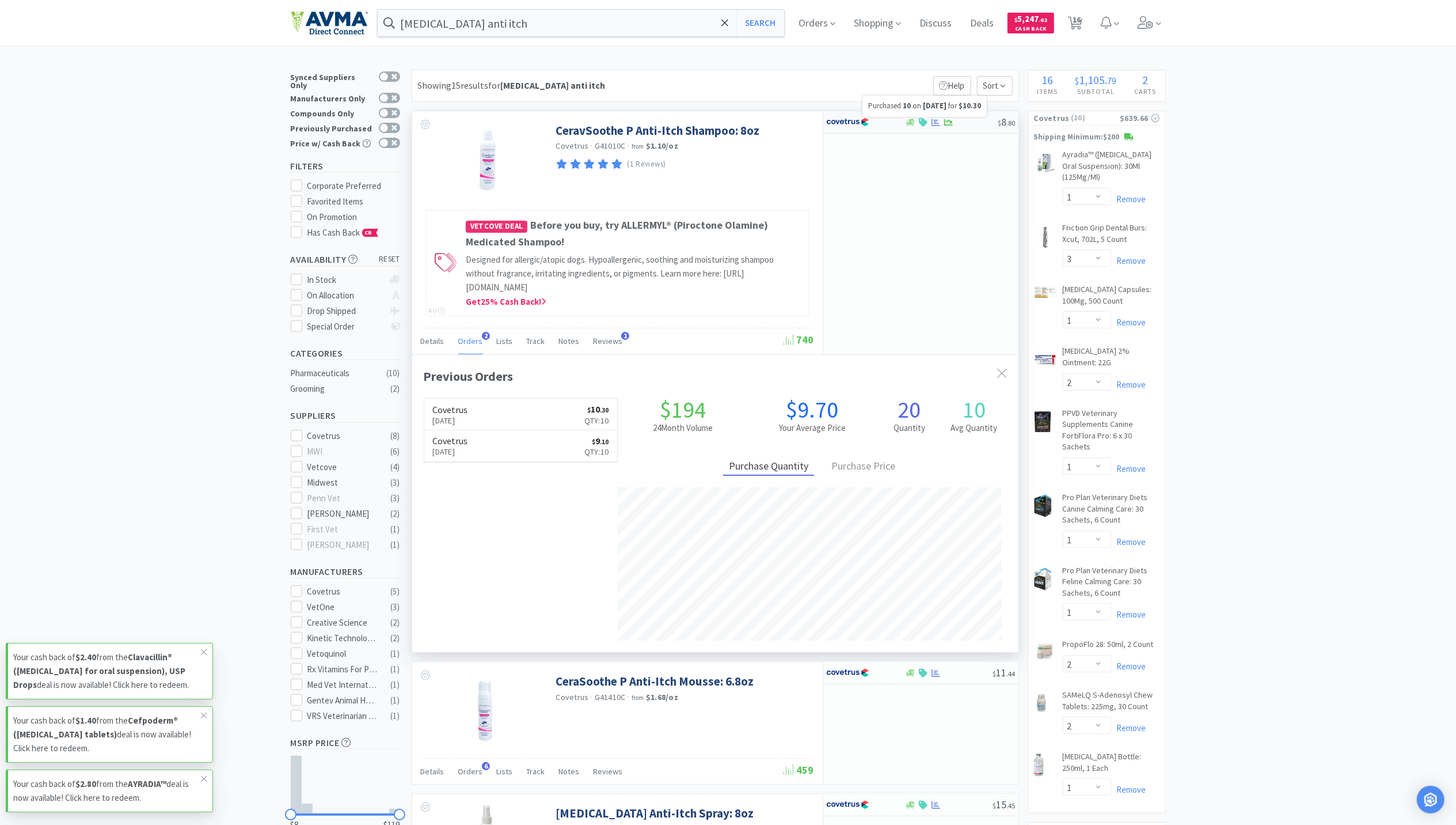
click at [934, 125] on icon at bounding box center [936, 122] width 8 height 8
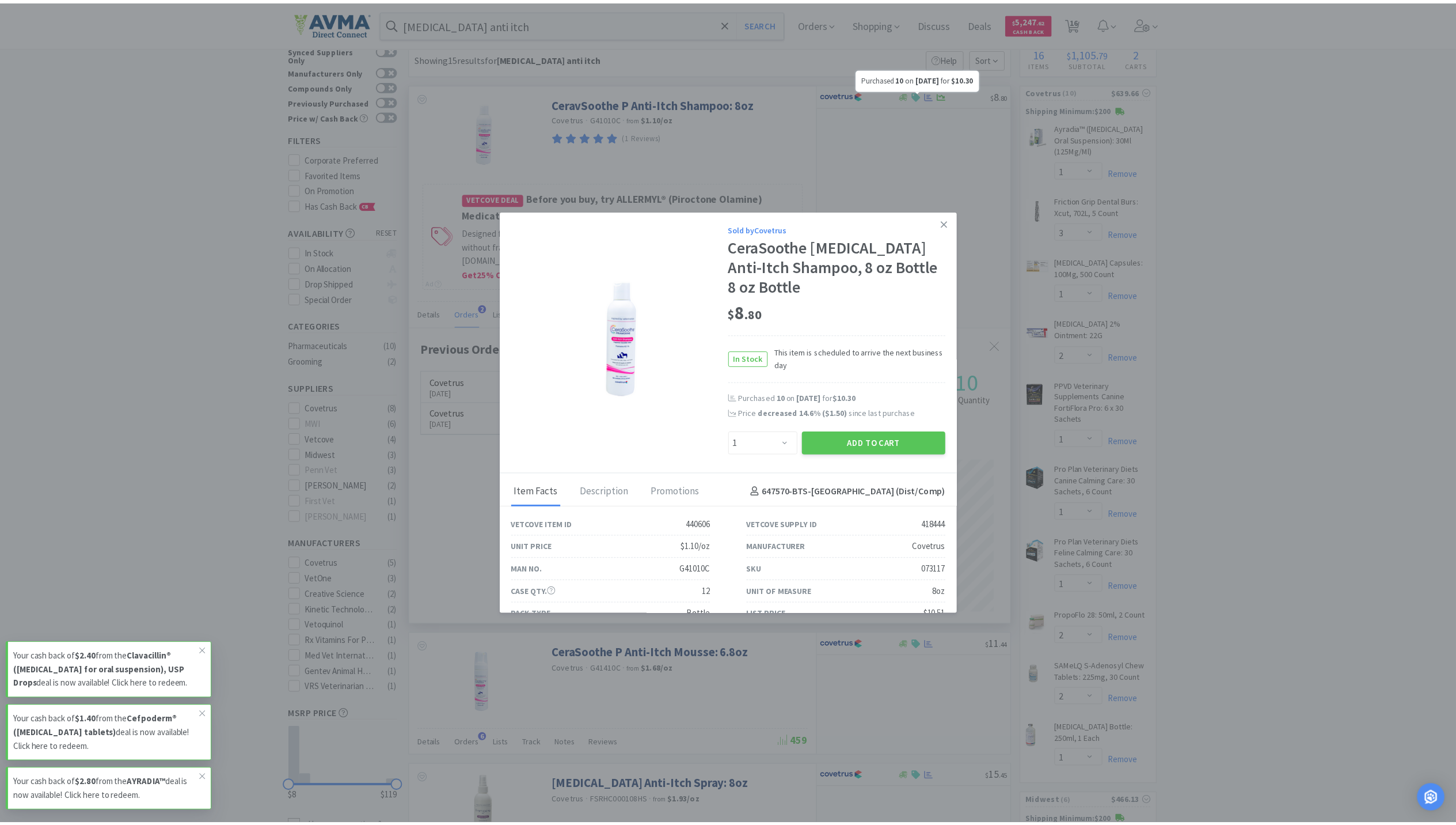
scroll to position [76, 0]
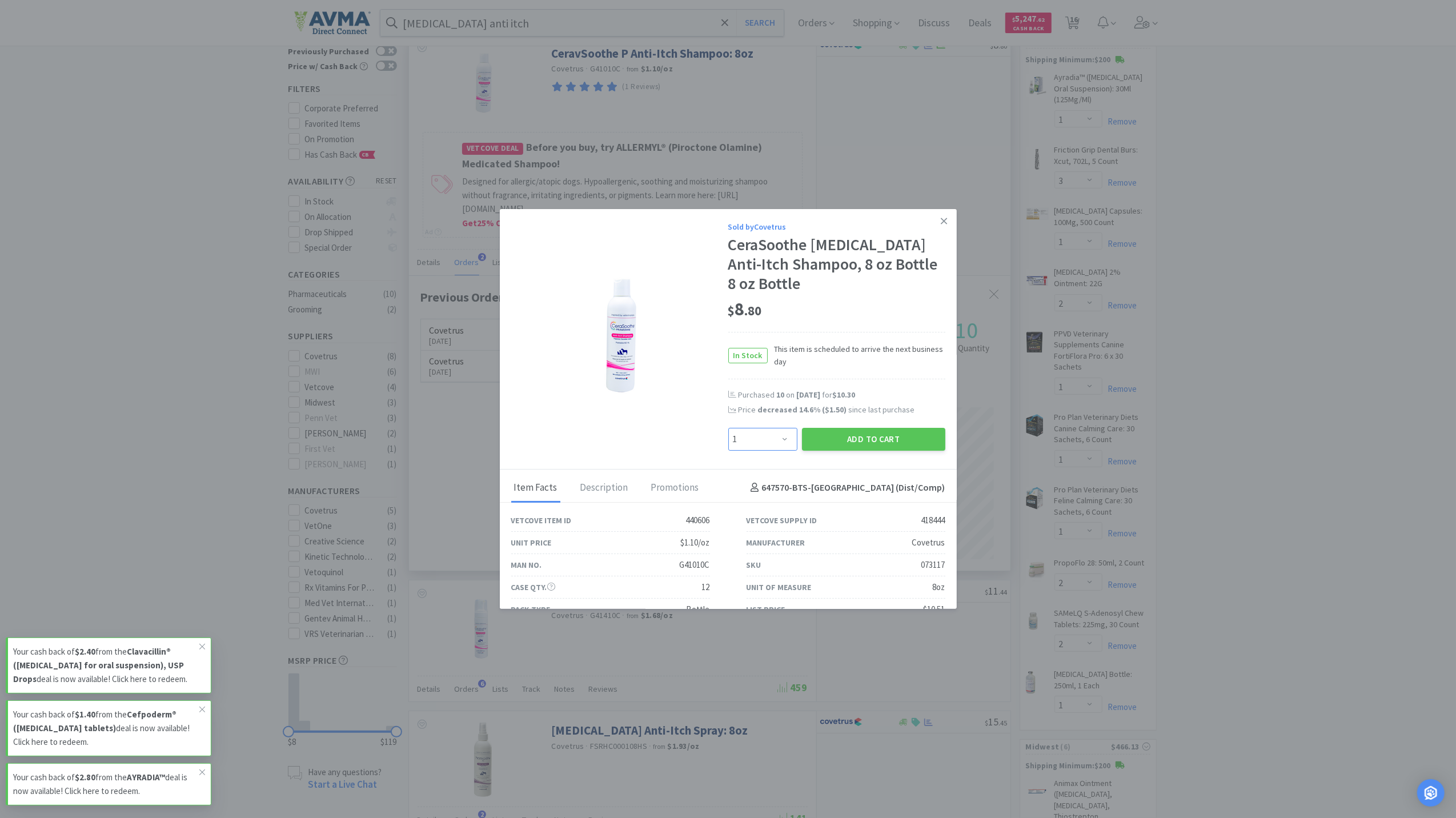
click at [751, 443] on select "Enter Quantity 1 2 3 4 5 6 7 8 9 10 11 12 13 14 15 16 17 18 19 20 Enter Quantity" at bounding box center [763, 439] width 69 height 23
select select "10"
click at [728, 428] on select "Enter Quantity 1 2 3 4 5 6 7 8 9 10 11 12 13 14 15 16 17 18 19 20 Enter Quantity" at bounding box center [763, 439] width 69 height 23
click at [909, 433] on button "Add to Cart" at bounding box center [873, 439] width 143 height 23
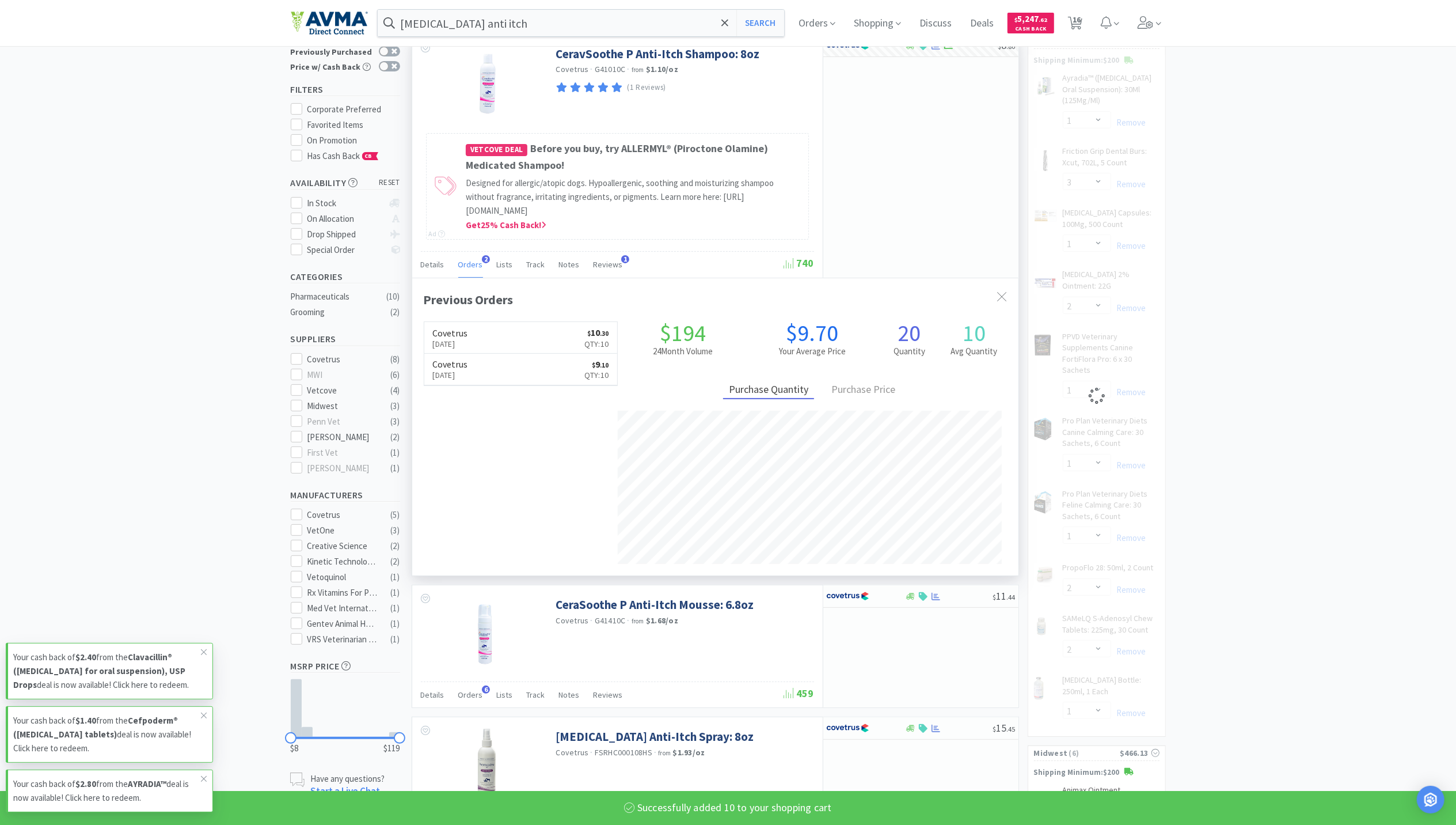
select select "10"
select select "3"
select select "1"
select select "2"
select select "1"
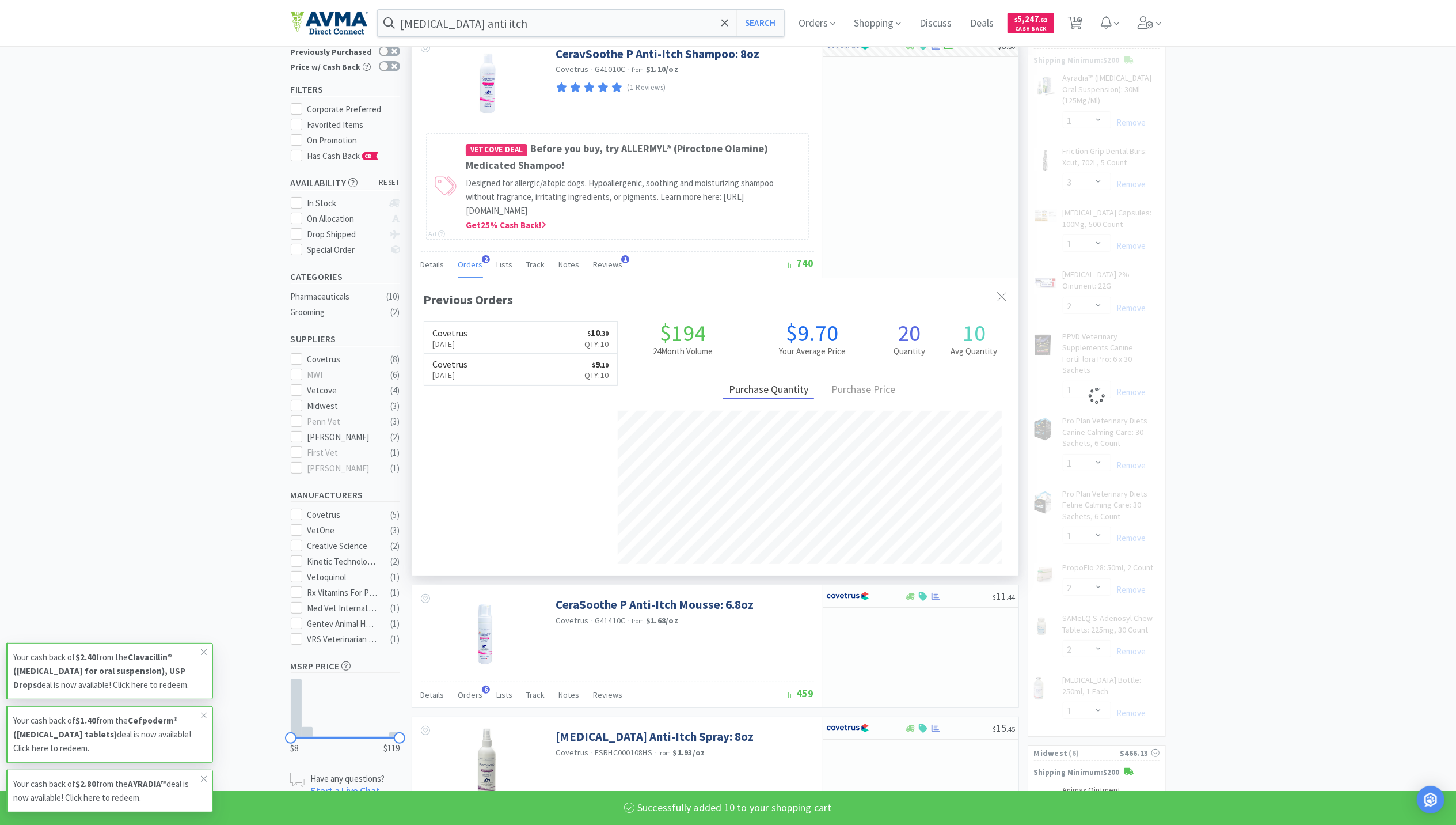
select select "2"
select select "1"
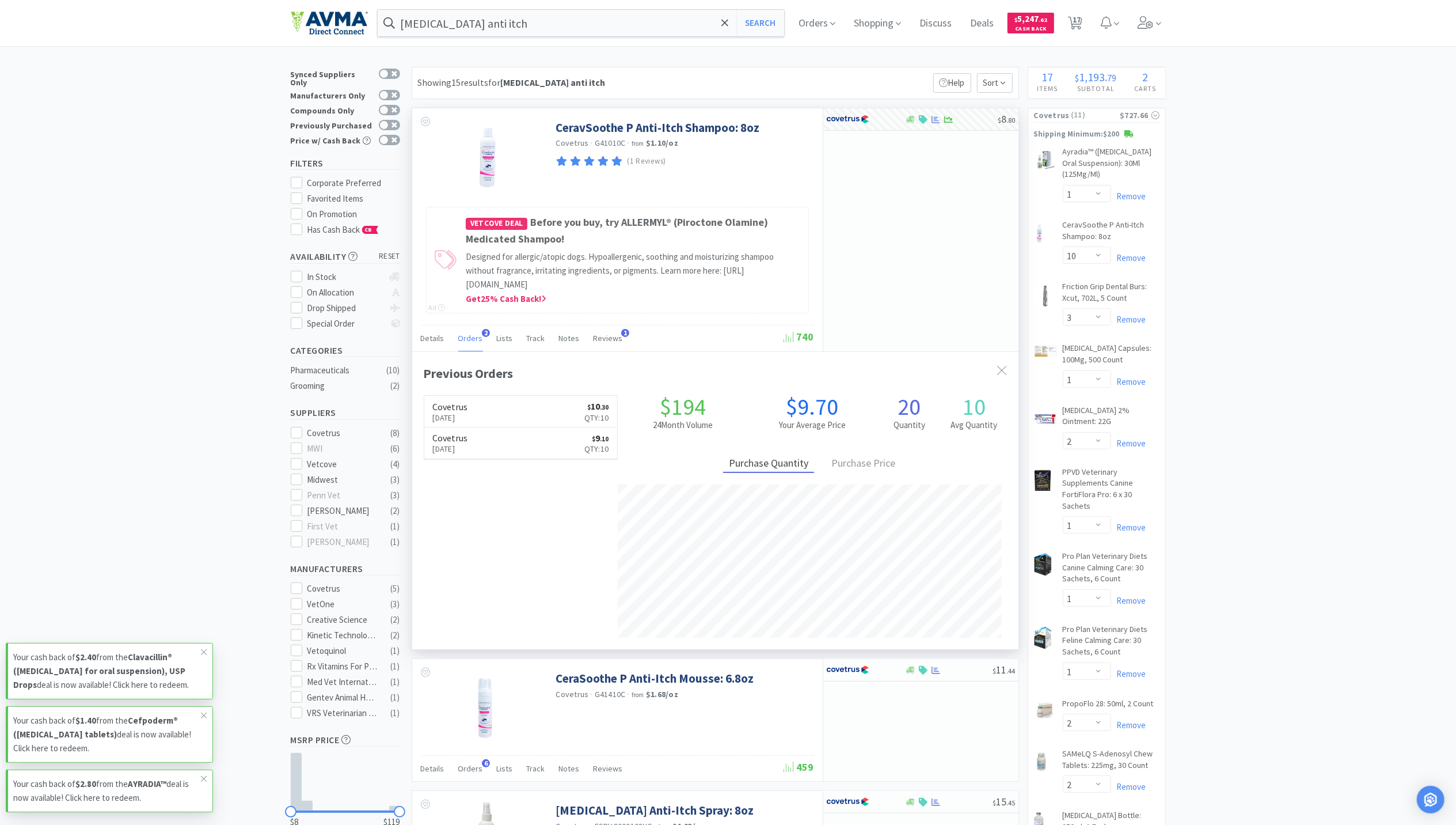
scroll to position [0, 0]
click at [1081, 14] on span "17" at bounding box center [1077, 20] width 8 height 46
select select "1"
select select "10"
select select "3"
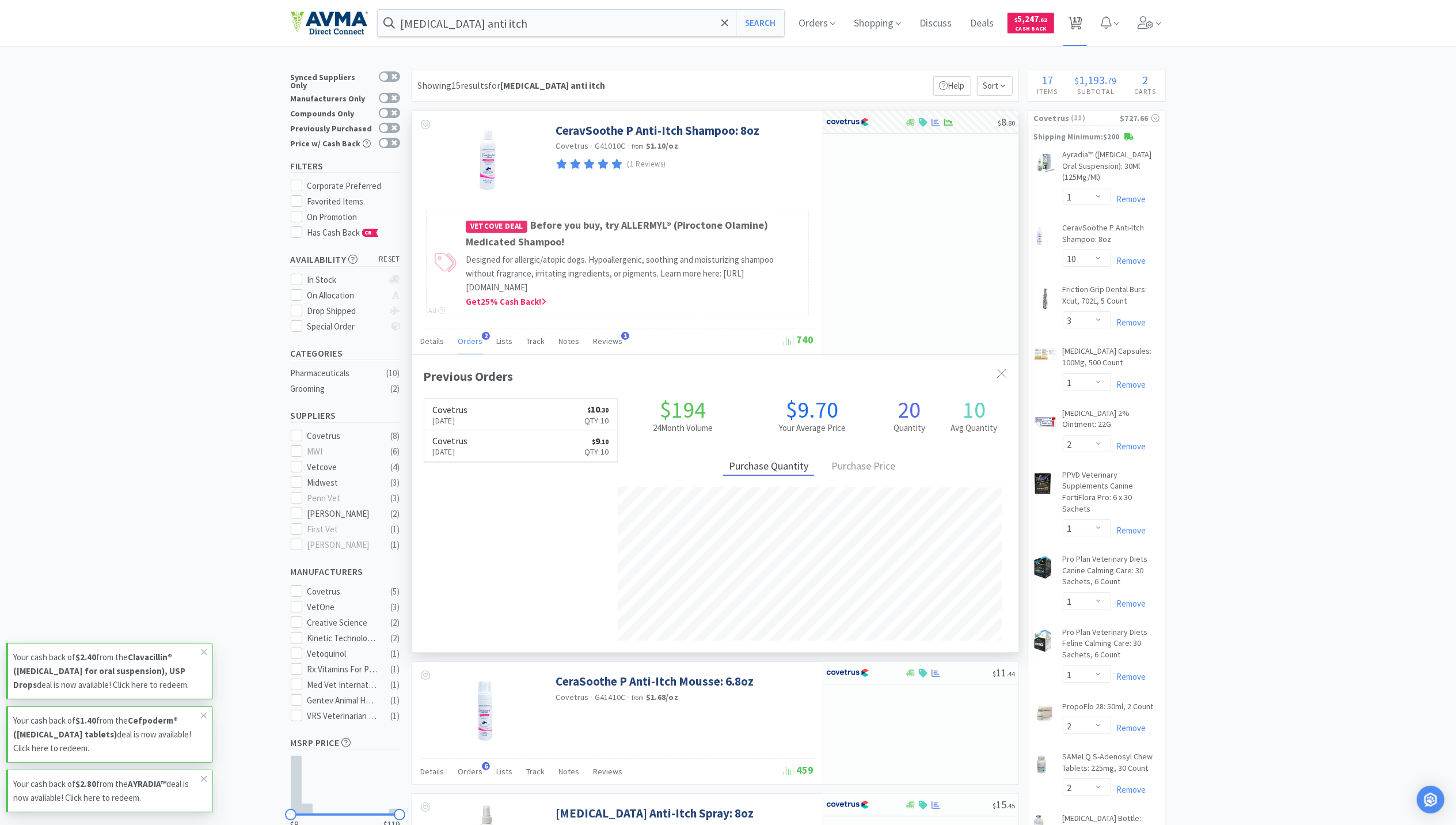
select select "1"
select select "2"
select select "1"
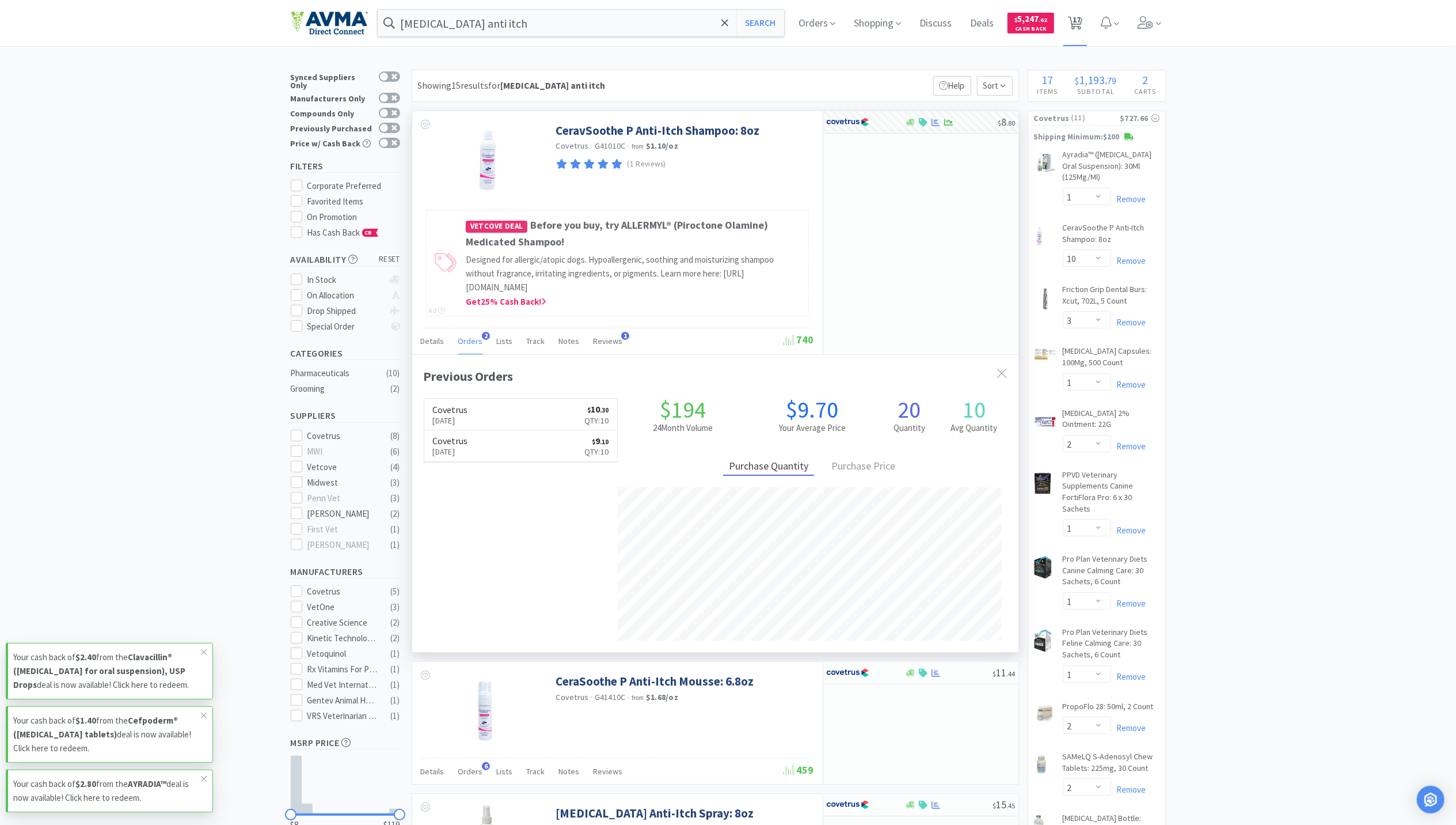
select select "2"
select select "1"
select select "5"
select select "1"
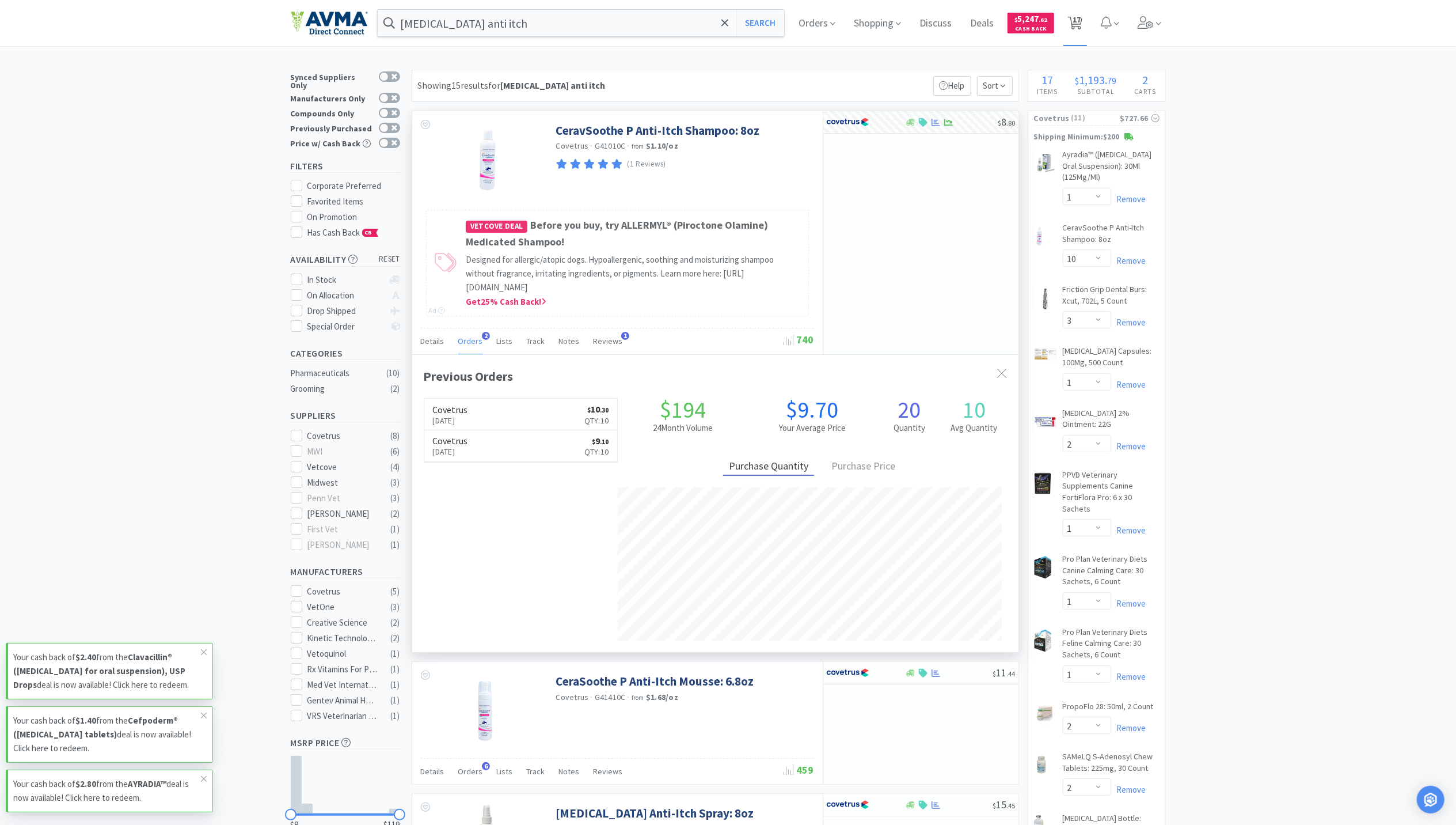
select select "3"
select select "2"
select select "6"
select select "1"
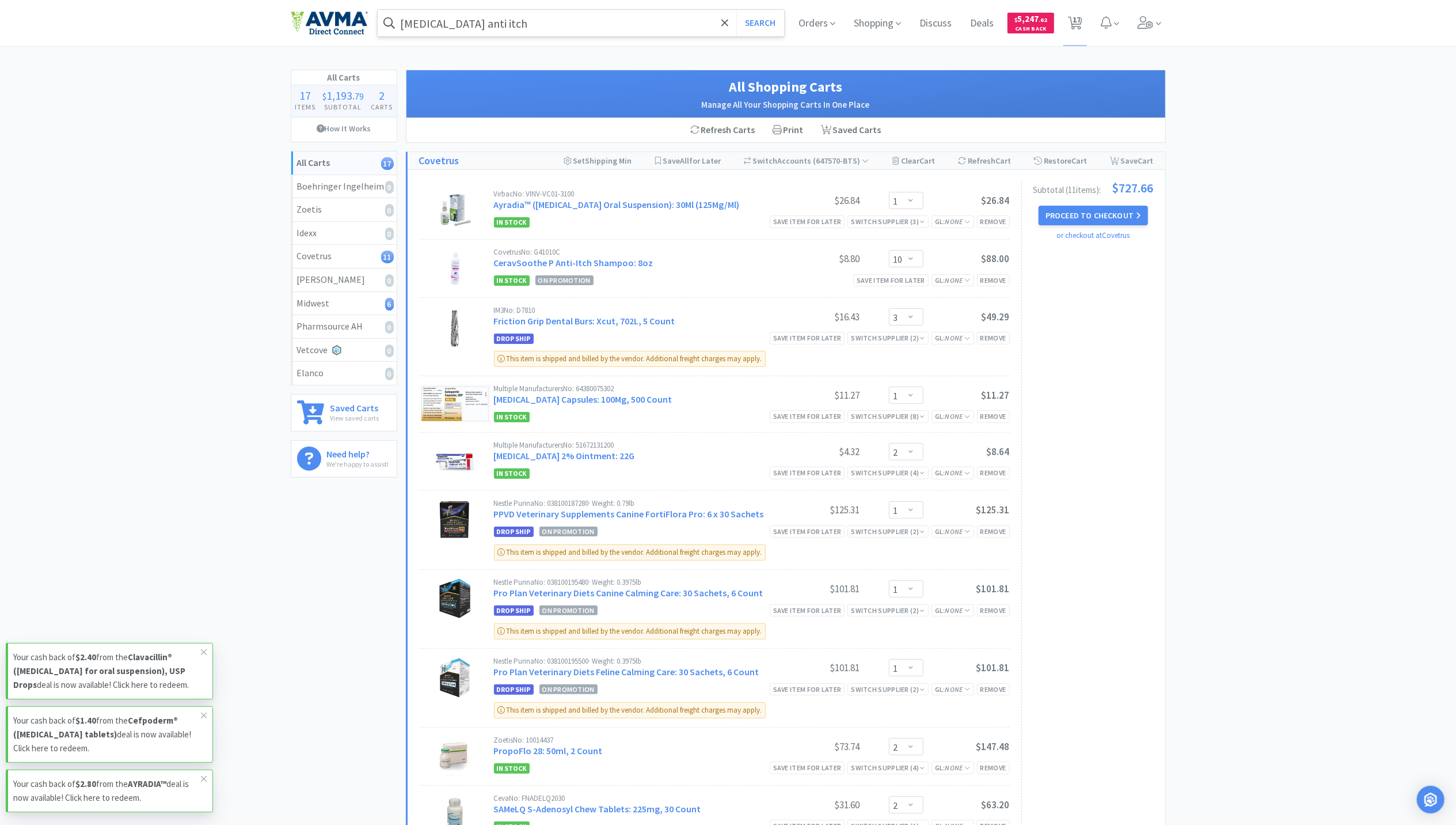
click at [546, 26] on input "[MEDICAL_DATA] anti itch" at bounding box center [581, 22] width 407 height 26
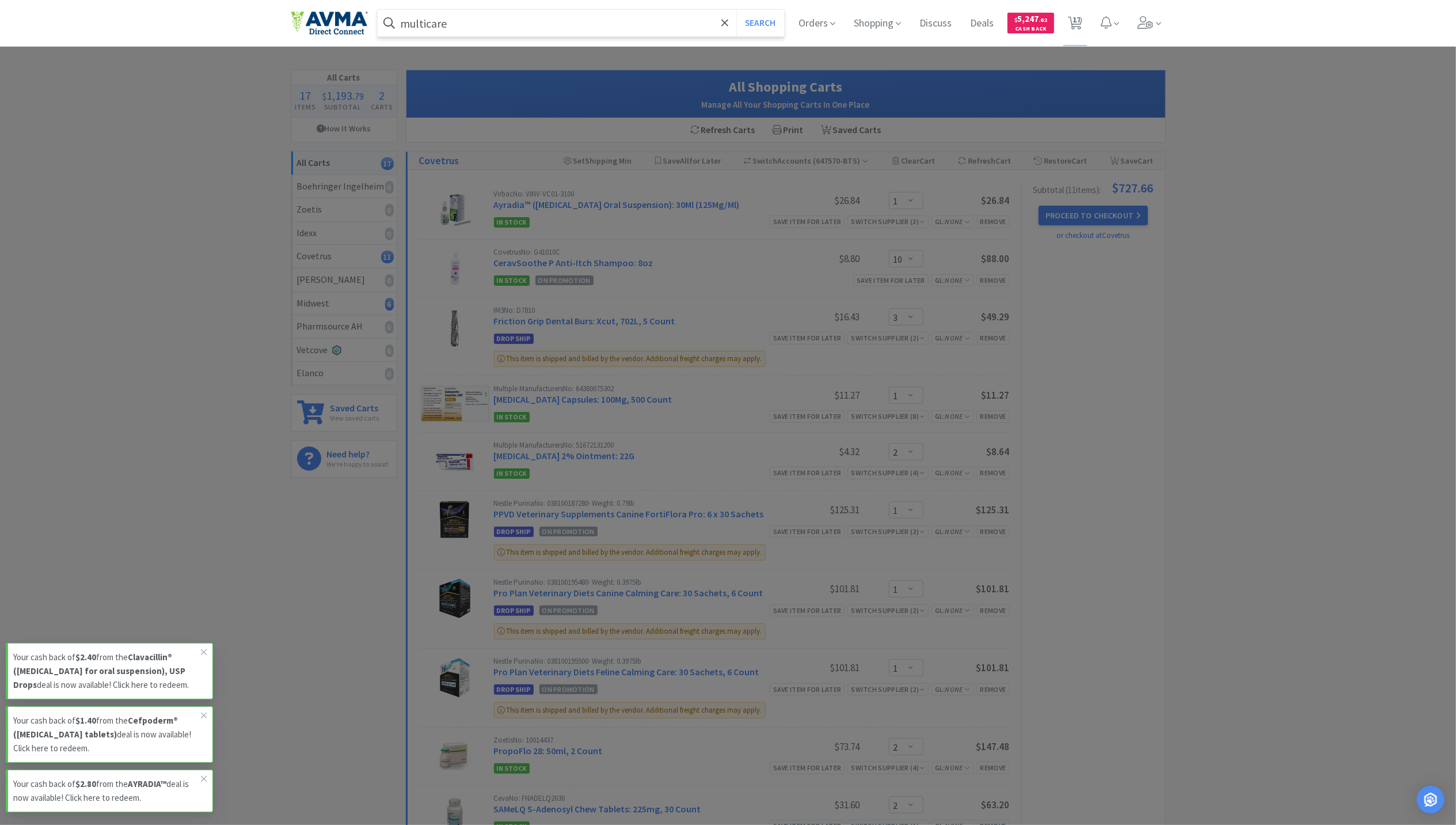
type input "multicare"
click at [737, 10] on button "Search" at bounding box center [760, 22] width 47 height 26
select select "1"
select select "10"
select select "3"
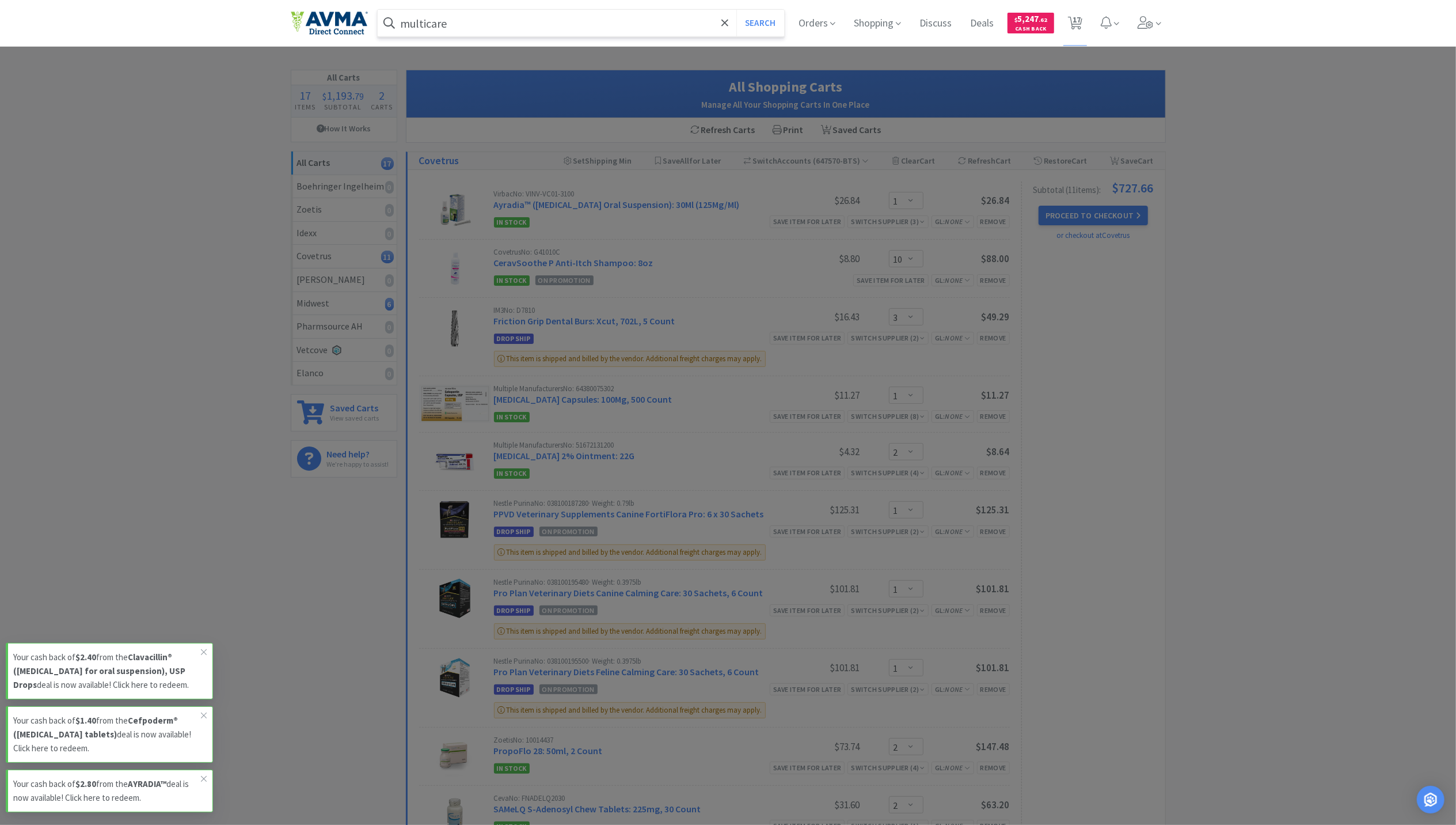
select select "1"
select select "2"
select select "1"
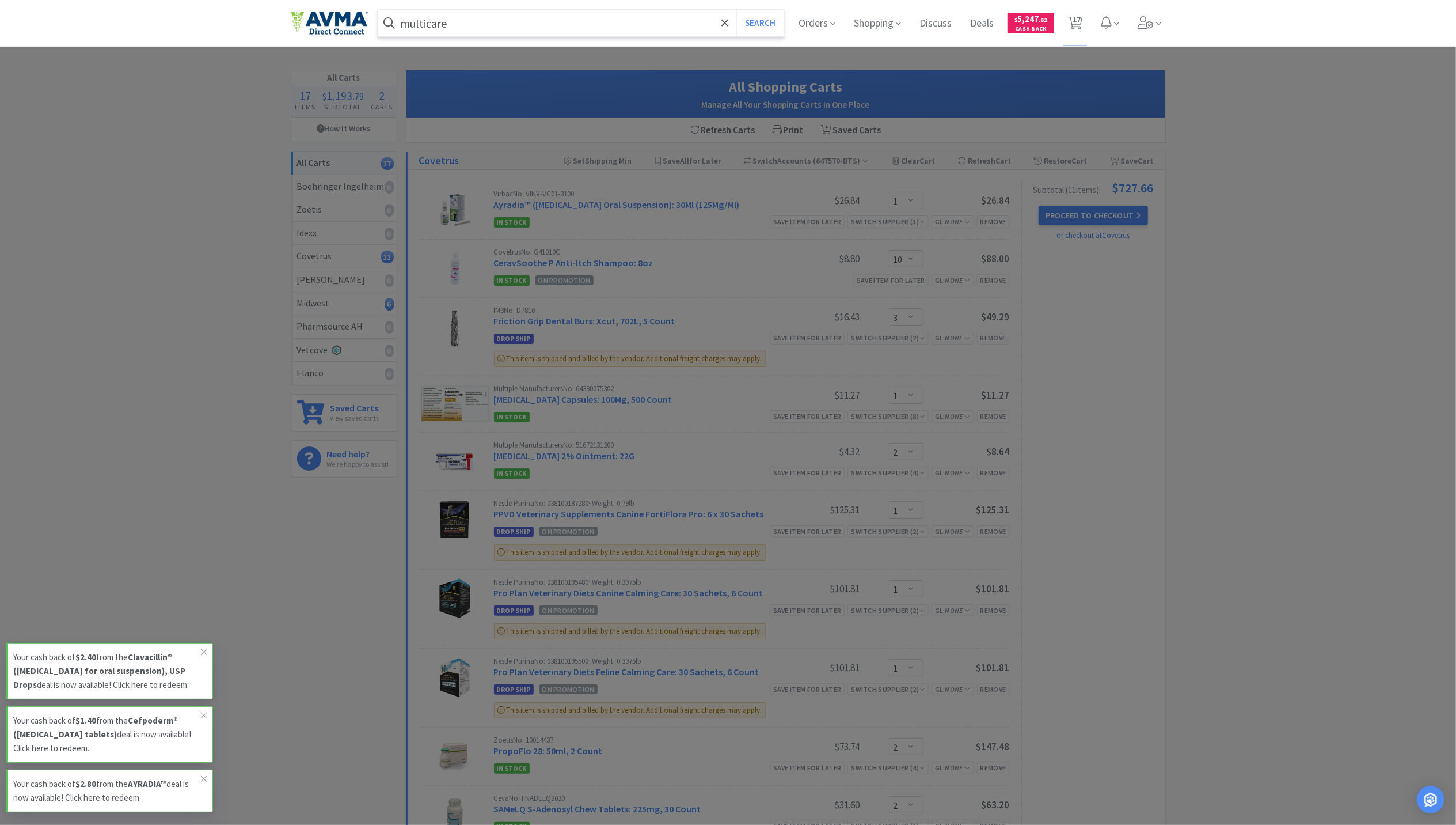
select select "2"
select select "1"
select select "5"
select select "1"
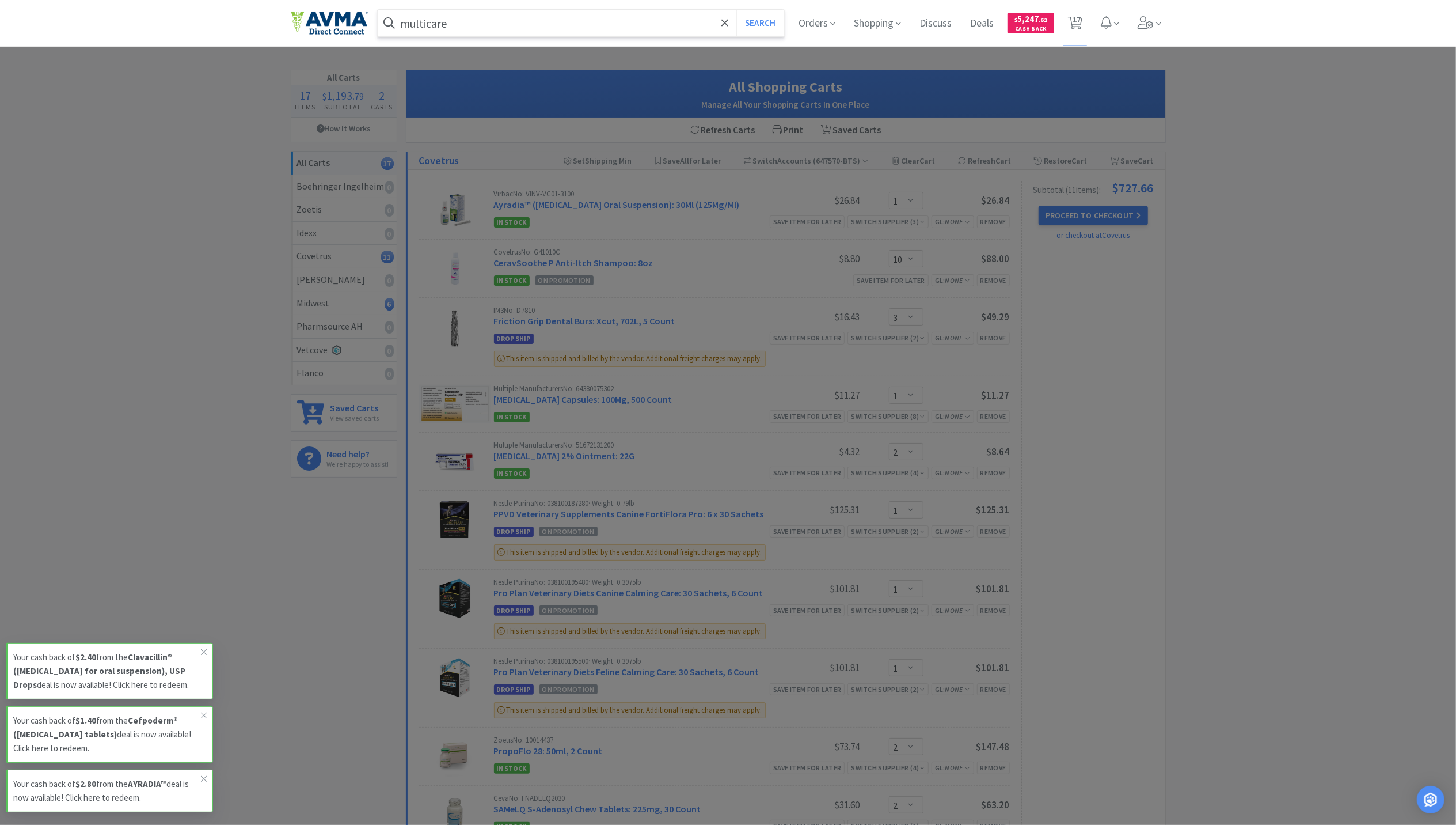
select select "3"
select select "2"
select select "6"
select select "1"
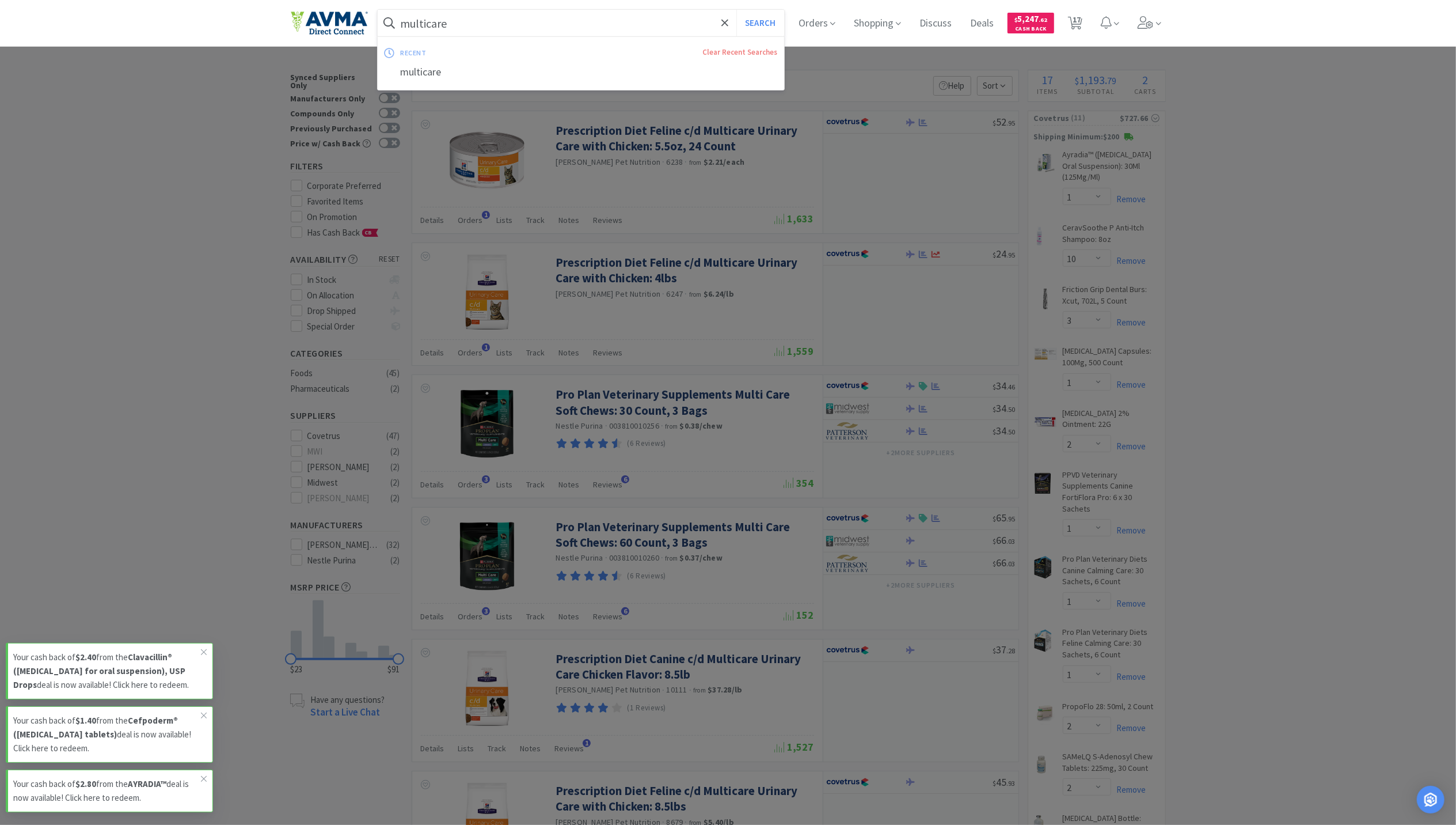
click at [509, 21] on input "multicare" at bounding box center [581, 22] width 407 height 26
type input "joint care"
click at [737, 10] on button "Search" at bounding box center [760, 22] width 47 height 26
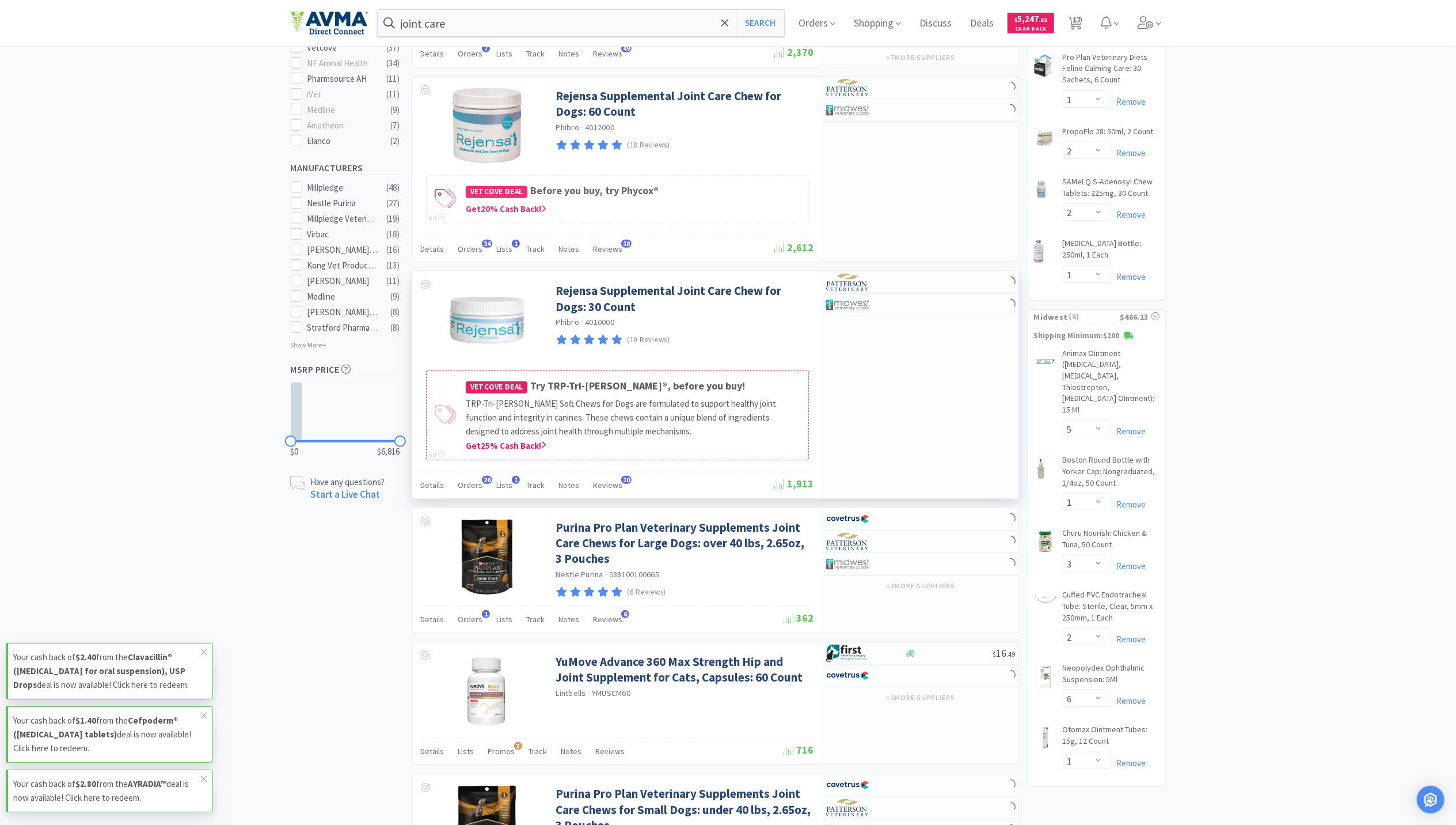
scroll to position [614, 0]
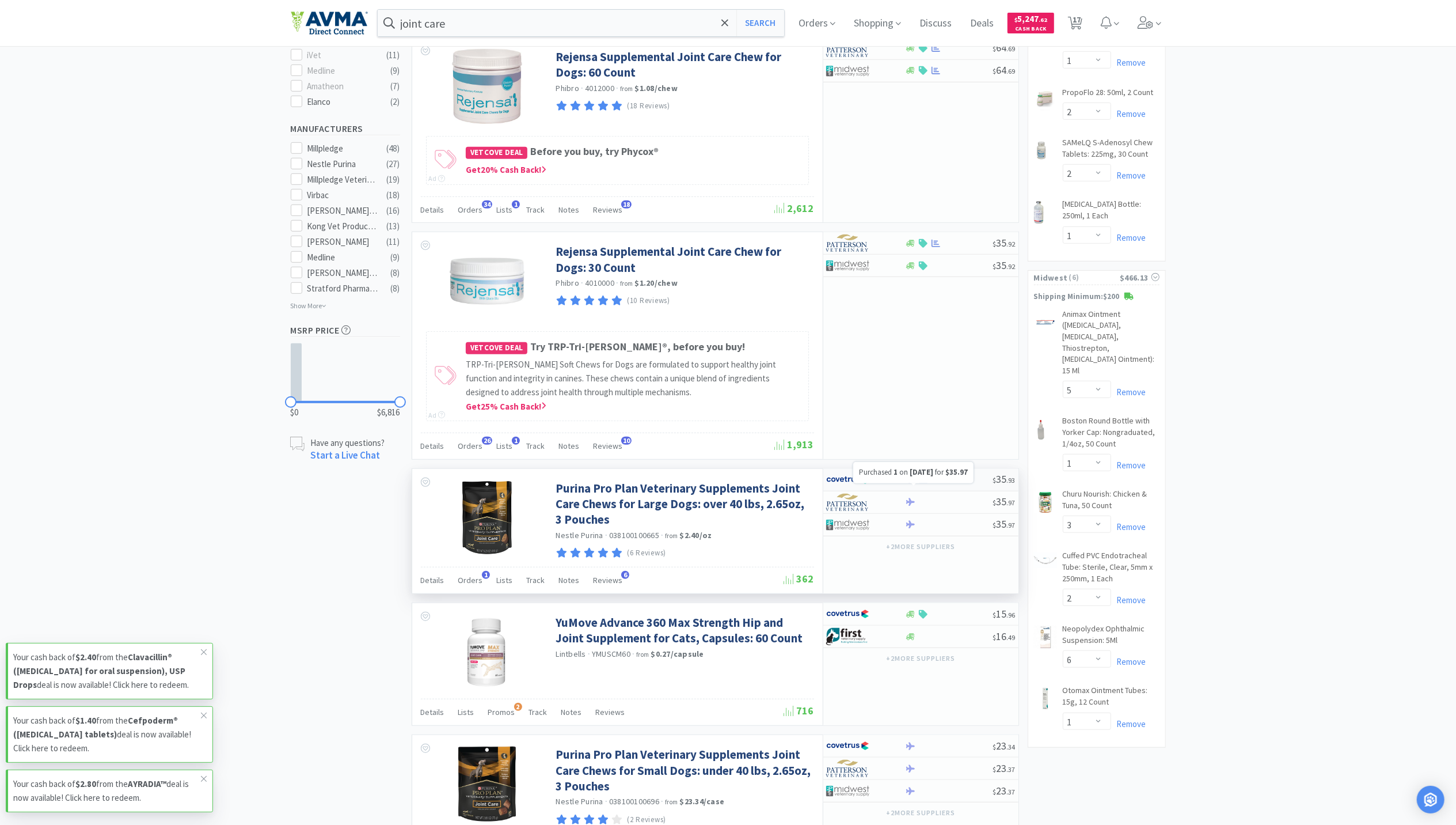
click at [923, 483] on icon at bounding box center [923, 480] width 8 height 8
select select "1"
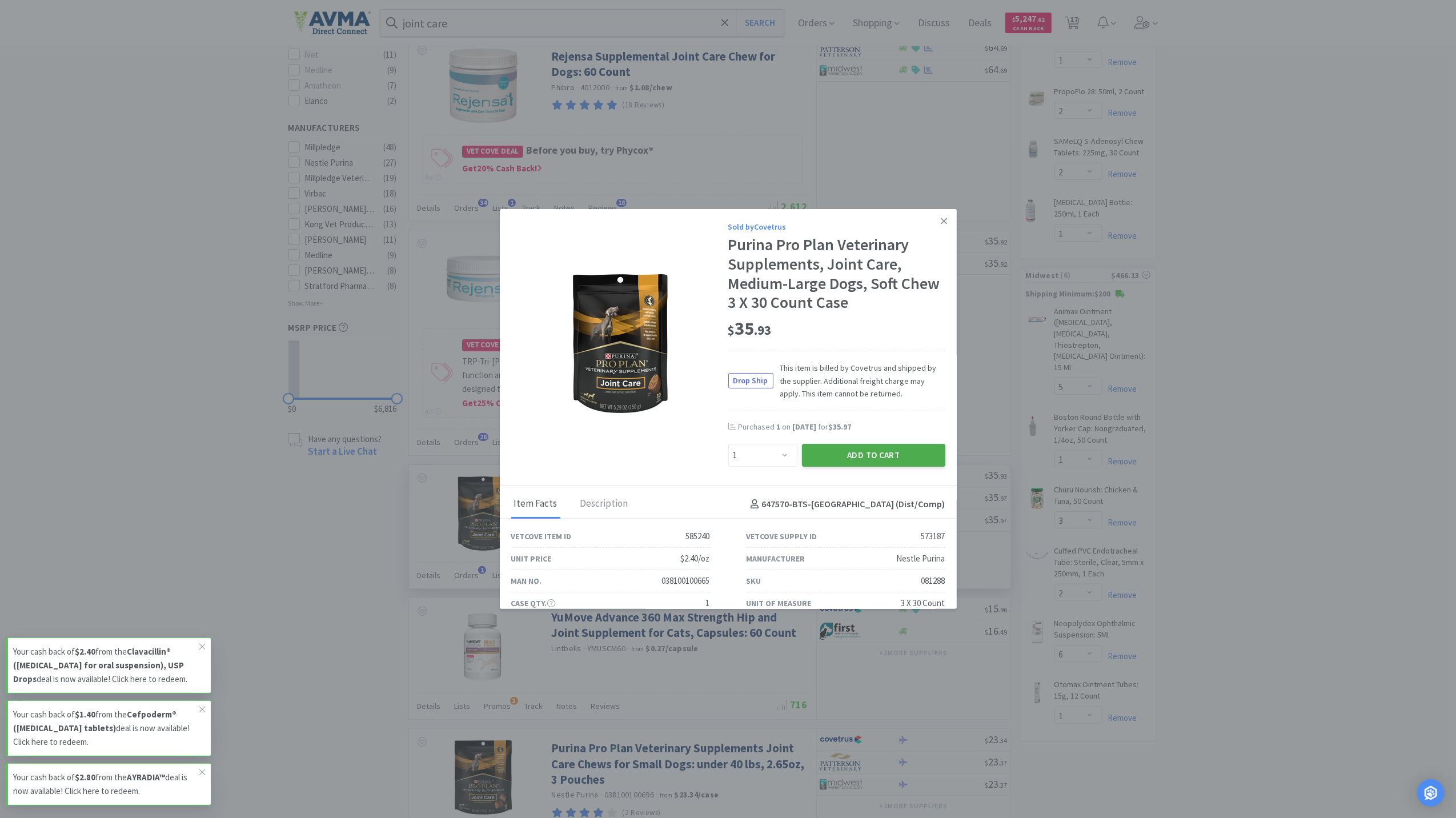
click at [861, 453] on button "Add to Cart" at bounding box center [873, 455] width 143 height 23
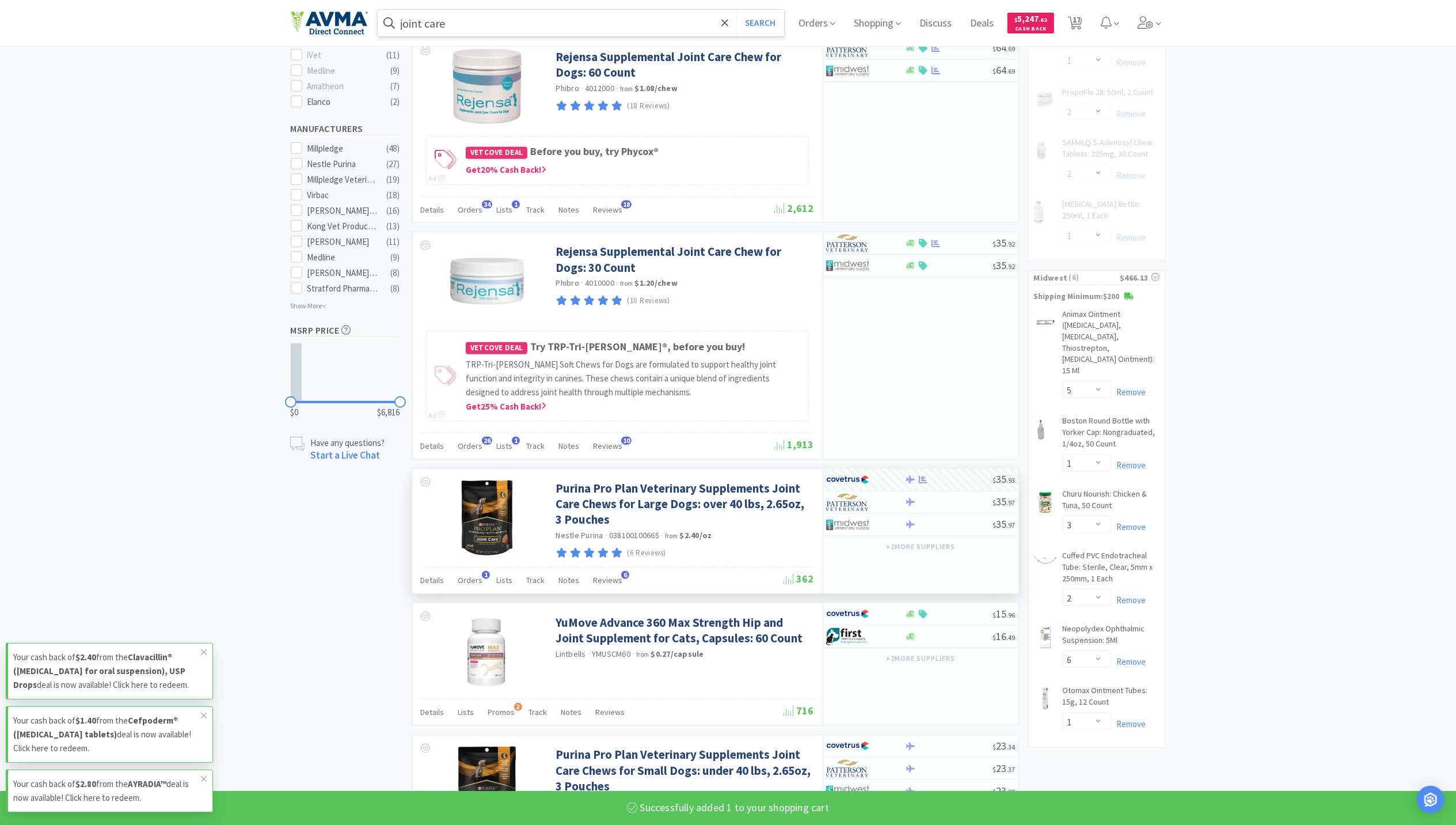
select select "1"
select select "2"
select select "1"
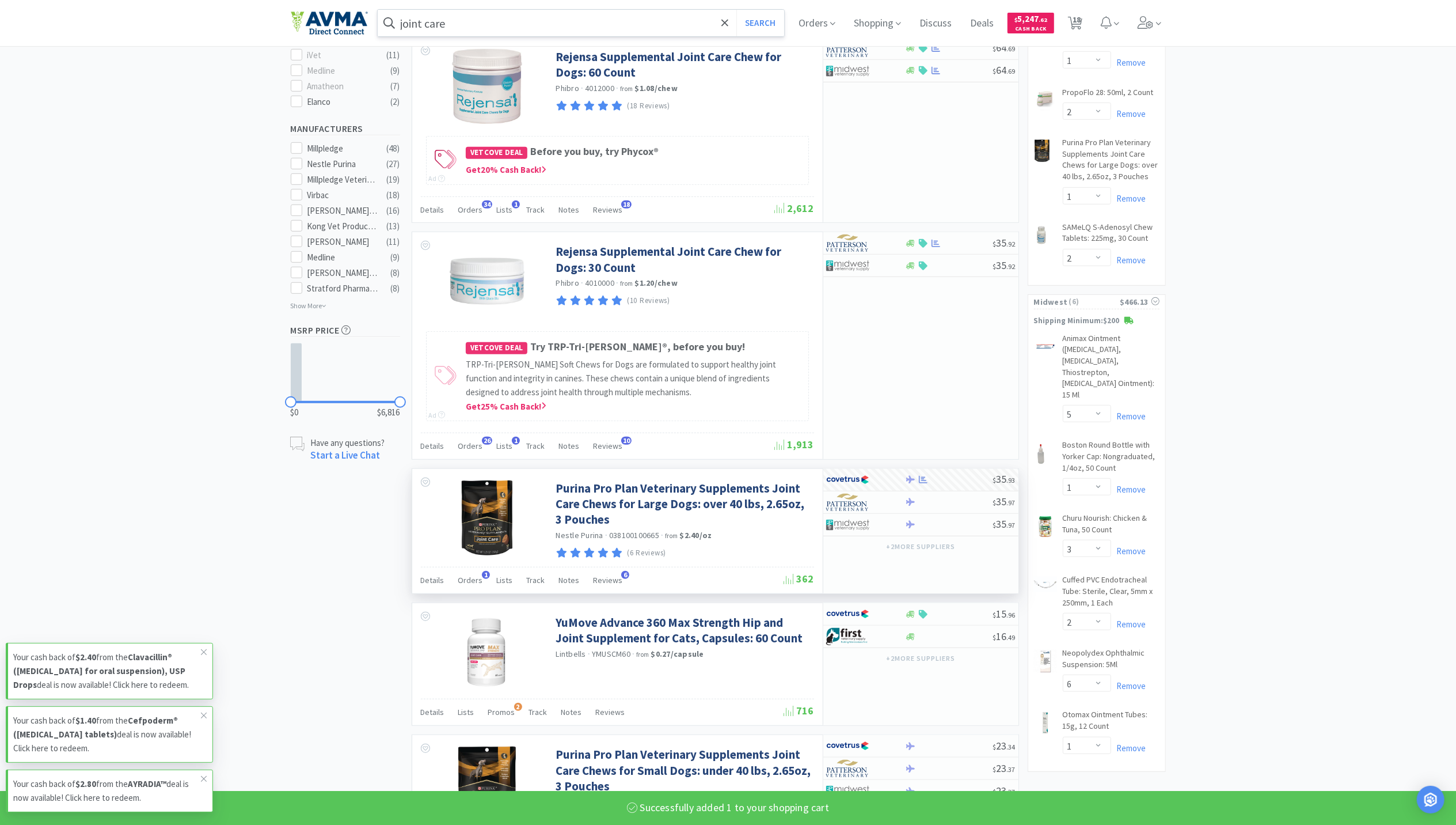
click at [510, 29] on input "joint care" at bounding box center [581, 22] width 407 height 26
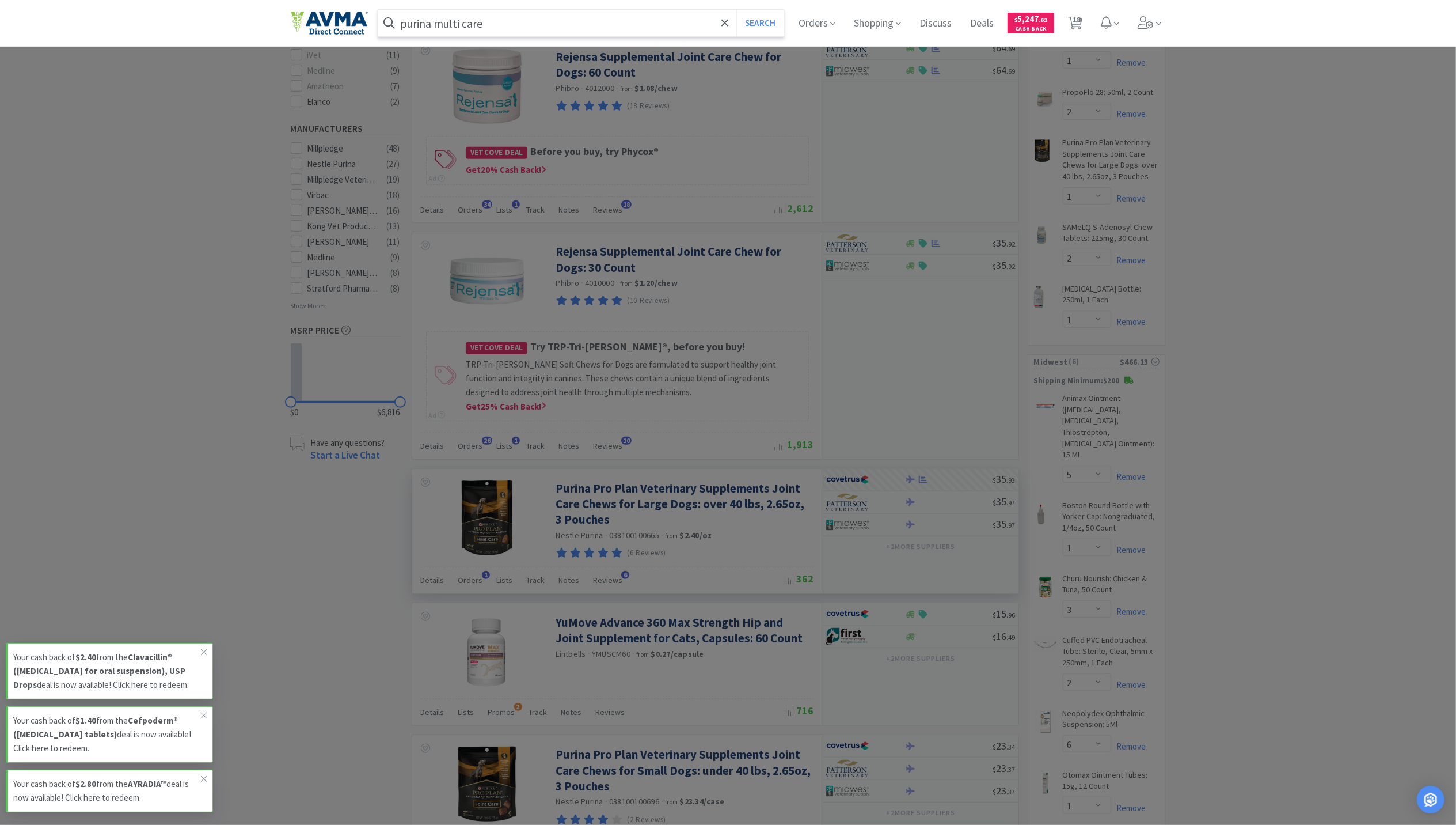
type input "purina multi care"
click at [737, 10] on button "Search" at bounding box center [760, 22] width 47 height 26
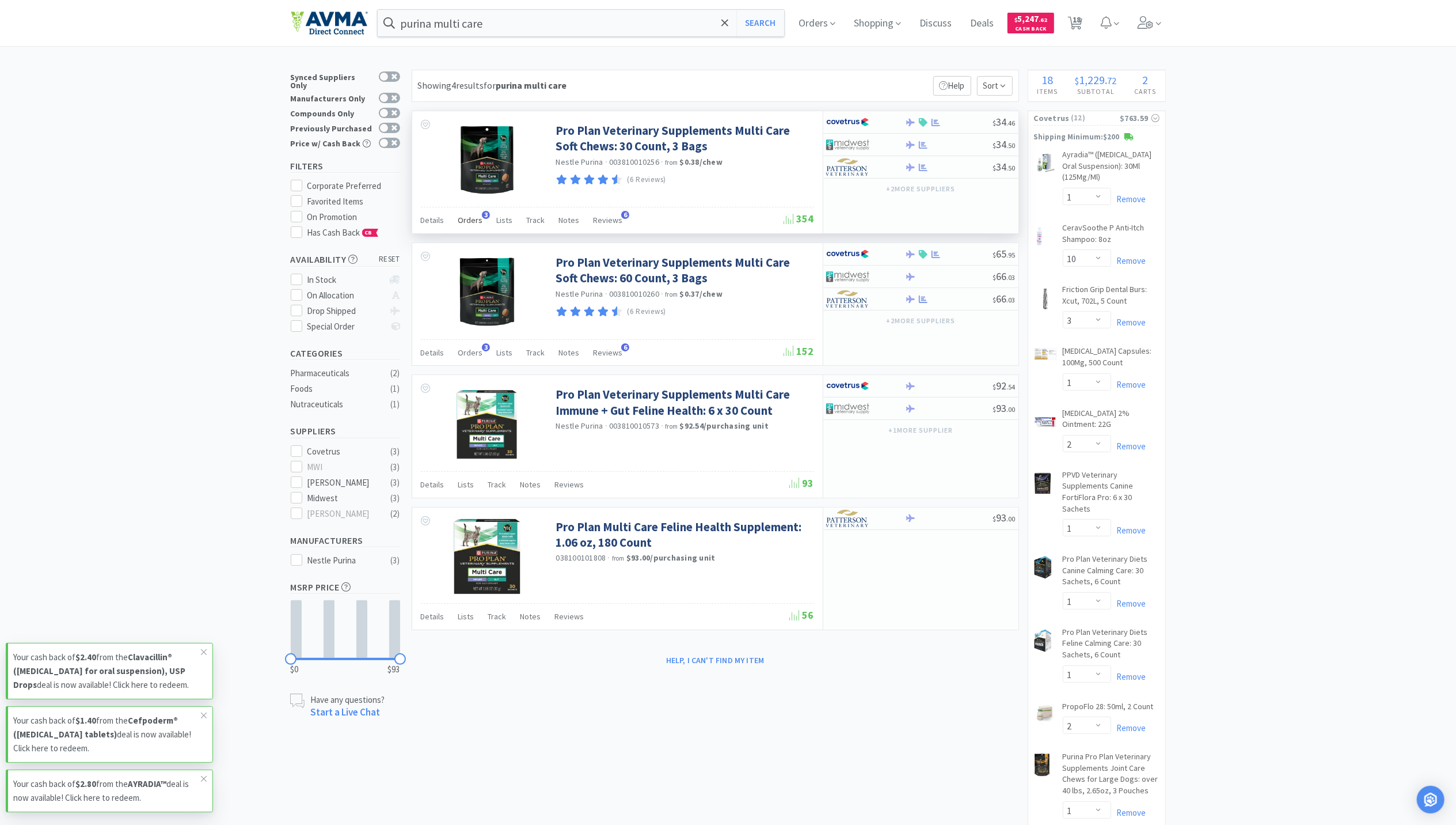
click at [468, 214] on div "Orders 3" at bounding box center [470, 221] width 25 height 22
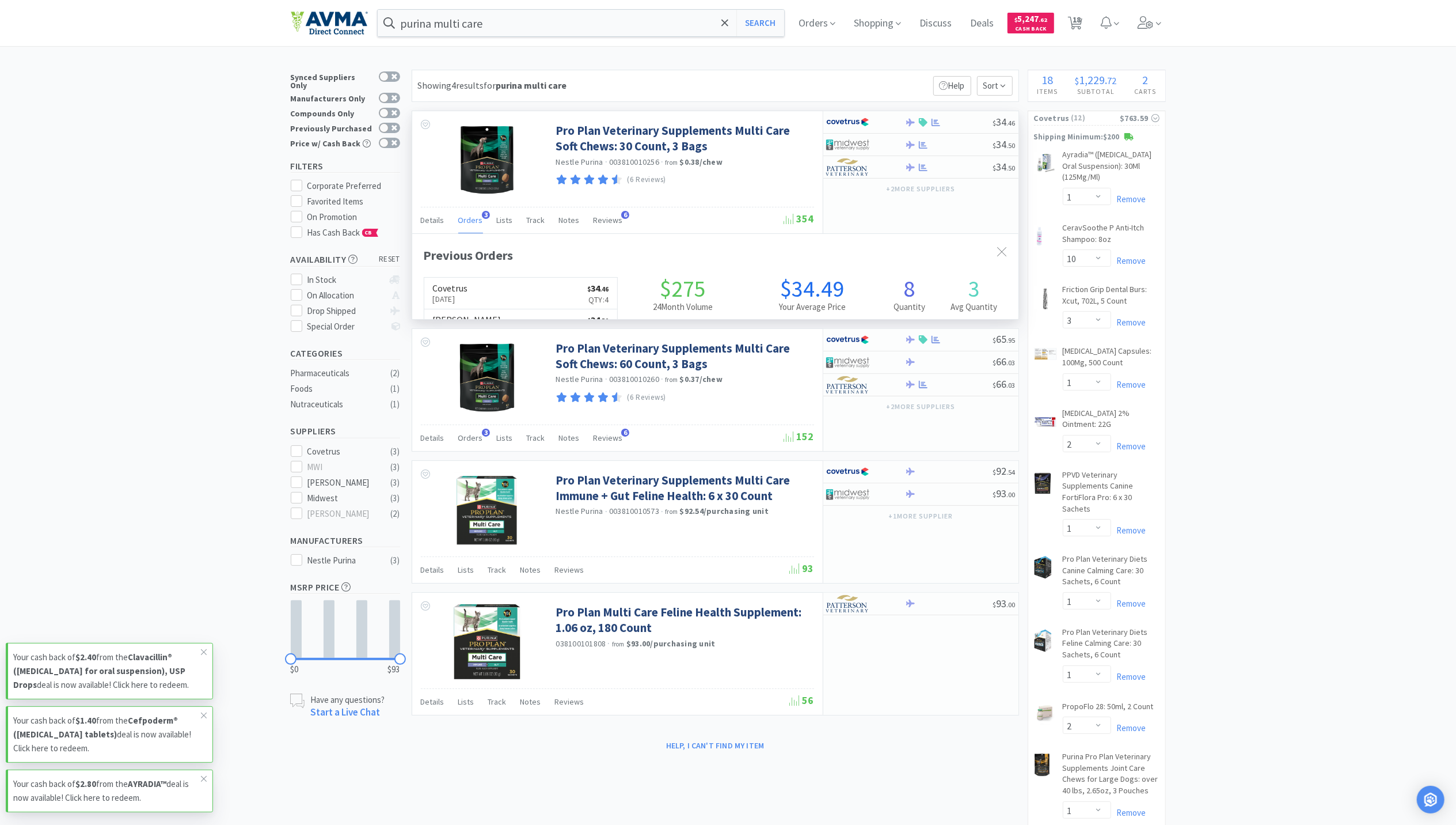
scroll to position [298, 606]
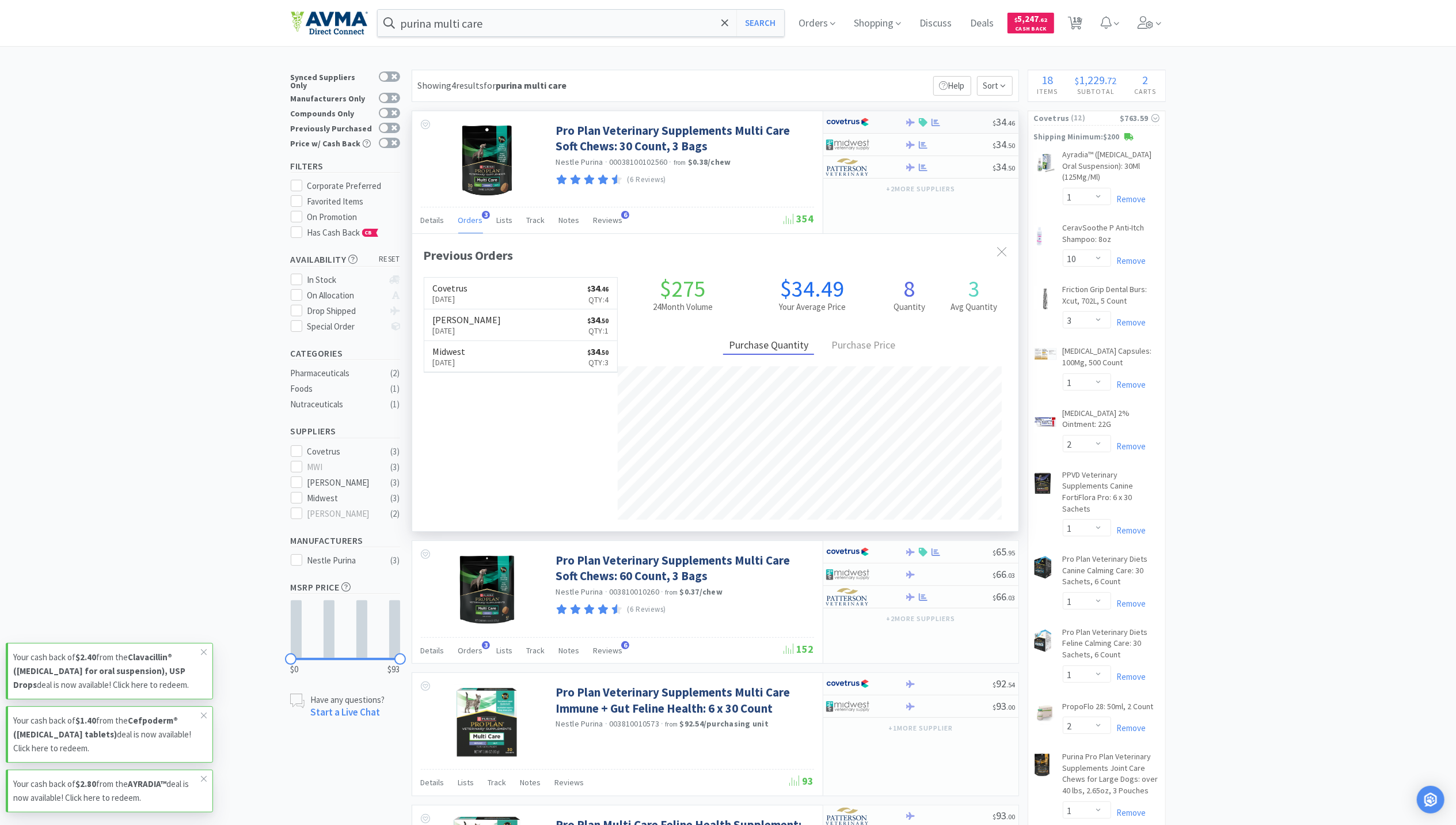
click at [935, 129] on div "$ 34 . 46" at bounding box center [921, 122] width 195 height 22
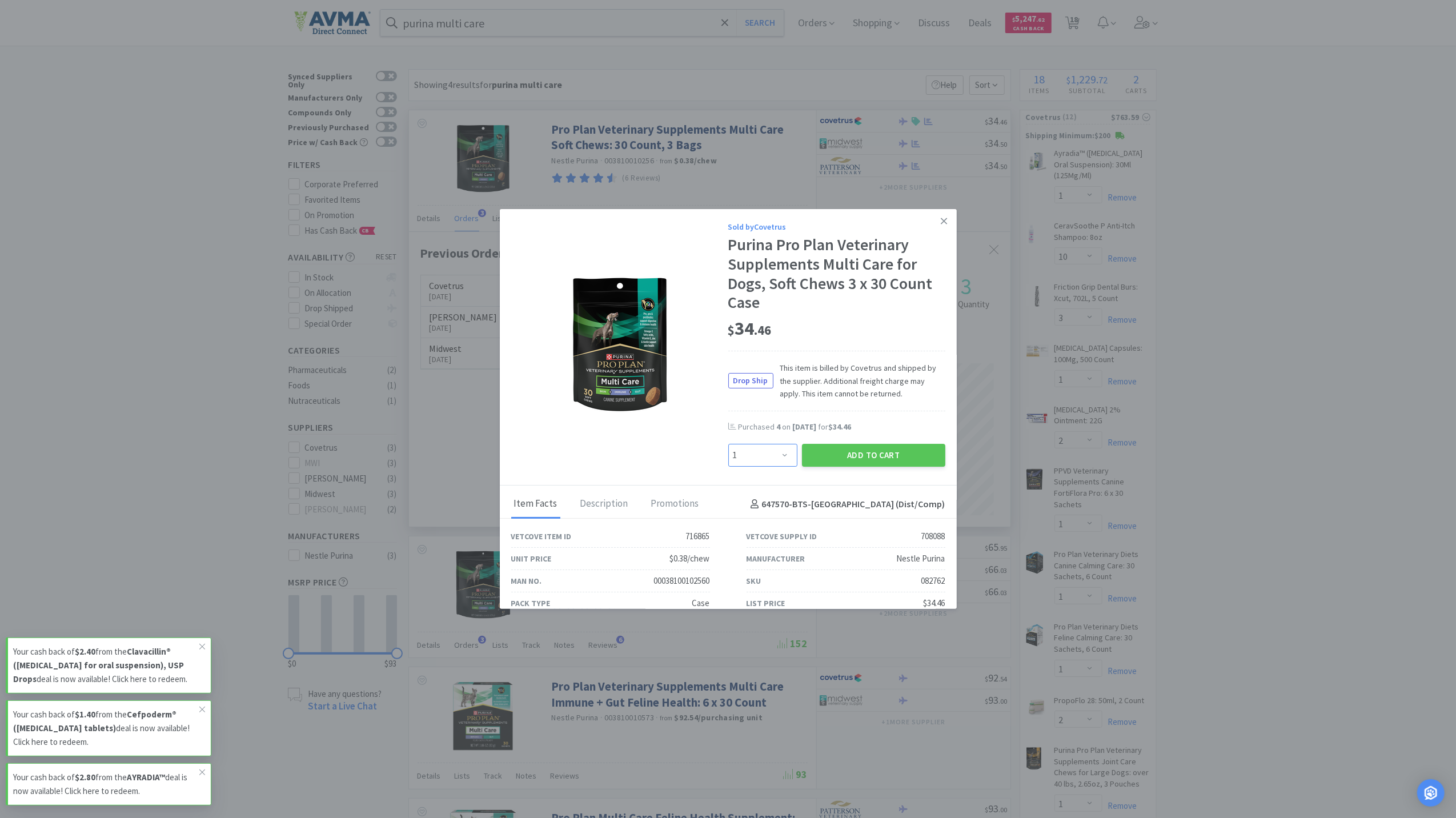
click at [775, 455] on select "Enter Quantity 1 2 3 4 5 6 7 8 9 10 11 12 13 14 15 16 17 18 19 20 Enter Quantity" at bounding box center [763, 455] width 69 height 23
select select "3"
click at [728, 444] on select "Enter Quantity 1 2 3 4 5 6 7 8 9 10 11 12 13 14 15 16 17 18 19 20 Enter Quantity" at bounding box center [763, 455] width 69 height 23
click at [852, 453] on button "Add to Cart" at bounding box center [873, 455] width 143 height 23
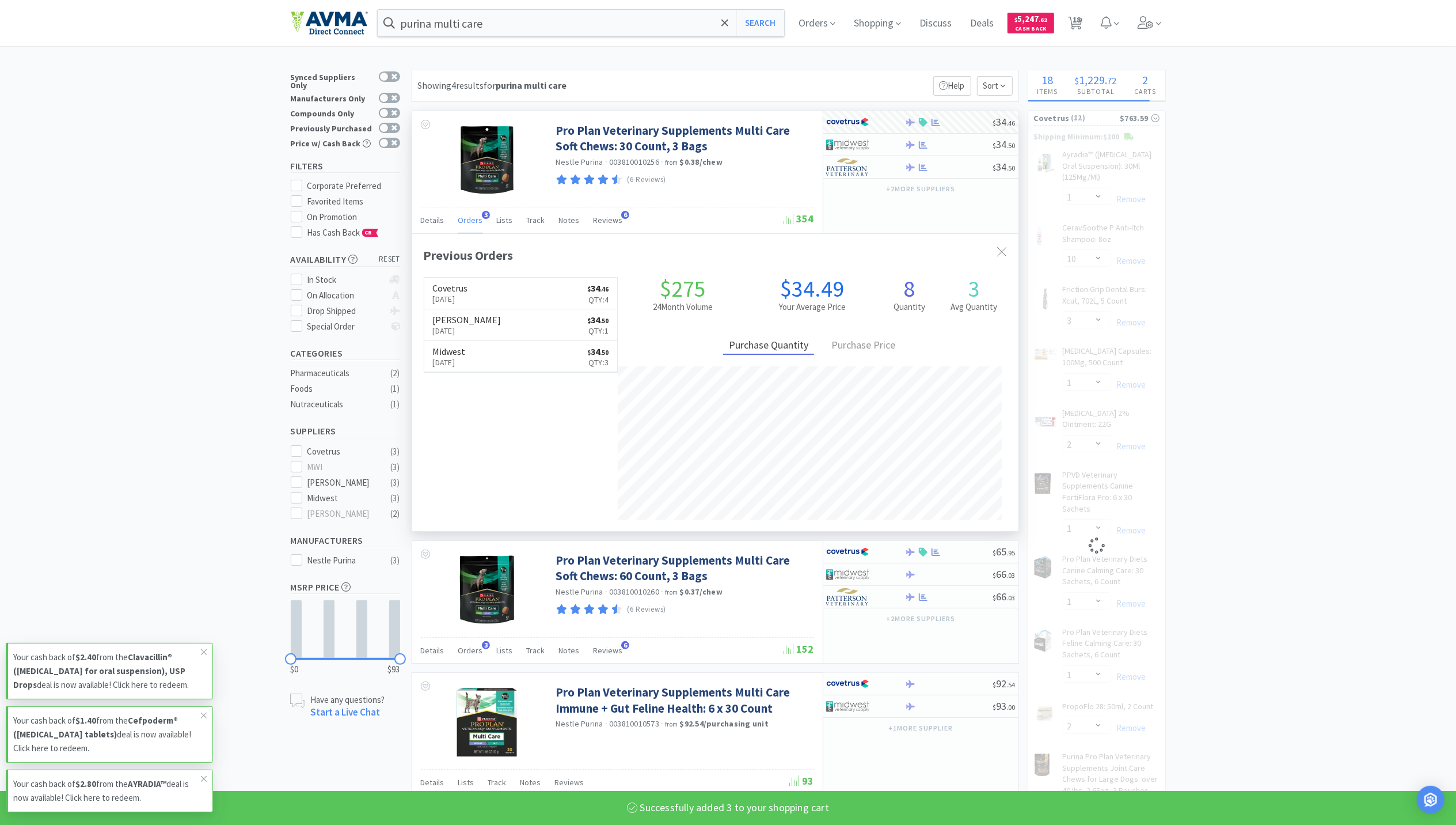
select select "3"
select select "2"
select select "1"
select select "2"
select select "1"
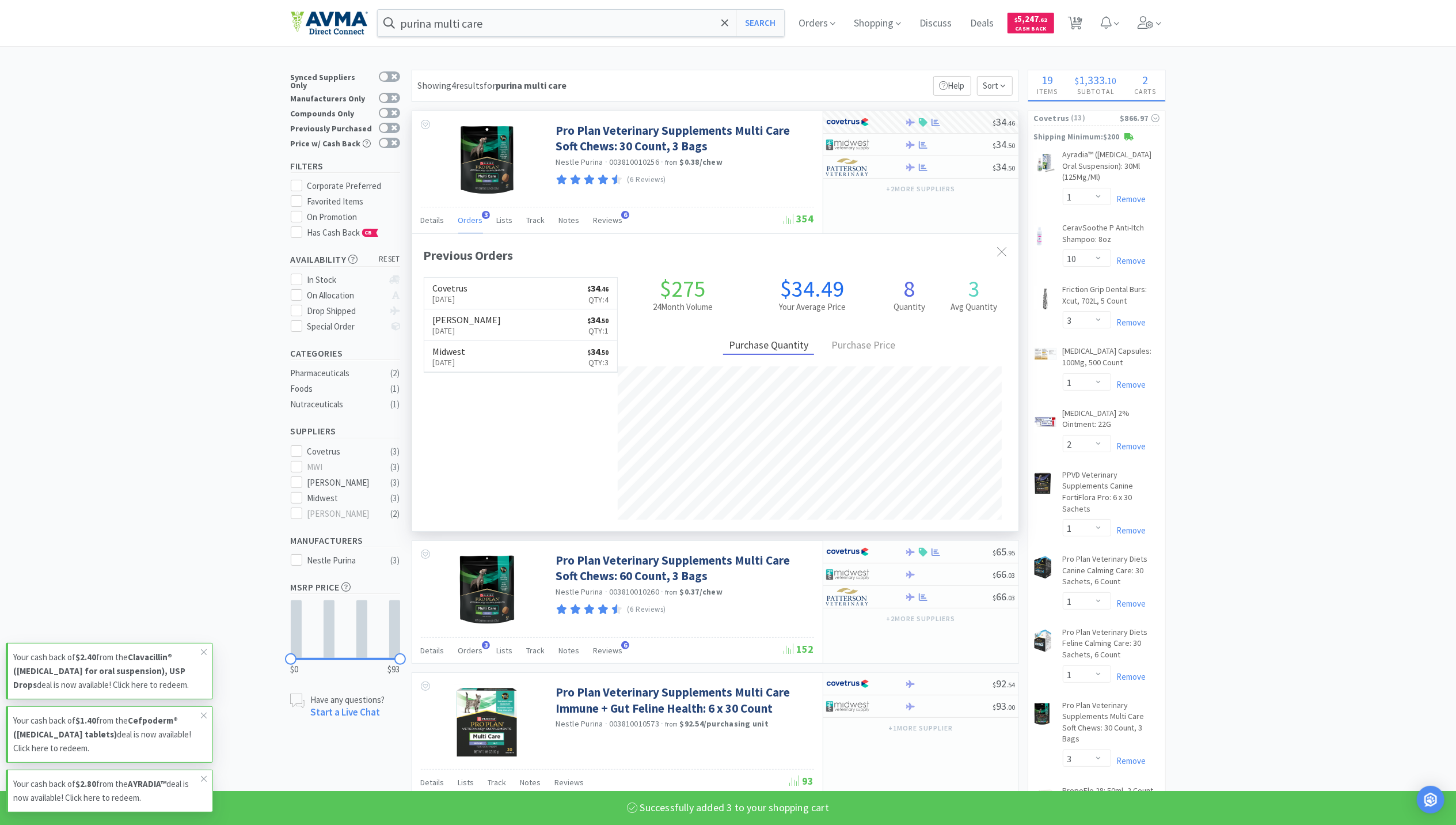
scroll to position [384, 0]
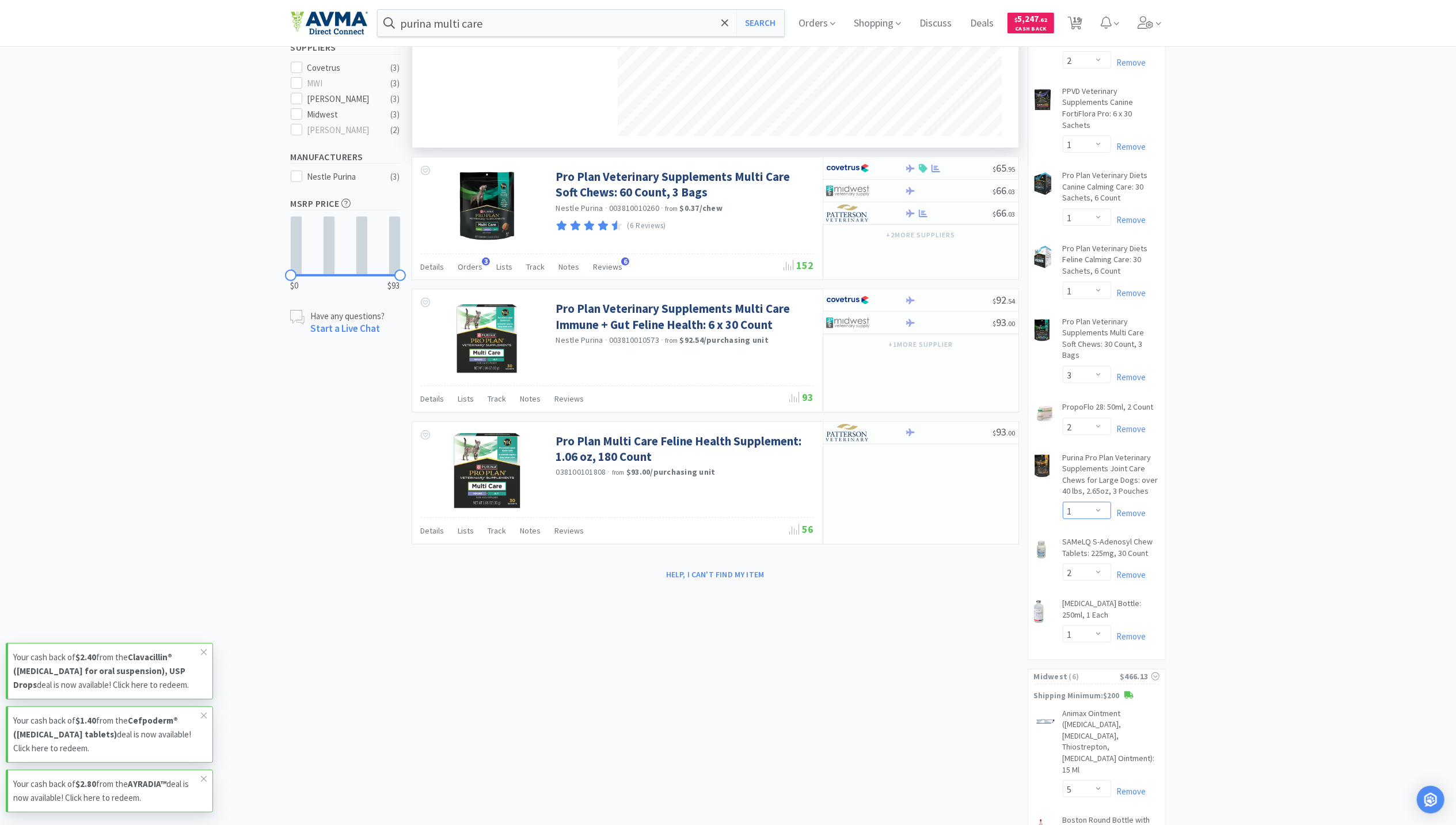
click at [1099, 501] on select "Enter Quantity 1 2 3 4 5 6 7 8 9 10 11 12 13 14 15 16 17 18 19 20 Enter Quantity" at bounding box center [1086, 510] width 48 height 17
click at [1063, 501] on select "Enter Quantity 1 2 3 4 5 6 7 8 9 10 11 12 13 14 15 16 17 18 19 20 Enter Quantity" at bounding box center [1086, 510] width 48 height 17
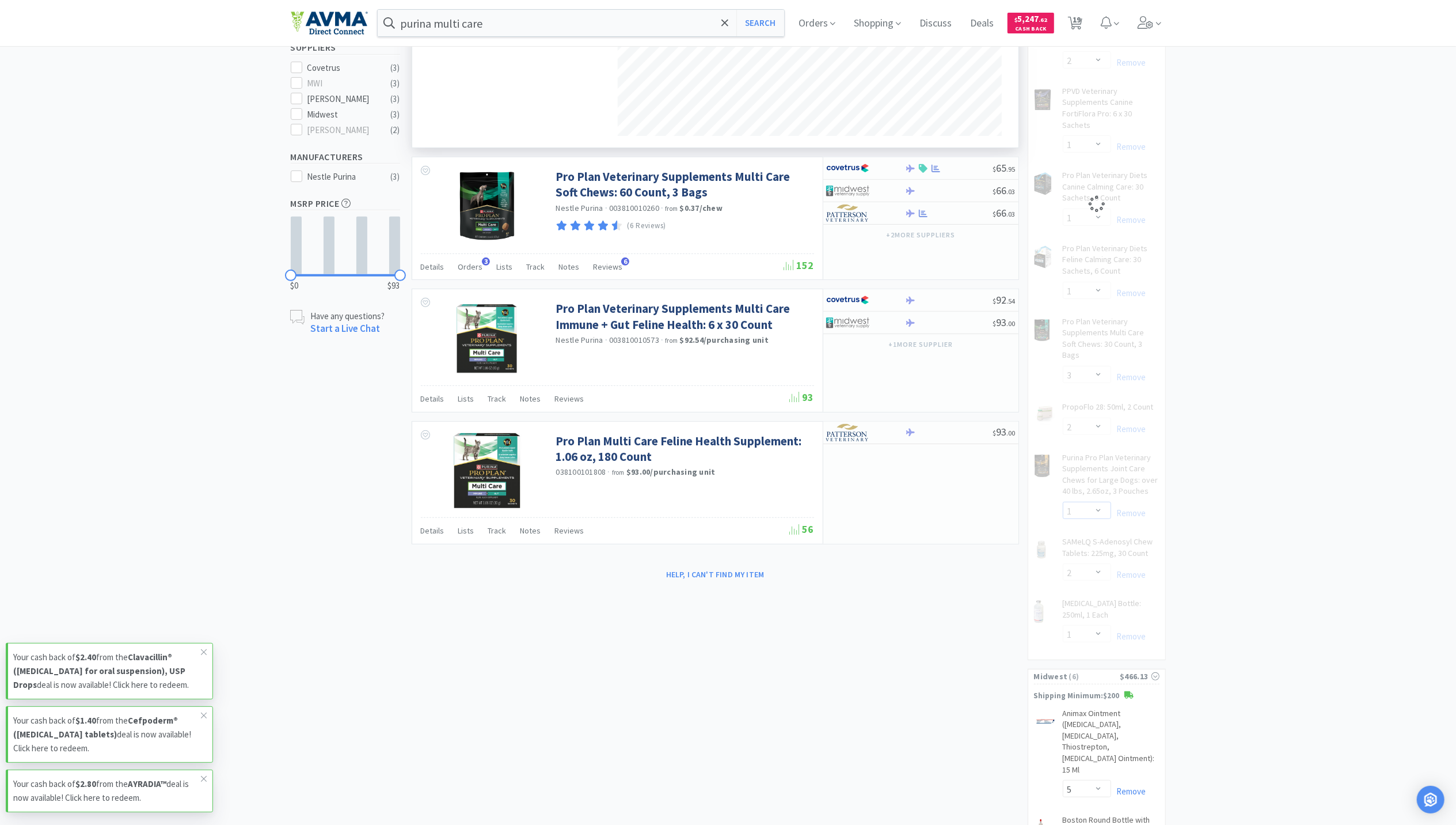
select select "3"
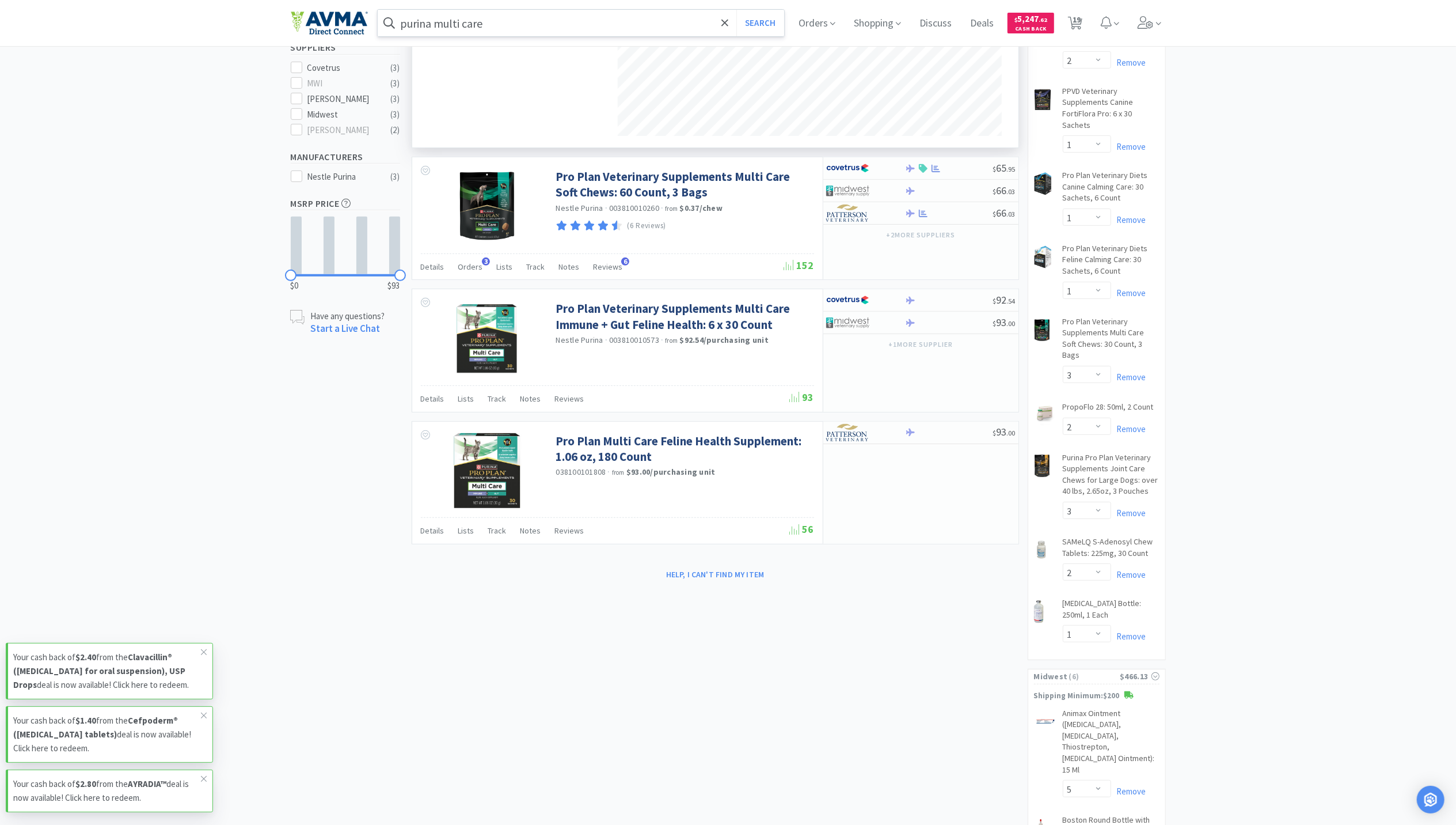
click at [583, 12] on input "purina multi care" at bounding box center [581, 22] width 407 height 26
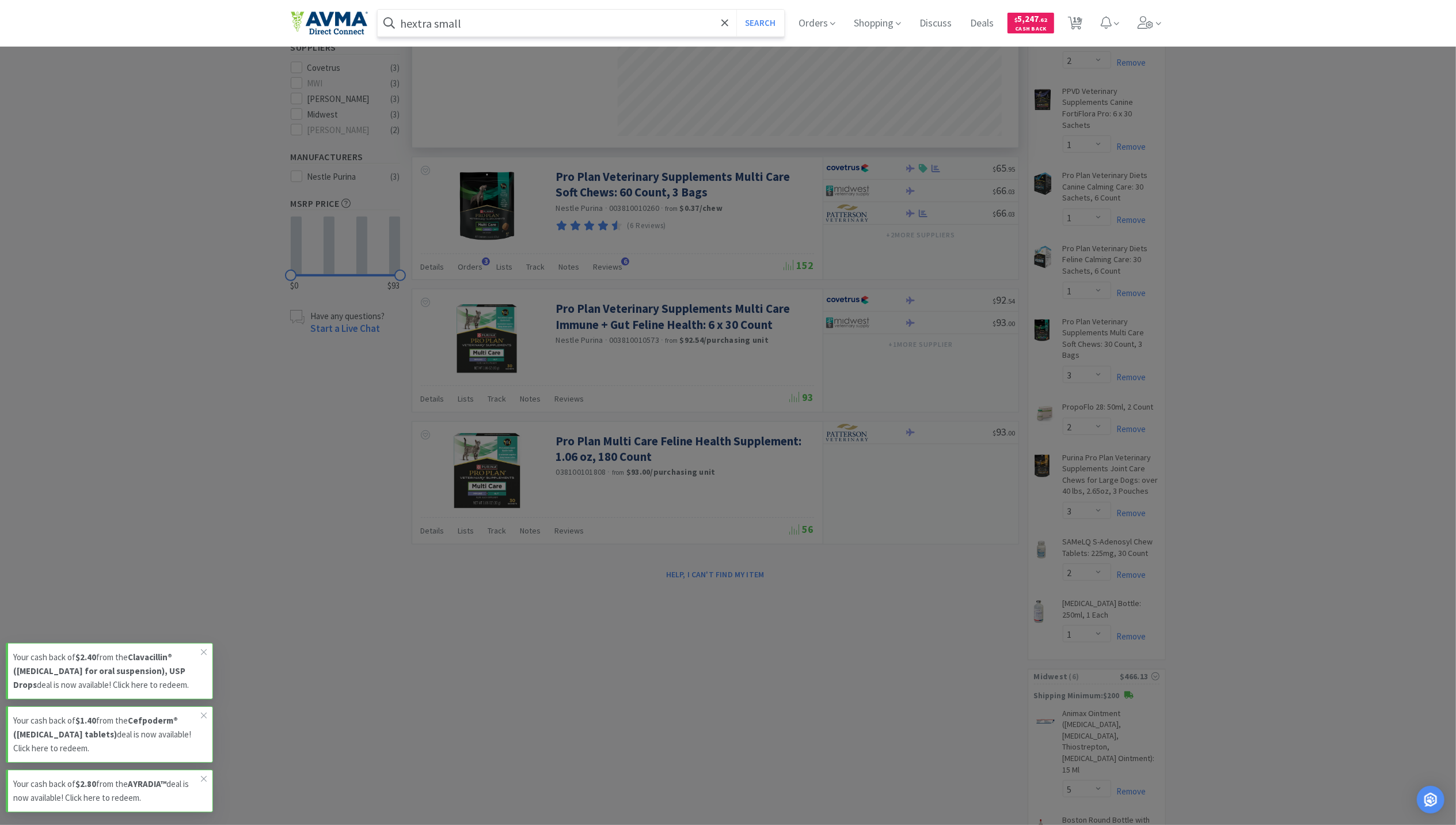
type input "hextra small"
click at [737, 10] on button "Search" at bounding box center [760, 22] width 47 height 26
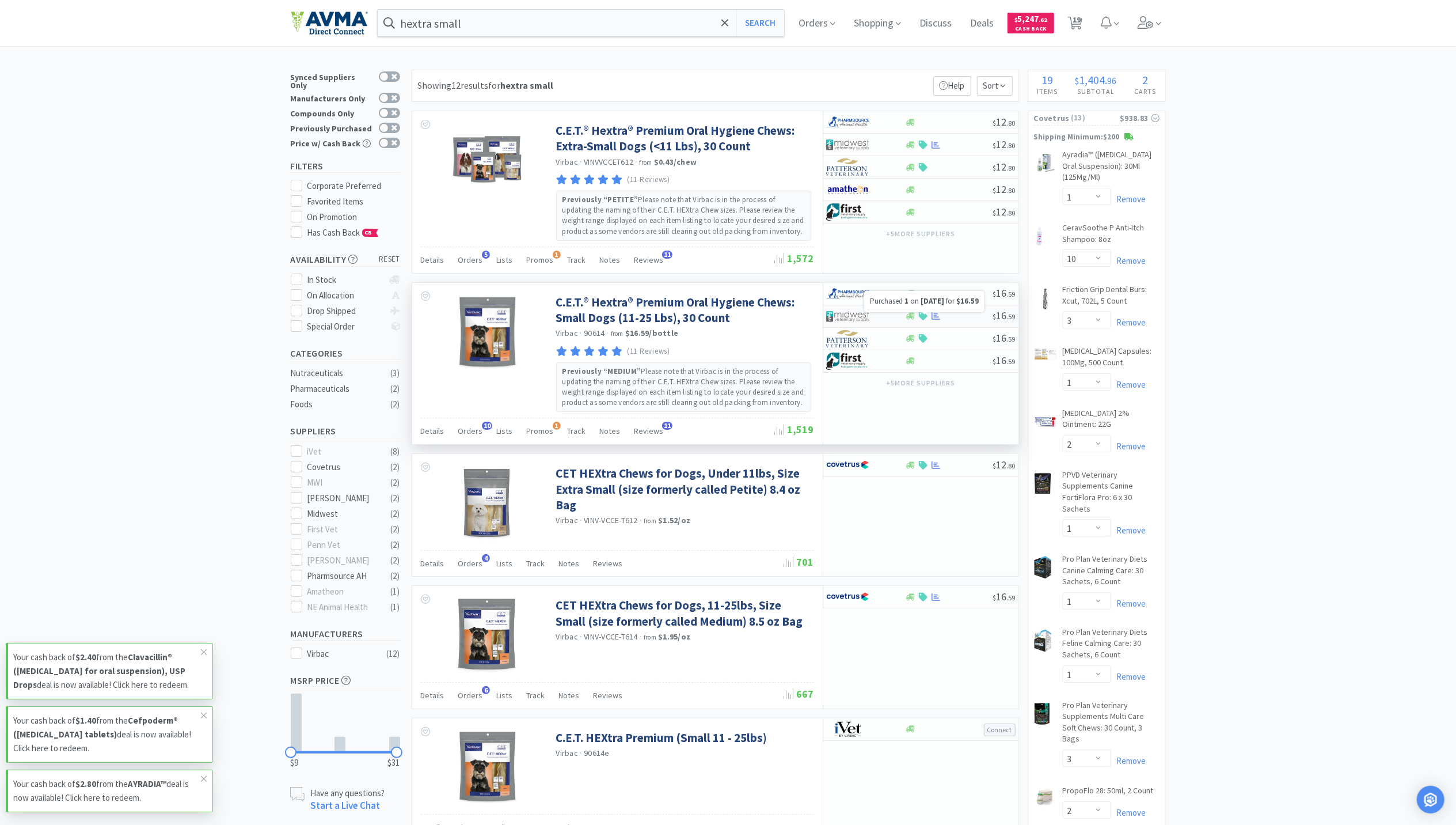
click at [934, 320] on icon at bounding box center [936, 315] width 8 height 8
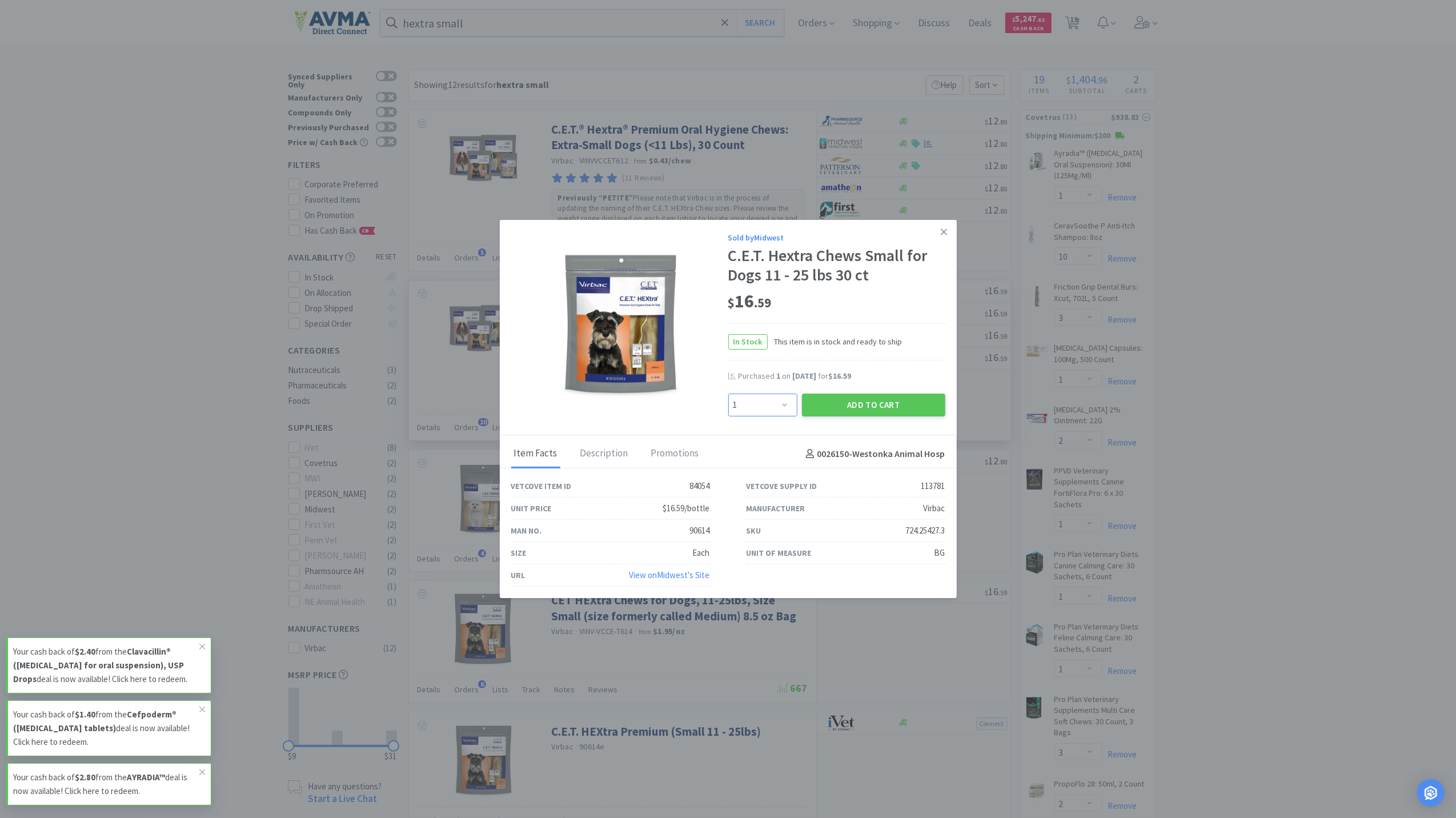
click at [777, 404] on select "Enter Quantity 1 2 3 4 5 6 7 8 9 10 11 12 13 14 15 16 17 18 19 20 Enter Quantity" at bounding box center [763, 405] width 69 height 23
select select "2"
click at [728, 393] on select "Enter Quantity 1 2 3 4 5 6 7 8 9 10 11 12 13 14 15 16 17 18 19 20 Enter Quantity" at bounding box center [763, 405] width 69 height 23
click at [947, 227] on icon at bounding box center [944, 232] width 6 height 10
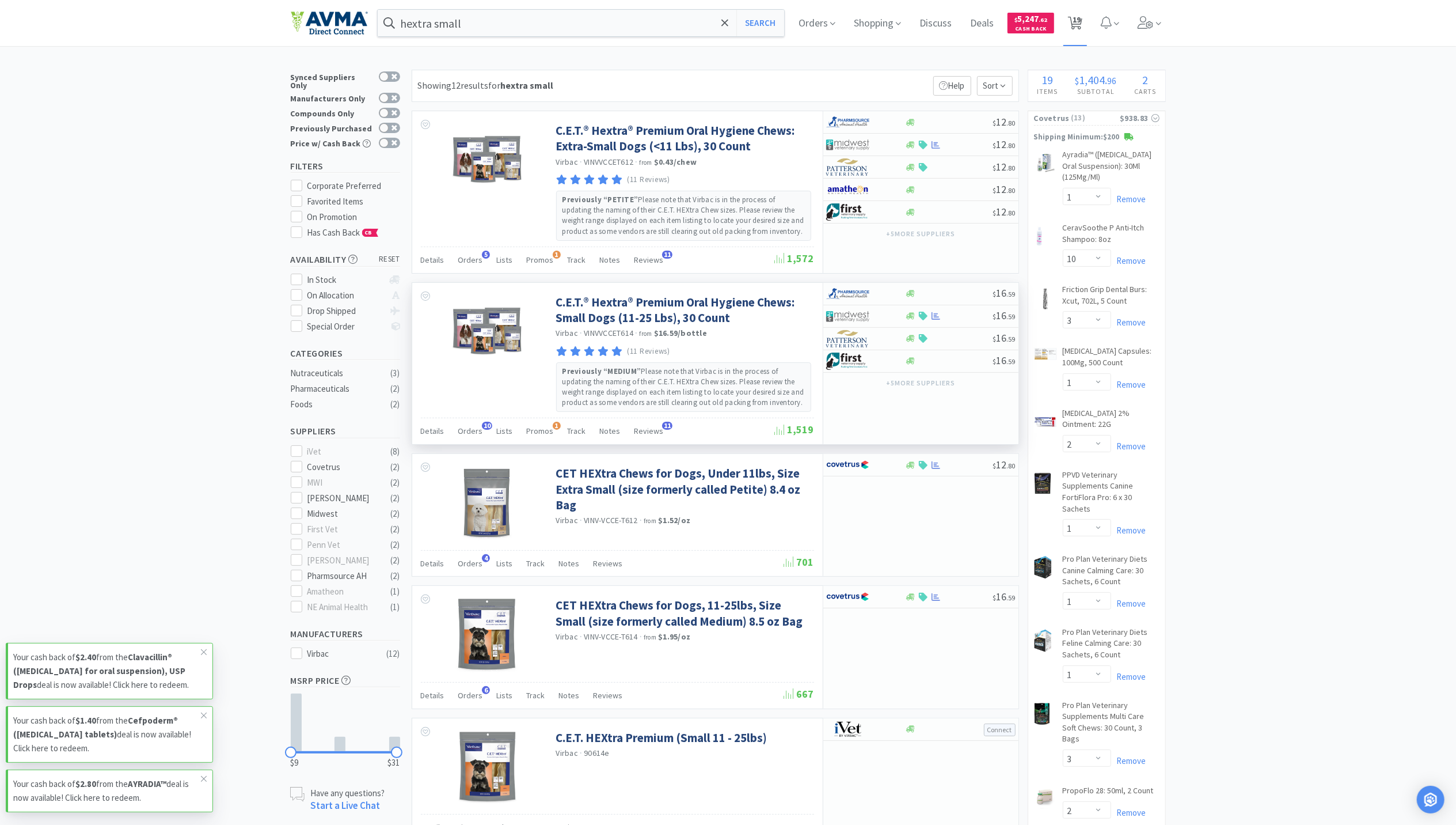
click at [1083, 23] on icon at bounding box center [1075, 23] width 14 height 13
select select "1"
select select "10"
select select "3"
select select "1"
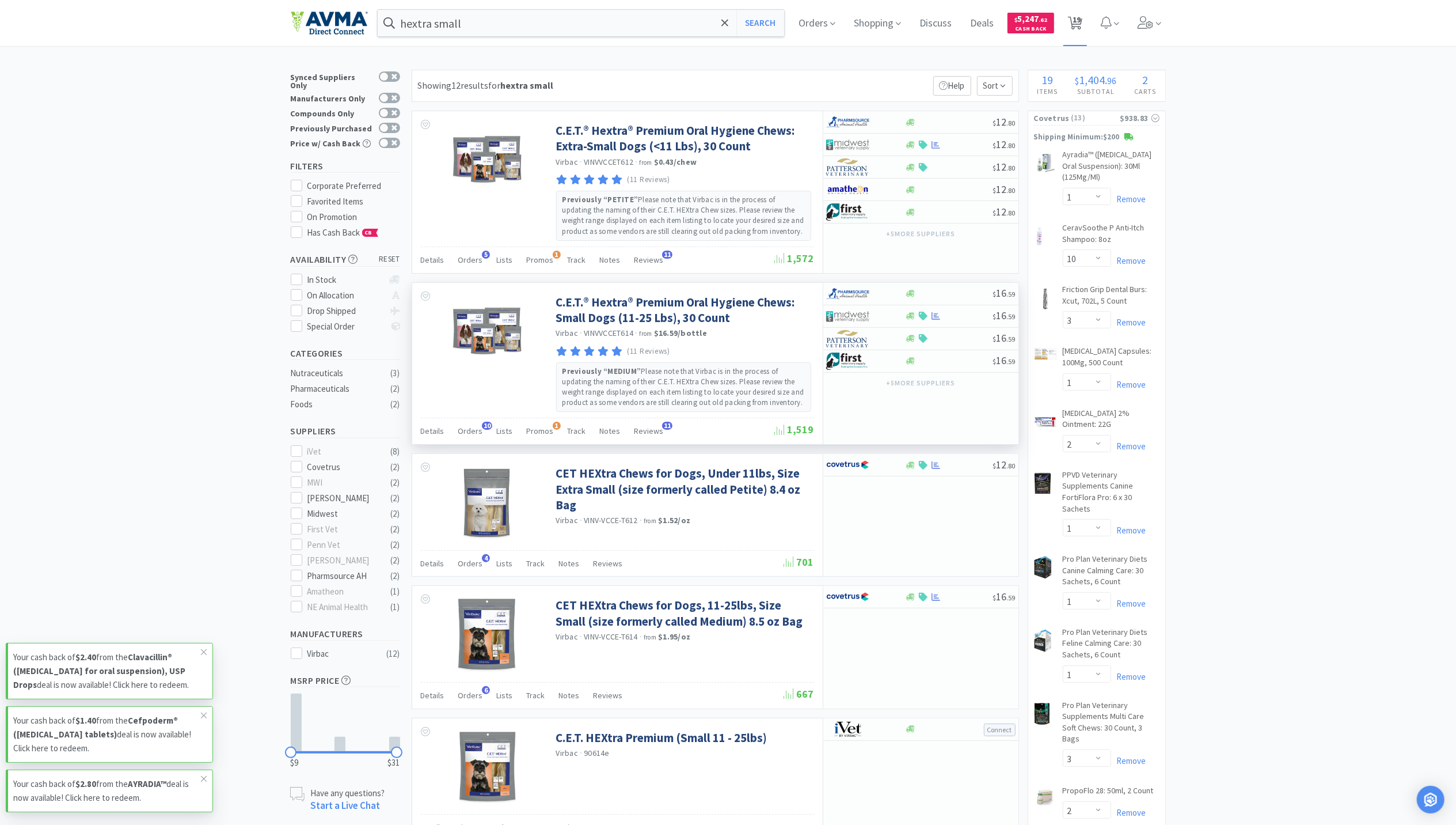
select select "2"
select select "1"
select select "3"
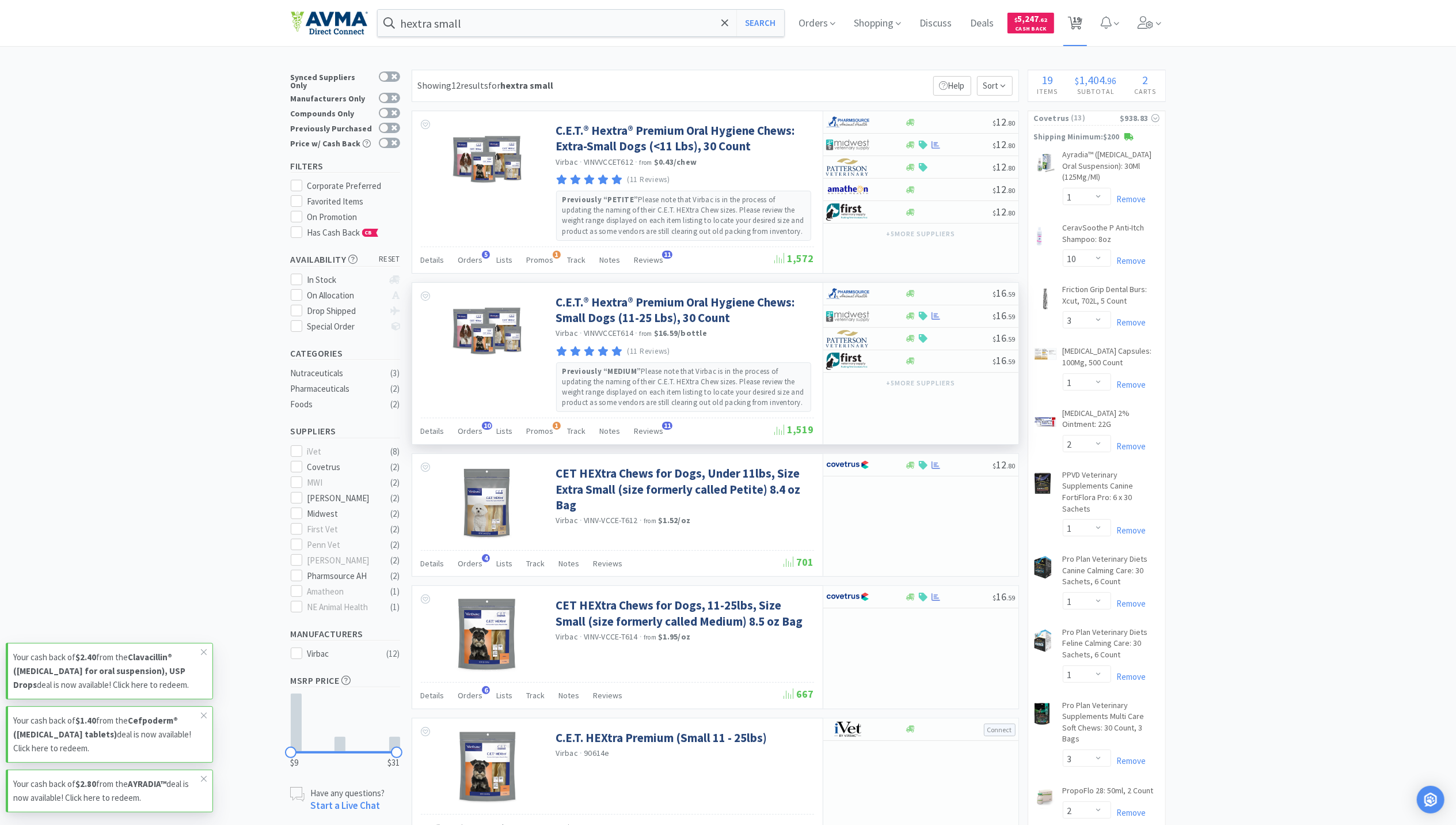
select select "2"
select select "3"
select select "2"
select select "1"
select select "5"
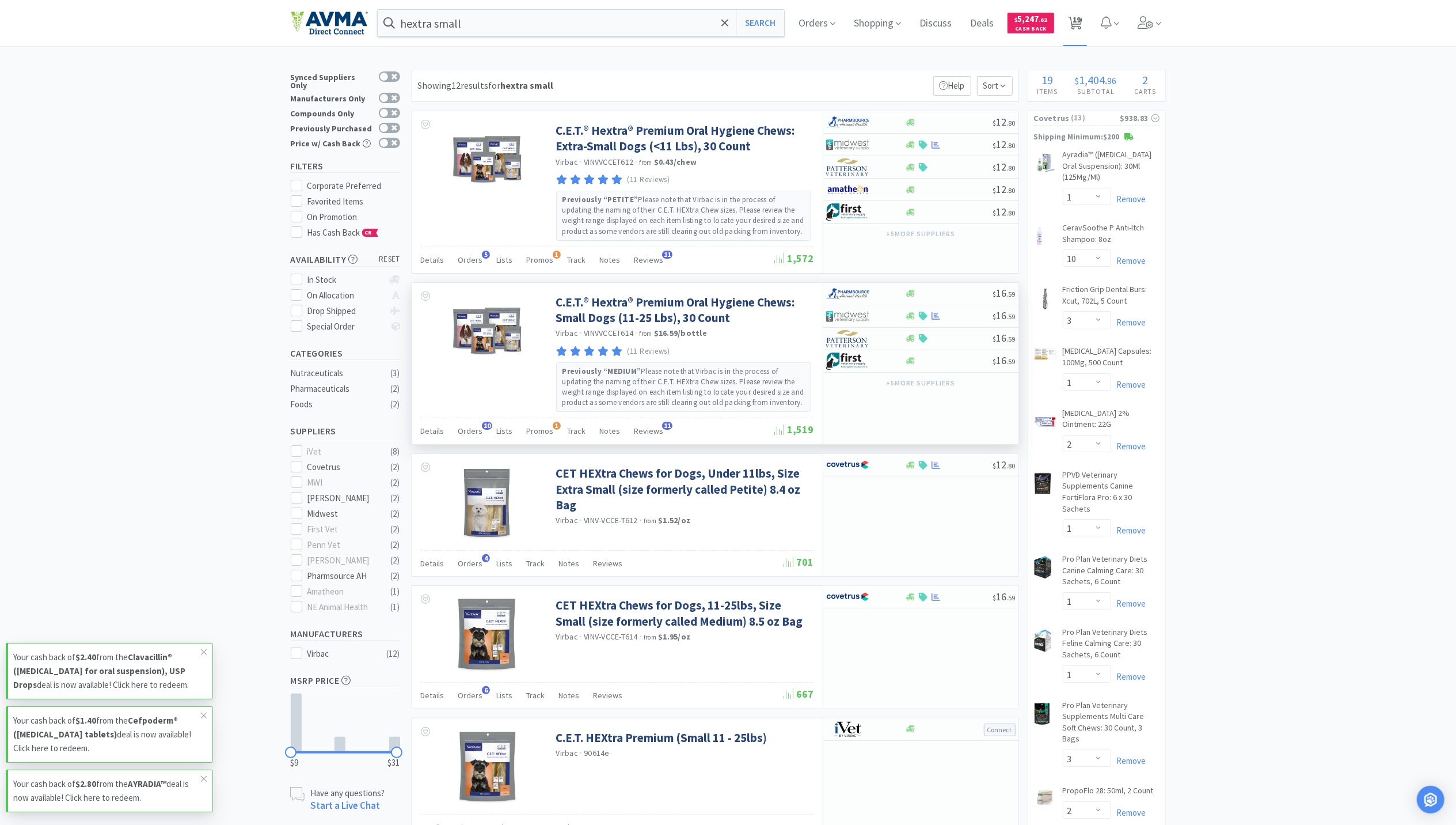
select select "1"
select select "3"
select select "2"
select select "6"
select select "1"
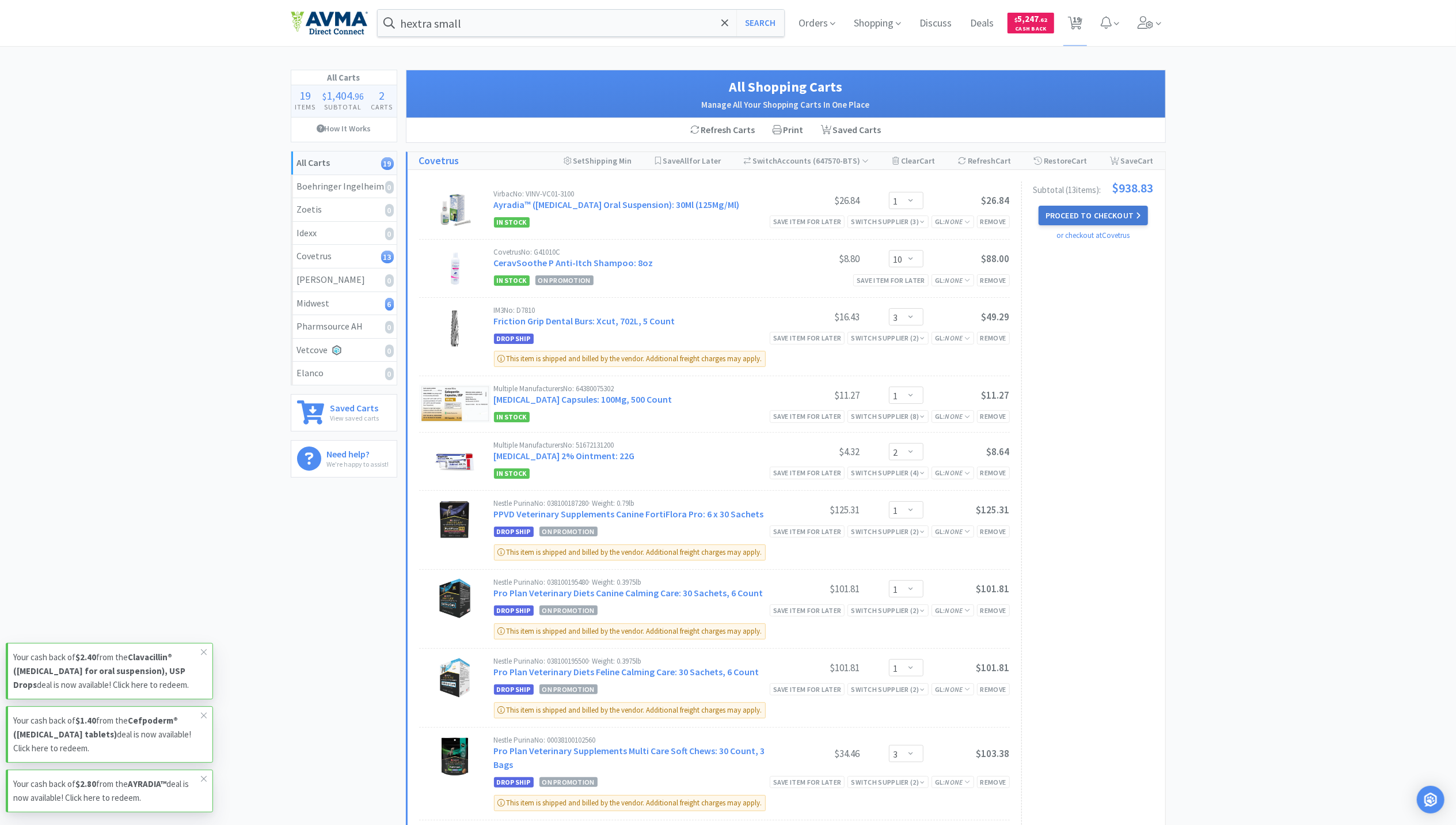
click at [1118, 219] on button "Proceed to Checkout" at bounding box center [1093, 215] width 109 height 20
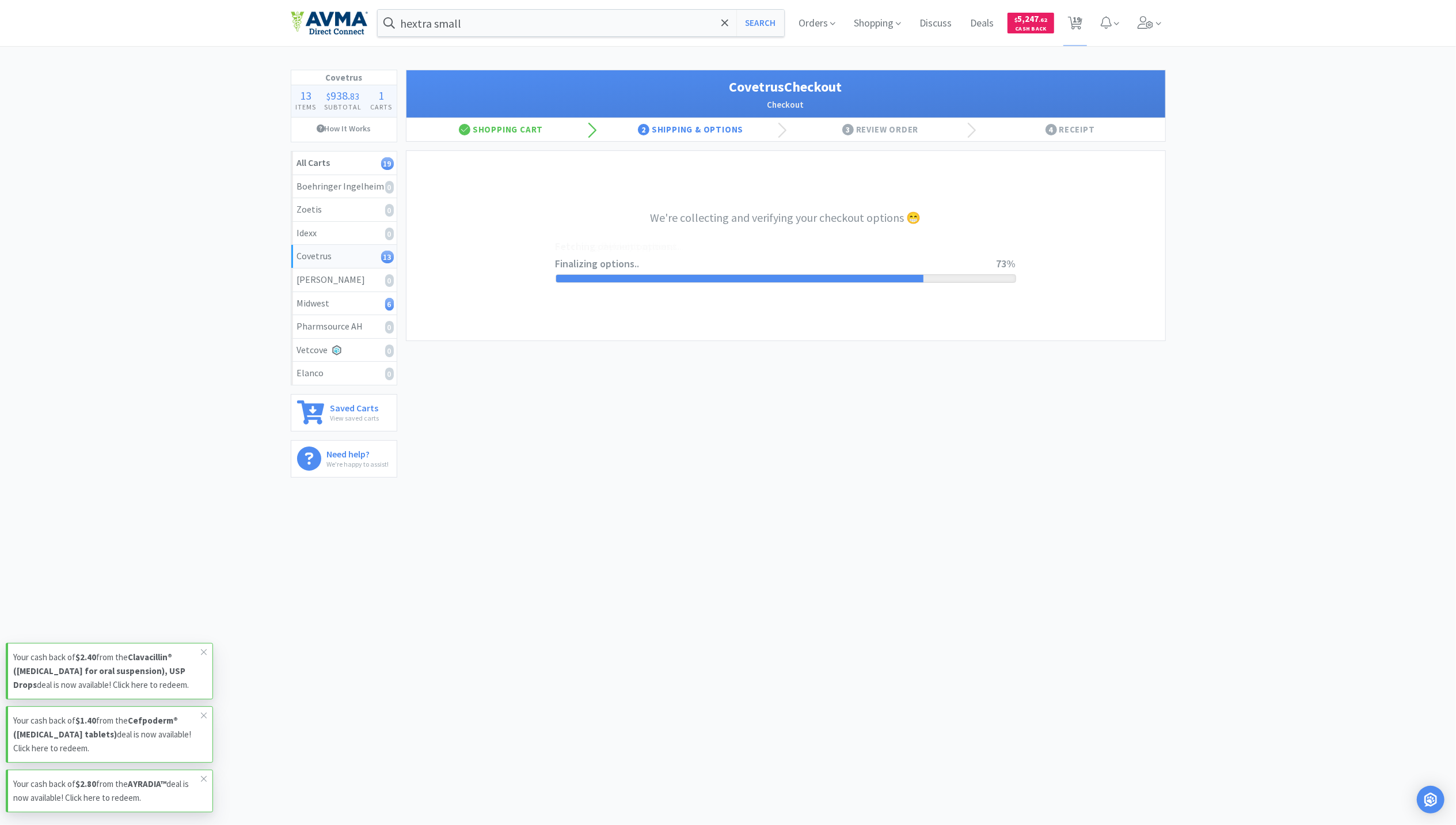
select select "ACCOUNT"
select select "cvt-standard-net"
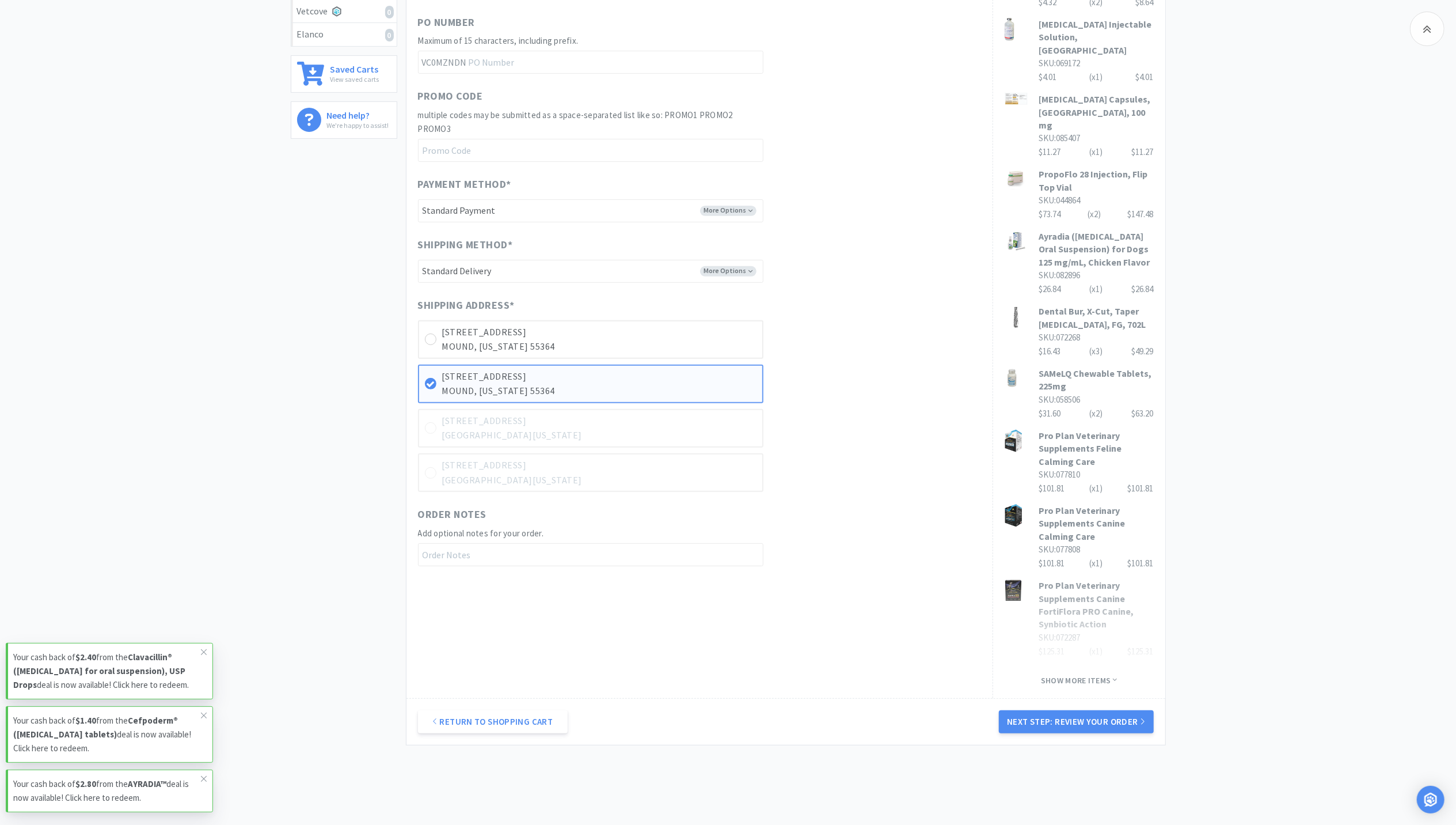
scroll to position [360, 0]
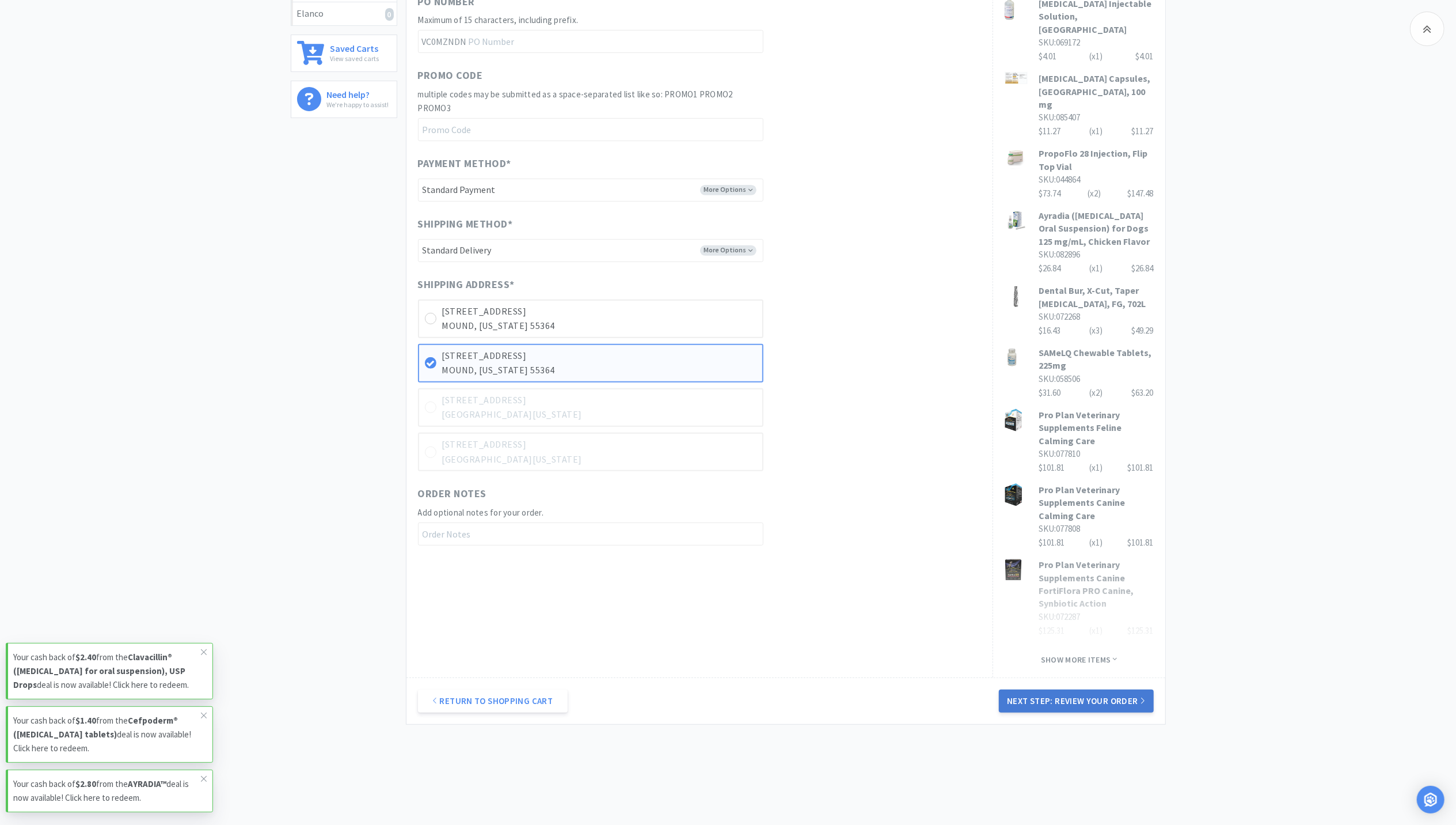
click at [1049, 690] on button "Next Step: Review Your Order" at bounding box center [1076, 701] width 154 height 23
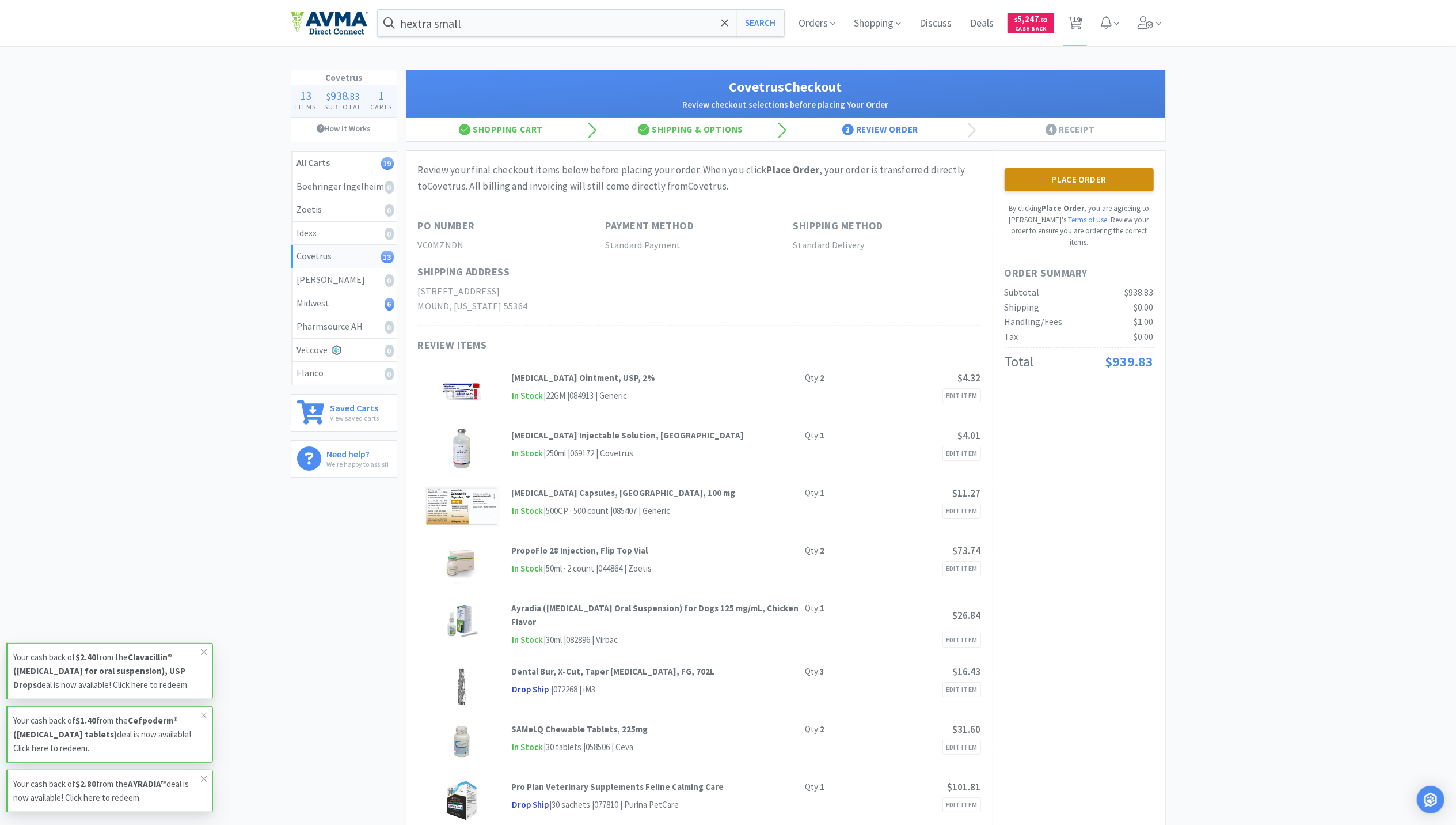
click at [1064, 173] on button "Place Order" at bounding box center [1079, 180] width 149 height 23
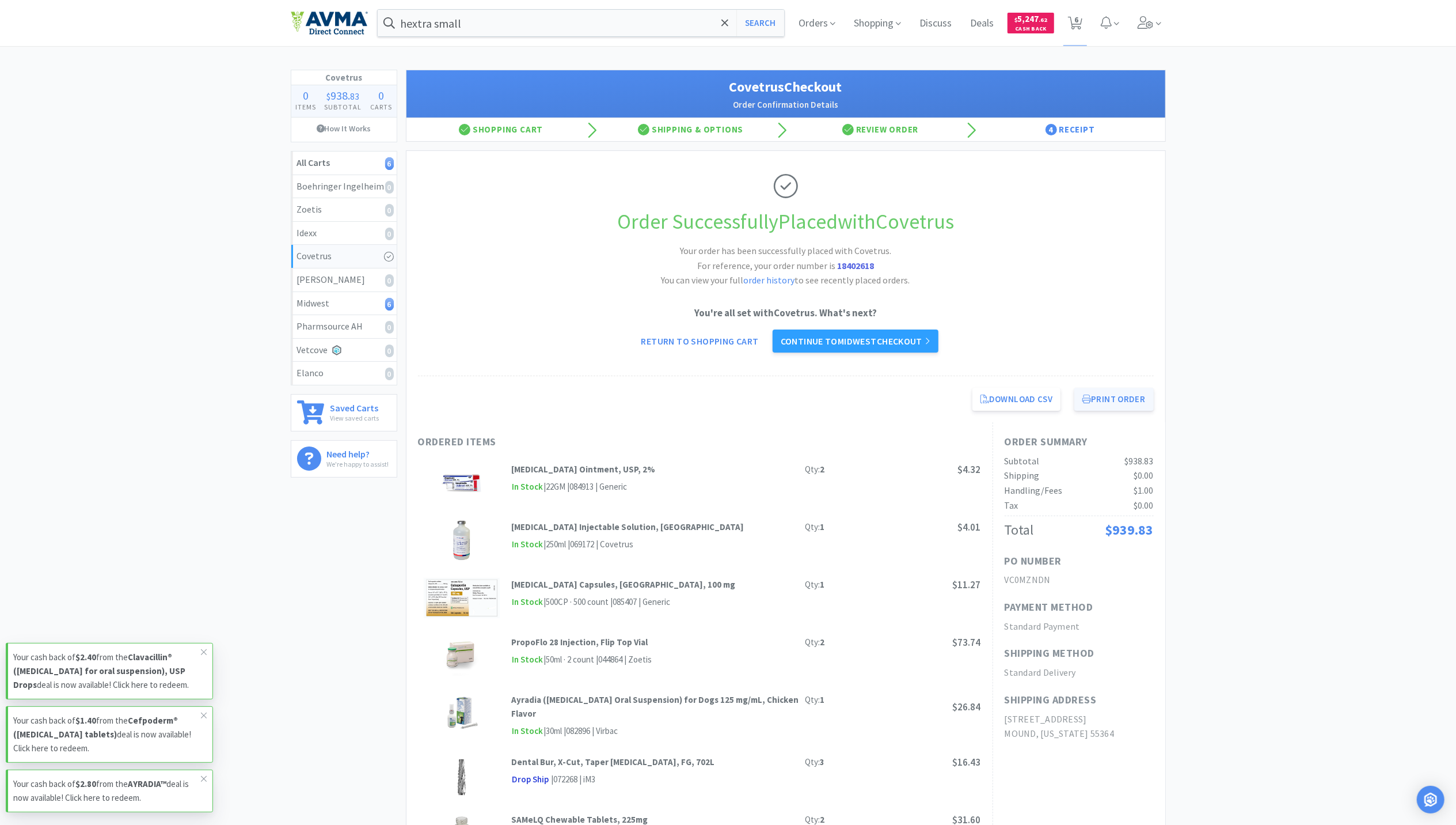
click at [1133, 406] on button "Print Order" at bounding box center [1113, 399] width 79 height 23
click at [1074, 21] on span "6" at bounding box center [1076, 20] width 4 height 46
select select "5"
select select "1"
select select "3"
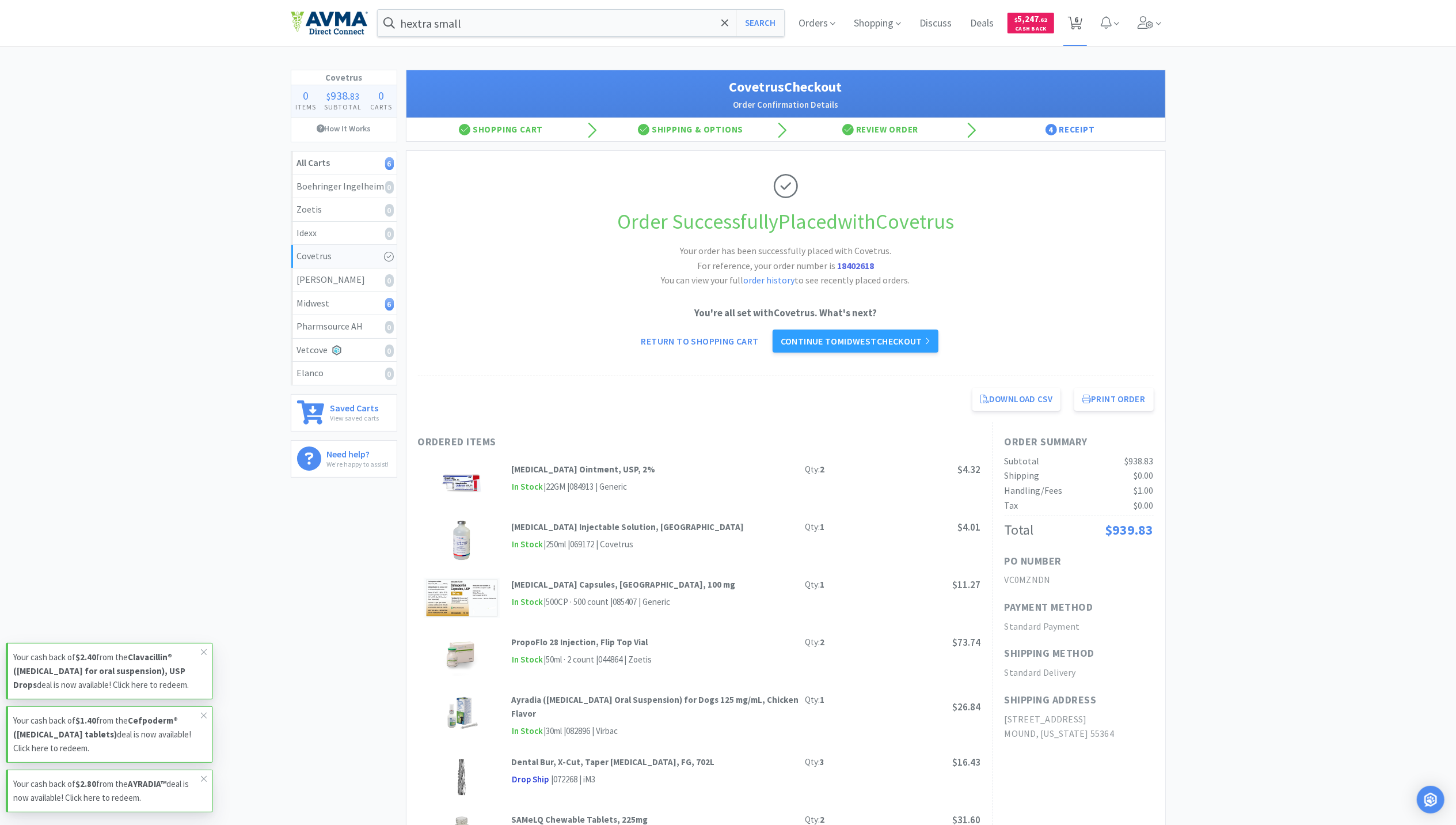
select select "2"
select select "6"
select select "1"
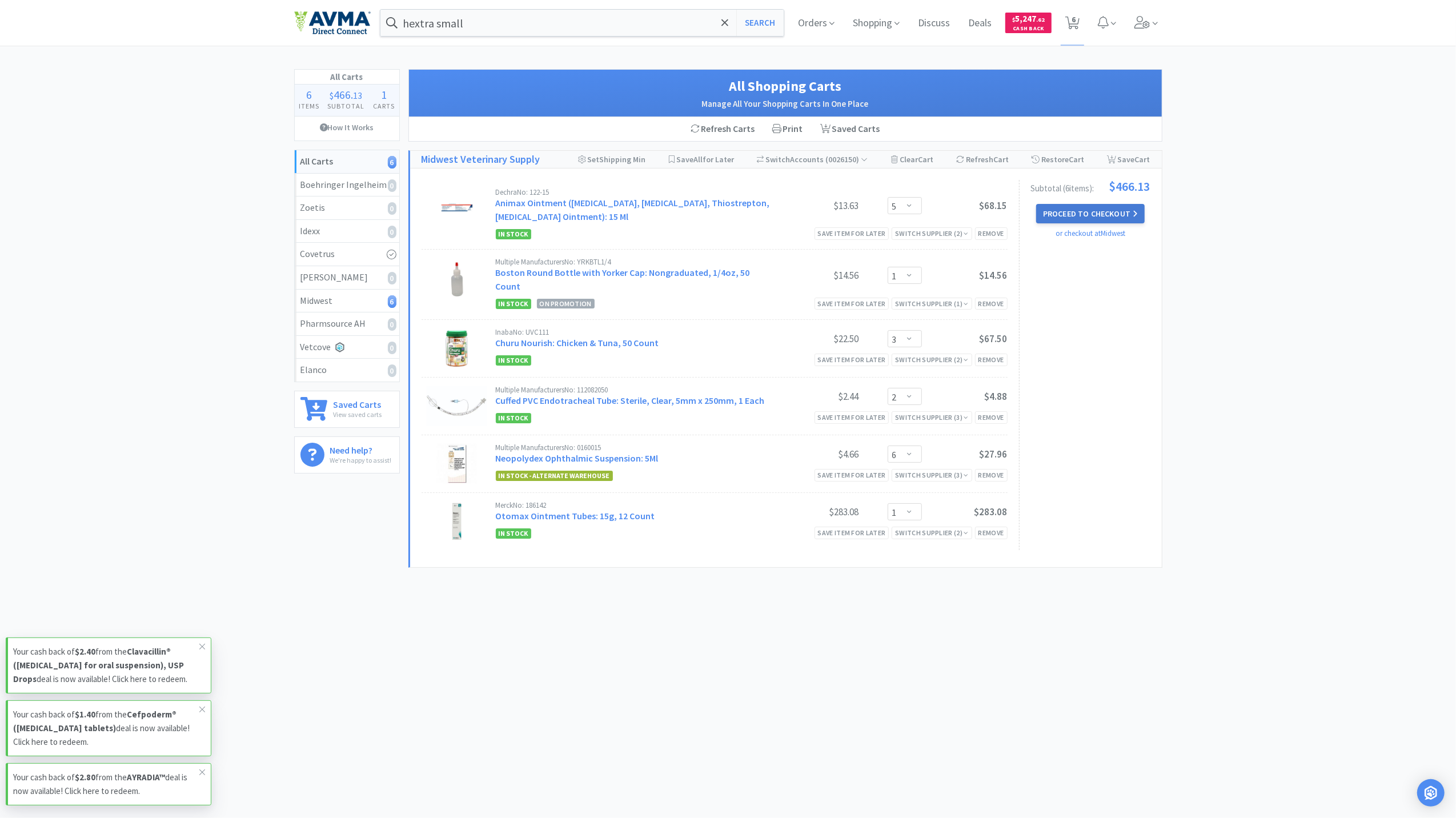
click at [1103, 220] on button "Proceed to Checkout" at bounding box center [1091, 213] width 108 height 20
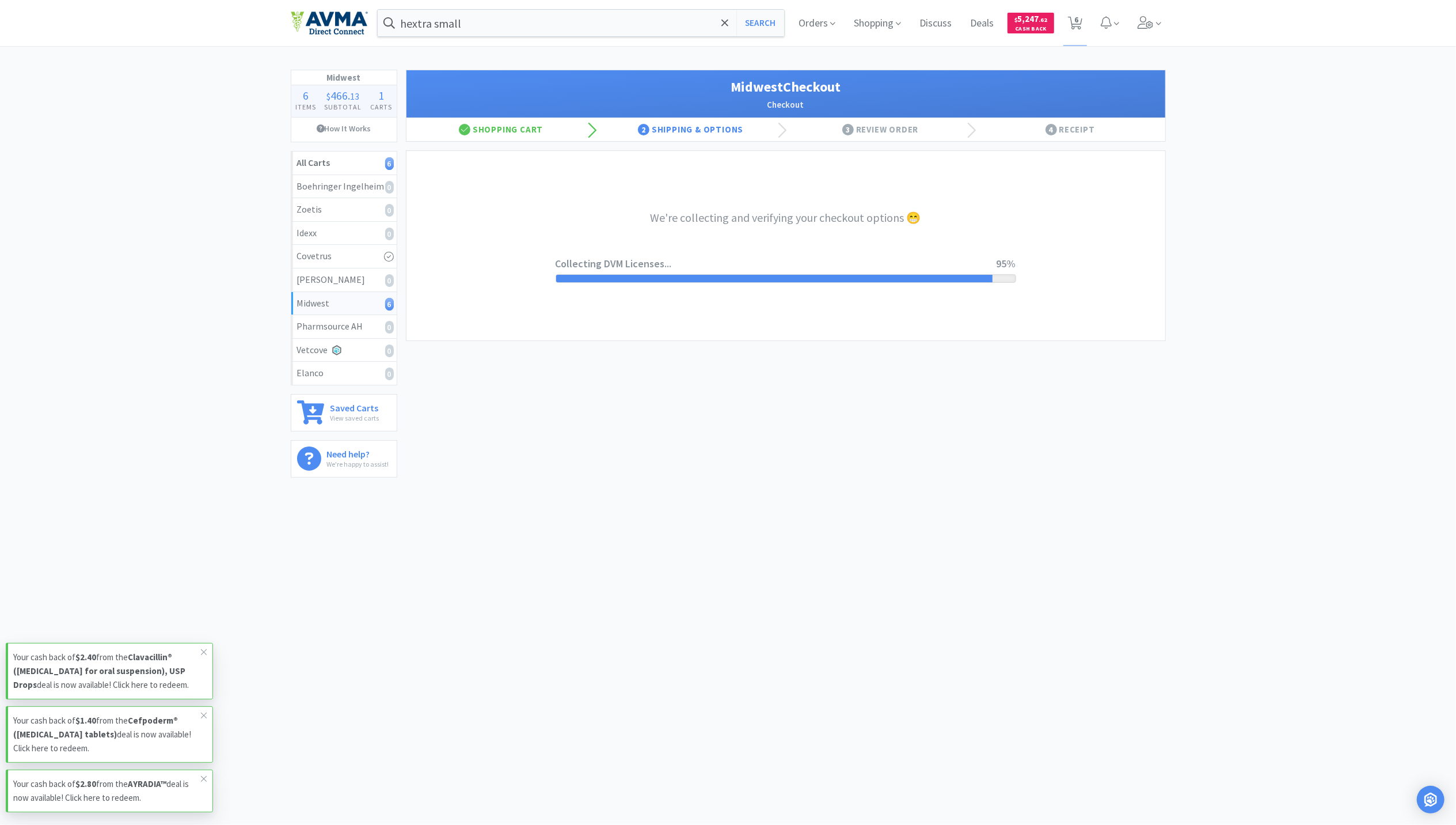
select select "3"
select select "0"
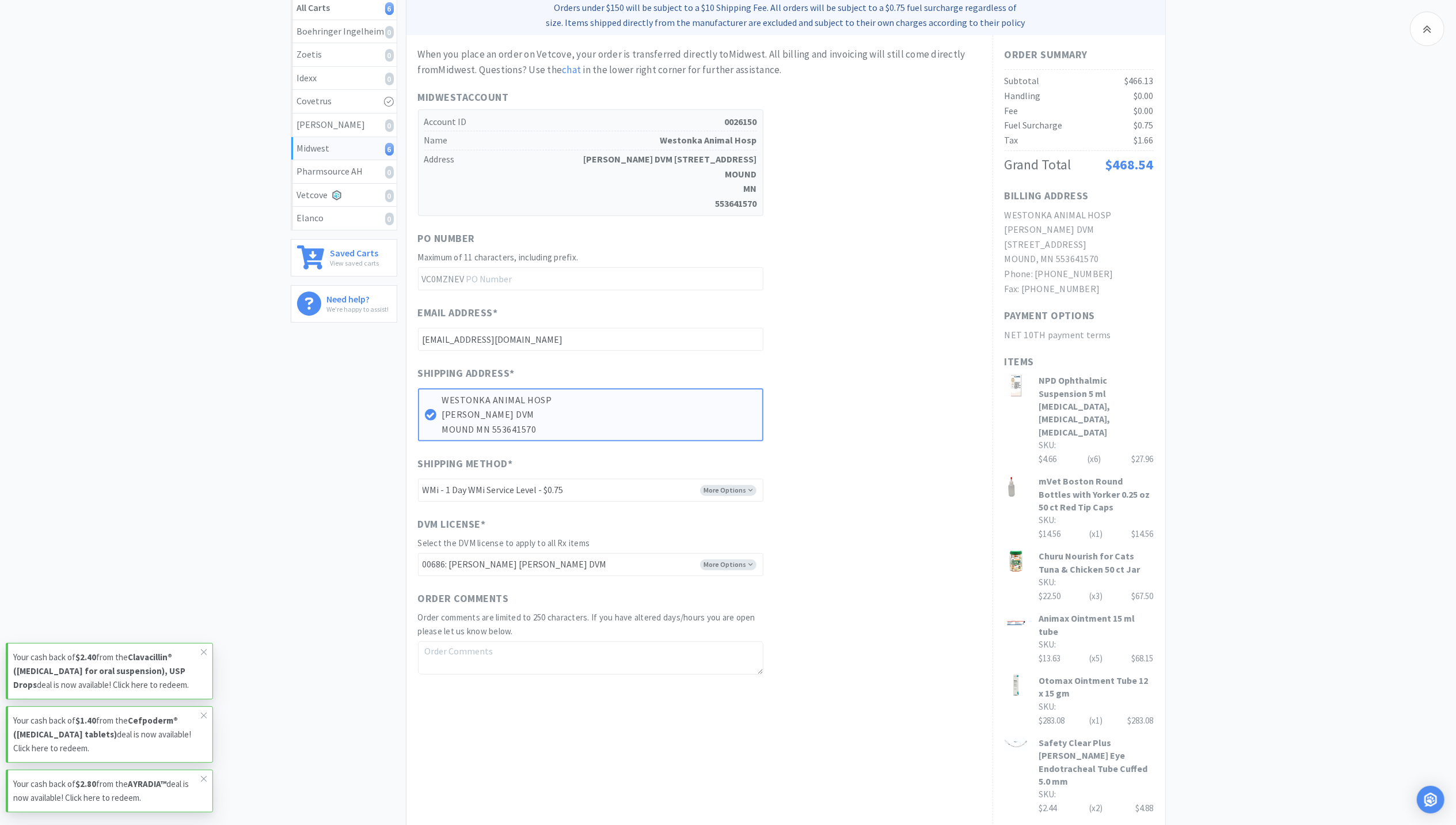
scroll to position [289, 0]
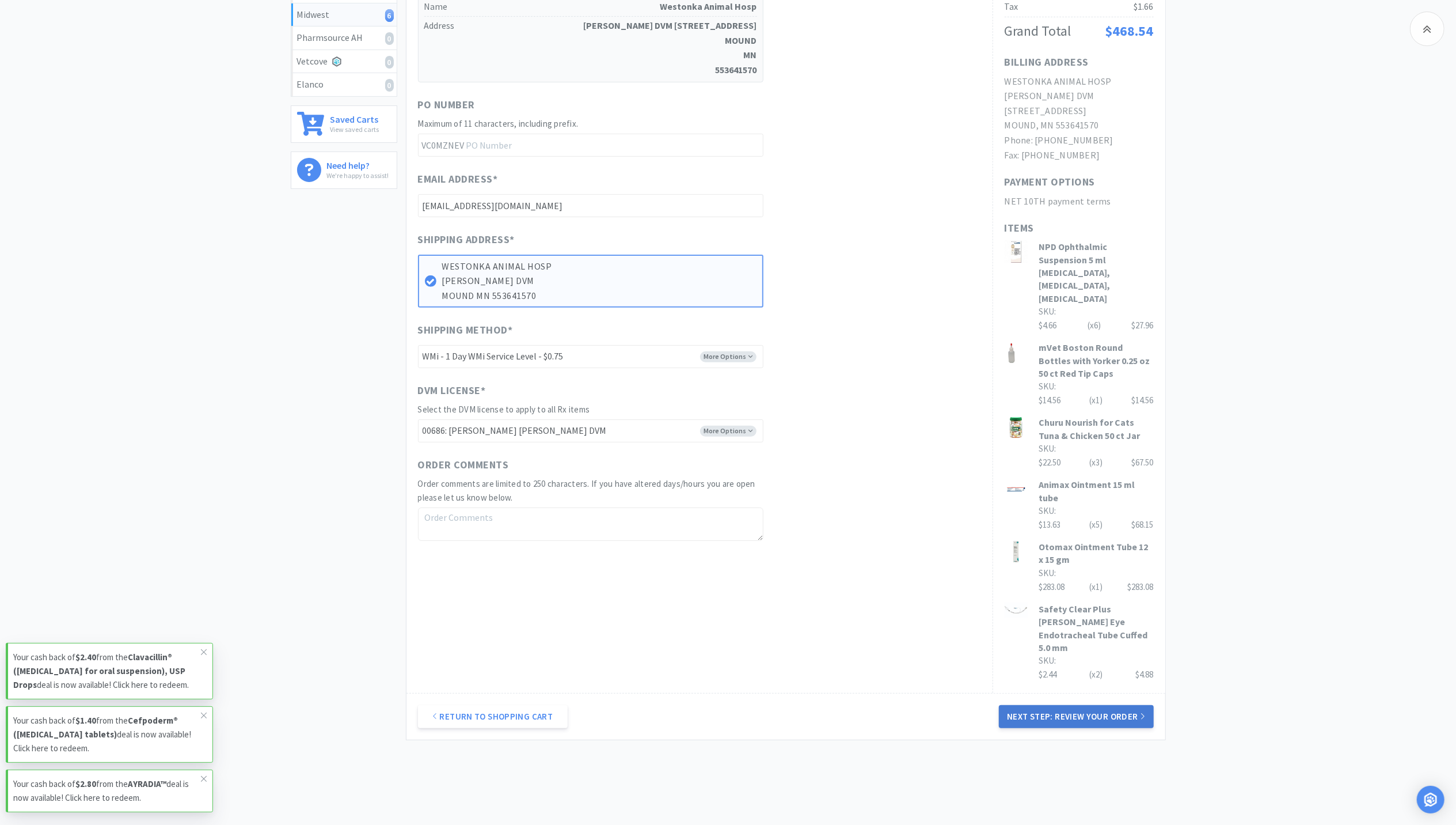
click at [1062, 705] on button "Next Step: Review Your Order" at bounding box center [1076, 716] width 154 height 23
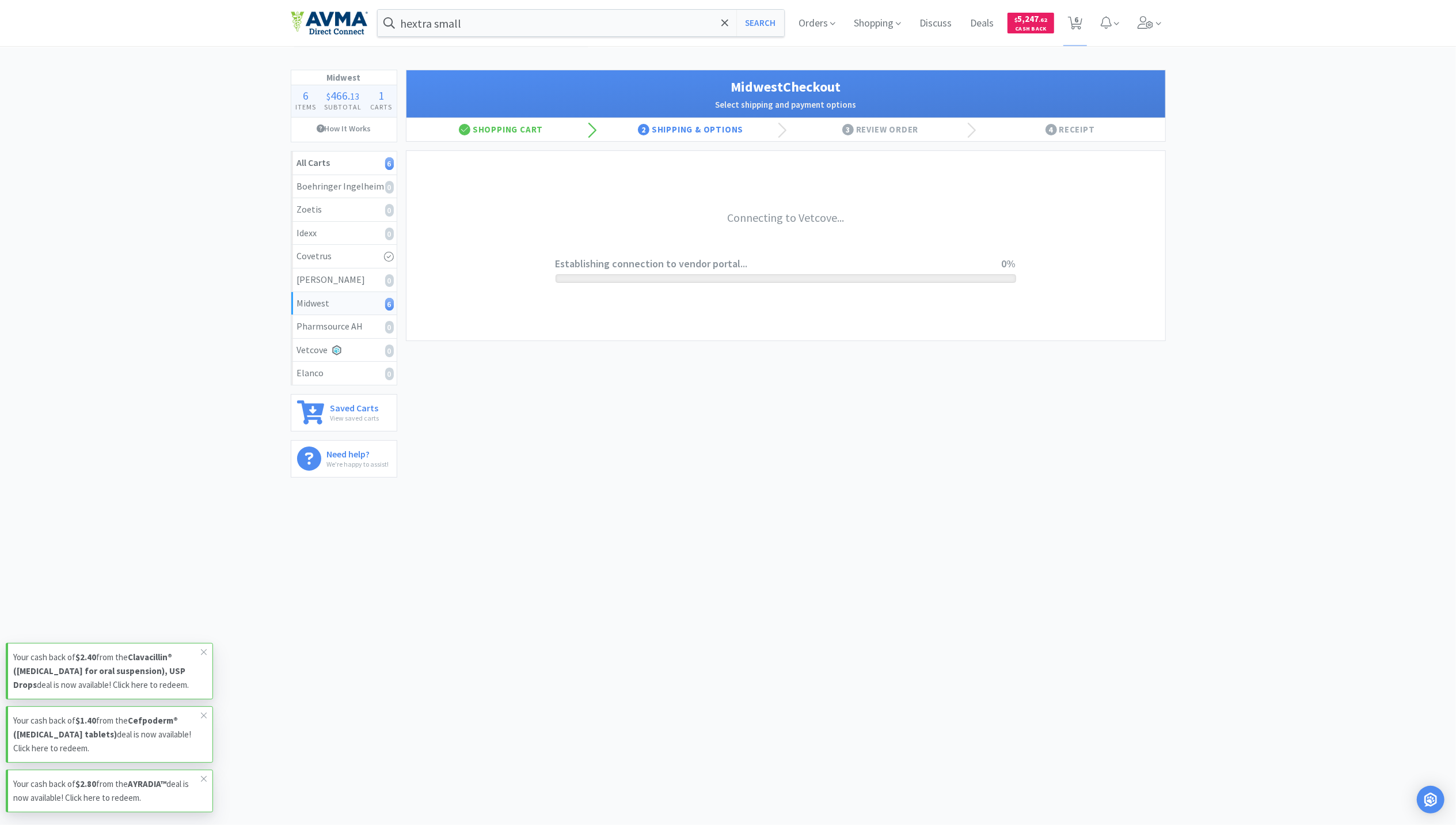
scroll to position [0, 0]
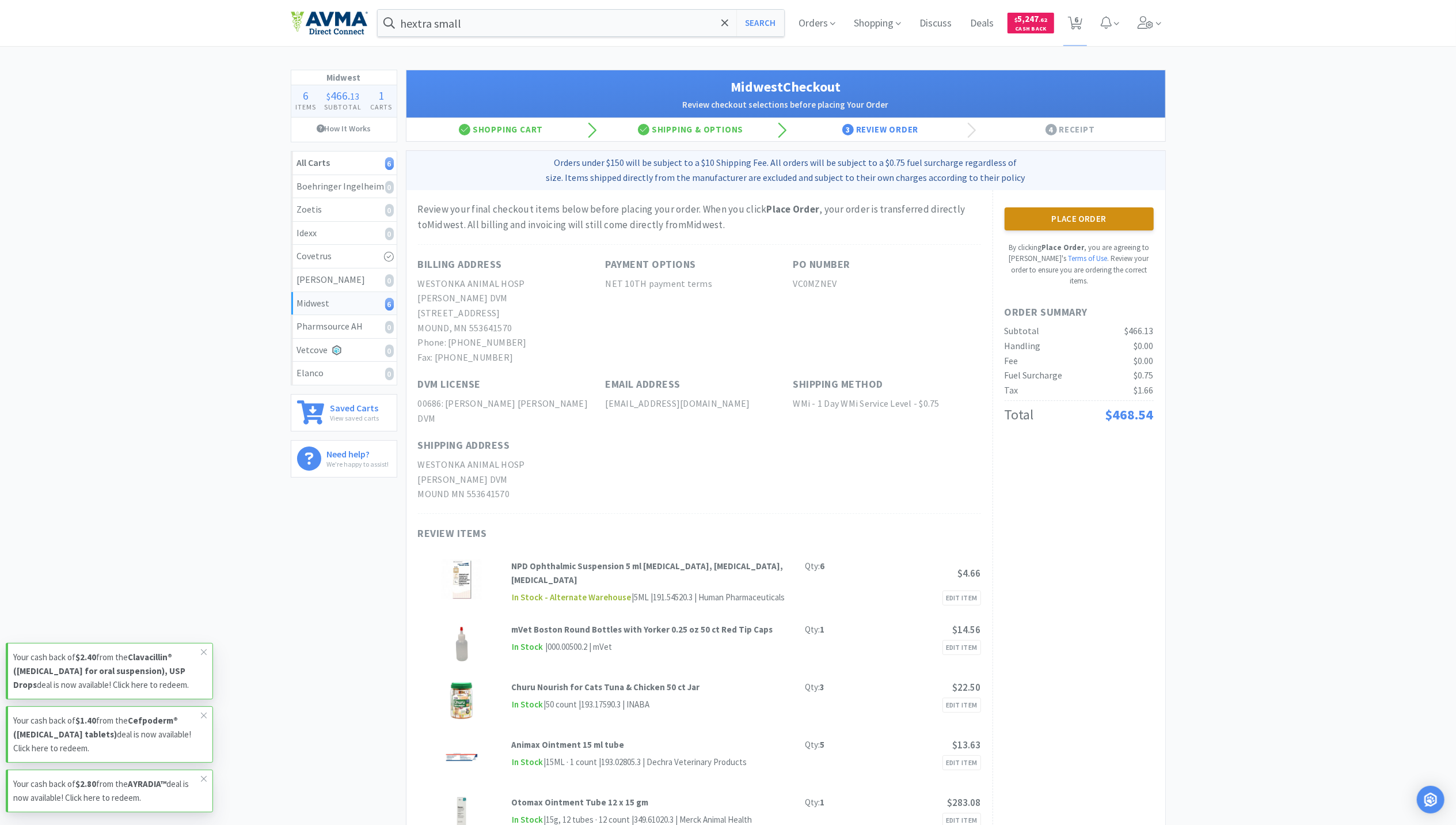
click at [1085, 216] on button "Place Order" at bounding box center [1079, 219] width 149 height 23
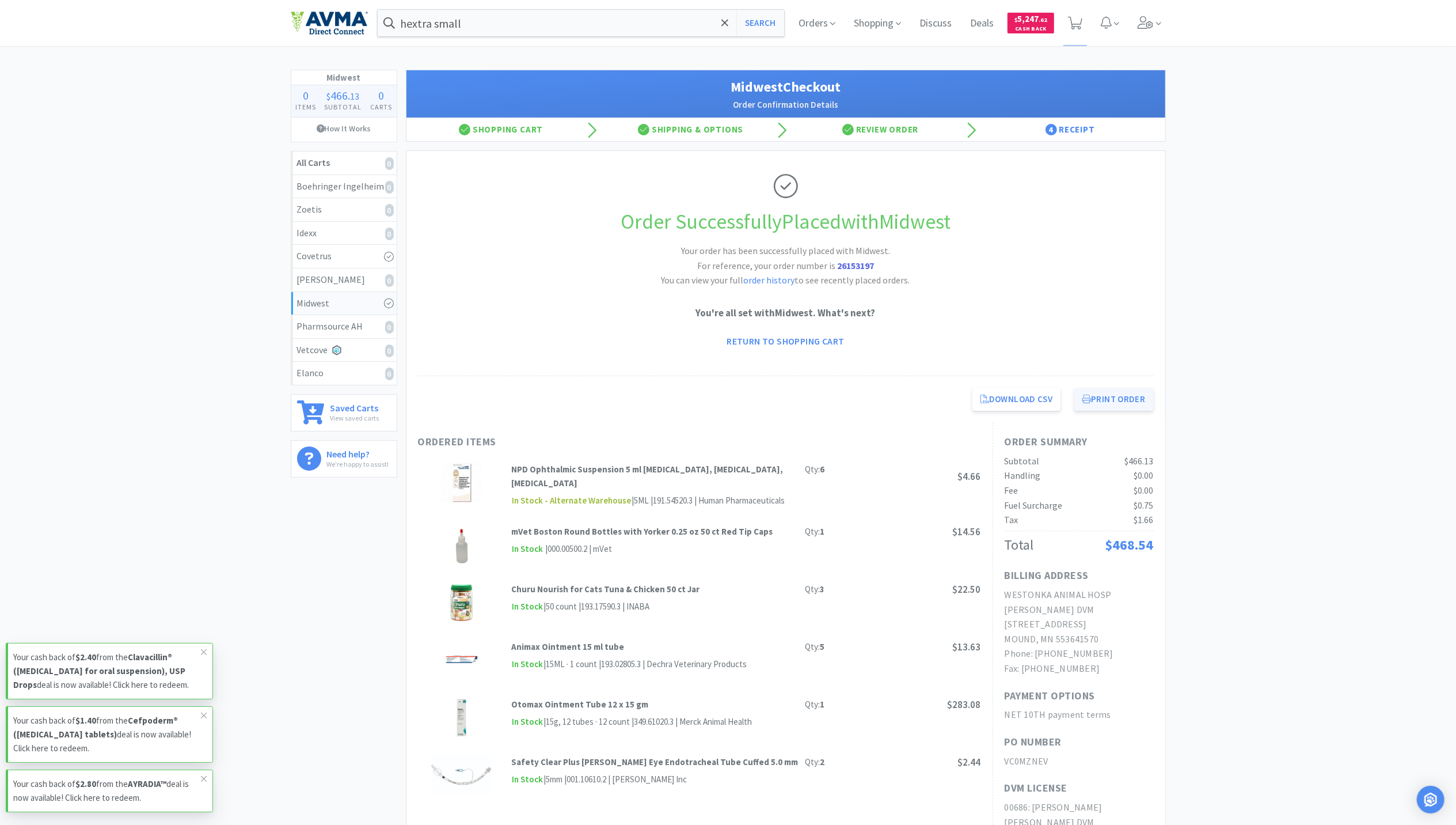
click at [1120, 408] on button "Print Order" at bounding box center [1113, 399] width 79 height 23
click at [1088, 19] on div "Orders Shopping Discuss Discuss Deals Deals $ 5,247 . 62 Cash Back" at bounding box center [977, 23] width 377 height 46
click at [296, 20] on img at bounding box center [329, 23] width 77 height 24
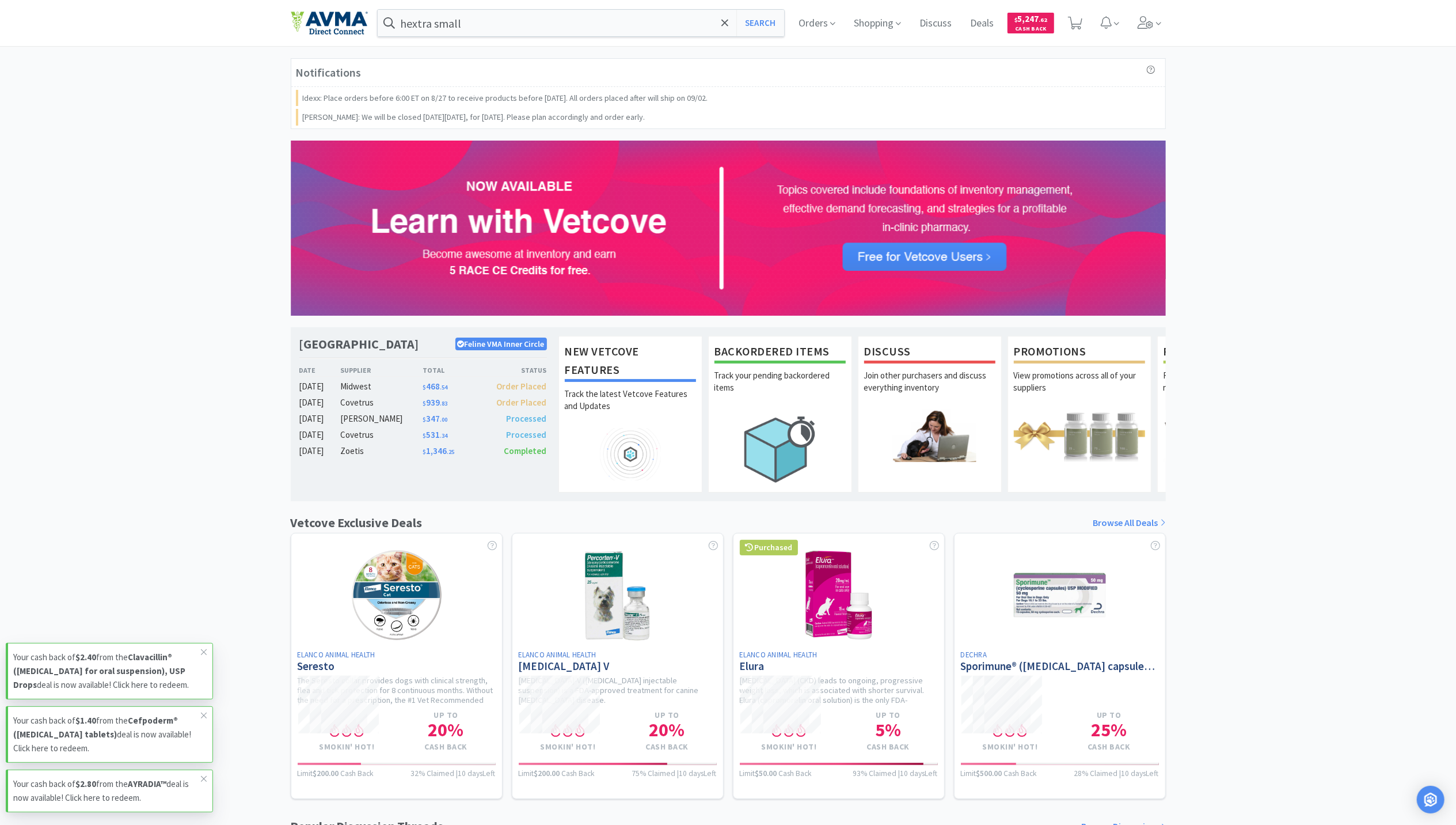
click at [1092, 31] on div "Orders Shopping Discuss Discuss Deals Deals $ 5,247 . 62 Cash Back" at bounding box center [977, 23] width 377 height 46
click at [1083, 31] on span at bounding box center [1075, 23] width 24 height 46
